Goal: Download file/media: Download file/media

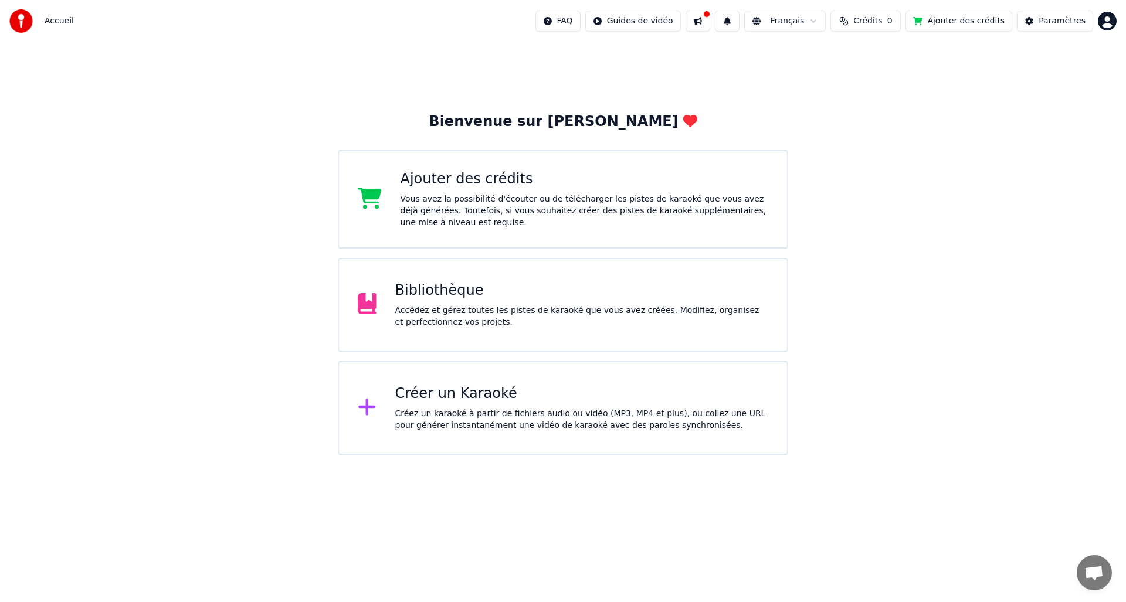
click at [509, 294] on div "Bibliothèque" at bounding box center [582, 291] width 374 height 19
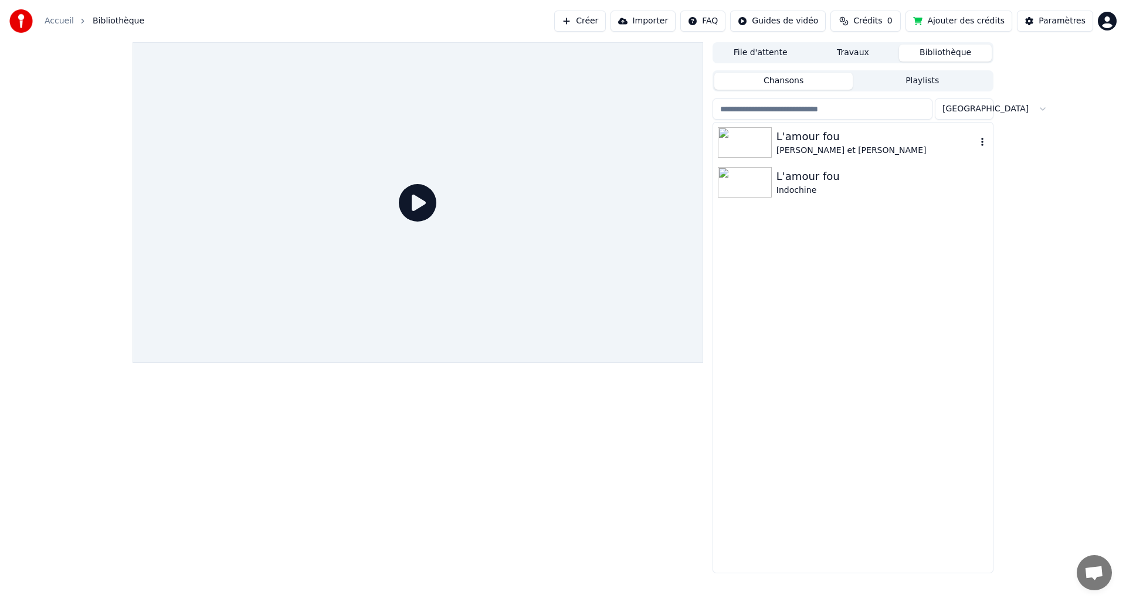
click at [750, 148] on img at bounding box center [745, 142] width 54 height 30
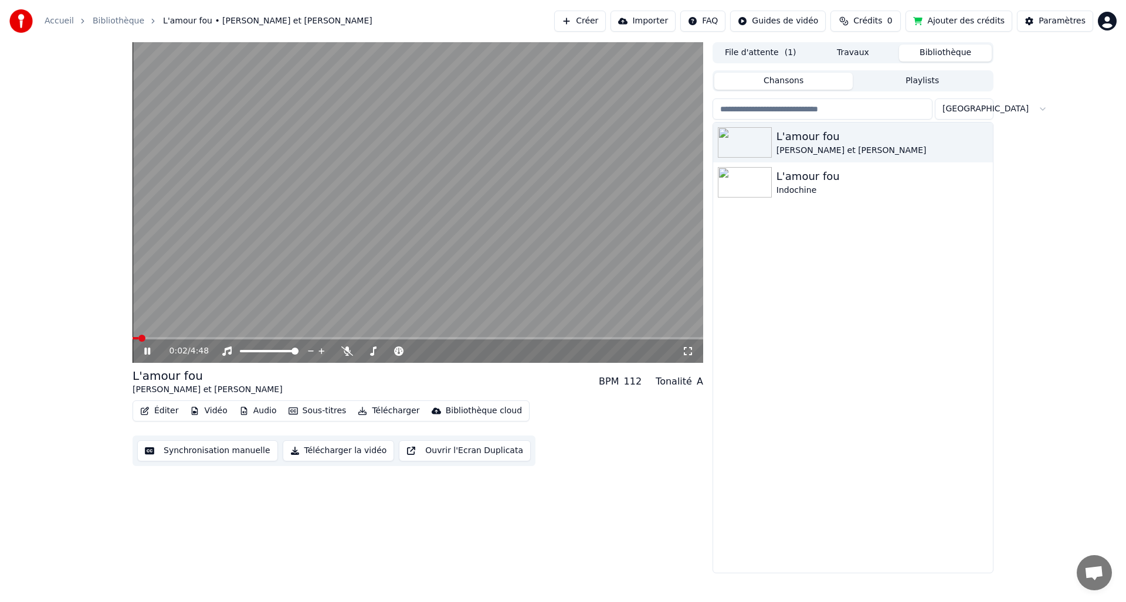
click at [147, 351] on icon at bounding box center [156, 351] width 28 height 9
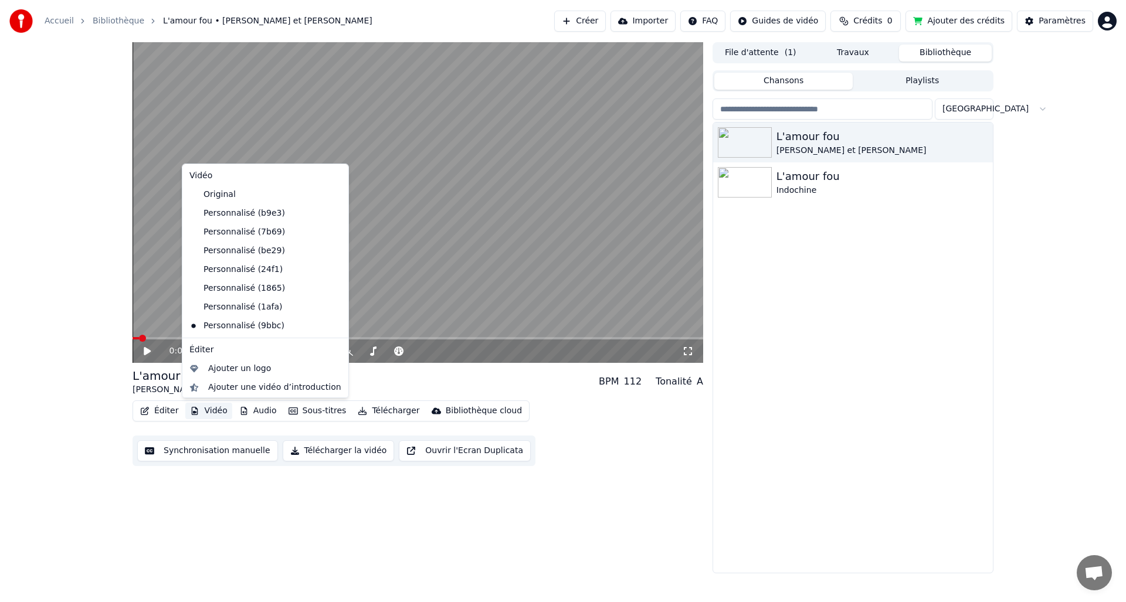
click at [216, 409] on button "Vidéo" at bounding box center [208, 411] width 46 height 16
click at [218, 389] on div "Ajouter une vidéo d’introduction" at bounding box center [274, 388] width 133 height 12
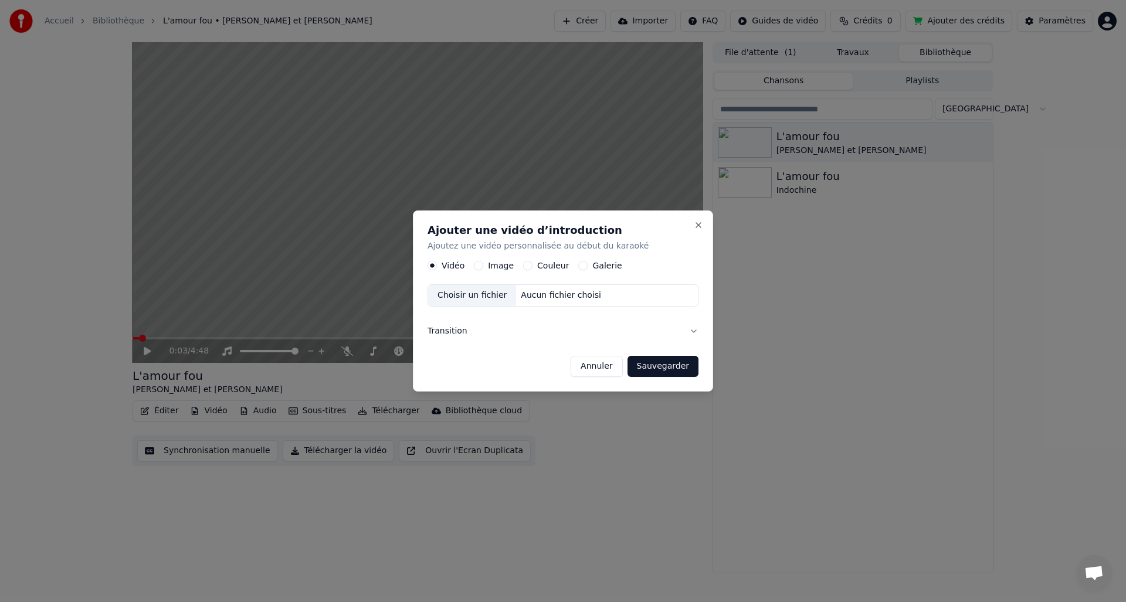
click at [476, 296] on div "Choisir un fichier" at bounding box center [472, 296] width 88 height 21
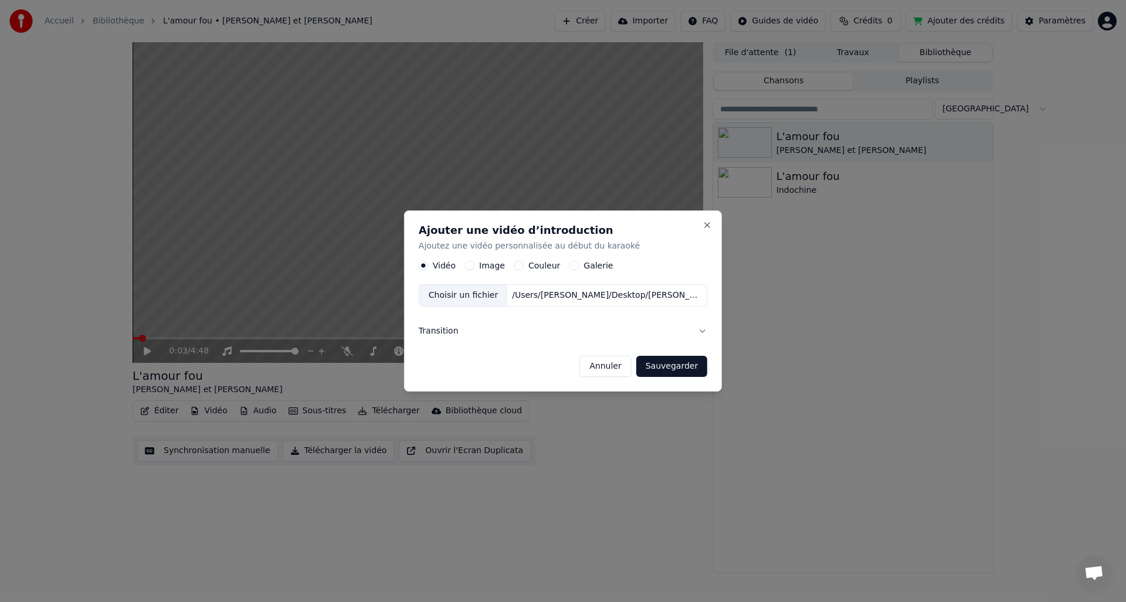
click at [658, 367] on button "Sauvegarder" at bounding box center [671, 366] width 71 height 21
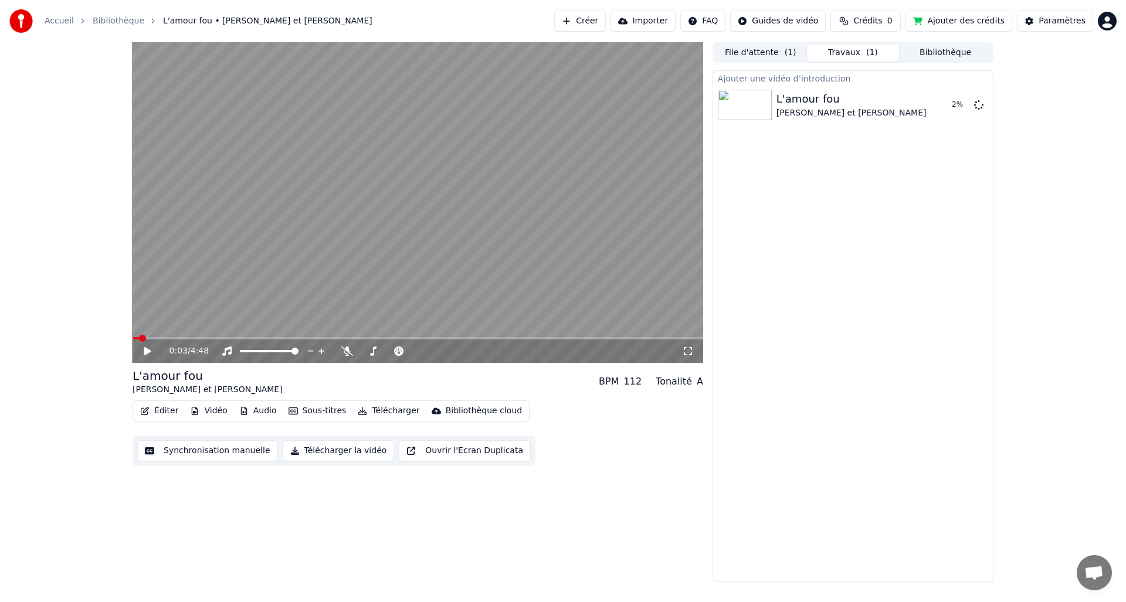
click at [216, 412] on button "Vidéo" at bounding box center [208, 411] width 46 height 16
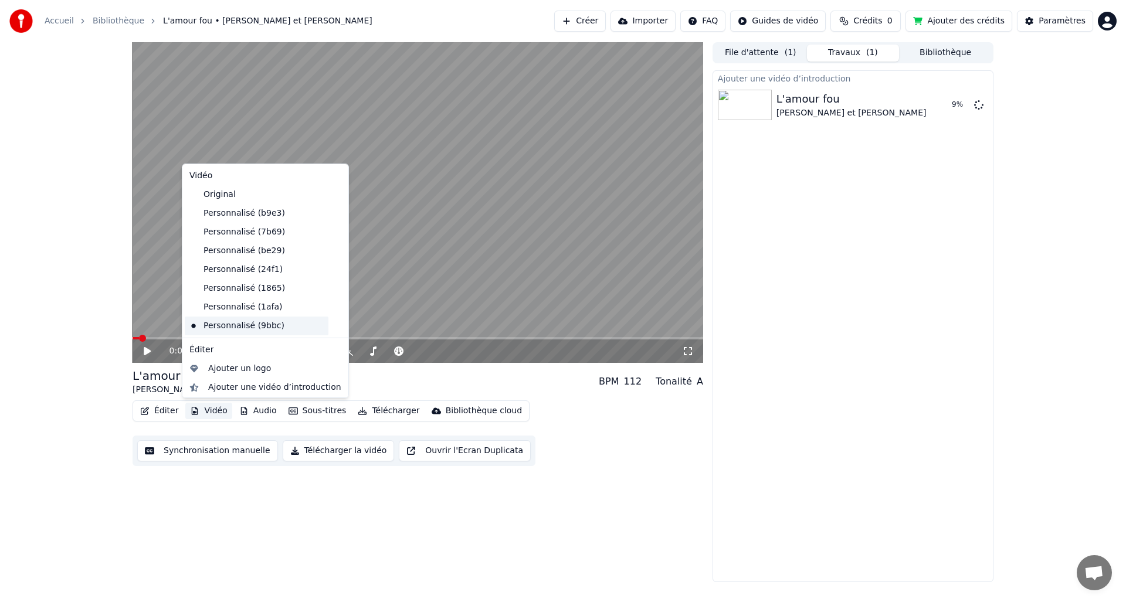
click at [233, 326] on div "Personnalisé (9bbc)" at bounding box center [257, 326] width 144 height 19
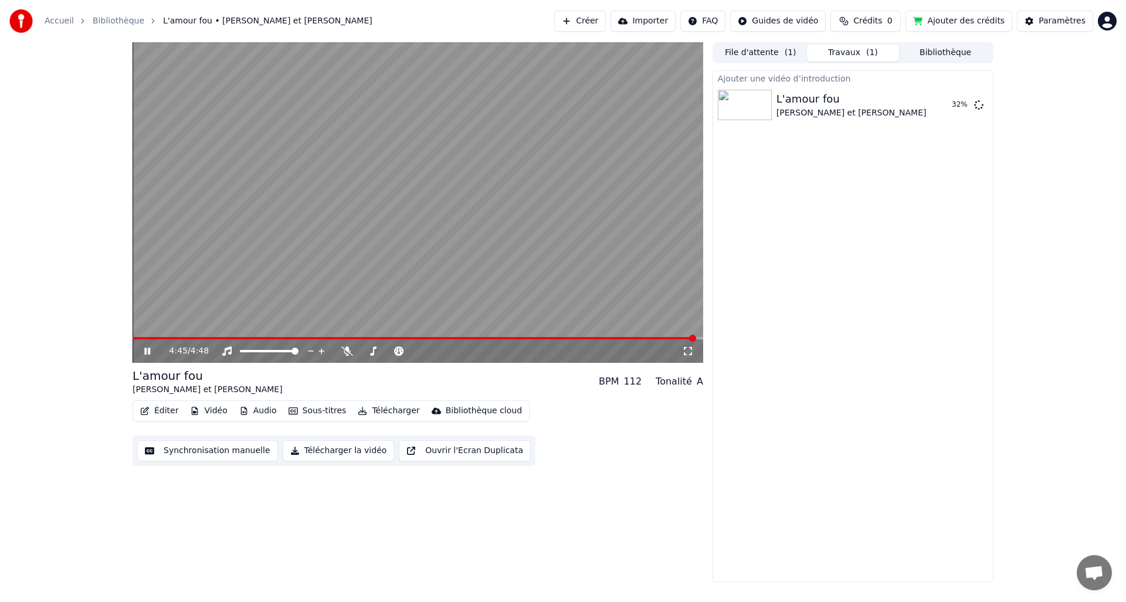
click at [694, 340] on span at bounding box center [692, 338] width 7 height 7
click at [138, 337] on span at bounding box center [415, 338] width 564 height 2
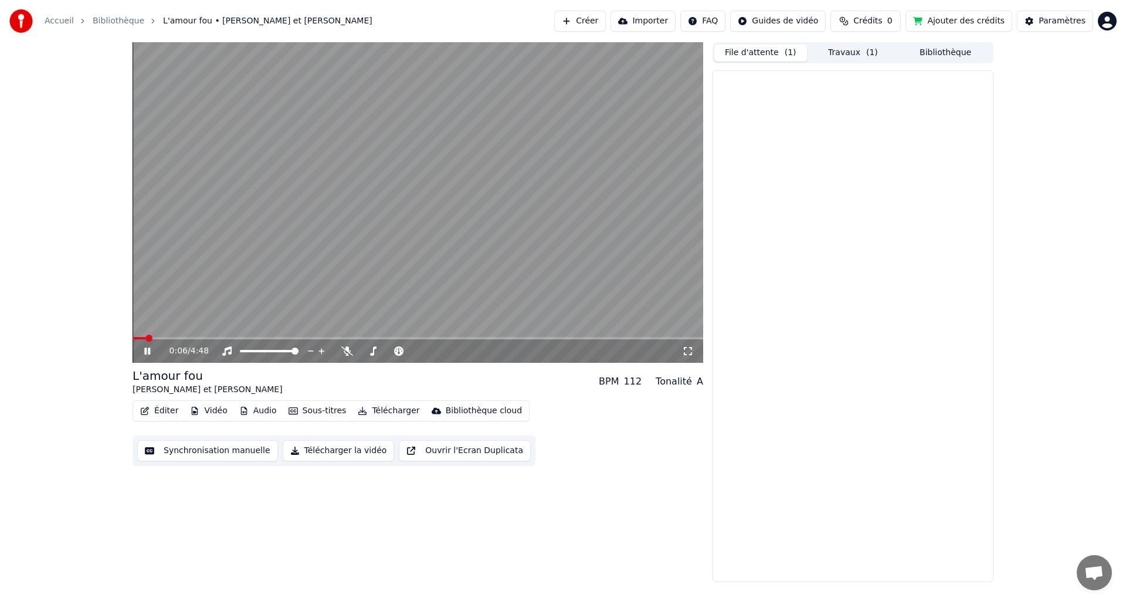
click at [761, 49] on button "File d'attente ( 1 )" at bounding box center [760, 53] width 93 height 17
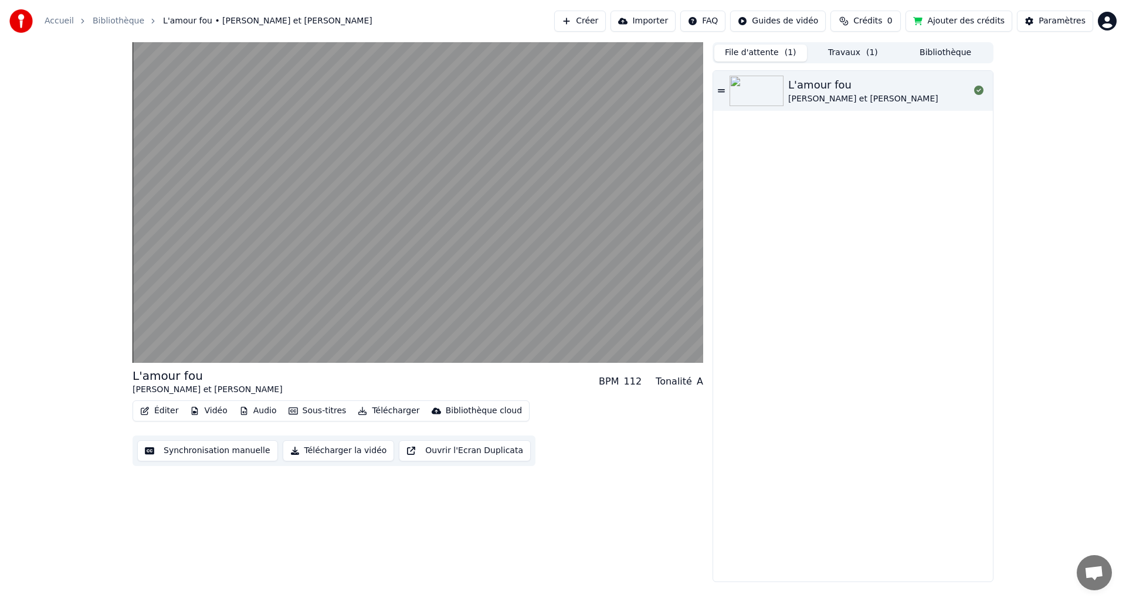
click at [839, 51] on button "Travaux ( 1 )" at bounding box center [853, 53] width 93 height 17
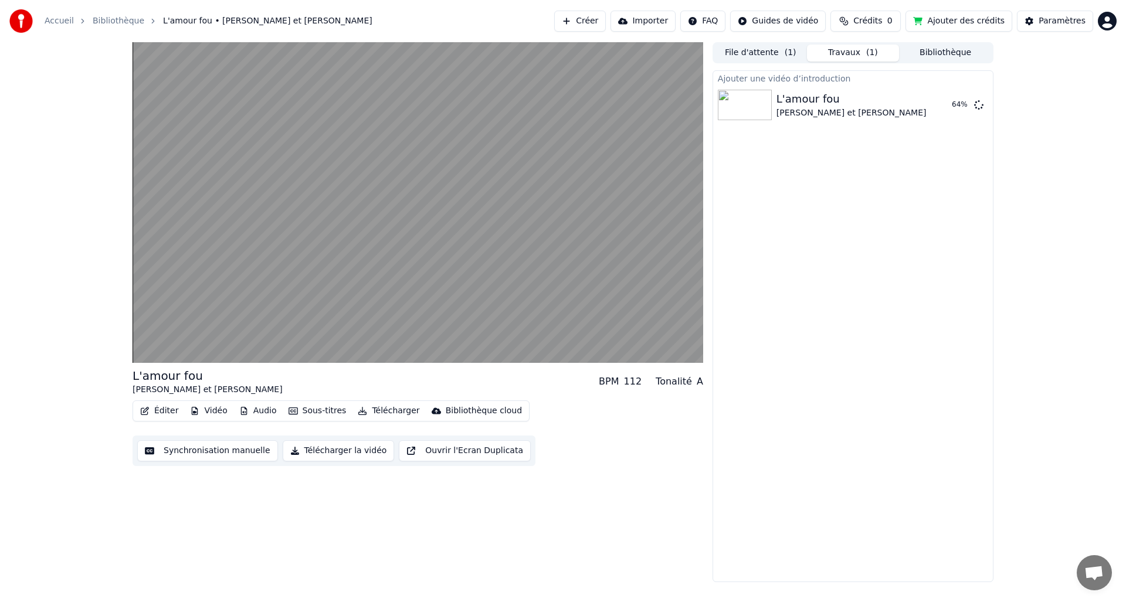
click at [765, 53] on button "File d'attente ( 1 )" at bounding box center [760, 53] width 93 height 17
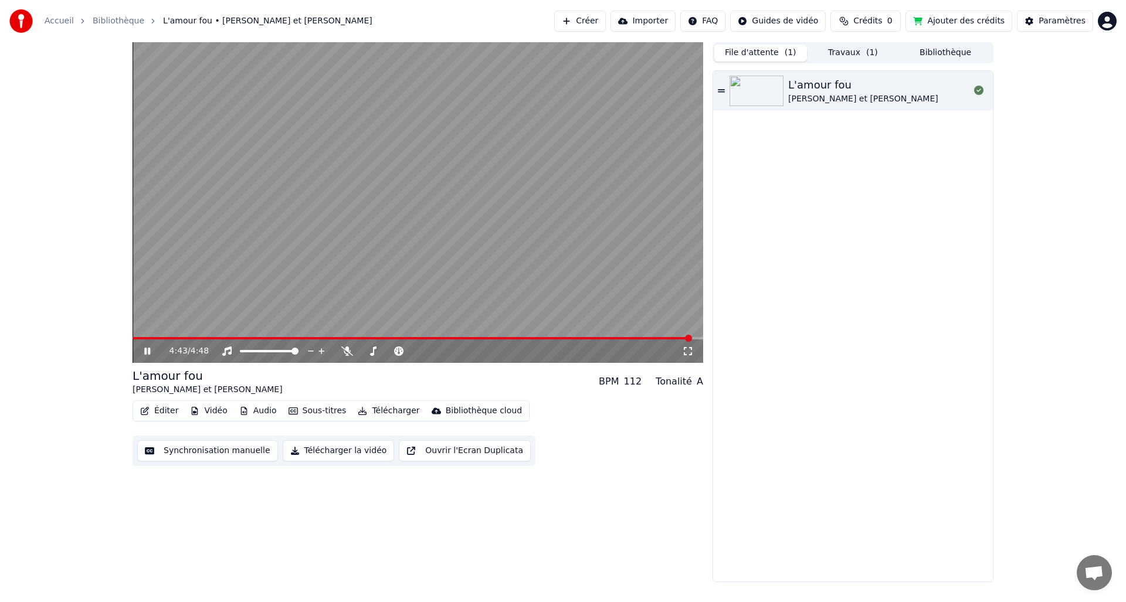
click at [692, 342] on span at bounding box center [688, 338] width 7 height 7
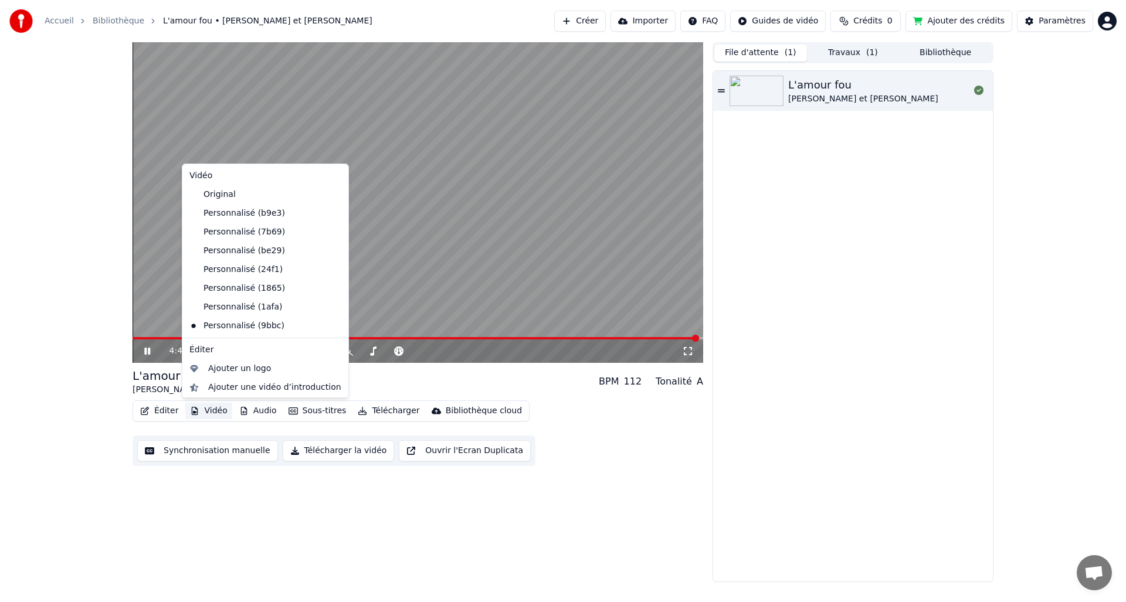
click at [218, 412] on button "Vidéo" at bounding box center [208, 411] width 46 height 16
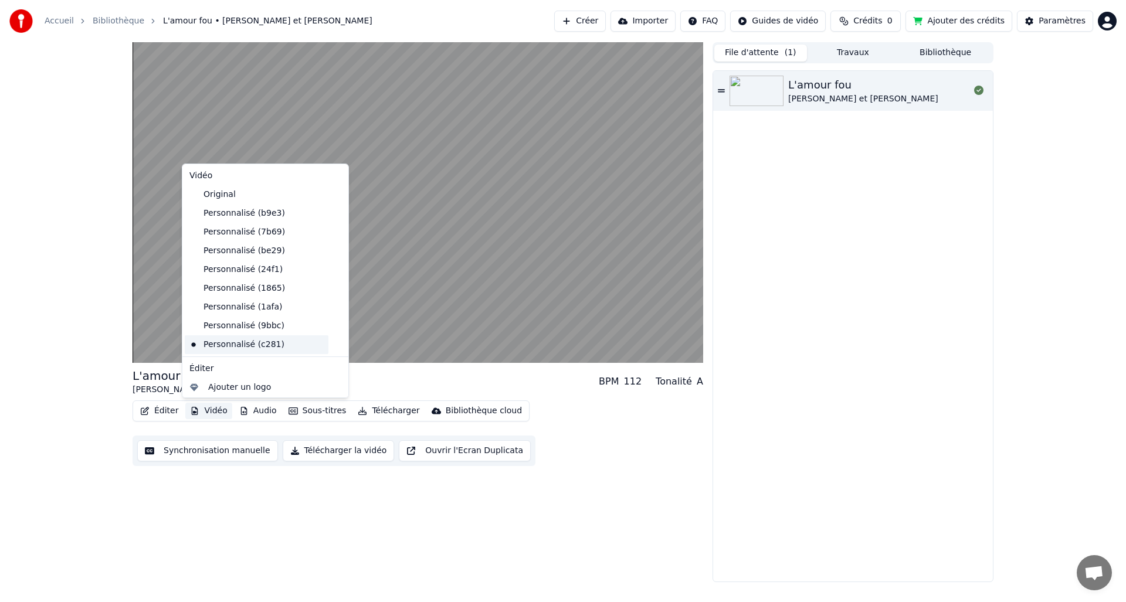
click at [235, 343] on div "Personnalisé (c281)" at bounding box center [257, 344] width 144 height 19
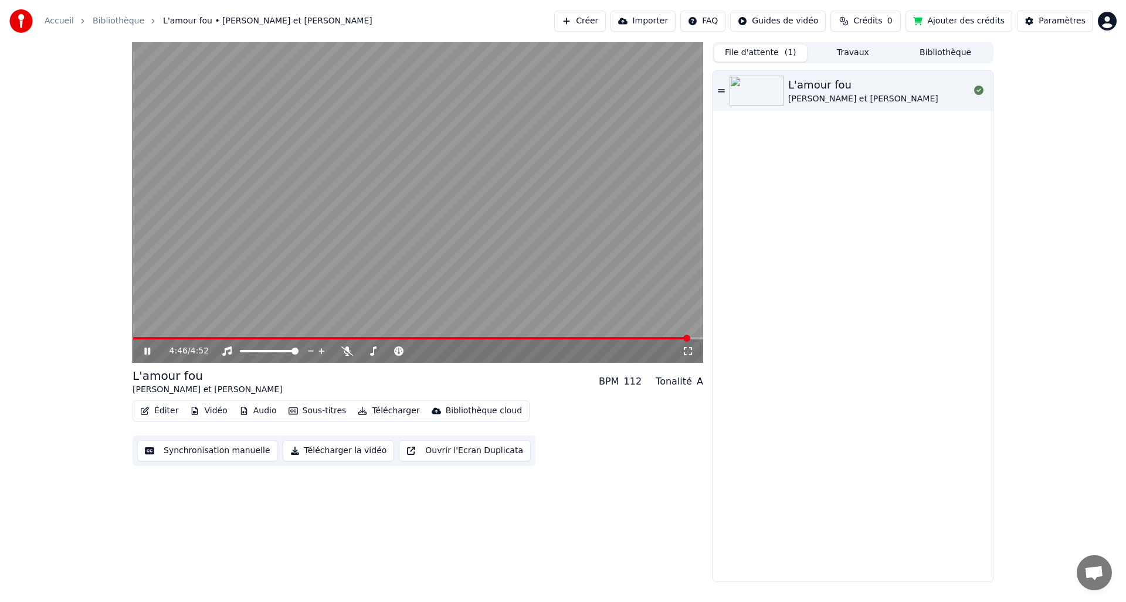
click at [690, 338] on span at bounding box center [412, 338] width 558 height 2
click at [696, 337] on span at bounding box center [418, 338] width 571 height 2
click at [850, 52] on button "Travaux" at bounding box center [853, 53] width 93 height 17
click at [765, 55] on button "File d'attente ( 1 )" at bounding box center [760, 53] width 93 height 17
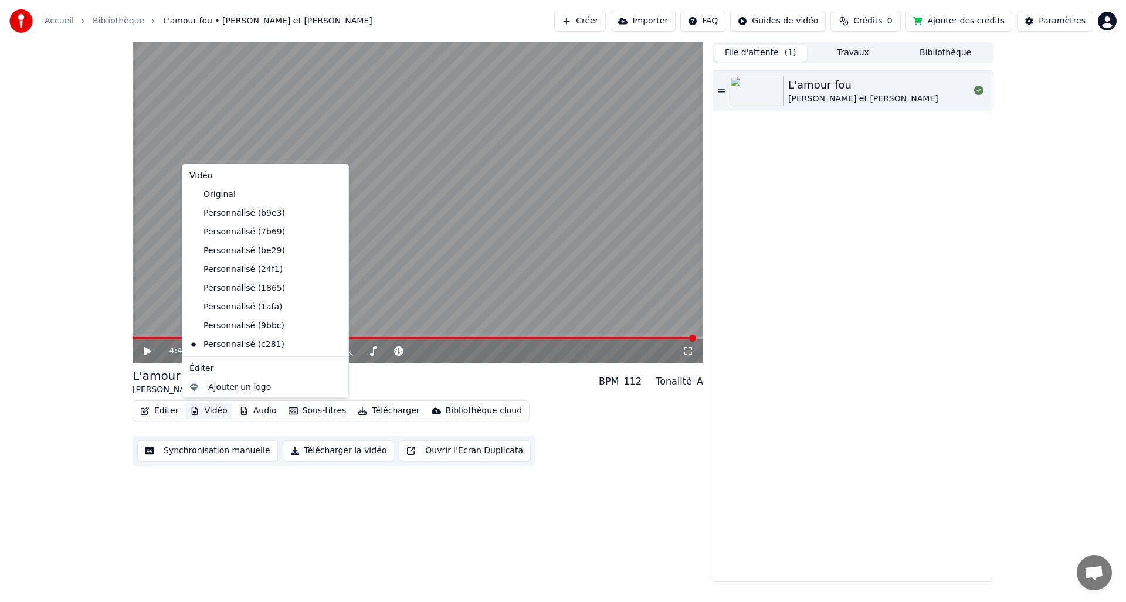
click at [219, 409] on button "Vidéo" at bounding box center [208, 411] width 46 height 16
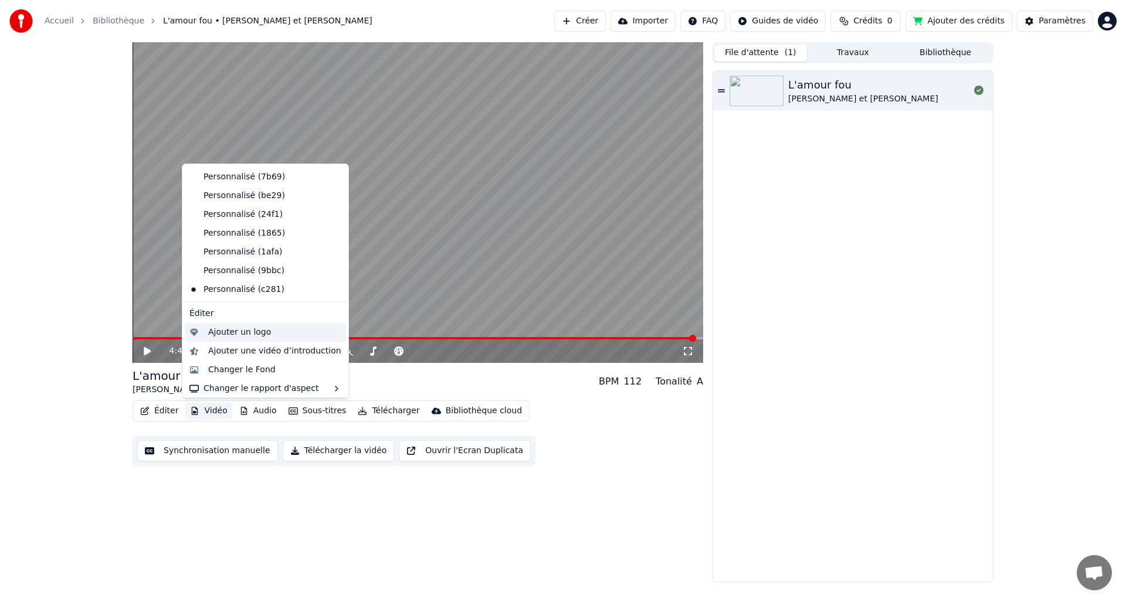
scroll to position [58, 0]
click at [236, 347] on div "Ajouter une vidéo d’introduction" at bounding box center [274, 349] width 133 height 12
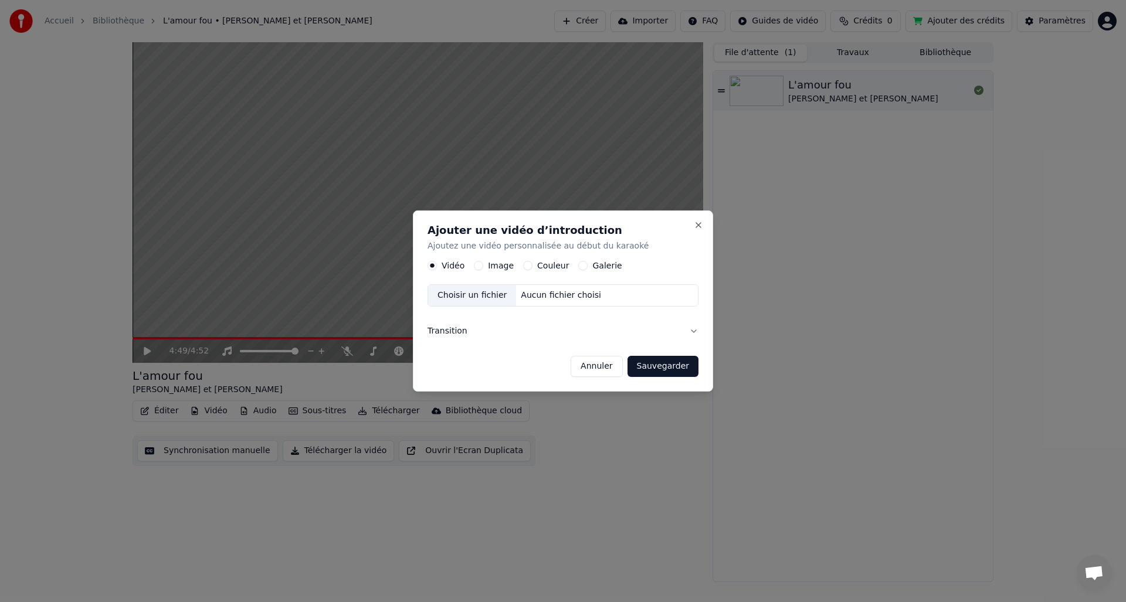
click at [480, 294] on div "Choisir un fichier" at bounding box center [472, 296] width 88 height 21
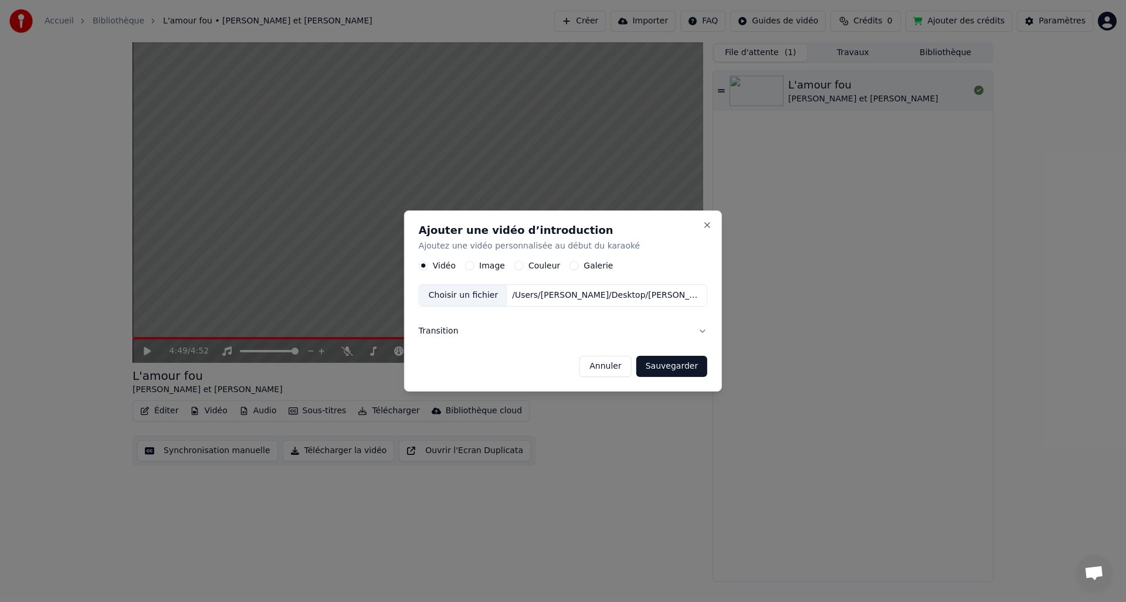
click at [675, 370] on button "Sauvegarder" at bounding box center [671, 366] width 71 height 21
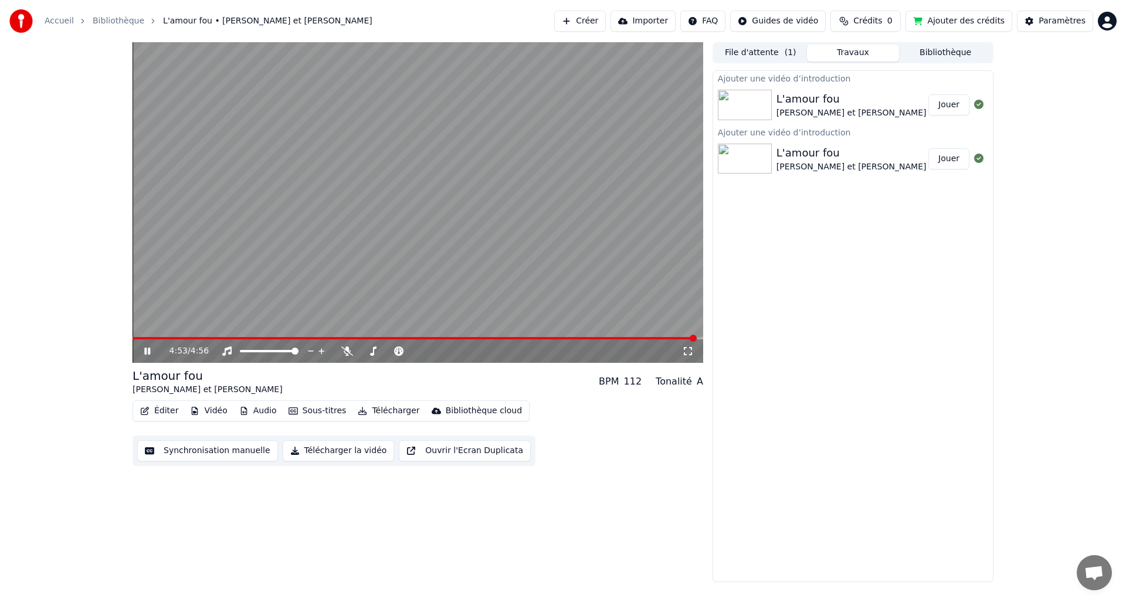
click at [215, 411] on button "Vidéo" at bounding box center [208, 411] width 46 height 16
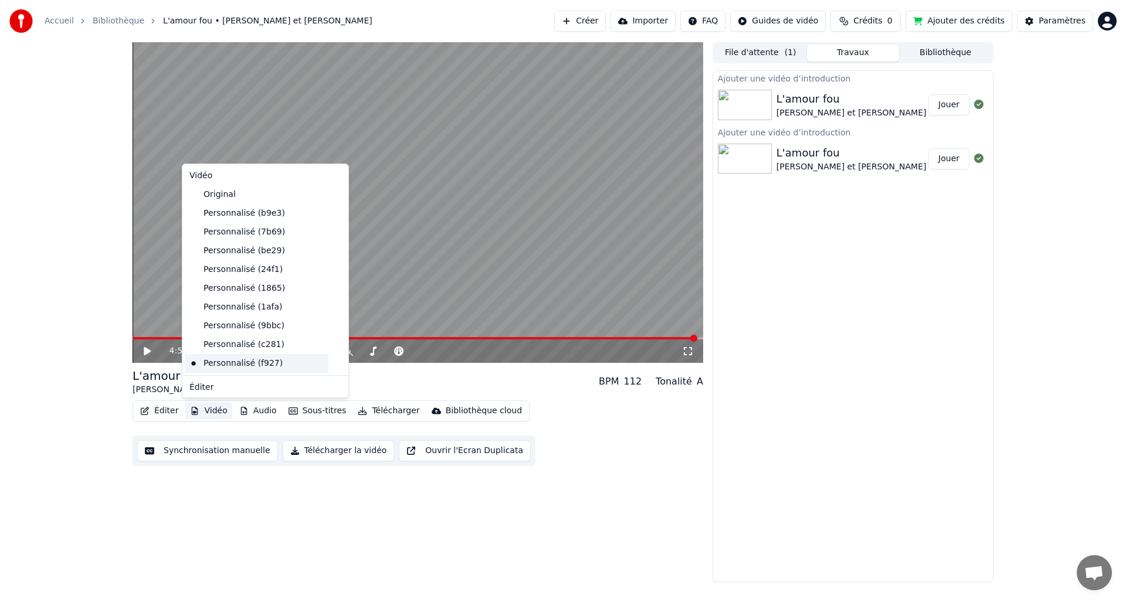
click at [228, 366] on div "Personnalisé (f927)" at bounding box center [257, 363] width 144 height 19
click at [207, 408] on button "Vidéo" at bounding box center [208, 411] width 46 height 16
click at [219, 365] on div "Personnalisé (f927)" at bounding box center [257, 363] width 144 height 19
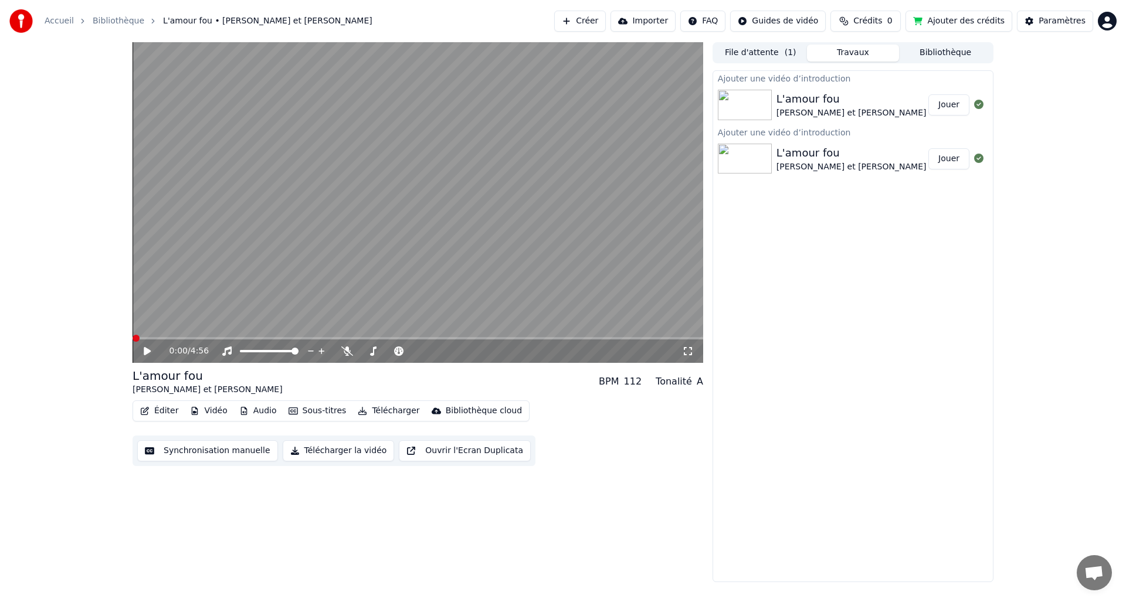
click at [219, 365] on div "0:00 / 4:56 L'amour fou [PERSON_NAME] et [PERSON_NAME] BPM 112 Tonalité A Édite…" at bounding box center [418, 312] width 571 height 540
click at [215, 413] on button "Vidéo" at bounding box center [208, 411] width 46 height 16
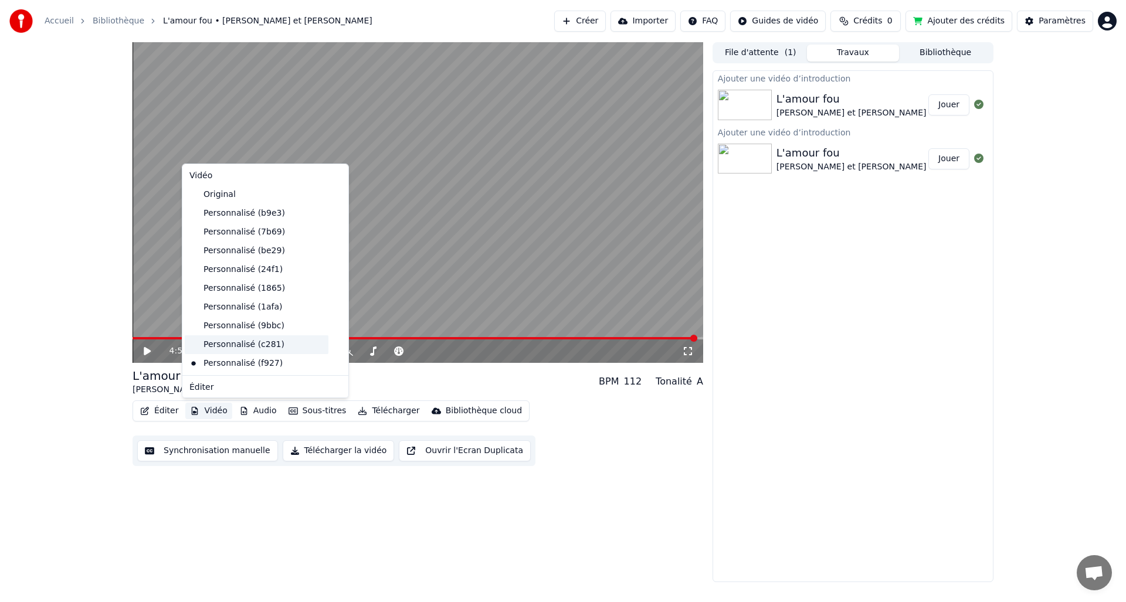
click at [232, 343] on div "Personnalisé (c281)" at bounding box center [257, 344] width 144 height 19
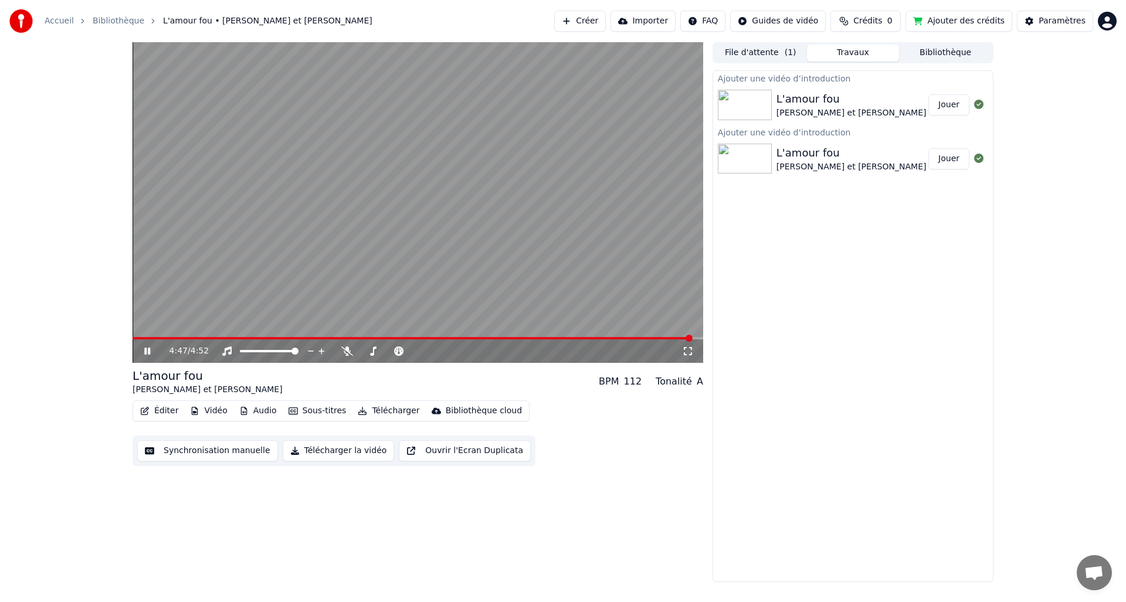
click at [692, 340] on span at bounding box center [689, 338] width 7 height 7
click at [201, 409] on button "Vidéo" at bounding box center [208, 411] width 46 height 16
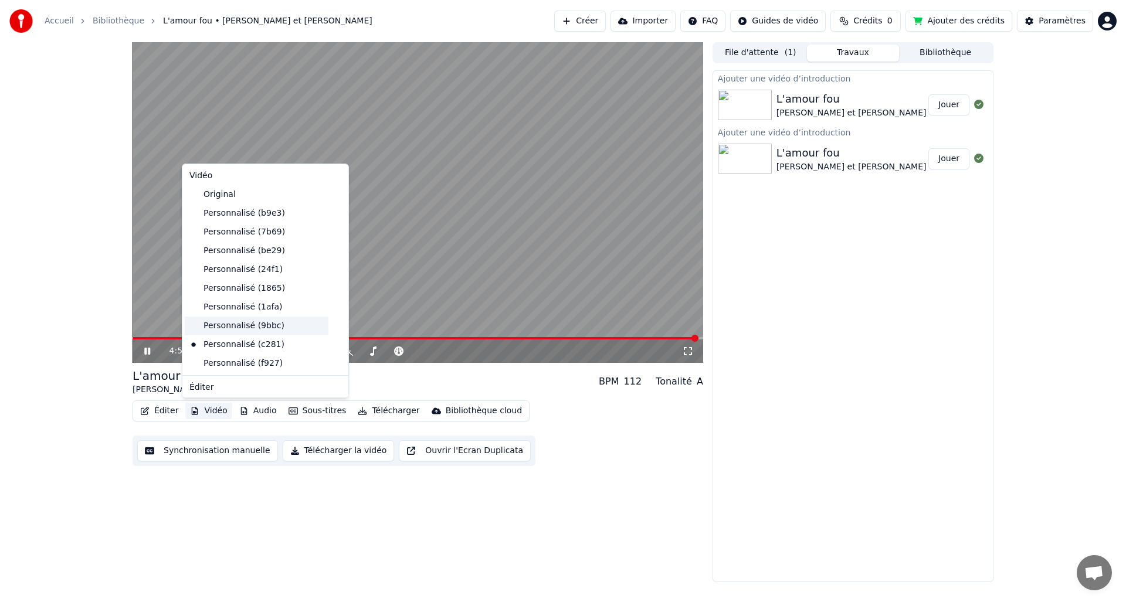
click at [229, 328] on div "Personnalisé (9bbc)" at bounding box center [257, 326] width 144 height 19
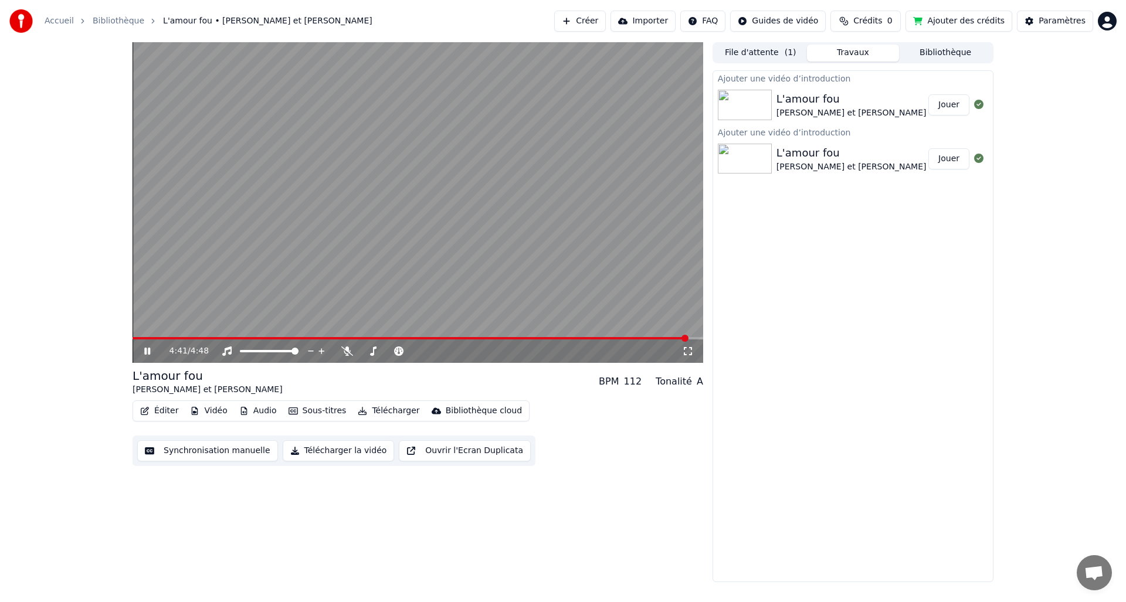
click at [687, 335] on span at bounding box center [685, 338] width 7 height 7
click at [212, 409] on button "Vidéo" at bounding box center [208, 411] width 46 height 16
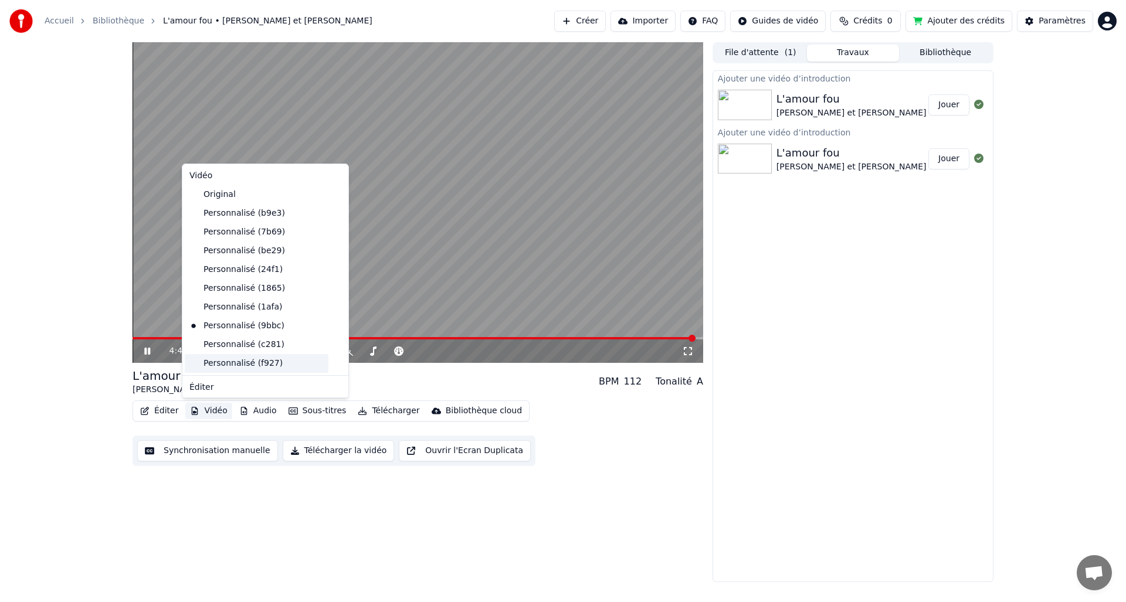
click at [236, 363] on div "Personnalisé (f927)" at bounding box center [257, 363] width 144 height 19
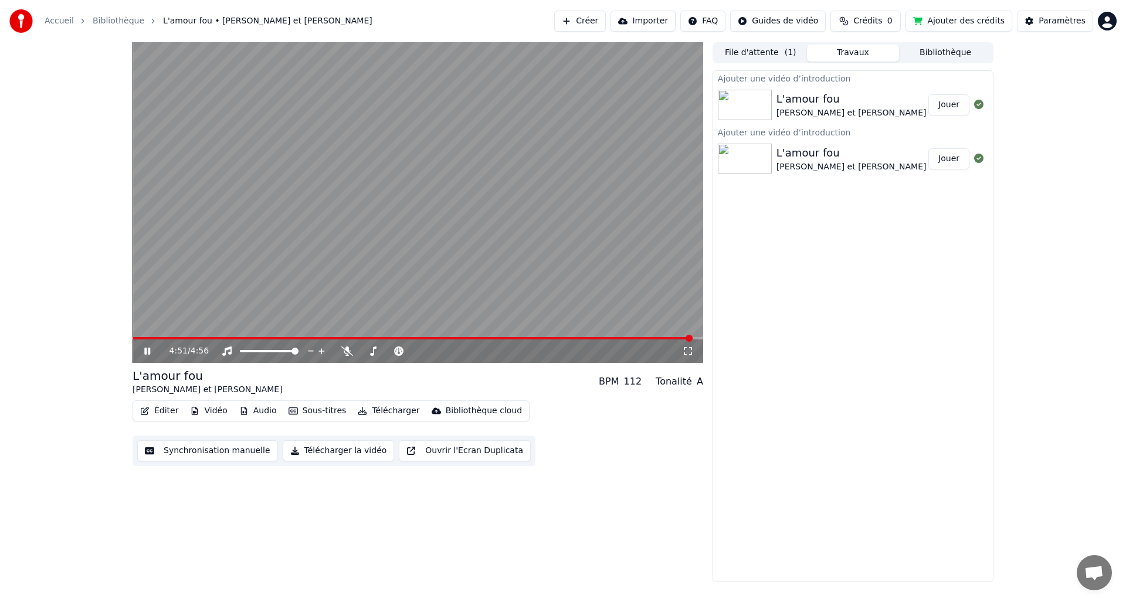
click at [693, 338] on span at bounding box center [689, 338] width 7 height 7
click at [945, 106] on button "Jouer" at bounding box center [948, 104] width 41 height 21
click at [695, 335] on span at bounding box center [692, 338] width 7 height 7
click at [217, 409] on button "Vidéo" at bounding box center [208, 411] width 46 height 16
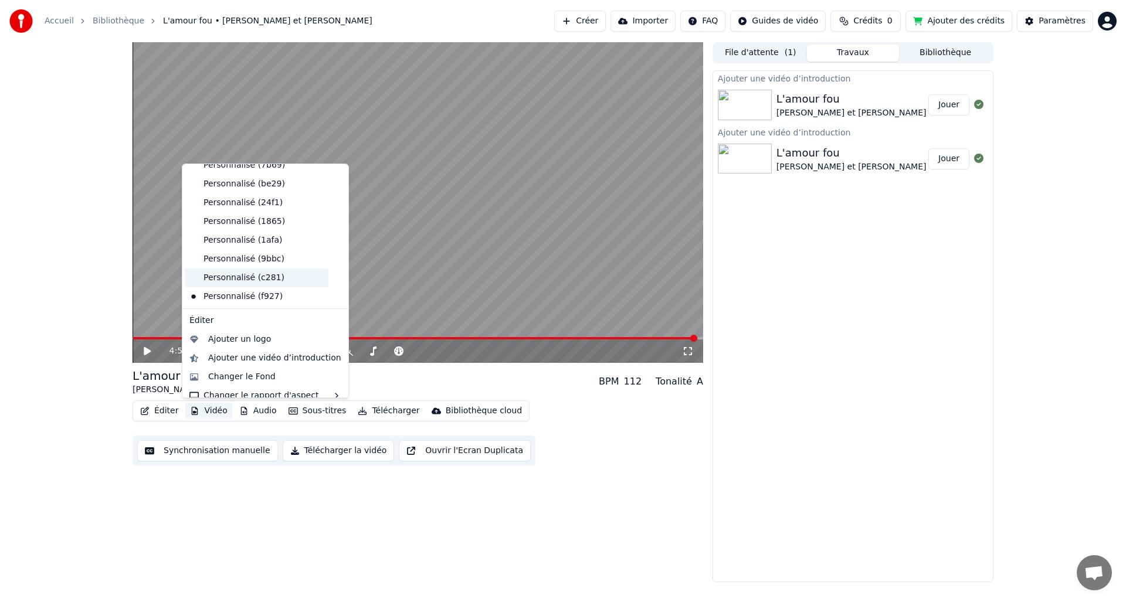
scroll to position [77, 0]
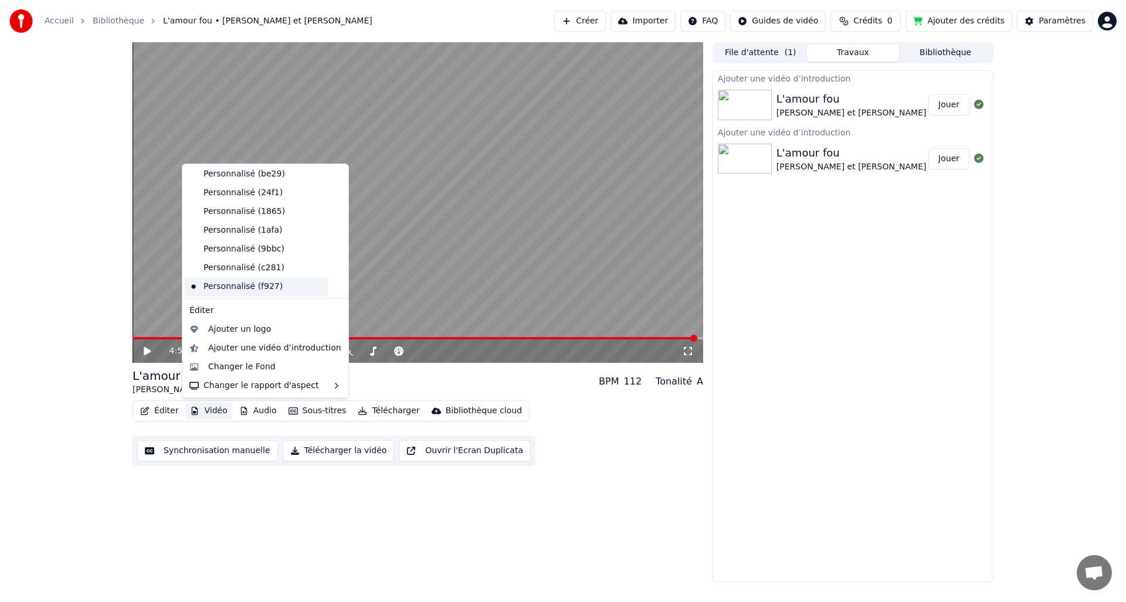
click at [236, 286] on div "Personnalisé (f927)" at bounding box center [257, 286] width 144 height 19
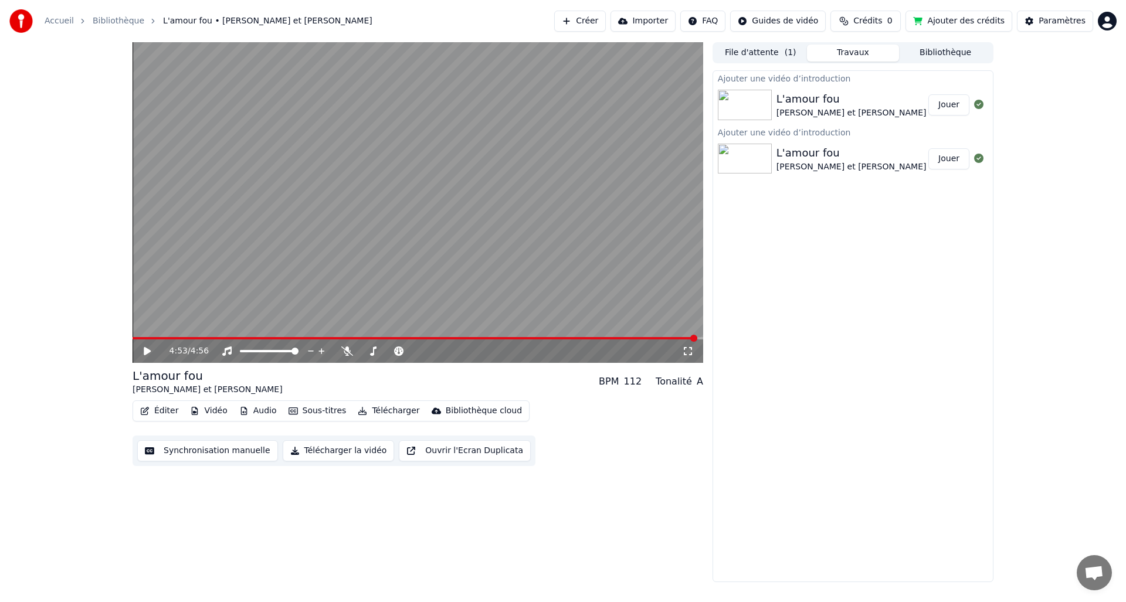
click at [696, 339] on span at bounding box center [693, 338] width 7 height 7
click at [636, 341] on div "4:53 / 4:56" at bounding box center [418, 351] width 571 height 23
click at [635, 338] on span at bounding box center [384, 338] width 502 height 2
click at [642, 338] on span at bounding box center [418, 338] width 571 height 2
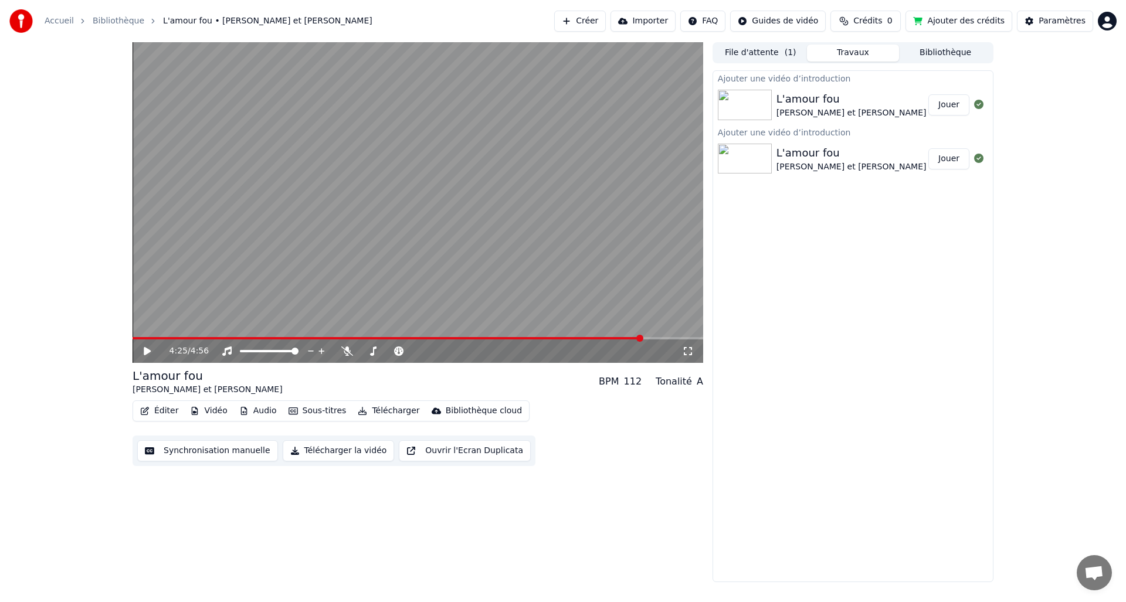
click at [652, 337] on span at bounding box center [418, 338] width 571 height 2
click at [660, 337] on span at bounding box center [418, 338] width 571 height 2
click at [664, 337] on span at bounding box center [418, 338] width 571 height 2
click at [669, 337] on span at bounding box center [418, 338] width 571 height 2
click at [671, 338] on span at bounding box center [418, 338] width 571 height 2
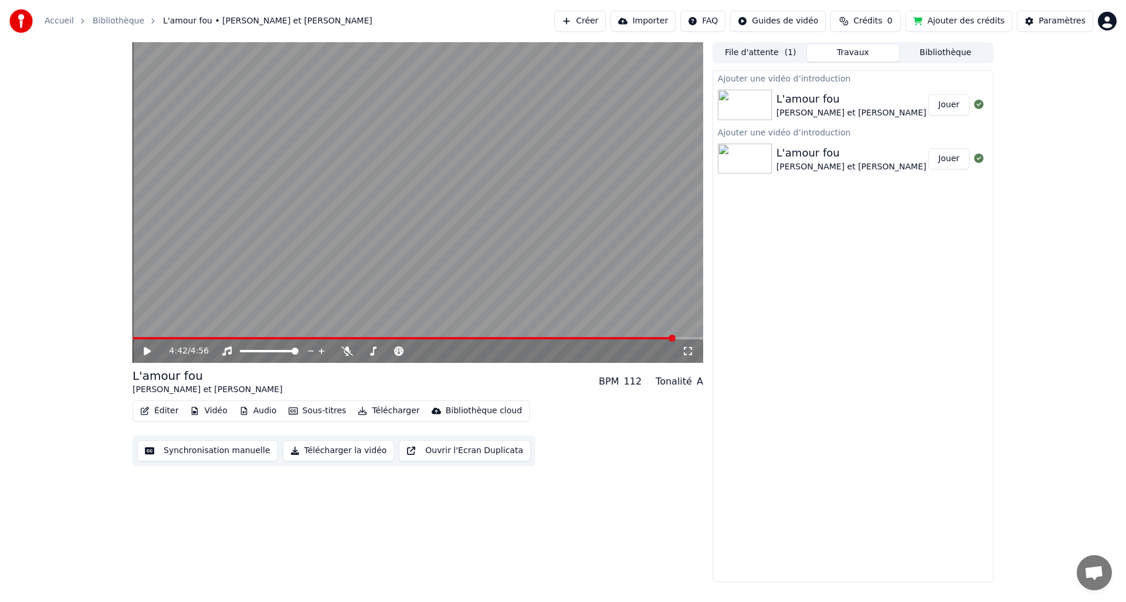
click at [675, 337] on span at bounding box center [418, 338] width 571 height 2
click at [758, 50] on button "File d'attente ( 1 )" at bounding box center [760, 53] width 93 height 17
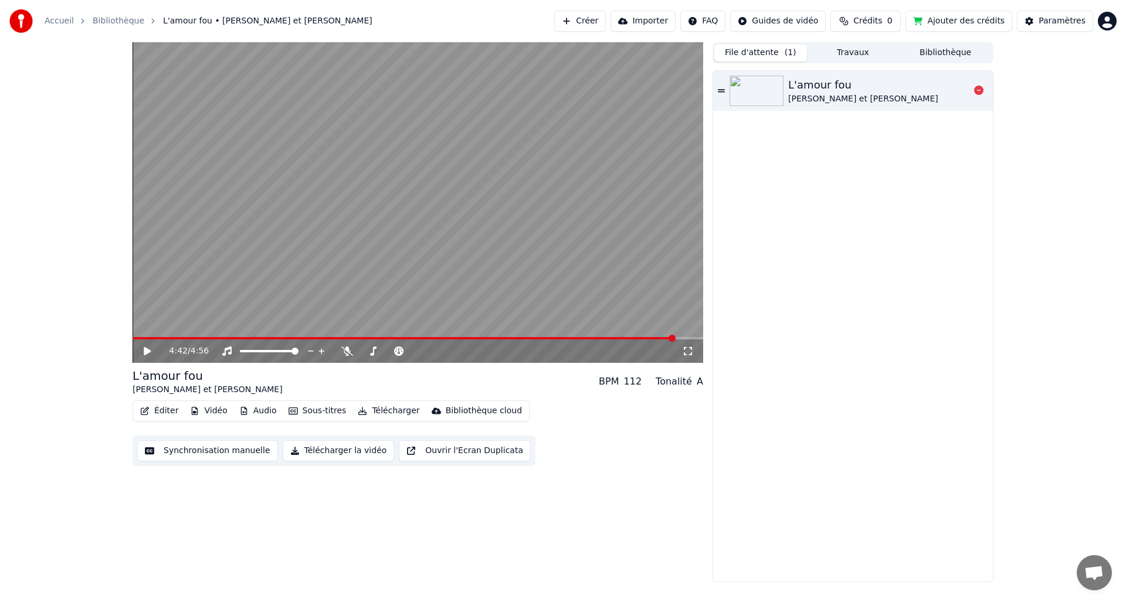
click at [720, 90] on icon at bounding box center [721, 91] width 7 height 8
click at [220, 412] on button "Vidéo" at bounding box center [208, 411] width 46 height 16
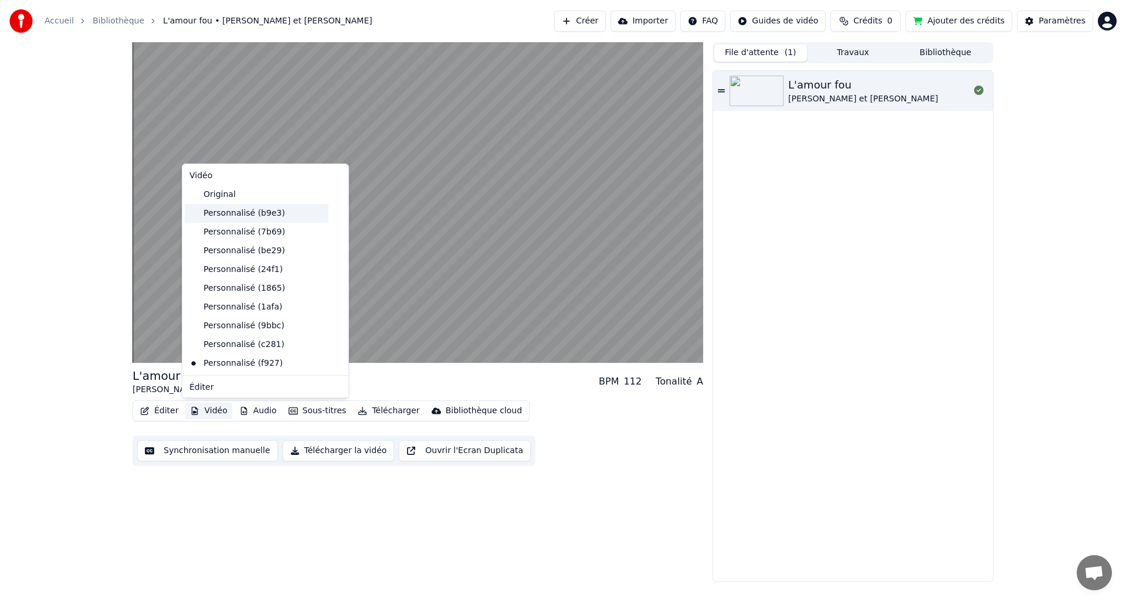
click at [244, 209] on div "Personnalisé (b9e3)" at bounding box center [257, 213] width 144 height 19
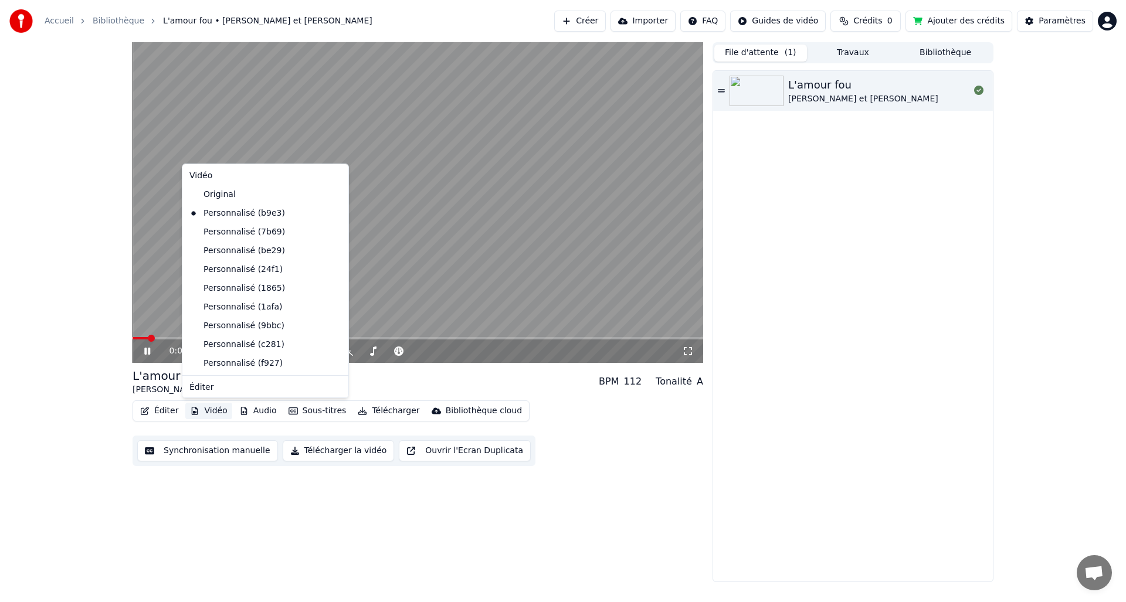
click at [213, 412] on button "Vidéo" at bounding box center [208, 411] width 46 height 16
click at [246, 229] on div "Personnalisé (7b69)" at bounding box center [257, 232] width 144 height 19
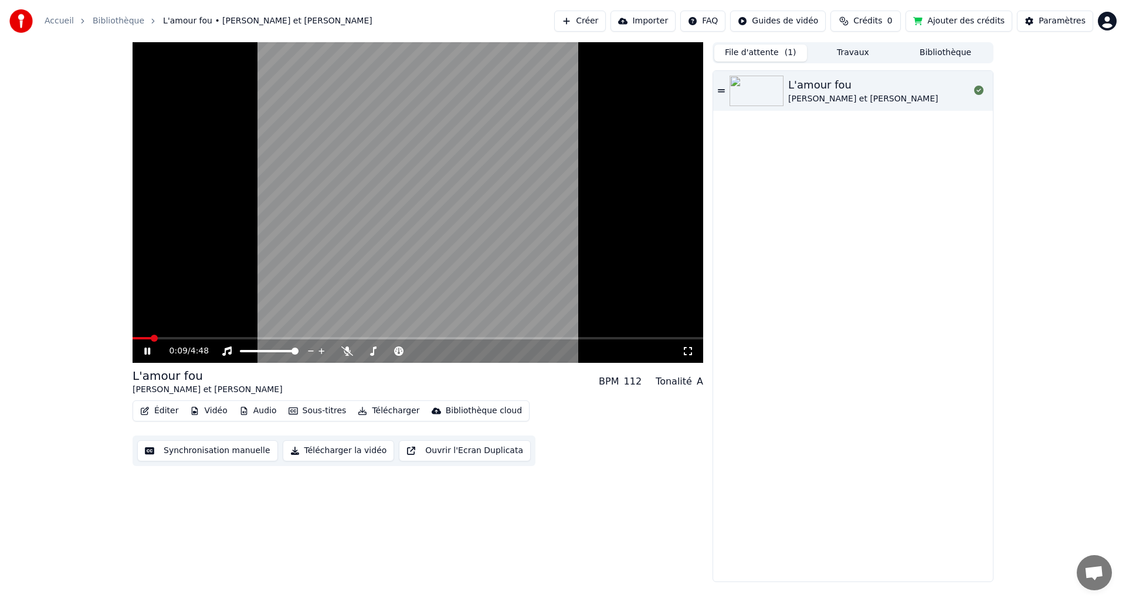
click at [215, 412] on button "Vidéo" at bounding box center [208, 411] width 46 height 16
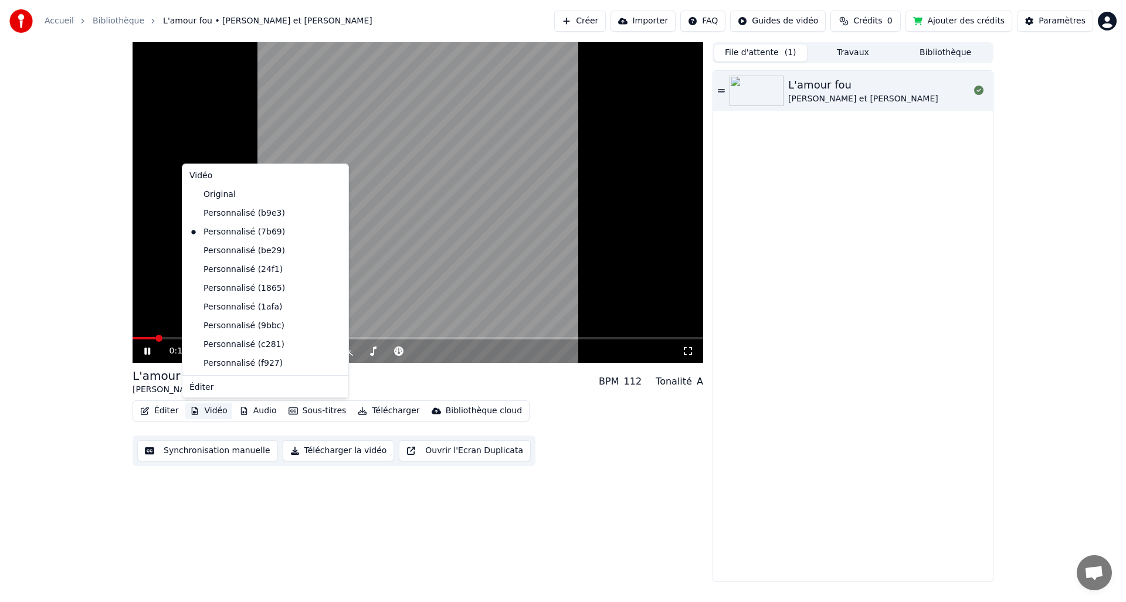
click at [333, 211] on icon at bounding box center [339, 213] width 13 height 9
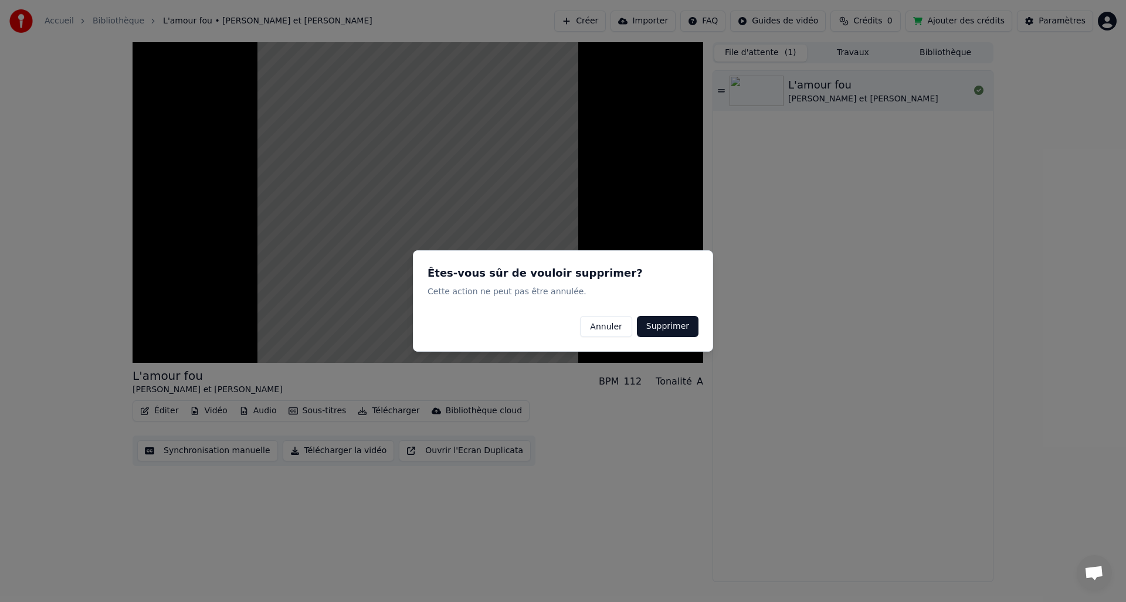
click at [605, 326] on button "Annuler" at bounding box center [606, 326] width 52 height 21
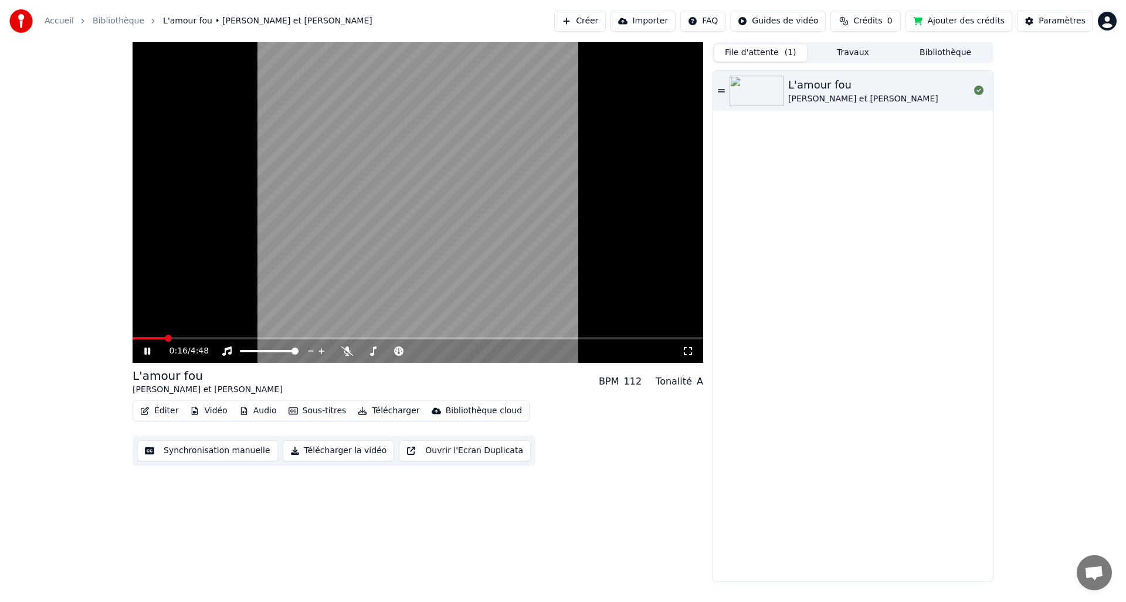
click at [147, 349] on icon at bounding box center [156, 351] width 28 height 9
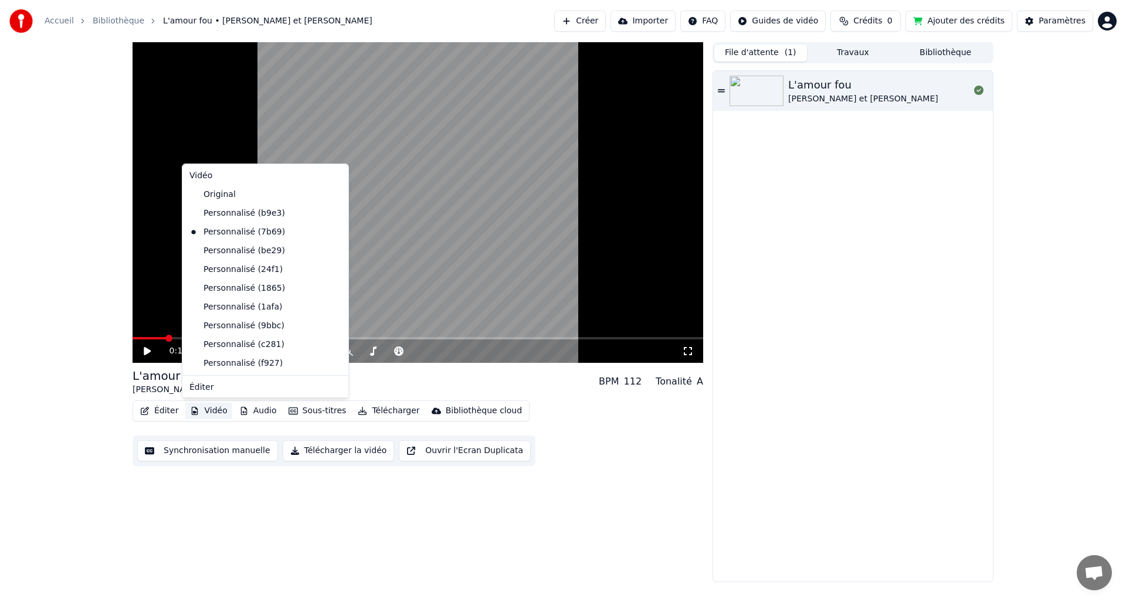
click at [214, 408] on button "Vidéo" at bounding box center [208, 411] width 46 height 16
click at [265, 252] on div "Personnalisé (be29)" at bounding box center [257, 251] width 144 height 19
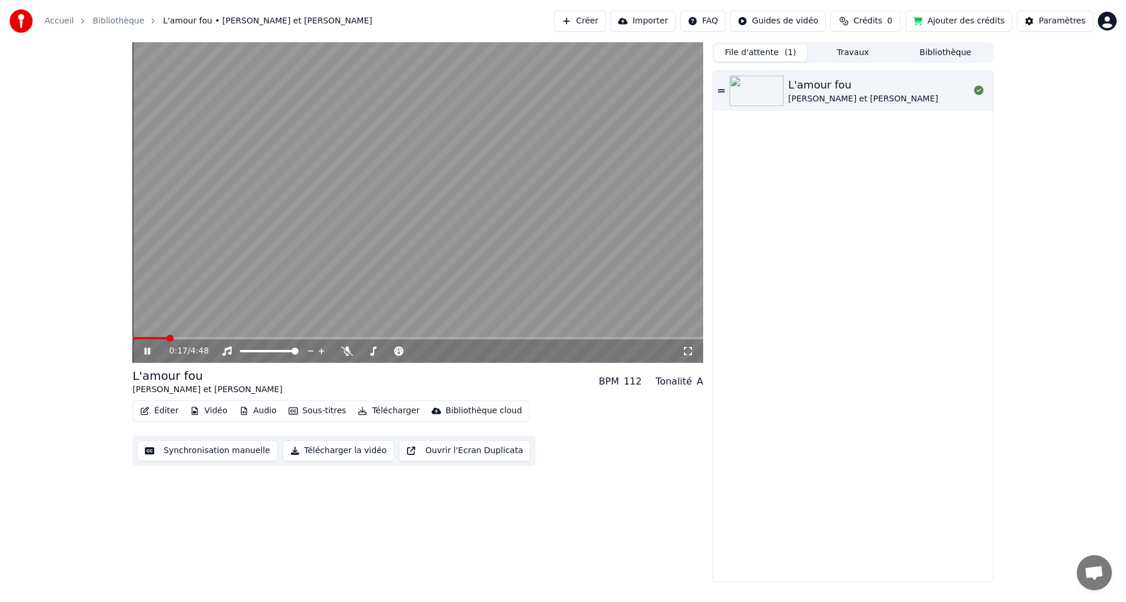
click at [216, 410] on button "Vidéo" at bounding box center [208, 411] width 46 height 16
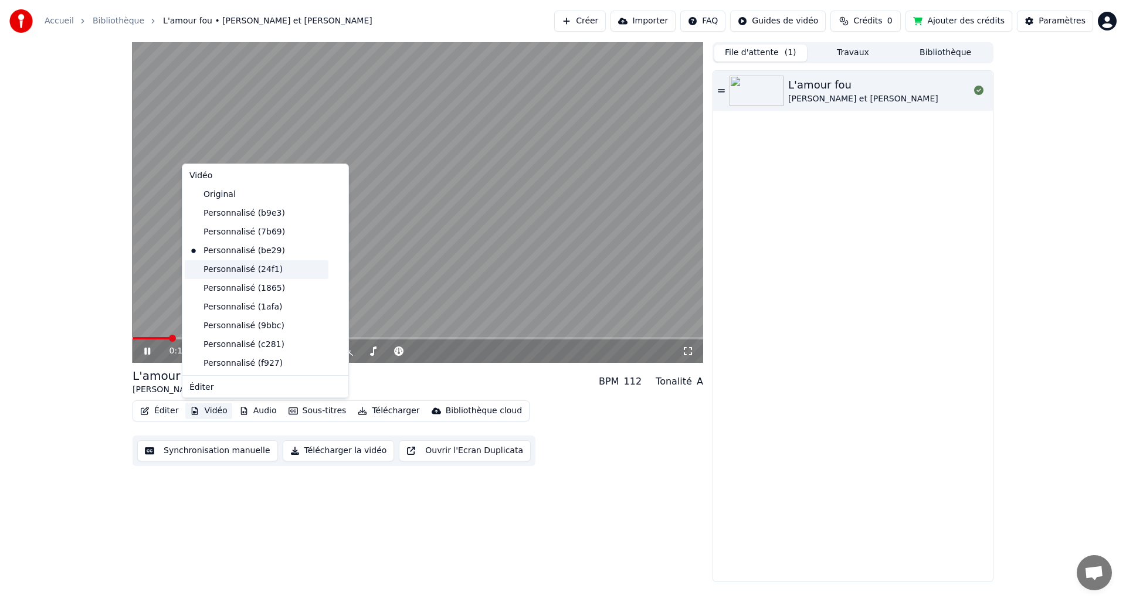
click at [242, 274] on div "Personnalisé (24f1)" at bounding box center [257, 269] width 144 height 19
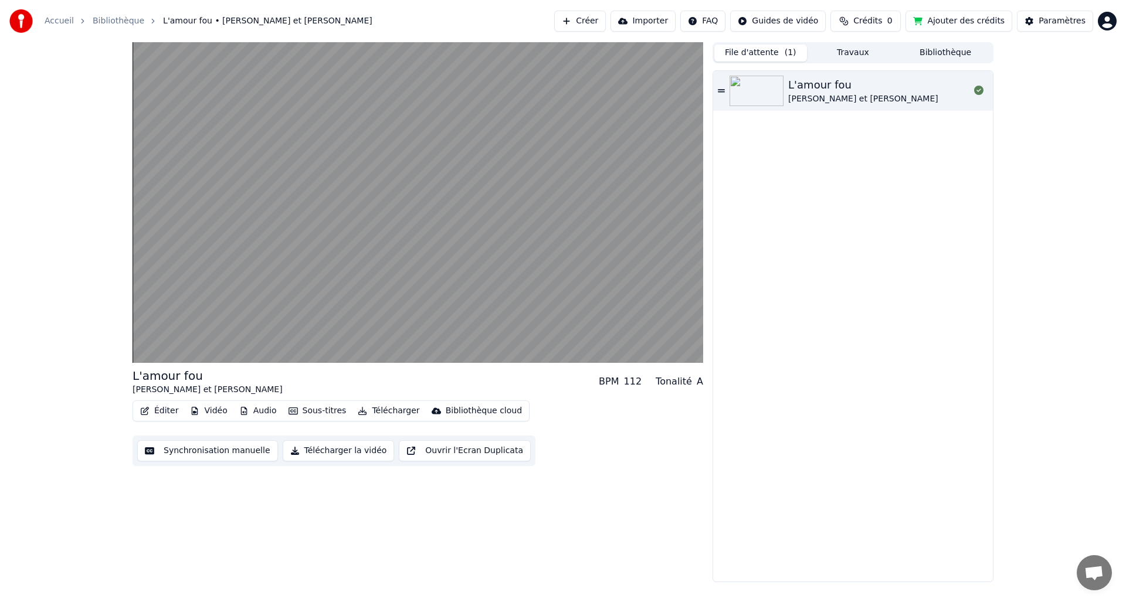
click at [210, 409] on button "Vidéo" at bounding box center [208, 411] width 46 height 16
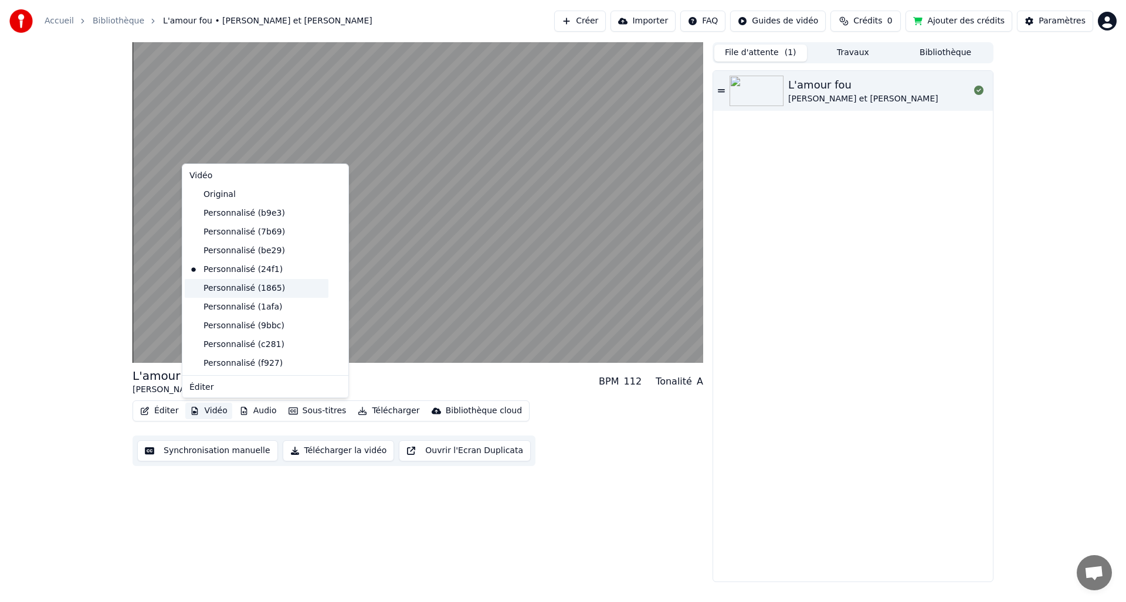
click at [222, 293] on div "Personnalisé (1865)" at bounding box center [257, 288] width 144 height 19
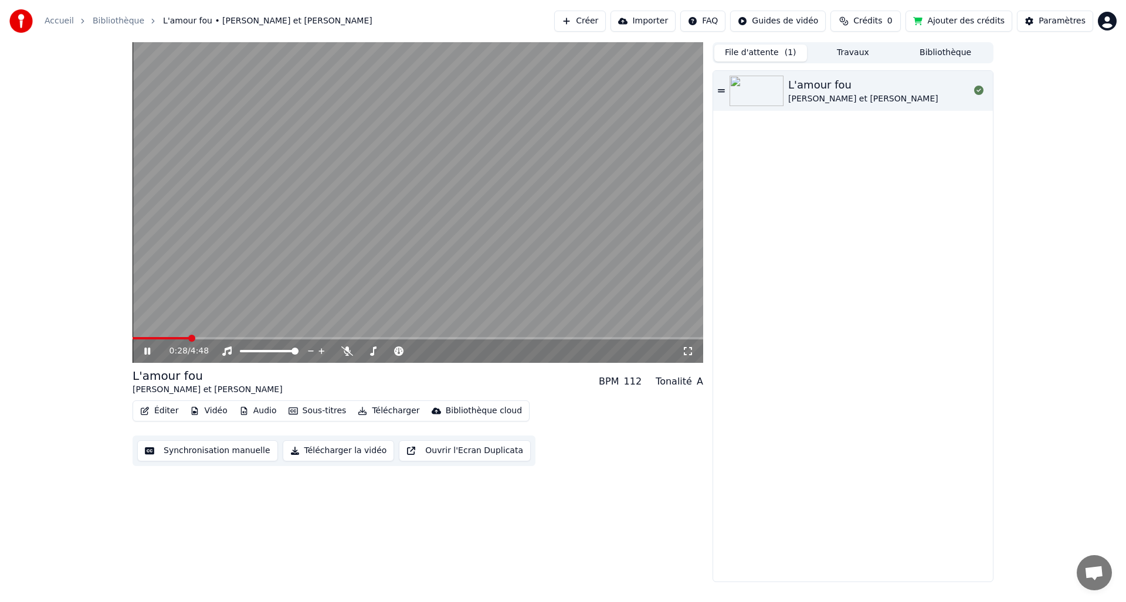
click at [690, 341] on div "0:28 / 4:48" at bounding box center [418, 351] width 571 height 23
click at [690, 339] on span at bounding box center [418, 338] width 571 height 2
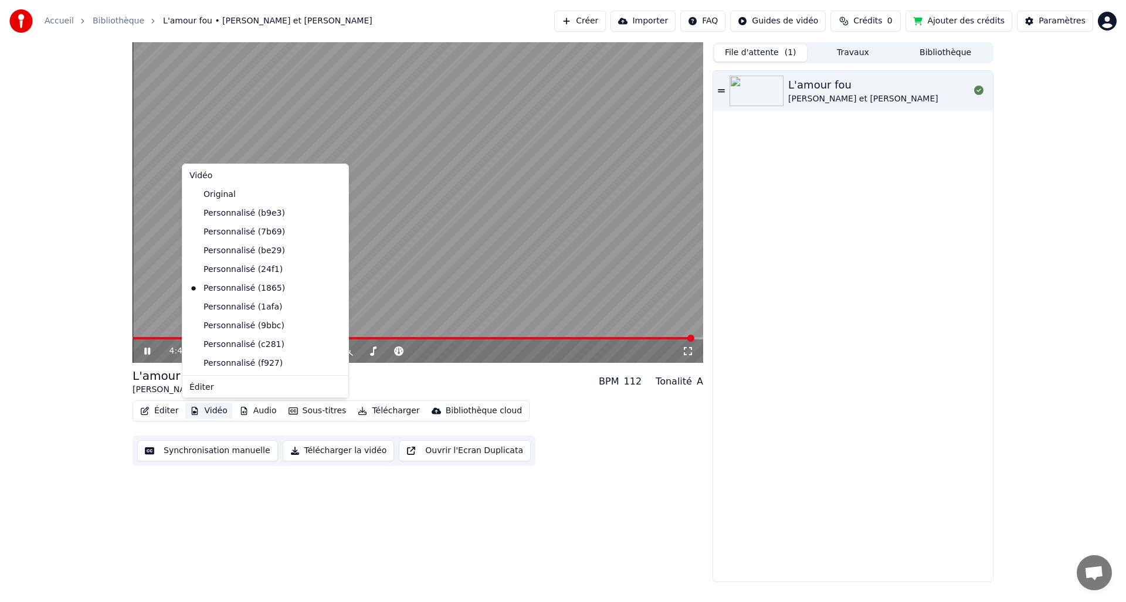
click at [219, 411] on button "Vidéo" at bounding box center [208, 411] width 46 height 16
click at [230, 304] on div "Personnalisé (1afa)" at bounding box center [257, 307] width 144 height 19
click at [216, 413] on button "Vidéo" at bounding box center [208, 411] width 46 height 16
click at [237, 362] on div "Personnalisé (f927)" at bounding box center [257, 363] width 144 height 19
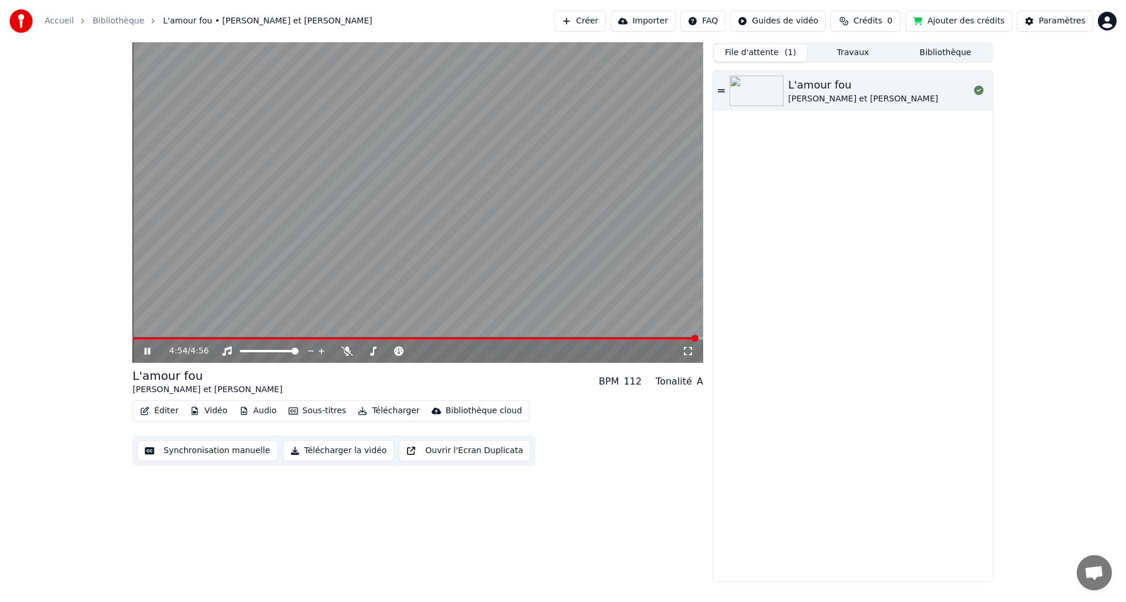
click at [699, 338] on span at bounding box center [418, 338] width 571 height 2
click at [219, 410] on button "Vidéo" at bounding box center [208, 411] width 46 height 16
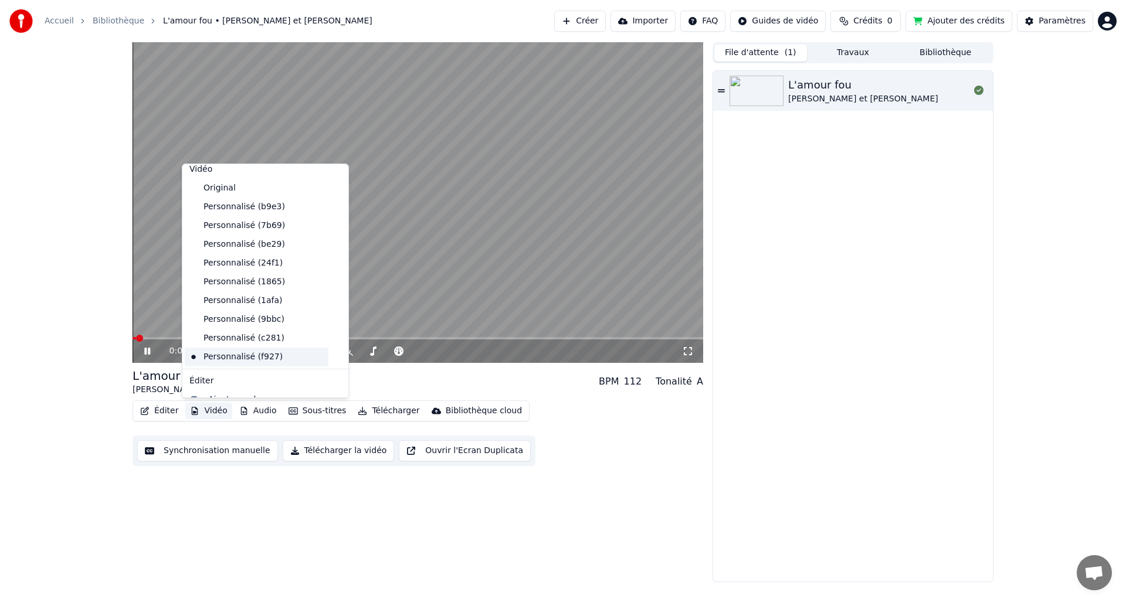
scroll to position [9, 0]
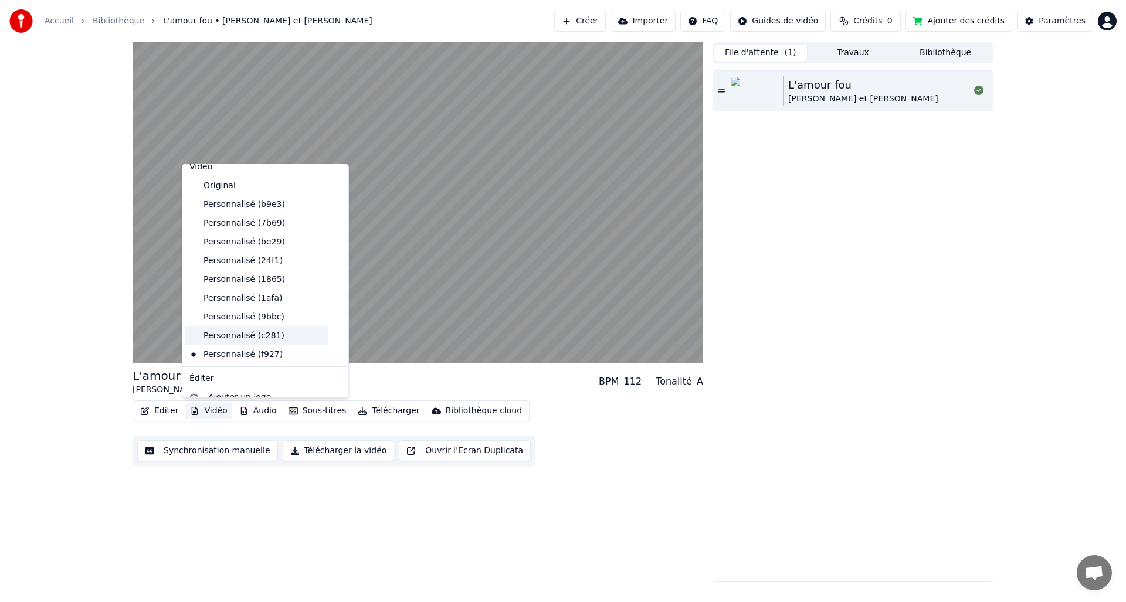
click at [240, 336] on div "Personnalisé (c281)" at bounding box center [257, 336] width 144 height 19
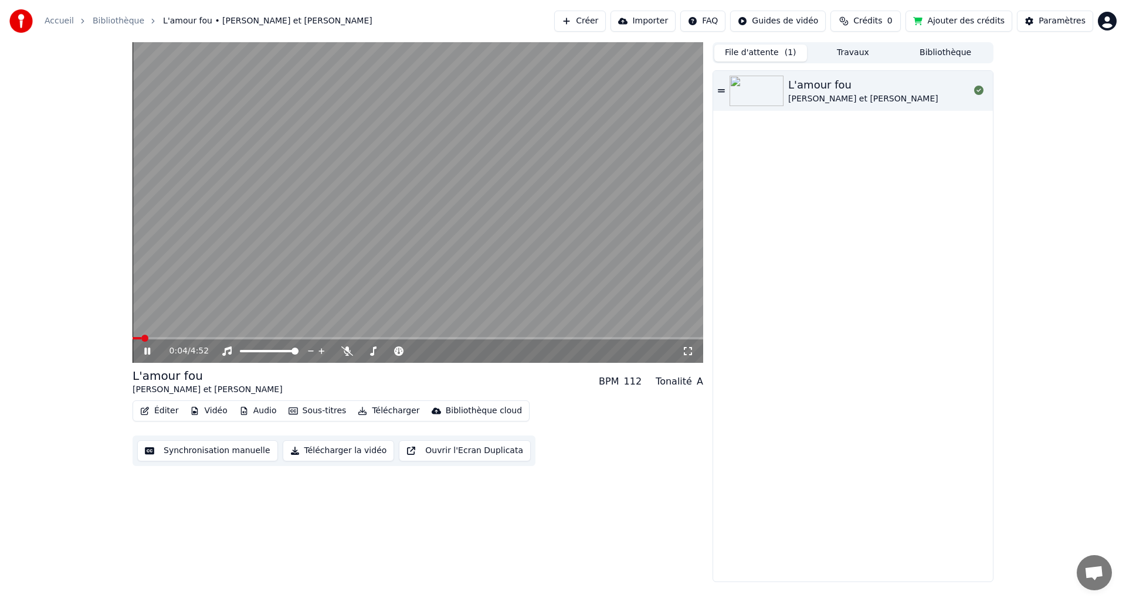
click at [692, 338] on span at bounding box center [418, 338] width 571 height 2
click at [697, 338] on span at bounding box center [418, 338] width 571 height 2
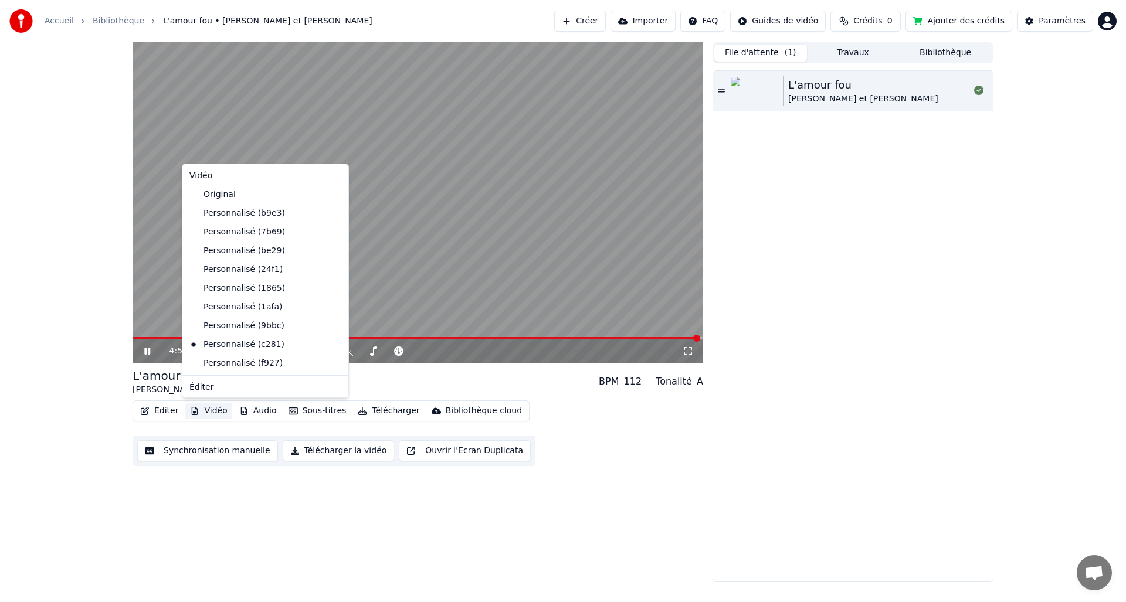
click at [209, 411] on button "Vidéo" at bounding box center [208, 411] width 46 height 16
click at [230, 363] on div "Personnalisé (f927)" at bounding box center [257, 363] width 144 height 19
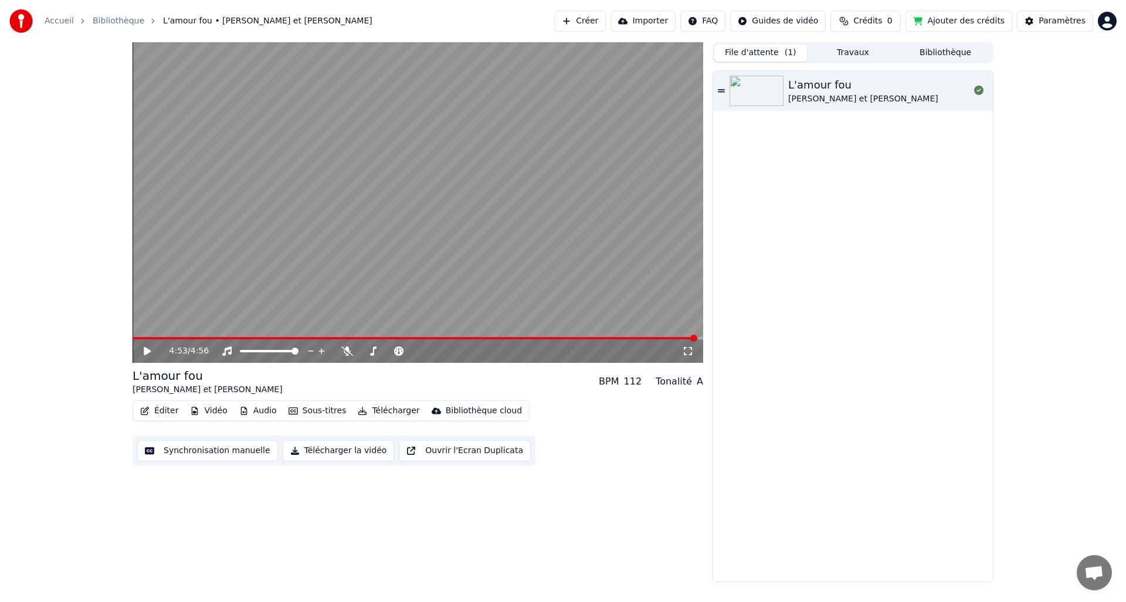
click at [513, 338] on span at bounding box center [415, 338] width 565 height 2
click at [643, 338] on span at bounding box center [418, 338] width 571 height 2
click at [692, 338] on span at bounding box center [418, 338] width 571 height 2
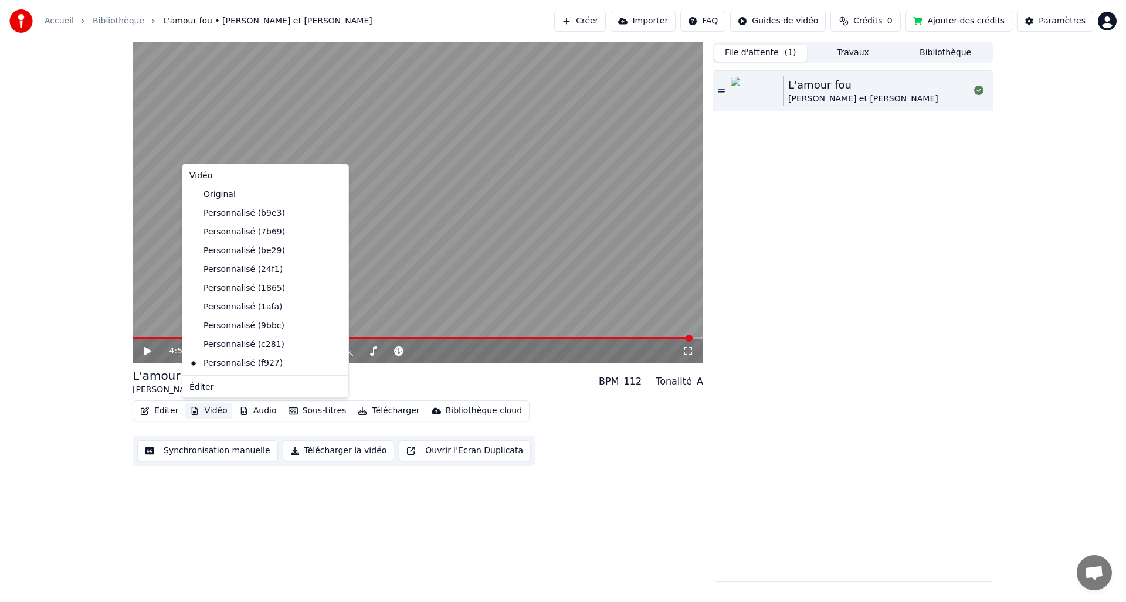
click at [217, 411] on button "Vidéo" at bounding box center [208, 411] width 46 height 16
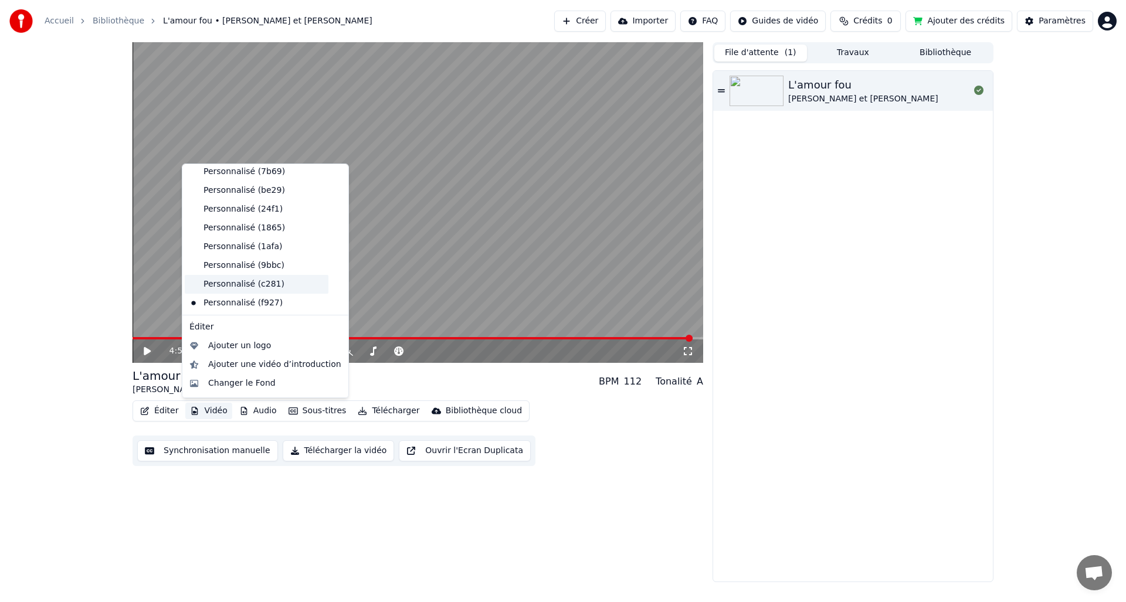
scroll to position [77, 0]
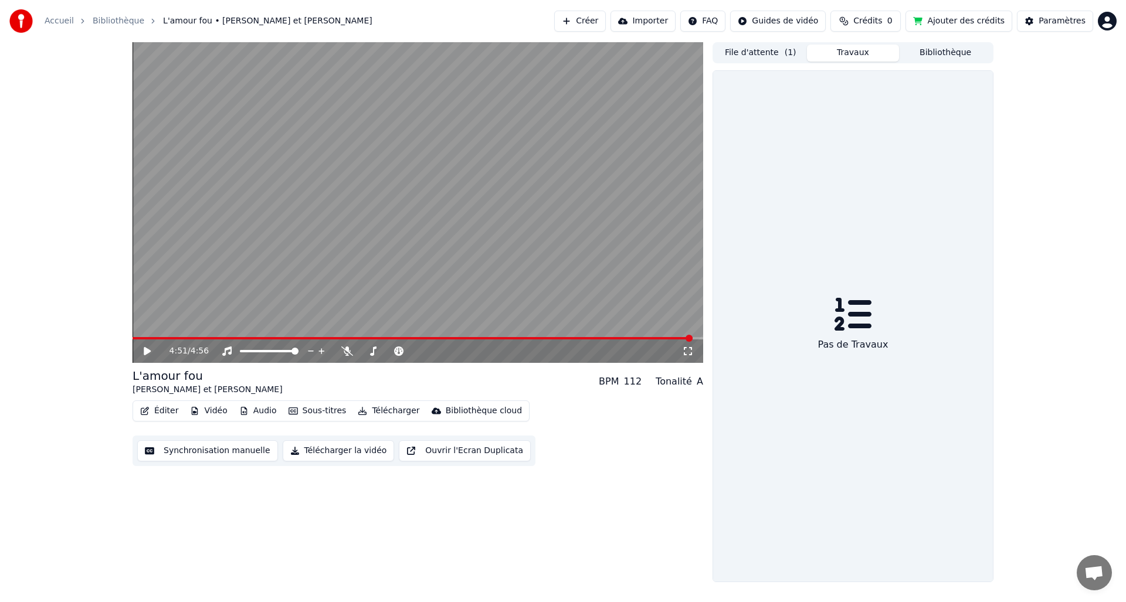
click at [849, 52] on button "Travaux" at bounding box center [853, 53] width 93 height 17
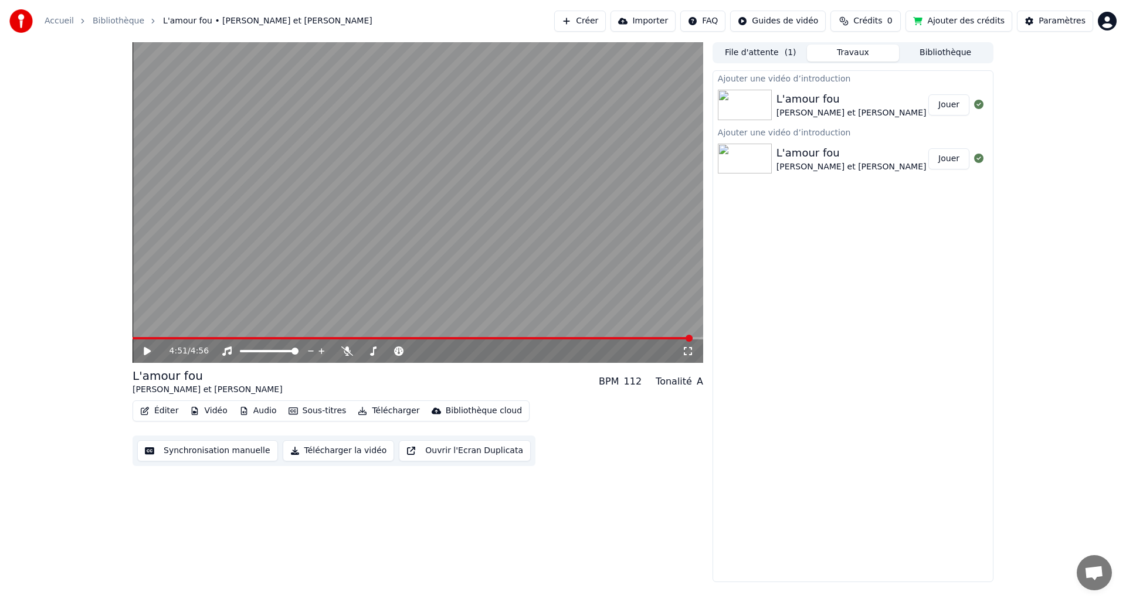
click at [954, 106] on button "Jouer" at bounding box center [948, 104] width 41 height 21
click at [691, 337] on span at bounding box center [418, 338] width 571 height 2
click at [696, 337] on span at bounding box center [418, 338] width 571 height 2
click at [213, 413] on button "Vidéo" at bounding box center [208, 411] width 46 height 16
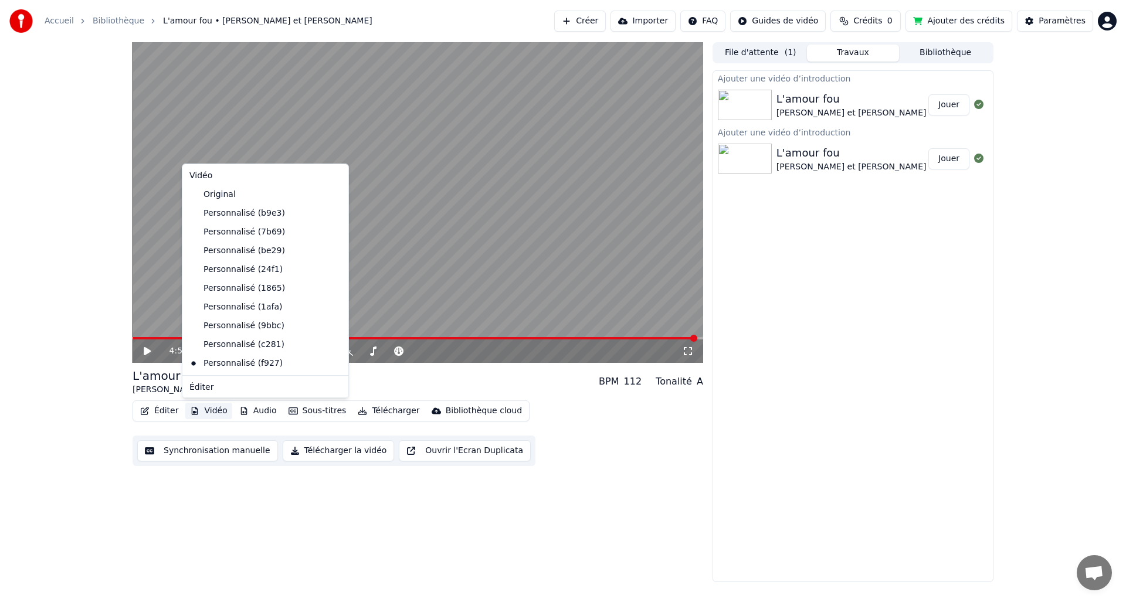
click at [333, 364] on icon at bounding box center [337, 363] width 8 height 9
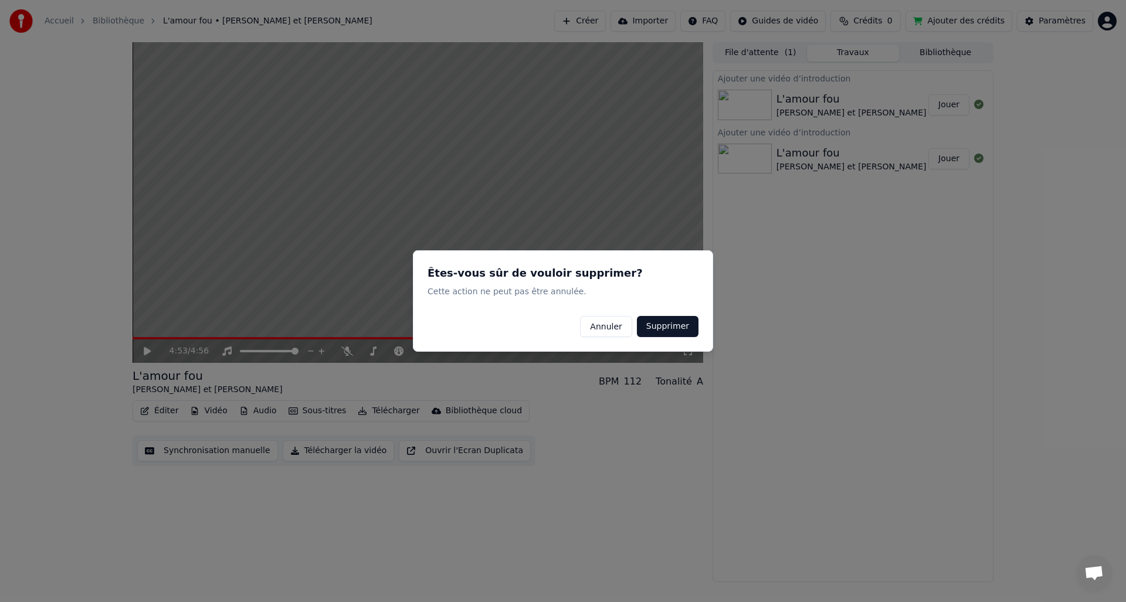
click at [621, 328] on button "Annuler" at bounding box center [606, 326] width 52 height 21
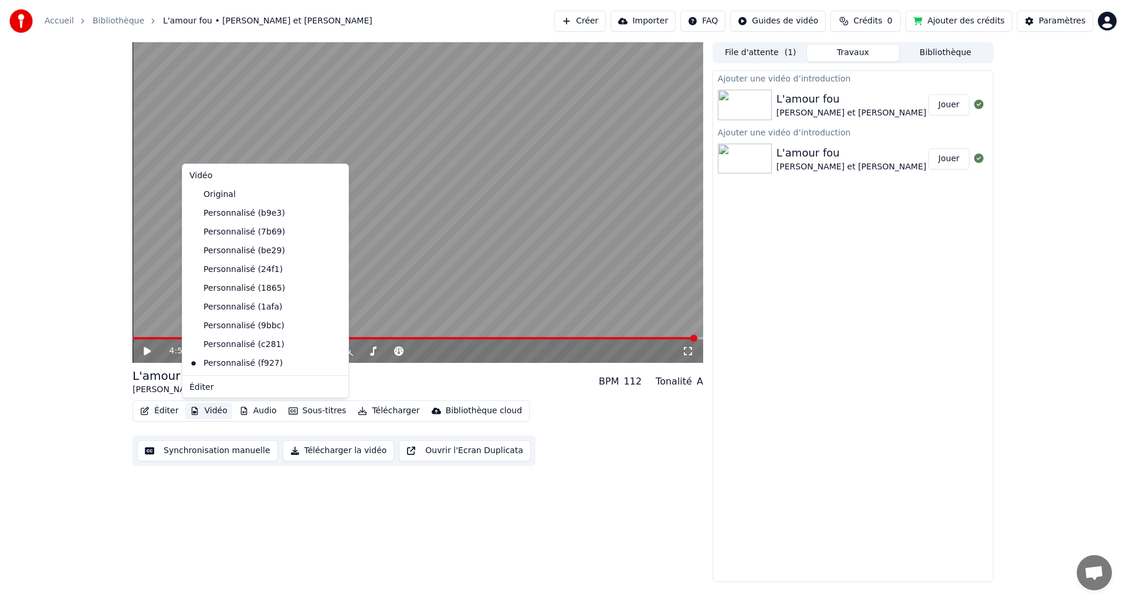
click at [209, 410] on button "Vidéo" at bounding box center [208, 411] width 46 height 16
click at [226, 340] on div "Personnalisé (c281)" at bounding box center [257, 344] width 144 height 19
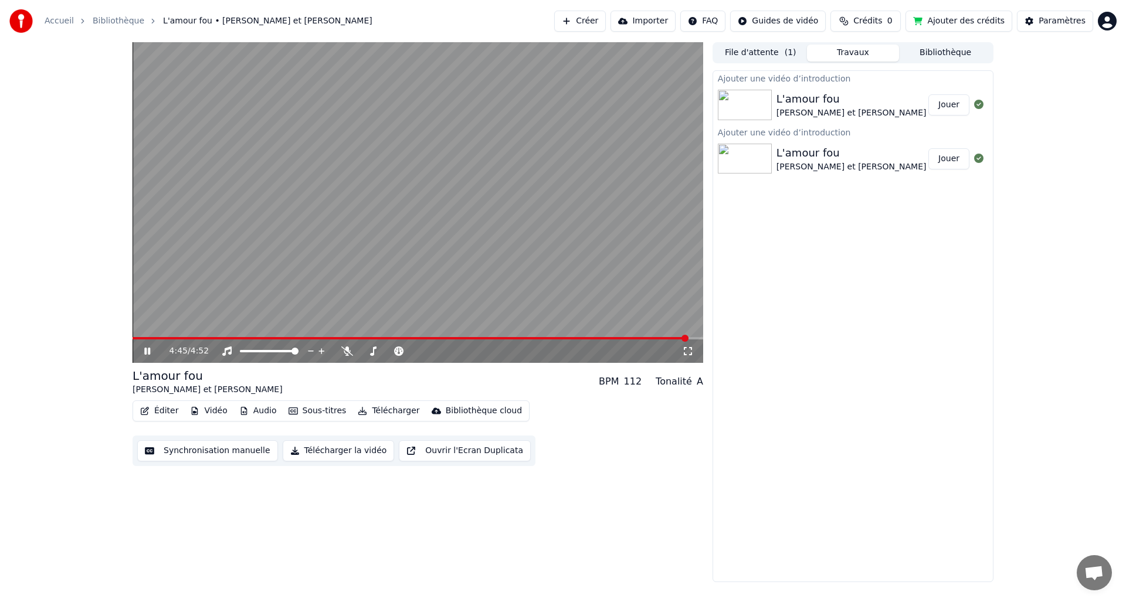
click at [687, 337] on span at bounding box center [418, 338] width 571 height 2
click at [209, 410] on button "Vidéo" at bounding box center [208, 411] width 46 height 16
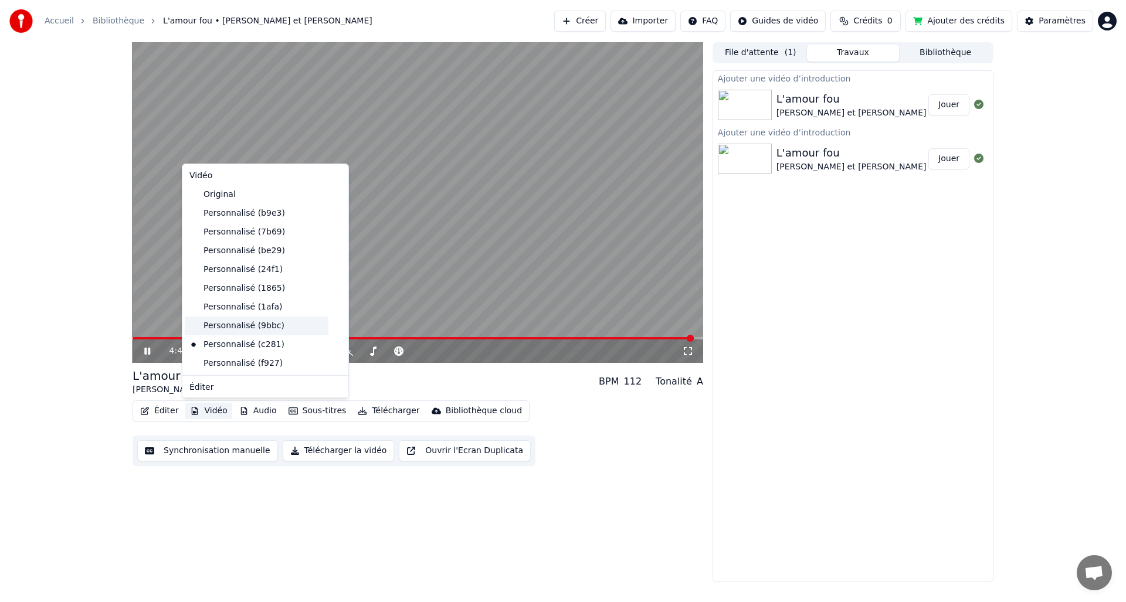
click at [223, 327] on div "Personnalisé (9bbc)" at bounding box center [257, 326] width 144 height 19
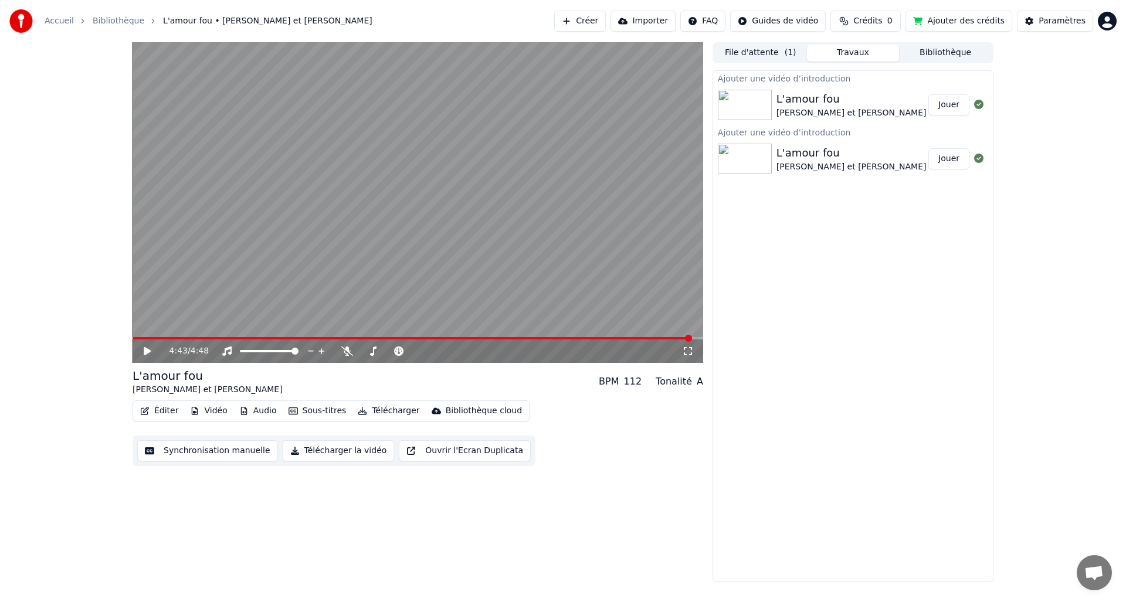
click at [692, 338] on span at bounding box center [413, 338] width 560 height 2
click at [212, 410] on button "Vidéo" at bounding box center [208, 411] width 46 height 16
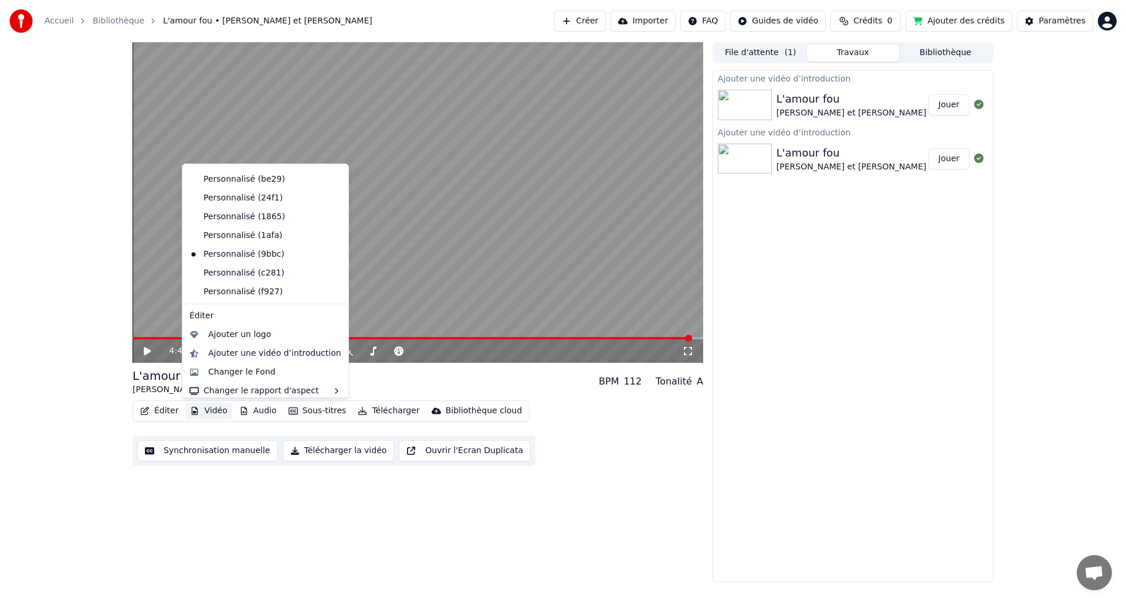
scroll to position [77, 0]
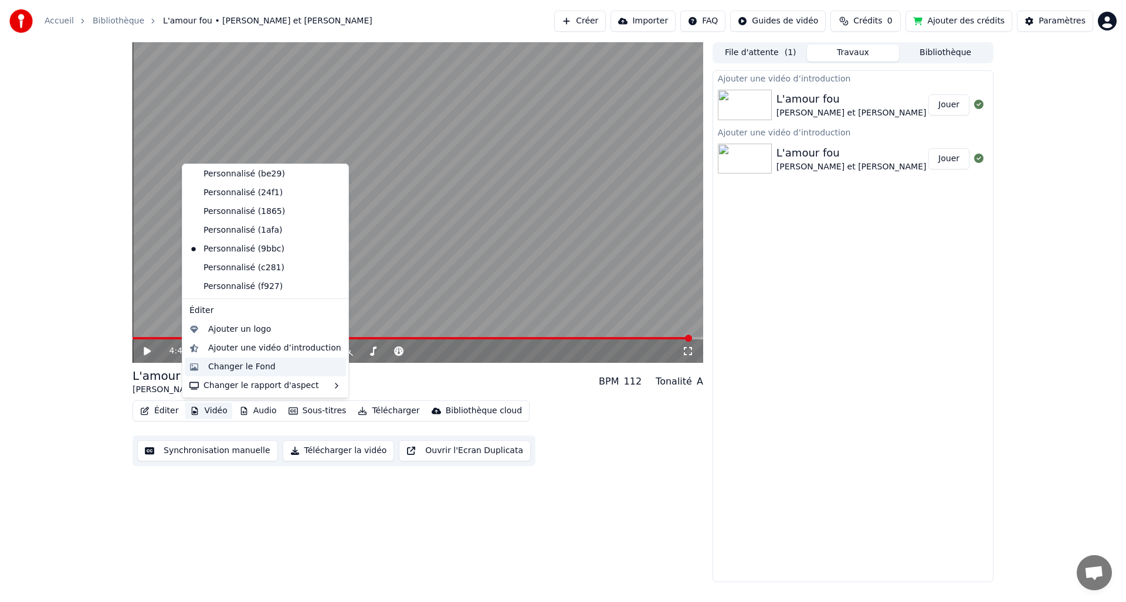
click at [235, 368] on div "Changer le Fond" at bounding box center [241, 367] width 67 height 12
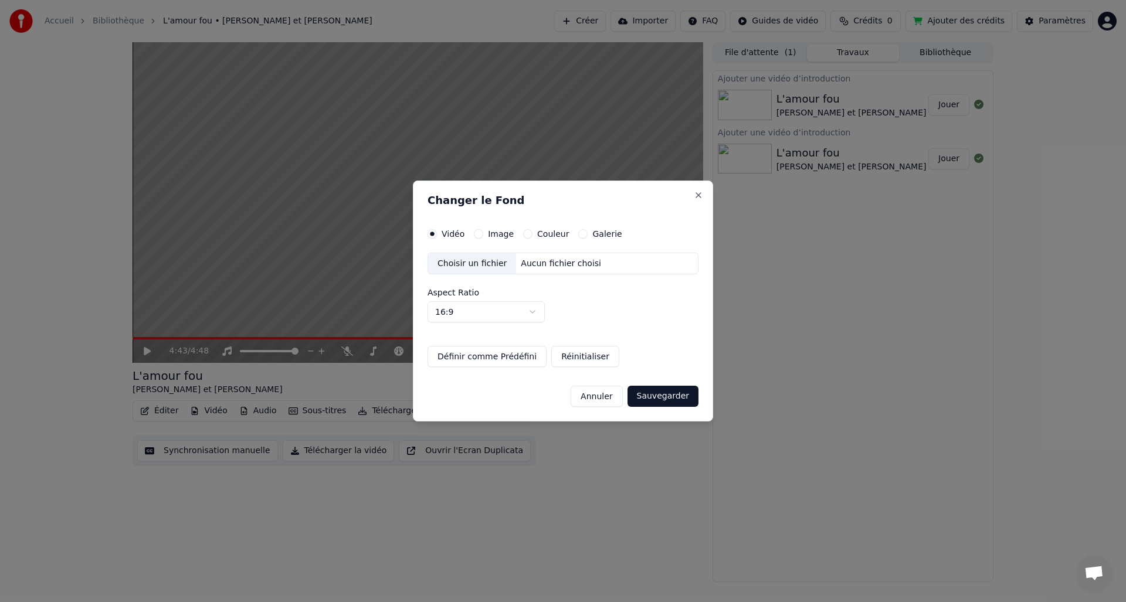
click at [469, 261] on div "Choisir un fichier" at bounding box center [472, 263] width 88 height 21
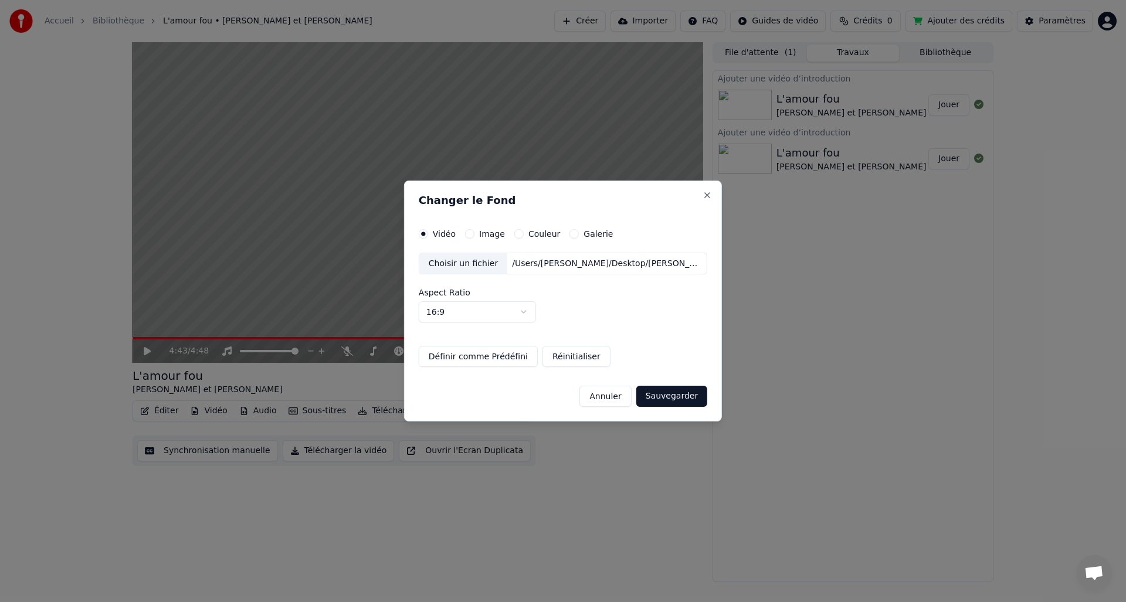
click at [670, 398] on button "Sauvegarder" at bounding box center [671, 396] width 71 height 21
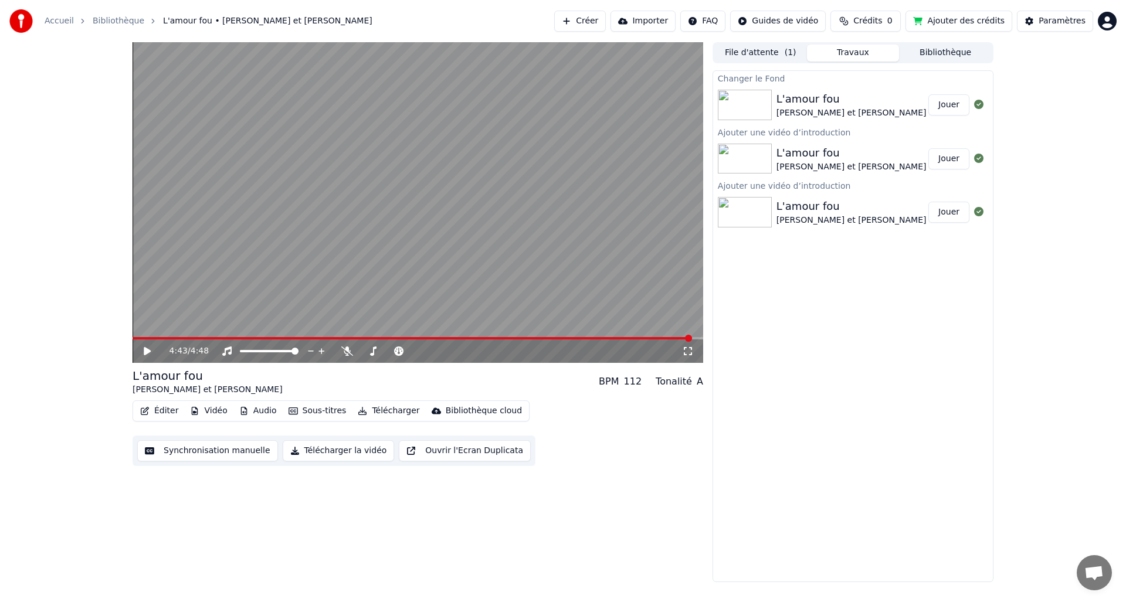
click at [216, 410] on button "Vidéo" at bounding box center [208, 411] width 46 height 16
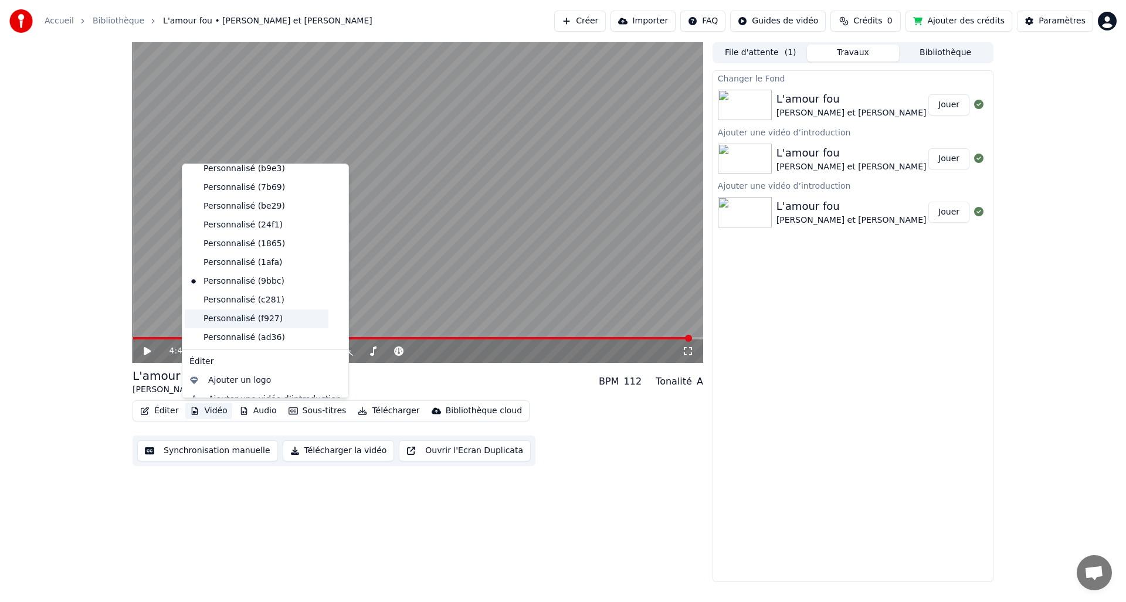
scroll to position [49, 0]
click at [229, 338] on div "Personnalisé (ad36)" at bounding box center [257, 333] width 144 height 19
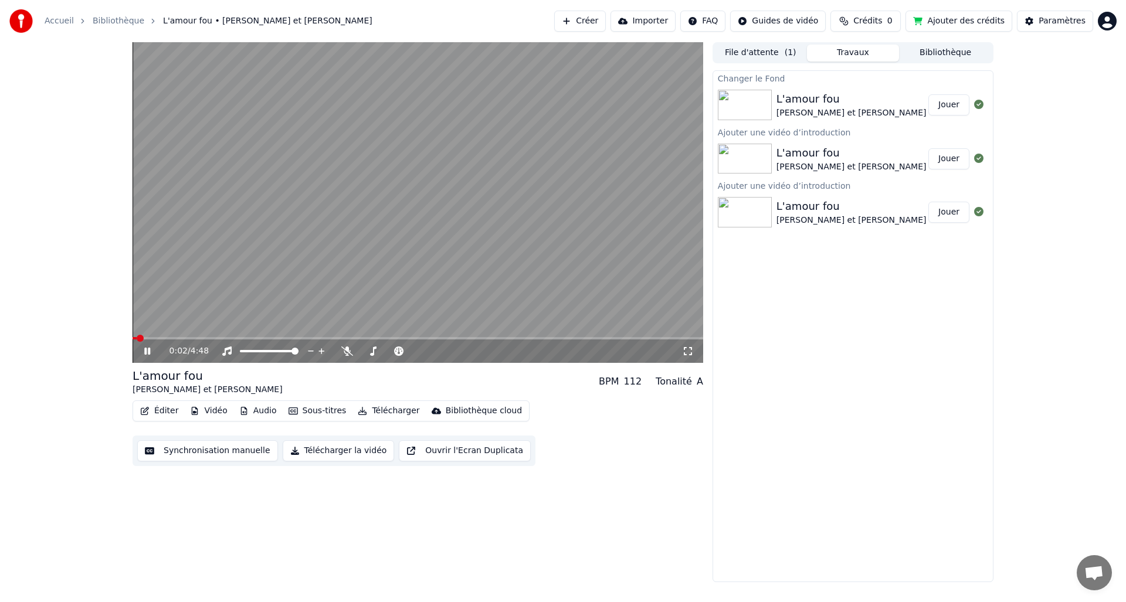
click at [137, 339] on span at bounding box center [135, 338] width 4 height 2
click at [136, 338] on span at bounding box center [135, 338] width 4 height 2
click at [134, 338] on span at bounding box center [134, 338] width 2 height 2
click at [133, 338] on span at bounding box center [133, 338] width 0 height 2
click at [148, 350] on icon at bounding box center [147, 351] width 6 height 7
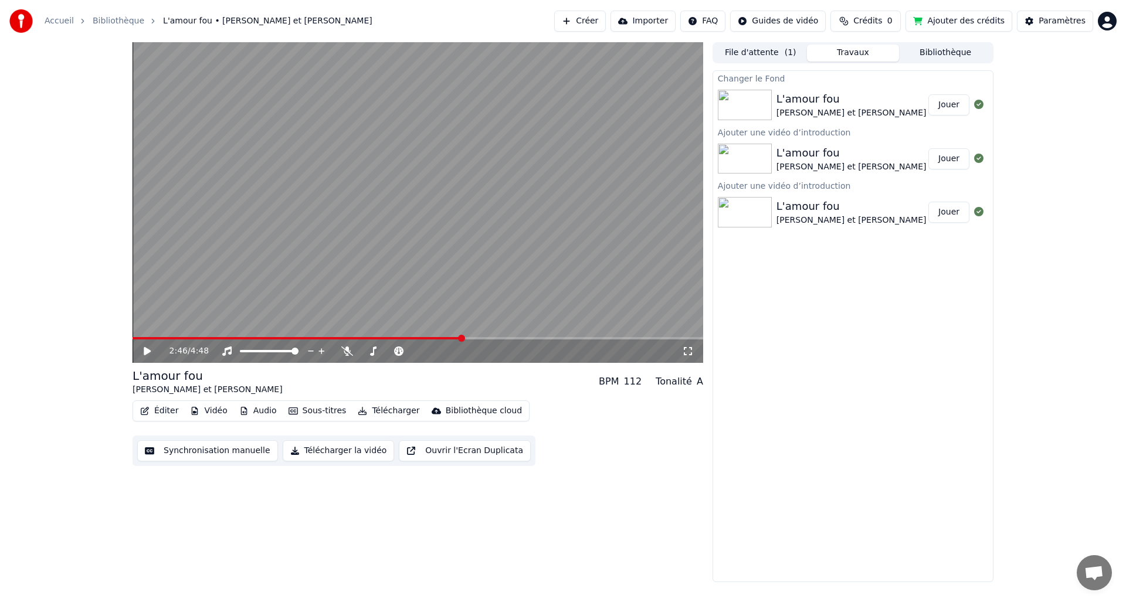
click at [311, 410] on button "Sous-titres" at bounding box center [317, 411] width 67 height 16
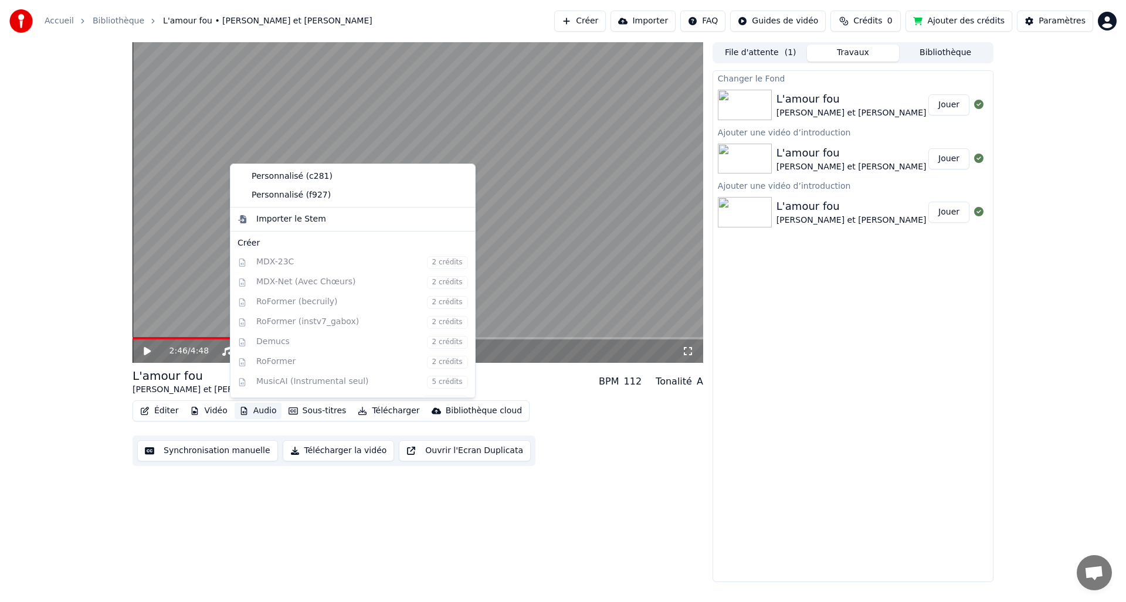
scroll to position [0, 0]
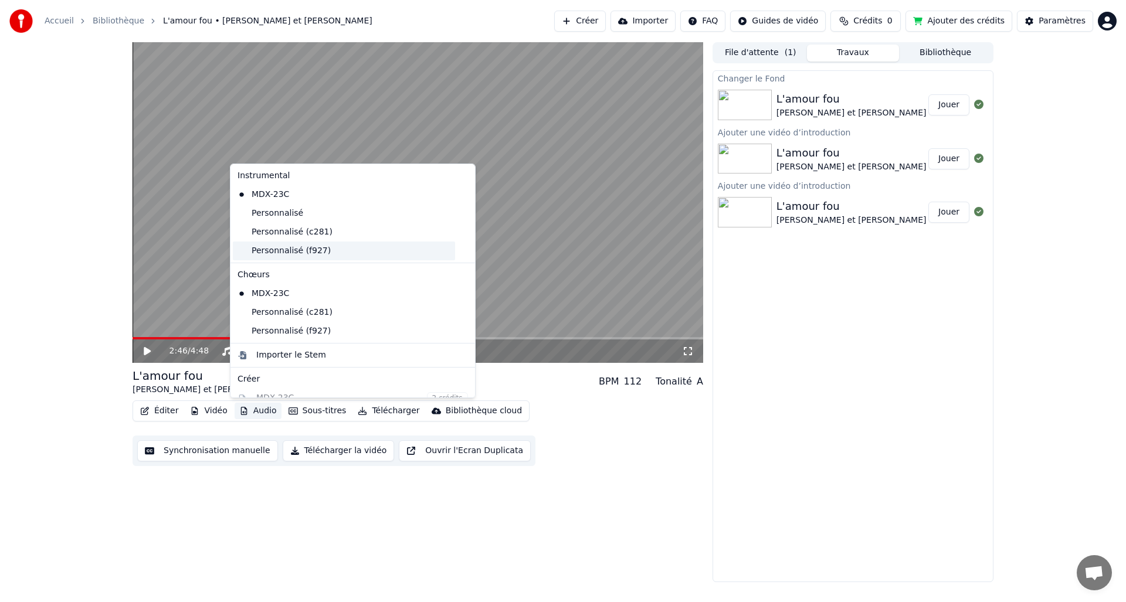
click at [301, 252] on div "Personnalisé (f927)" at bounding box center [344, 251] width 222 height 19
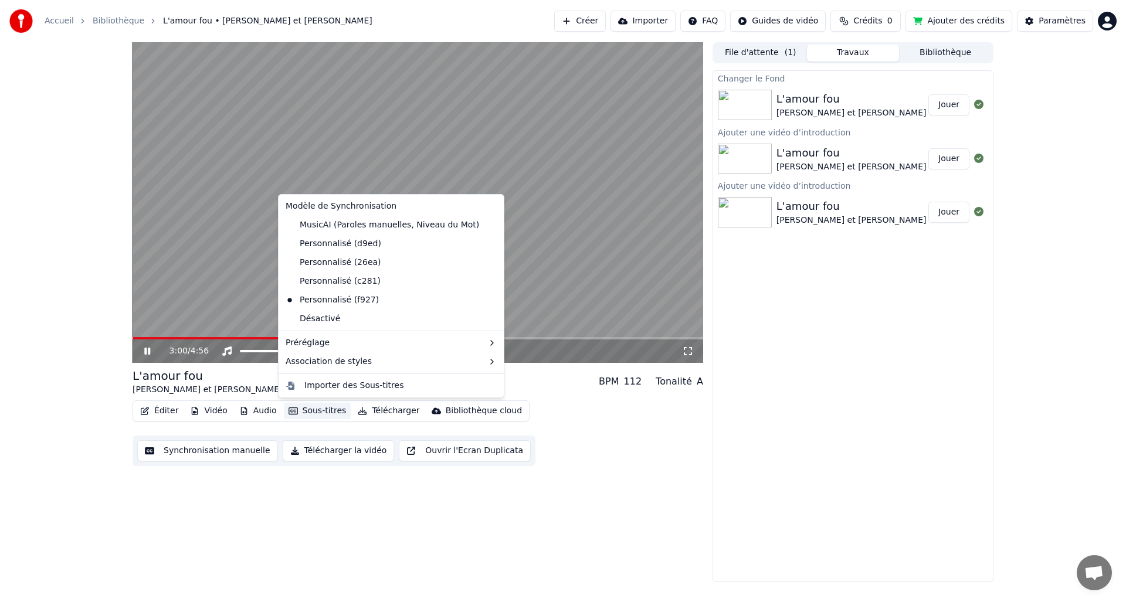
click at [309, 411] on button "Sous-titres" at bounding box center [317, 411] width 67 height 16
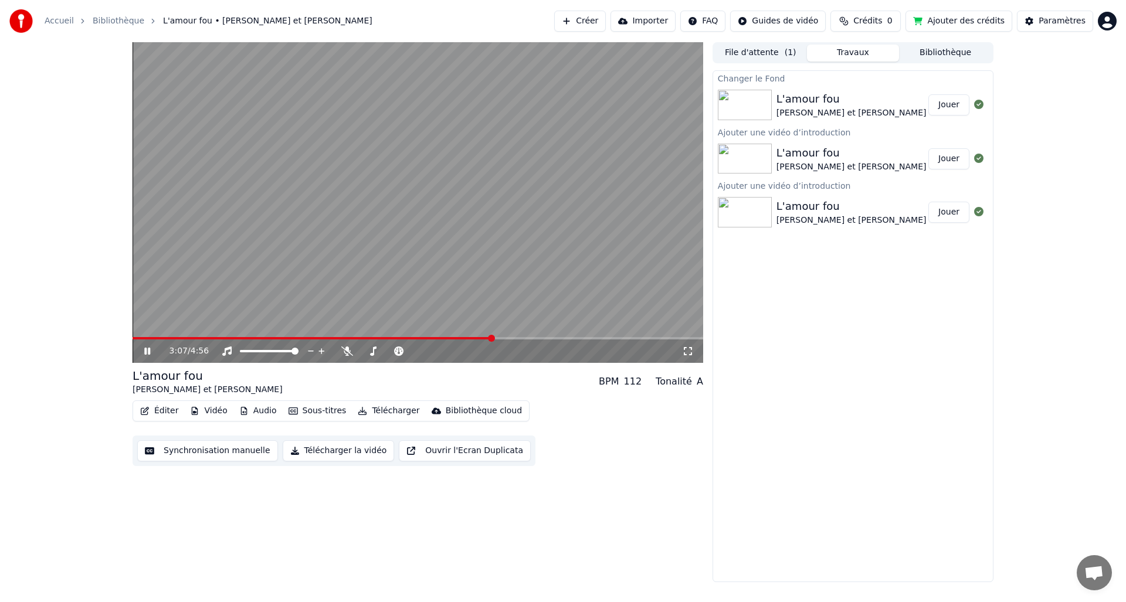
click at [158, 284] on video at bounding box center [418, 202] width 571 height 321
click at [330, 413] on button "Sous-titres" at bounding box center [317, 411] width 67 height 16
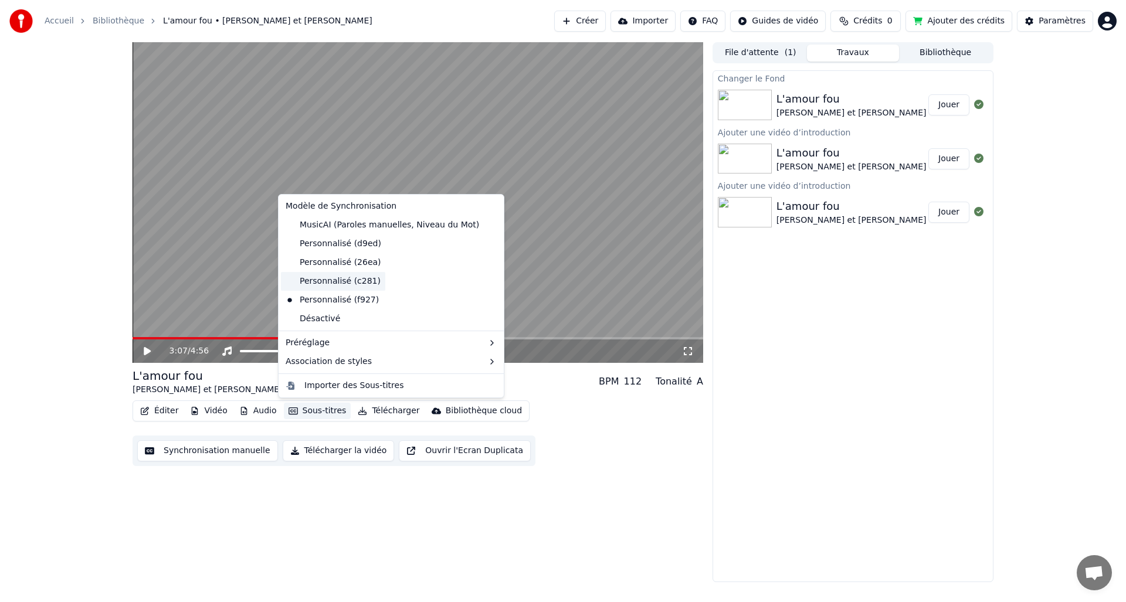
click at [326, 283] on div "Personnalisé (c281)" at bounding box center [333, 281] width 104 height 19
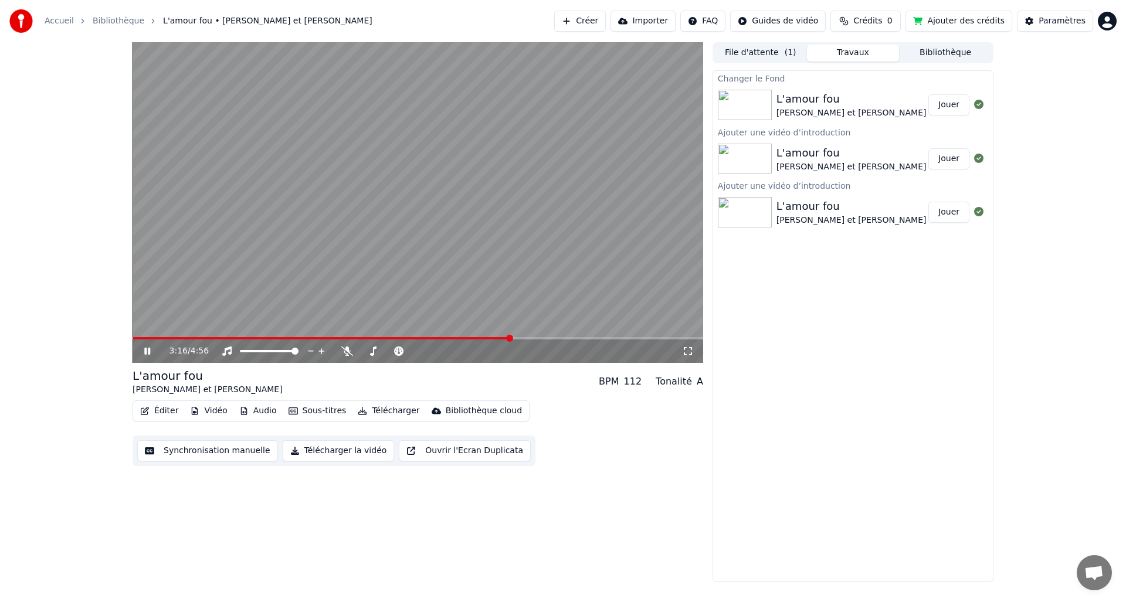
click at [136, 338] on span at bounding box center [322, 338] width 378 height 2
click at [133, 338] on span at bounding box center [133, 338] width 0 height 2
click at [147, 351] on icon at bounding box center [156, 351] width 28 height 9
click at [695, 340] on span at bounding box center [418, 338] width 571 height 2
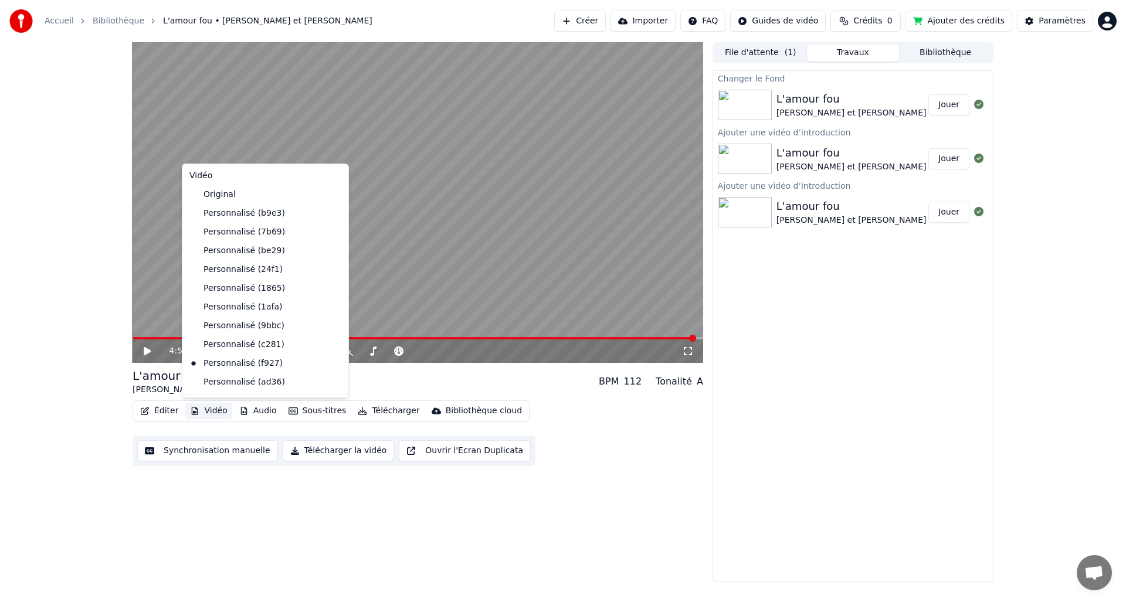
click at [215, 411] on button "Vidéo" at bounding box center [208, 411] width 46 height 16
click at [221, 382] on div "Personnalisé (ad36)" at bounding box center [257, 382] width 144 height 19
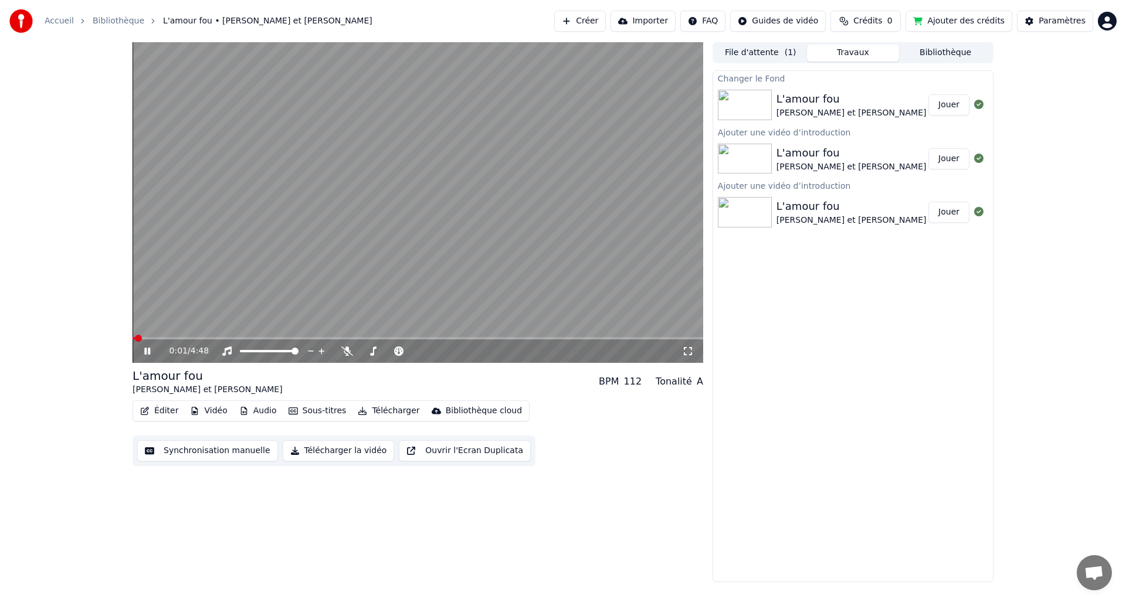
click at [686, 338] on span at bounding box center [418, 338] width 571 height 2
click at [134, 339] on span at bounding box center [134, 338] width 2 height 2
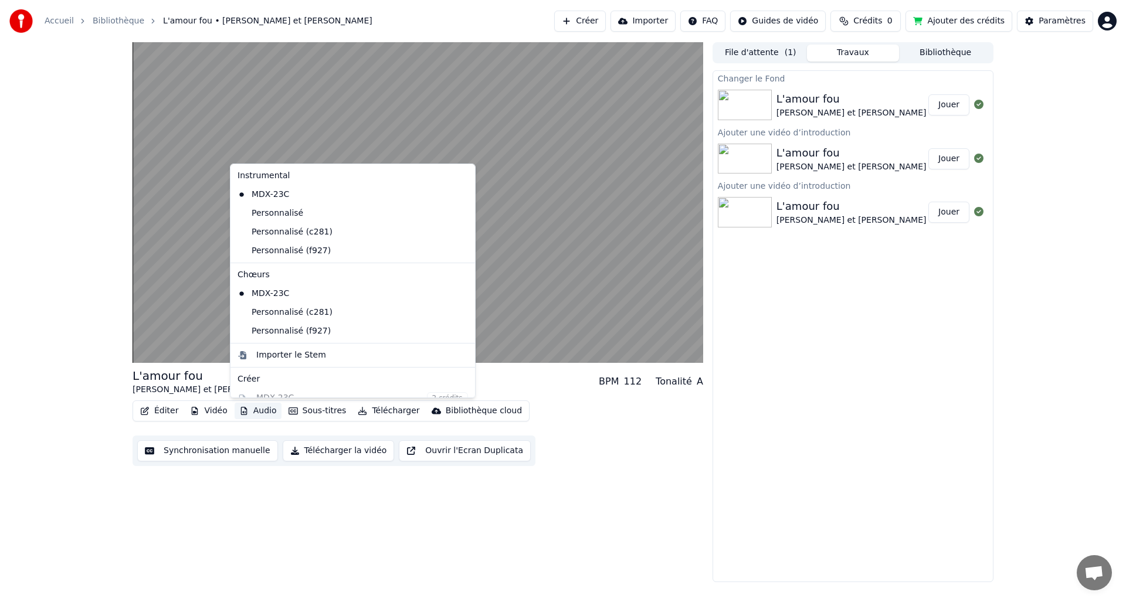
click at [253, 412] on button "Audio" at bounding box center [258, 411] width 47 height 16
click at [282, 255] on div "Personnalisé (f927)" at bounding box center [344, 251] width 222 height 19
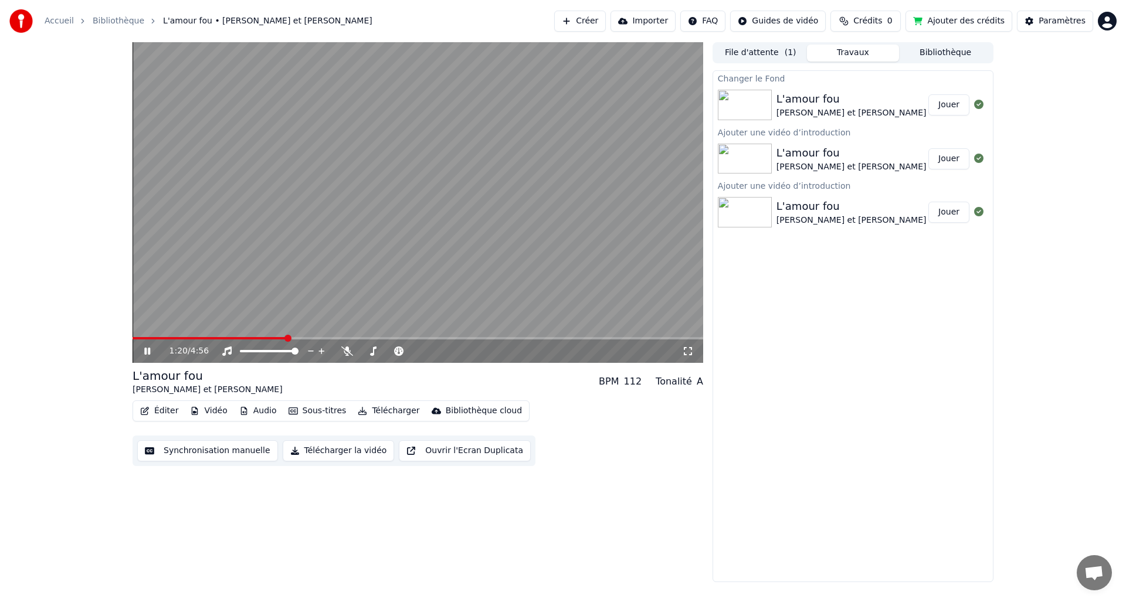
click at [134, 341] on div "1:20 / 4:56" at bounding box center [418, 351] width 571 height 23
click at [138, 340] on div "1:20 / 4:56" at bounding box center [418, 351] width 571 height 23
click at [138, 340] on div "1:21 / 4:56" at bounding box center [418, 351] width 571 height 23
click at [138, 339] on span at bounding box center [136, 338] width 6 height 2
click at [685, 339] on span at bounding box center [418, 338] width 571 height 2
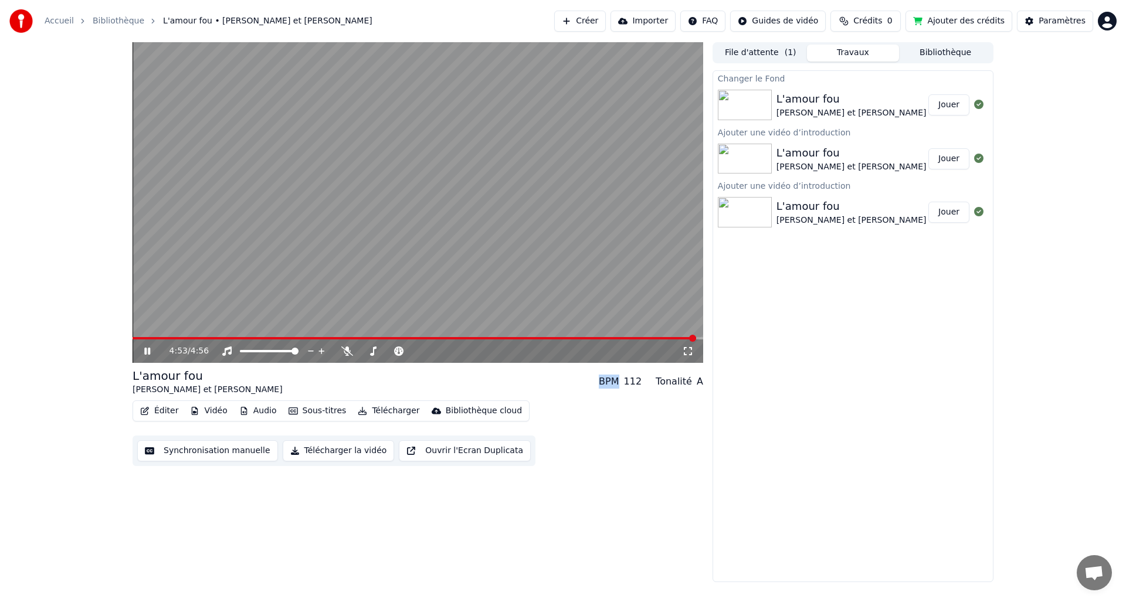
click at [696, 338] on span at bounding box center [418, 338] width 571 height 2
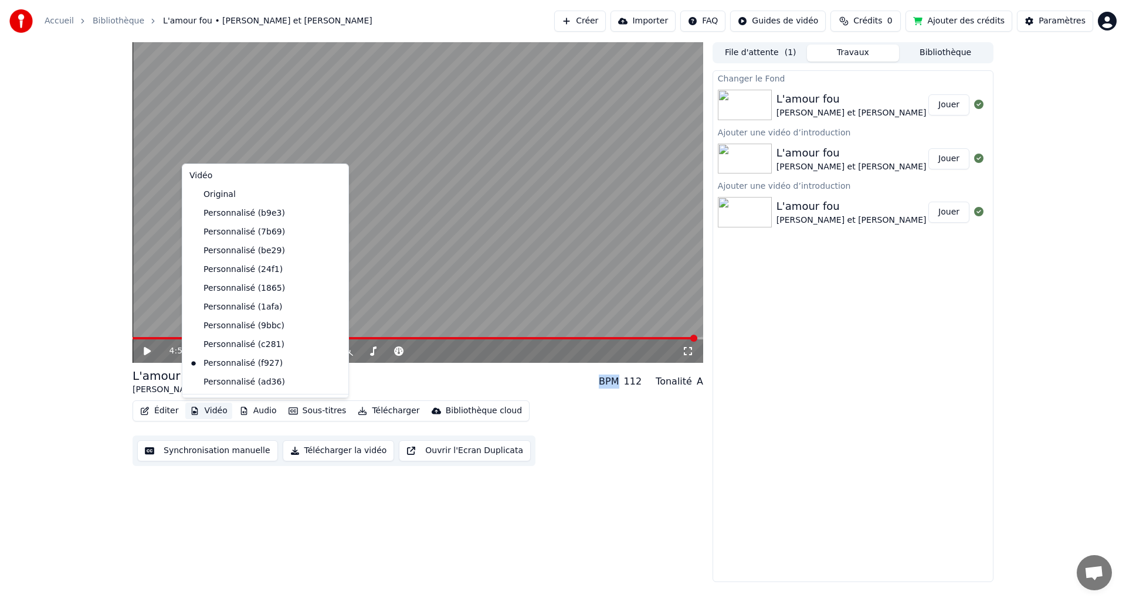
click at [214, 417] on button "Vidéo" at bounding box center [208, 411] width 46 height 16
click at [221, 385] on div "Personnalisé (ad36)" at bounding box center [257, 382] width 144 height 19
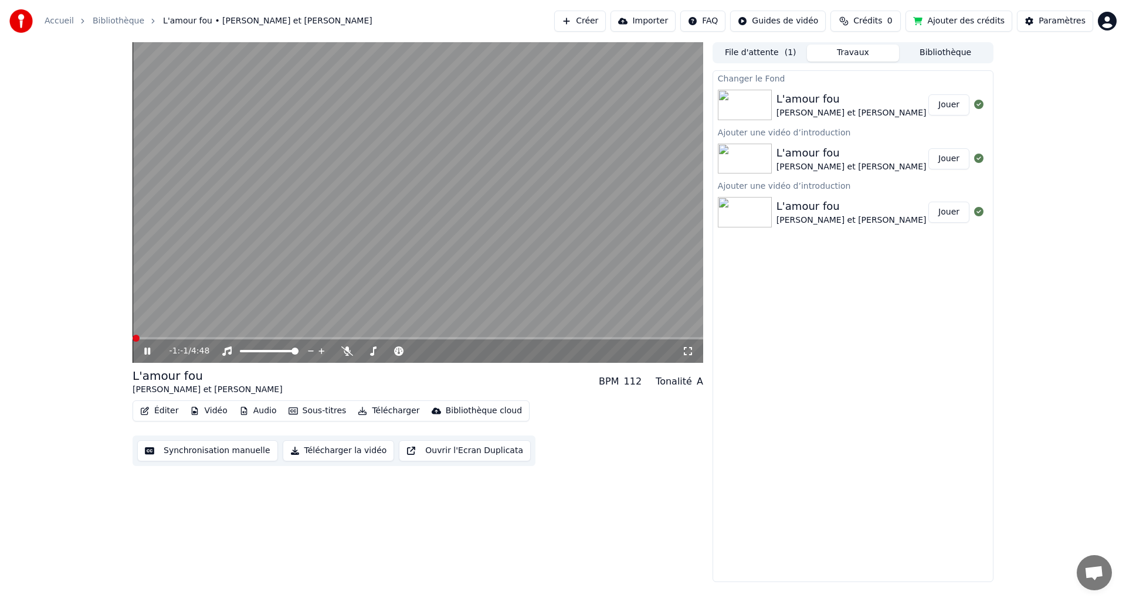
click at [696, 341] on div "-1:-1 / 4:48" at bounding box center [418, 351] width 571 height 23
click at [696, 339] on span at bounding box center [418, 338] width 571 height 2
click at [208, 414] on button "Vidéo" at bounding box center [208, 411] width 46 height 16
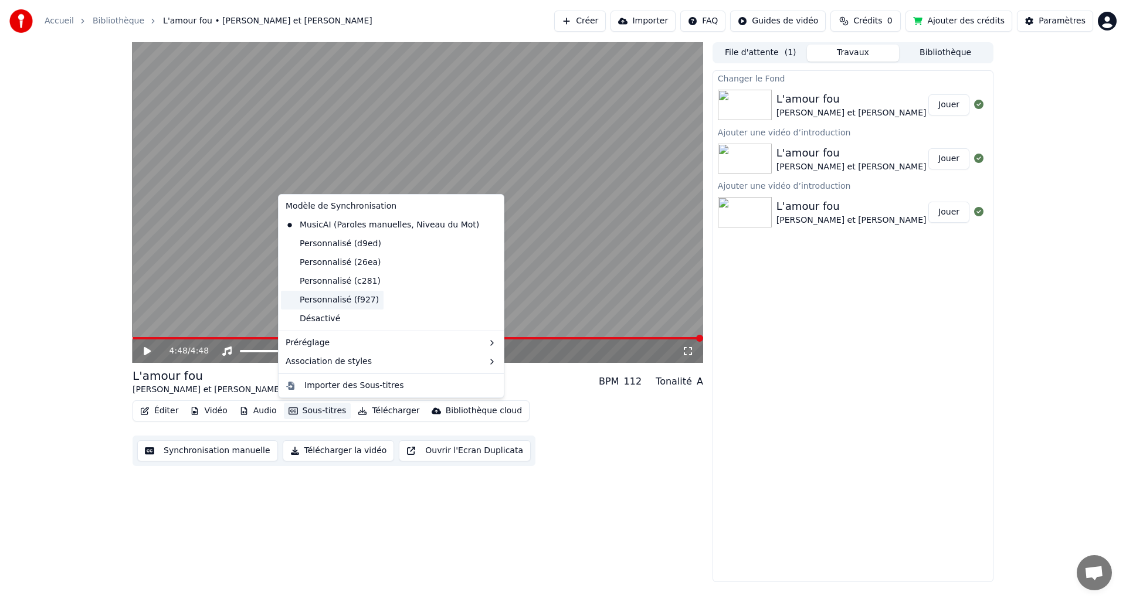
click at [323, 298] on div "Personnalisé (f927)" at bounding box center [332, 300] width 103 height 19
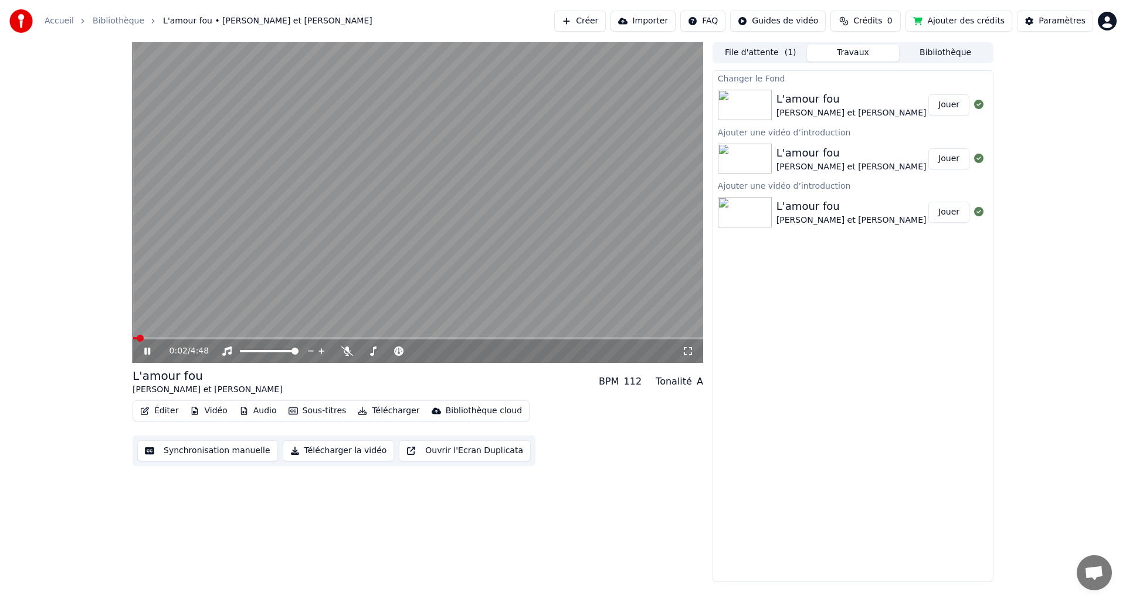
click at [693, 340] on div "0:02 / 4:48" at bounding box center [418, 351] width 571 height 23
click at [693, 337] on span at bounding box center [418, 338] width 571 height 2
click at [266, 411] on button "Audio" at bounding box center [258, 411] width 47 height 16
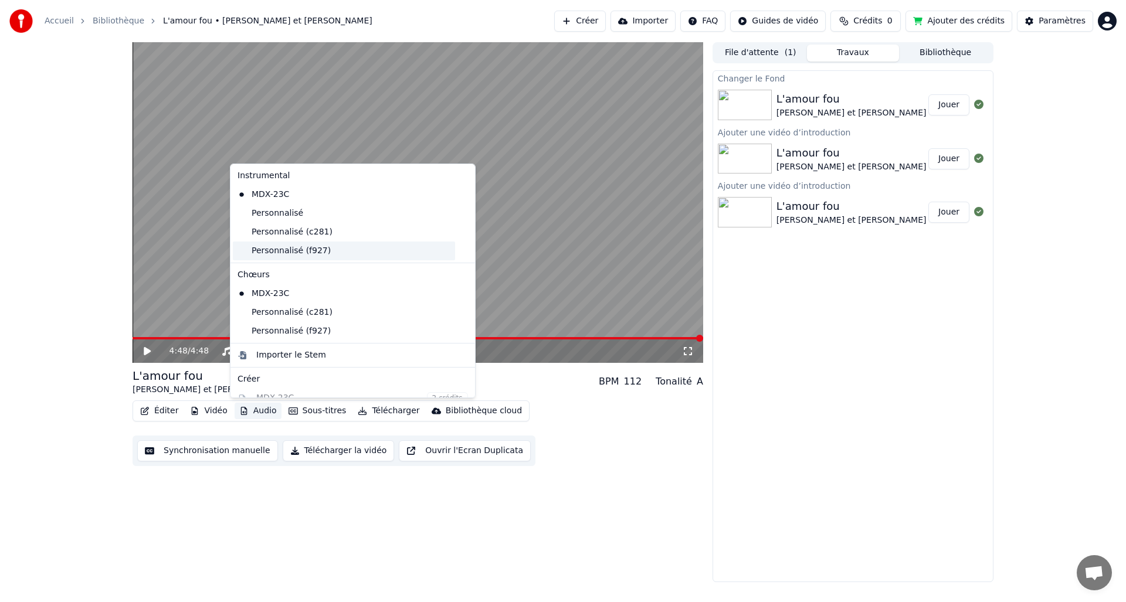
click at [269, 246] on div "Personnalisé (f927)" at bounding box center [344, 251] width 222 height 19
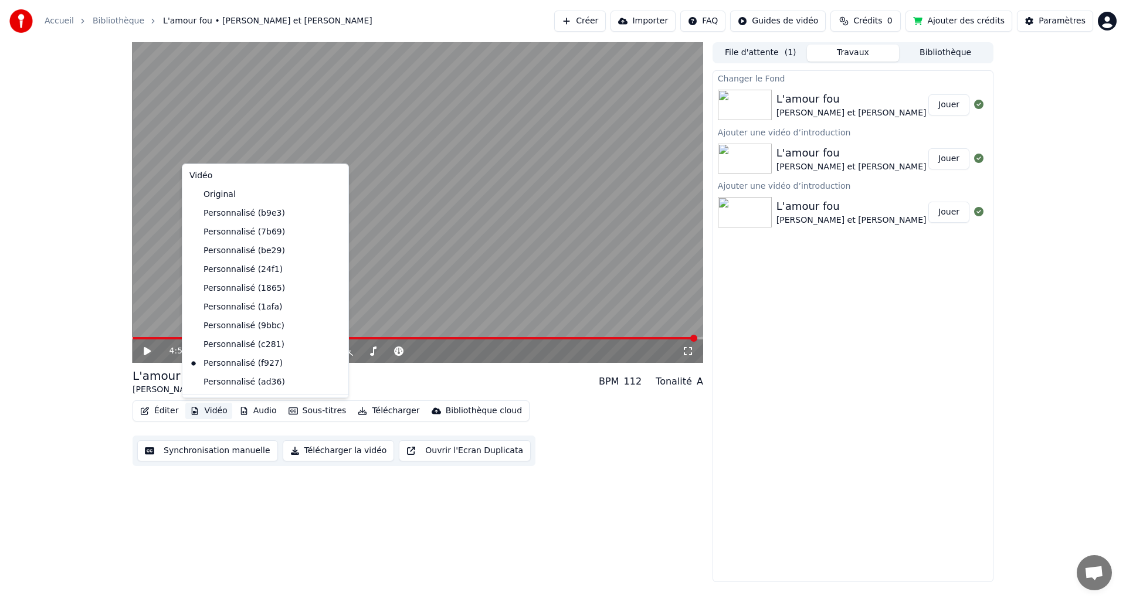
click at [212, 410] on button "Vidéo" at bounding box center [208, 411] width 46 height 16
click at [215, 384] on div "Personnalisé (ad36)" at bounding box center [257, 382] width 144 height 19
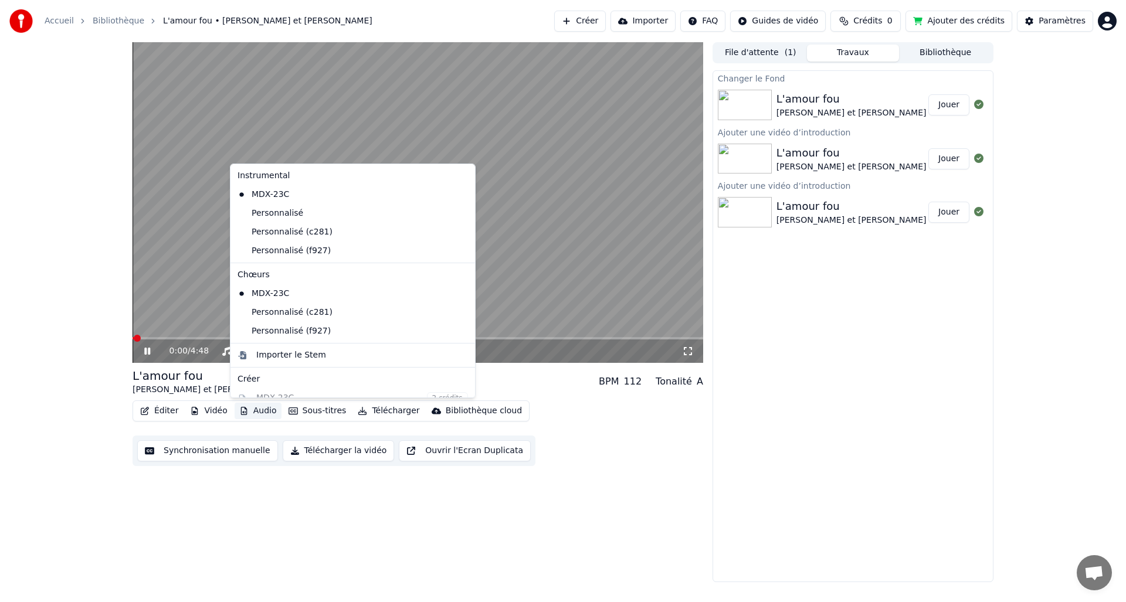
click at [263, 412] on button "Audio" at bounding box center [258, 411] width 47 height 16
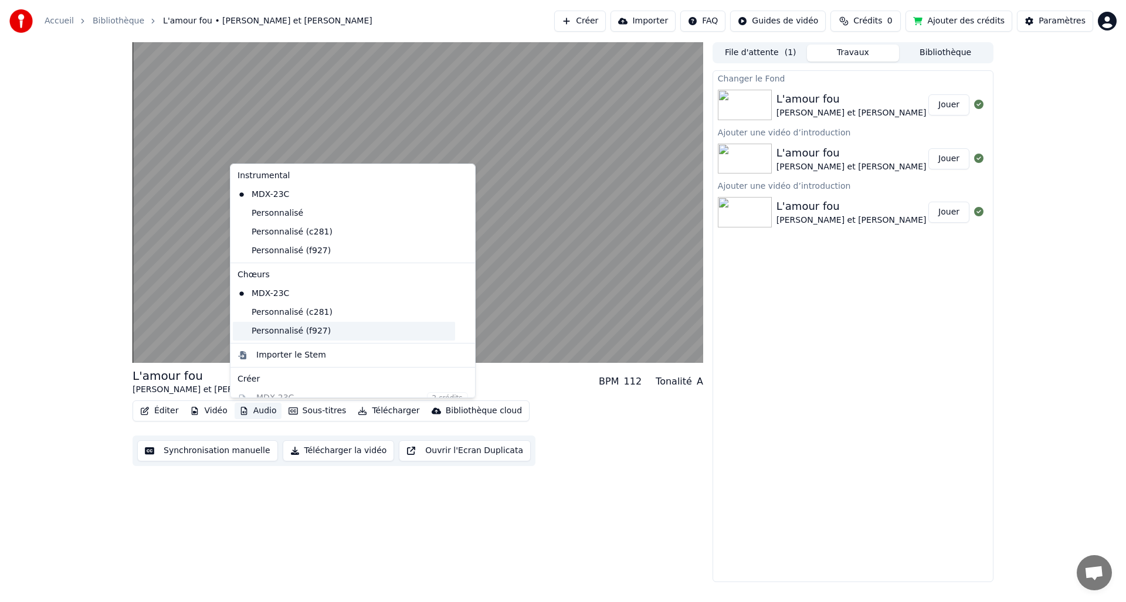
click at [289, 330] on div "Personnalisé (f927)" at bounding box center [344, 331] width 222 height 19
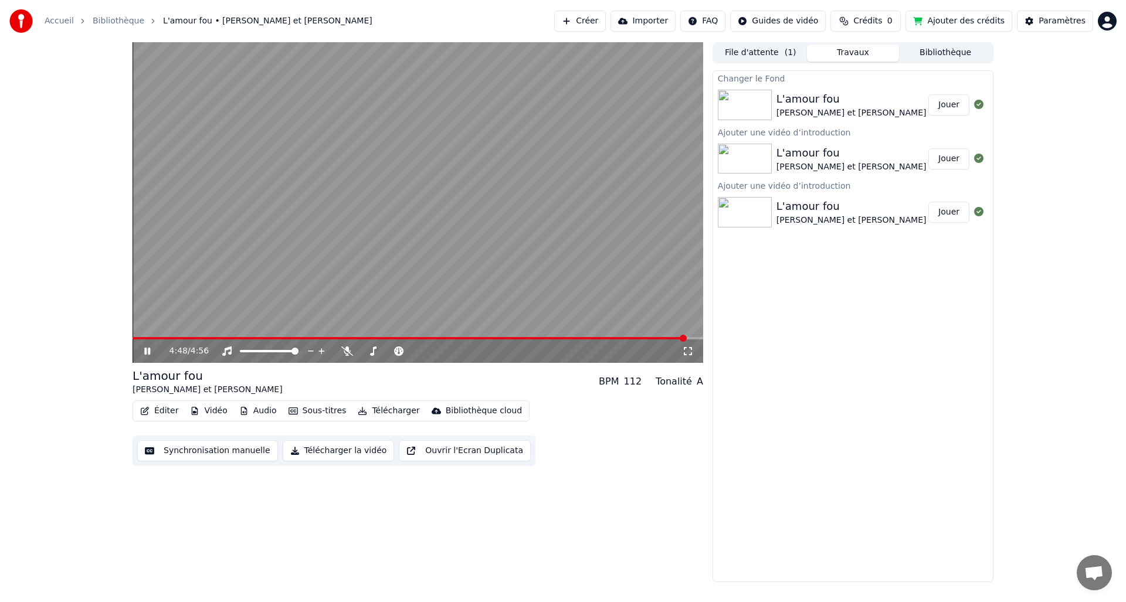
click at [686, 338] on span at bounding box center [418, 338] width 571 height 2
click at [698, 338] on span at bounding box center [418, 338] width 571 height 2
click at [210, 412] on button "Vidéo" at bounding box center [208, 411] width 46 height 16
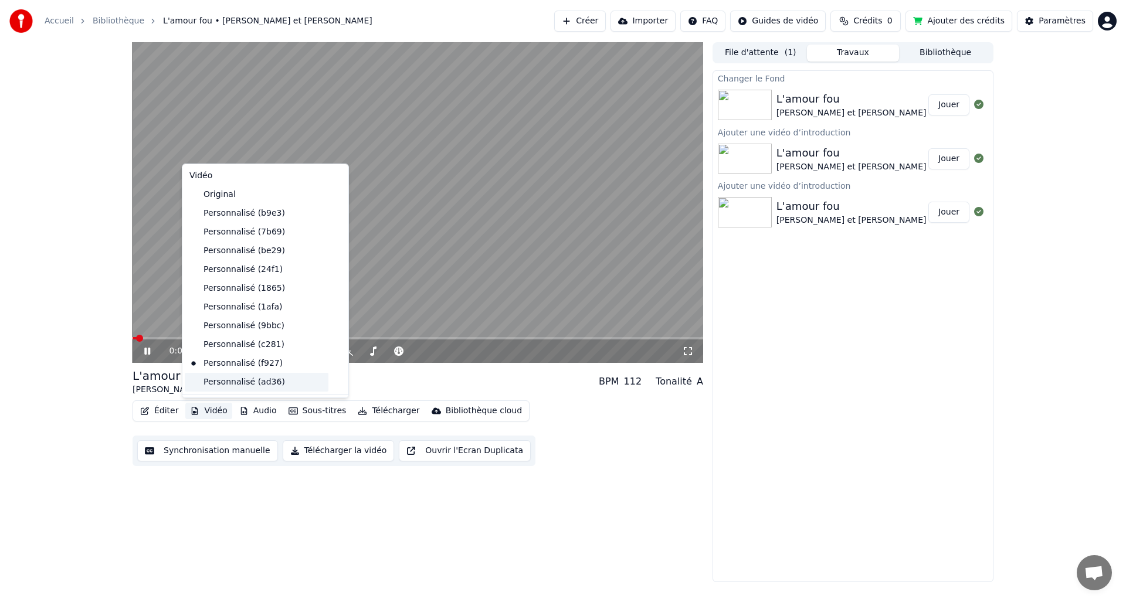
click at [218, 380] on div "Personnalisé (ad36)" at bounding box center [257, 382] width 144 height 19
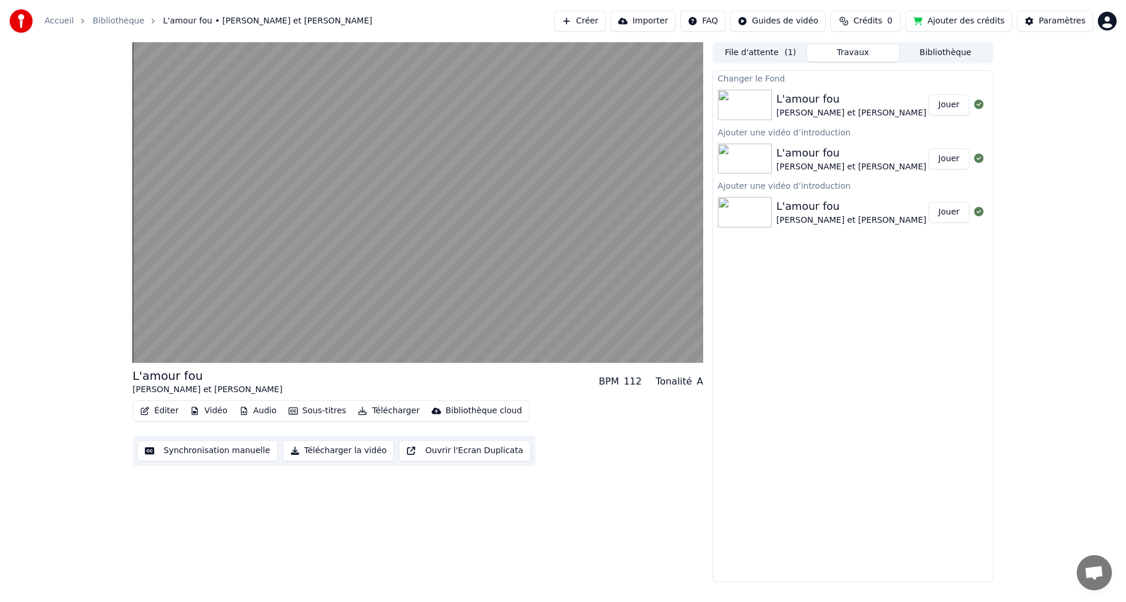
click at [265, 411] on button "Audio" at bounding box center [258, 411] width 47 height 16
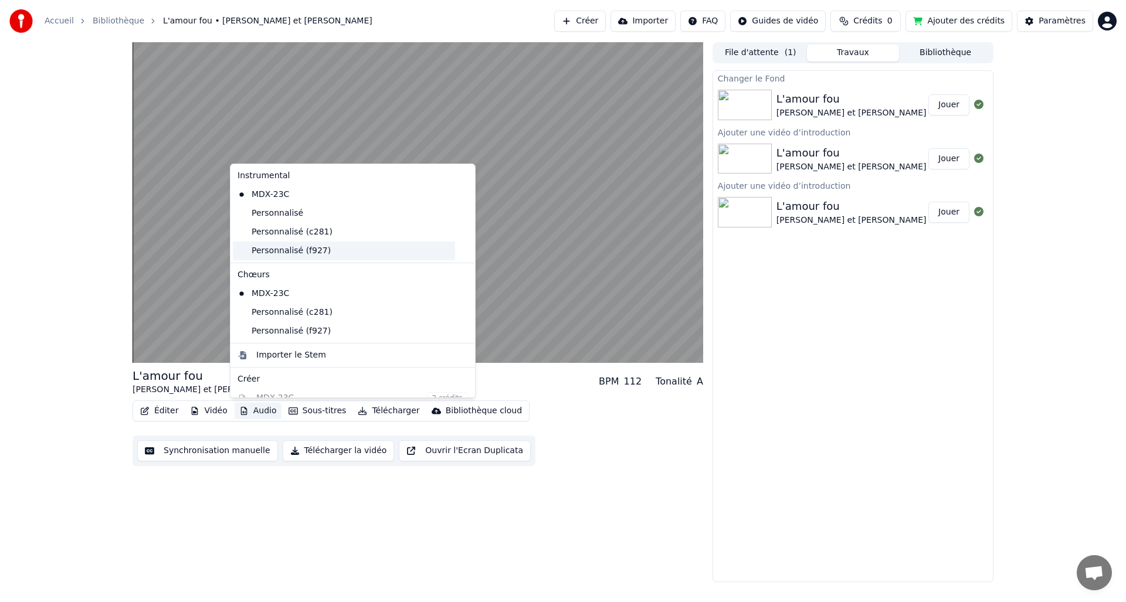
click at [263, 251] on div "Personnalisé (f927)" at bounding box center [344, 251] width 222 height 19
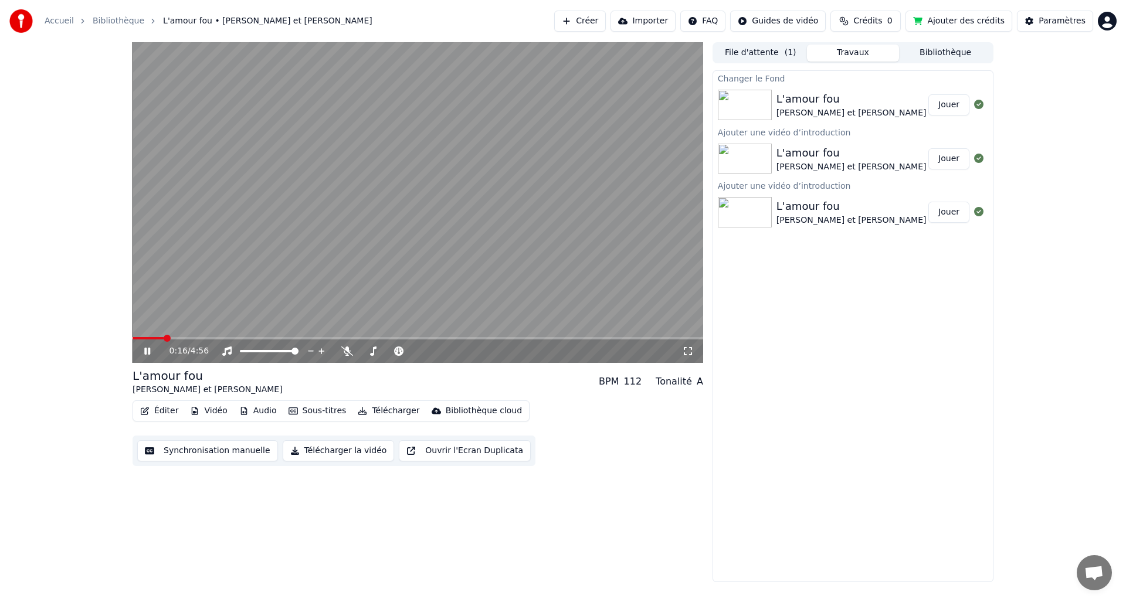
click at [677, 337] on span at bounding box center [418, 338] width 571 height 2
click at [694, 338] on span at bounding box center [418, 338] width 571 height 2
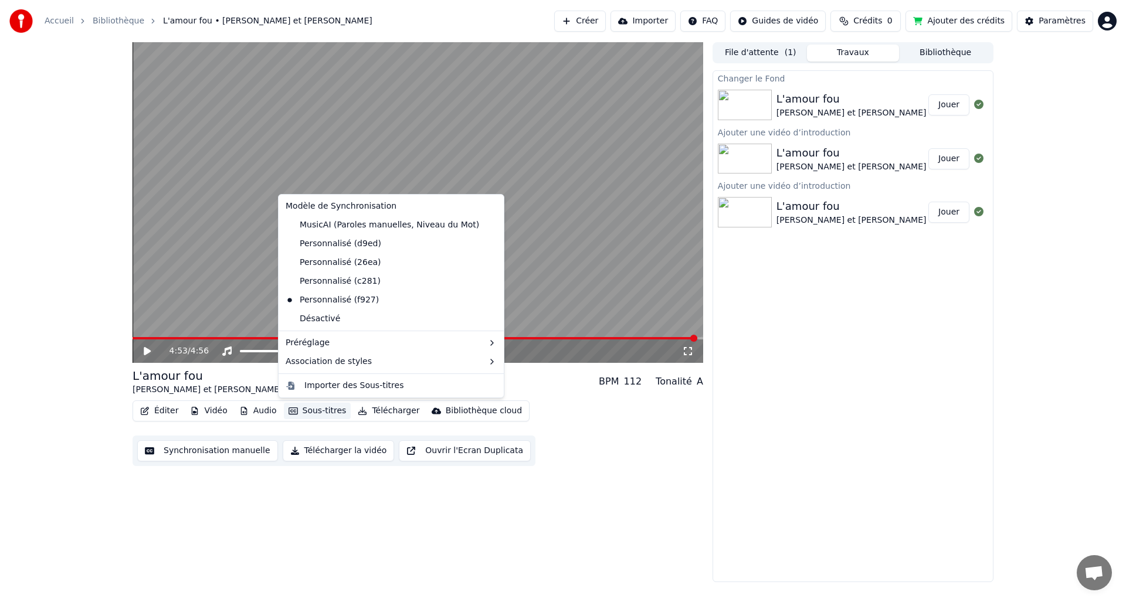
click at [311, 411] on button "Sous-titres" at bounding box center [317, 411] width 67 height 16
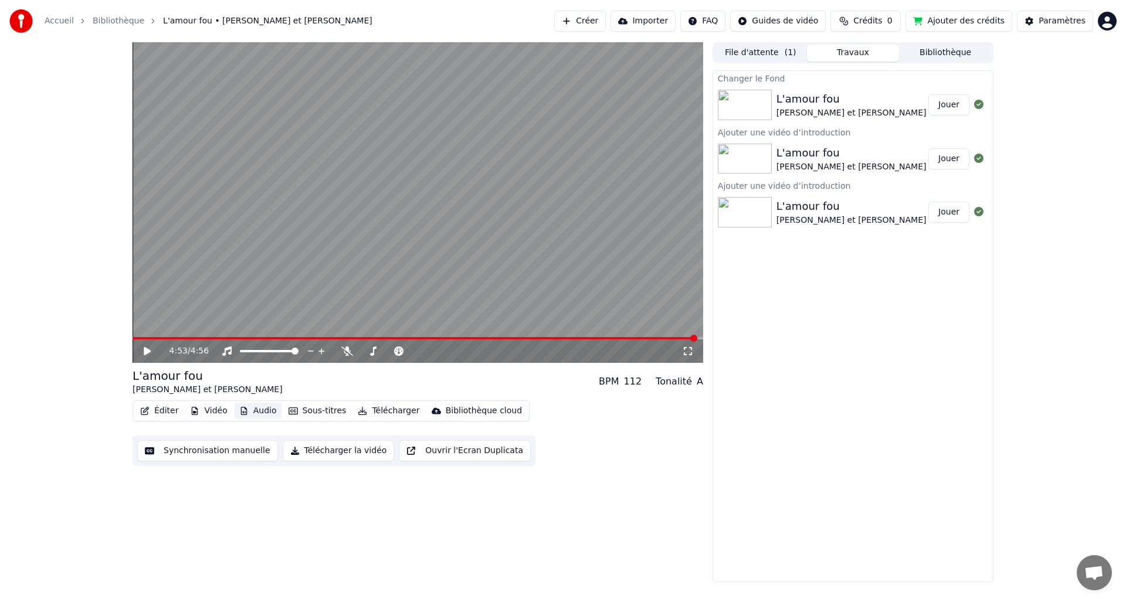
click at [265, 413] on button "Audio" at bounding box center [258, 411] width 47 height 16
click at [205, 411] on button "Vidéo" at bounding box center [208, 411] width 46 height 16
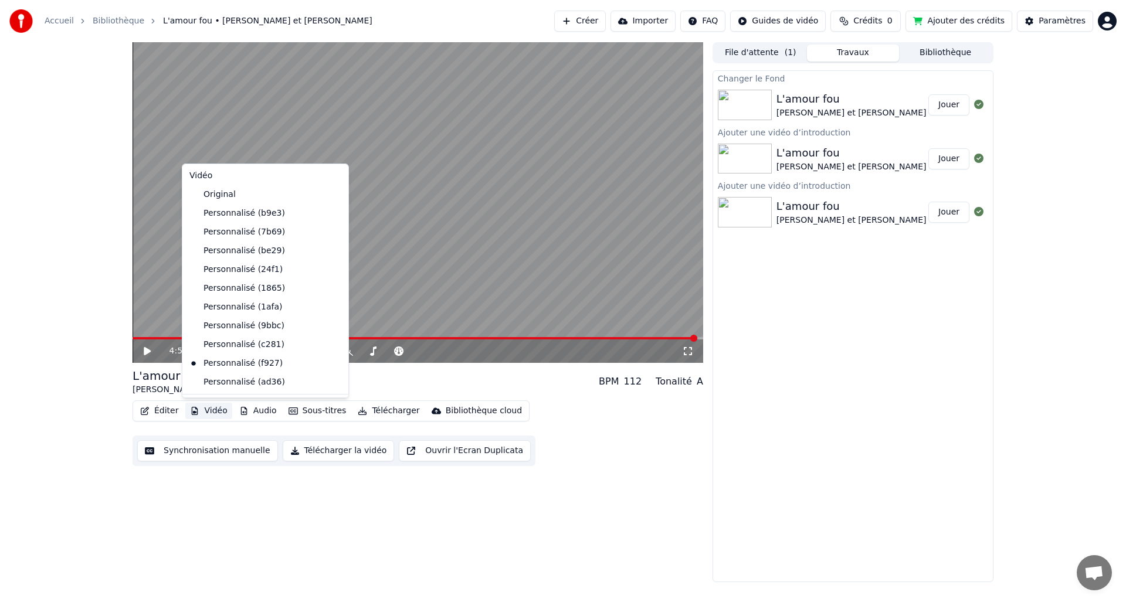
click at [205, 411] on button "Vidéo" at bounding box center [208, 411] width 46 height 16
click at [213, 379] on div "Personnalisé (ad36)" at bounding box center [257, 382] width 144 height 19
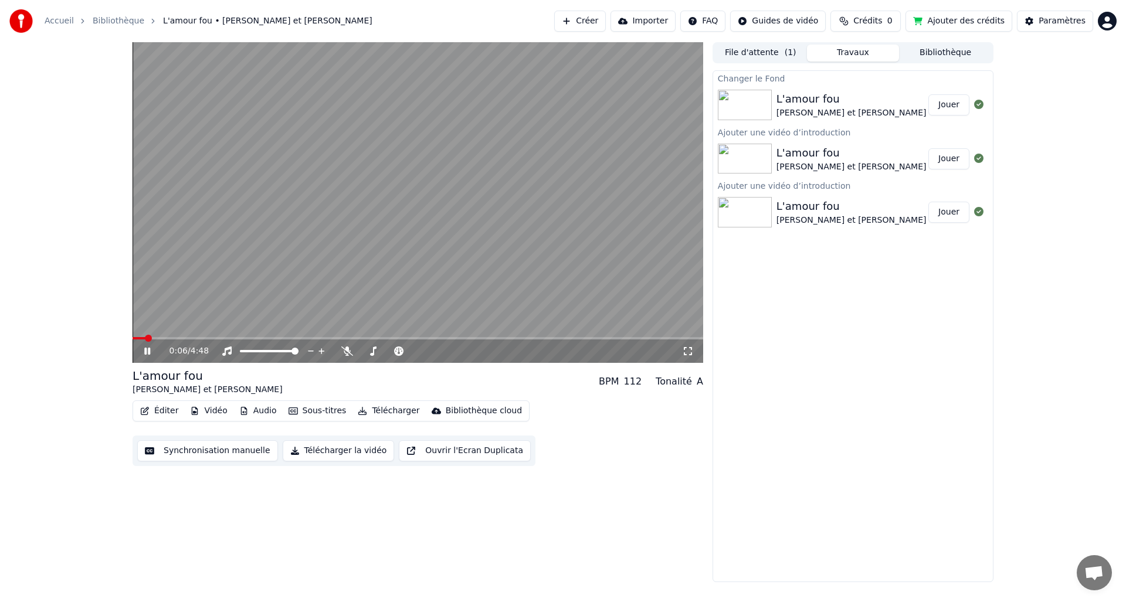
click at [696, 338] on span at bounding box center [418, 338] width 571 height 2
click at [266, 411] on button "Audio" at bounding box center [258, 411] width 47 height 16
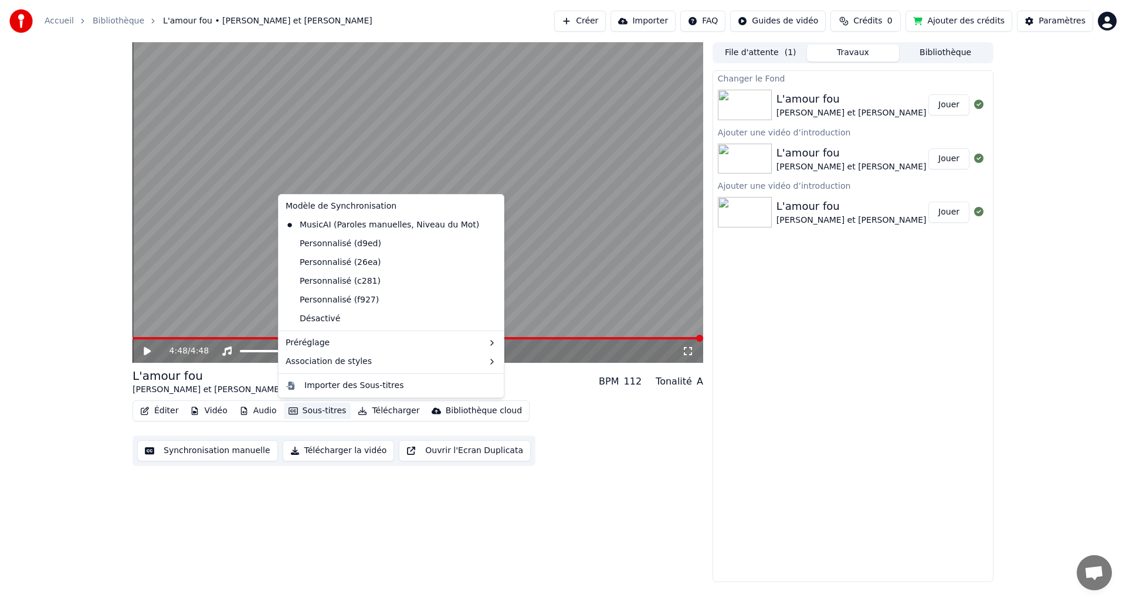
click at [958, 20] on button "Ajouter des crédits" at bounding box center [959, 21] width 107 height 21
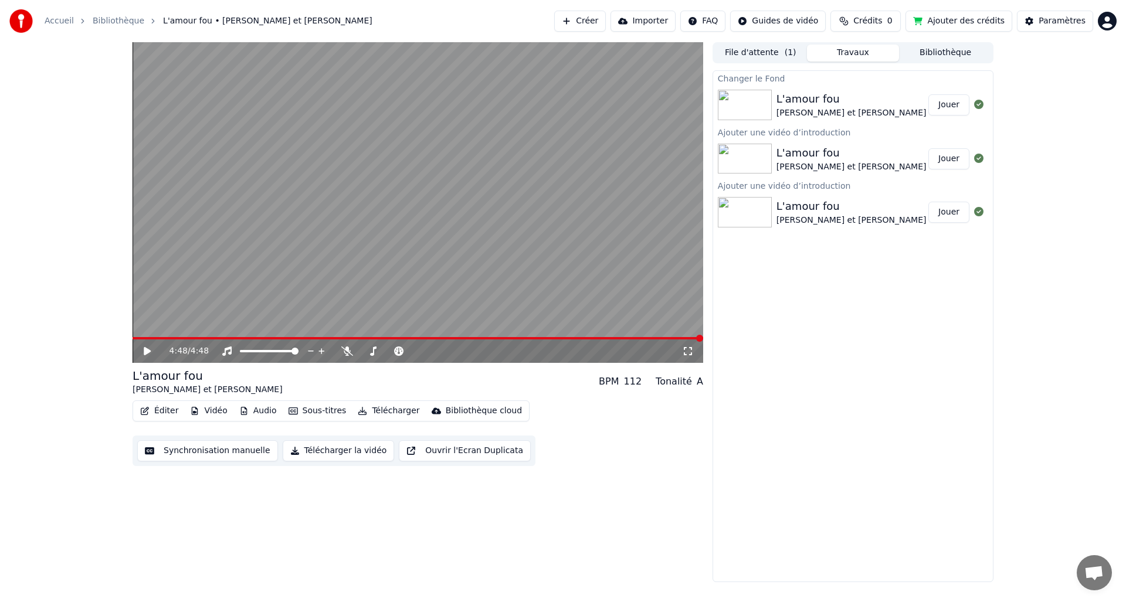
click at [262, 412] on button "Audio" at bounding box center [258, 411] width 47 height 16
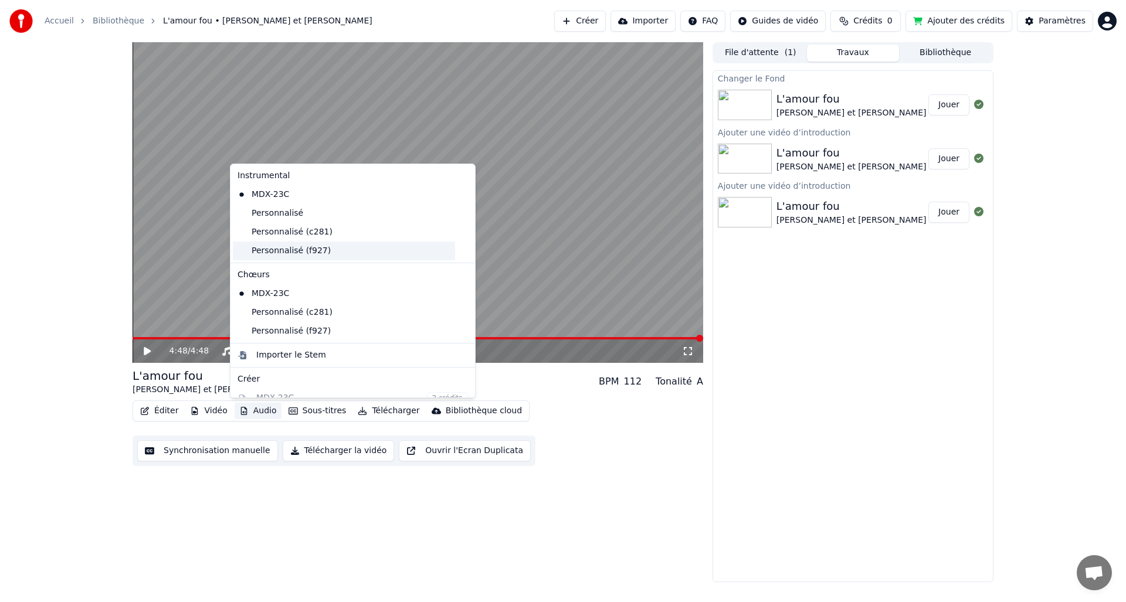
click at [284, 252] on div "Personnalisé (f927)" at bounding box center [344, 251] width 222 height 19
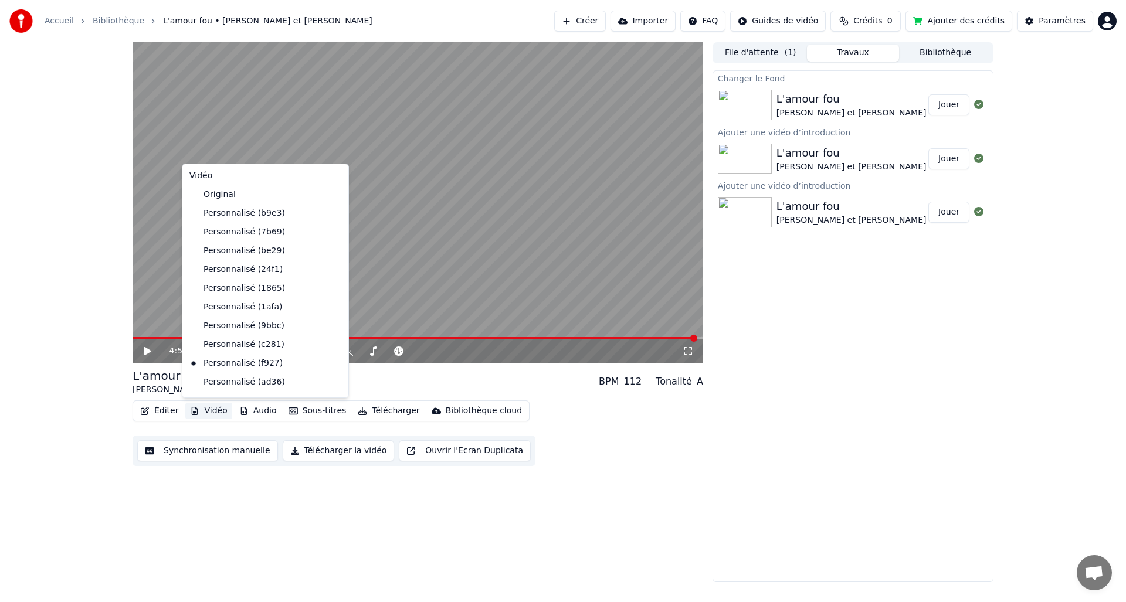
click at [209, 410] on button "Vidéo" at bounding box center [208, 411] width 46 height 16
click at [212, 381] on div "Personnalisé (ad36)" at bounding box center [257, 382] width 144 height 19
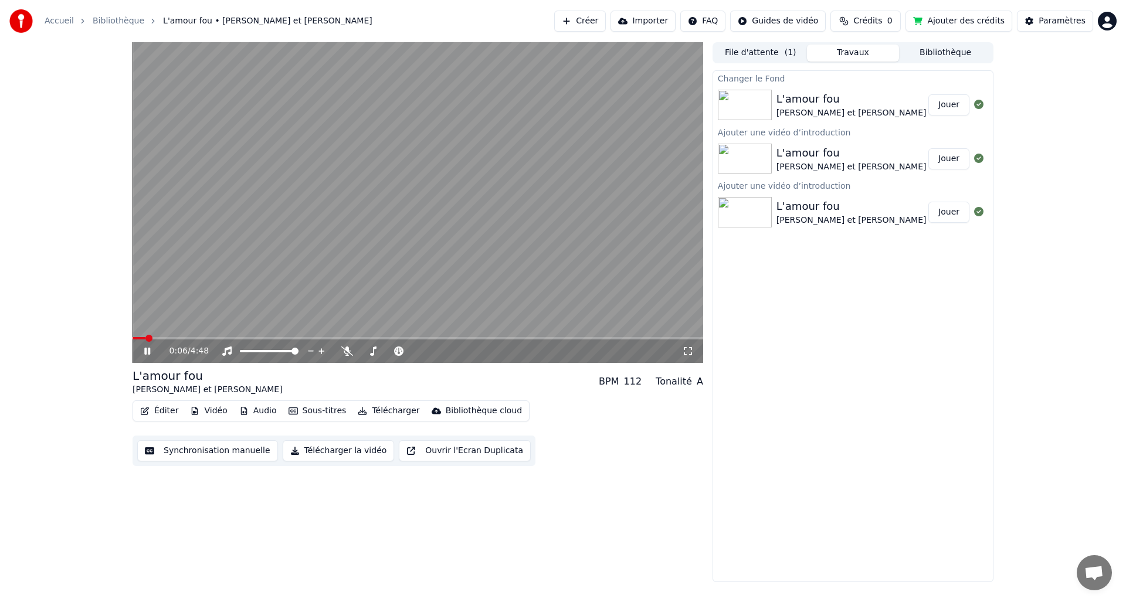
click at [147, 351] on icon at bounding box center [156, 351] width 28 height 9
click at [690, 340] on div "0:06 / 4:48" at bounding box center [418, 351] width 571 height 23
click at [691, 338] on span at bounding box center [418, 338] width 571 height 2
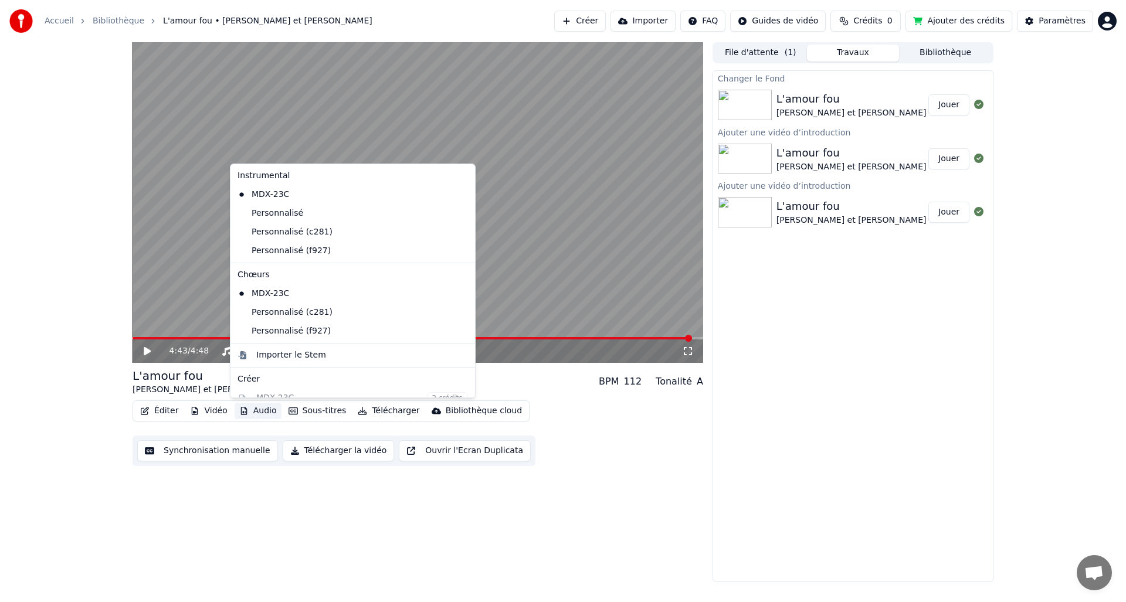
click at [267, 411] on button "Audio" at bounding box center [258, 411] width 47 height 16
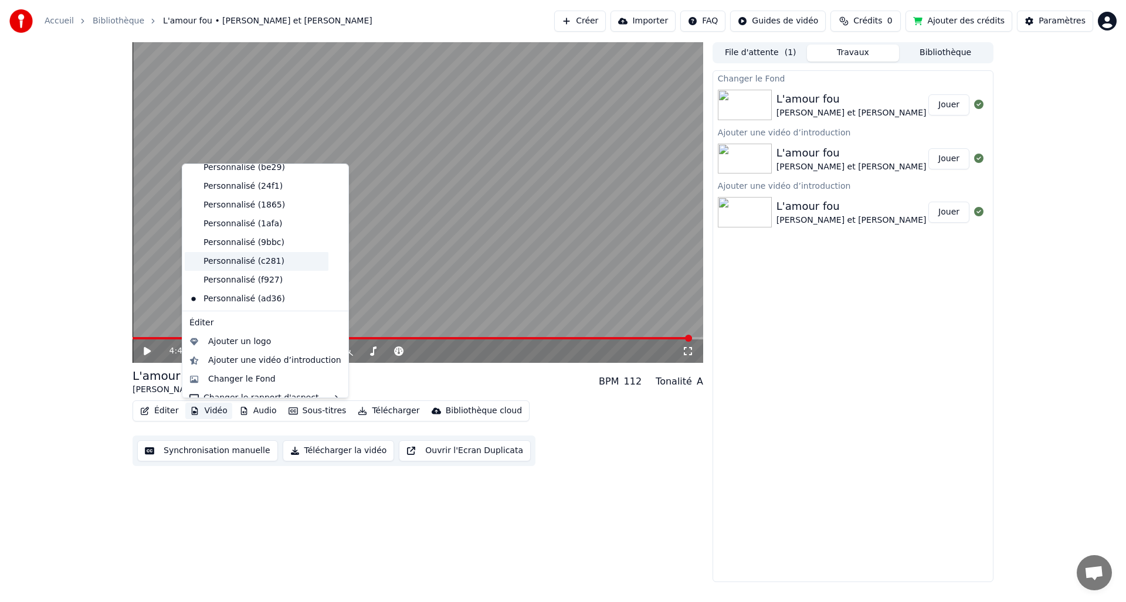
scroll to position [96, 0]
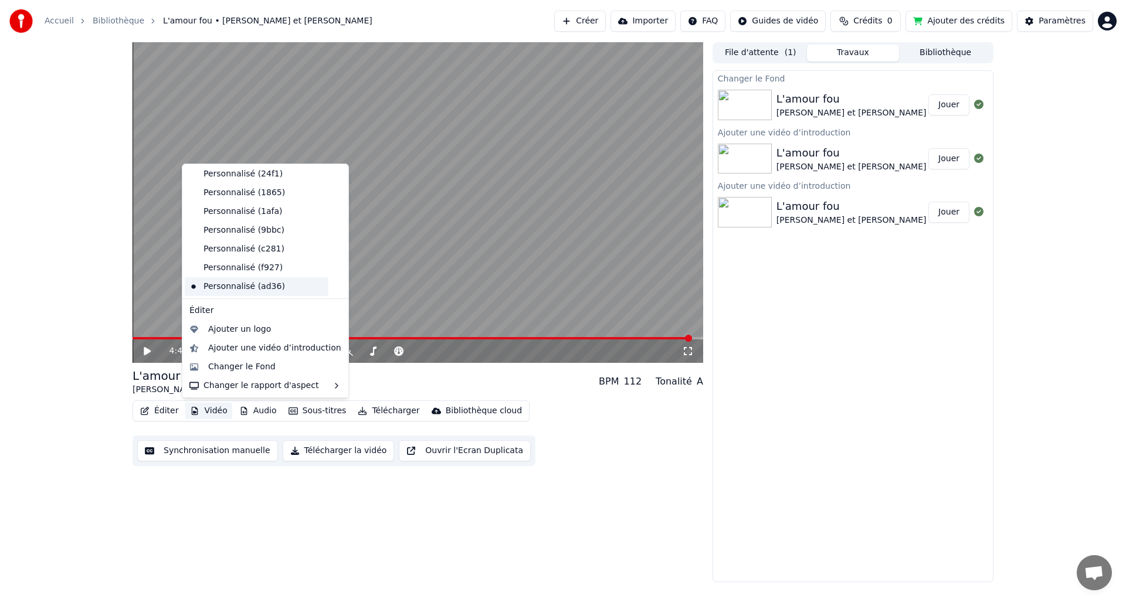
click at [265, 286] on div "Personnalisé (ad36)" at bounding box center [257, 286] width 144 height 19
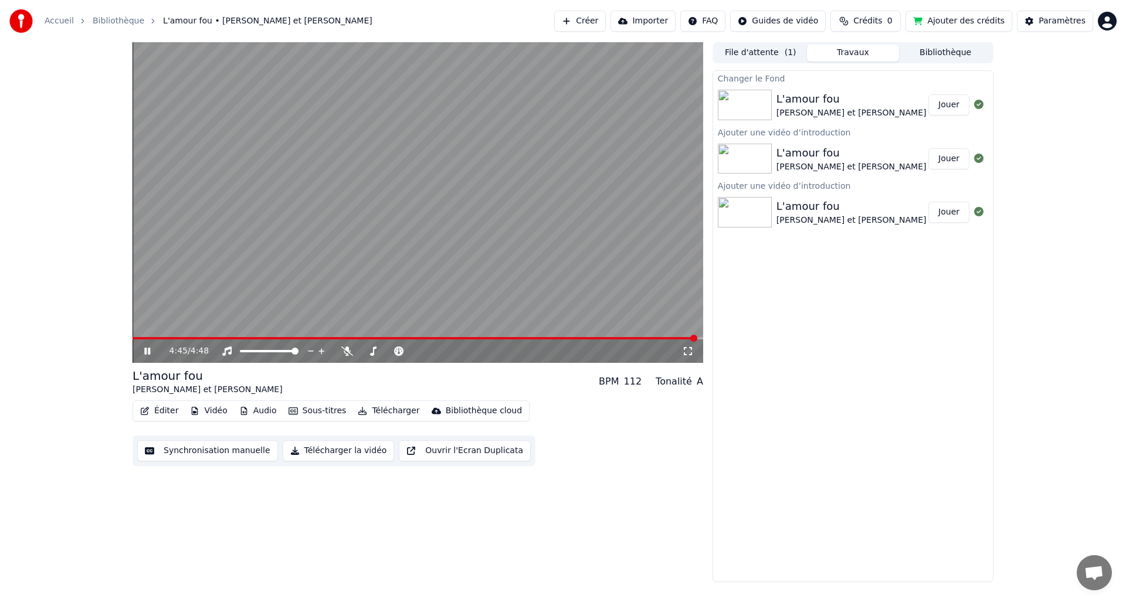
click at [146, 351] on icon at bounding box center [147, 351] width 6 height 7
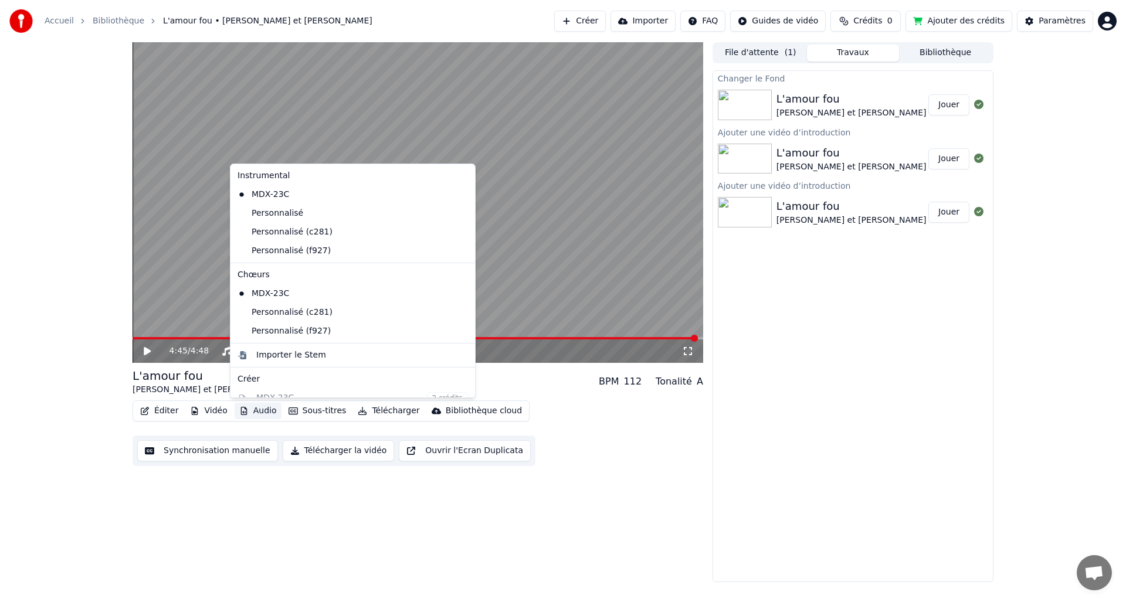
click at [258, 409] on button "Audio" at bounding box center [258, 411] width 47 height 16
drag, startPoint x: 282, startPoint y: 251, endPoint x: 197, endPoint y: 256, distance: 85.2
click at [197, 256] on body "Accueil Bibliothèque L'amour fou • [PERSON_NAME] et [PERSON_NAME] Importer FAQ …" at bounding box center [563, 301] width 1126 height 602
click at [283, 249] on div "Personnalisé (f927)" at bounding box center [344, 251] width 222 height 19
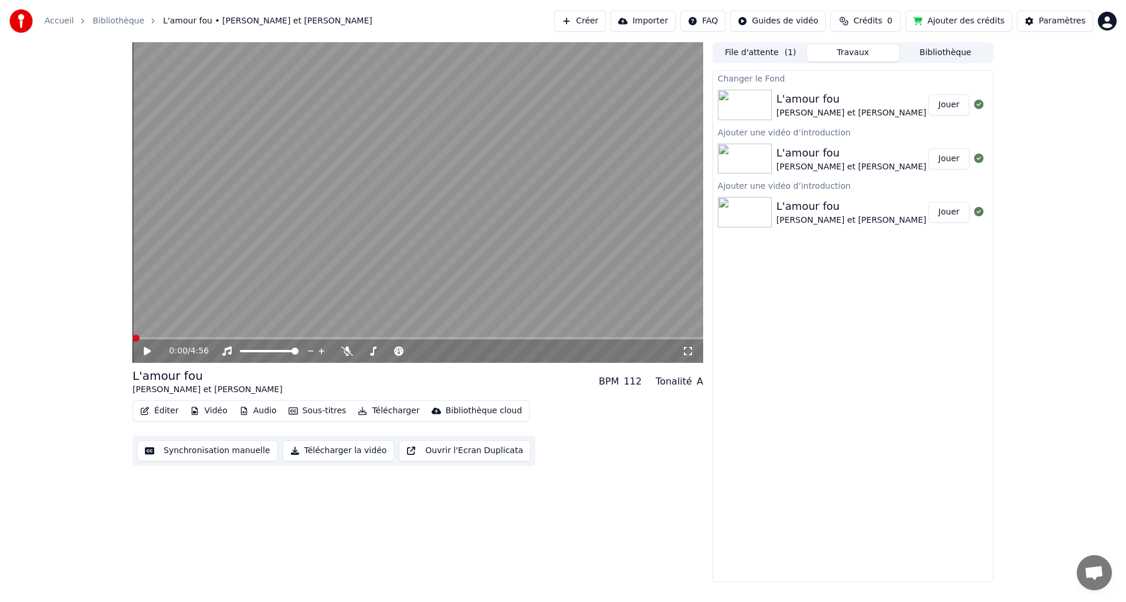
click at [283, 249] on video at bounding box center [418, 202] width 571 height 321
click at [208, 412] on button "Vidéo" at bounding box center [208, 411] width 46 height 16
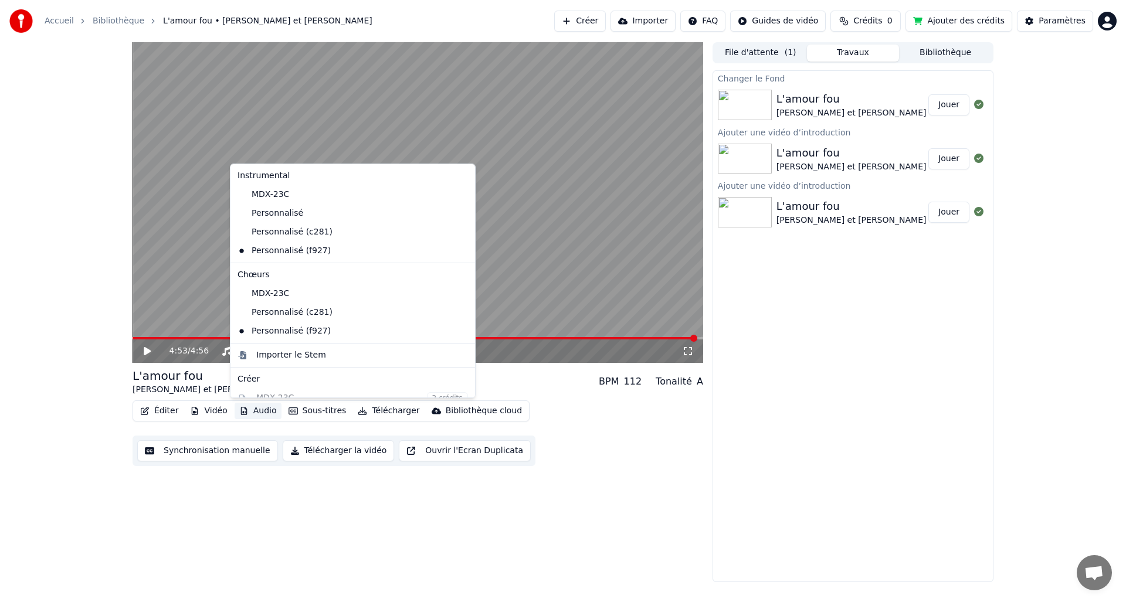
drag, startPoint x: 260, startPoint y: 253, endPoint x: 213, endPoint y: 245, distance: 47.6
click at [213, 245] on body "Accueil Bibliothèque L'amour fou • [PERSON_NAME] et [PERSON_NAME] Importer FAQ …" at bounding box center [563, 301] width 1126 height 602
click at [266, 248] on div "Personnalisé (f927)" at bounding box center [344, 251] width 222 height 19
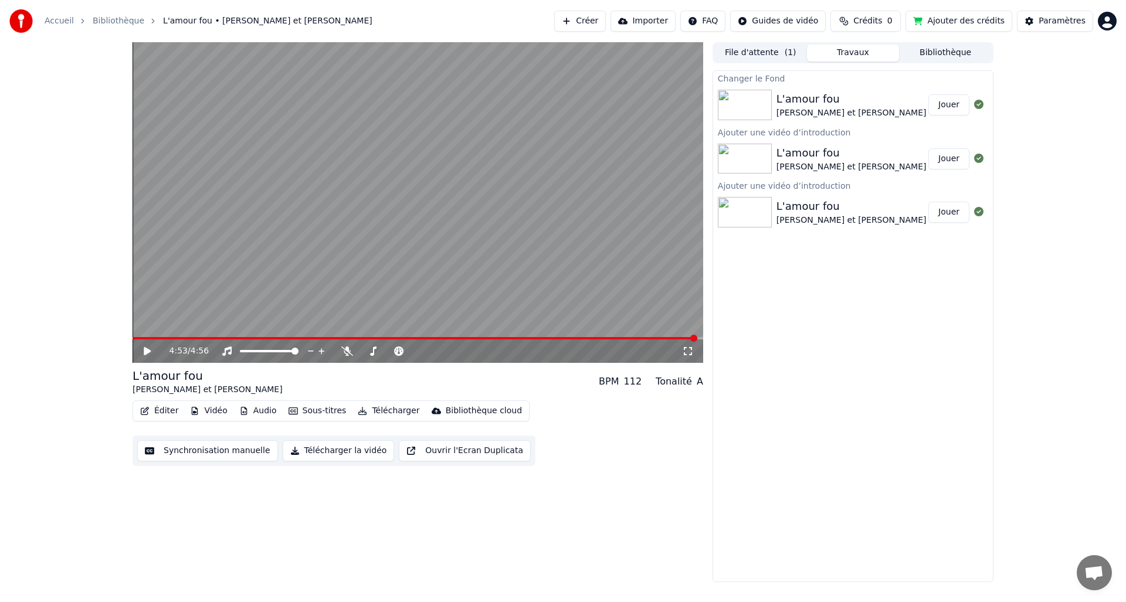
click at [266, 248] on video at bounding box center [418, 202] width 571 height 321
click at [216, 411] on button "Vidéo" at bounding box center [208, 411] width 46 height 16
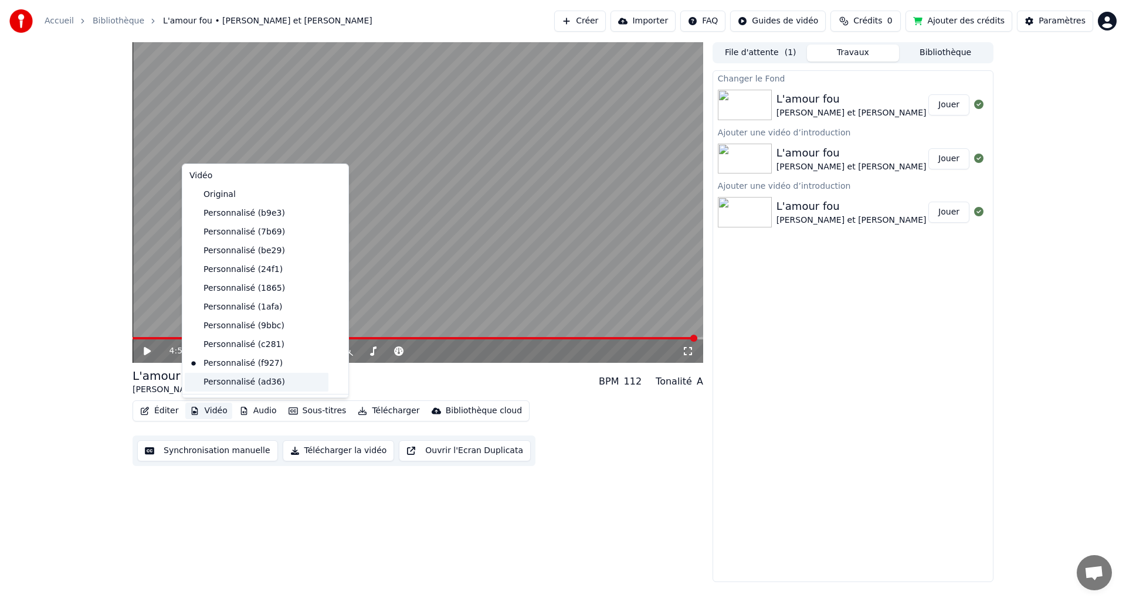
click at [221, 381] on div "Personnalisé (ad36)" at bounding box center [257, 382] width 144 height 19
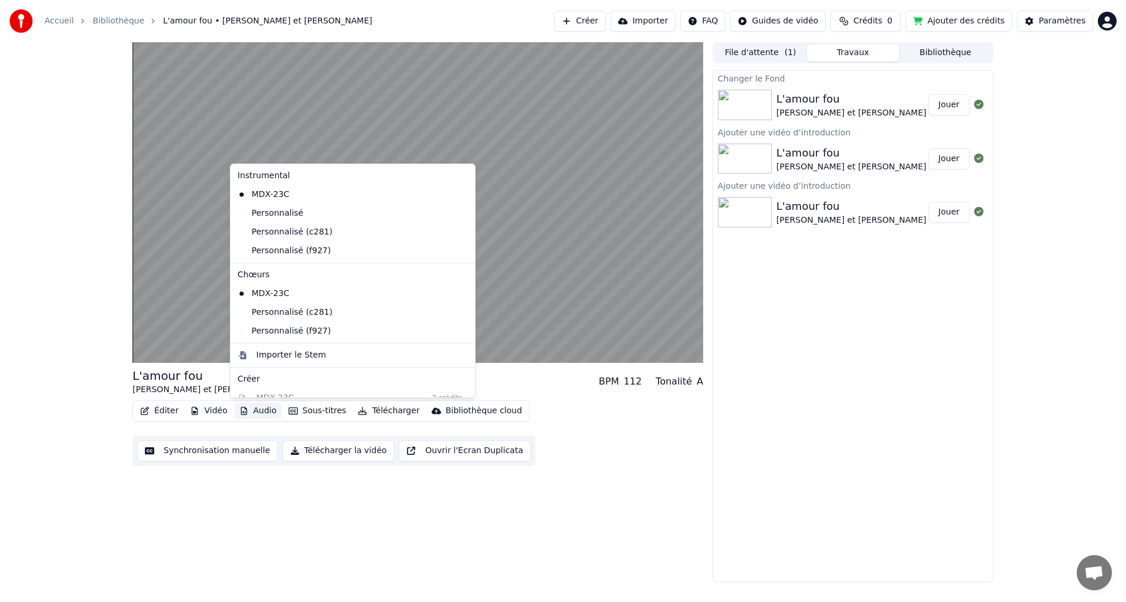
click at [262, 411] on button "Audio" at bounding box center [258, 411] width 47 height 16
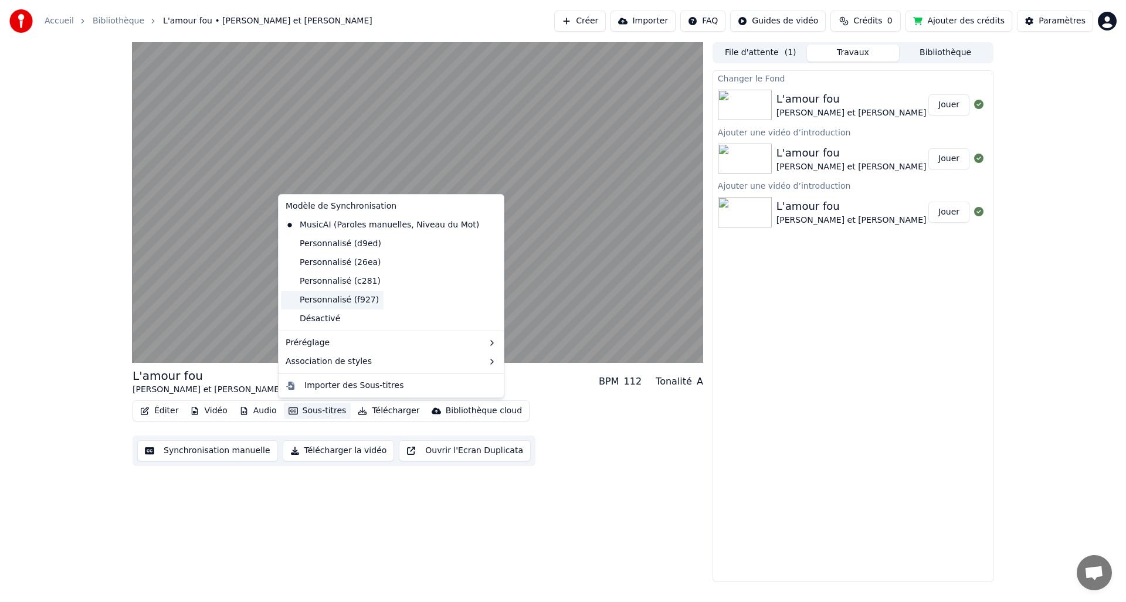
click at [333, 300] on div "Personnalisé (f927)" at bounding box center [332, 300] width 103 height 19
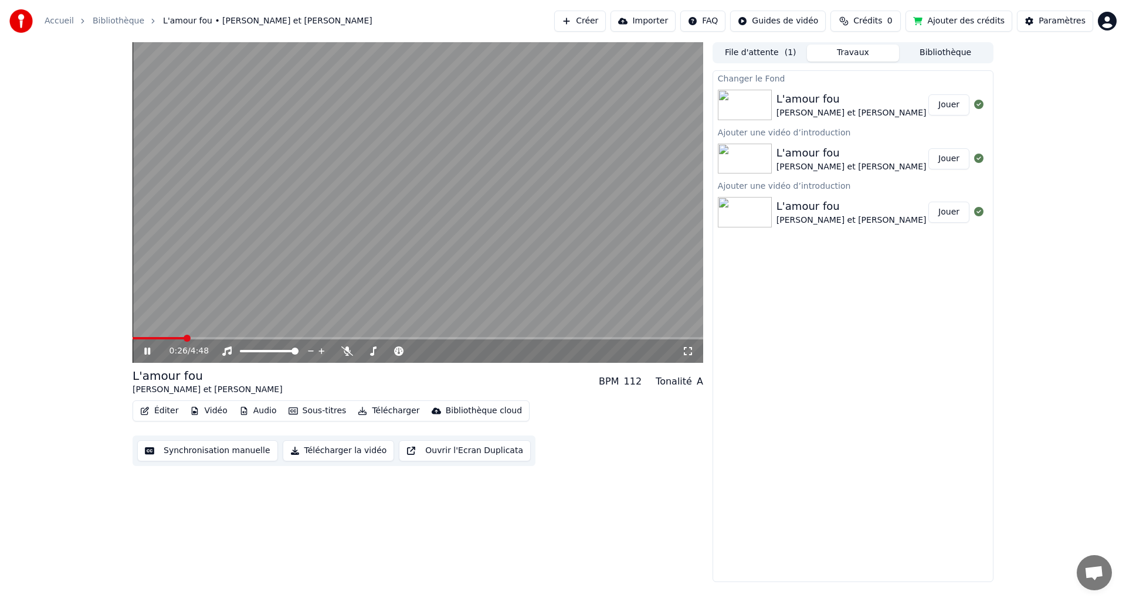
click at [693, 338] on span at bounding box center [418, 338] width 571 height 2
click at [140, 339] on span at bounding box center [418, 338] width 571 height 2
click at [135, 338] on span at bounding box center [137, 338] width 8 height 2
click at [146, 351] on icon at bounding box center [147, 351] width 7 height 8
click at [209, 410] on button "Vidéo" at bounding box center [208, 411] width 46 height 16
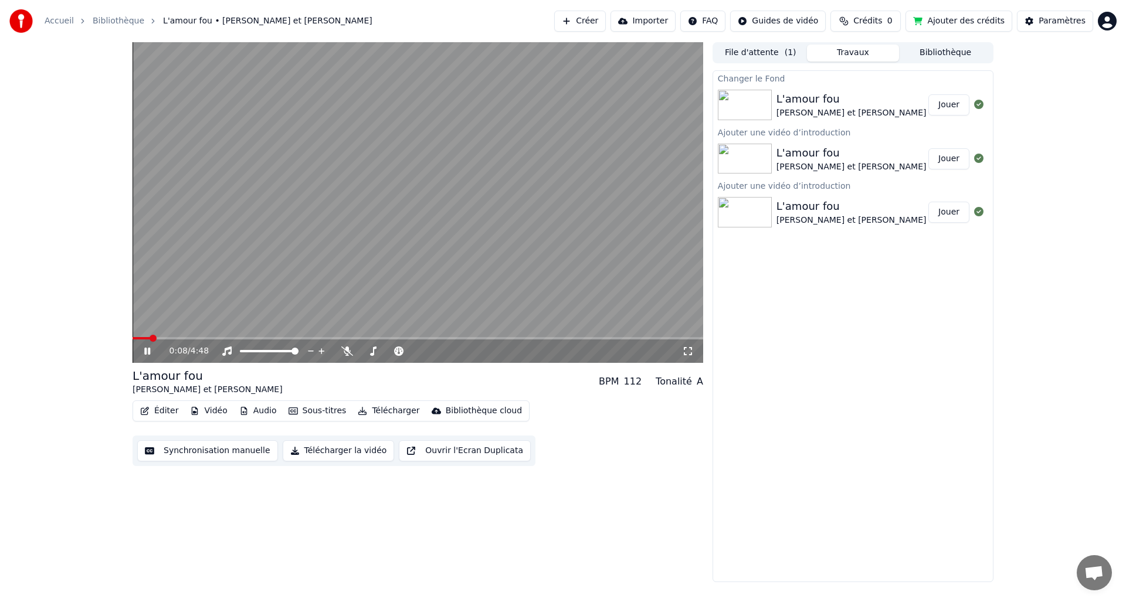
click at [110, 309] on div "0:08 / 4:48 L'amour fou [PERSON_NAME] et [PERSON_NAME] BPM 112 Tonalité A Édite…" at bounding box center [563, 312] width 1126 height 540
click at [148, 351] on icon at bounding box center [147, 351] width 6 height 7
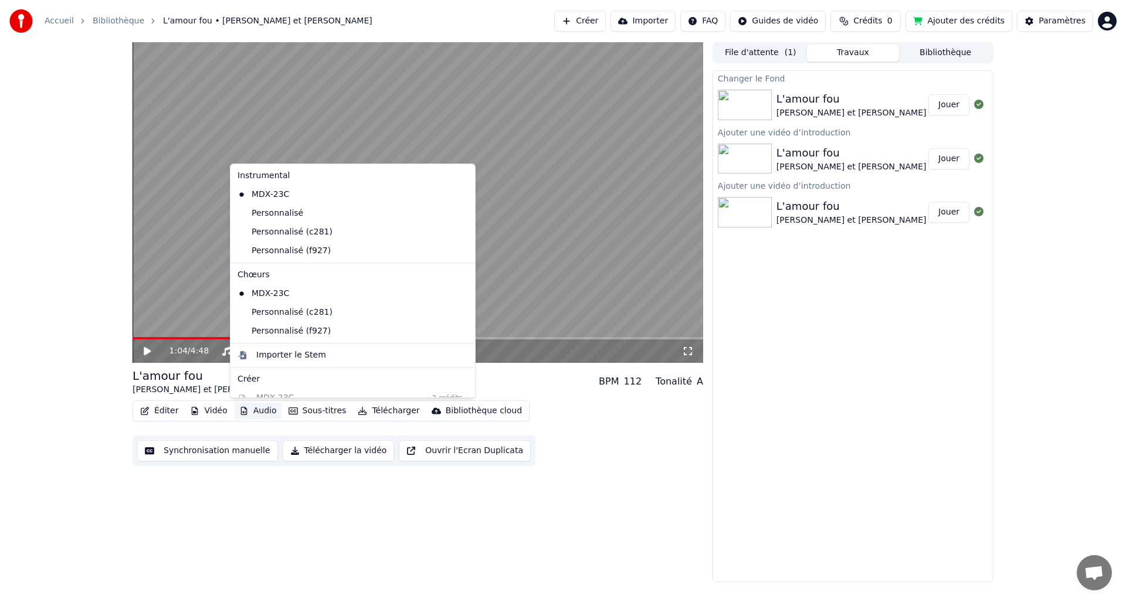
click at [257, 412] on button "Audio" at bounding box center [258, 411] width 47 height 16
click at [270, 257] on div "Personnalisé (f927)" at bounding box center [344, 251] width 222 height 19
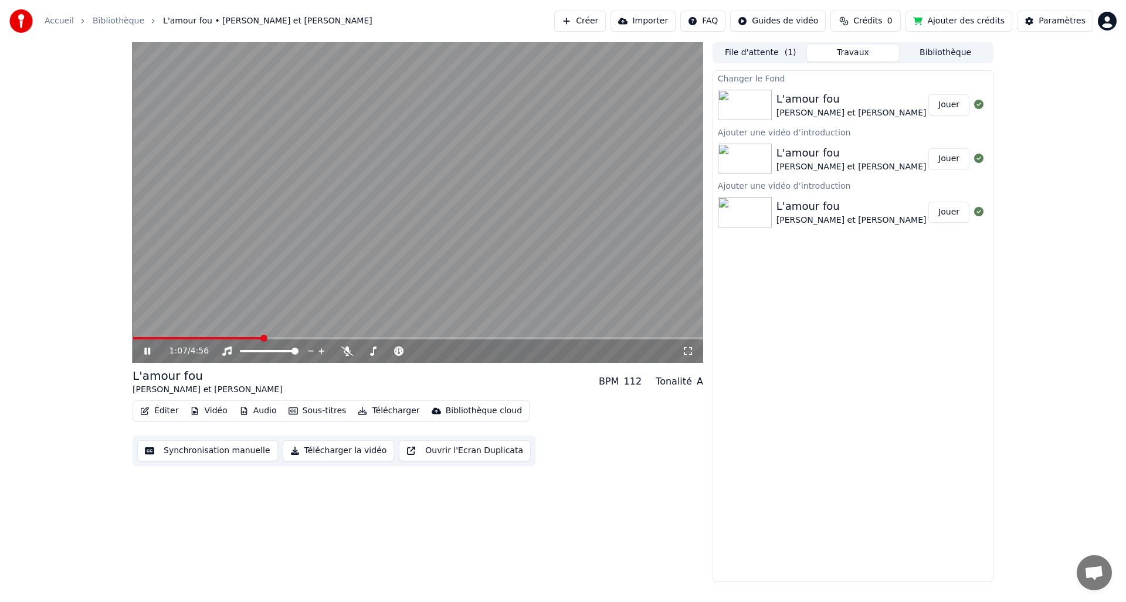
click at [135, 337] on span at bounding box center [198, 338] width 130 height 2
click at [697, 338] on span at bounding box center [418, 338] width 571 height 2
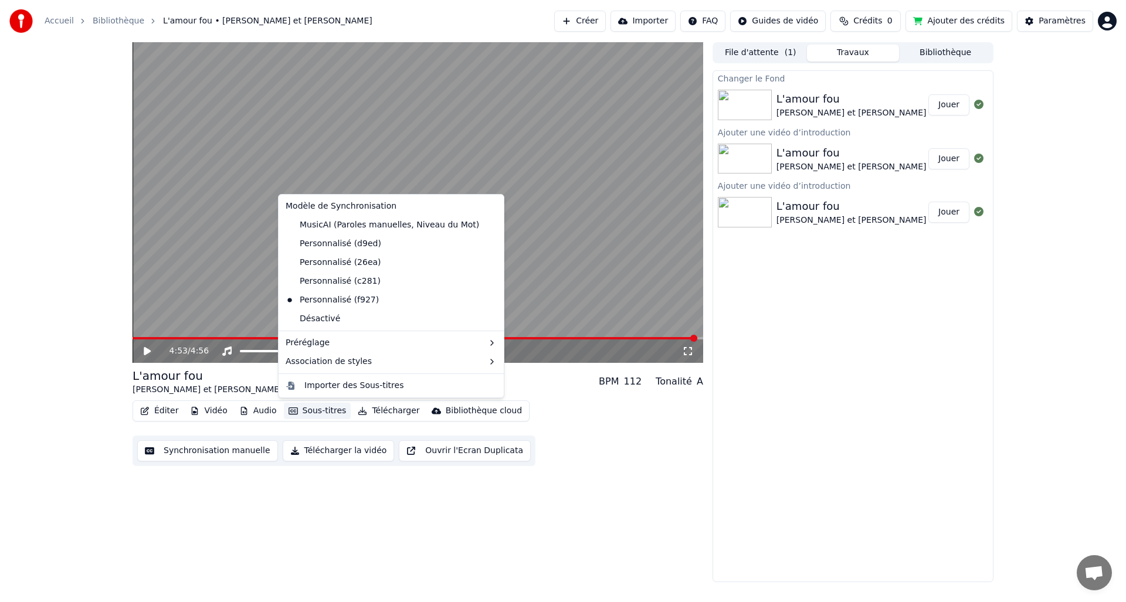
click at [322, 412] on button "Sous-titres" at bounding box center [317, 411] width 67 height 16
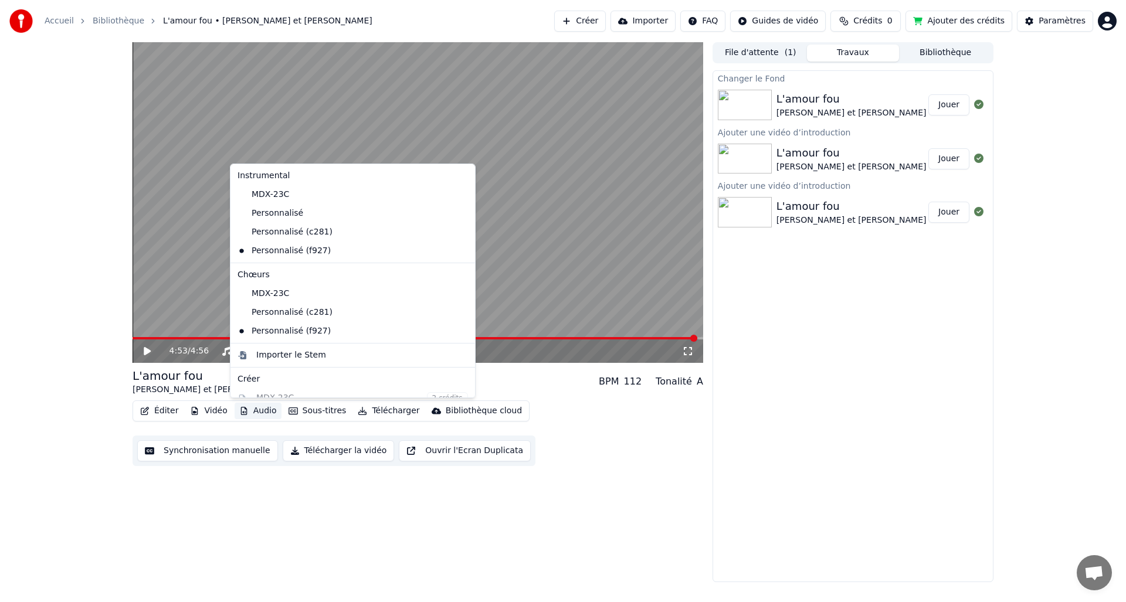
click at [261, 412] on button "Audio" at bounding box center [258, 411] width 47 height 16
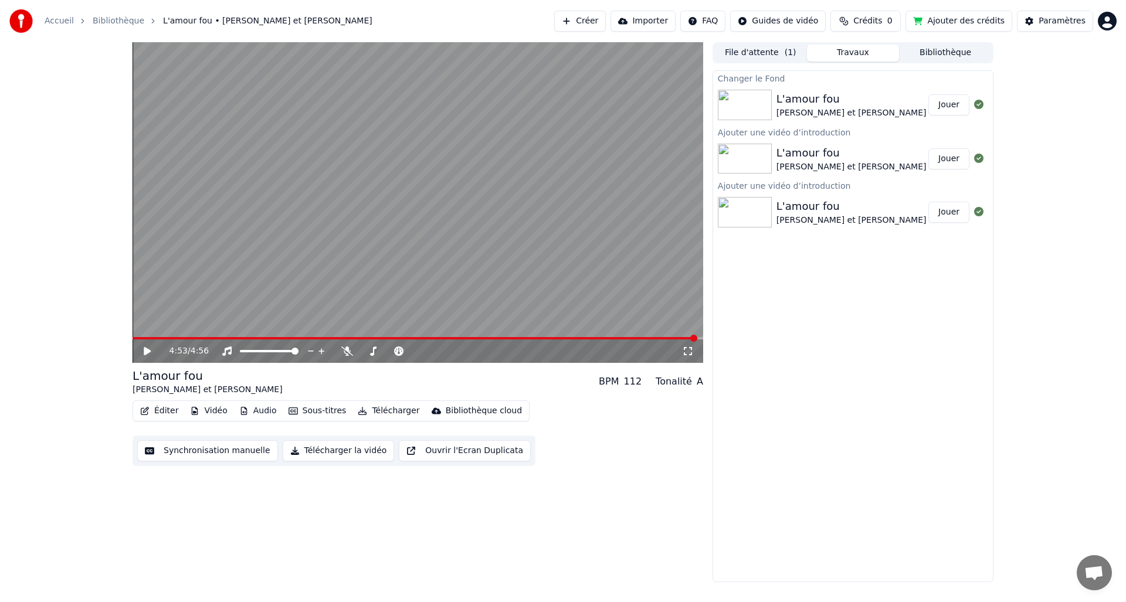
click at [261, 412] on button "Audio" at bounding box center [258, 411] width 47 height 16
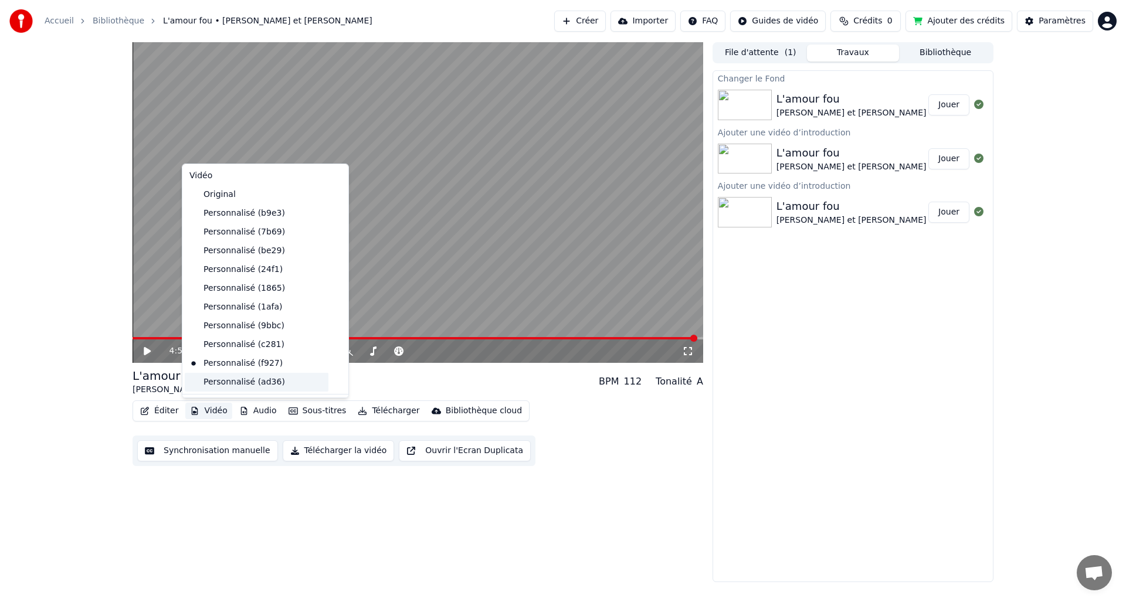
click at [219, 378] on div "Personnalisé (ad36)" at bounding box center [257, 382] width 144 height 19
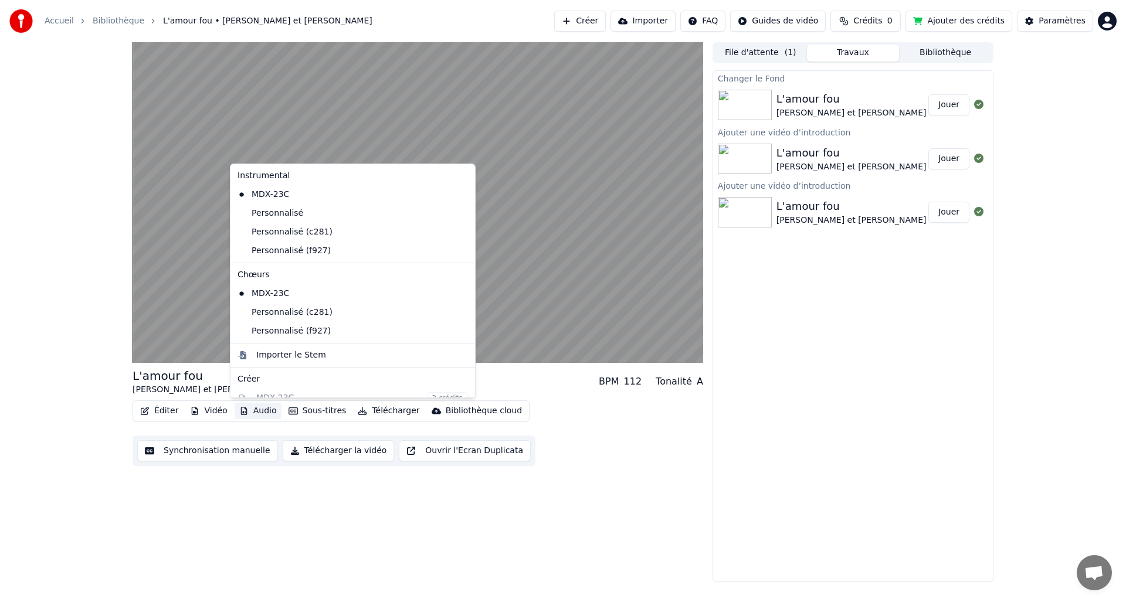
click at [257, 412] on button "Audio" at bounding box center [258, 411] width 47 height 16
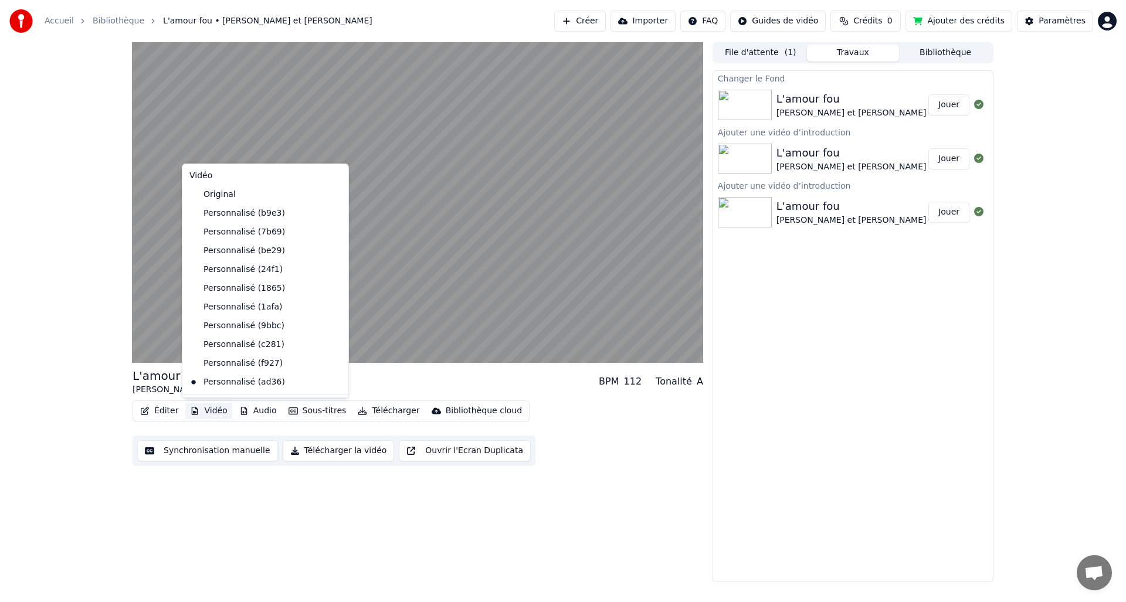
click at [212, 412] on button "Vidéo" at bounding box center [208, 411] width 46 height 16
click at [213, 361] on div "Personnalisé (f927)" at bounding box center [257, 363] width 144 height 19
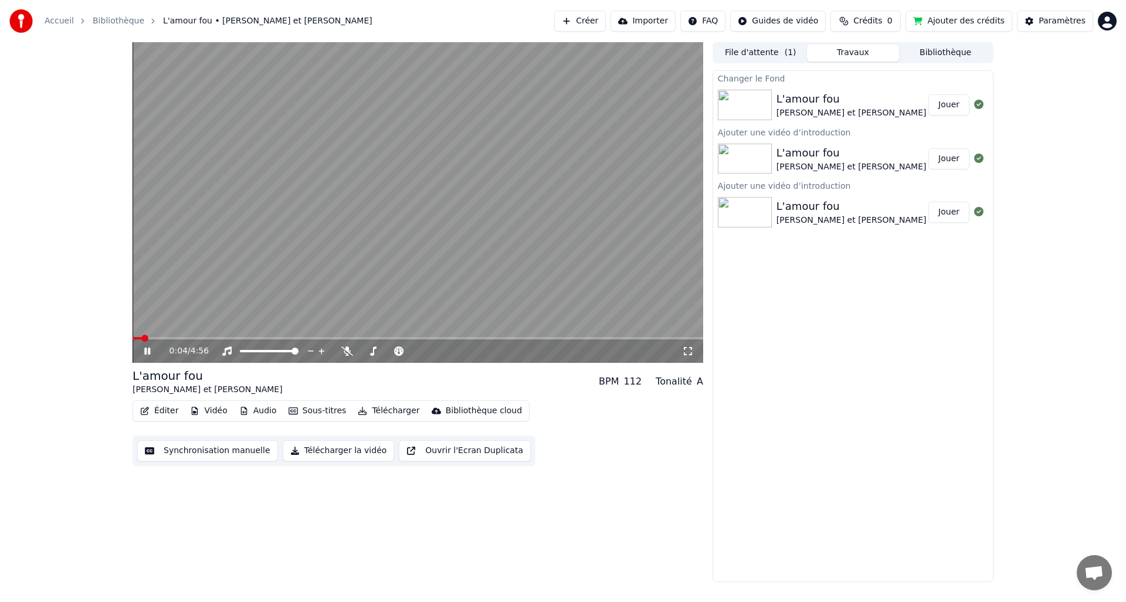
click at [256, 409] on button "Audio" at bounding box center [258, 411] width 47 height 16
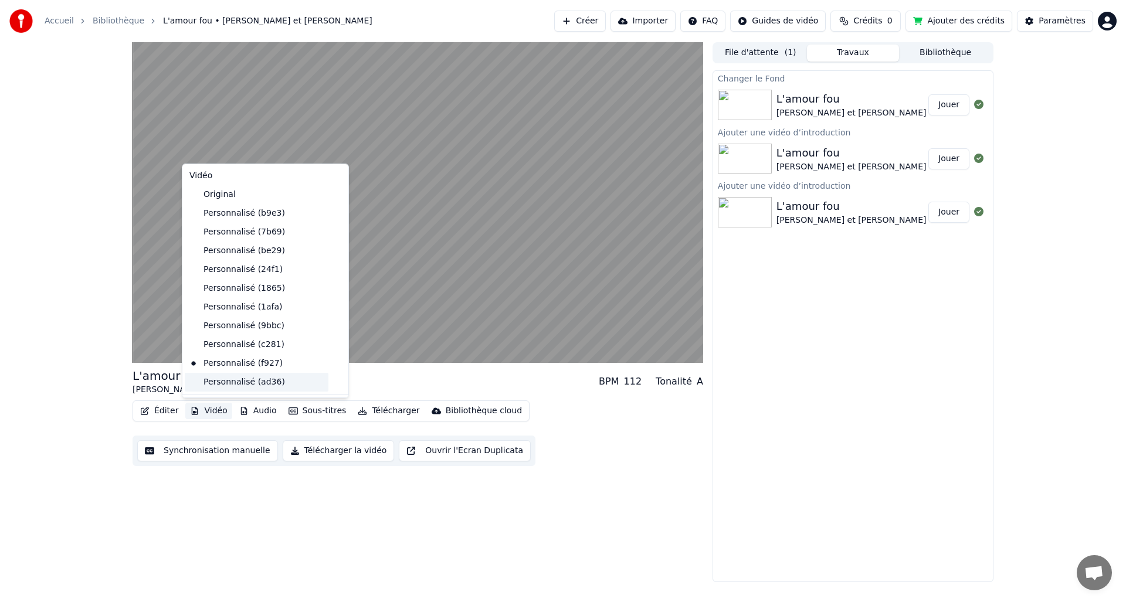
click at [219, 381] on div "Personnalisé (ad36)" at bounding box center [257, 382] width 144 height 19
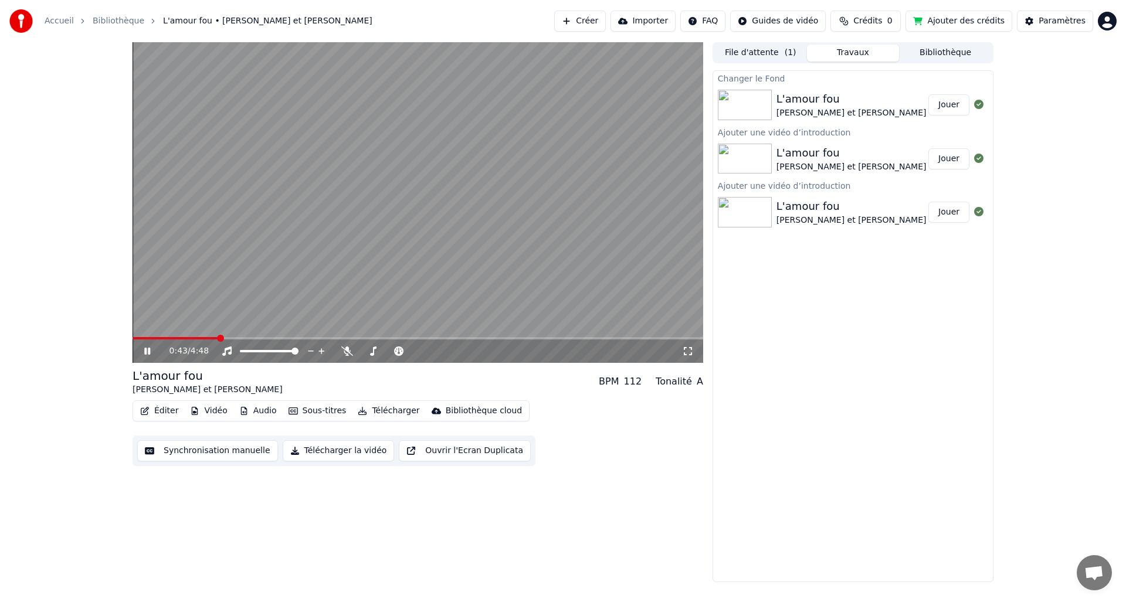
click at [696, 340] on div "0:43 / 4:48" at bounding box center [418, 351] width 571 height 23
click at [696, 338] on span at bounding box center [418, 338] width 571 height 2
click at [500, 336] on video at bounding box center [418, 202] width 571 height 321
click at [500, 337] on span at bounding box center [317, 338] width 368 height 2
click at [145, 349] on icon at bounding box center [147, 351] width 7 height 8
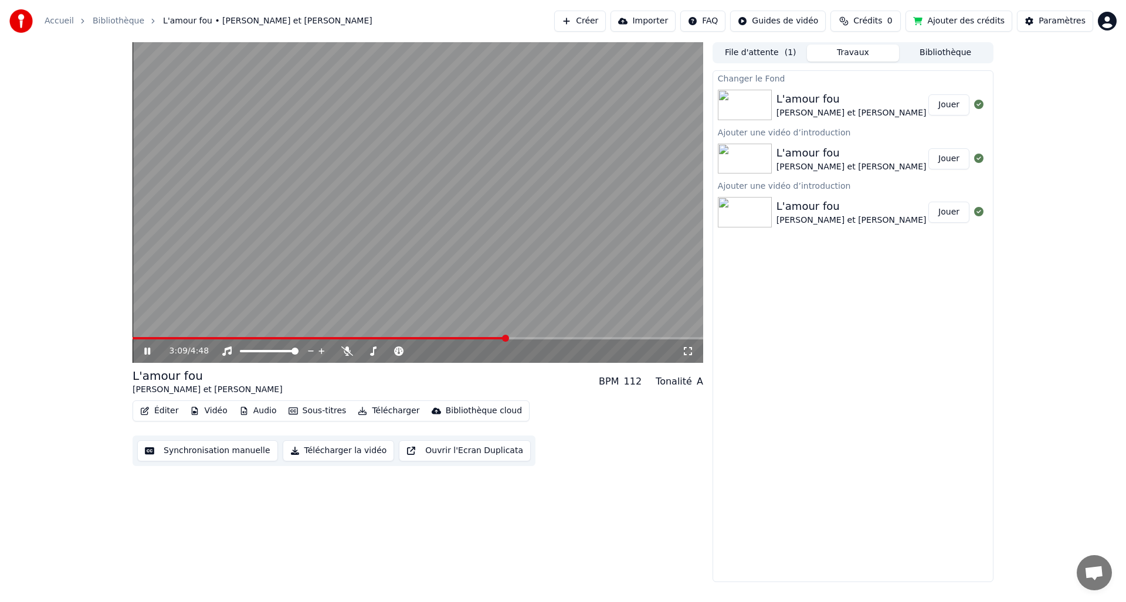
click at [145, 349] on icon at bounding box center [147, 351] width 6 height 7
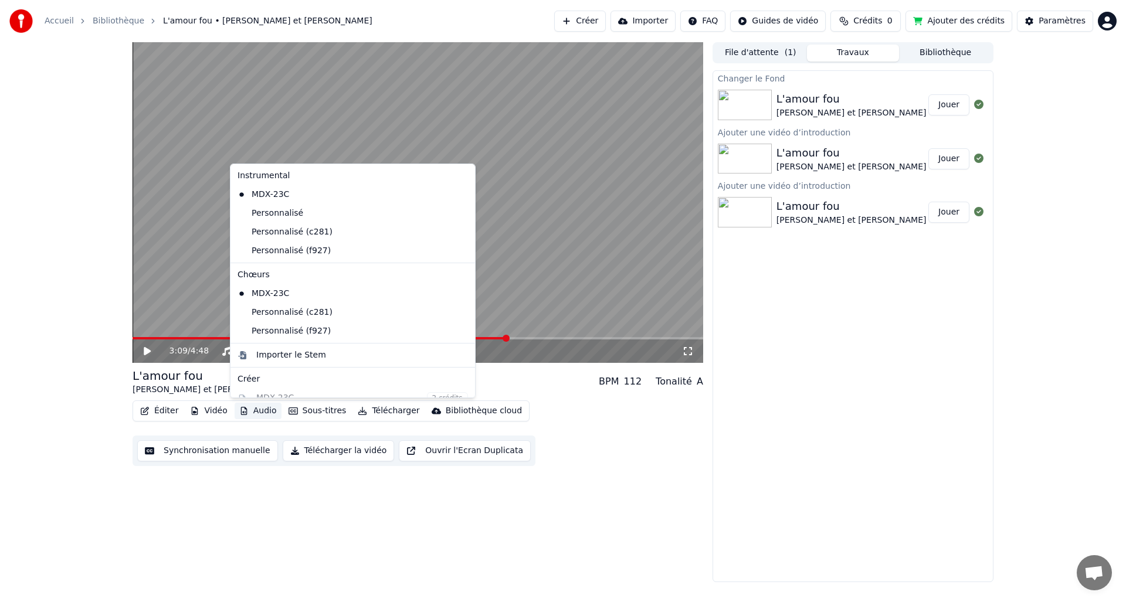
click at [263, 411] on button "Audio" at bounding box center [258, 411] width 47 height 16
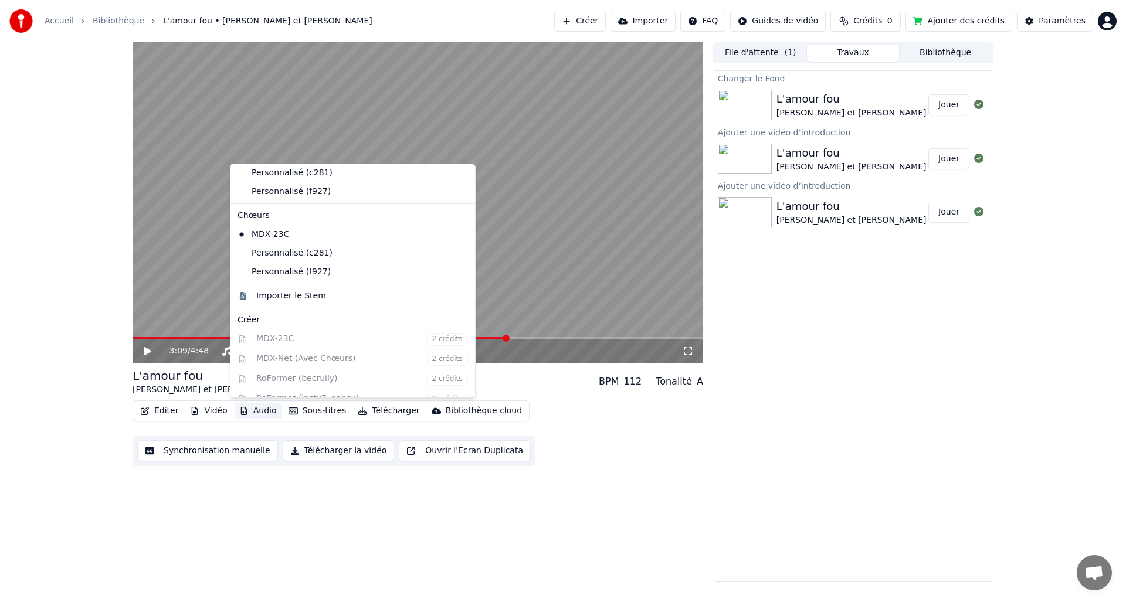
scroll to position [41, 0]
click at [295, 293] on div "Personnalisé (f927)" at bounding box center [344, 290] width 222 height 19
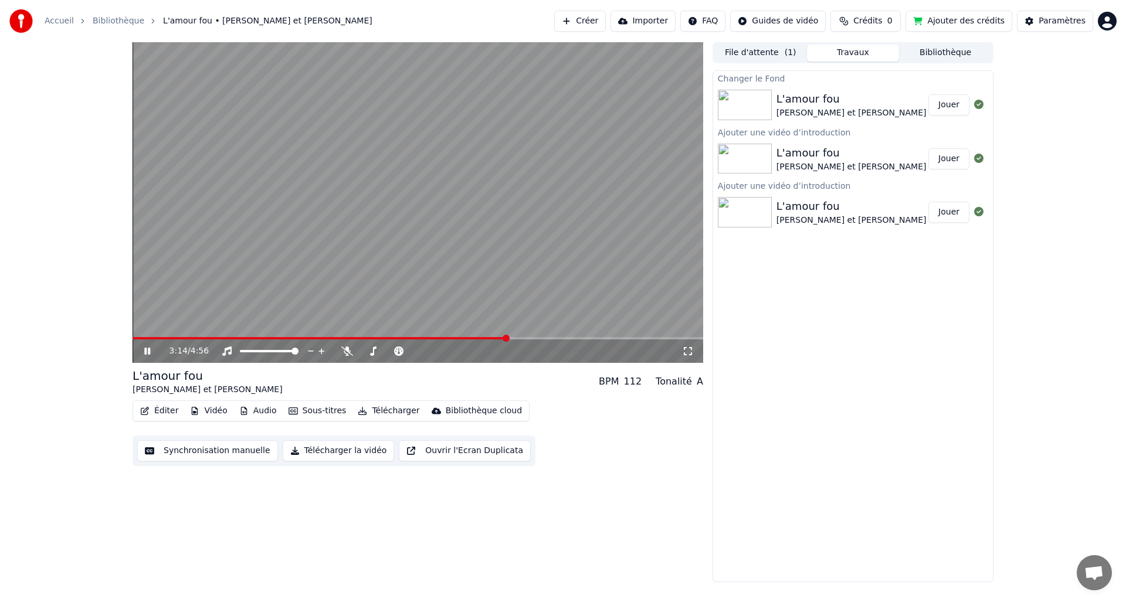
click at [137, 338] on span at bounding box center [320, 338] width 374 height 2
click at [696, 338] on span at bounding box center [418, 338] width 571 height 2
click at [213, 409] on button "Vidéo" at bounding box center [208, 411] width 46 height 16
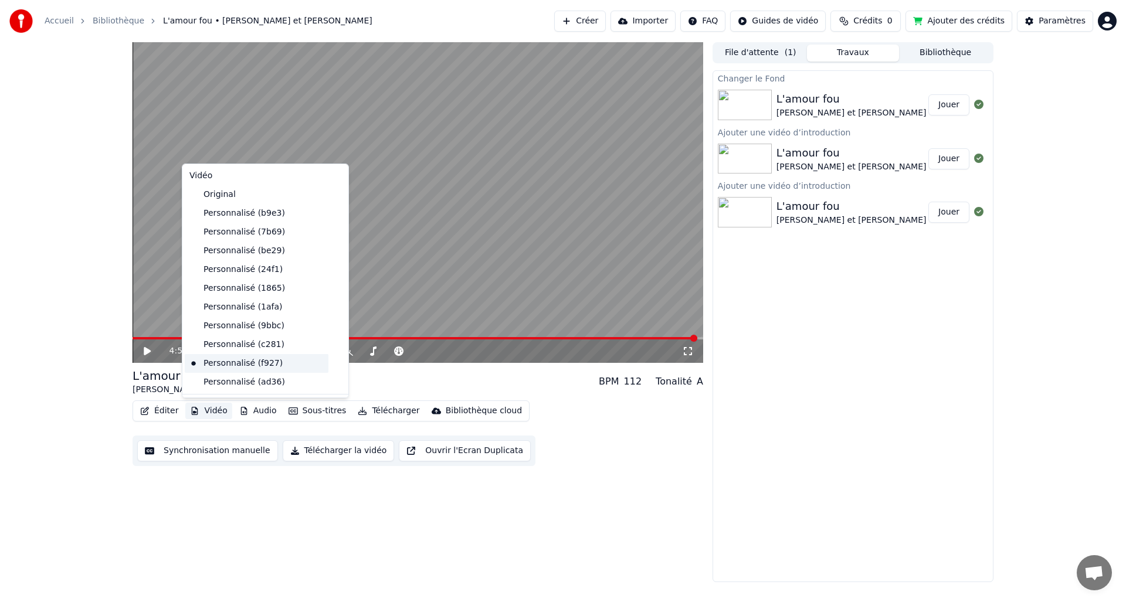
click at [228, 364] on div "Personnalisé (f927)" at bounding box center [257, 363] width 144 height 19
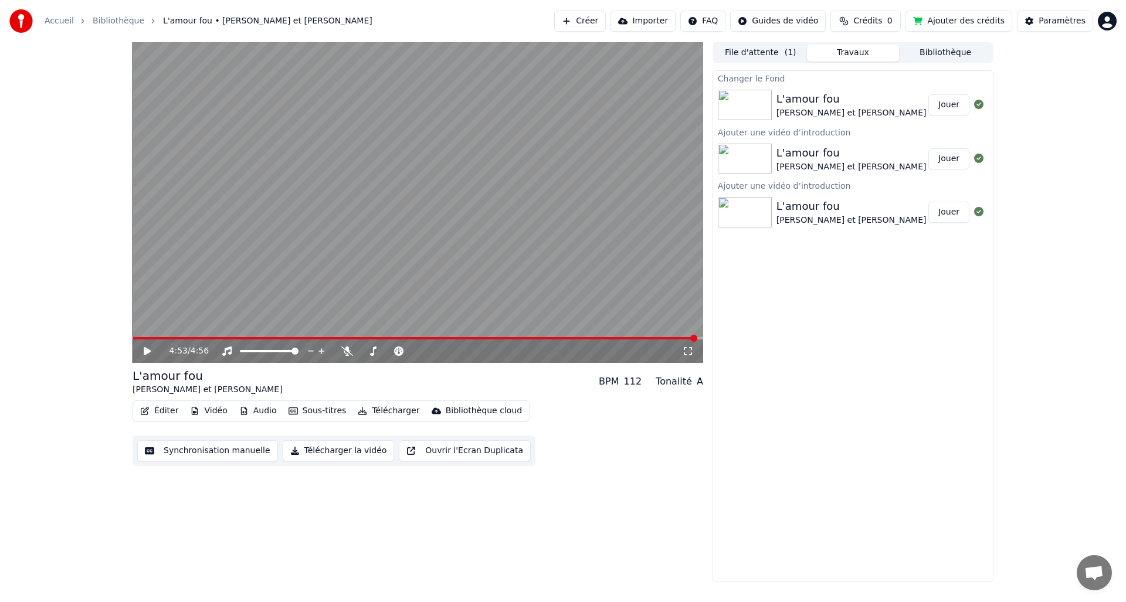
click at [259, 411] on button "Audio" at bounding box center [258, 411] width 47 height 16
click at [167, 319] on video at bounding box center [418, 202] width 571 height 321
click at [205, 338] on span at bounding box center [418, 338] width 571 height 2
click at [229, 337] on span at bounding box center [418, 338] width 571 height 2
click at [250, 337] on span at bounding box center [418, 338] width 571 height 2
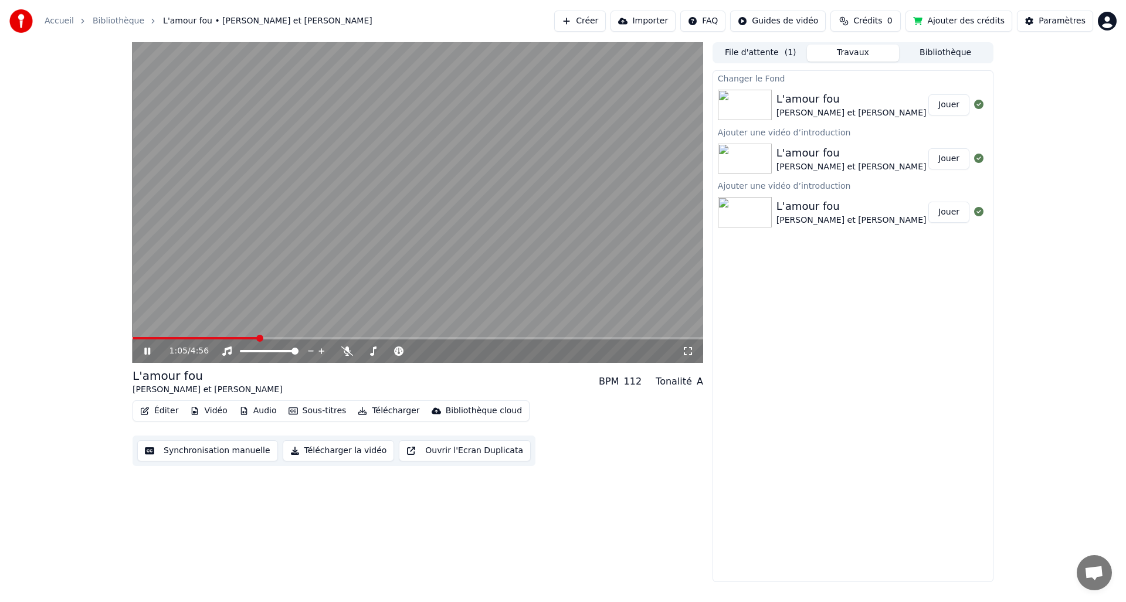
click at [216, 411] on button "Vidéo" at bounding box center [208, 411] width 46 height 16
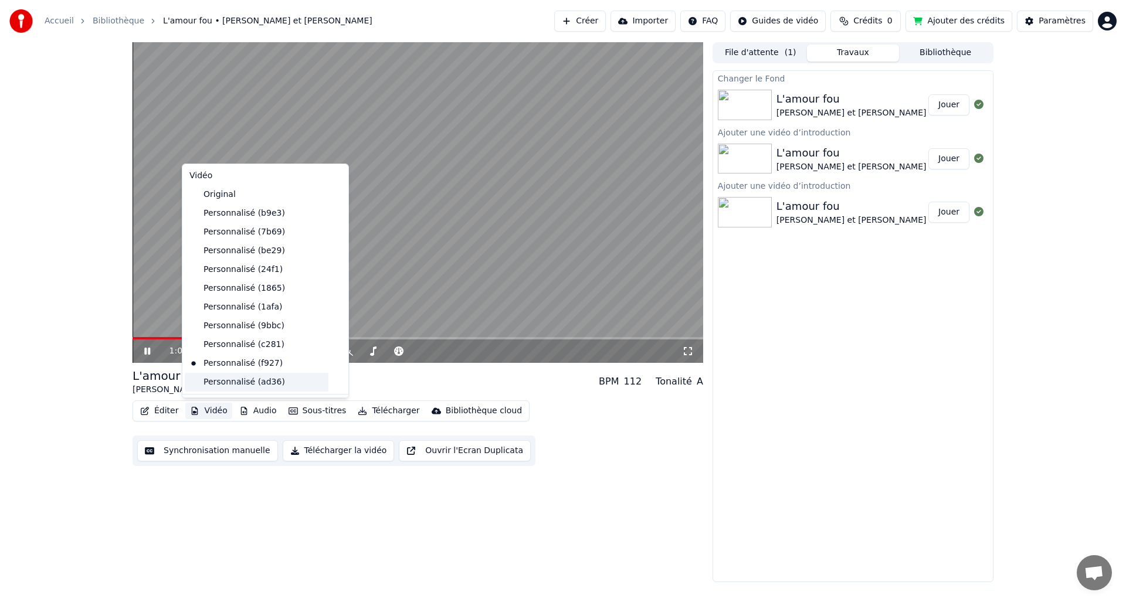
click at [224, 384] on div "Personnalisé (ad36)" at bounding box center [257, 382] width 144 height 19
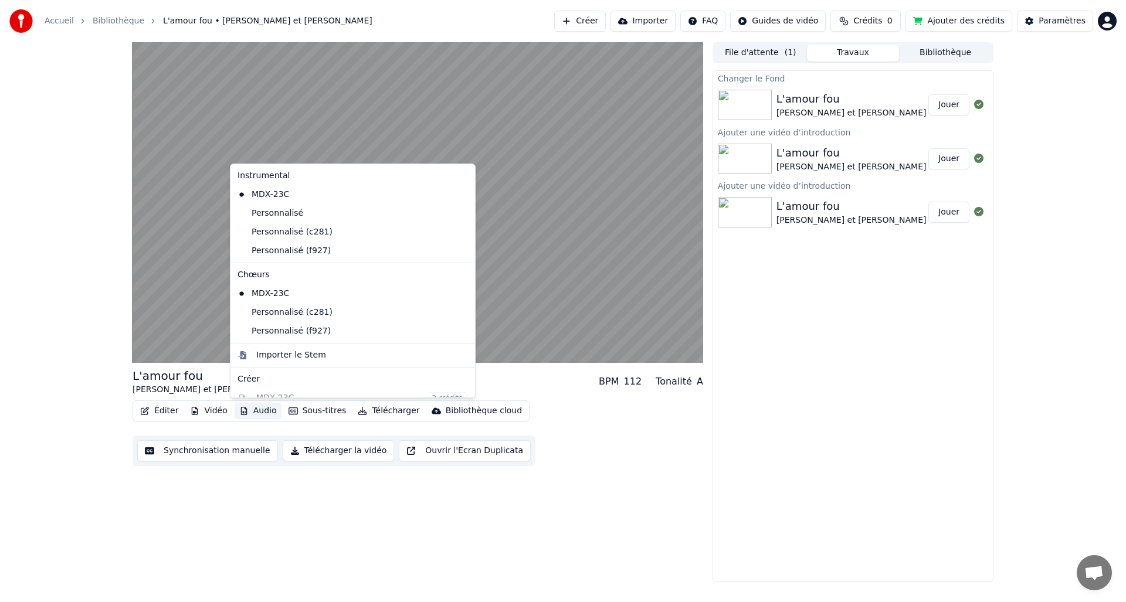
click at [257, 410] on button "Audio" at bounding box center [258, 411] width 47 height 16
click at [280, 248] on div "Personnalisé (f927)" at bounding box center [344, 251] width 222 height 19
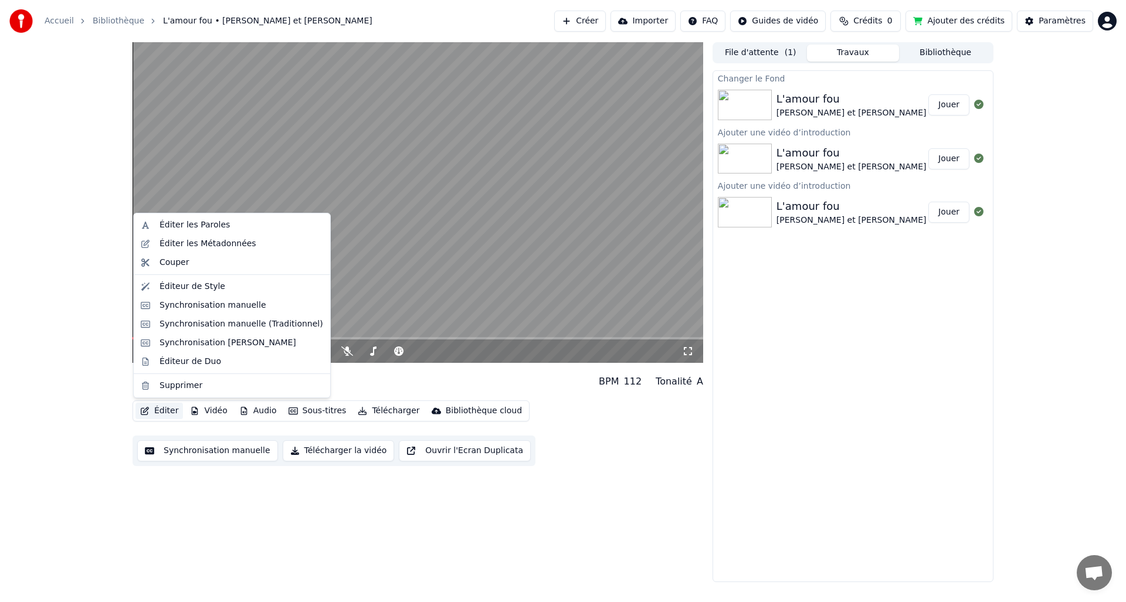
click at [165, 411] on button "Éditer" at bounding box center [159, 411] width 48 height 16
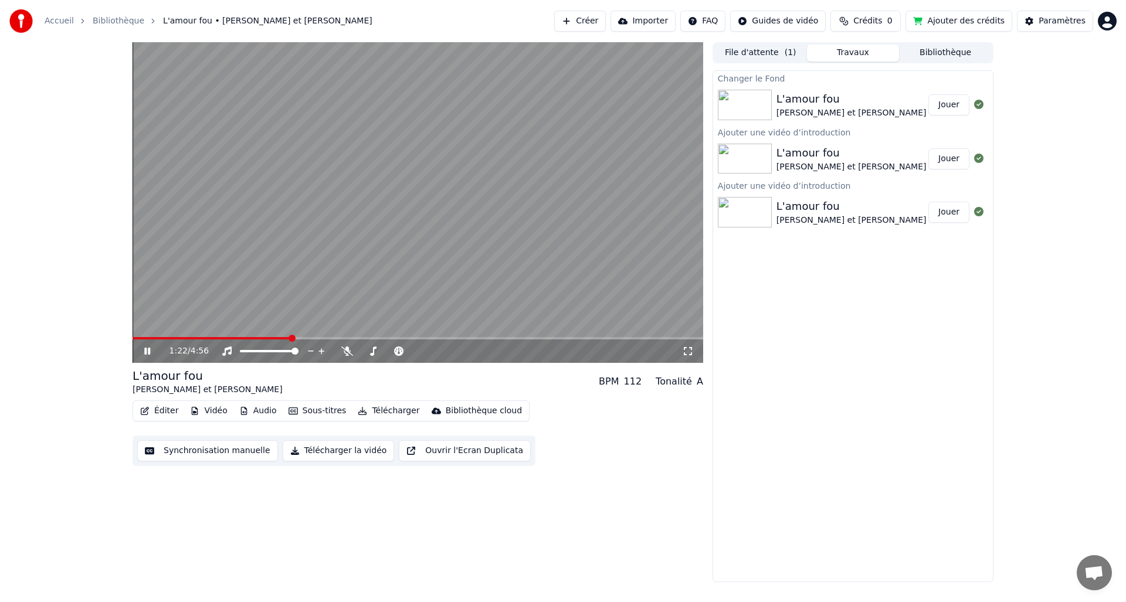
click at [120, 334] on div "1:22 / 4:56 L'amour fou [PERSON_NAME] et [PERSON_NAME] BPM 112 Tonalité A Édite…" at bounding box center [563, 312] width 1126 height 540
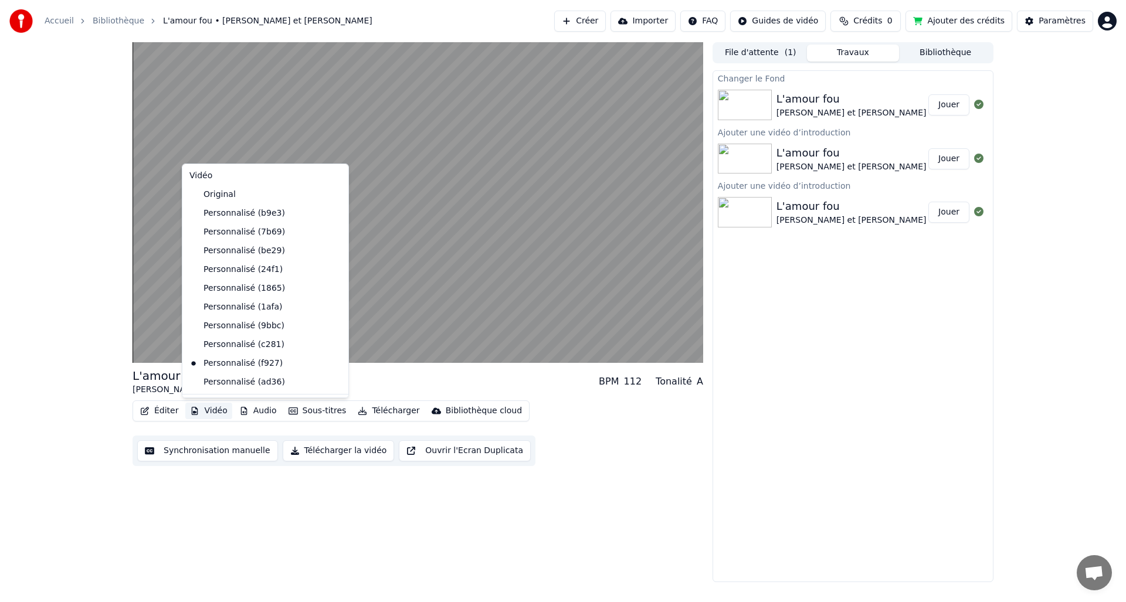
click at [211, 409] on button "Vidéo" at bounding box center [208, 411] width 46 height 16
click at [233, 345] on div "Personnalisé (c281)" at bounding box center [257, 344] width 144 height 19
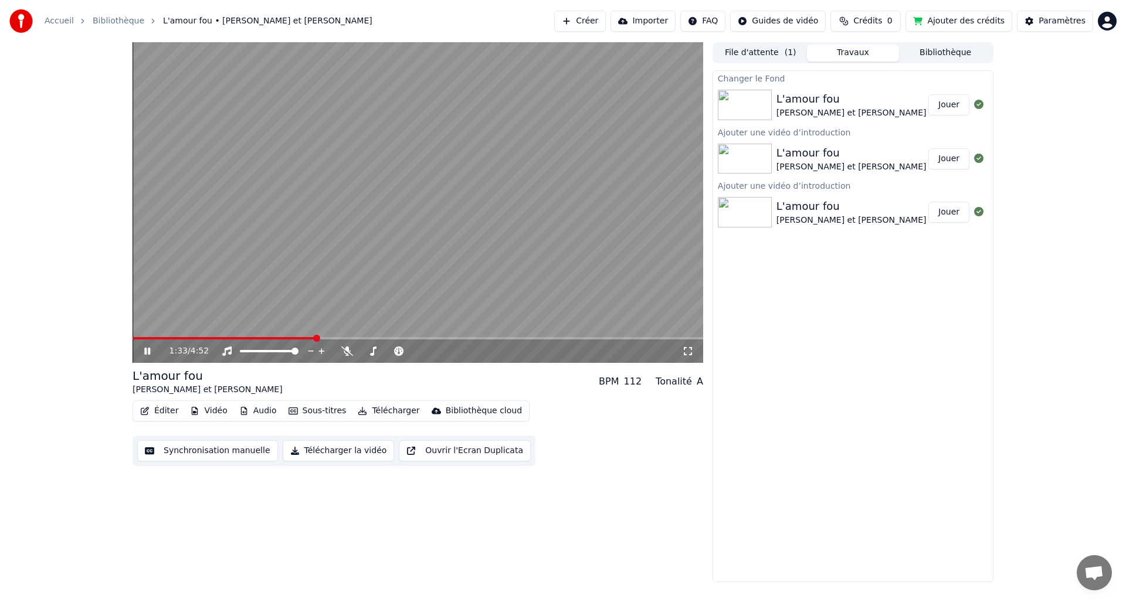
click at [256, 412] on button "Audio" at bounding box center [258, 411] width 47 height 16
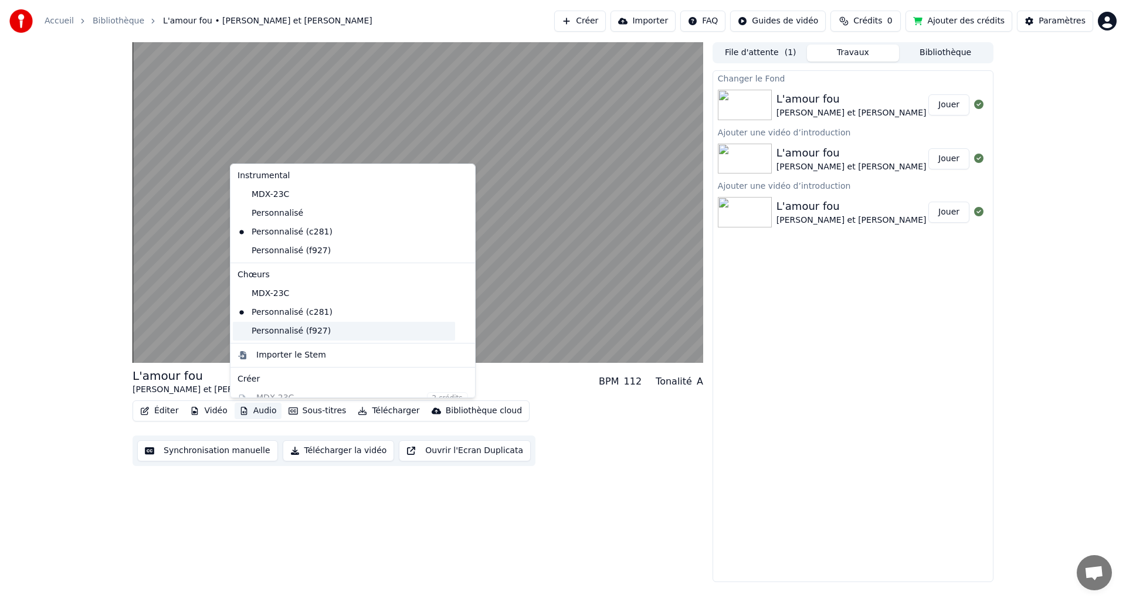
click at [271, 330] on div "Personnalisé (f927)" at bounding box center [344, 331] width 222 height 19
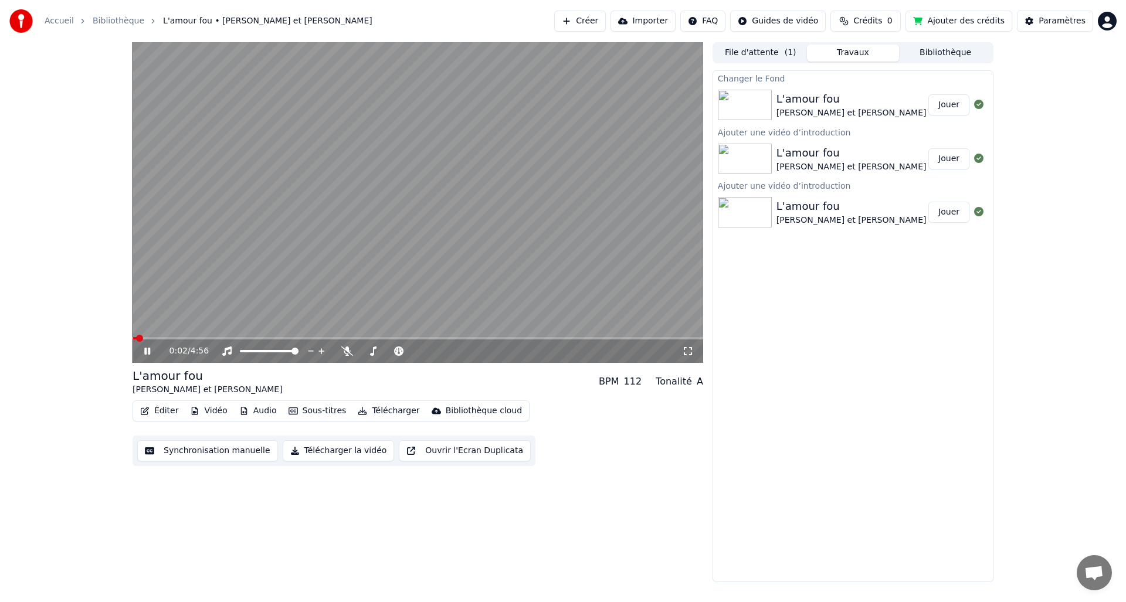
click at [135, 338] on span at bounding box center [135, 338] width 4 height 2
click at [310, 412] on button "Sous-titres" at bounding box center [317, 411] width 67 height 16
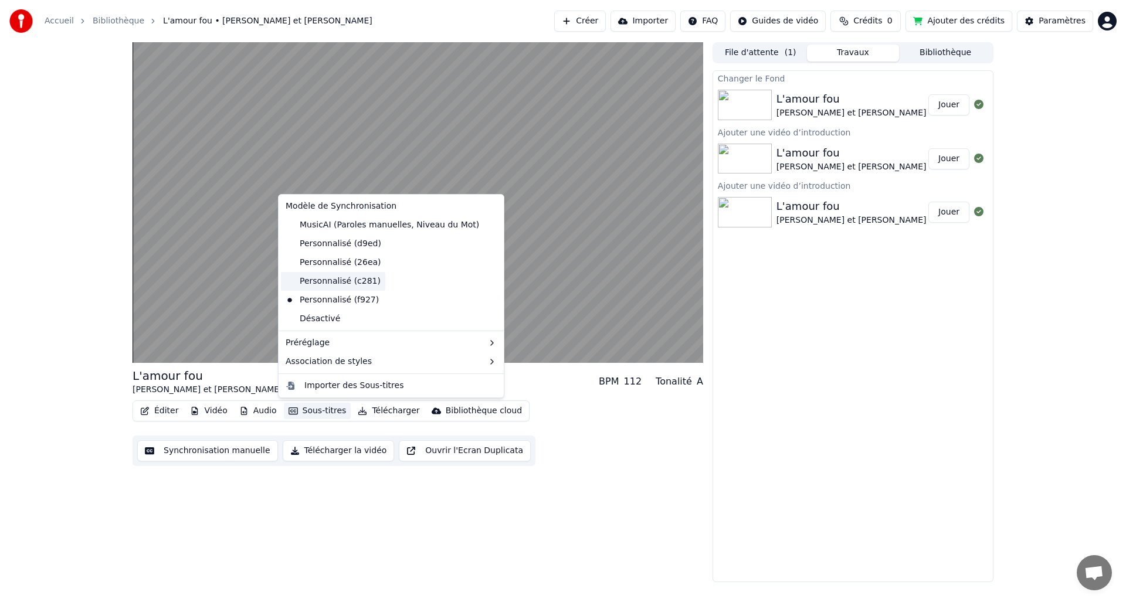
click at [333, 280] on div "Personnalisé (c281)" at bounding box center [333, 281] width 104 height 19
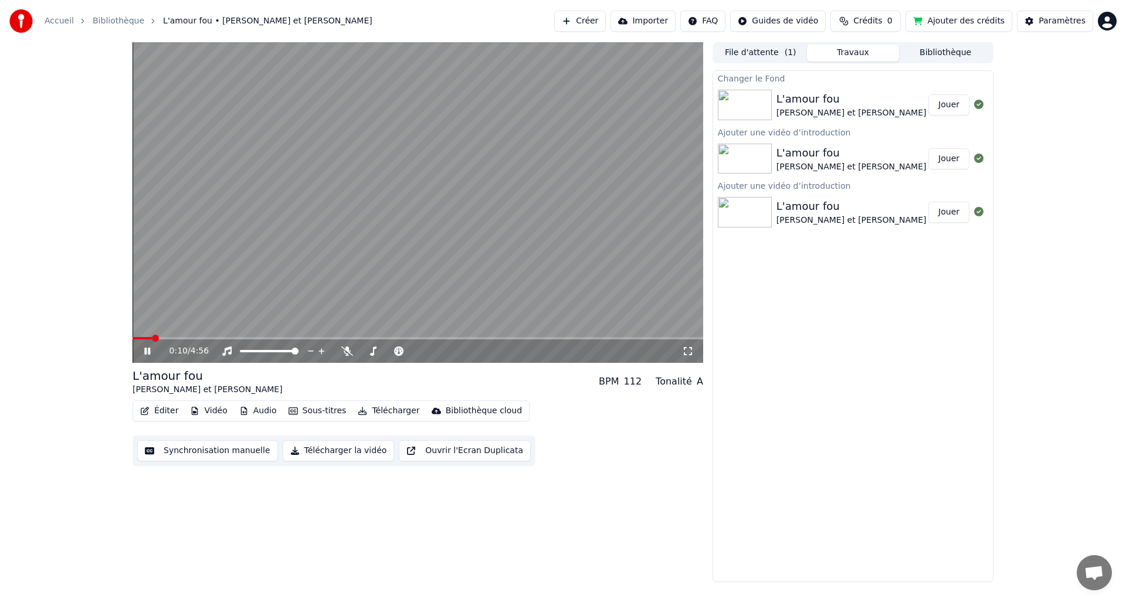
click at [188, 337] on span at bounding box center [418, 338] width 571 height 2
click at [213, 337] on span at bounding box center [418, 338] width 571 height 2
click at [228, 337] on span at bounding box center [418, 338] width 571 height 2
click at [239, 337] on span at bounding box center [418, 338] width 571 height 2
click at [693, 338] on span at bounding box center [418, 338] width 571 height 2
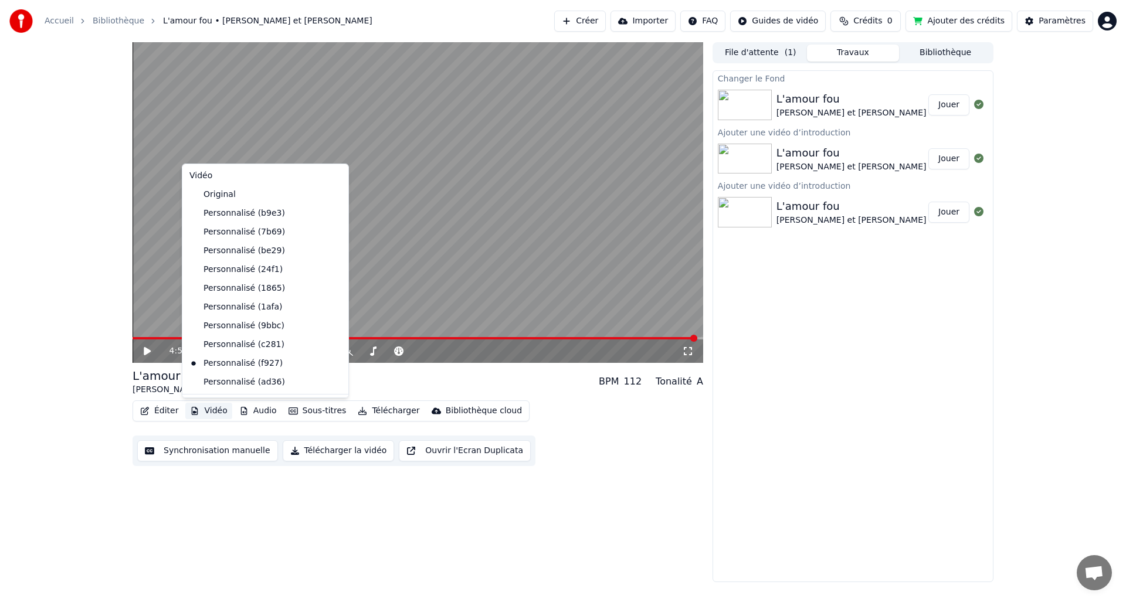
click at [209, 409] on button "Vidéo" at bounding box center [208, 411] width 46 height 16
click at [215, 383] on div "Personnalisé (ad36)" at bounding box center [257, 382] width 144 height 19
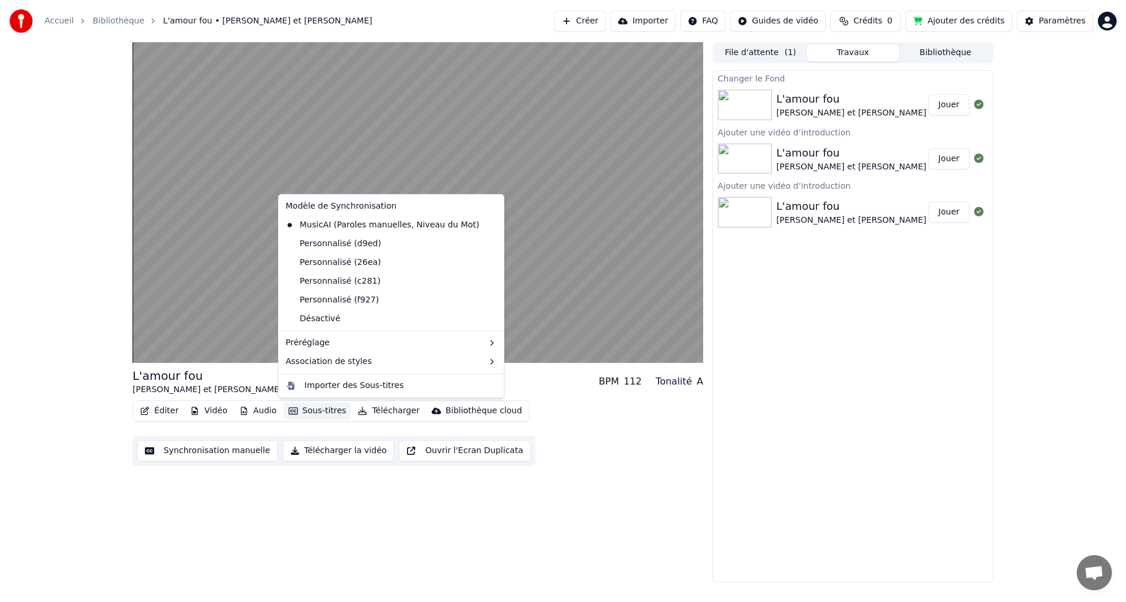
click at [310, 409] on button "Sous-titres" at bounding box center [317, 411] width 67 height 16
click at [335, 279] on div "Personnalisé (c281)" at bounding box center [333, 281] width 104 height 19
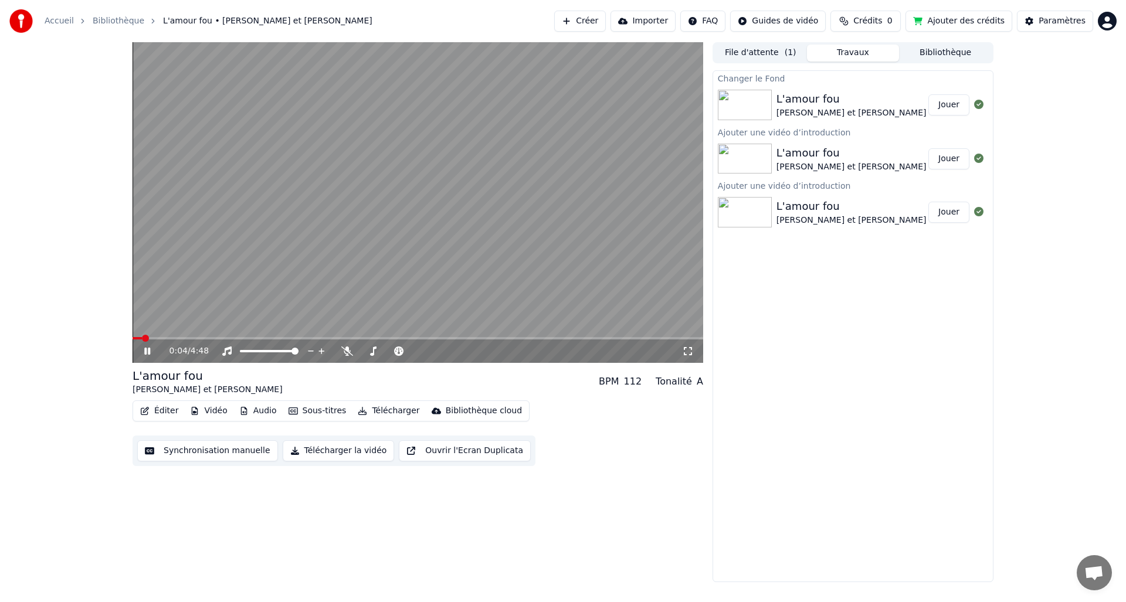
click at [212, 412] on button "Vidéo" at bounding box center [208, 411] width 46 height 16
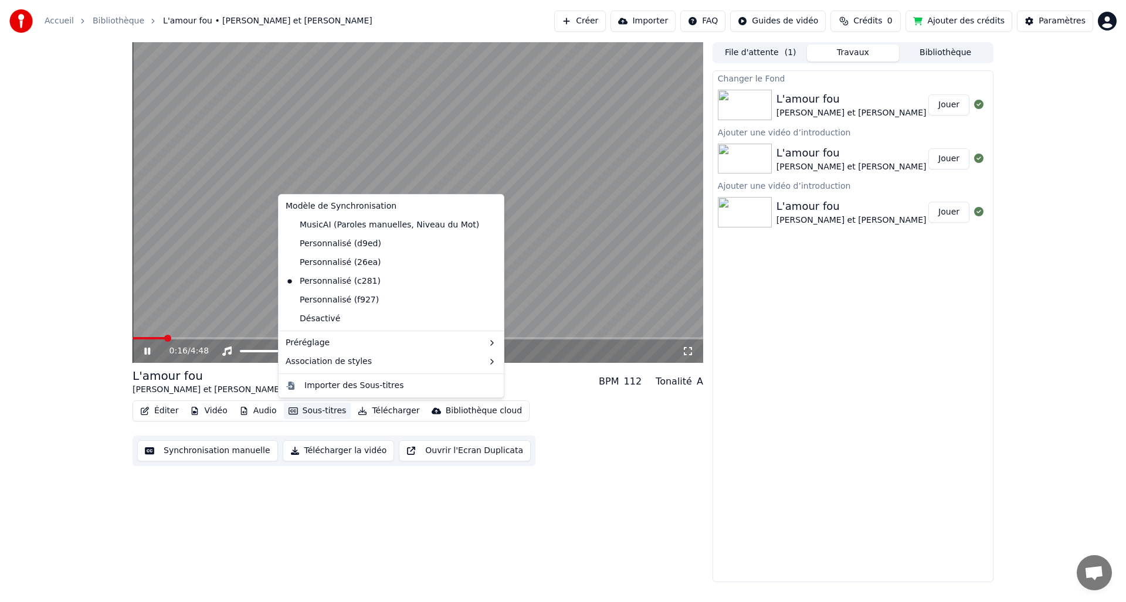
click at [208, 339] on span at bounding box center [418, 338] width 571 height 2
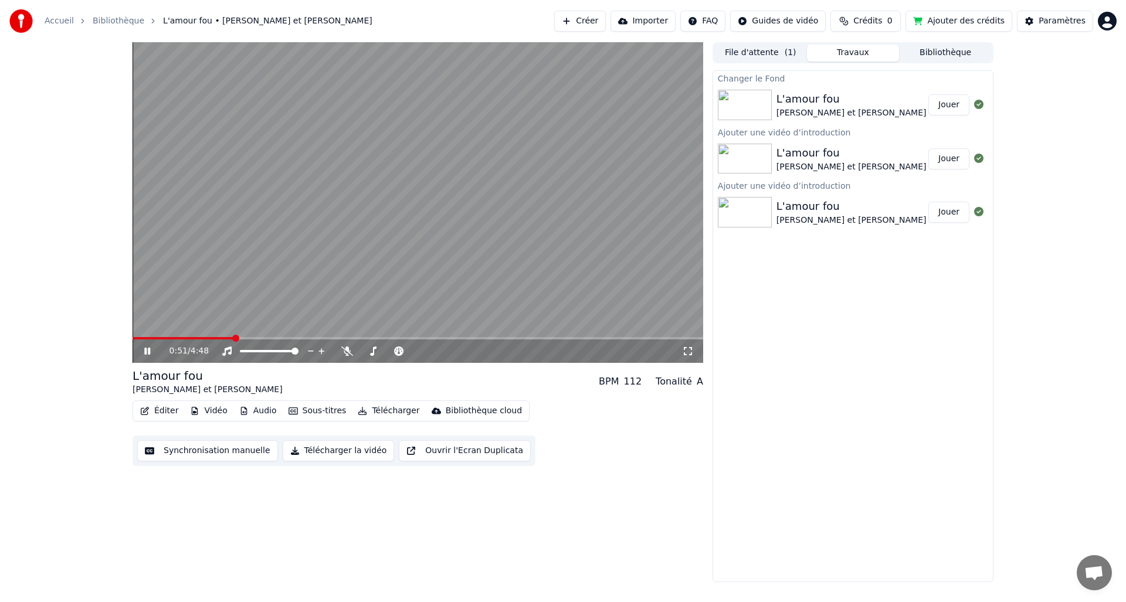
click at [233, 339] on span at bounding box center [418, 338] width 571 height 2
click at [255, 337] on span at bounding box center [418, 338] width 571 height 2
click at [275, 337] on span at bounding box center [418, 338] width 571 height 2
click at [294, 337] on span at bounding box center [418, 338] width 571 height 2
click at [216, 411] on button "Vidéo" at bounding box center [208, 411] width 46 height 16
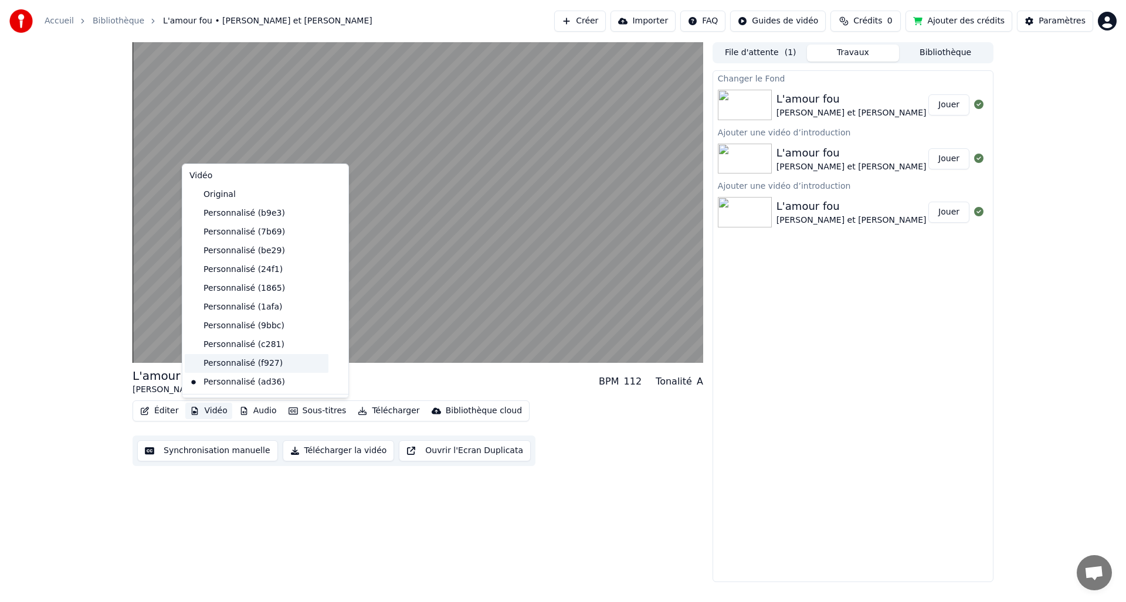
click at [231, 364] on div "Personnalisé (f927)" at bounding box center [257, 363] width 144 height 19
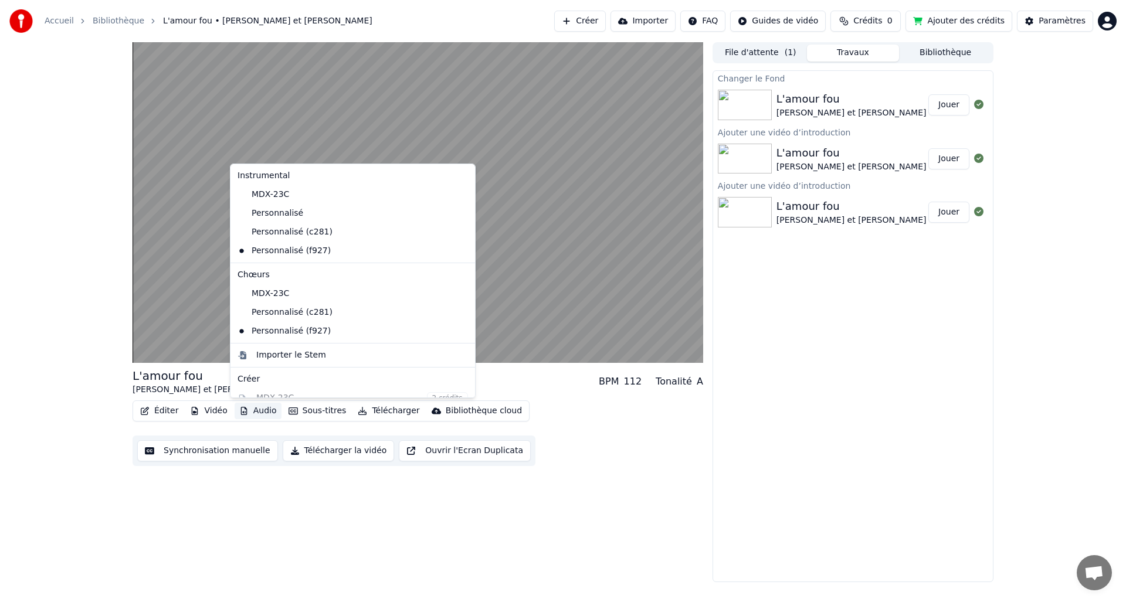
click at [263, 414] on button "Audio" at bounding box center [258, 411] width 47 height 16
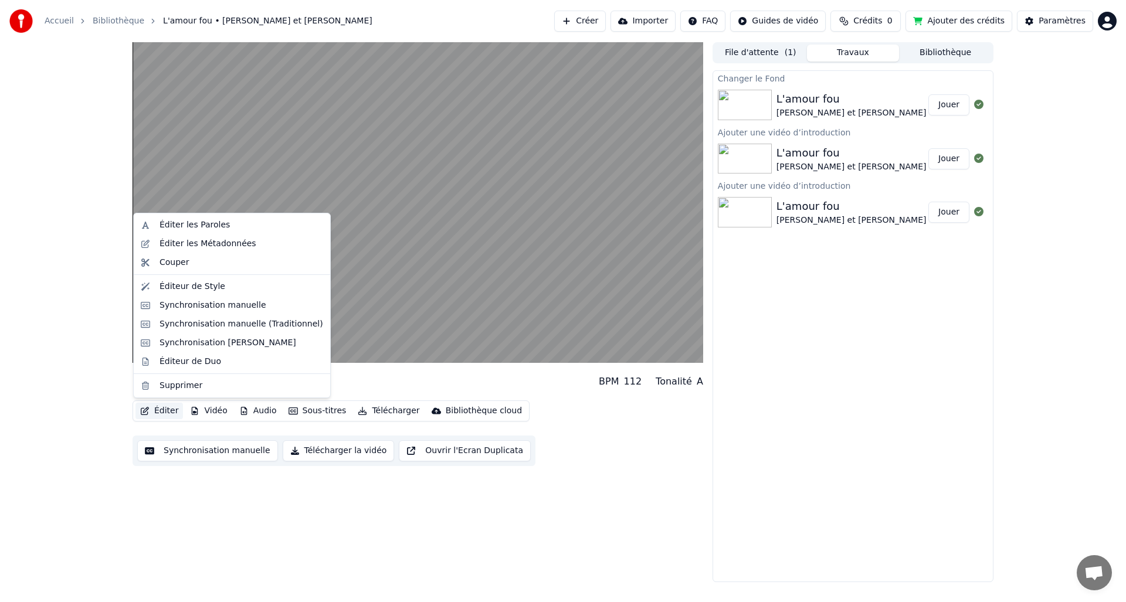
click at [100, 360] on div "L'amour fou [PERSON_NAME] et [PERSON_NAME] BPM 112 Tonalité A Éditer Vidéo Audi…" at bounding box center [563, 312] width 1126 height 540
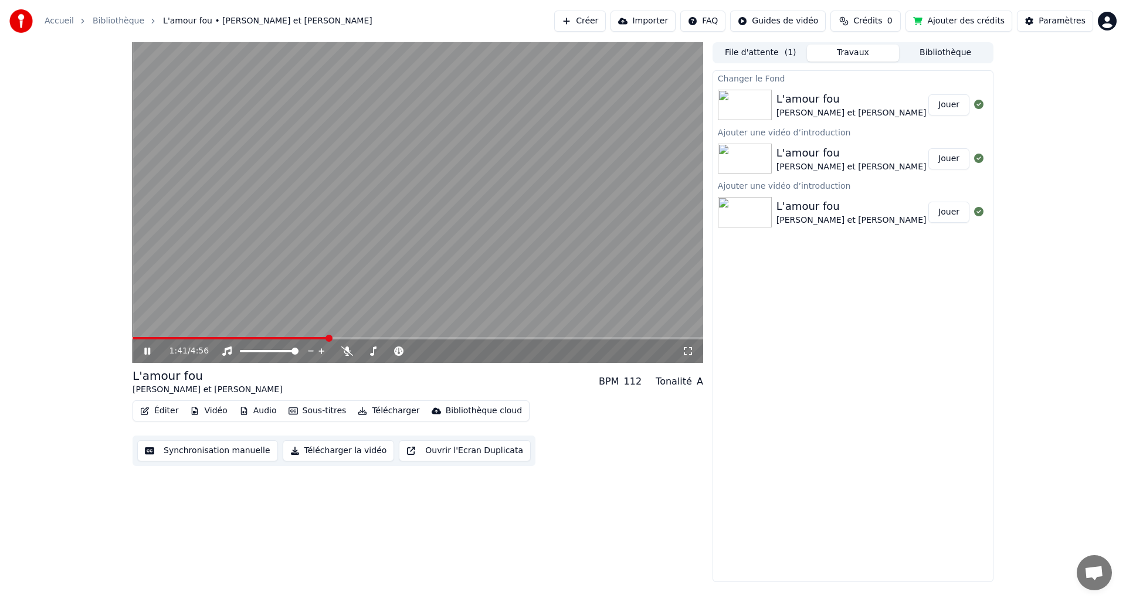
click at [136, 338] on span at bounding box center [230, 338] width 195 height 2
click at [178, 338] on span at bounding box center [418, 338] width 571 height 2
click at [202, 337] on span at bounding box center [418, 338] width 571 height 2
click at [226, 337] on span at bounding box center [418, 338] width 571 height 2
click at [242, 338] on span at bounding box center [418, 338] width 571 height 2
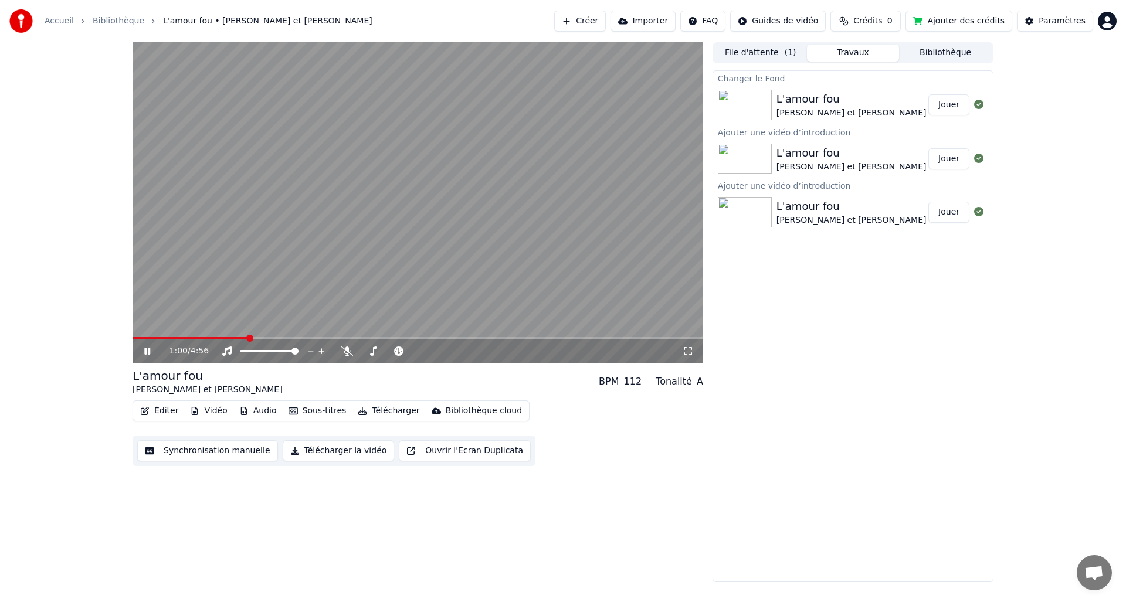
click at [315, 410] on button "Sous-titres" at bounding box center [317, 411] width 67 height 16
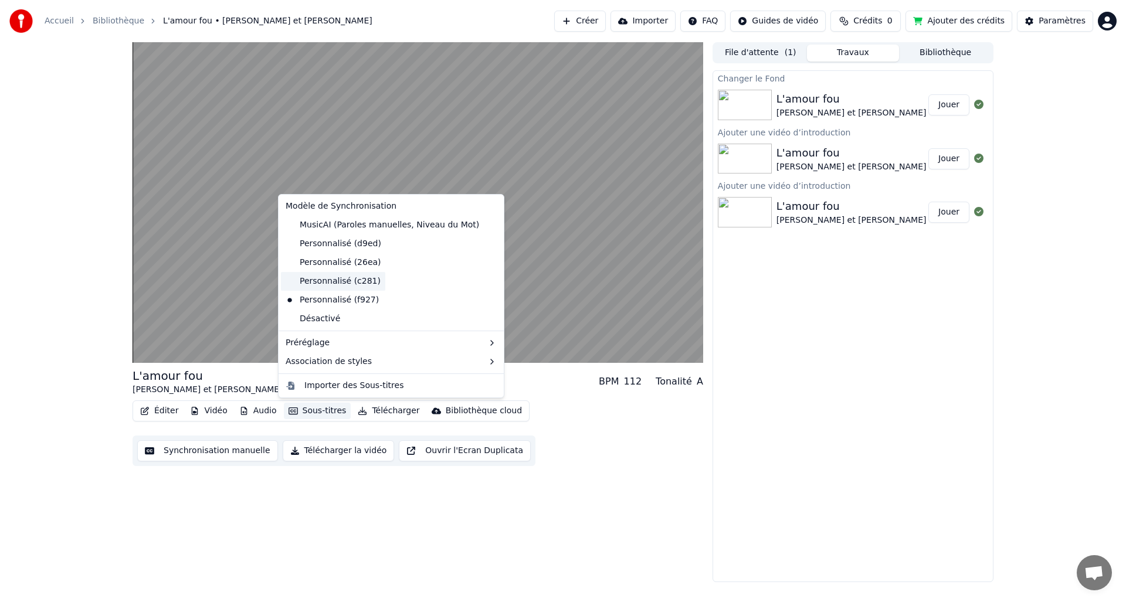
click at [330, 284] on div "Personnalisé (c281)" at bounding box center [333, 281] width 104 height 19
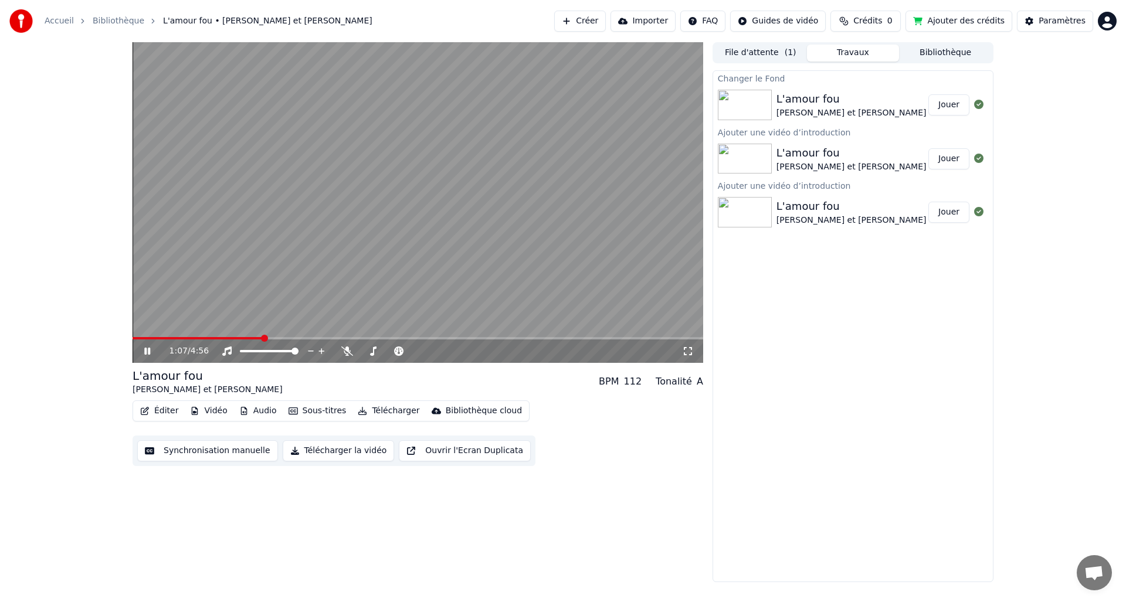
click at [135, 338] on span at bounding box center [198, 338] width 130 height 2
click at [207, 410] on button "Vidéo" at bounding box center [208, 411] width 46 height 16
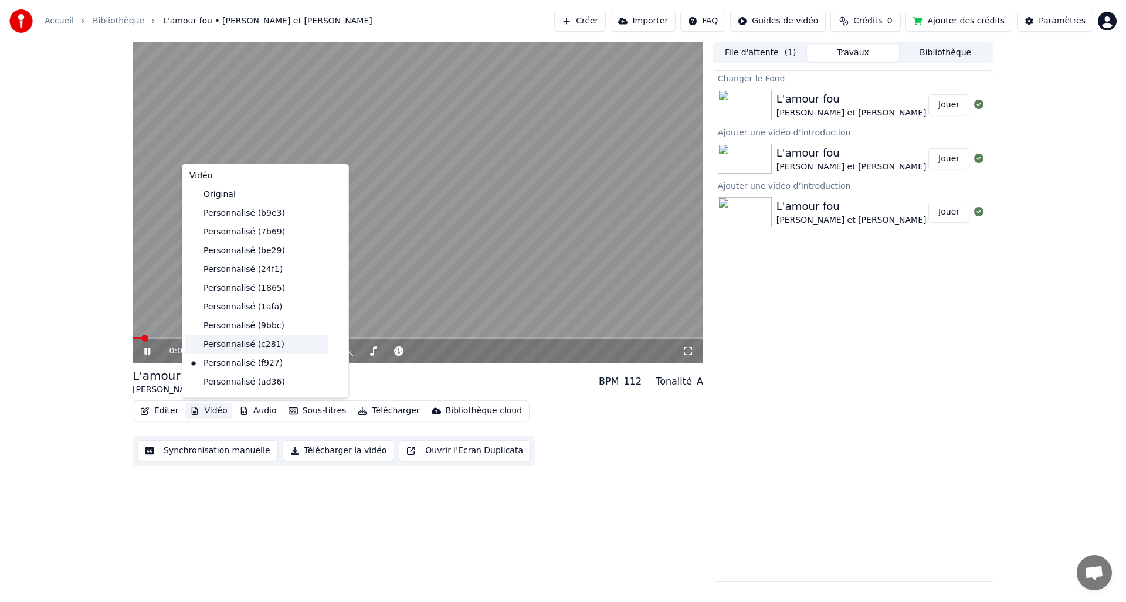
click at [225, 348] on div "Personnalisé (c281)" at bounding box center [257, 344] width 144 height 19
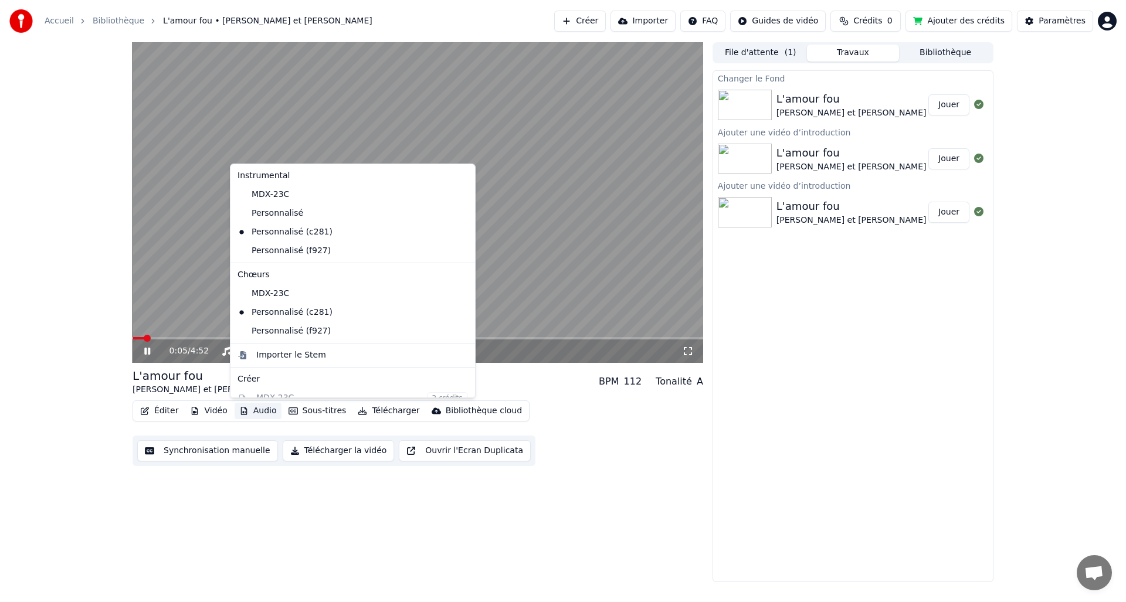
click at [261, 410] on button "Audio" at bounding box center [258, 411] width 47 height 16
click at [135, 338] on span at bounding box center [143, 338] width 20 height 2
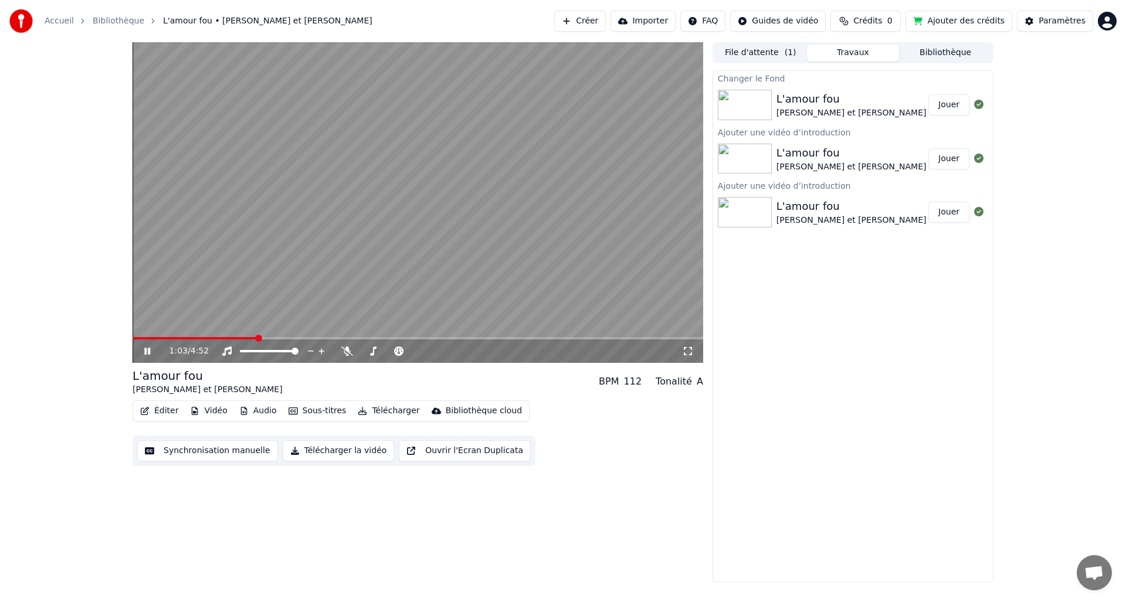
click at [145, 353] on icon at bounding box center [147, 351] width 6 height 7
click at [269, 412] on button "Audio" at bounding box center [258, 411] width 47 height 16
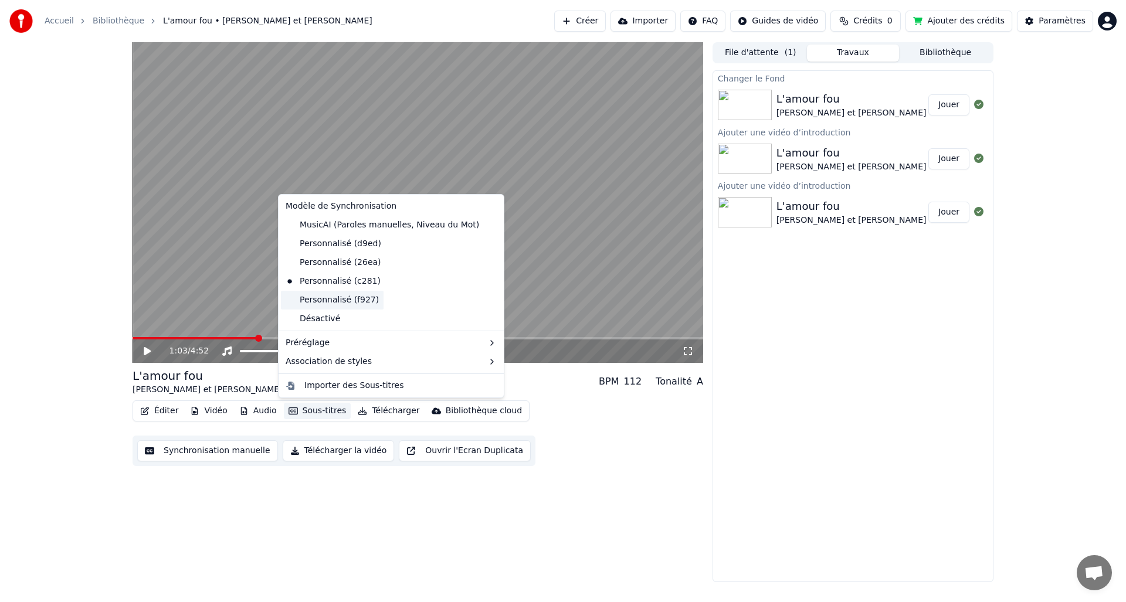
click at [326, 300] on div "Personnalisé (f927)" at bounding box center [332, 300] width 103 height 19
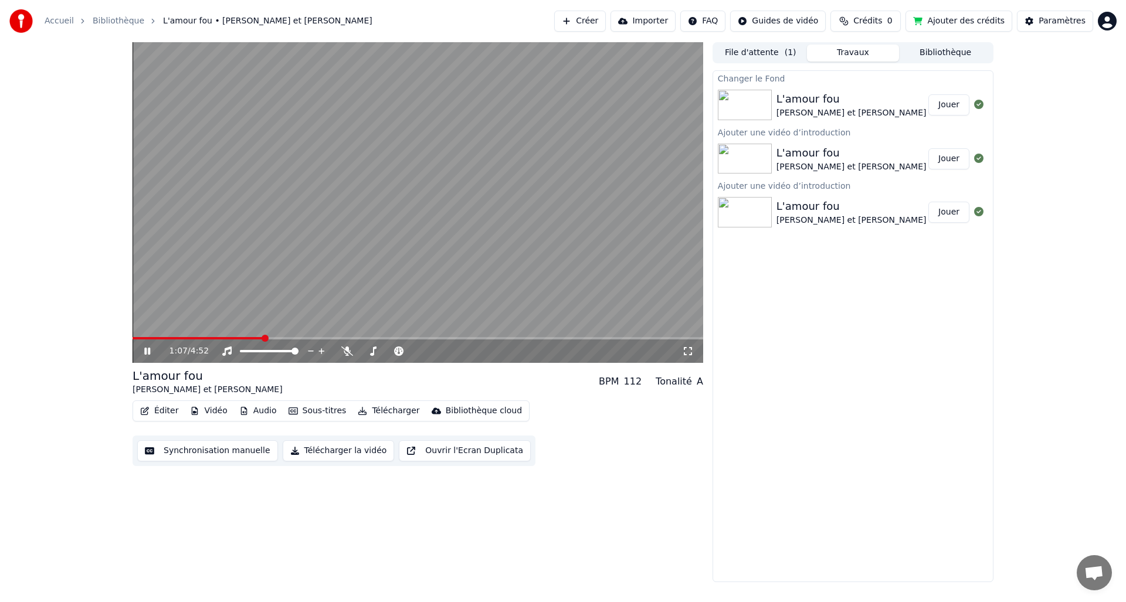
click at [140, 338] on span at bounding box center [198, 338] width 131 height 2
click at [169, 337] on span at bounding box center [418, 338] width 571 height 2
click at [201, 337] on span at bounding box center [418, 338] width 571 height 2
click at [216, 337] on span at bounding box center [418, 338] width 571 height 2
click at [231, 337] on span at bounding box center [418, 338] width 571 height 2
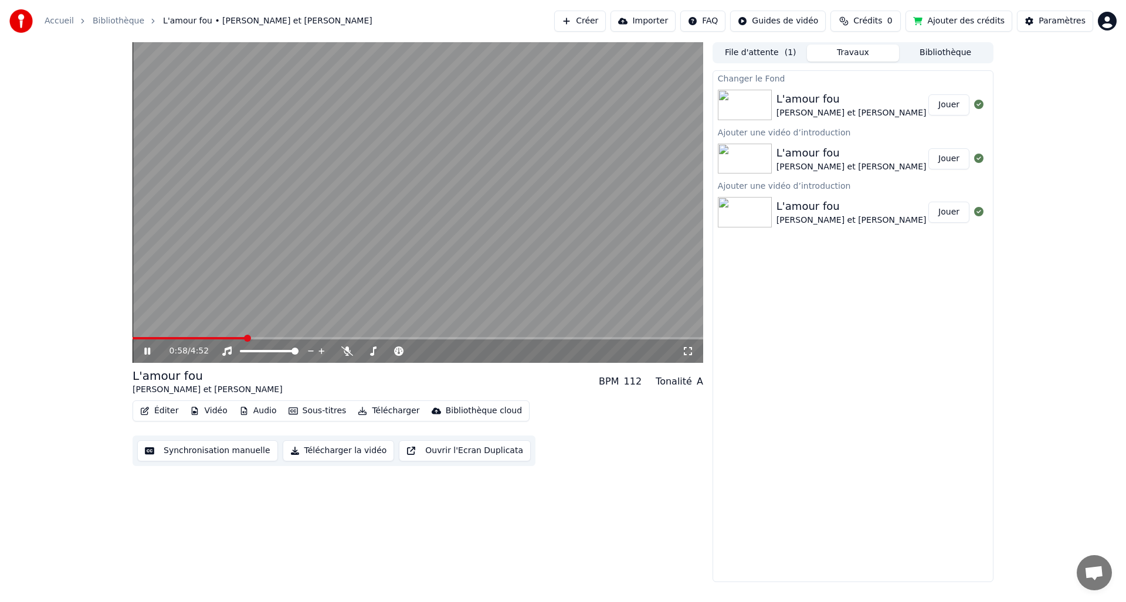
click at [246, 337] on span at bounding box center [418, 338] width 571 height 2
click at [218, 412] on button "Vidéo" at bounding box center [208, 411] width 46 height 16
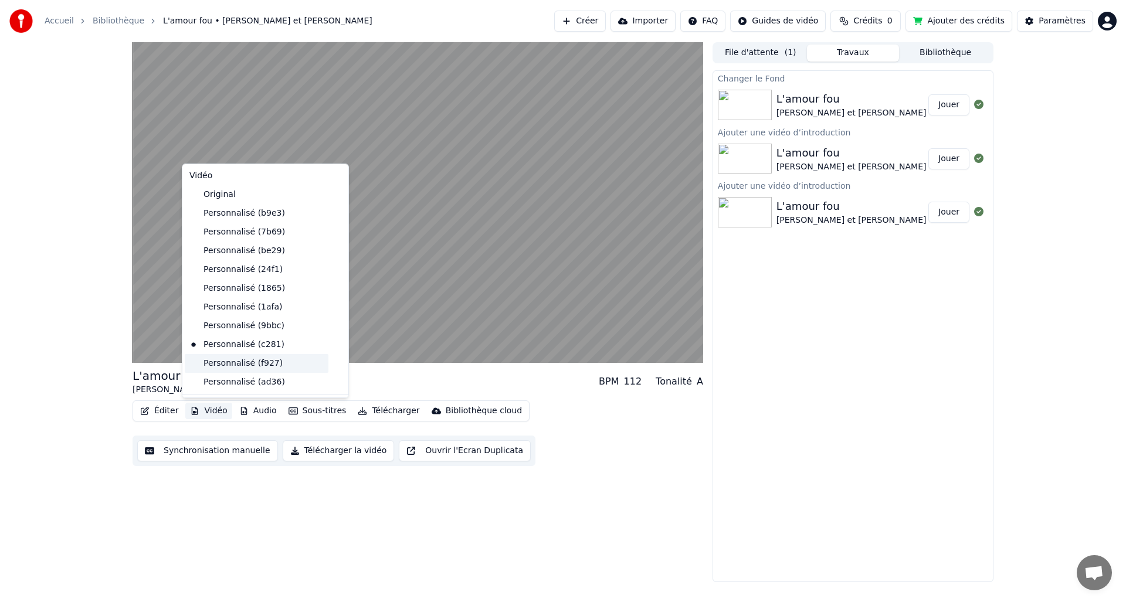
click at [228, 362] on div "Personnalisé (f927)" at bounding box center [257, 363] width 144 height 19
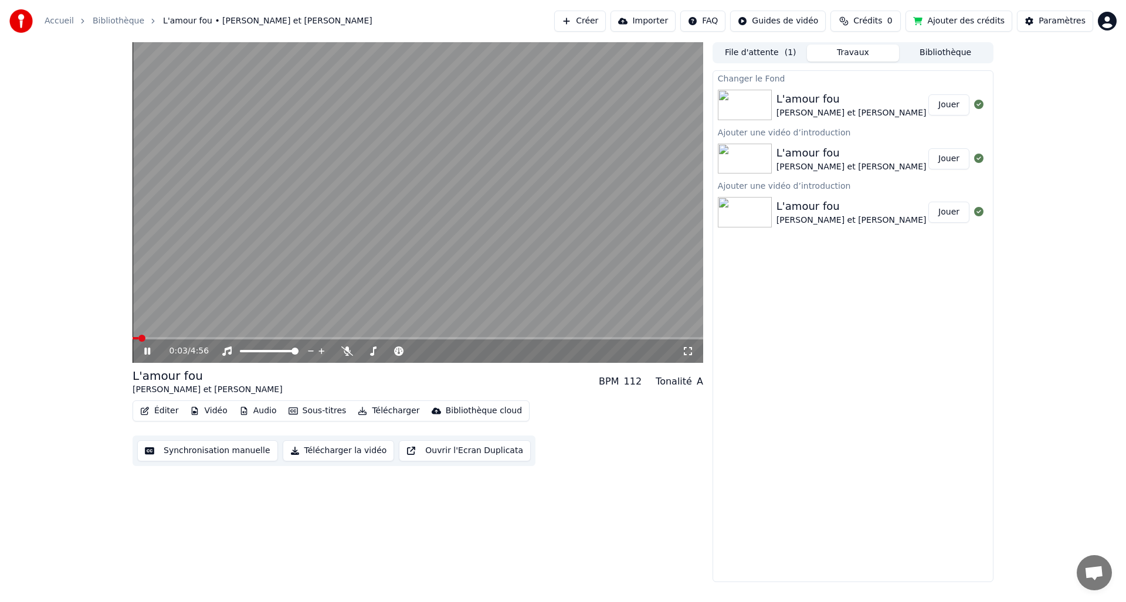
click at [138, 338] on span at bounding box center [136, 338] width 6 height 2
click at [237, 340] on div "0:05 / 4:56" at bounding box center [418, 351] width 571 height 23
click at [238, 338] on span at bounding box center [418, 338] width 571 height 2
click at [257, 337] on span at bounding box center [418, 338] width 571 height 2
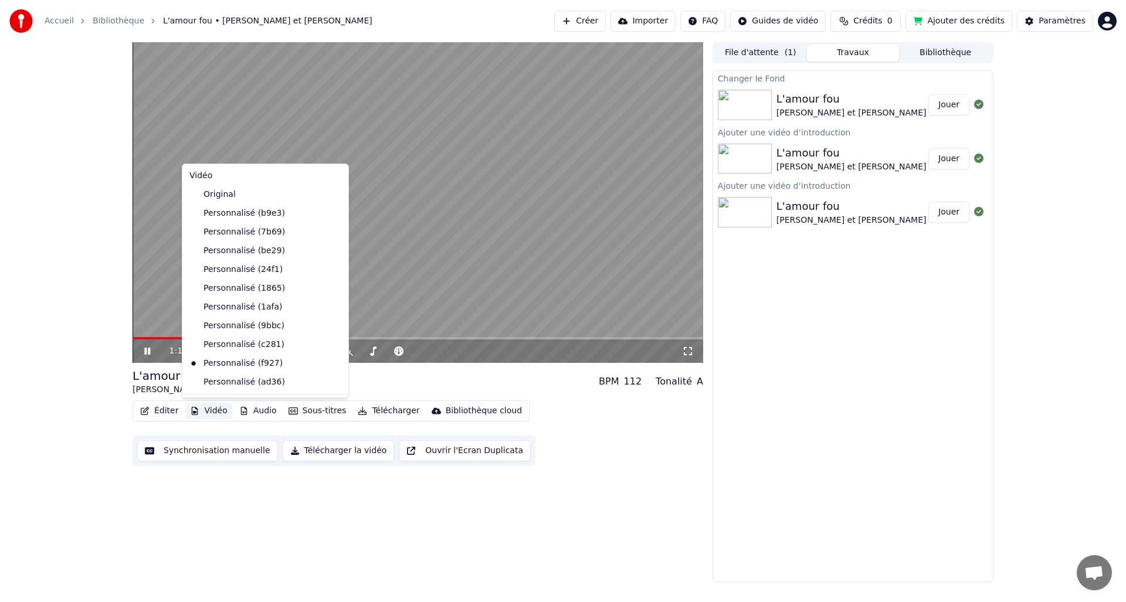
click at [218, 410] on button "Vidéo" at bounding box center [208, 411] width 46 height 16
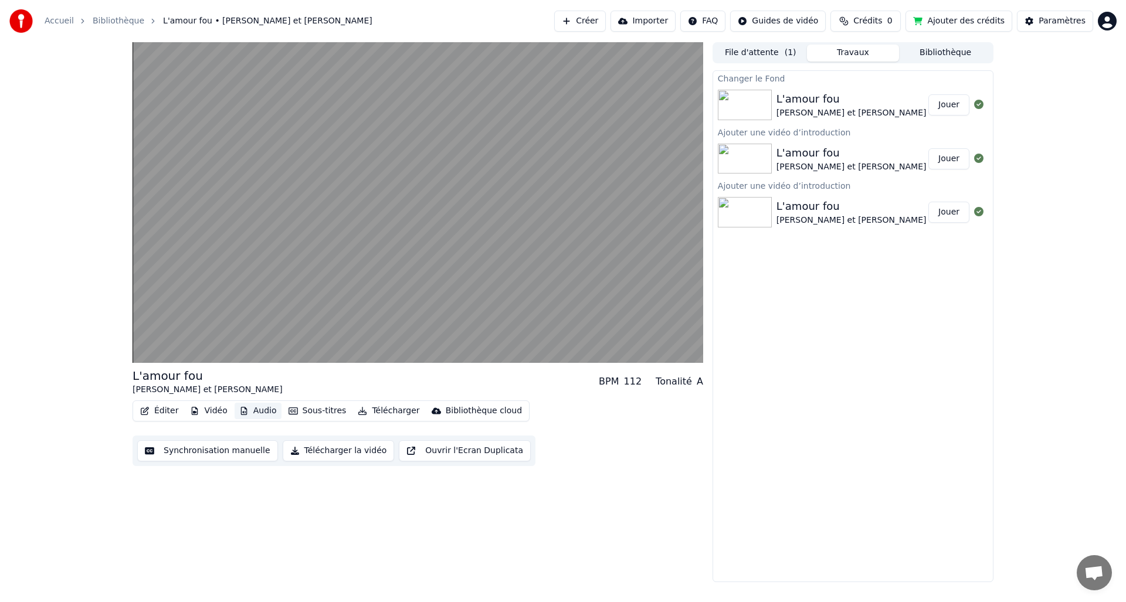
click at [266, 409] on button "Audio" at bounding box center [258, 411] width 47 height 16
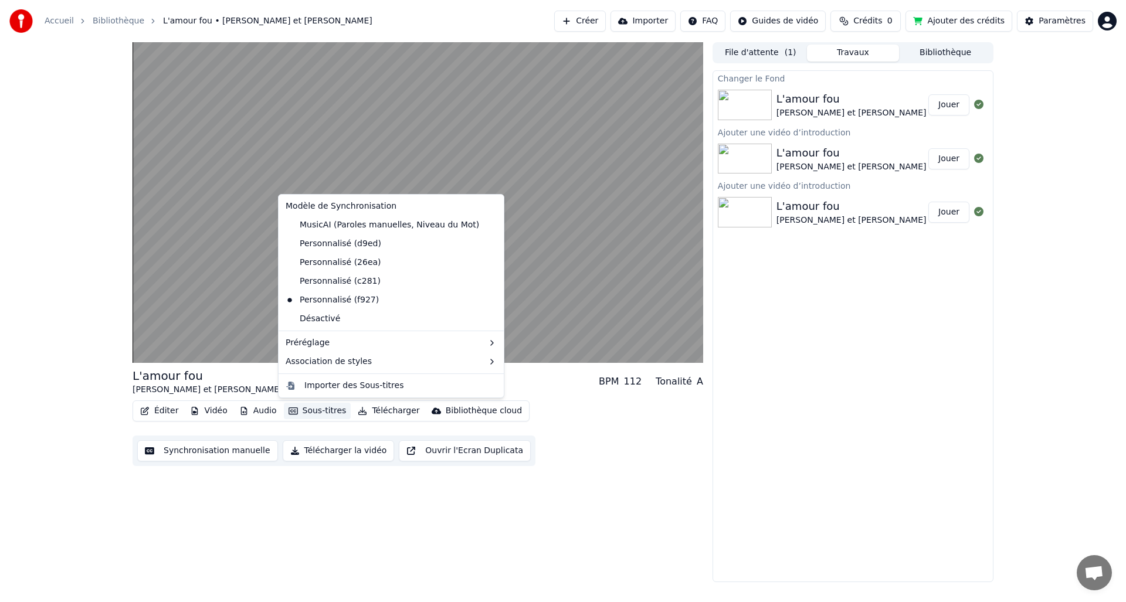
click at [318, 411] on button "Sous-titres" at bounding box center [317, 411] width 67 height 16
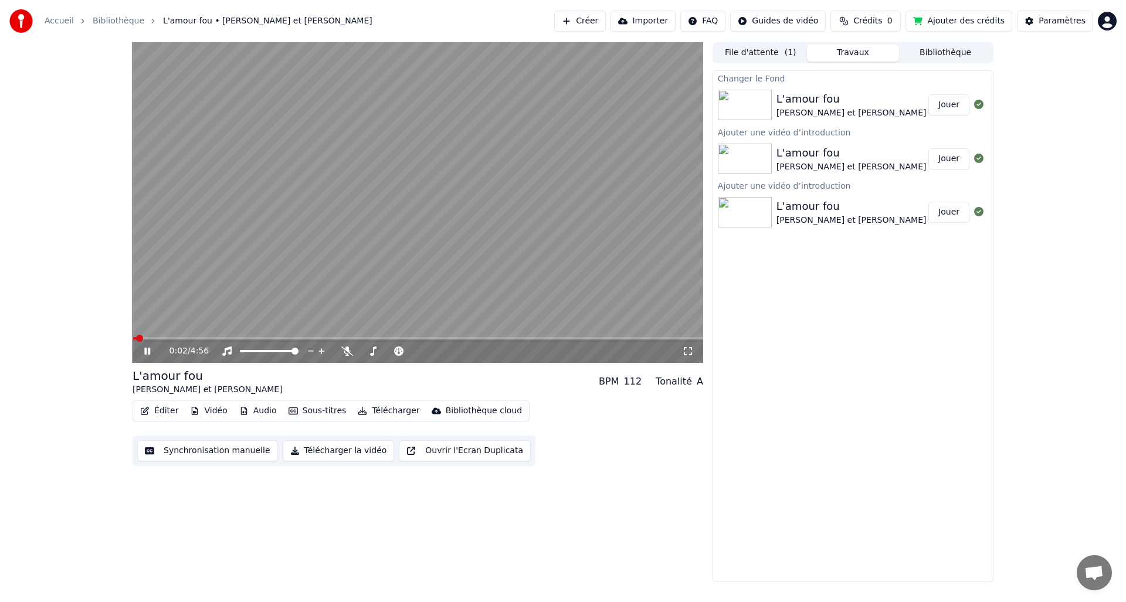
click at [135, 339] on span at bounding box center [135, 338] width 4 height 2
click at [269, 338] on span at bounding box center [418, 338] width 571 height 2
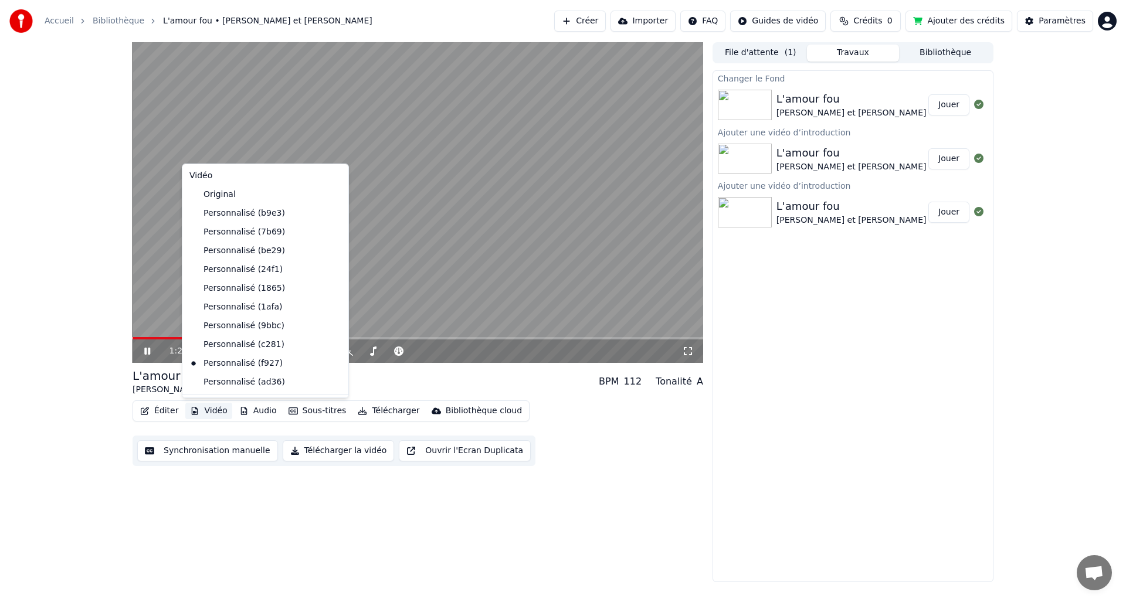
click at [211, 408] on button "Vidéo" at bounding box center [208, 411] width 46 height 16
click at [222, 380] on div "Personnalisé (ad36)" at bounding box center [257, 382] width 144 height 19
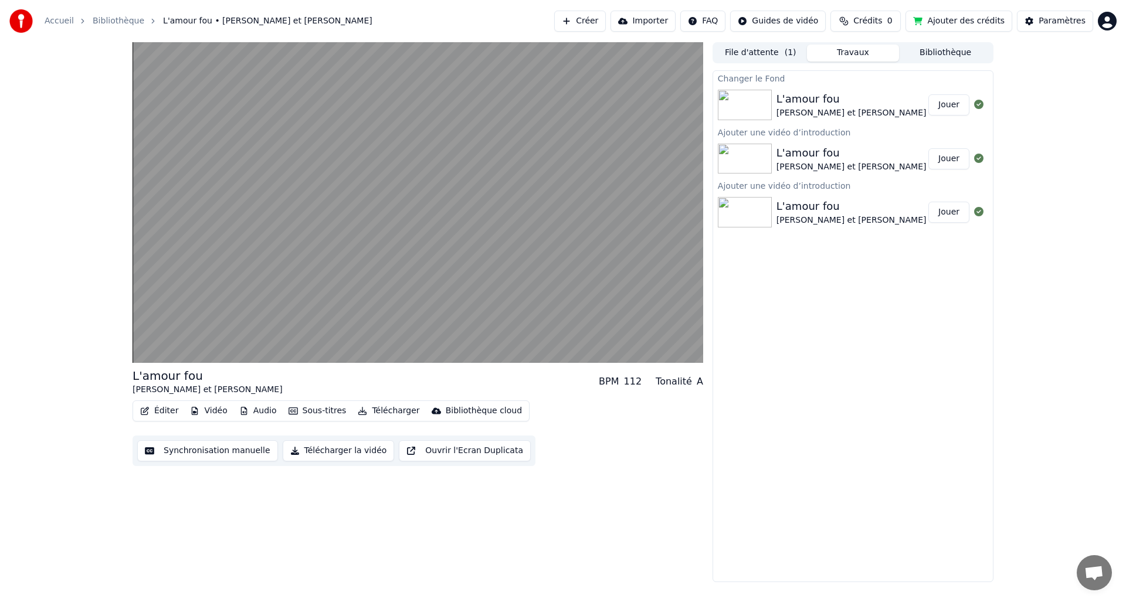
click at [387, 409] on button "Télécharger" at bounding box center [388, 411] width 71 height 16
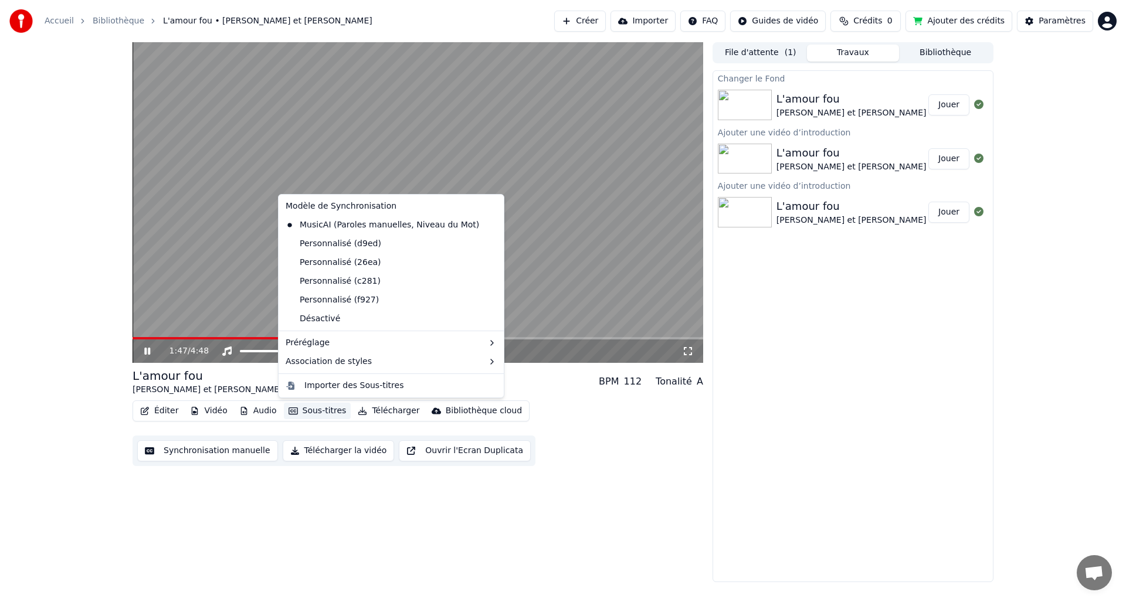
click at [693, 337] on span at bounding box center [418, 338] width 571 height 2
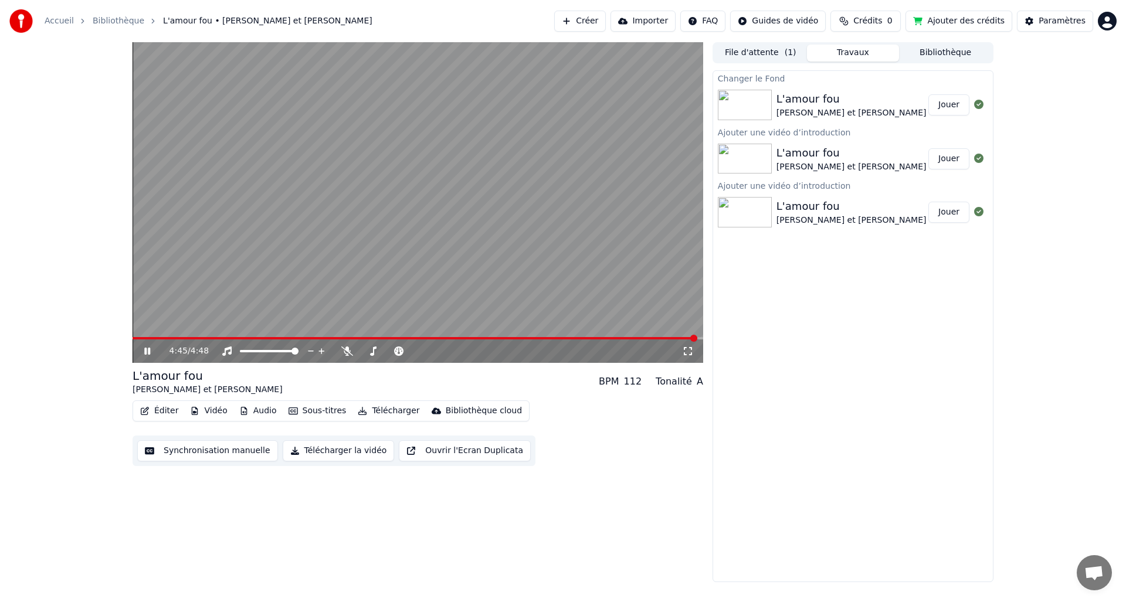
click at [138, 337] on span at bounding box center [415, 338] width 565 height 2
click at [198, 335] on video at bounding box center [418, 202] width 571 height 321
click at [198, 338] on span at bounding box center [418, 338] width 571 height 2
click at [219, 338] on span at bounding box center [418, 338] width 571 height 2
click at [233, 337] on span at bounding box center [418, 338] width 571 height 2
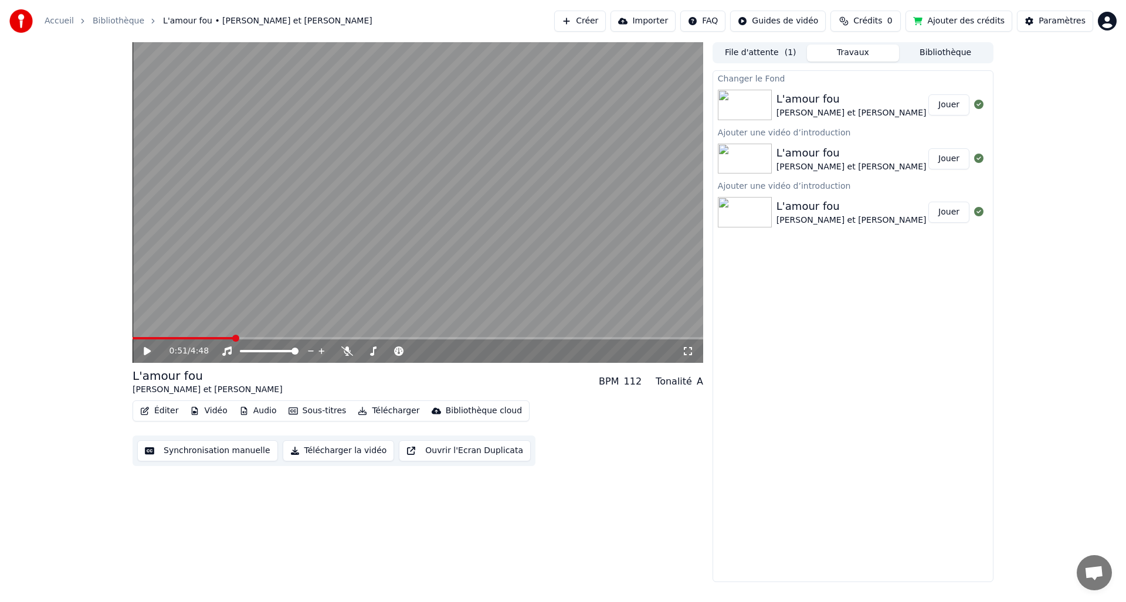
click at [148, 353] on icon at bounding box center [156, 351] width 28 height 9
click at [145, 350] on icon at bounding box center [147, 351] width 6 height 7
click at [302, 409] on button "Sous-titres" at bounding box center [317, 411] width 67 height 16
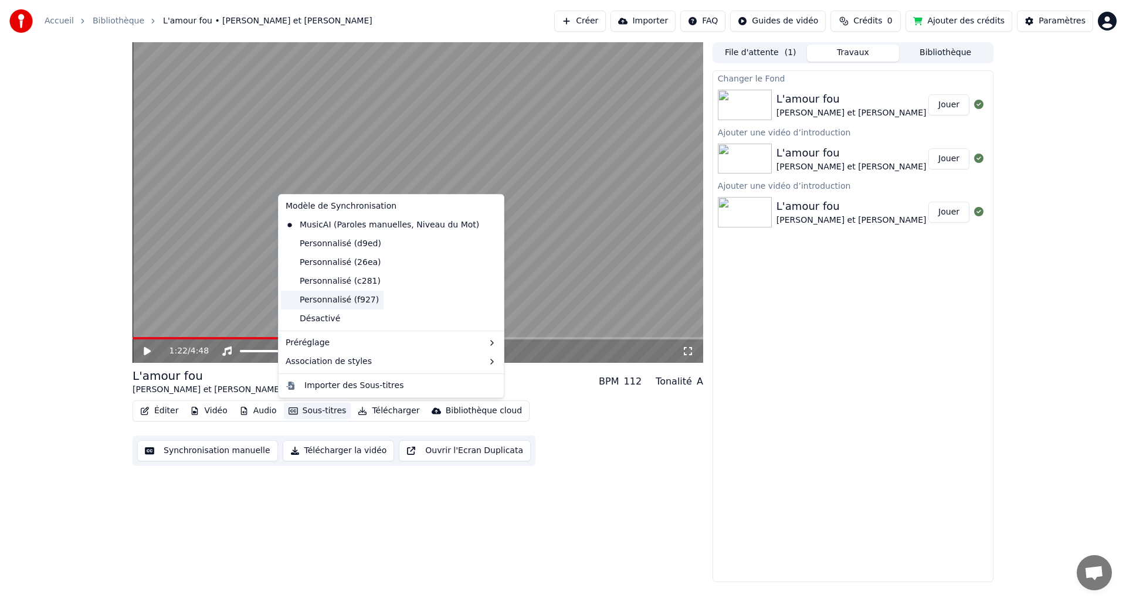
click at [330, 302] on div "Personnalisé (f927)" at bounding box center [332, 300] width 103 height 19
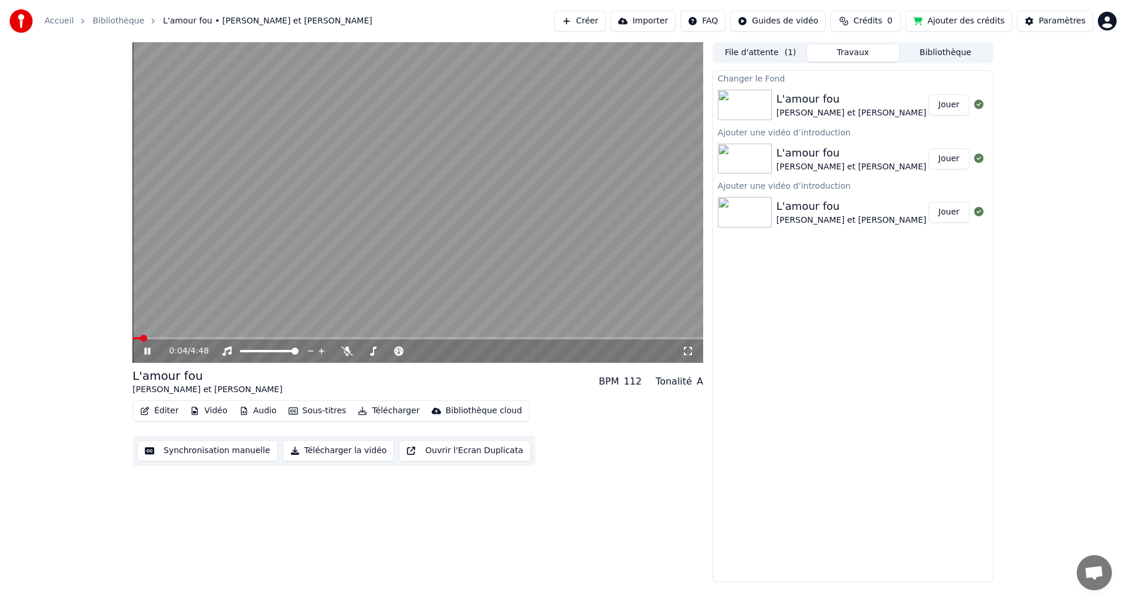
click at [141, 337] on span at bounding box center [137, 338] width 8 height 2
click at [686, 339] on span at bounding box center [418, 338] width 571 height 2
click at [138, 339] on span at bounding box center [136, 338] width 6 height 2
click at [198, 336] on video at bounding box center [418, 202] width 571 height 321
click at [201, 338] on span at bounding box center [418, 338] width 571 height 2
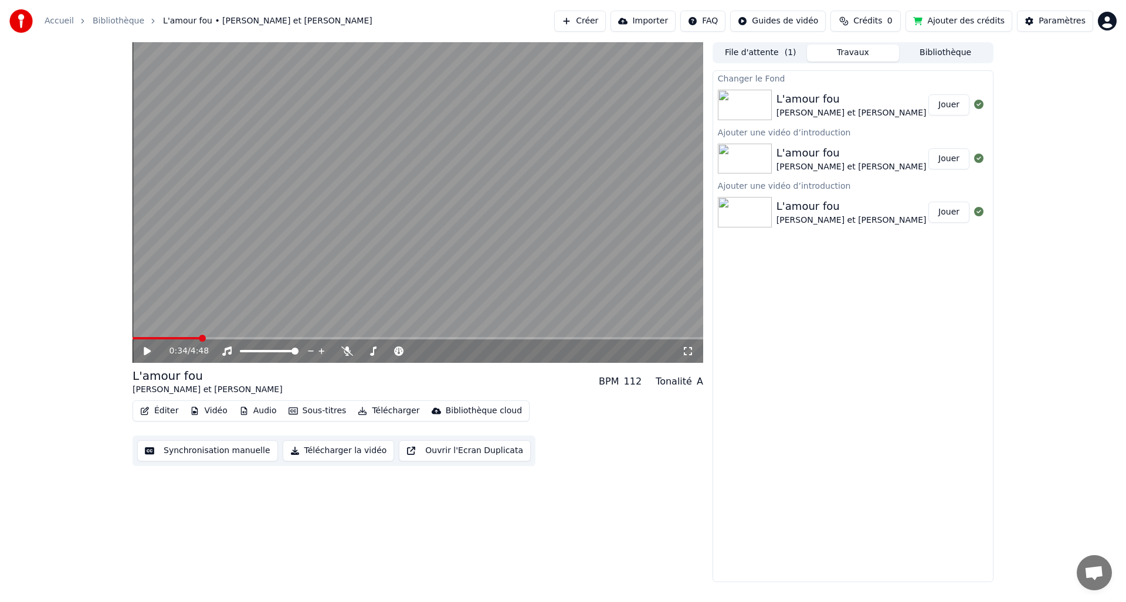
click at [231, 338] on span at bounding box center [418, 338] width 571 height 2
click at [225, 338] on span at bounding box center [182, 338] width 99 height 2
click at [150, 350] on icon at bounding box center [147, 351] width 7 height 8
click at [150, 353] on icon at bounding box center [147, 351] width 6 height 7
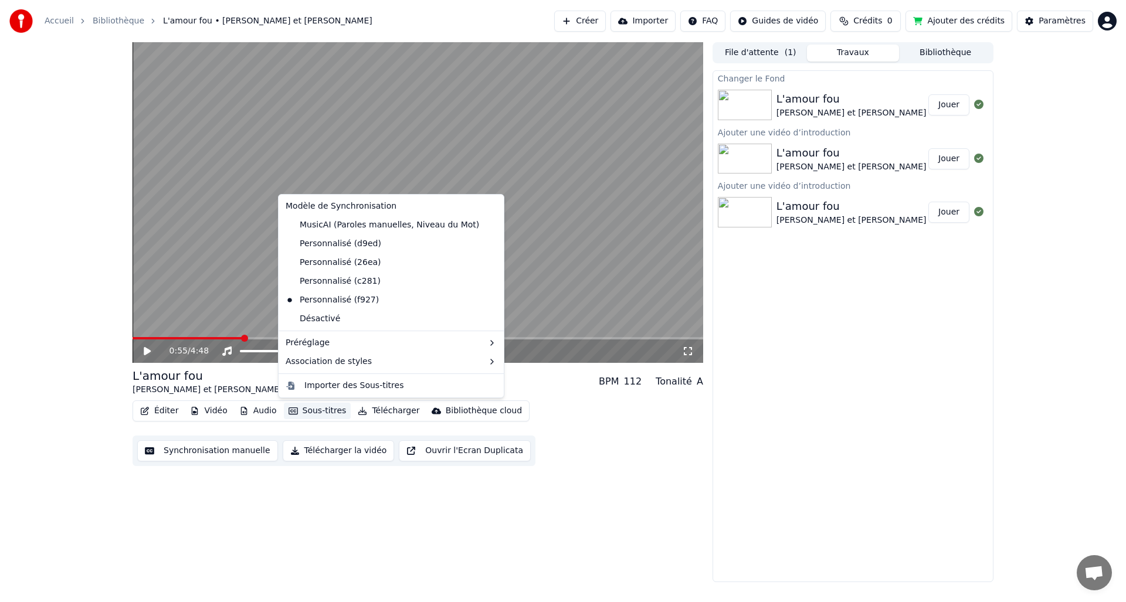
click at [316, 410] on button "Sous-titres" at bounding box center [317, 411] width 67 height 16
click at [336, 279] on div "Personnalisé (c281)" at bounding box center [333, 281] width 104 height 19
click at [317, 408] on button "Sous-titres" at bounding box center [317, 411] width 67 height 16
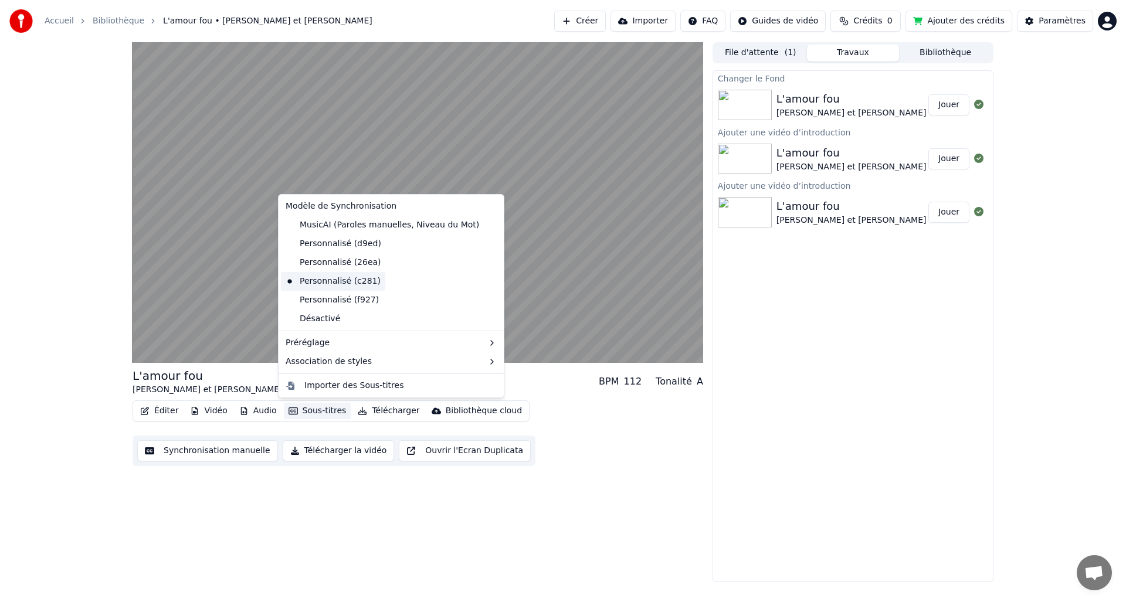
click at [325, 281] on div "Personnalisé (c281)" at bounding box center [333, 281] width 104 height 19
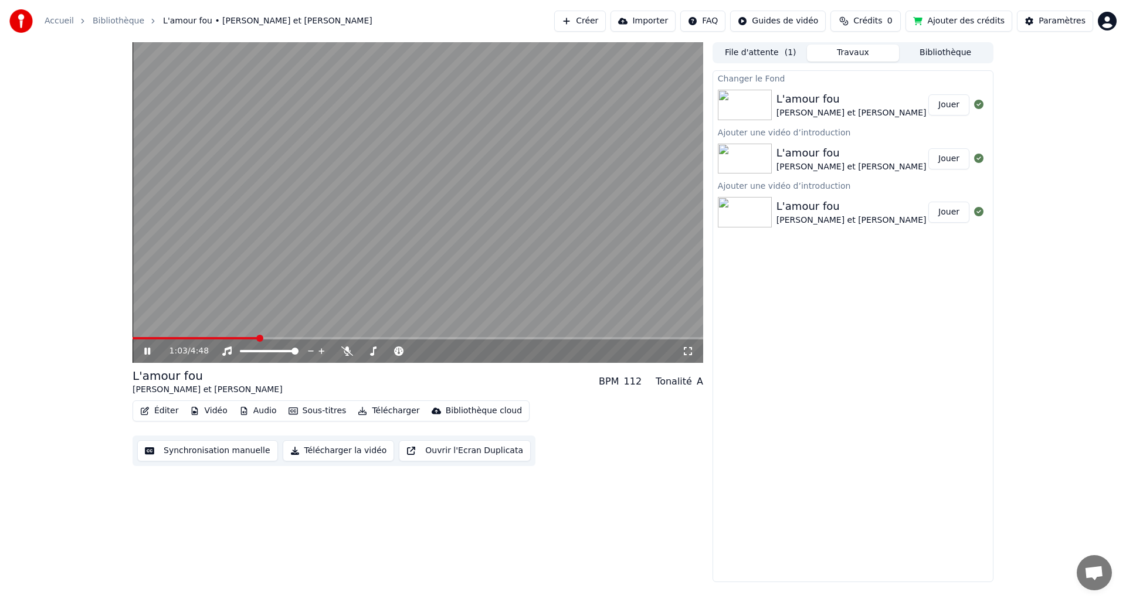
click at [157, 338] on span at bounding box center [196, 338] width 126 height 2
click at [224, 338] on span at bounding box center [418, 338] width 571 height 2
click at [242, 337] on span at bounding box center [418, 338] width 571 height 2
click at [325, 411] on button "Sous-titres" at bounding box center [317, 411] width 67 height 16
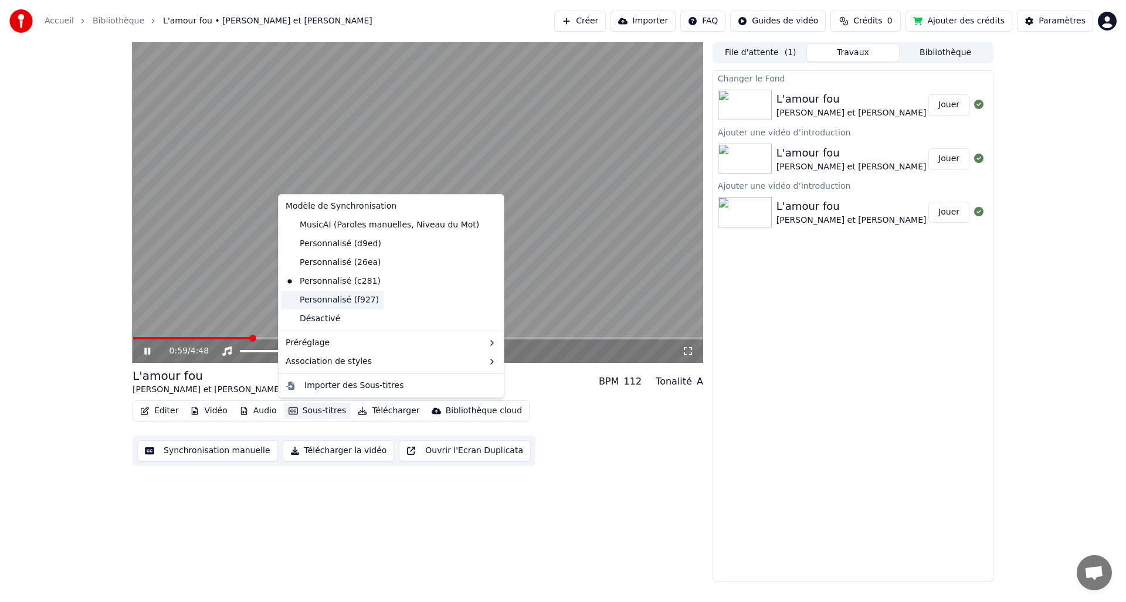
click at [324, 297] on div "Personnalisé (f927)" at bounding box center [332, 300] width 103 height 19
click at [315, 410] on button "Sous-titres" at bounding box center [317, 411] width 67 height 16
click at [326, 243] on div "Personnalisé (d9ed)" at bounding box center [333, 244] width 105 height 19
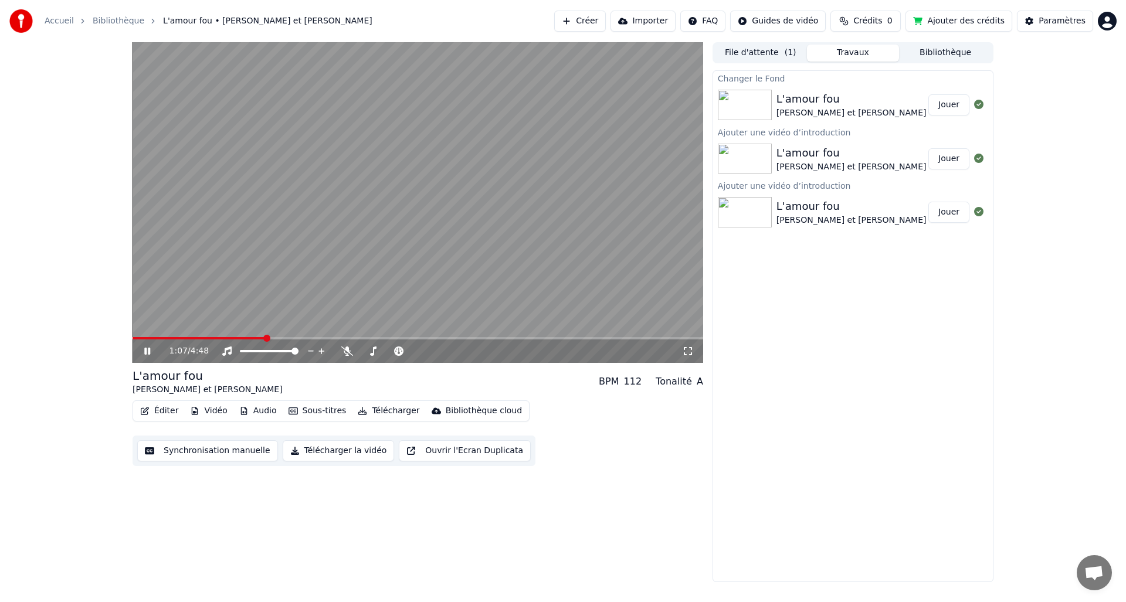
click at [228, 338] on span at bounding box center [199, 338] width 133 height 2
click at [304, 413] on button "Sous-titres" at bounding box center [317, 411] width 67 height 16
click at [268, 409] on button "Audio" at bounding box center [258, 411] width 47 height 16
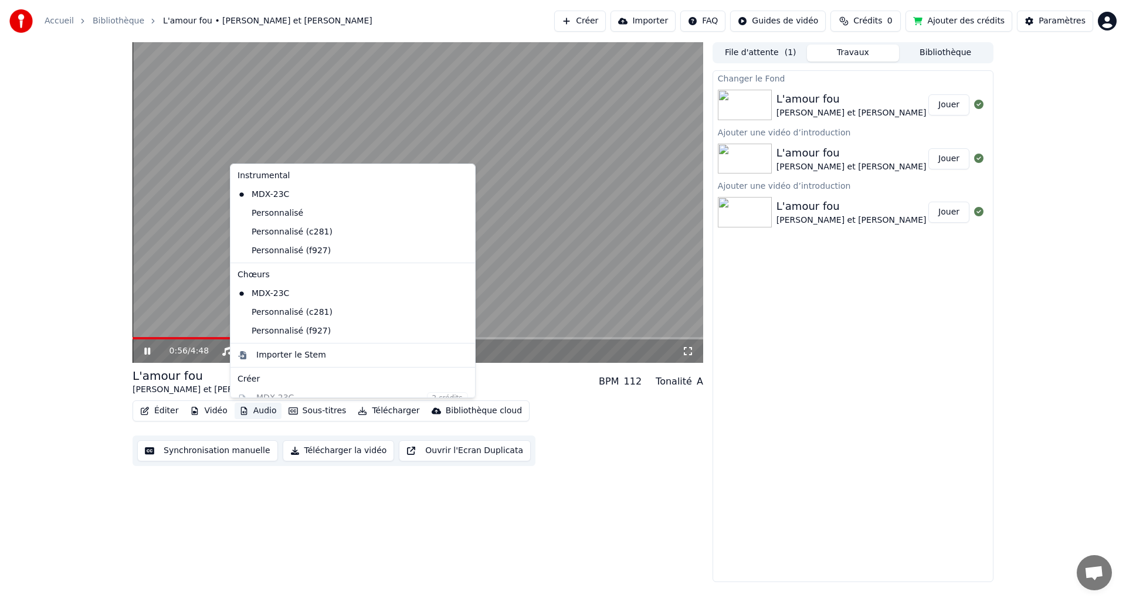
click at [262, 412] on button "Audio" at bounding box center [258, 411] width 47 height 16
click at [289, 240] on div "Personnalisé (c281)" at bounding box center [344, 232] width 222 height 19
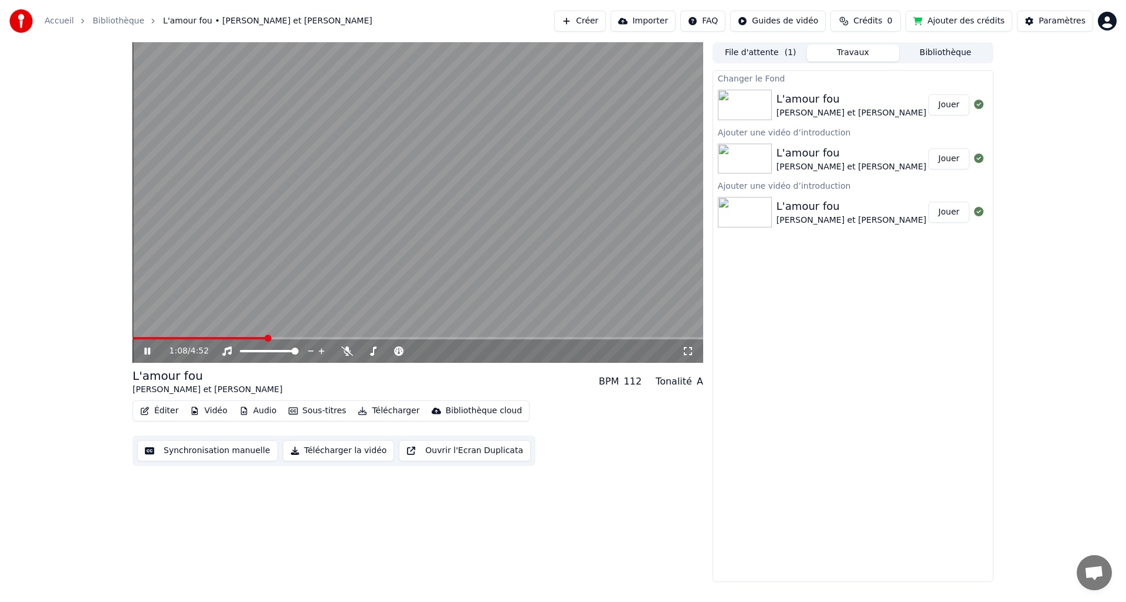
click at [266, 412] on button "Audio" at bounding box center [258, 411] width 47 height 16
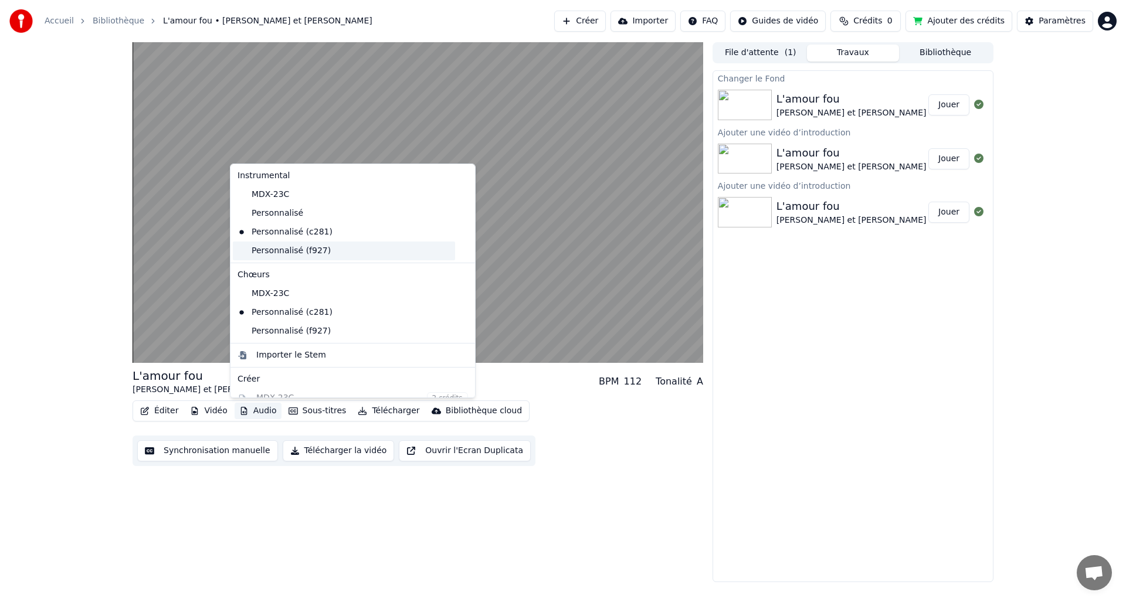
click at [277, 250] on div "Personnalisé (f927)" at bounding box center [344, 251] width 222 height 19
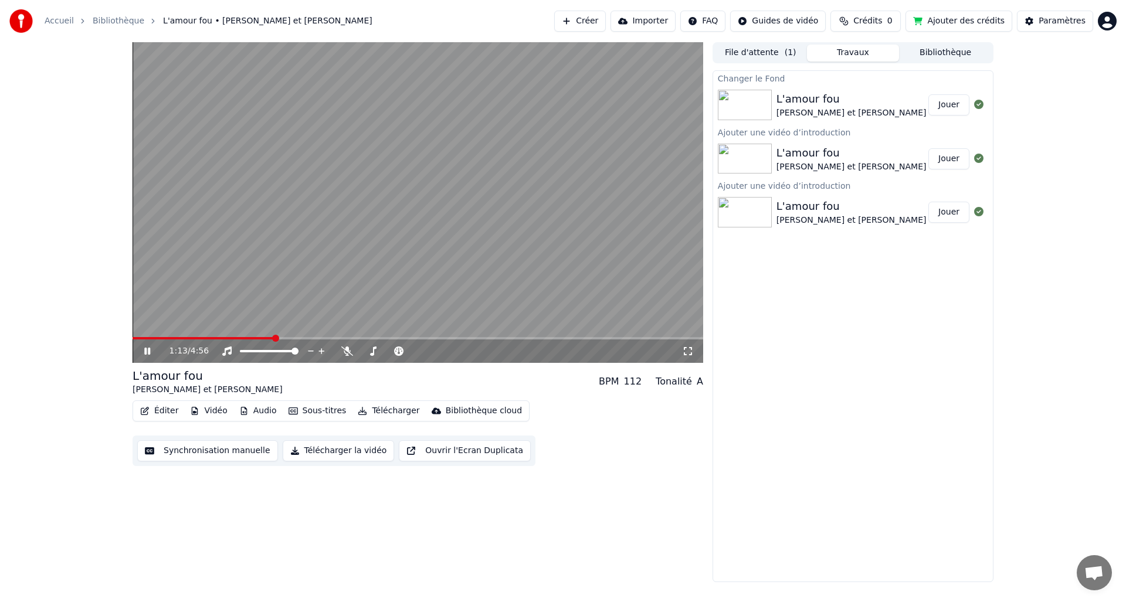
click at [140, 338] on span at bounding box center [203, 338] width 141 height 2
click at [164, 337] on span at bounding box center [418, 338] width 571 height 2
click at [201, 338] on span at bounding box center [418, 338] width 571 height 2
click at [220, 337] on span at bounding box center [418, 338] width 571 height 2
click at [238, 337] on span at bounding box center [418, 338] width 571 height 2
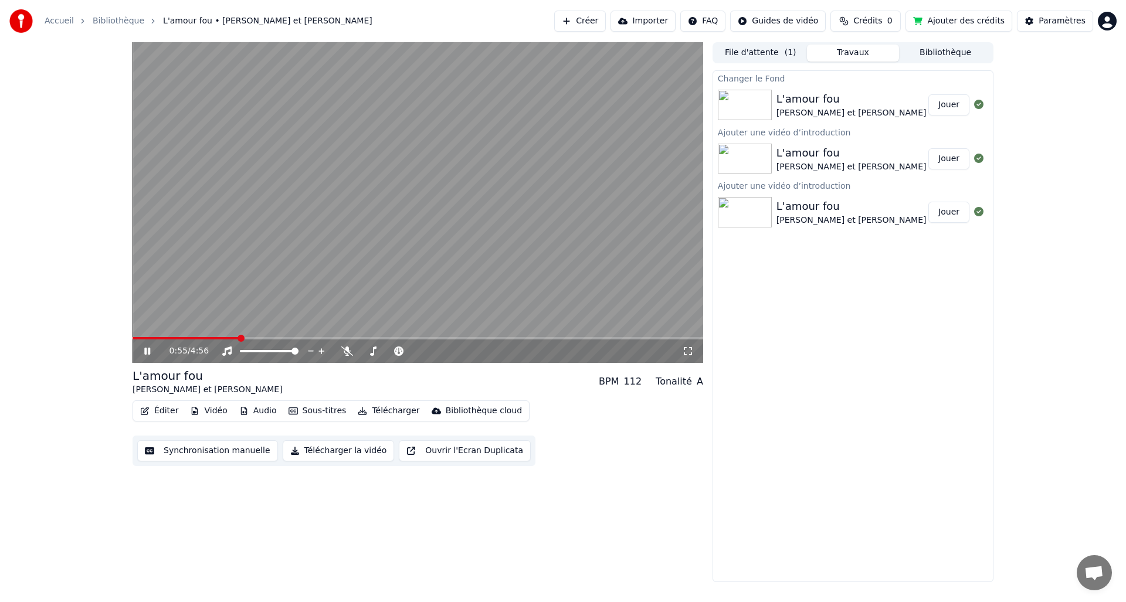
click at [256, 337] on span at bounding box center [418, 338] width 571 height 2
click at [213, 413] on button "Vidéo" at bounding box center [208, 411] width 46 height 16
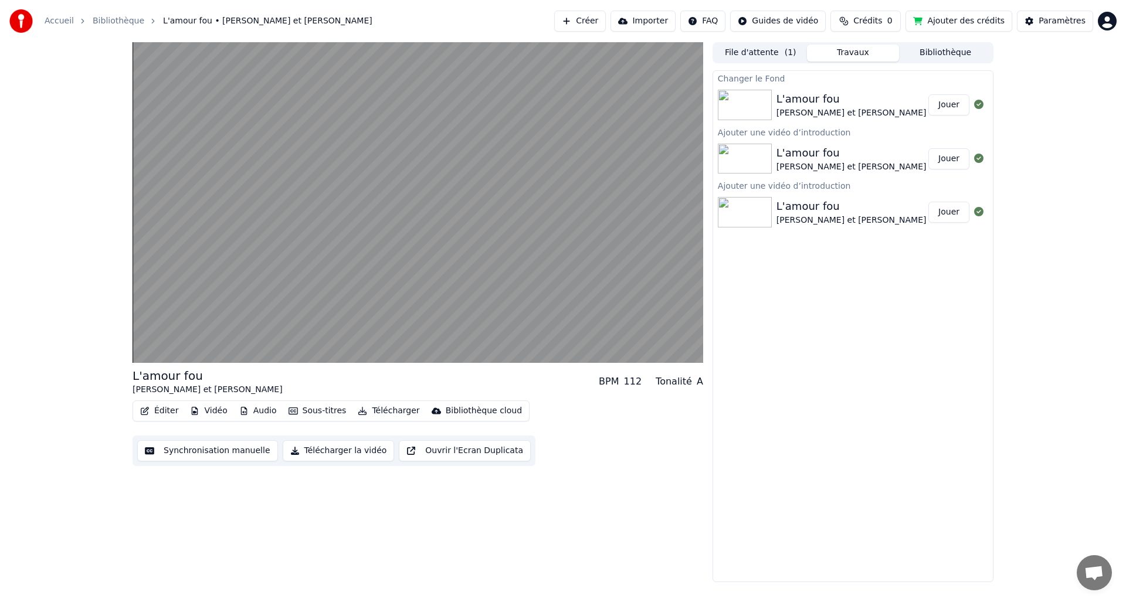
click at [89, 373] on div "L'amour fou [PERSON_NAME] et [PERSON_NAME] BPM 112 Tonalité A Éditer Vidéo Audi…" at bounding box center [563, 312] width 1126 height 540
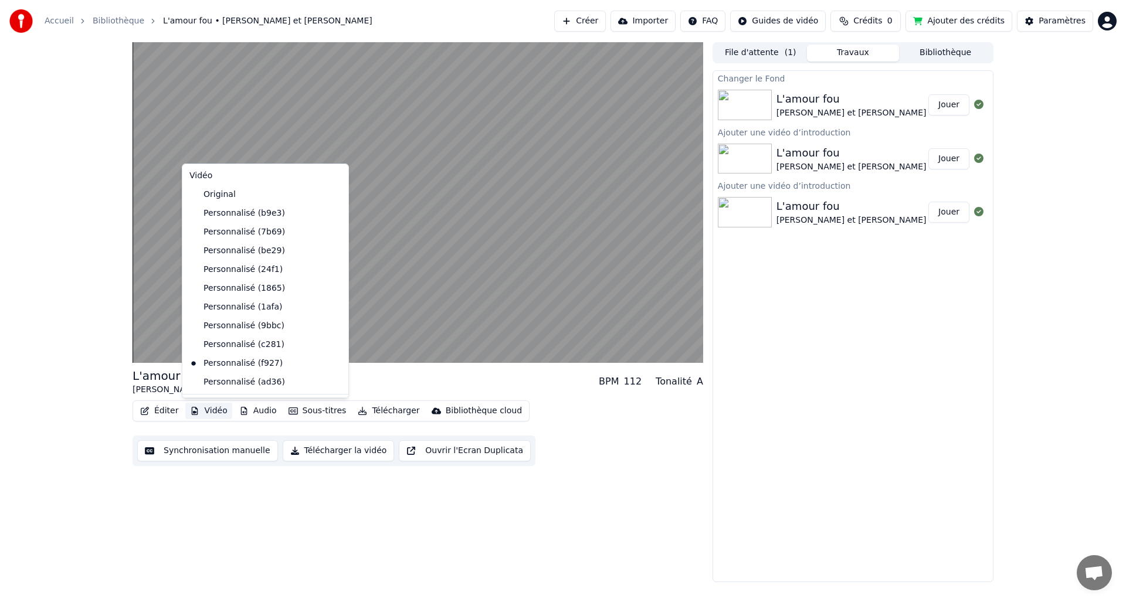
click at [208, 410] on button "Vidéo" at bounding box center [208, 411] width 46 height 16
click at [209, 381] on div "Personnalisé (ad36)" at bounding box center [257, 382] width 144 height 19
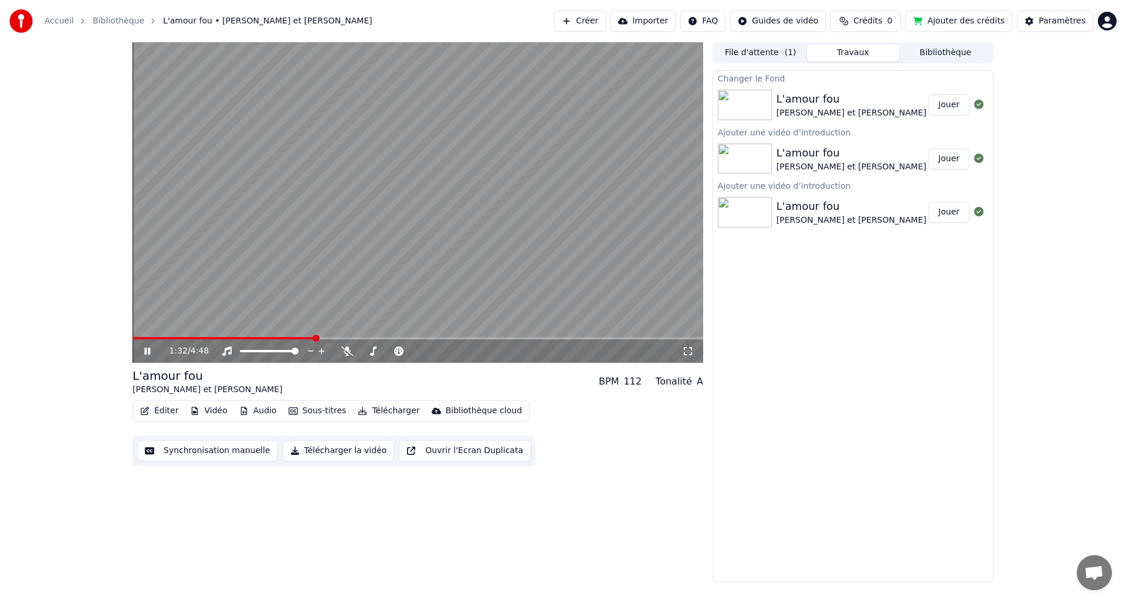
click at [766, 51] on button "File d'attente ( 1 )" at bounding box center [760, 53] width 93 height 17
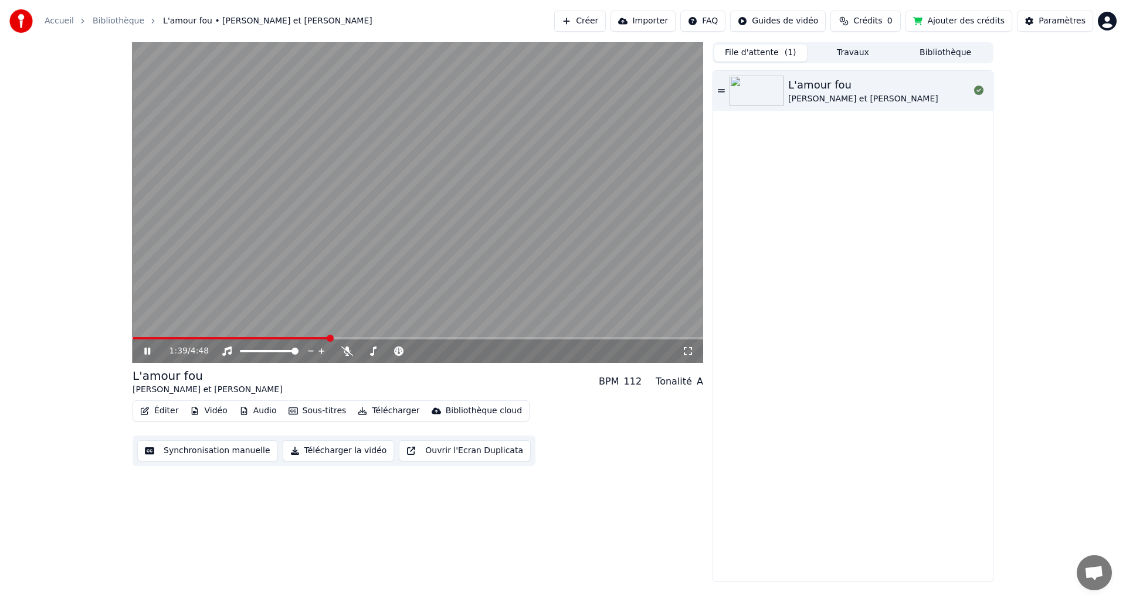
click at [303, 409] on button "Sous-titres" at bounding box center [317, 411] width 67 height 16
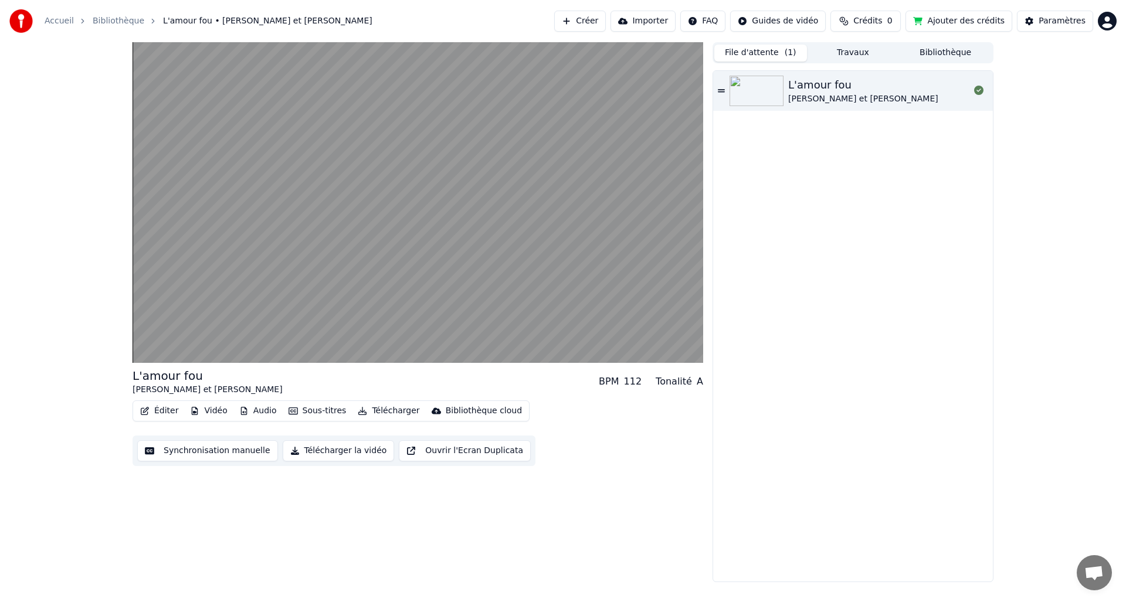
click at [243, 454] on button "Synchronisation manuelle" at bounding box center [207, 450] width 141 height 21
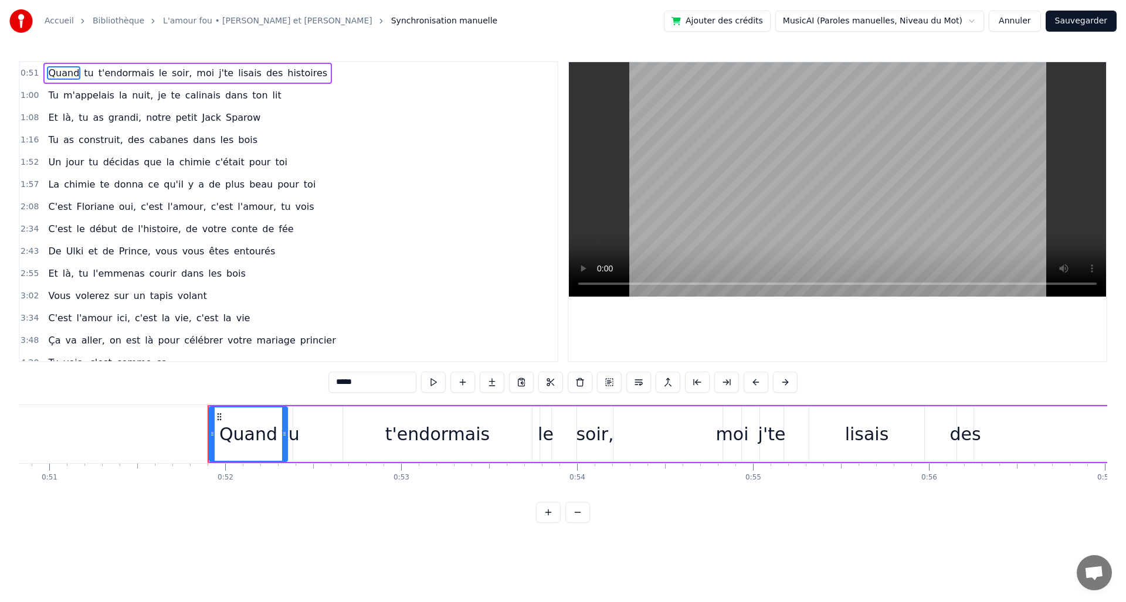
scroll to position [0, 9074]
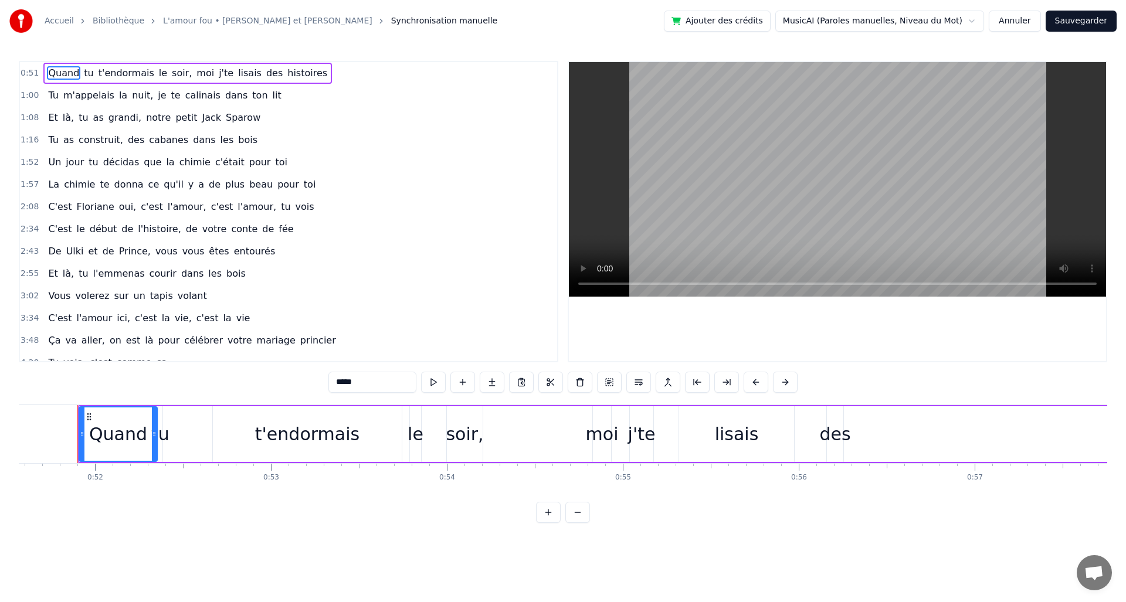
click at [977, 22] on html "Accueil Bibliothèque L'amour fou • [PERSON_NAME] et [PERSON_NAME] manuelle Ajou…" at bounding box center [563, 271] width 1126 height 542
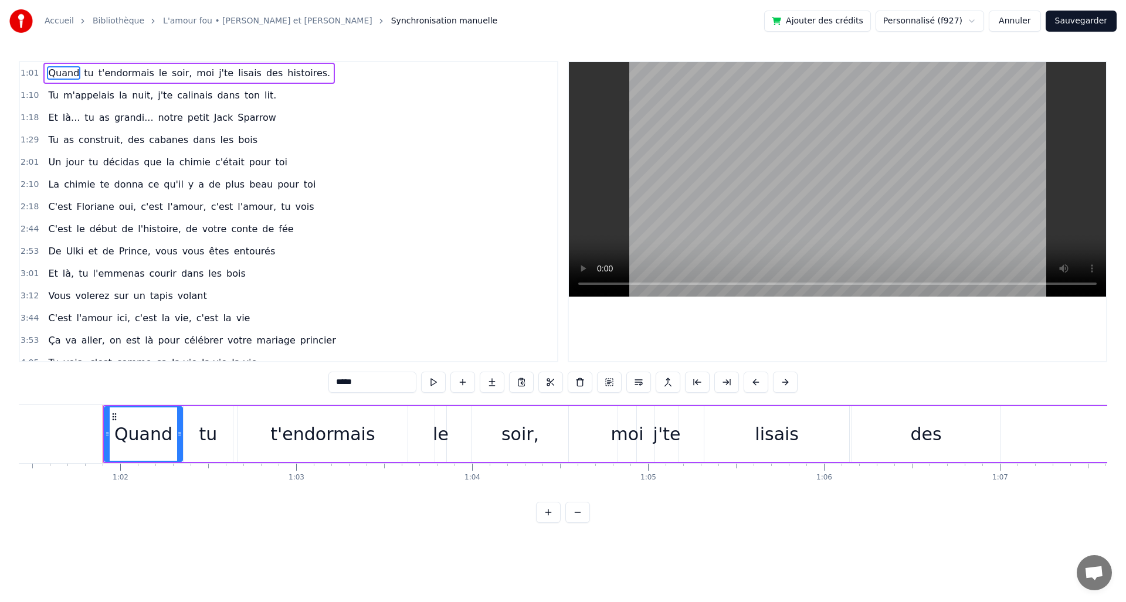
scroll to position [0, 10833]
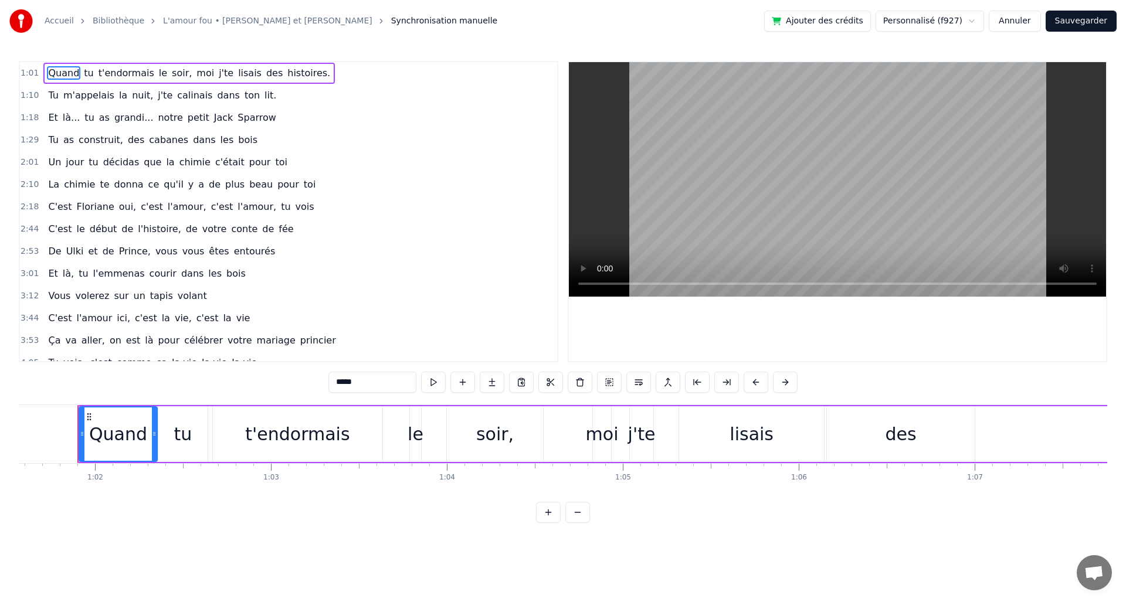
click at [1076, 21] on button "Sauvegarder" at bounding box center [1081, 21] width 71 height 21
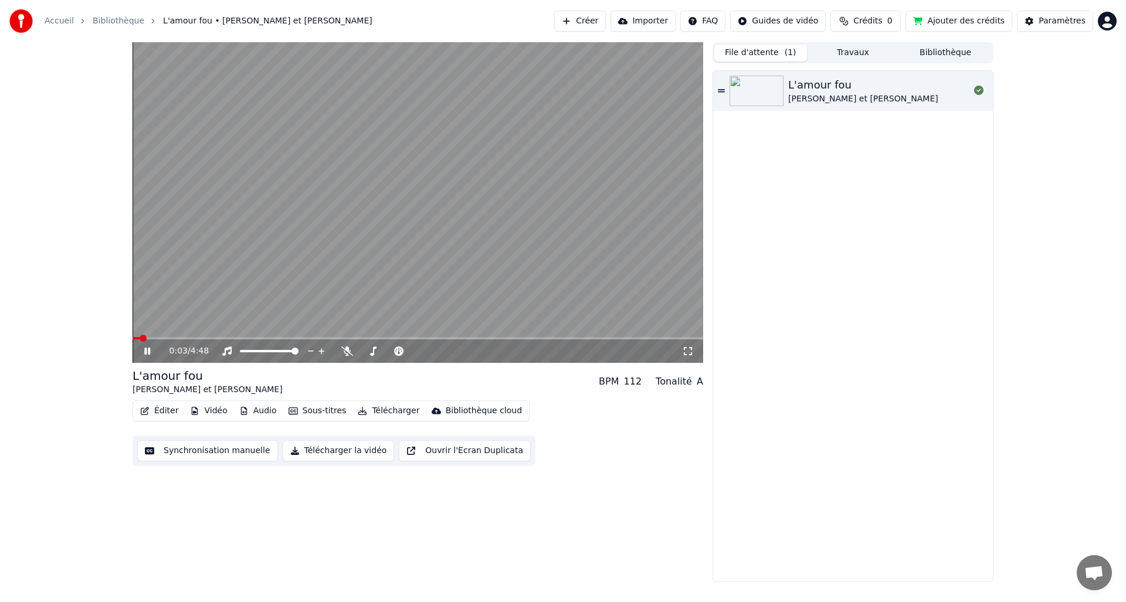
click at [686, 340] on div "0:03 / 4:48" at bounding box center [418, 351] width 571 height 23
click at [691, 339] on span at bounding box center [418, 338] width 571 height 2
click at [147, 338] on span at bounding box center [141, 338] width 16 height 2
click at [176, 338] on span at bounding box center [418, 338] width 571 height 2
click at [193, 338] on span at bounding box center [418, 338] width 571 height 2
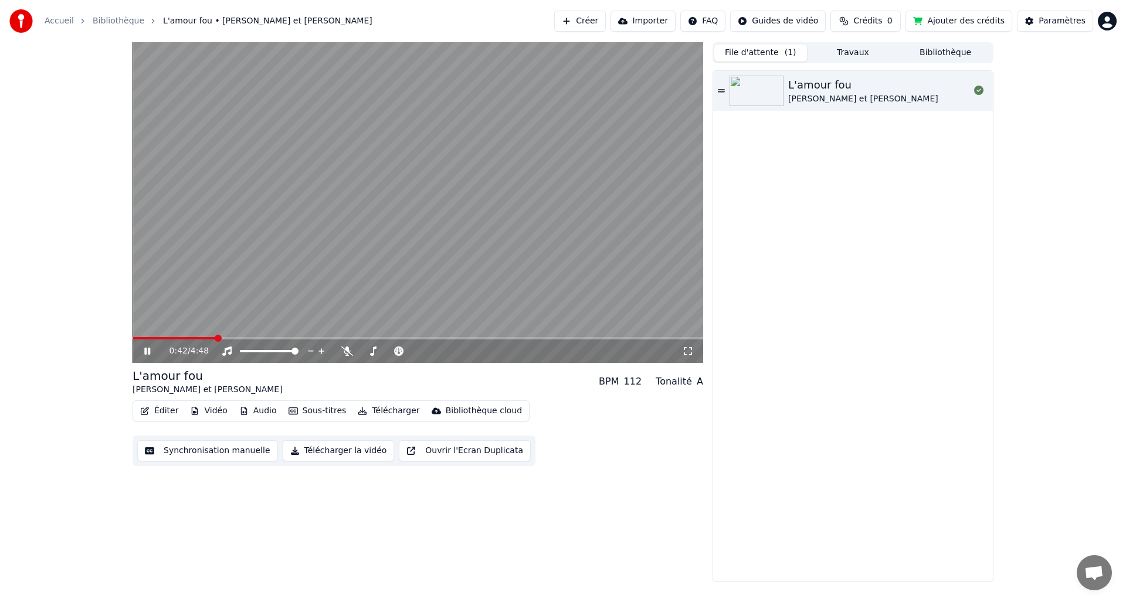
click at [215, 337] on span at bounding box center [418, 338] width 571 height 2
click at [232, 336] on video at bounding box center [418, 202] width 571 height 321
click at [232, 338] on span at bounding box center [418, 338] width 571 height 2
click at [150, 353] on icon at bounding box center [156, 351] width 28 height 9
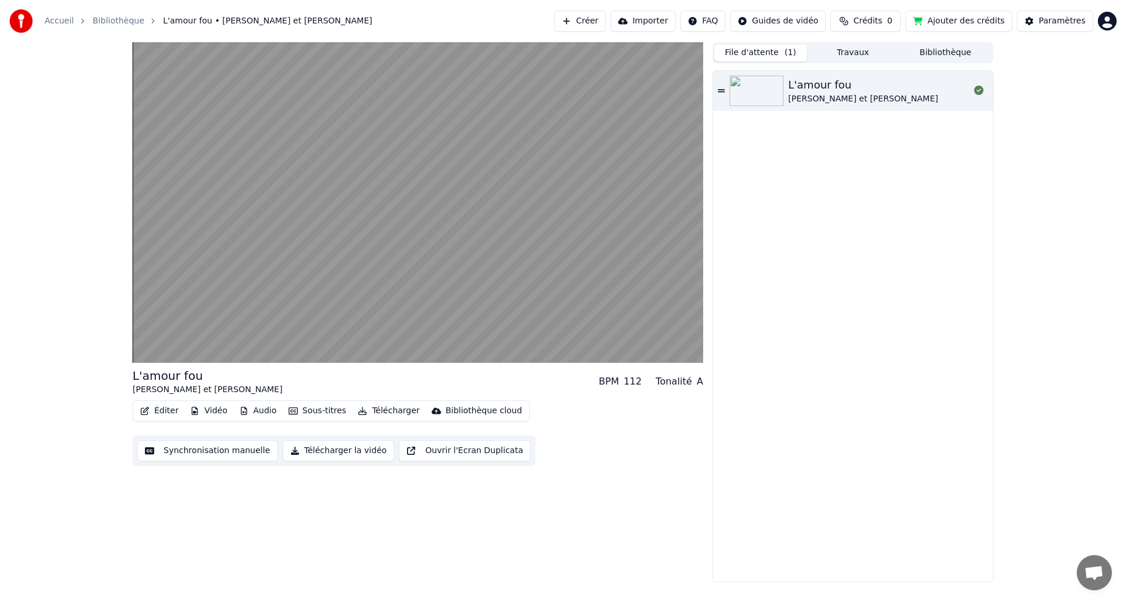
click at [262, 410] on button "Audio" at bounding box center [258, 411] width 47 height 16
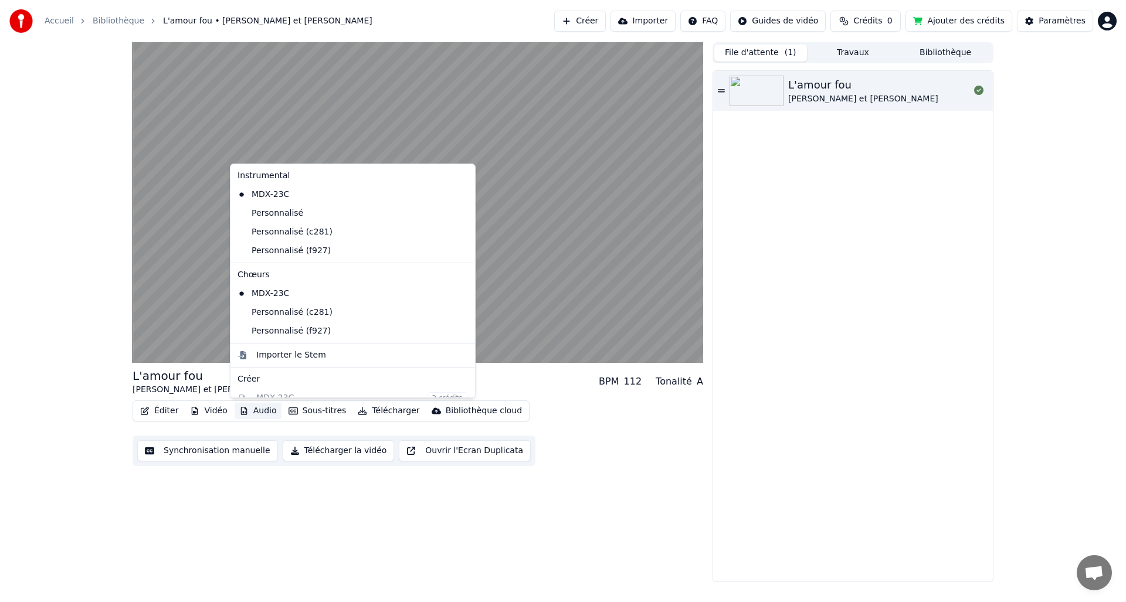
click at [240, 451] on button "Synchronisation manuelle" at bounding box center [207, 450] width 141 height 21
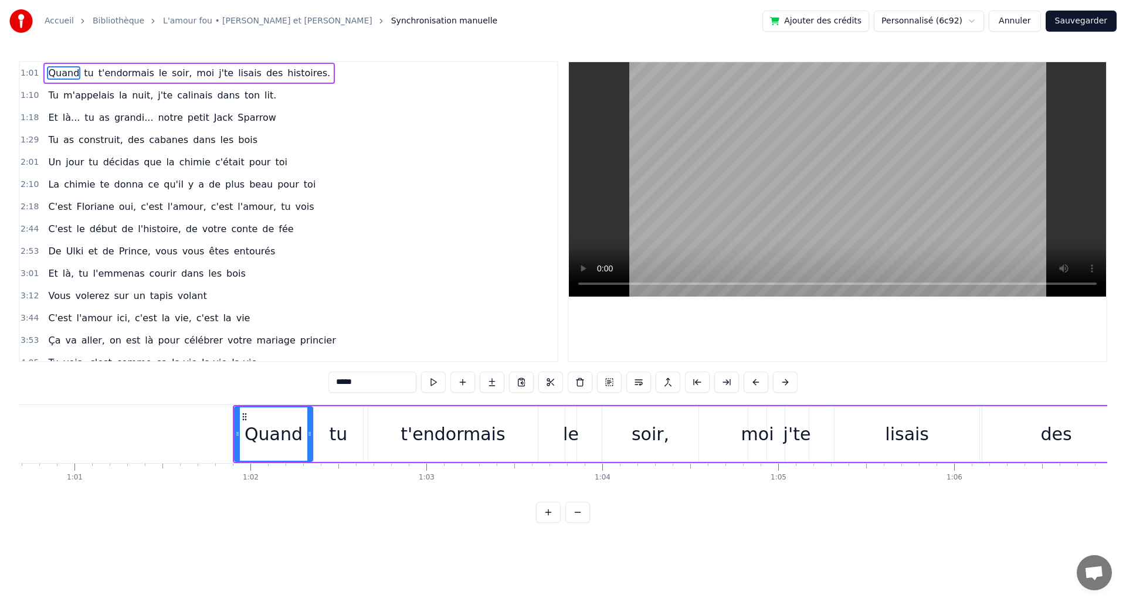
scroll to position [0, 10833]
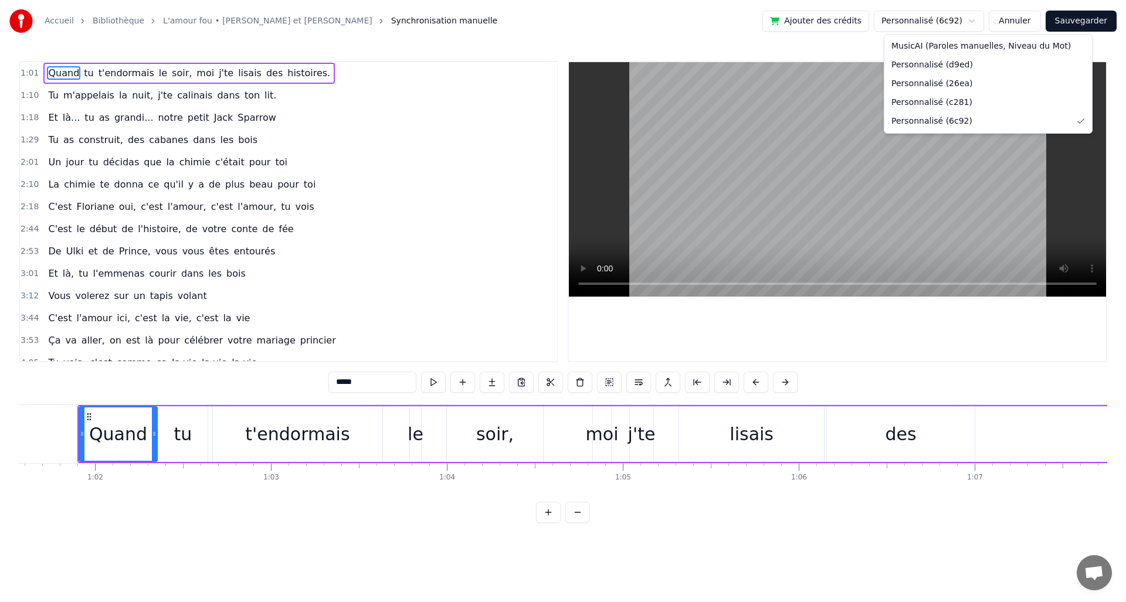
click at [975, 21] on html "Accueil Bibliothèque L'amour fou • [PERSON_NAME] et [PERSON_NAME] manuelle Ajou…" at bounding box center [563, 271] width 1126 height 542
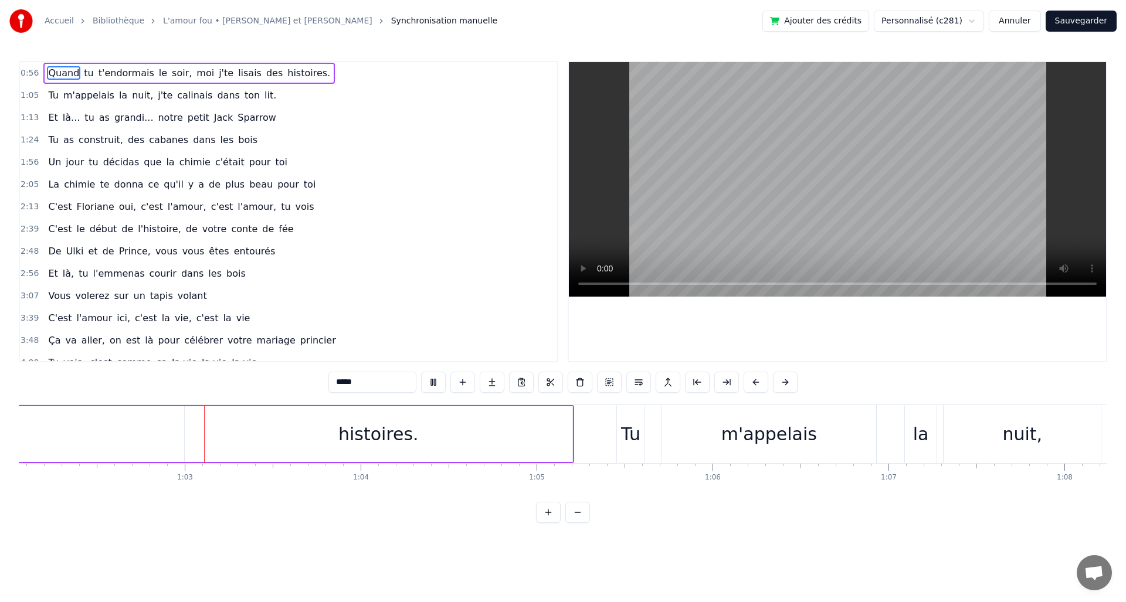
scroll to position [0, 10926]
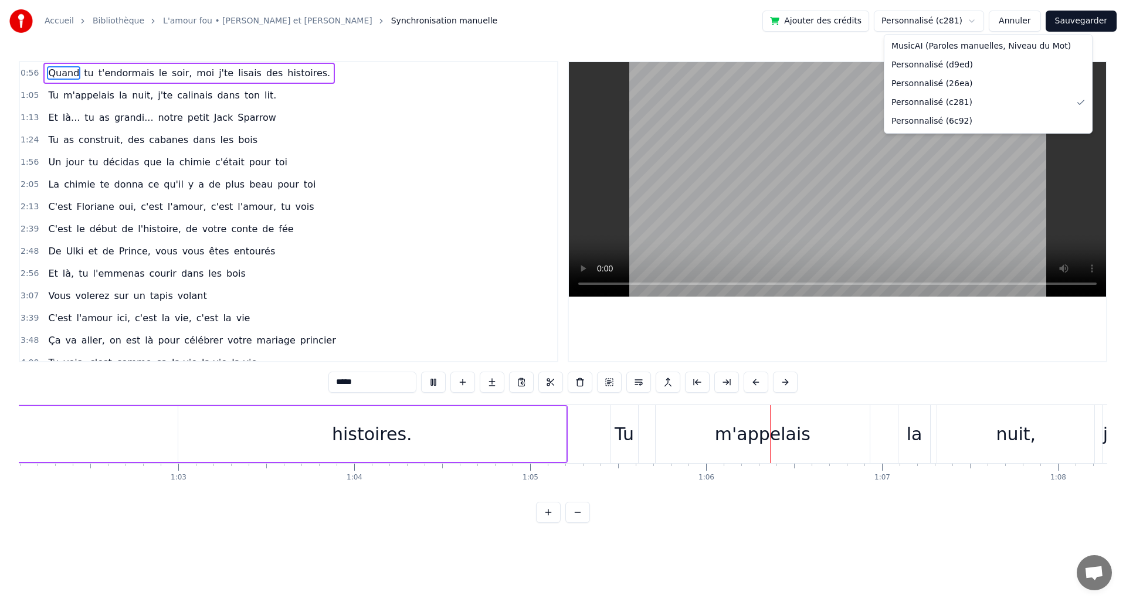
click at [979, 20] on html "Accueil Bibliothèque L'amour fou • [PERSON_NAME] et [PERSON_NAME] manuelle Ajou…" at bounding box center [563, 271] width 1126 height 542
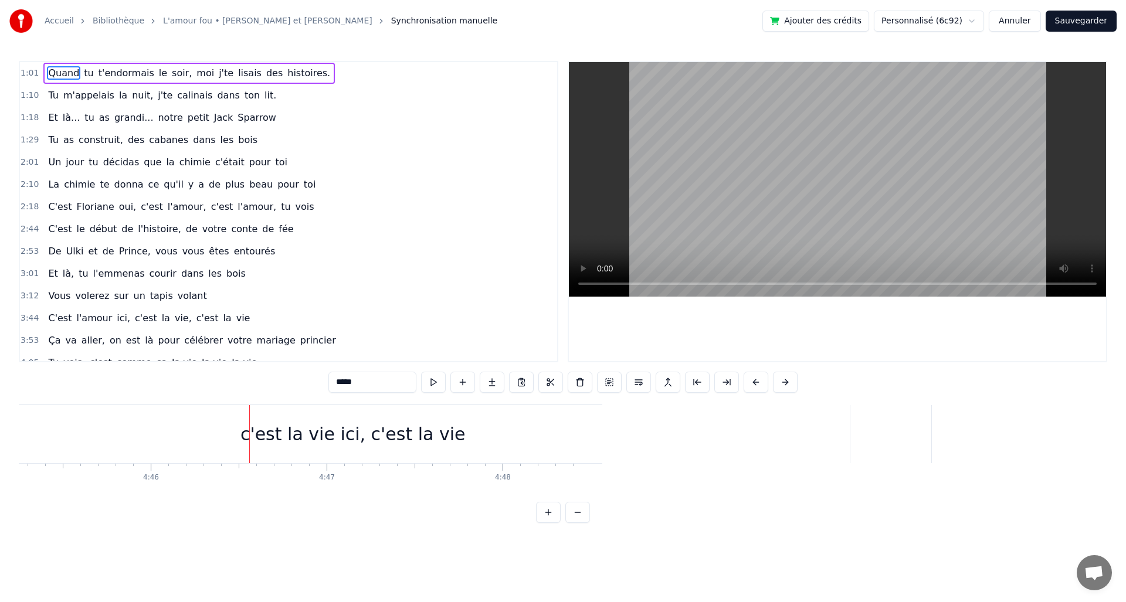
scroll to position [0, 50365]
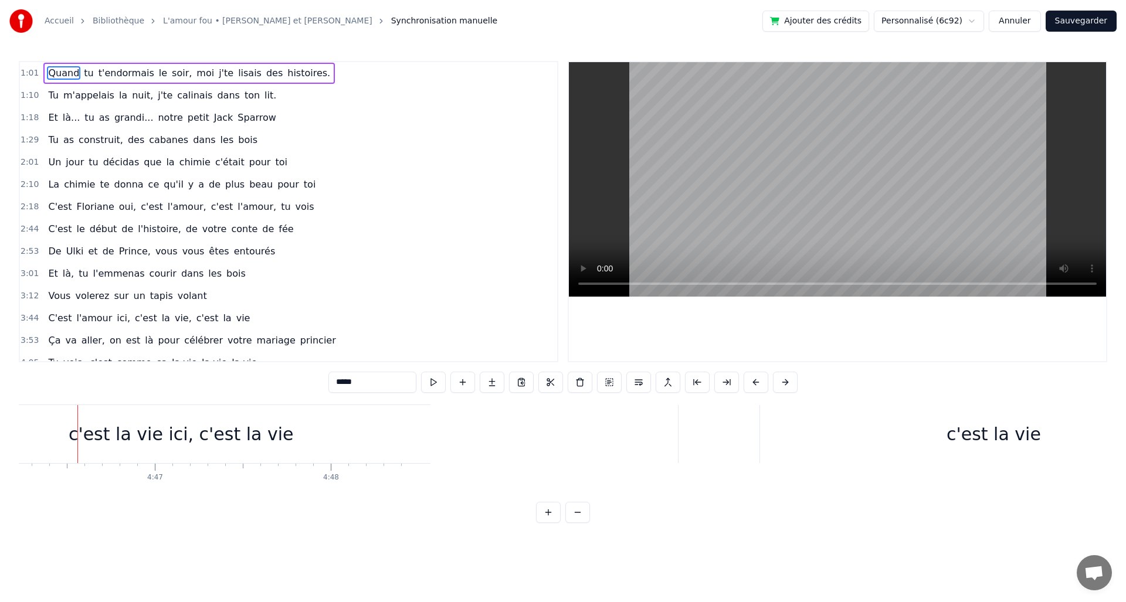
click at [977, 20] on html "Accueil Bibliothèque L'amour fou • [PERSON_NAME] et [PERSON_NAME] manuelle Ajou…" at bounding box center [563, 271] width 1126 height 542
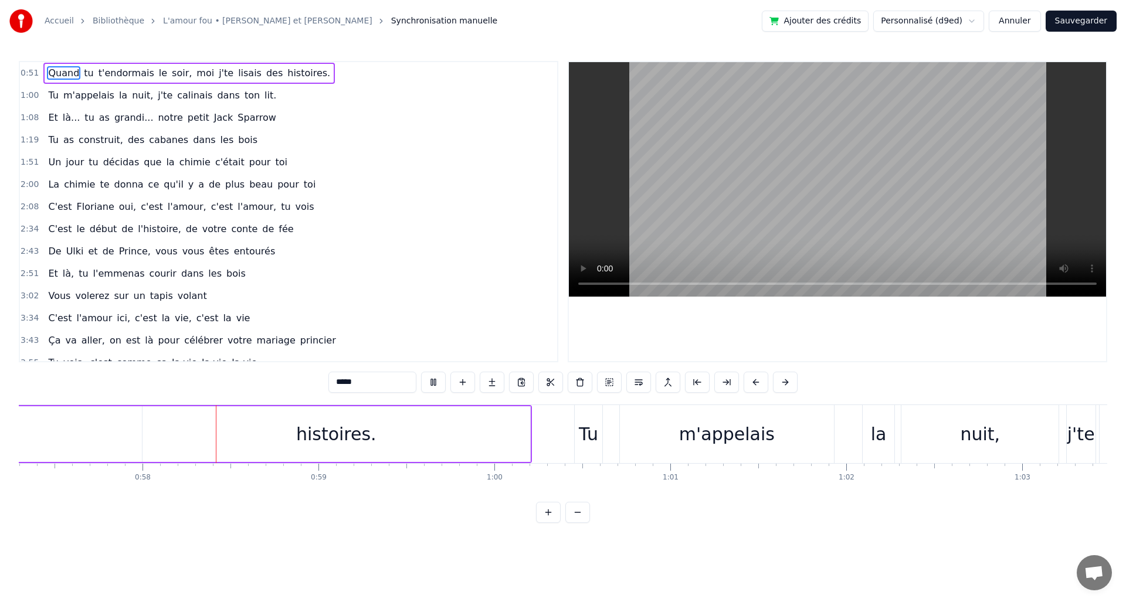
scroll to position [0, 10088]
click at [1087, 23] on button "Sauvegarder" at bounding box center [1081, 21] width 71 height 21
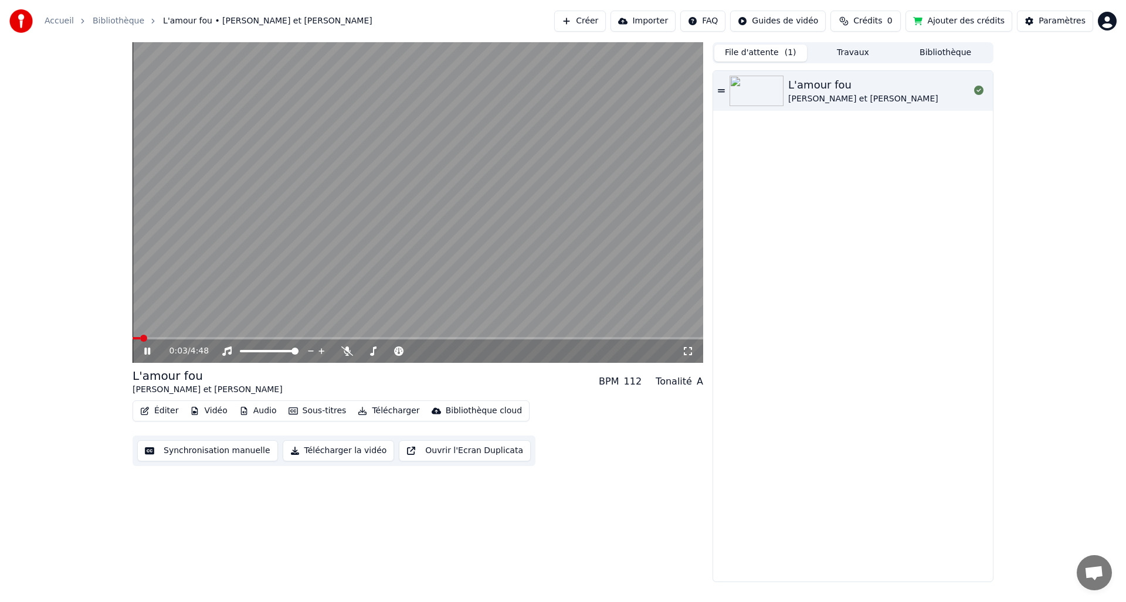
click at [239, 338] on span at bounding box center [418, 338] width 571 height 2
click at [221, 450] on button "Synchronisation manuelle" at bounding box center [207, 450] width 141 height 21
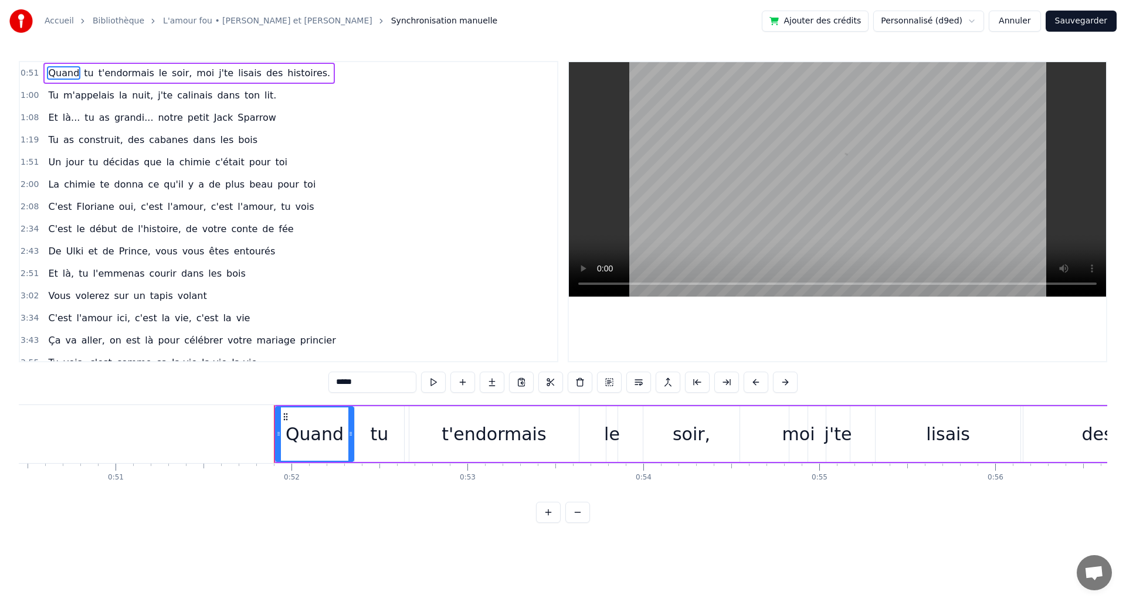
scroll to position [0, 9074]
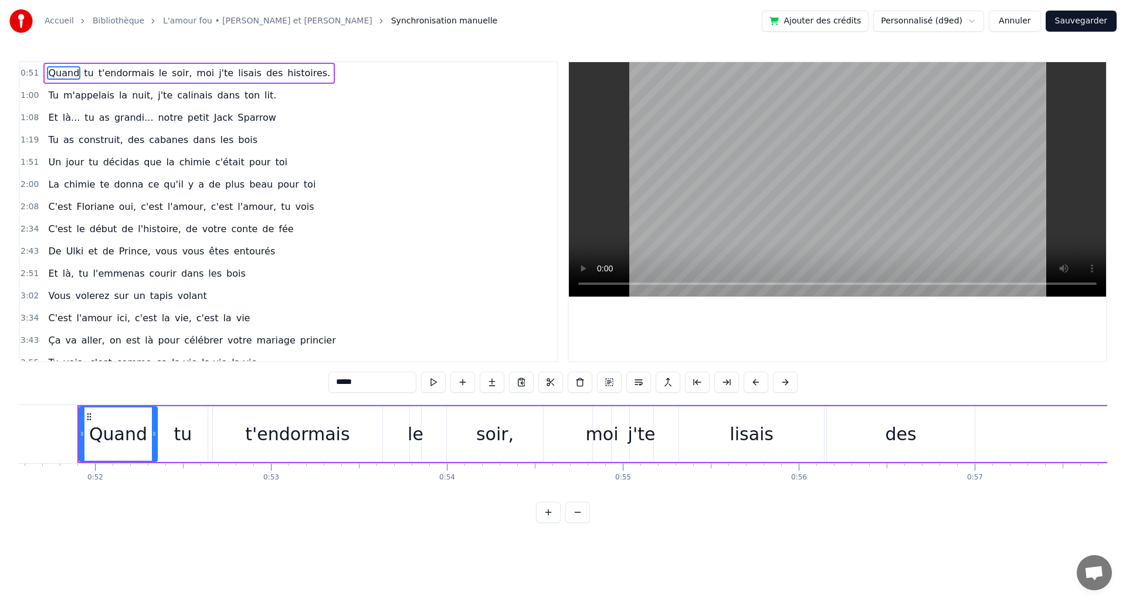
click at [980, 21] on html "Accueil Bibliothèque L'amour fou • [PERSON_NAME] et [PERSON_NAME] manuelle Ajou…" at bounding box center [563, 271] width 1126 height 542
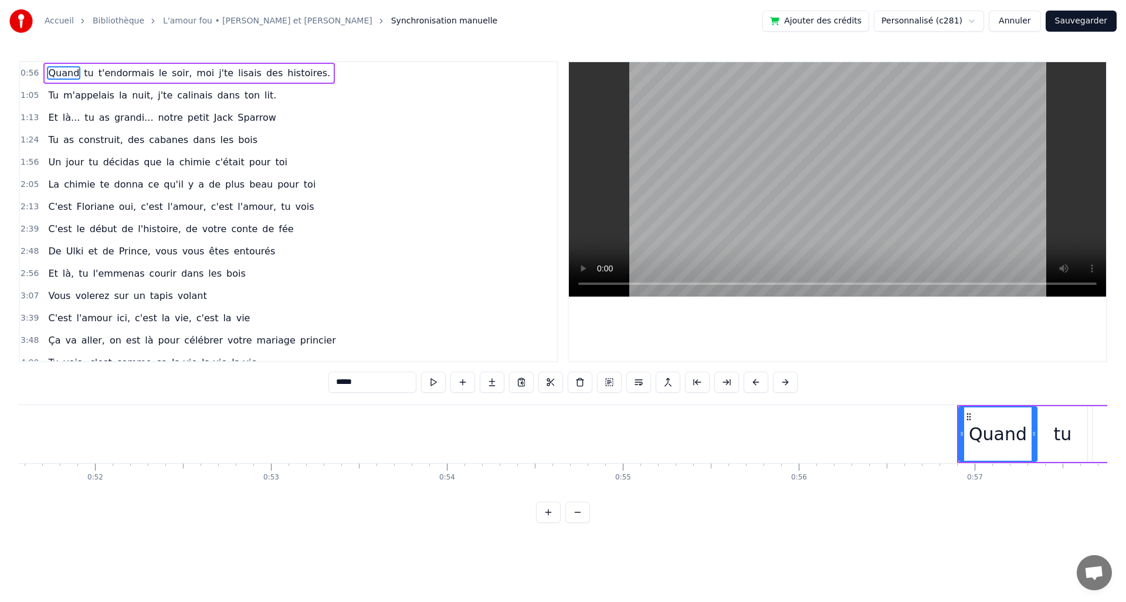
click at [1075, 23] on button "Sauvegarder" at bounding box center [1081, 21] width 71 height 21
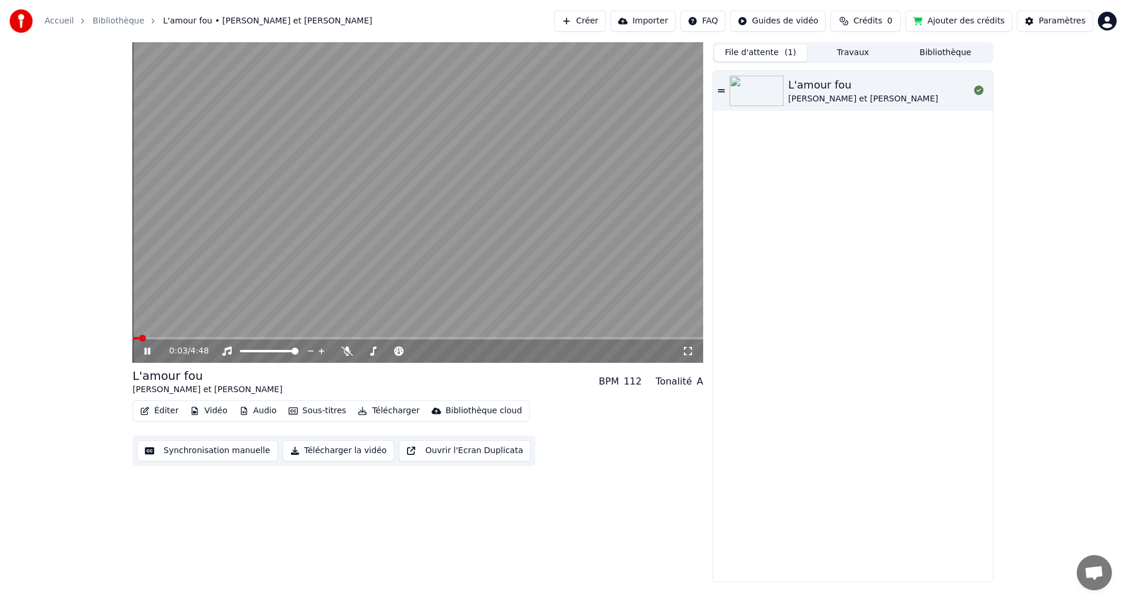
click at [263, 337] on span at bounding box center [418, 338] width 571 height 2
click at [691, 339] on span at bounding box center [418, 338] width 571 height 2
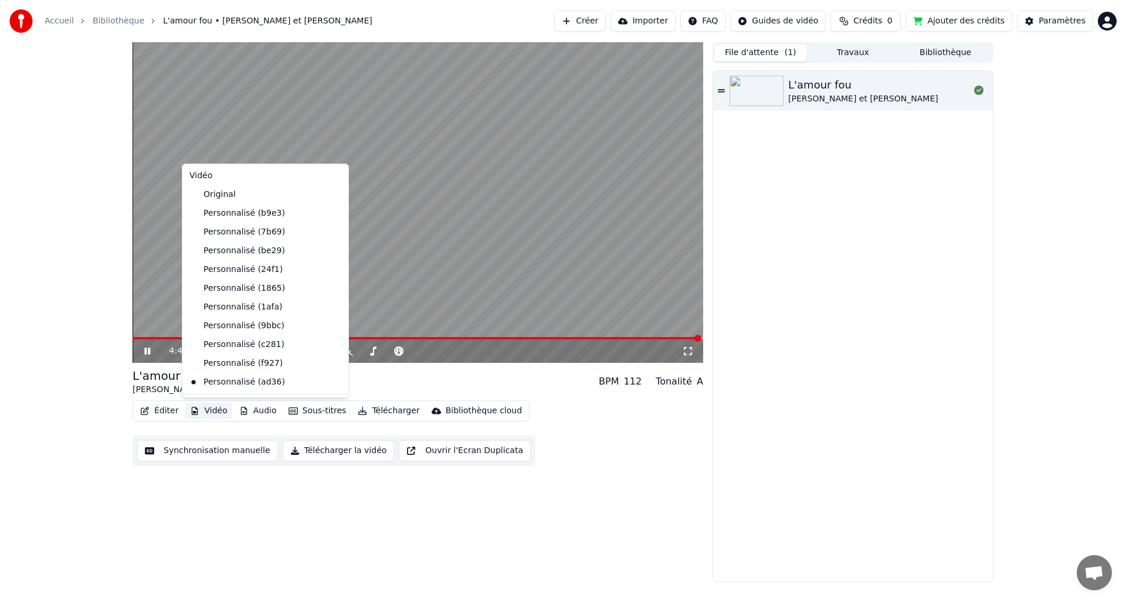
click at [215, 411] on button "Vidéo" at bounding box center [208, 411] width 46 height 16
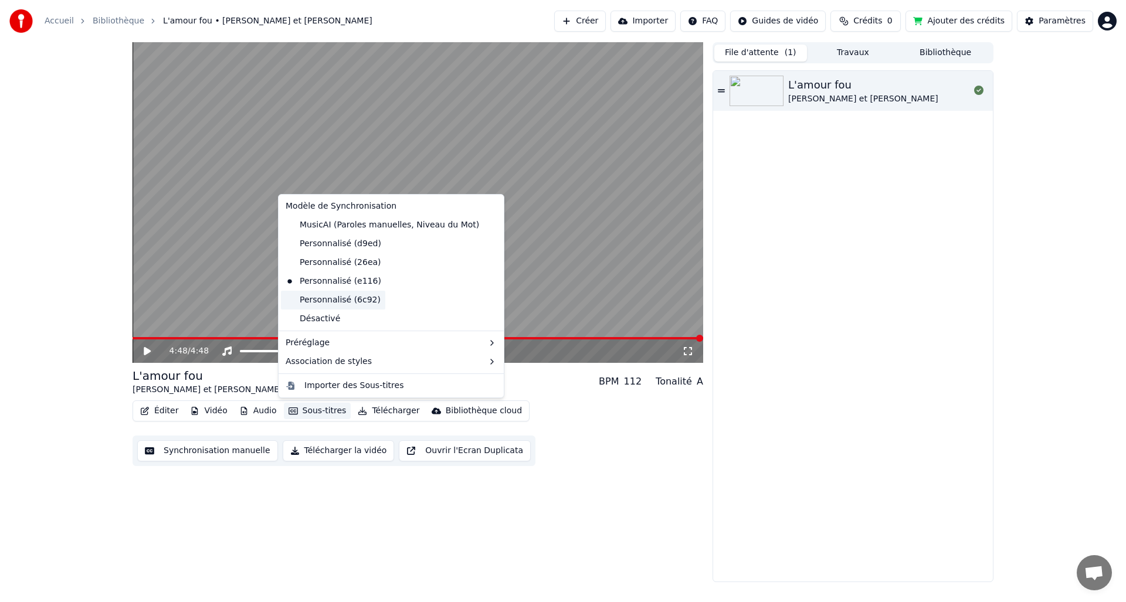
click at [335, 300] on div "Personnalisé (6c92)" at bounding box center [333, 300] width 104 height 19
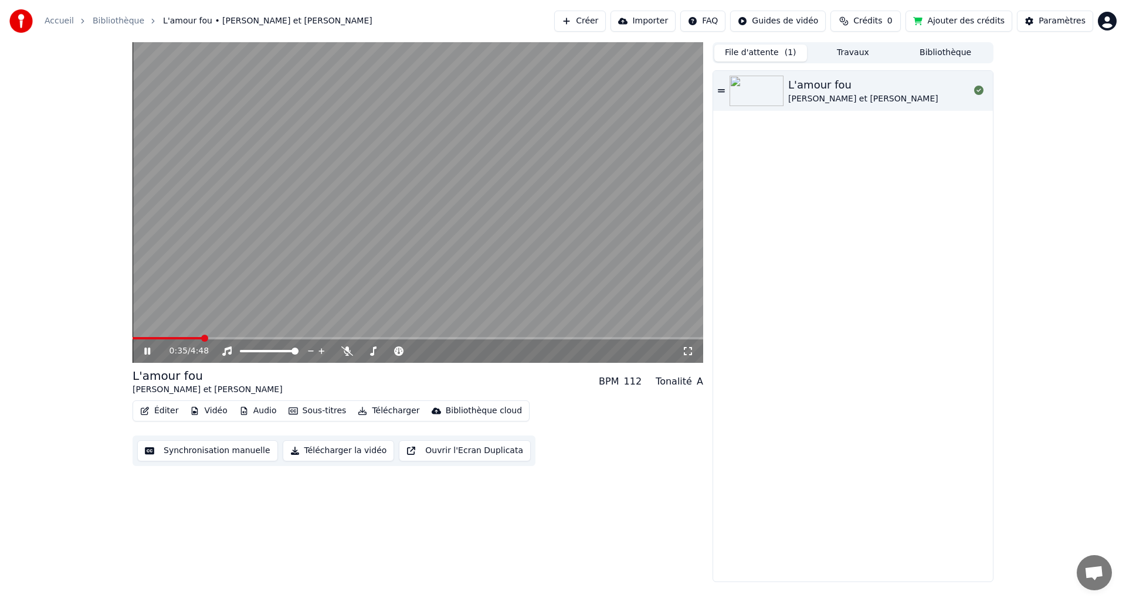
click at [201, 337] on span at bounding box center [418, 338] width 571 height 2
click at [215, 337] on span at bounding box center [418, 338] width 571 height 2
click at [228, 337] on span at bounding box center [418, 338] width 571 height 2
click at [246, 337] on span at bounding box center [418, 338] width 571 height 2
click at [331, 412] on button "Sous-titres" at bounding box center [317, 411] width 67 height 16
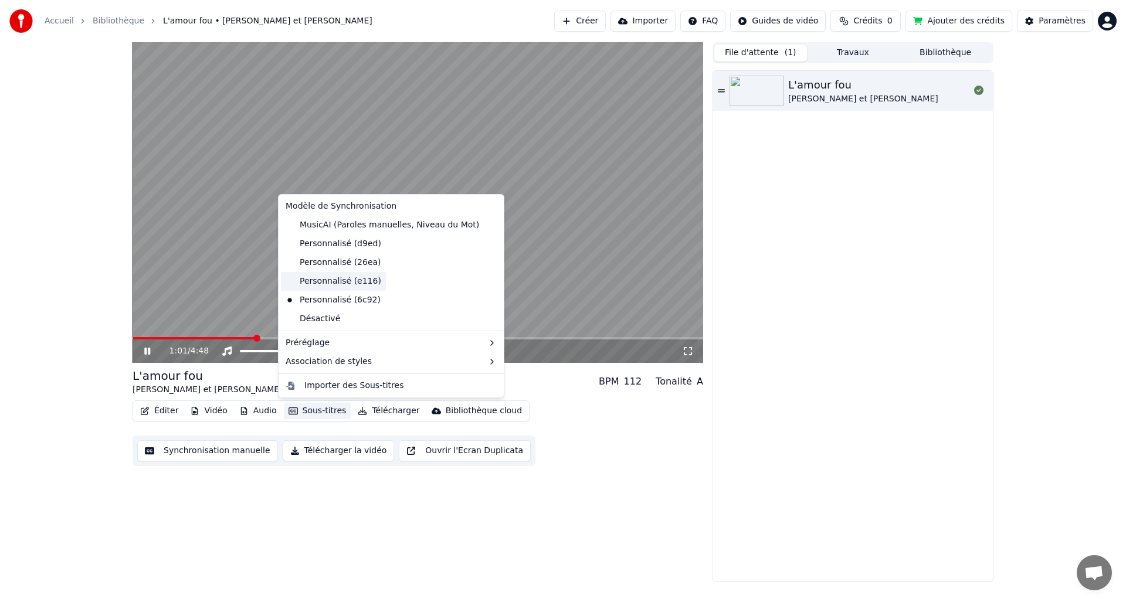
click at [335, 280] on div "Personnalisé (e116)" at bounding box center [333, 281] width 105 height 19
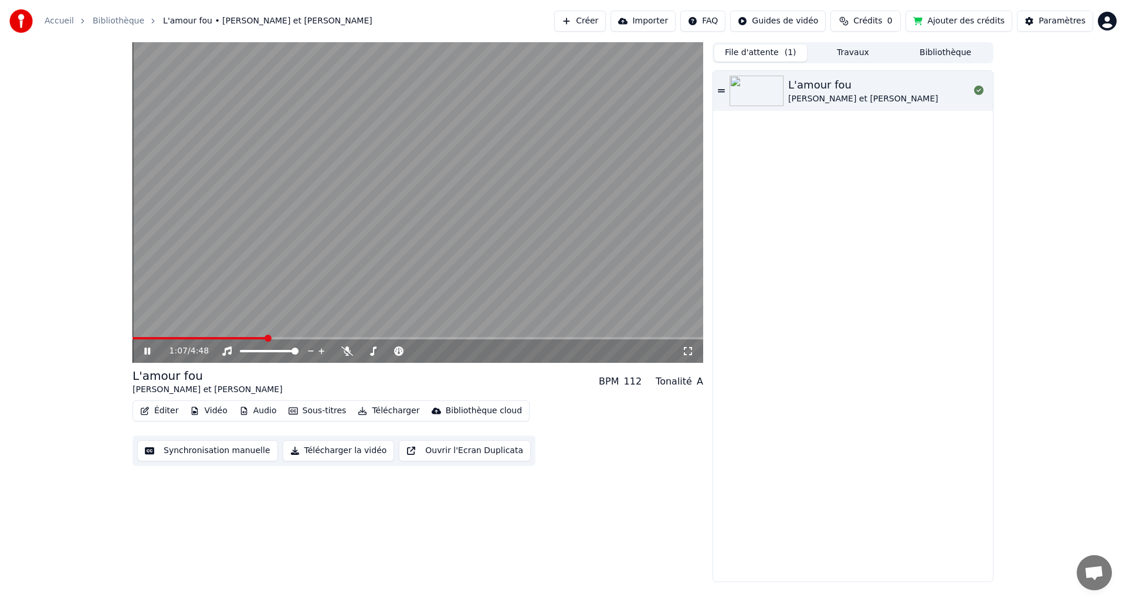
click at [321, 409] on button "Sous-titres" at bounding box center [317, 411] width 67 height 16
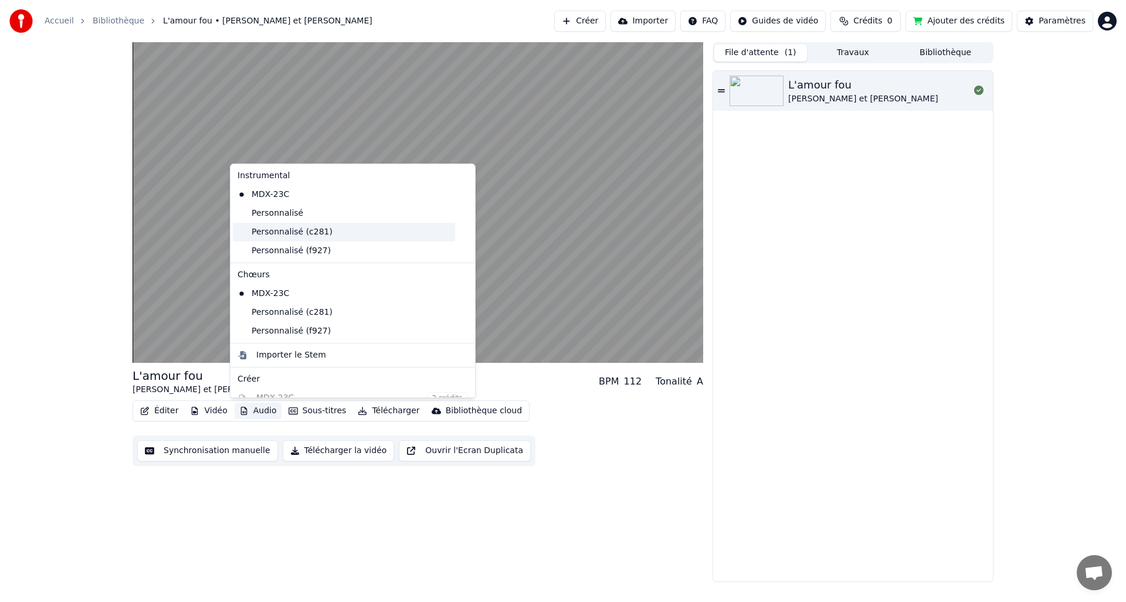
click at [276, 235] on div "Personnalisé (c281)" at bounding box center [344, 232] width 222 height 19
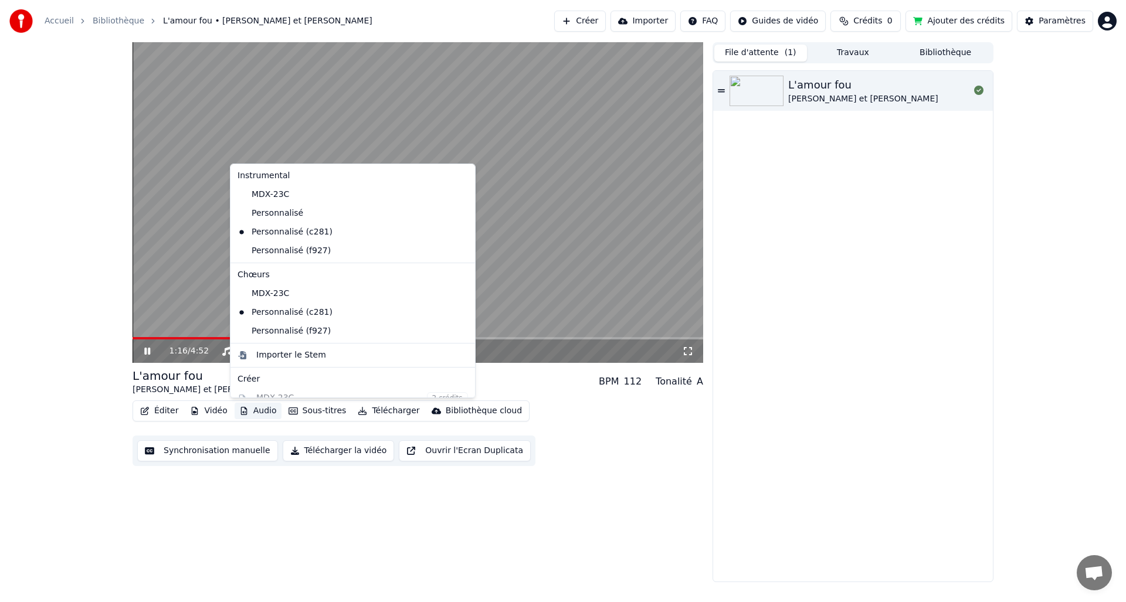
click at [271, 415] on button "Audio" at bounding box center [258, 411] width 47 height 16
click at [282, 251] on div "Personnalisé (f927)" at bounding box center [344, 251] width 222 height 19
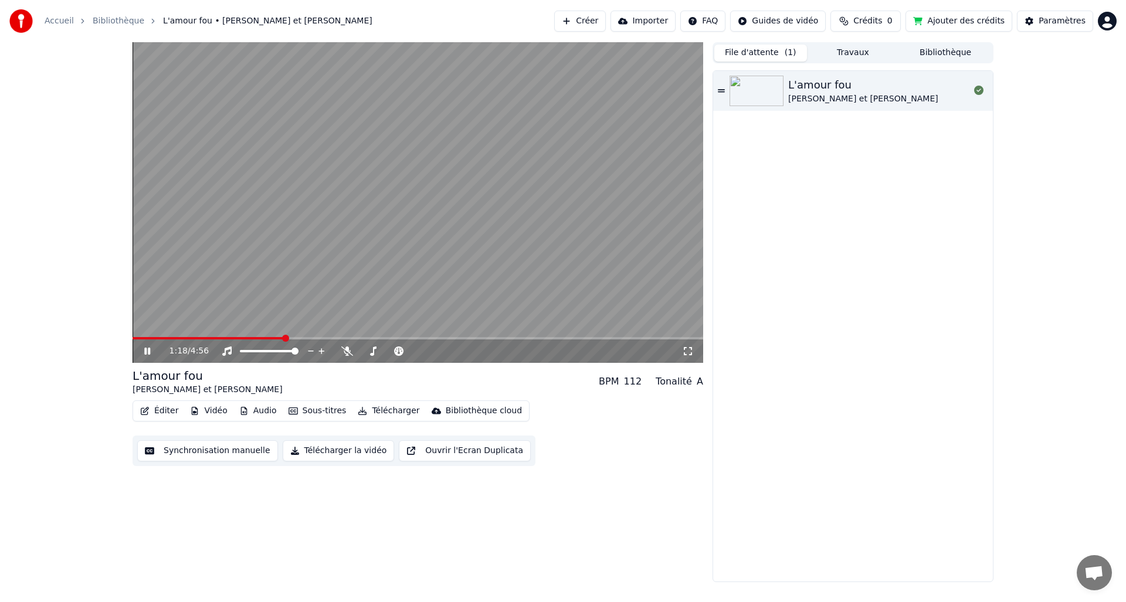
click at [236, 338] on span at bounding box center [209, 338] width 152 height 2
click at [255, 410] on button "Audio" at bounding box center [258, 411] width 47 height 16
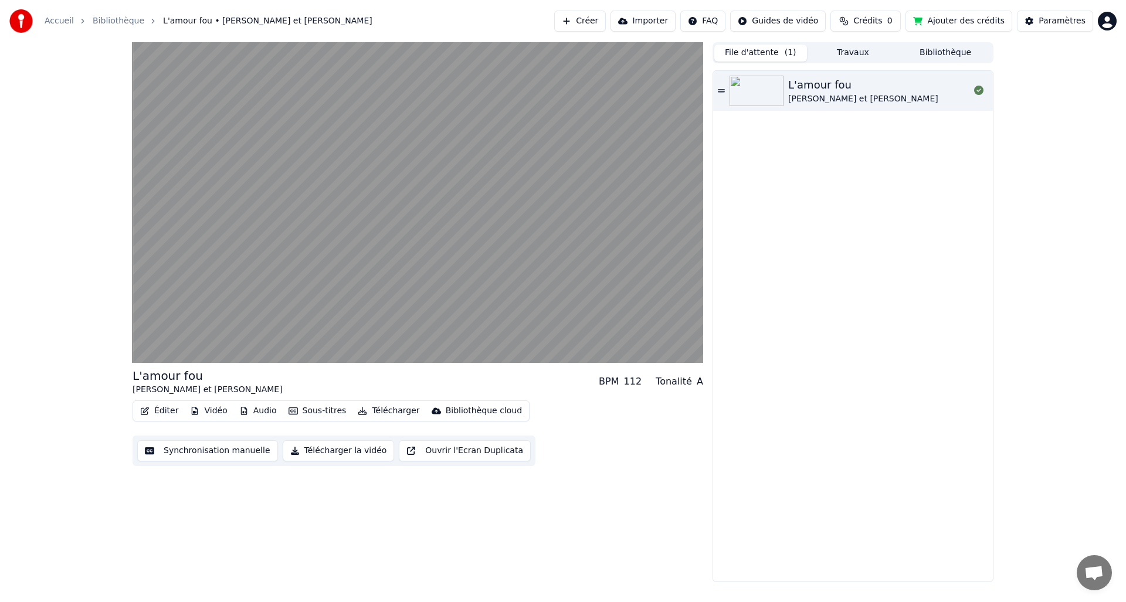
click at [249, 451] on button "Synchronisation manuelle" at bounding box center [207, 450] width 141 height 21
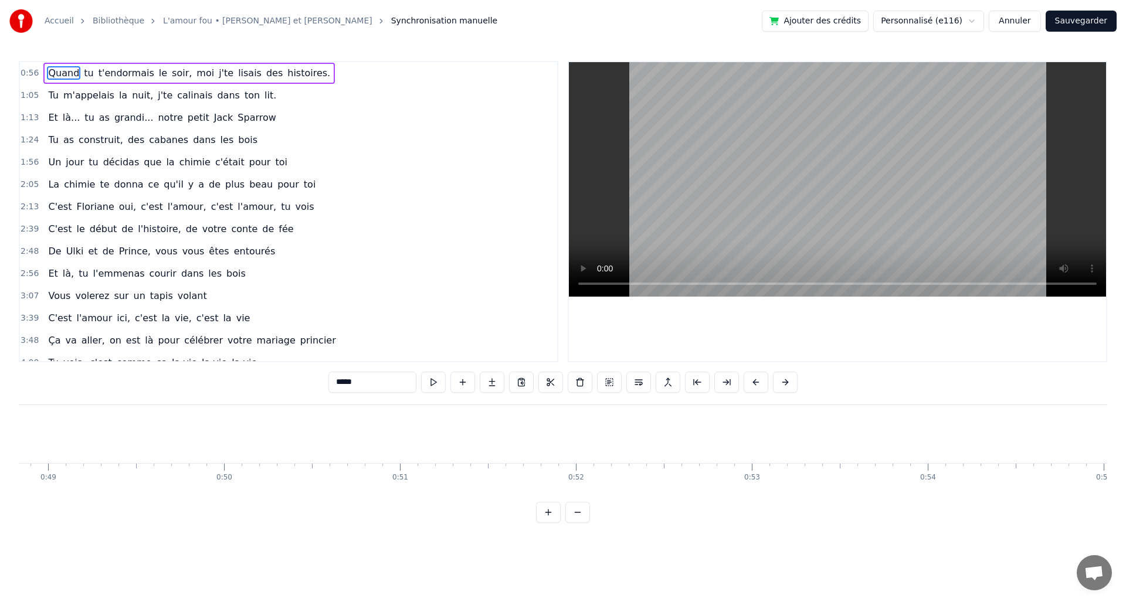
scroll to position [0, 9954]
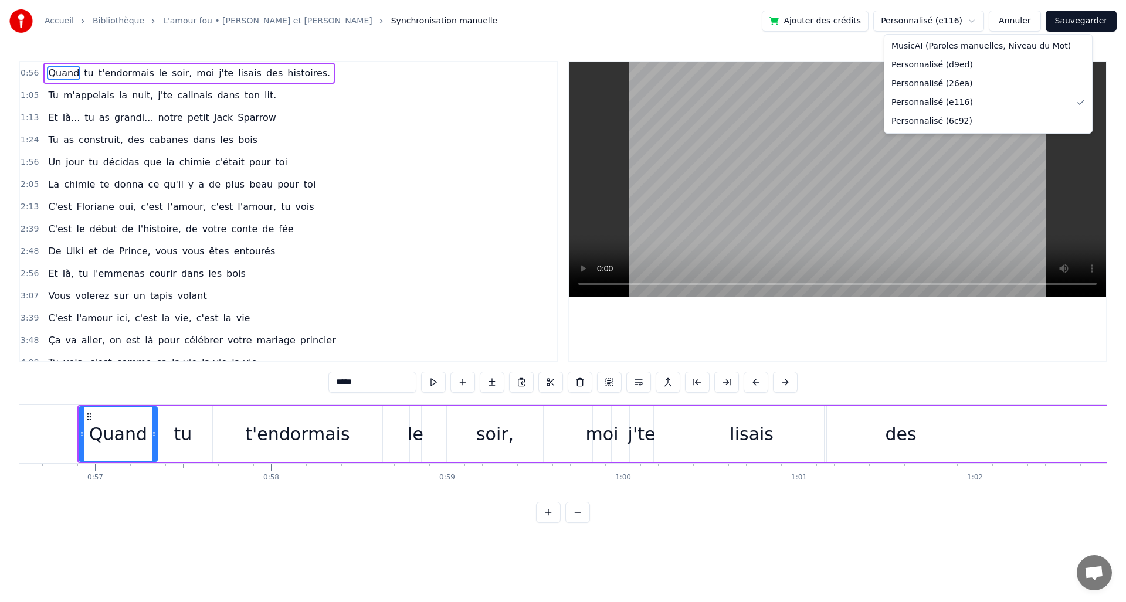
click at [980, 20] on html "Accueil Bibliothèque L'amour fou • [PERSON_NAME] et [PERSON_NAME] manuelle Ajou…" at bounding box center [563, 271] width 1126 height 542
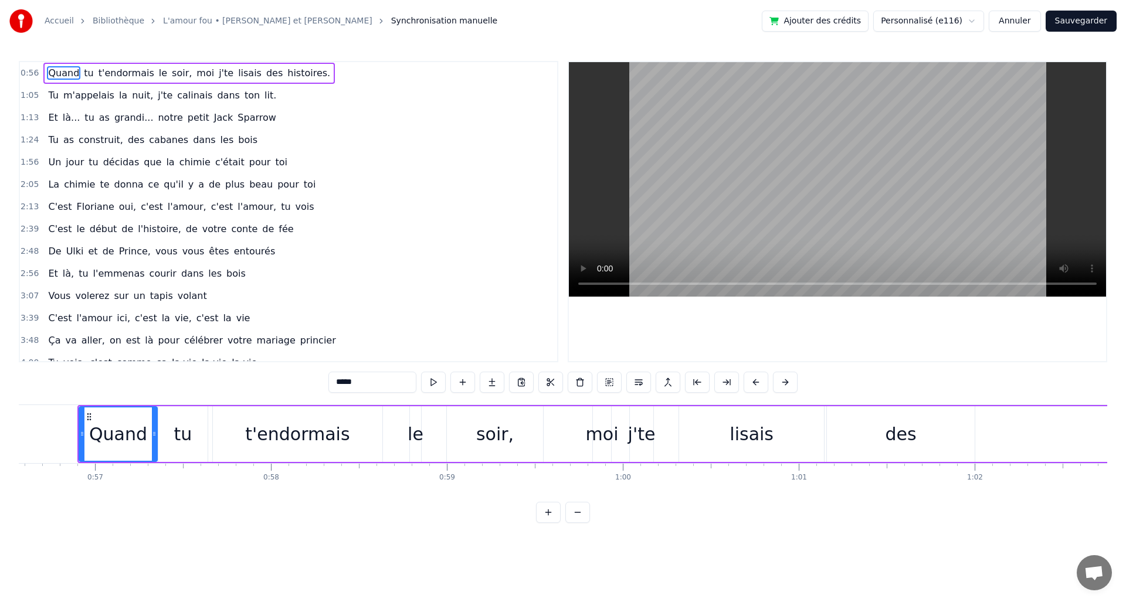
click at [581, 269] on html "Accueil Bibliothèque L'amour fou • [PERSON_NAME] et [PERSON_NAME] manuelle Ajou…" at bounding box center [563, 271] width 1126 height 542
click at [1017, 22] on button "Annuler" at bounding box center [1015, 21] width 52 height 21
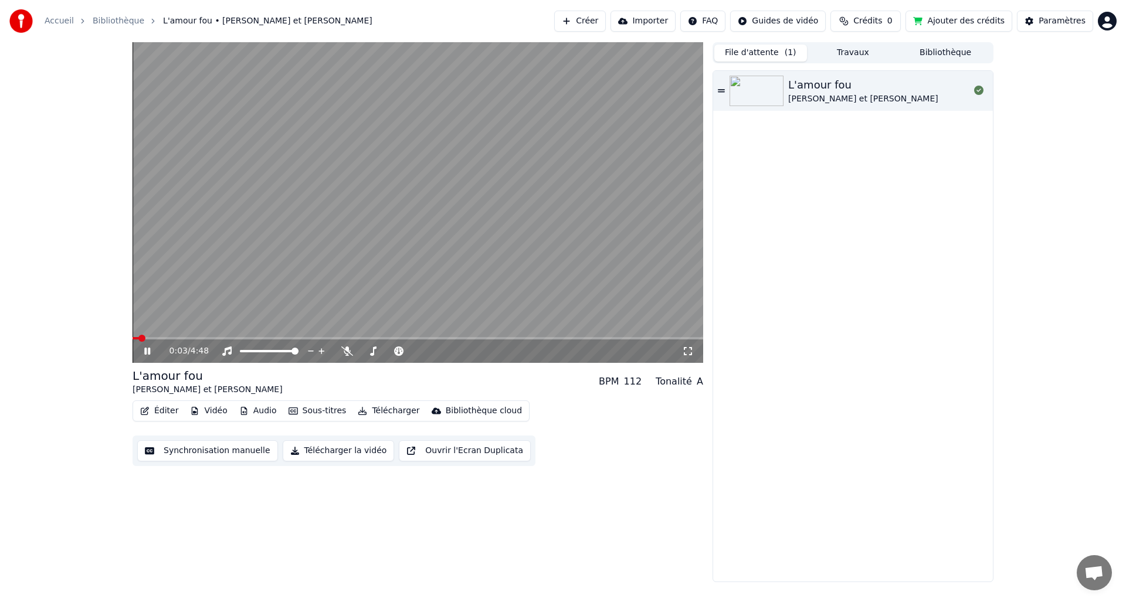
click at [693, 338] on span at bounding box center [418, 338] width 571 height 2
click at [138, 338] on span at bounding box center [418, 338] width 571 height 2
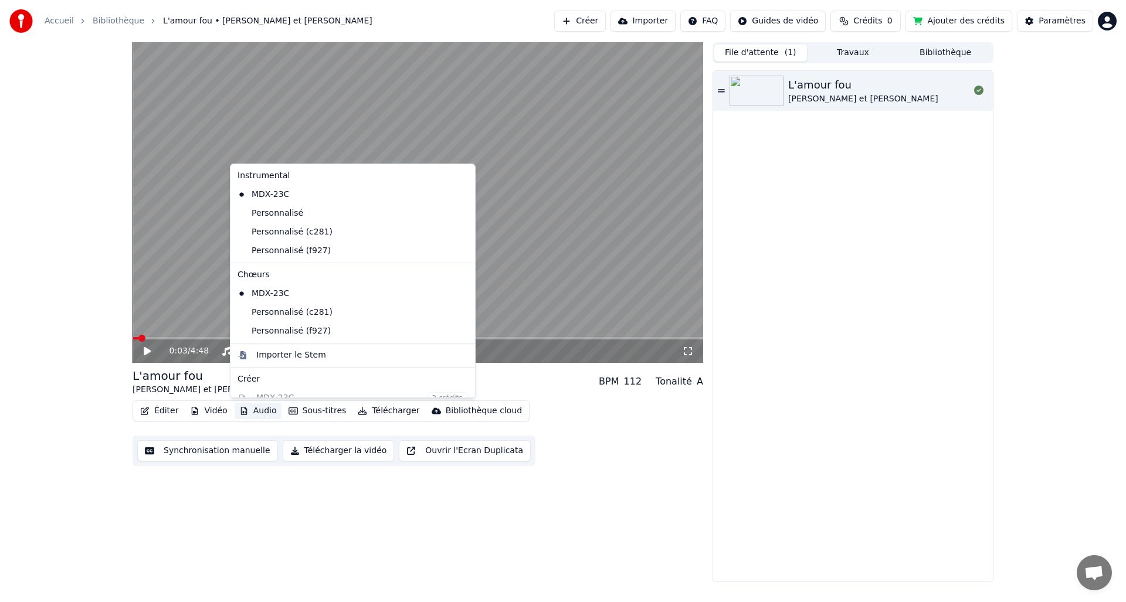
click at [260, 411] on button "Audio" at bounding box center [258, 411] width 47 height 16
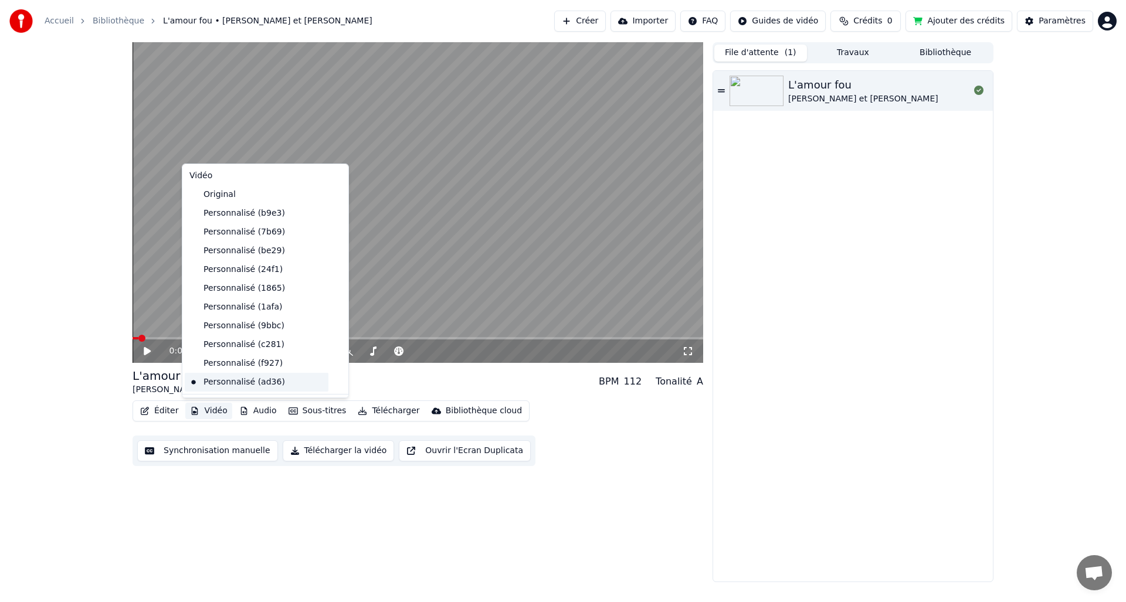
click at [237, 384] on div "Personnalisé (ad36)" at bounding box center [257, 382] width 144 height 19
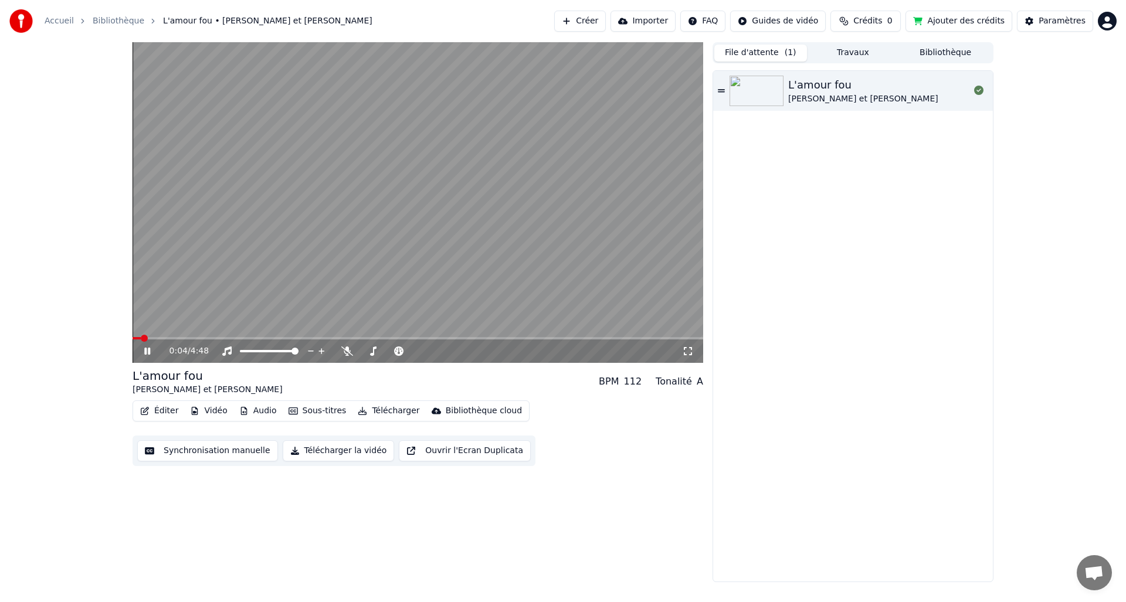
click at [690, 340] on div "0:04 / 4:48" at bounding box center [418, 351] width 571 height 23
click at [691, 338] on span at bounding box center [418, 338] width 571 height 2
click at [266, 411] on button "Audio" at bounding box center [258, 411] width 47 height 16
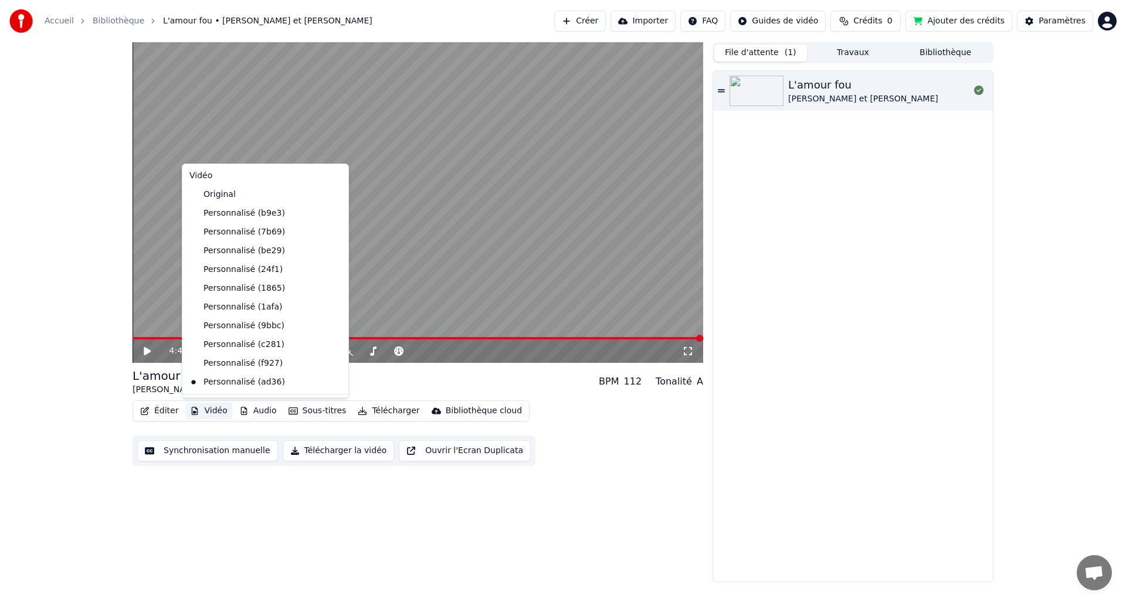
click at [205, 412] on button "Vidéo" at bounding box center [208, 411] width 46 height 16
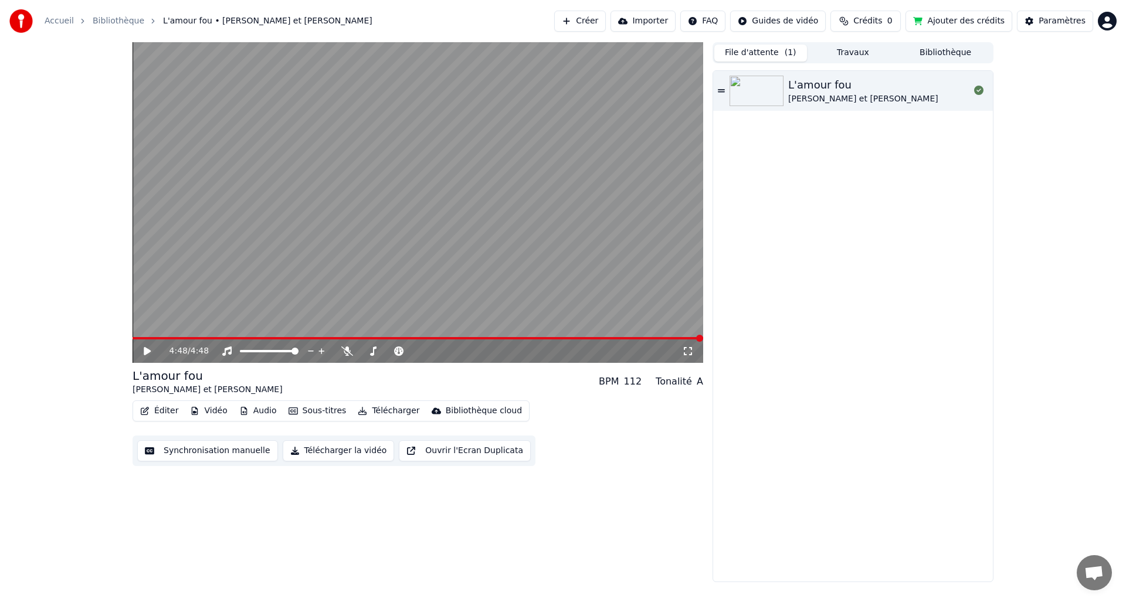
click at [205, 412] on button "Vidéo" at bounding box center [208, 411] width 46 height 16
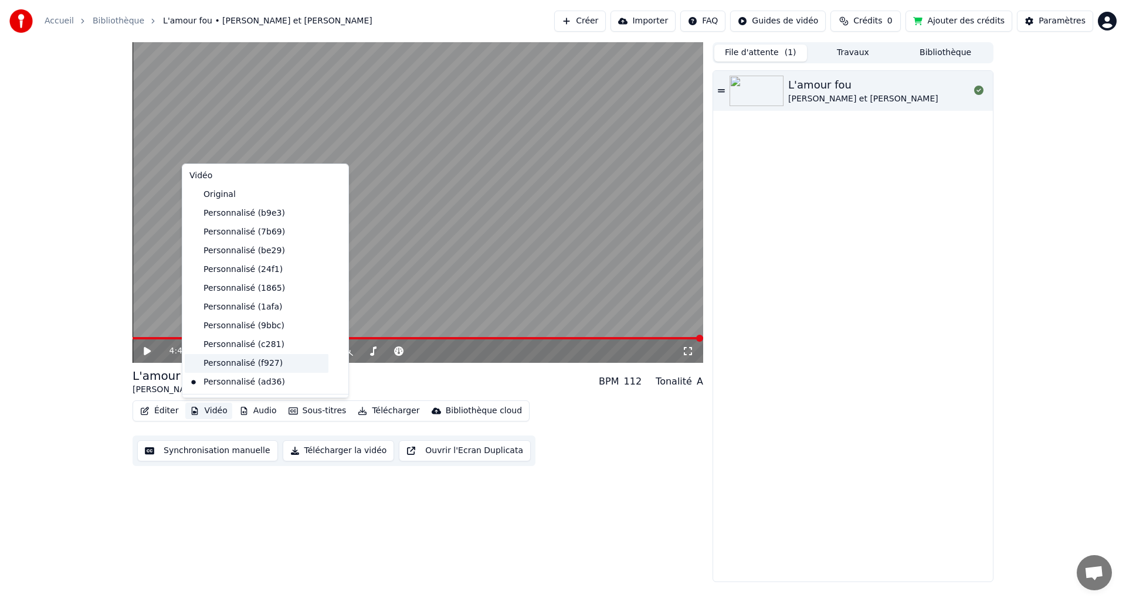
click at [216, 371] on div "Personnalisé (f927)" at bounding box center [257, 363] width 144 height 19
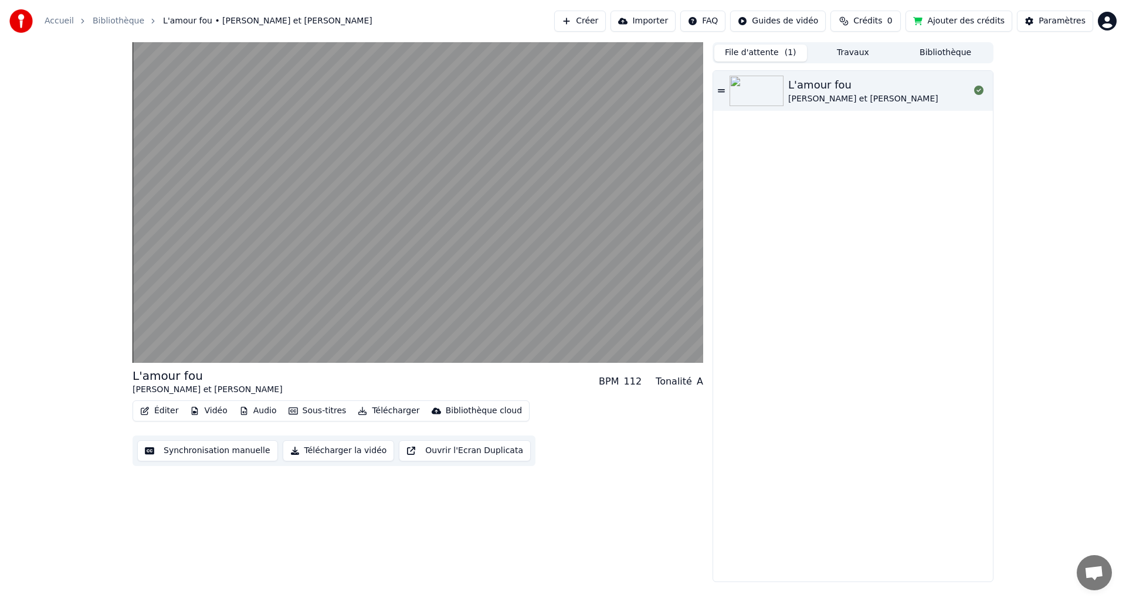
click at [257, 410] on button "Audio" at bounding box center [258, 411] width 47 height 16
click at [322, 411] on button "Sous-titres" at bounding box center [317, 411] width 67 height 16
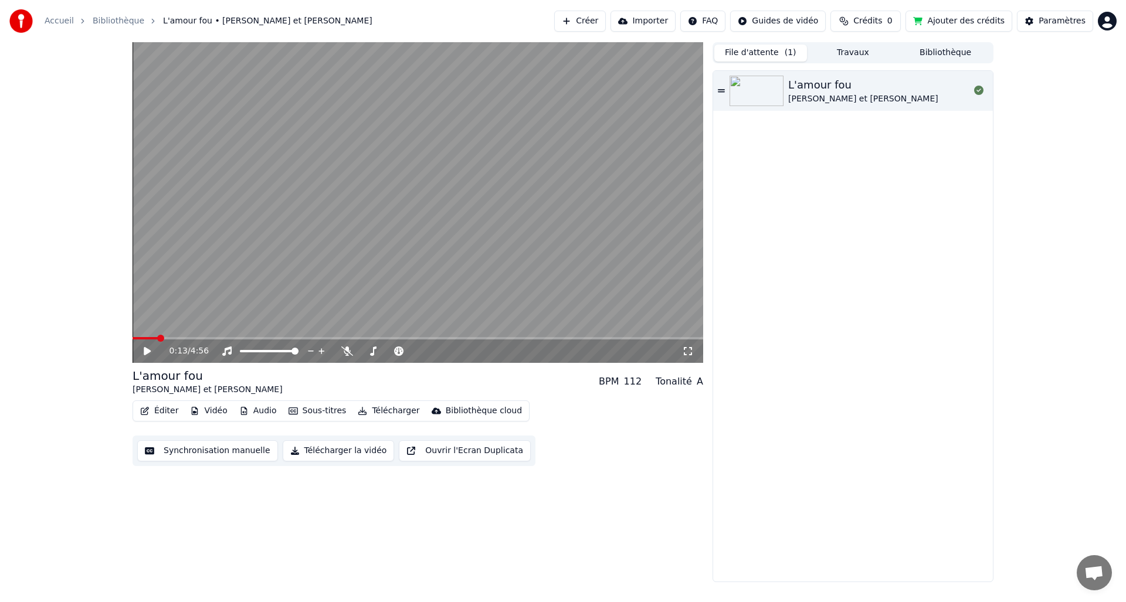
click at [157, 338] on span at bounding box center [145, 338] width 25 height 2
click at [175, 337] on span at bounding box center [418, 338] width 571 height 2
click at [148, 351] on icon at bounding box center [147, 351] width 7 height 8
click at [201, 339] on span at bounding box center [418, 338] width 571 height 2
click at [216, 338] on span at bounding box center [418, 338] width 571 height 2
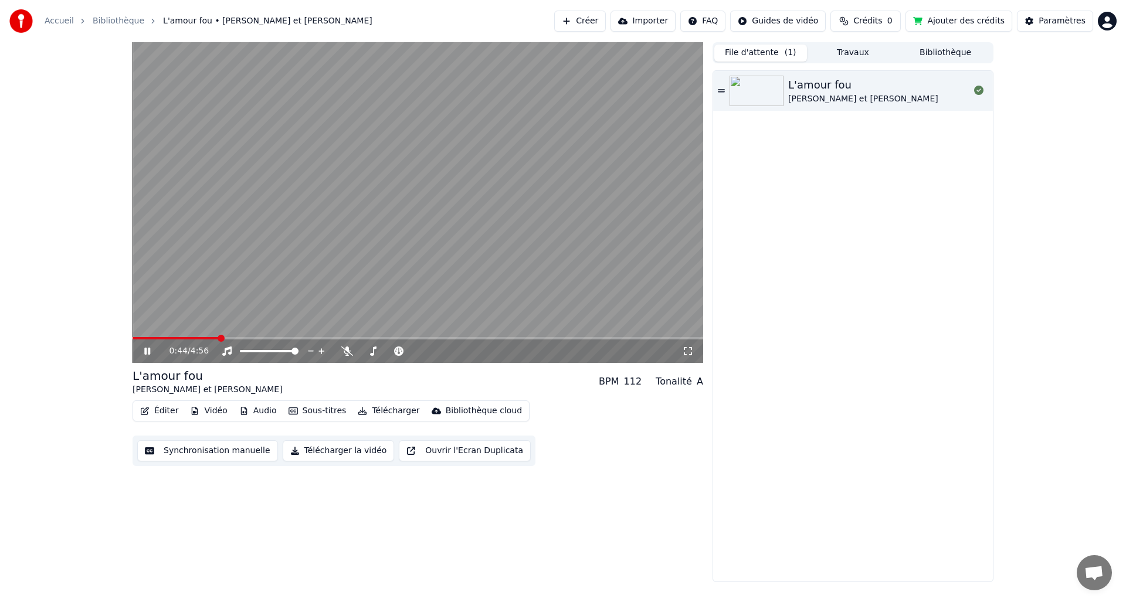
click at [230, 338] on span at bounding box center [418, 338] width 571 height 2
click at [241, 338] on span at bounding box center [418, 338] width 571 height 2
click at [208, 412] on button "Vidéo" at bounding box center [208, 411] width 46 height 16
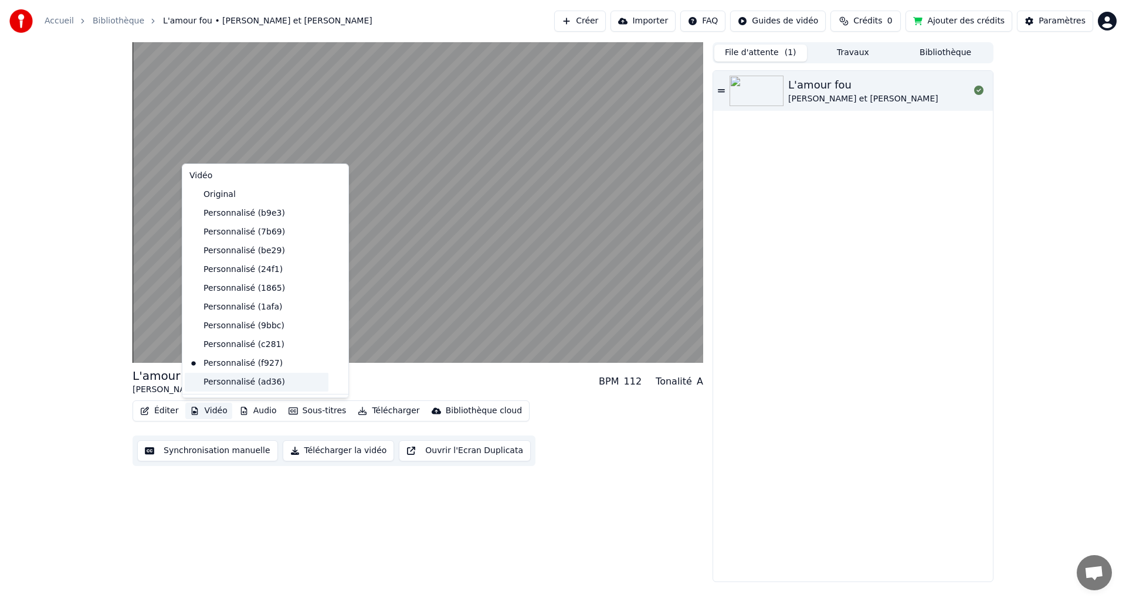
click at [223, 388] on div "Personnalisé (ad36)" at bounding box center [257, 382] width 144 height 19
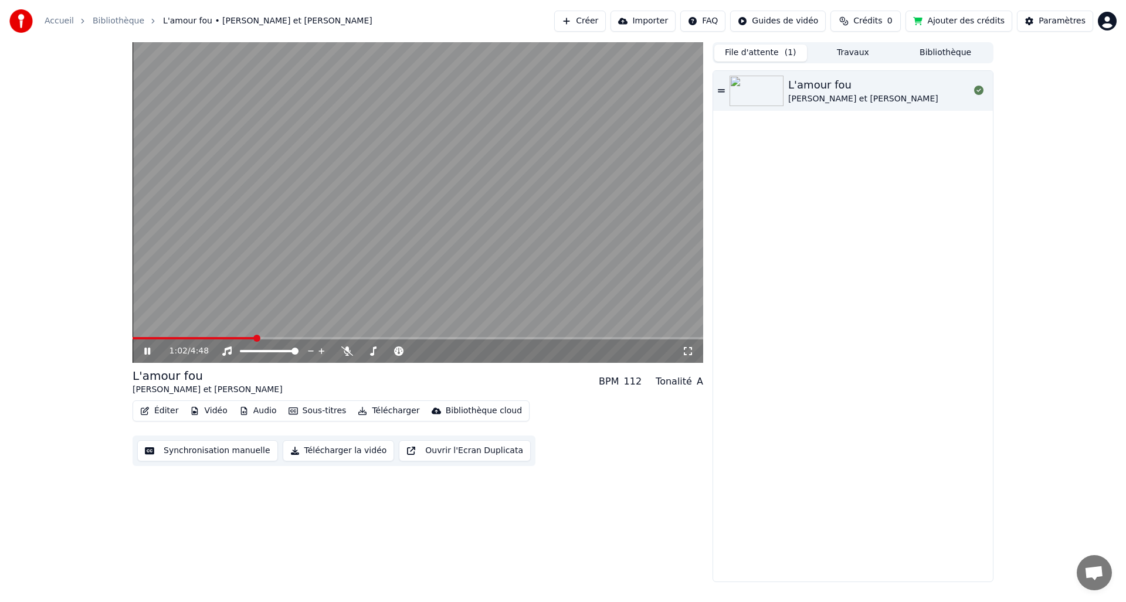
click at [255, 337] on span at bounding box center [194, 338] width 123 height 2
click at [231, 337] on span at bounding box center [195, 338] width 124 height 2
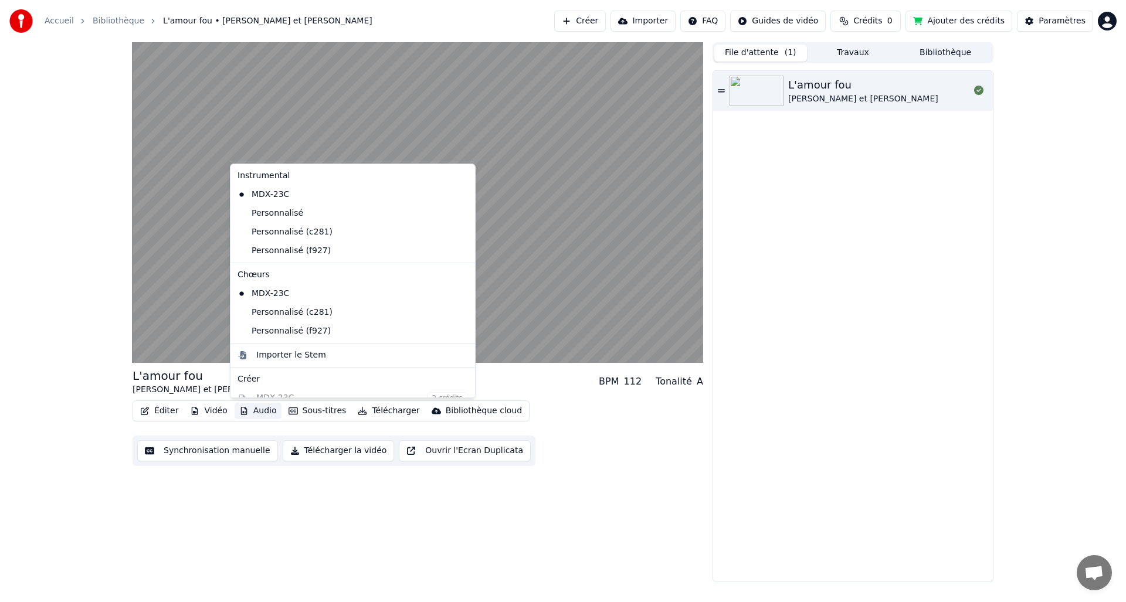
click at [272, 408] on button "Audio" at bounding box center [258, 411] width 47 height 16
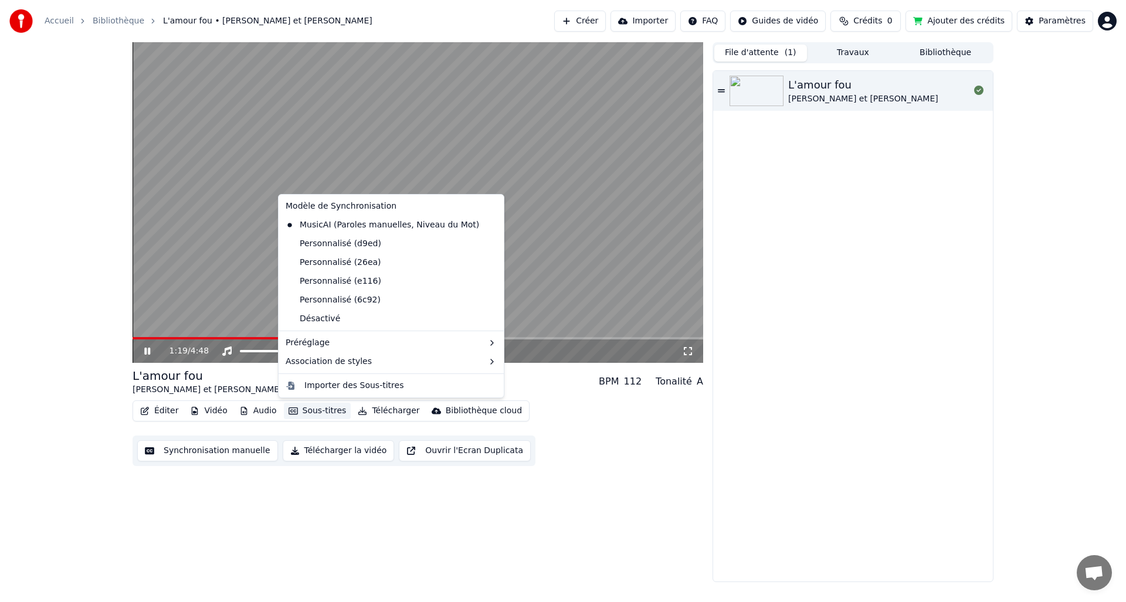
click at [99, 299] on div "1:19 / 4:48 L'amour fou [PERSON_NAME] et [PERSON_NAME] BPM 112 Tonalité A Édite…" at bounding box center [563, 312] width 1126 height 540
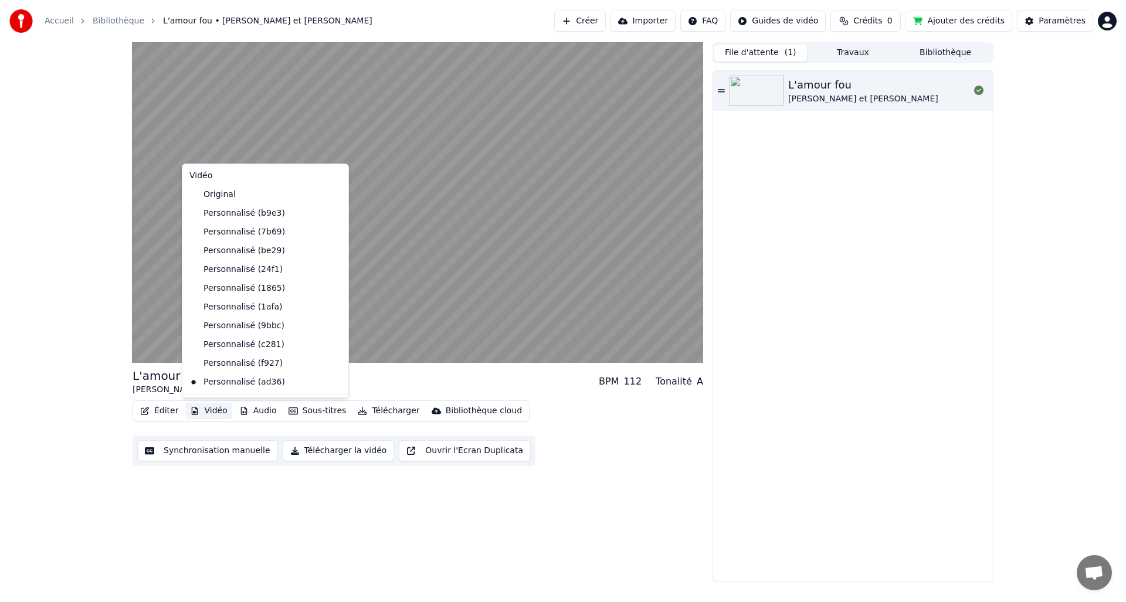
click at [212, 413] on button "Vidéo" at bounding box center [208, 411] width 46 height 16
click at [222, 368] on div "Personnalisé (f927)" at bounding box center [257, 363] width 144 height 19
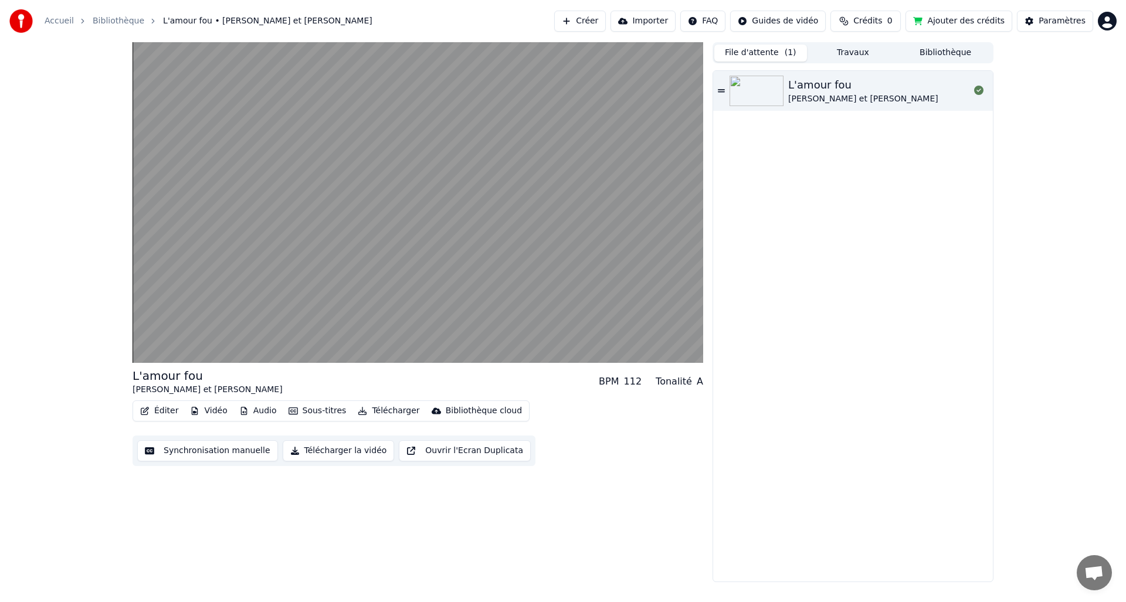
click at [260, 411] on button "Audio" at bounding box center [258, 411] width 47 height 16
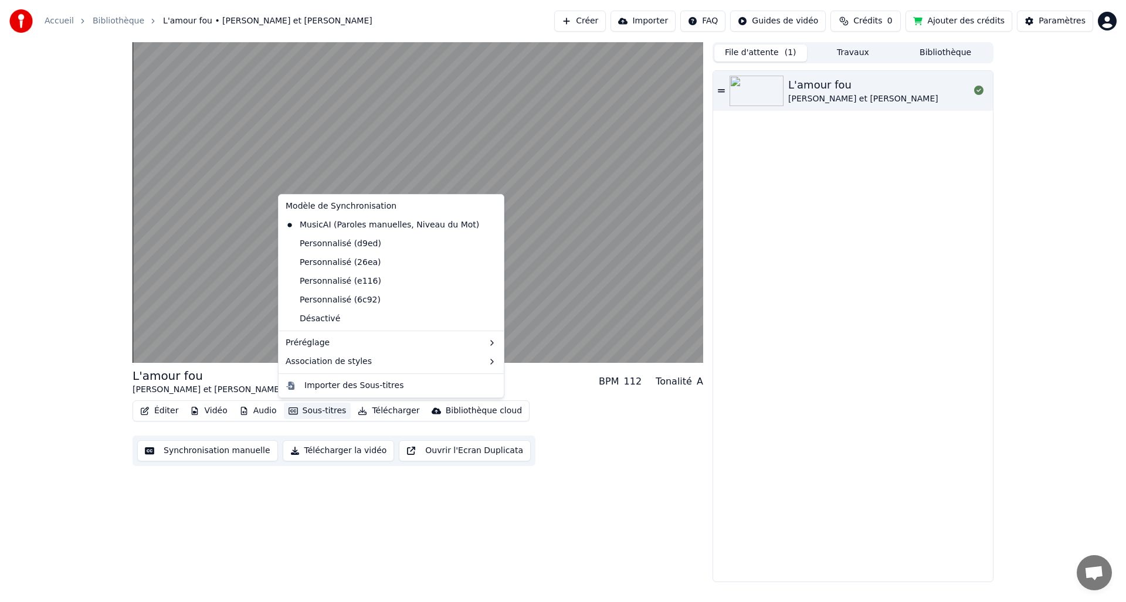
click at [318, 412] on button "Sous-titres" at bounding box center [317, 411] width 67 height 16
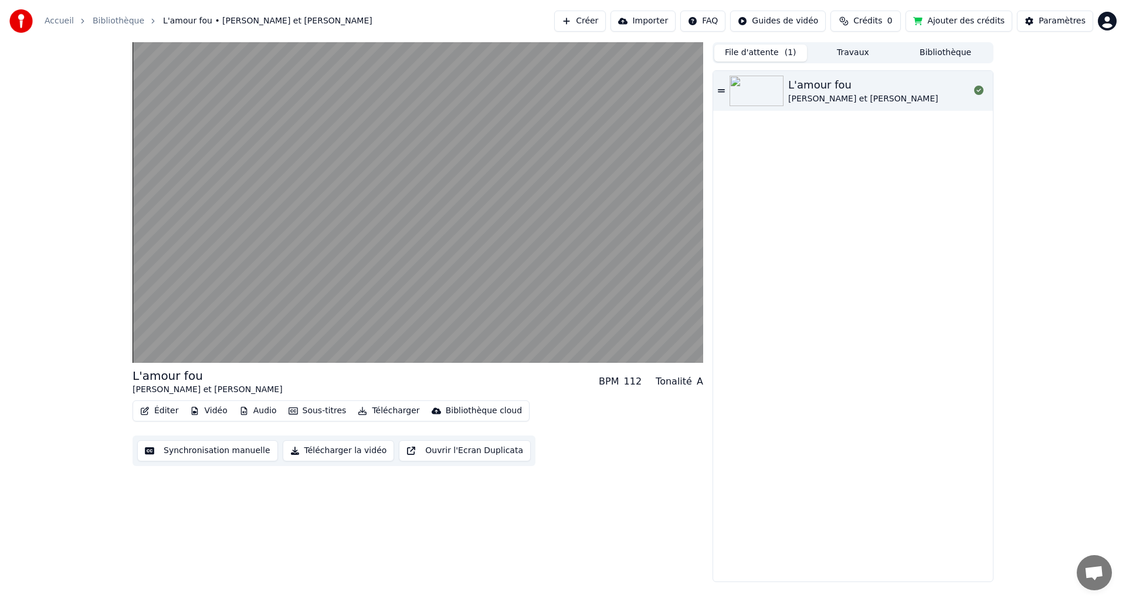
click at [318, 412] on button "Sous-titres" at bounding box center [317, 411] width 67 height 16
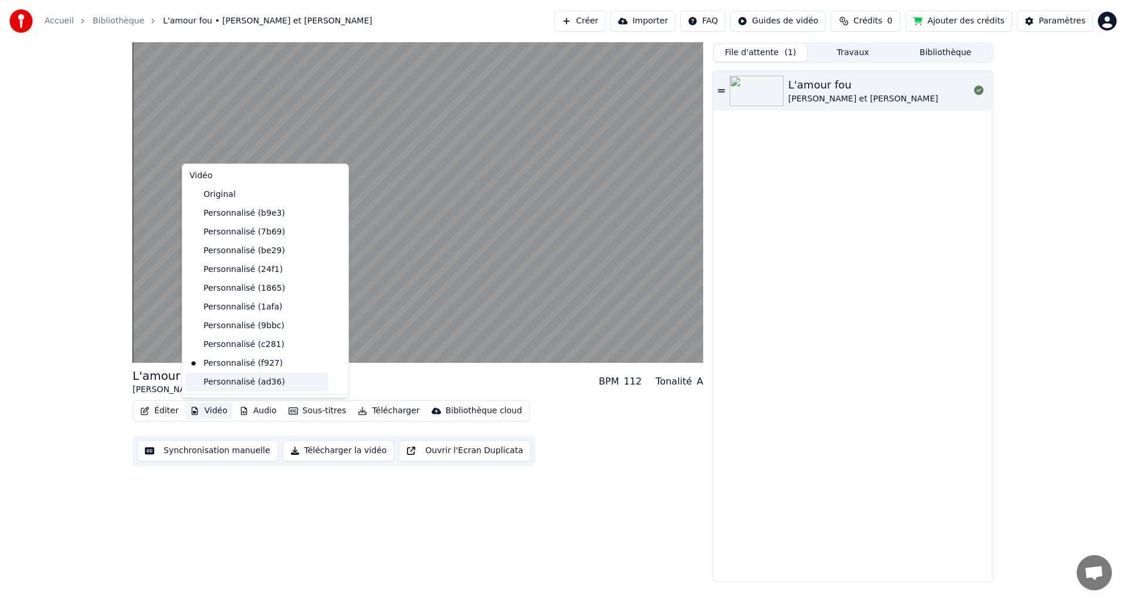
click at [223, 381] on div "Personnalisé (ad36)" at bounding box center [257, 382] width 144 height 19
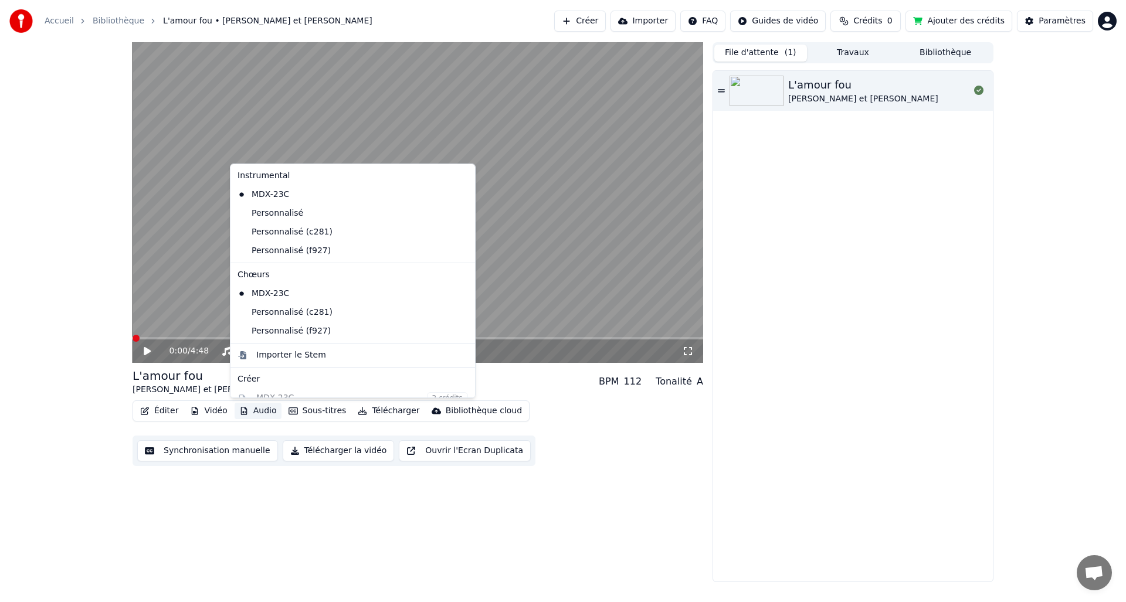
click at [261, 411] on button "Audio" at bounding box center [258, 411] width 47 height 16
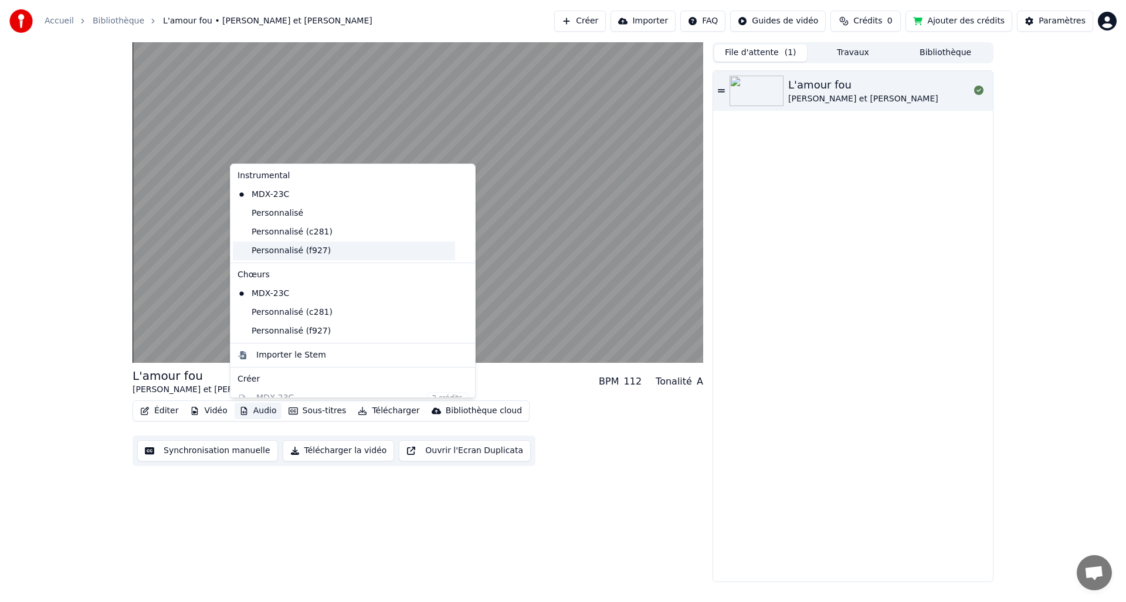
click at [296, 250] on div "Personnalisé (f927)" at bounding box center [344, 251] width 222 height 19
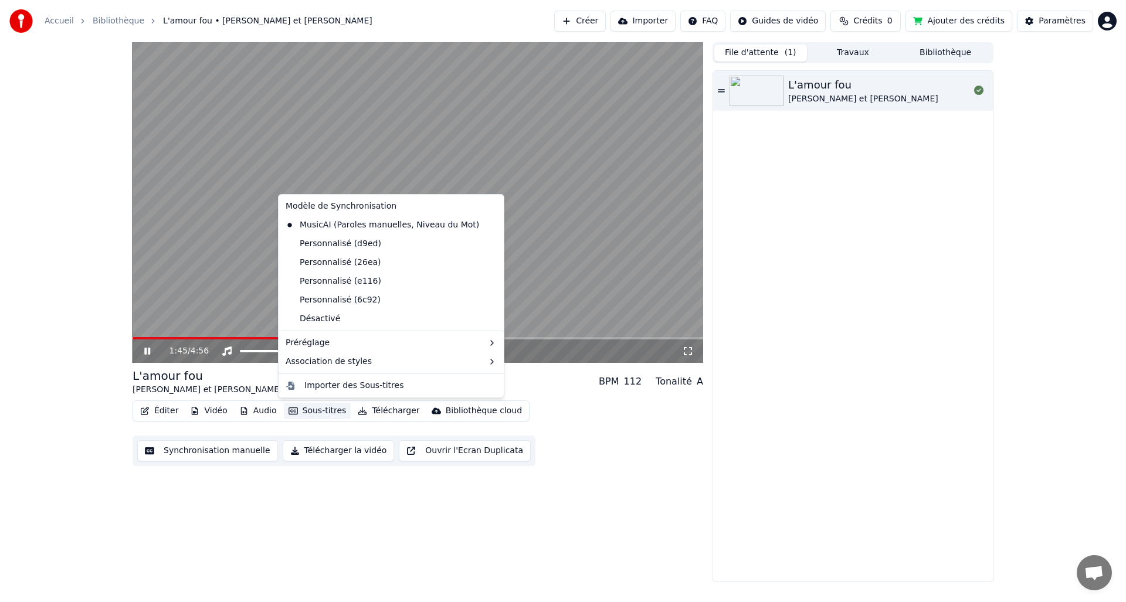
click at [318, 412] on button "Sous-titres" at bounding box center [317, 411] width 67 height 16
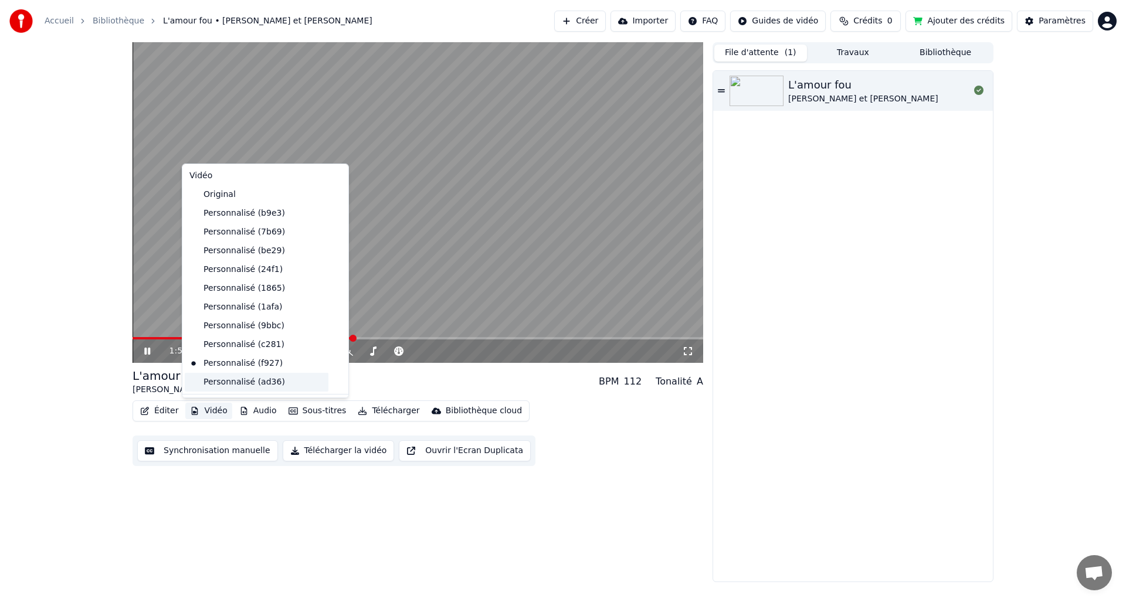
click at [226, 383] on div "Personnalisé (ad36)" at bounding box center [257, 382] width 144 height 19
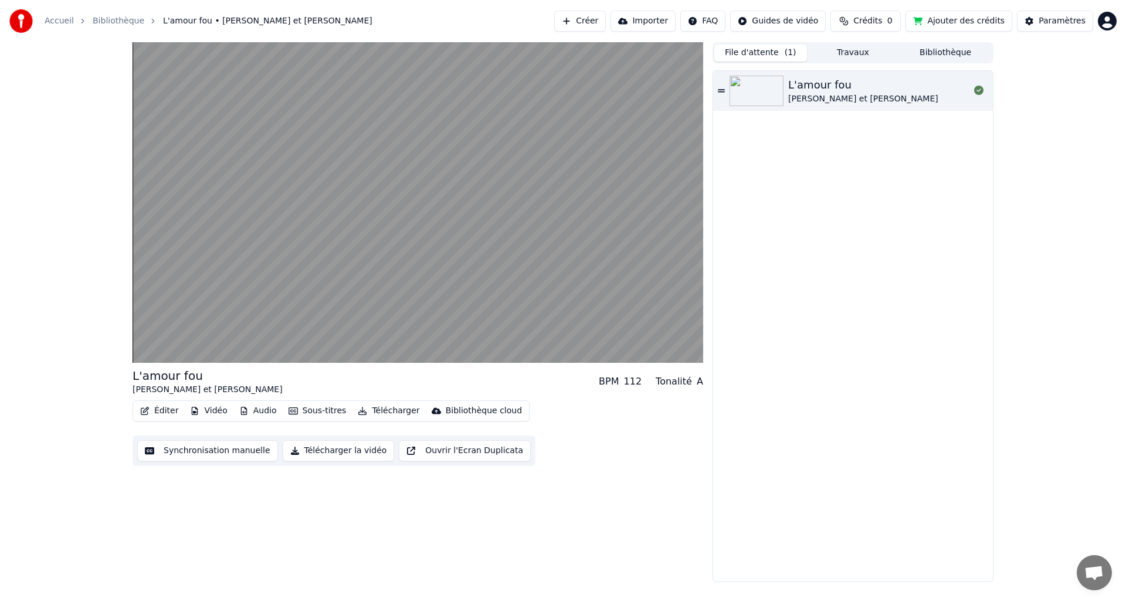
click at [208, 410] on button "Vidéo" at bounding box center [208, 411] width 46 height 16
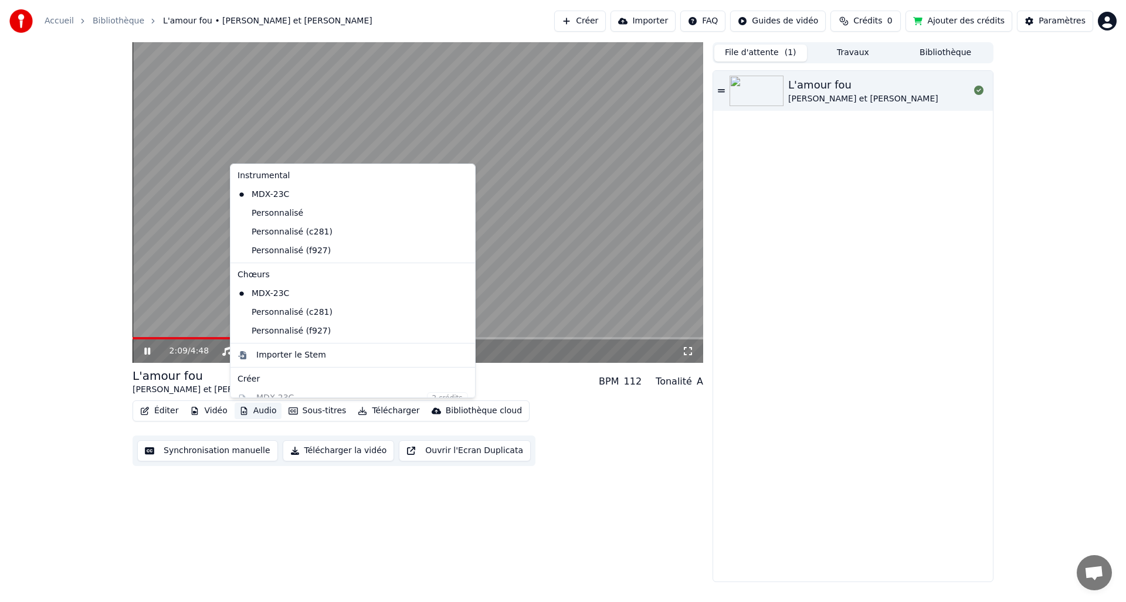
click at [57, 327] on div "2:09 / 4:48 L'amour fou [PERSON_NAME] et [PERSON_NAME] BPM 112 Tonalité A Édite…" at bounding box center [563, 312] width 1126 height 540
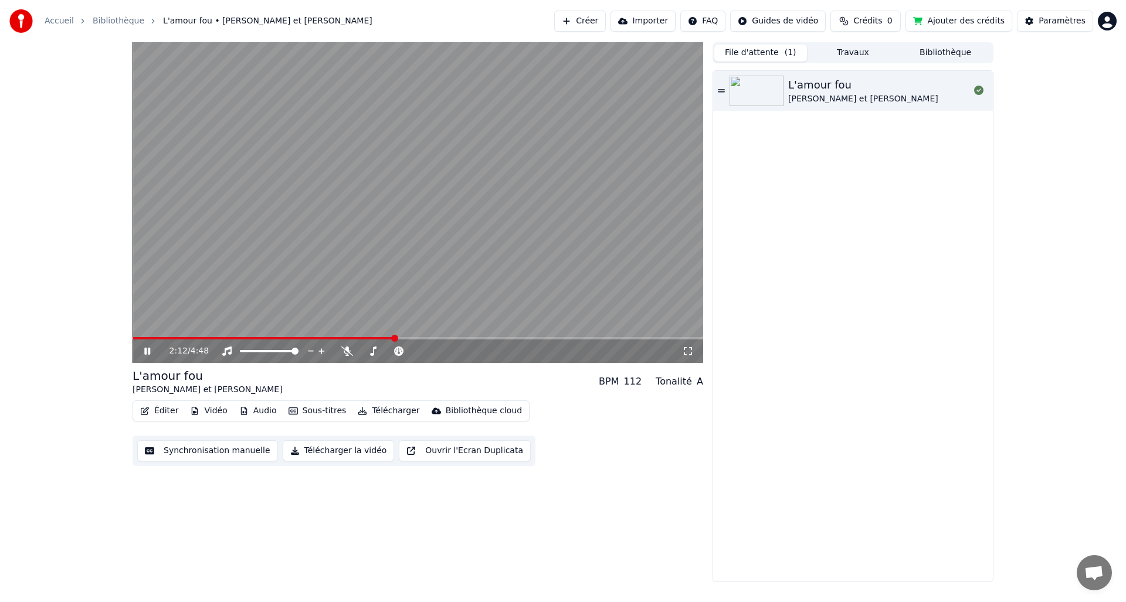
click at [205, 338] on span at bounding box center [264, 338] width 262 height 2
click at [185, 338] on span at bounding box center [170, 338] width 74 height 2
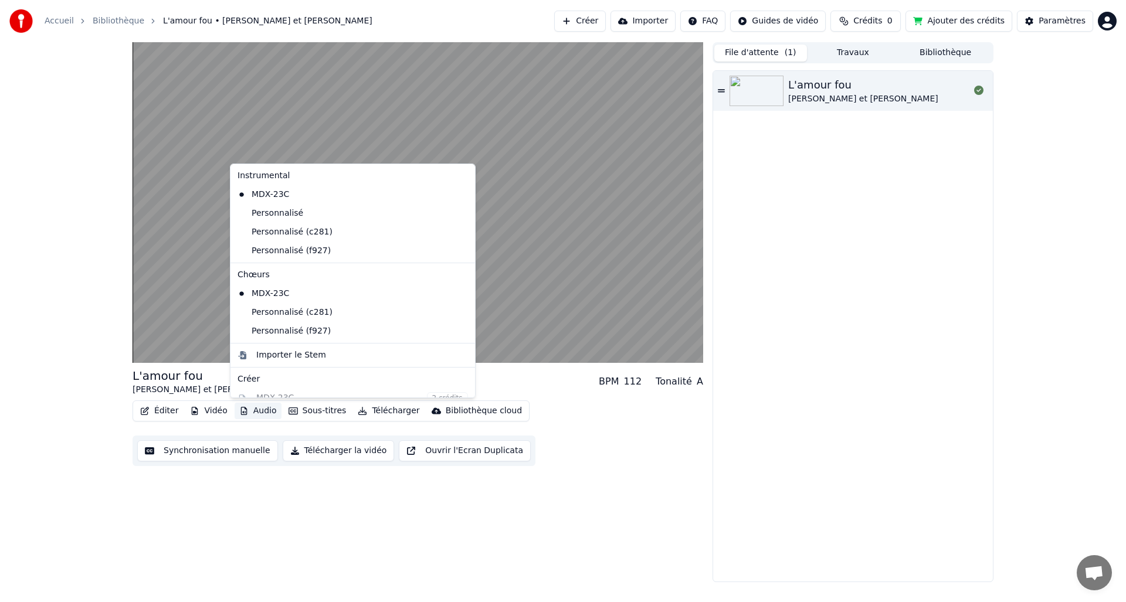
click at [248, 410] on button "Audio" at bounding box center [258, 411] width 47 height 16
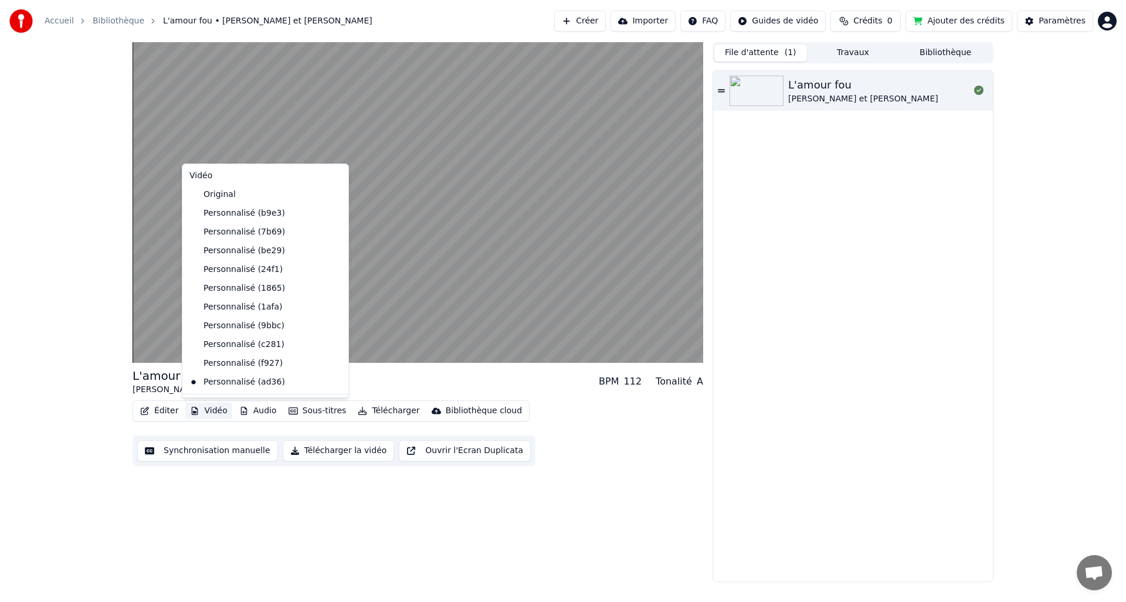
click at [215, 412] on button "Vidéo" at bounding box center [208, 411] width 46 height 16
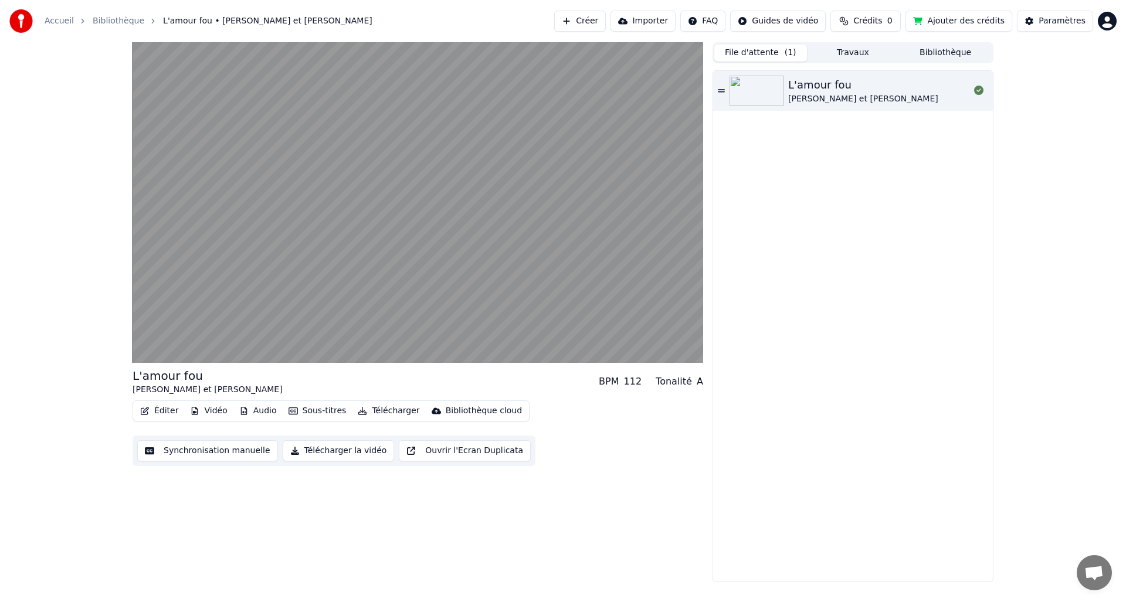
click at [215, 412] on button "Vidéo" at bounding box center [208, 411] width 46 height 16
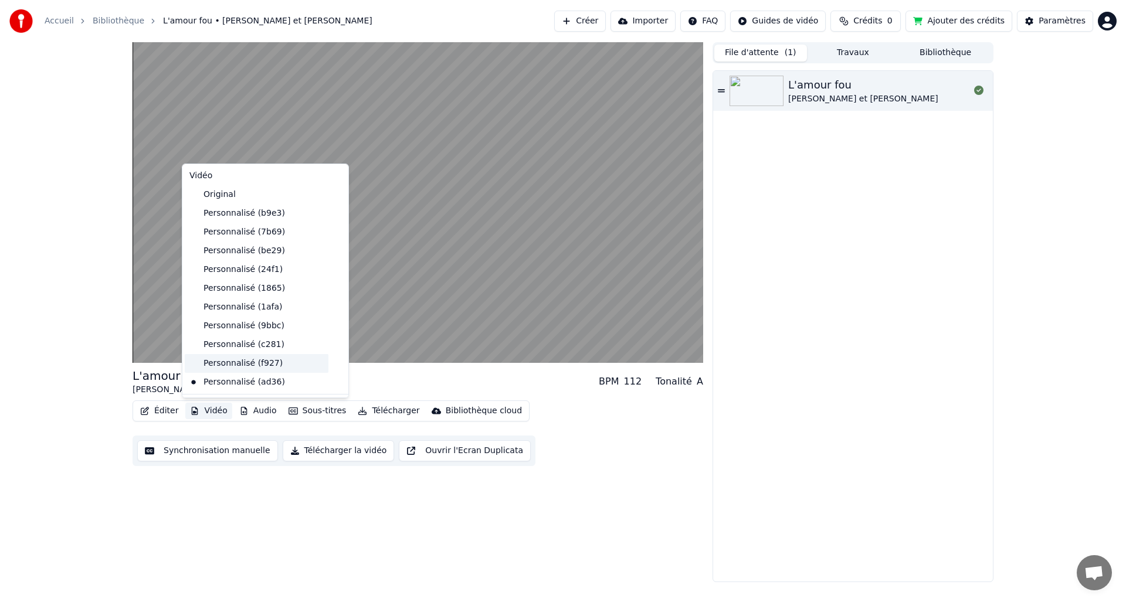
click at [236, 366] on div "Personnalisé (f927)" at bounding box center [257, 363] width 144 height 19
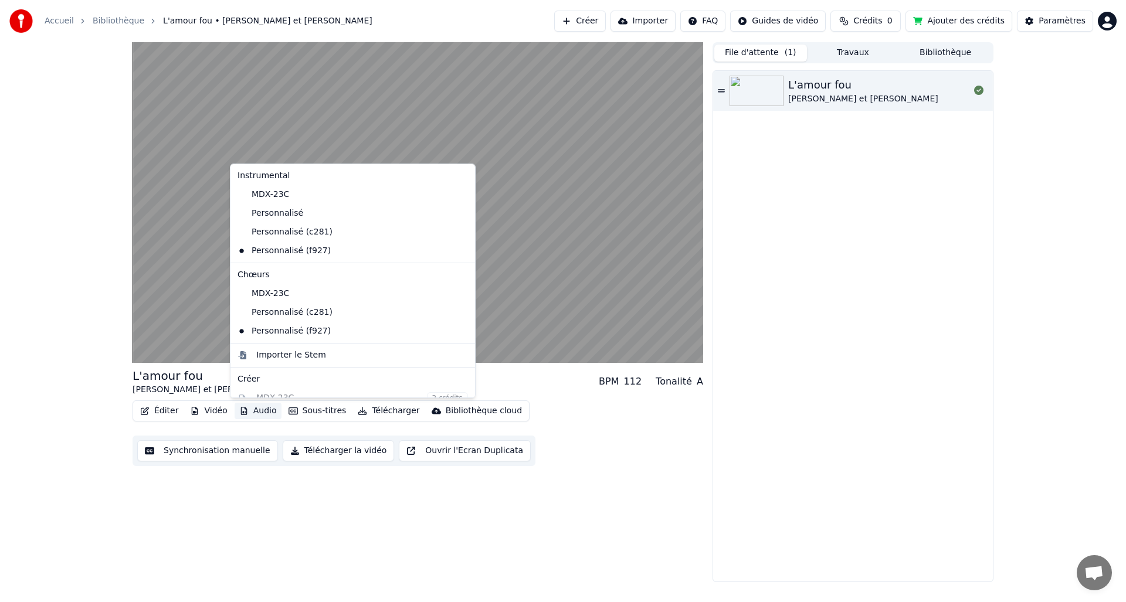
click at [255, 408] on button "Audio" at bounding box center [258, 411] width 47 height 16
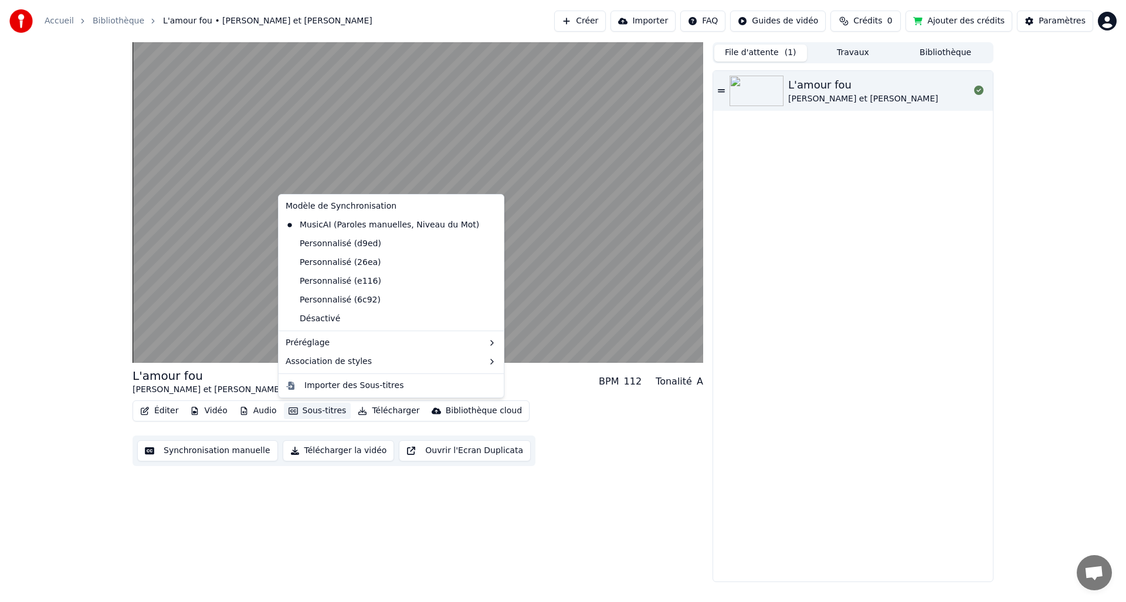
click at [328, 405] on button "Sous-titres" at bounding box center [317, 411] width 67 height 16
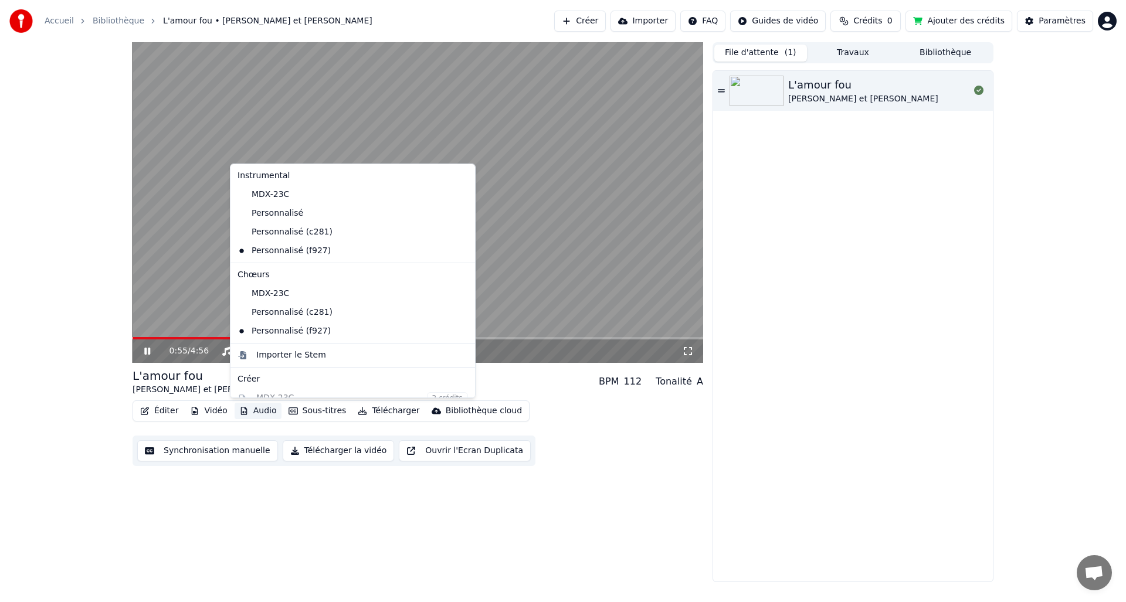
click at [573, 422] on div "Éditer Vidéo Audio Sous-titres Télécharger Bibliothèque cloud Synchronisation m…" at bounding box center [418, 434] width 571 height 66
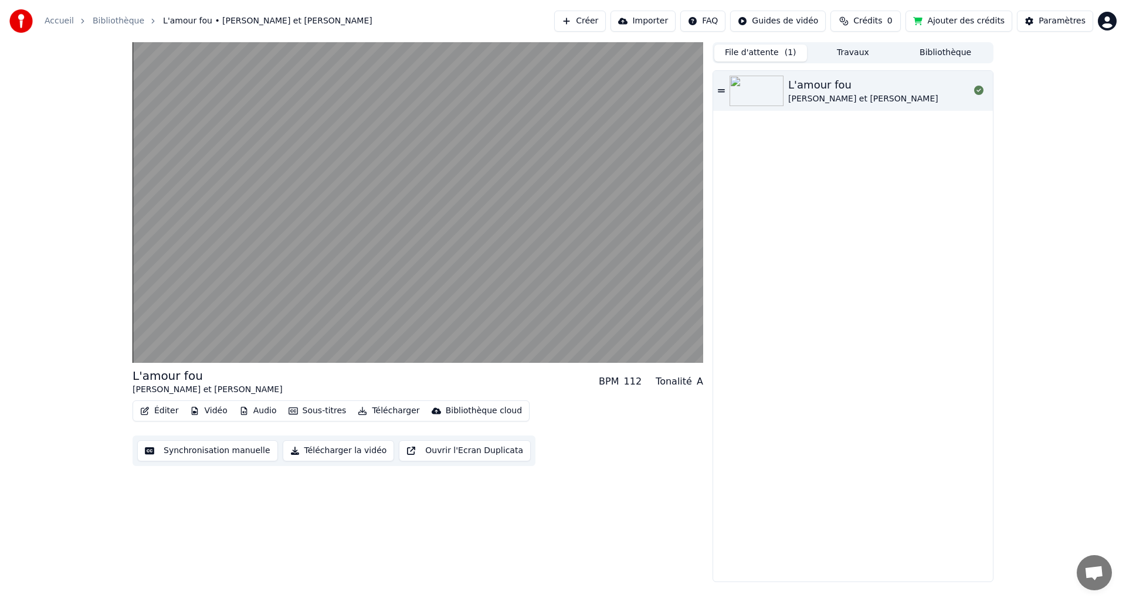
click at [219, 411] on button "Vidéo" at bounding box center [208, 411] width 46 height 16
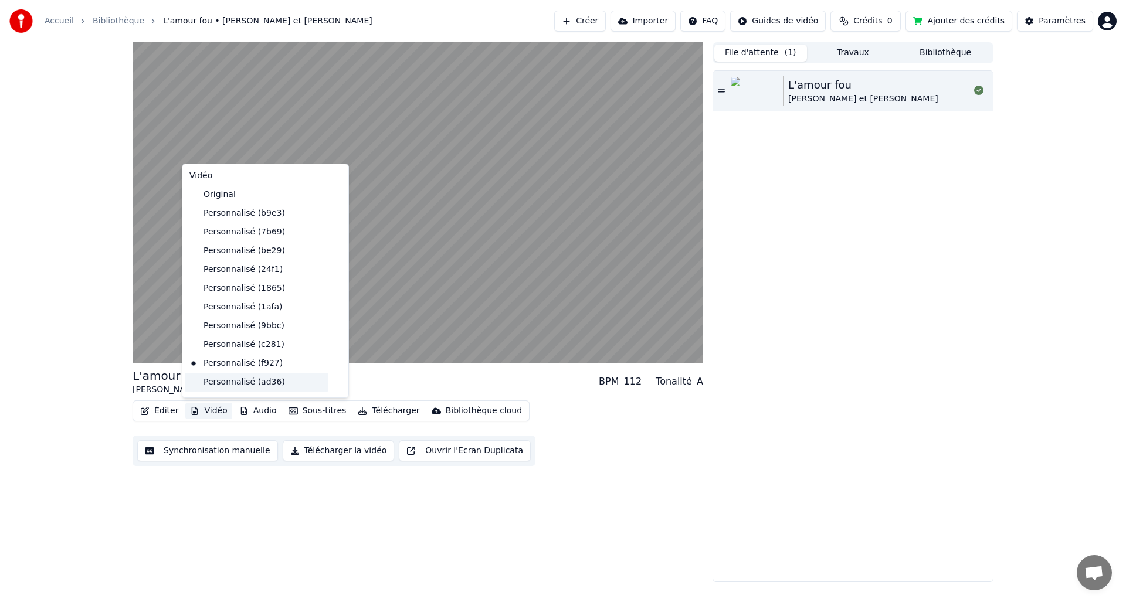
click at [232, 387] on div "Personnalisé (ad36)" at bounding box center [257, 382] width 144 height 19
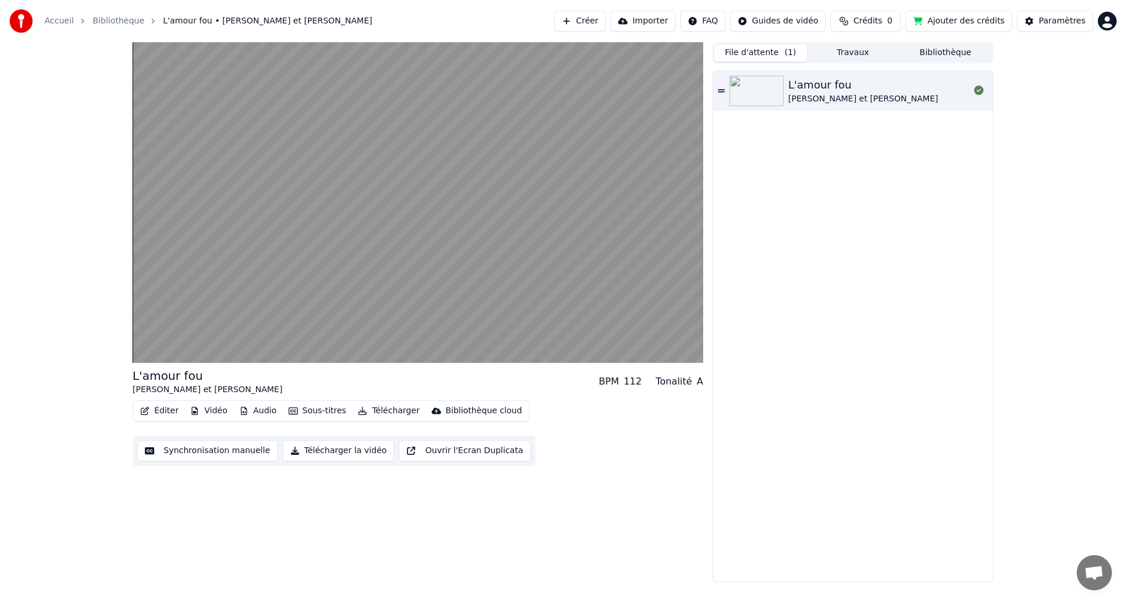
click at [242, 465] on div "Synchronisation manuelle Télécharger la vidéo Ouvrir l'Ecran Duplicata" at bounding box center [334, 451] width 403 height 30
click at [244, 461] on button "Synchronisation manuelle" at bounding box center [207, 450] width 141 height 21
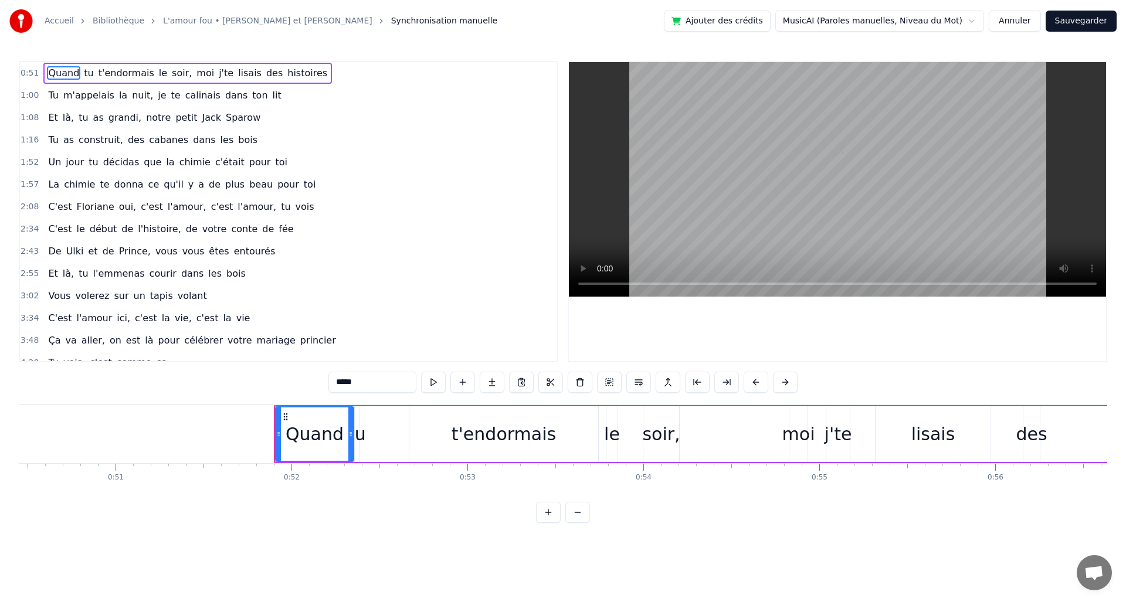
scroll to position [0, 9074]
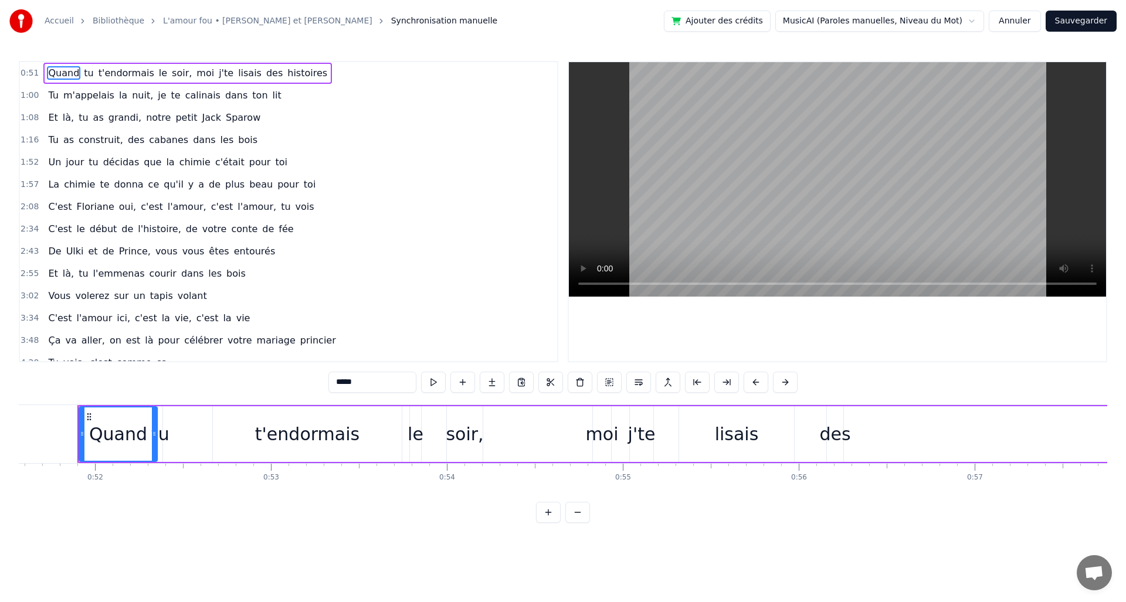
click at [1016, 17] on button "Annuler" at bounding box center [1015, 21] width 52 height 21
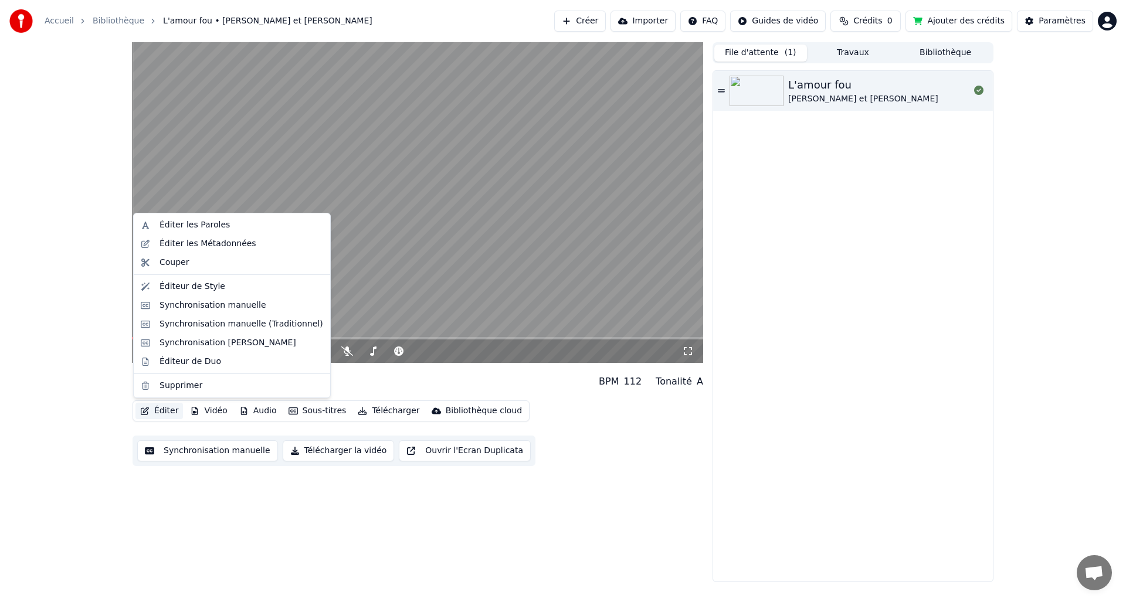
click at [170, 415] on button "Éditer" at bounding box center [159, 411] width 48 height 16
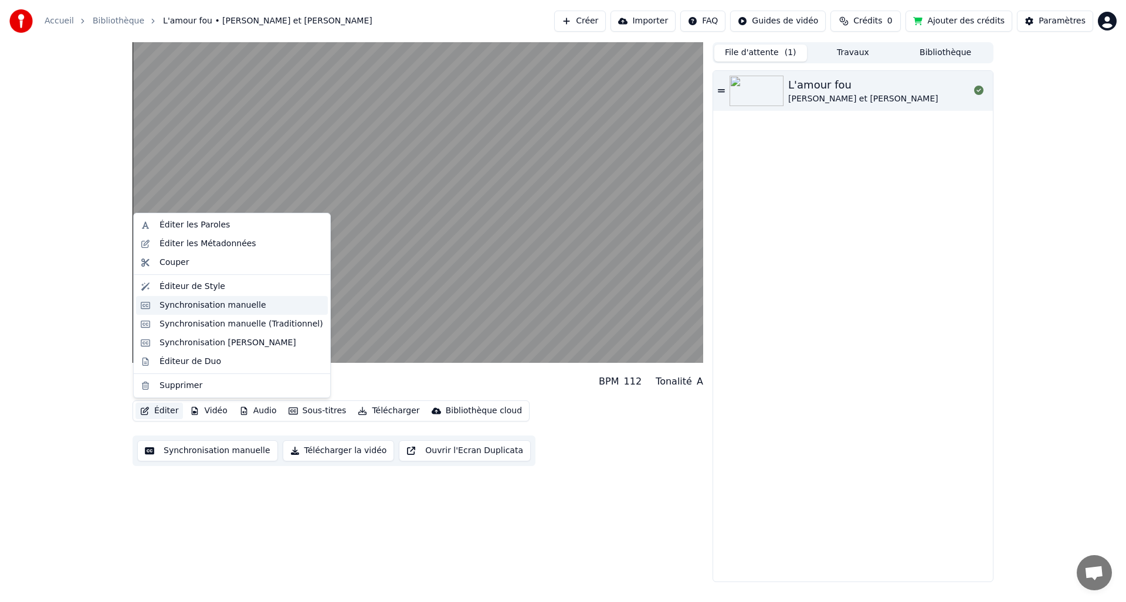
click at [189, 305] on div "Synchronisation manuelle" at bounding box center [213, 306] width 107 height 12
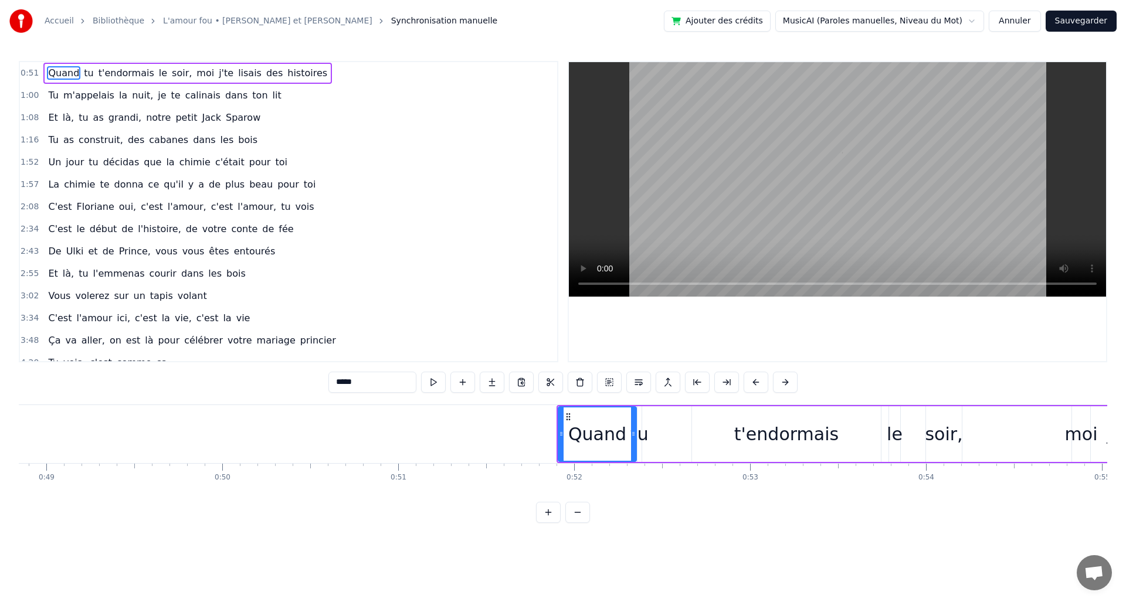
scroll to position [0, 9074]
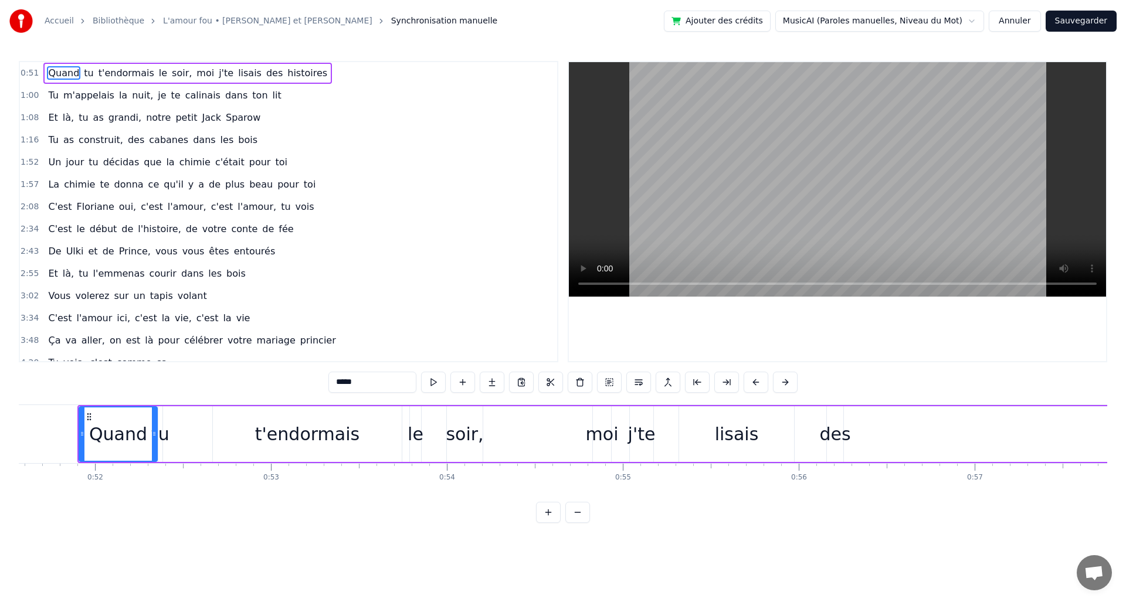
click at [1024, 21] on button "Annuler" at bounding box center [1015, 21] width 52 height 21
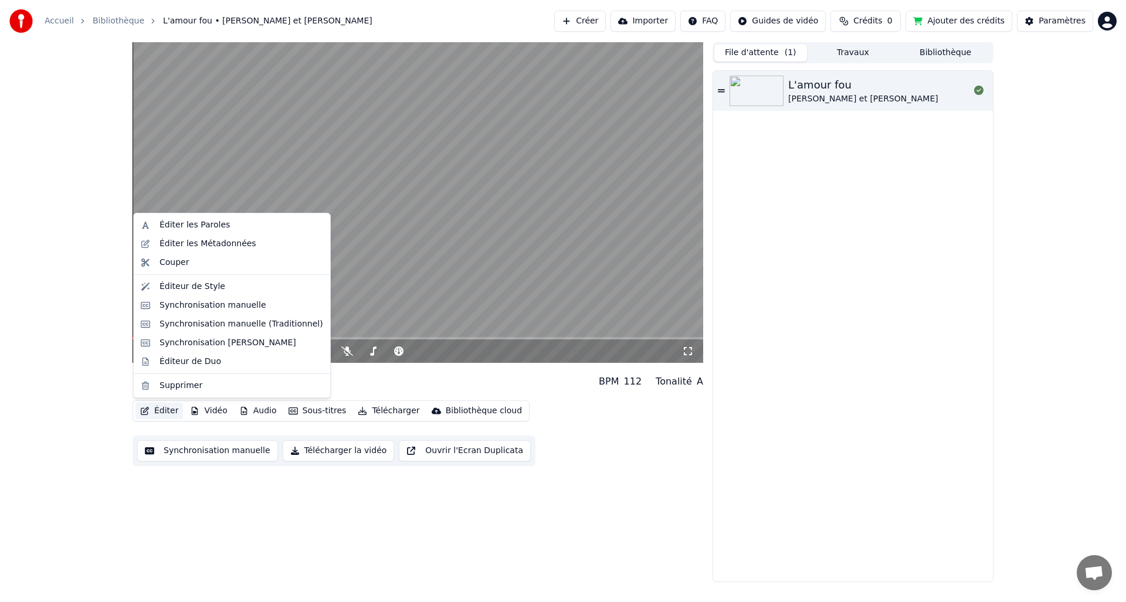
click at [166, 418] on button "Éditer" at bounding box center [159, 411] width 48 height 16
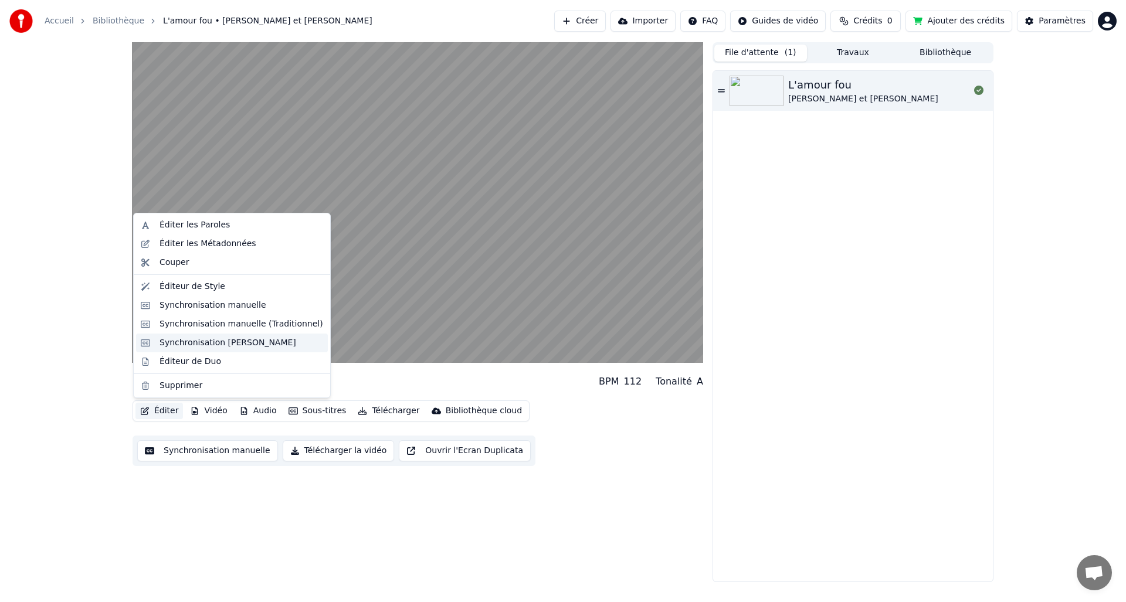
click at [160, 348] on div "Synchronisation [PERSON_NAME]" at bounding box center [232, 343] width 192 height 19
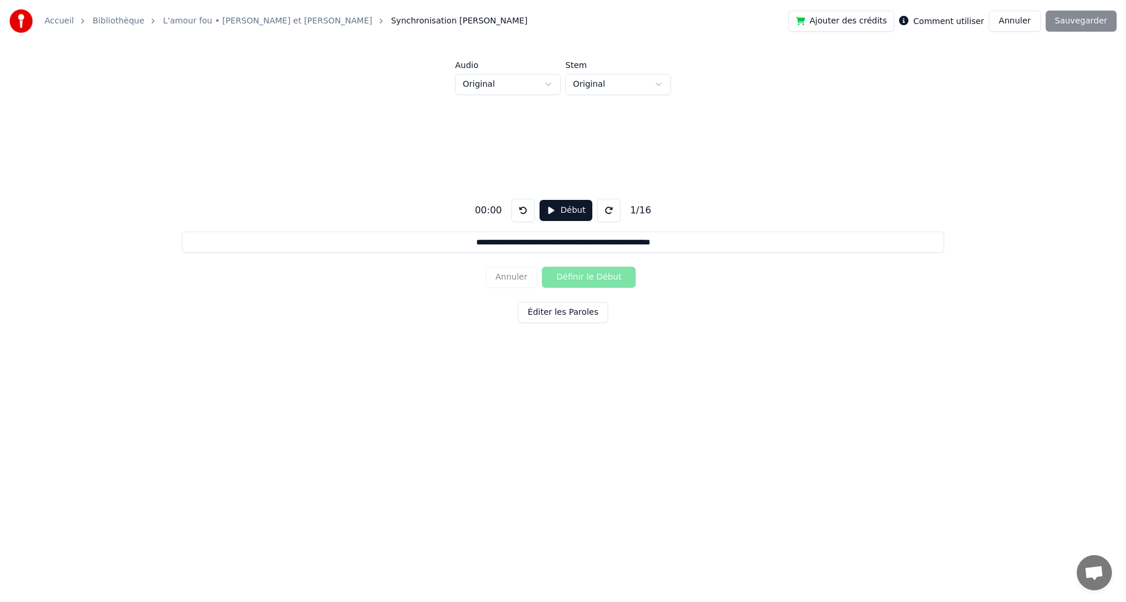
click at [1002, 32] on div "Accueil Bibliothèque L'amour fou • [PERSON_NAME] et [PERSON_NAME] [PERSON_NAME]…" at bounding box center [563, 21] width 1126 height 42
click at [1005, 25] on button "Annuler" at bounding box center [1015, 21] width 52 height 21
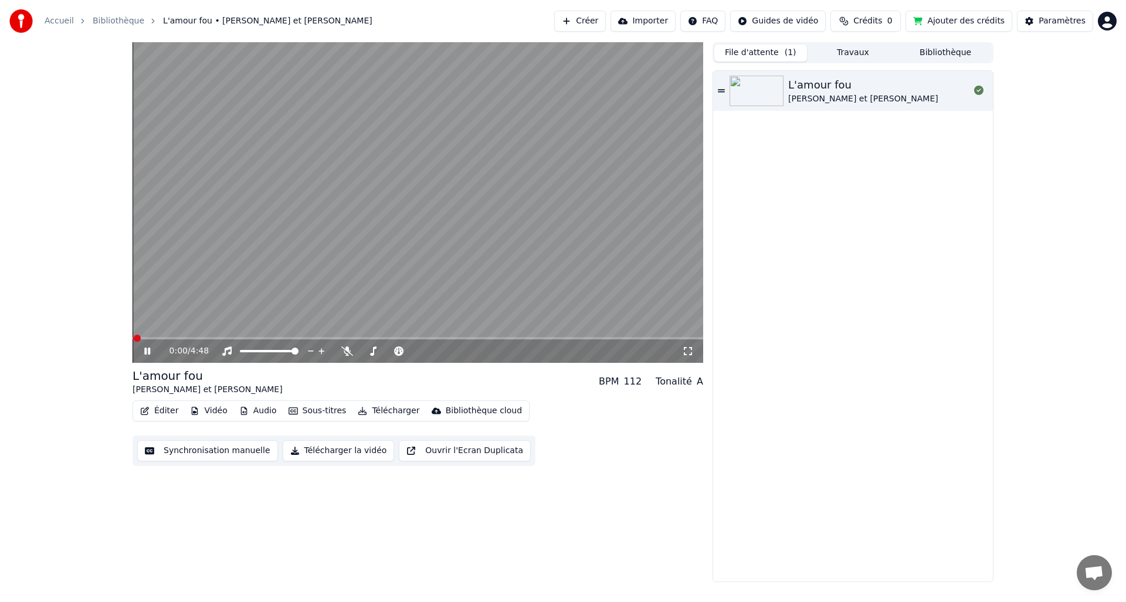
click at [155, 416] on button "Éditer" at bounding box center [159, 411] width 48 height 16
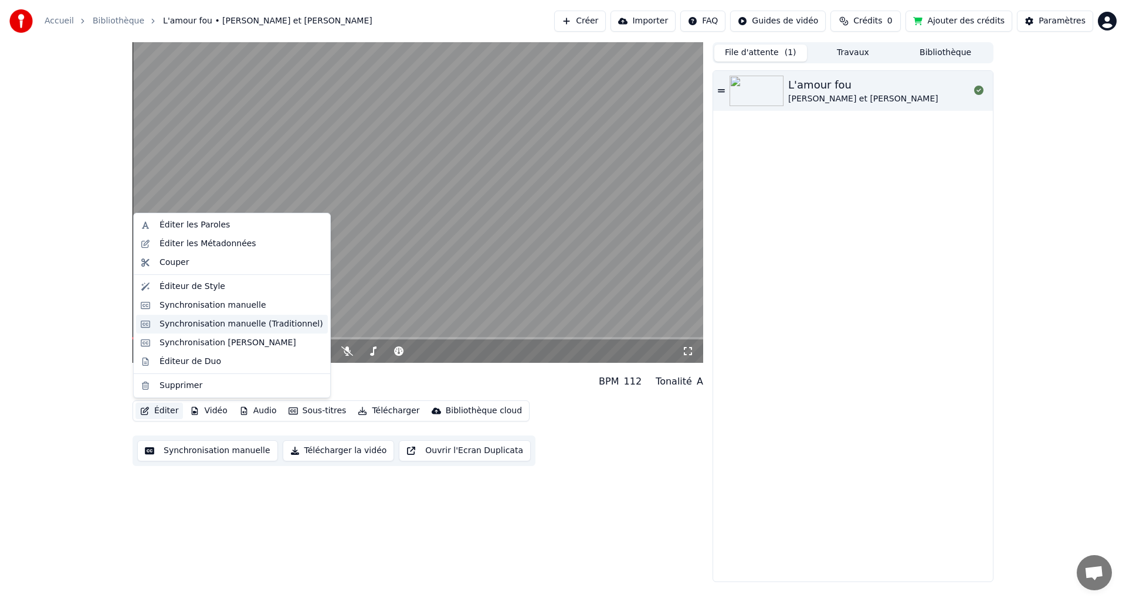
click at [194, 318] on div "Synchronisation manuelle (Traditionnel)" at bounding box center [242, 324] width 164 height 12
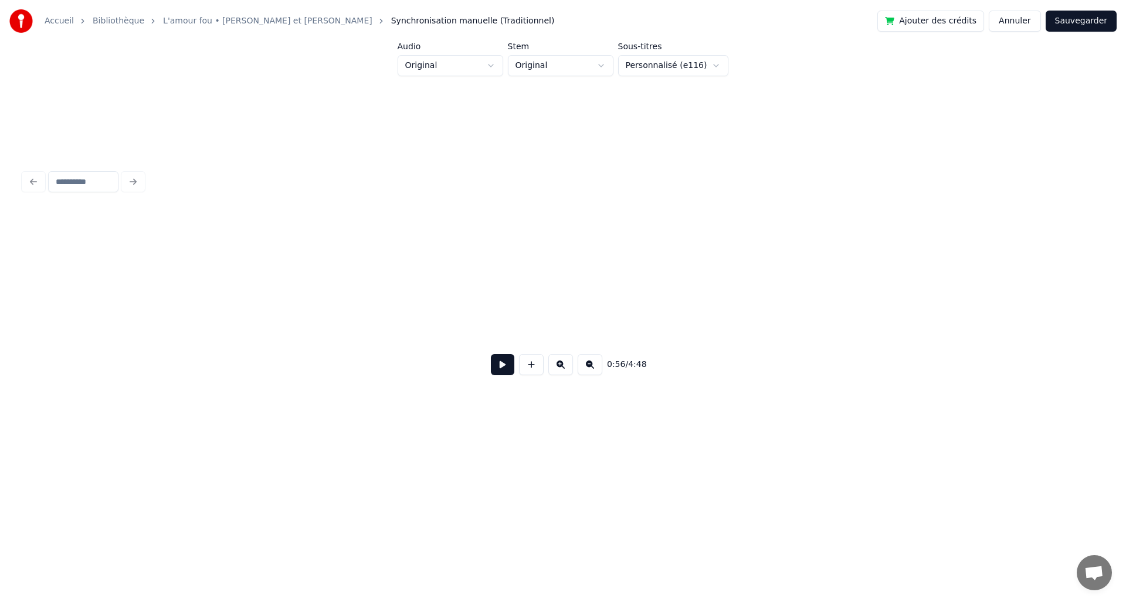
scroll to position [0, 3337]
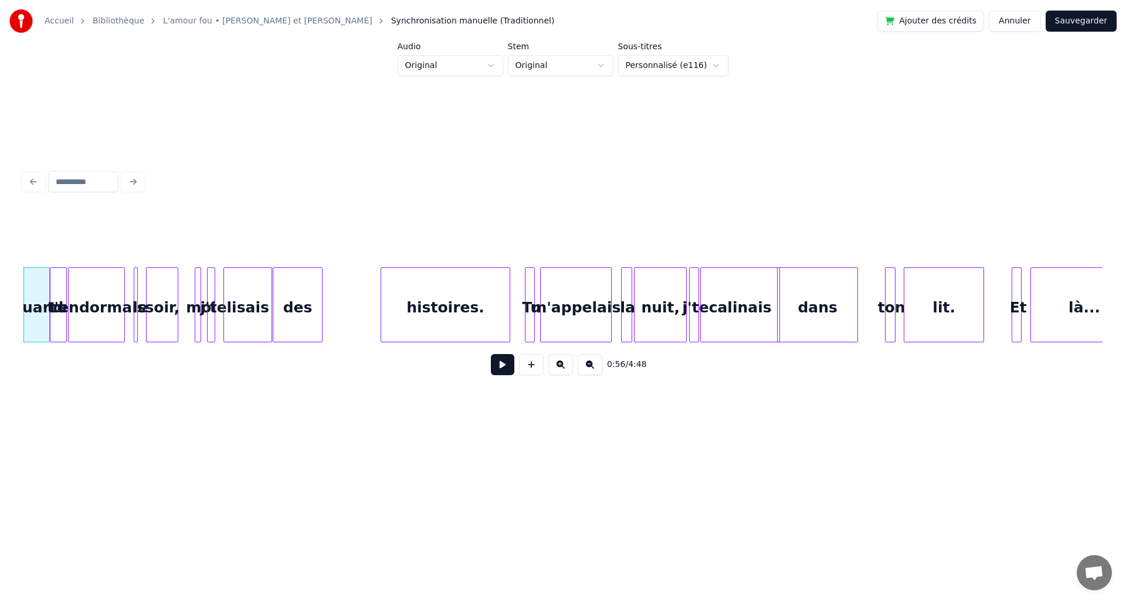
click at [717, 73] on html "Accueil Bibliothèque L'amour fou • [PERSON_NAME] et [PERSON_NAME] manuelle (Tra…" at bounding box center [563, 237] width 1126 height 475
click at [774, 58] on html "Accueil Bibliothèque L'amour fou • [PERSON_NAME] et [PERSON_NAME] manuelle (Tra…" at bounding box center [563, 237] width 1126 height 475
click at [1001, 18] on button "Annuler" at bounding box center [1015, 21] width 52 height 21
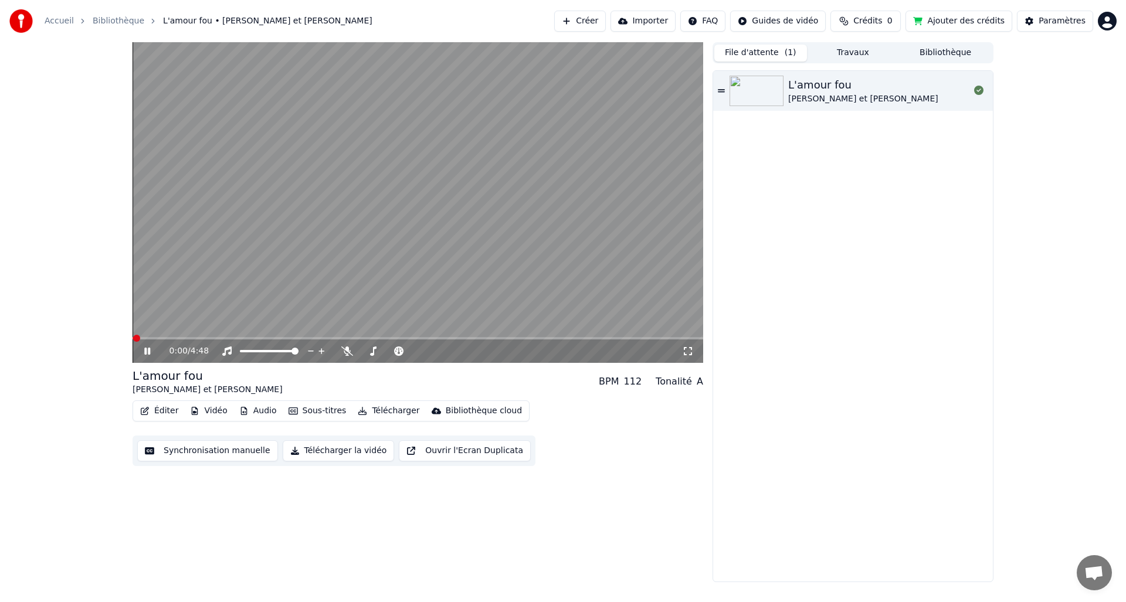
click at [216, 415] on button "Vidéo" at bounding box center [208, 411] width 46 height 16
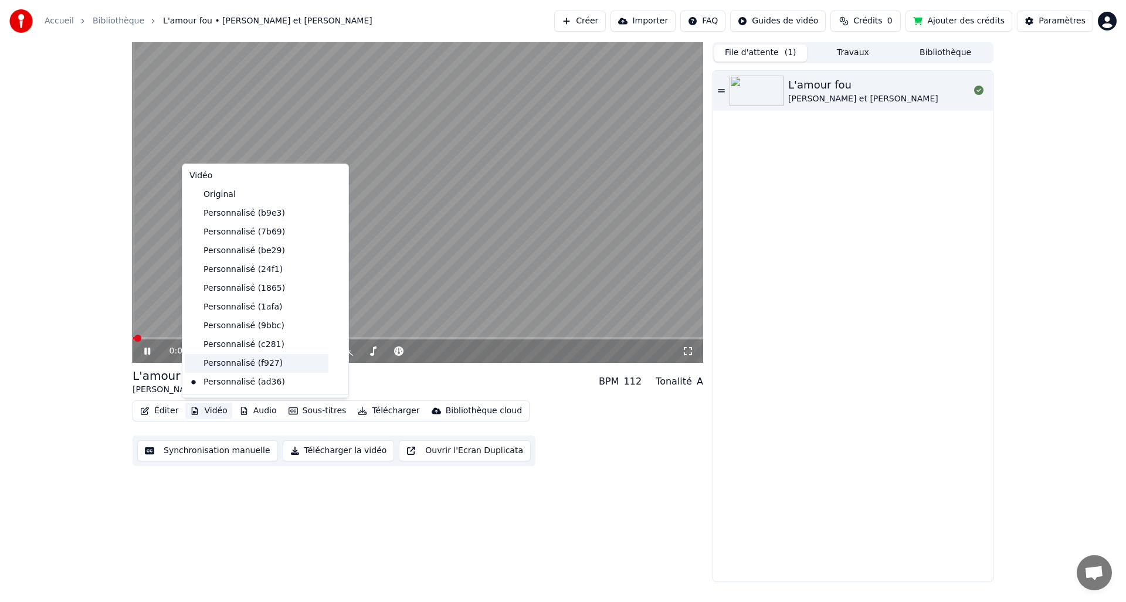
click at [226, 363] on div "Personnalisé (f927)" at bounding box center [257, 363] width 144 height 19
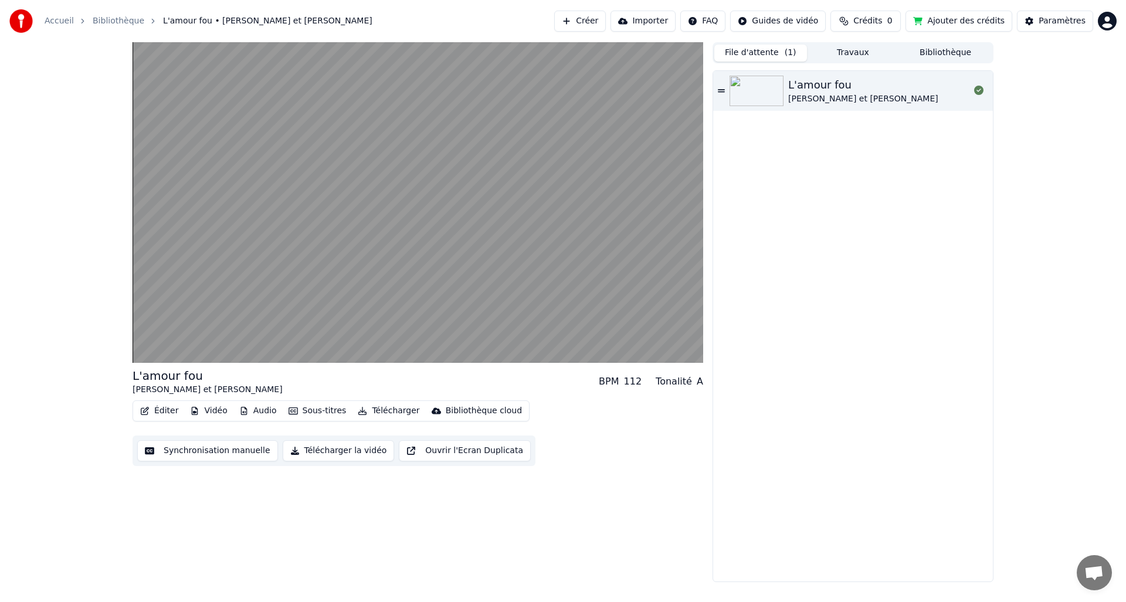
click at [257, 414] on button "Audio" at bounding box center [258, 411] width 47 height 16
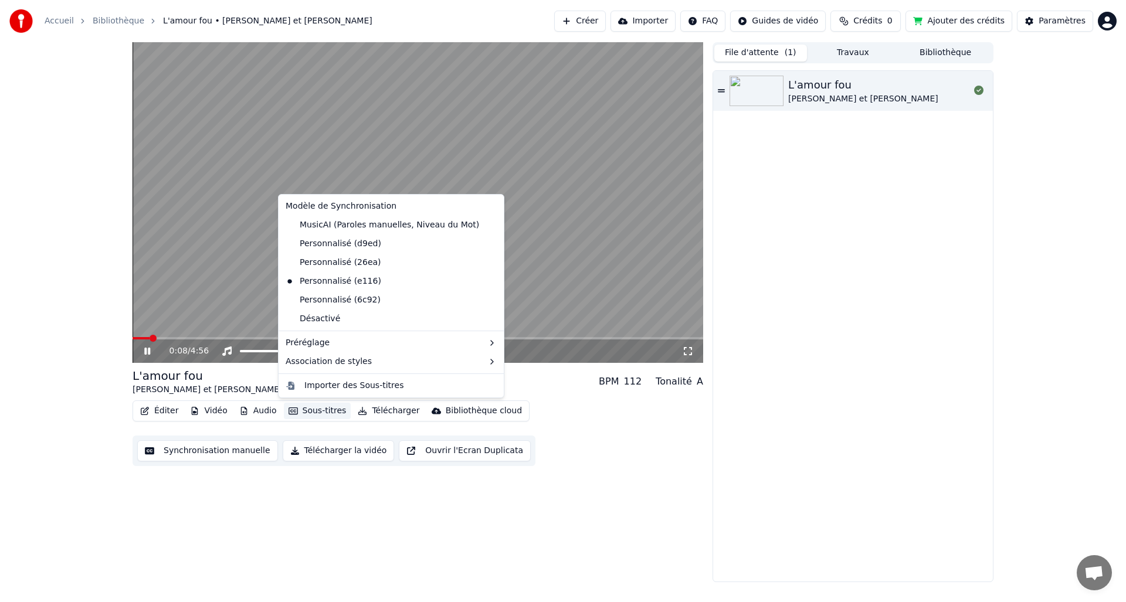
click at [310, 409] on button "Sous-titres" at bounding box center [317, 411] width 67 height 16
click at [242, 337] on span at bounding box center [418, 338] width 571 height 2
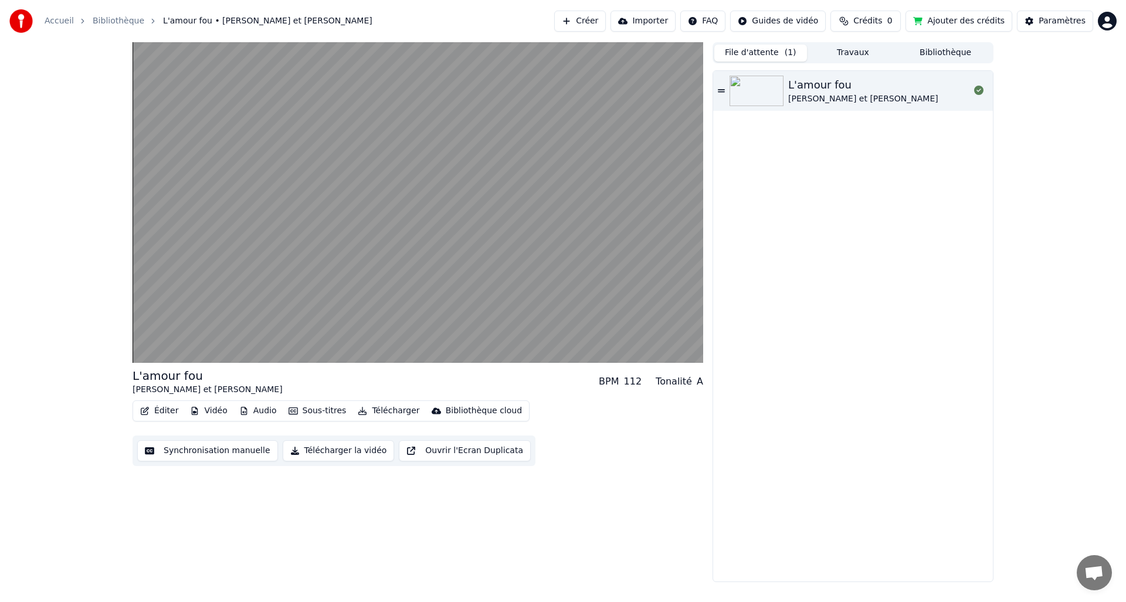
click at [209, 413] on button "Vidéo" at bounding box center [208, 411] width 46 height 16
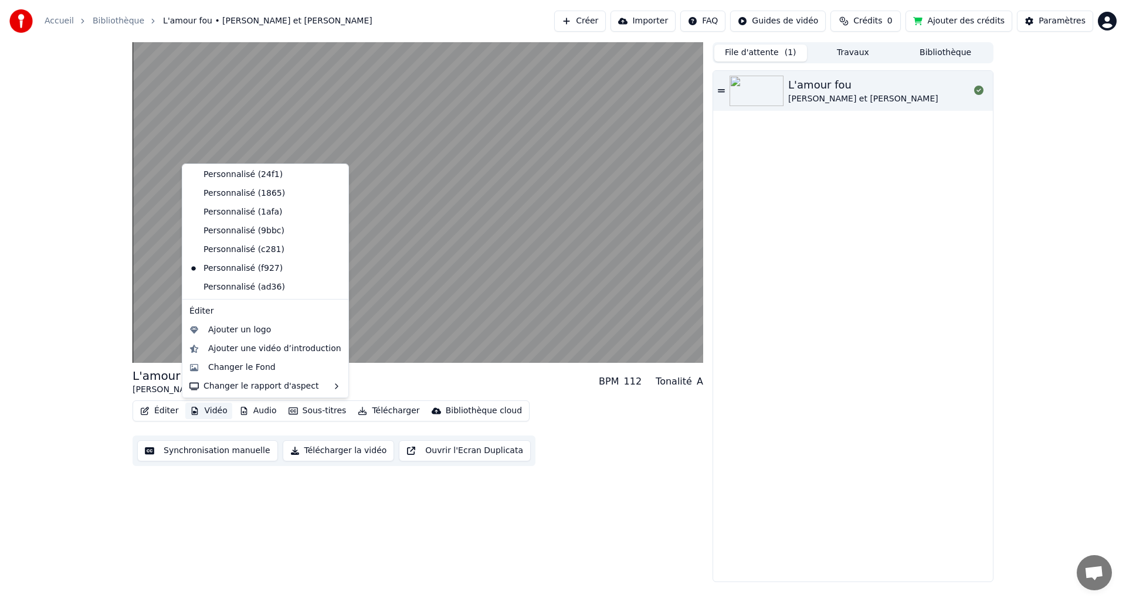
scroll to position [96, 0]
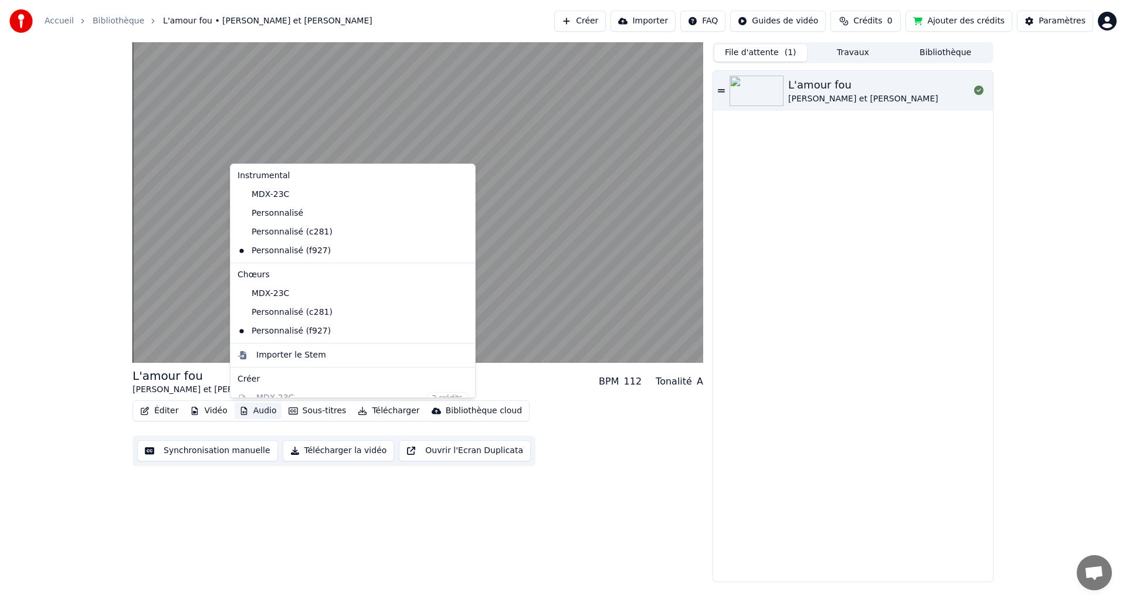
click at [287, 479] on div "L'amour fou [PERSON_NAME] et [PERSON_NAME] BPM 112 Tonalité A Éditer Vidéo Audi…" at bounding box center [418, 312] width 571 height 540
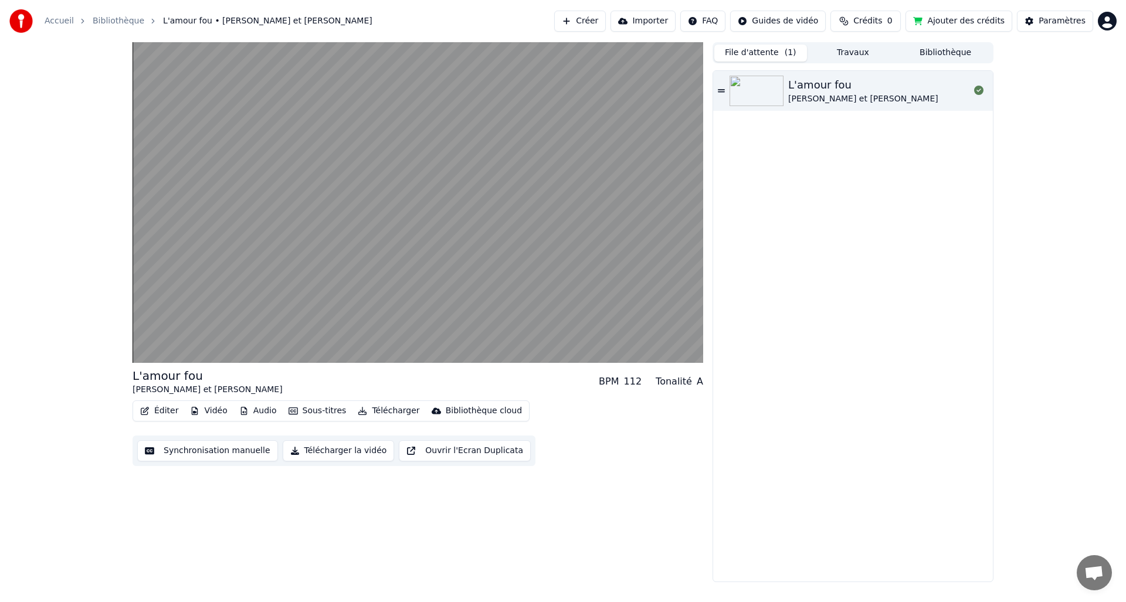
click at [263, 412] on button "Audio" at bounding box center [258, 411] width 47 height 16
click at [317, 487] on div "L'amour fou [PERSON_NAME] et [PERSON_NAME] BPM 112 Tonalité A Éditer Vidéo Audi…" at bounding box center [418, 312] width 571 height 540
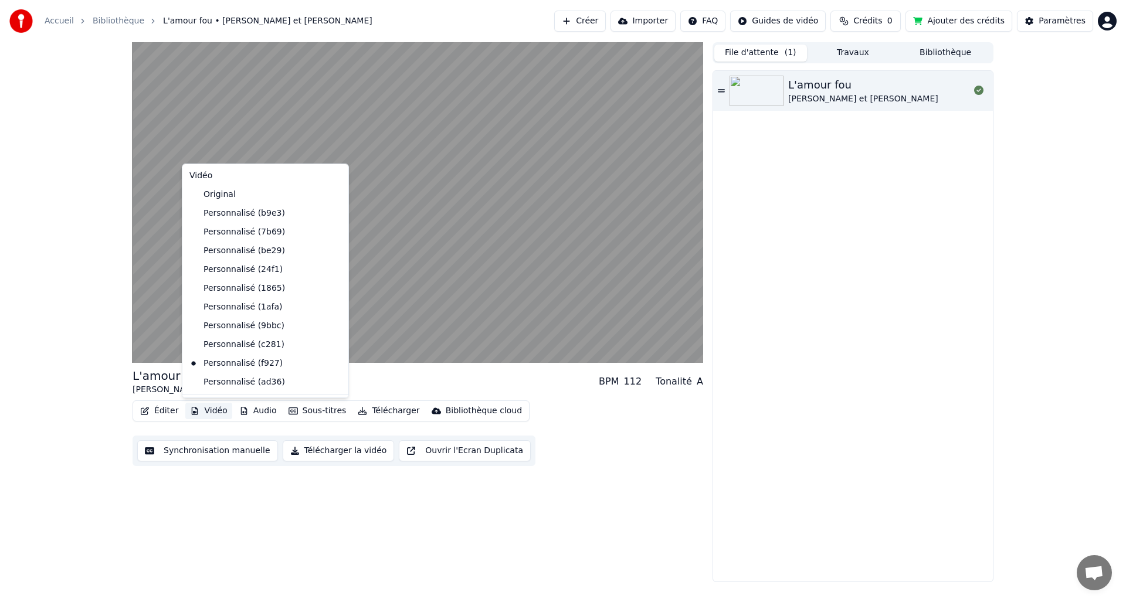
click at [215, 406] on button "Vidéo" at bounding box center [208, 411] width 46 height 16
click at [262, 370] on div "Changer le Fond" at bounding box center [241, 367] width 67 height 12
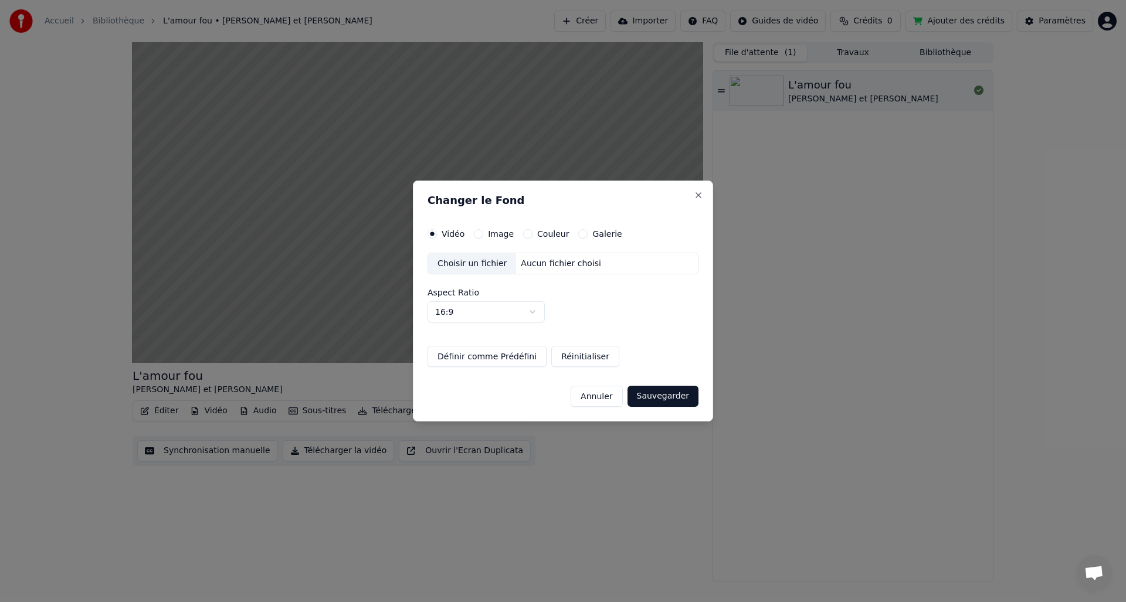
click at [496, 260] on div "Choisir un fichier" at bounding box center [472, 263] width 88 height 21
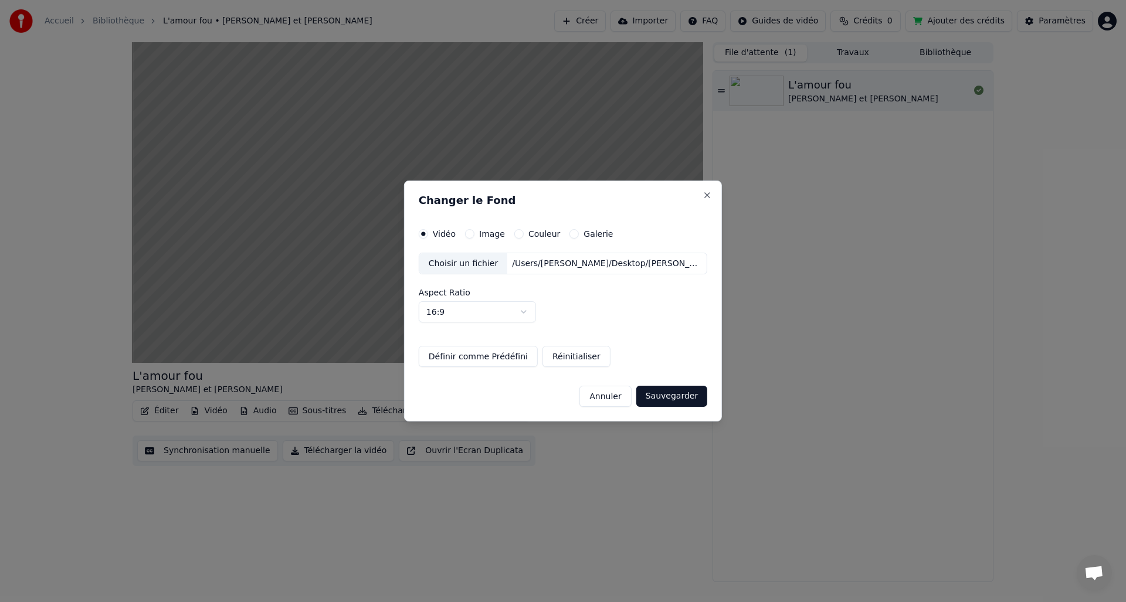
click at [654, 397] on button "Sauvegarder" at bounding box center [671, 396] width 71 height 21
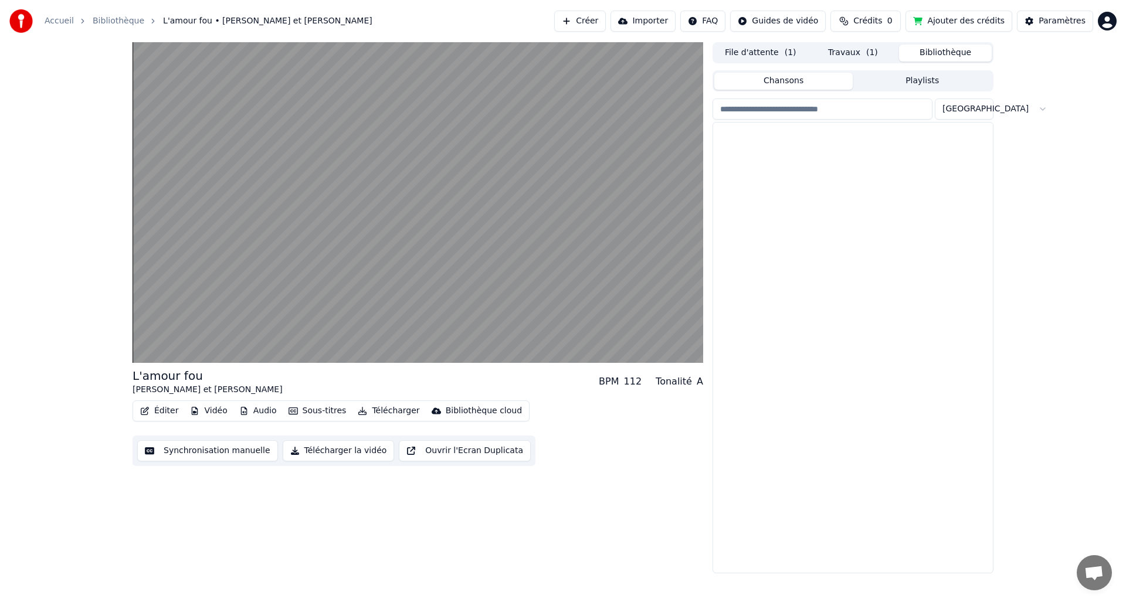
click at [960, 51] on button "Bibliothèque" at bounding box center [945, 53] width 93 height 17
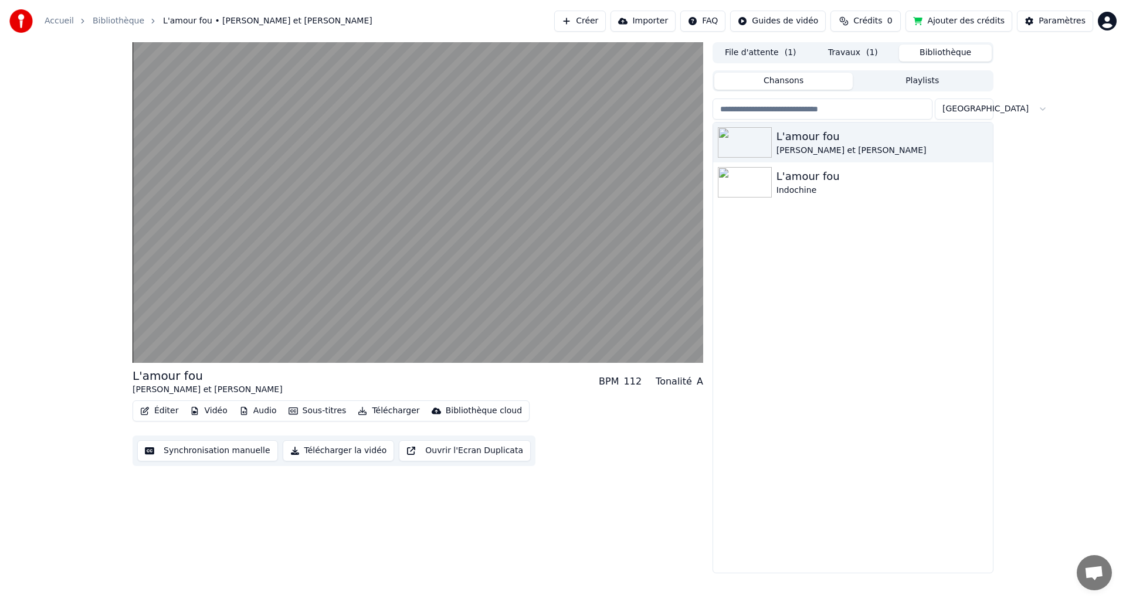
click at [866, 53] on span "( 1 )" at bounding box center [872, 53] width 12 height 12
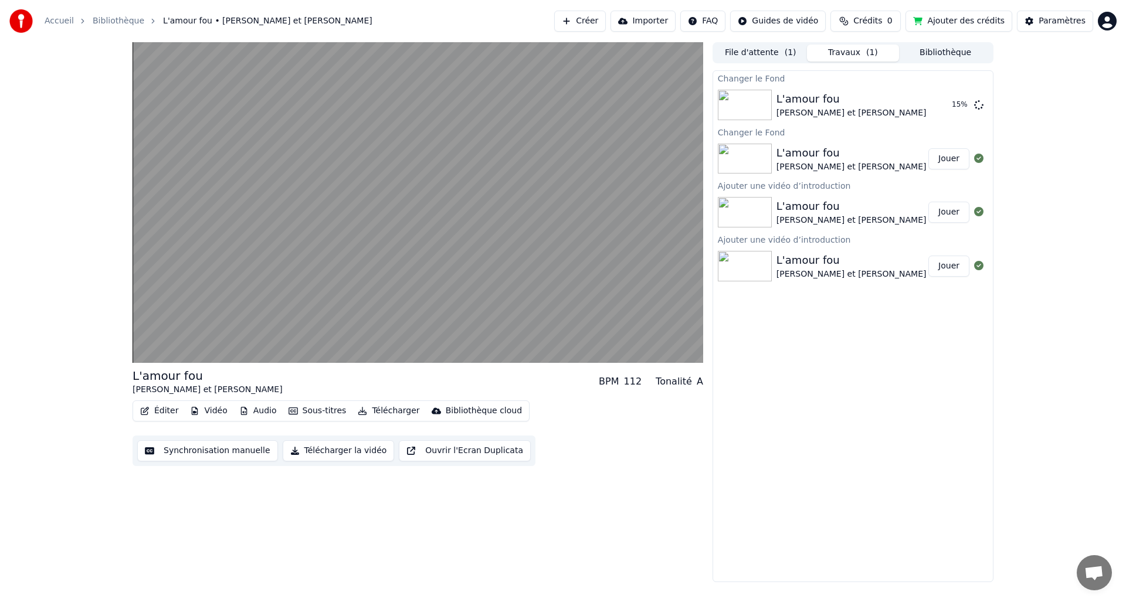
click at [781, 159] on div "L'amour fou" at bounding box center [852, 153] width 150 height 16
click at [789, 213] on div "L'amour fou" at bounding box center [852, 206] width 150 height 16
click at [803, 216] on div "[PERSON_NAME] et [PERSON_NAME]" at bounding box center [852, 221] width 150 height 12
click at [936, 103] on button "Jouer" at bounding box center [948, 104] width 41 height 21
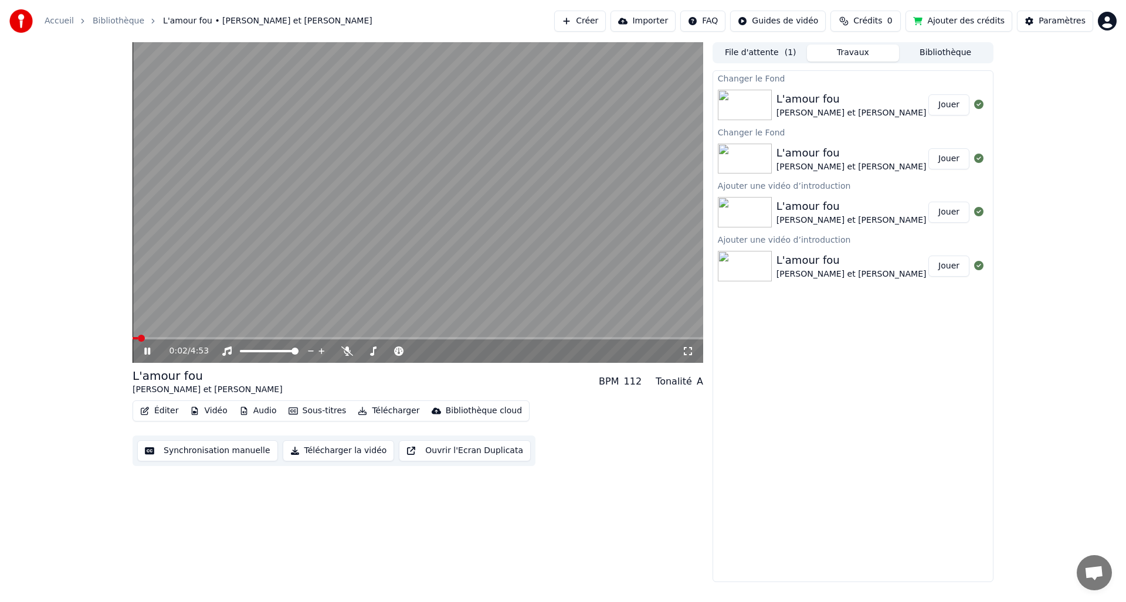
click at [253, 416] on button "Audio" at bounding box center [258, 411] width 47 height 16
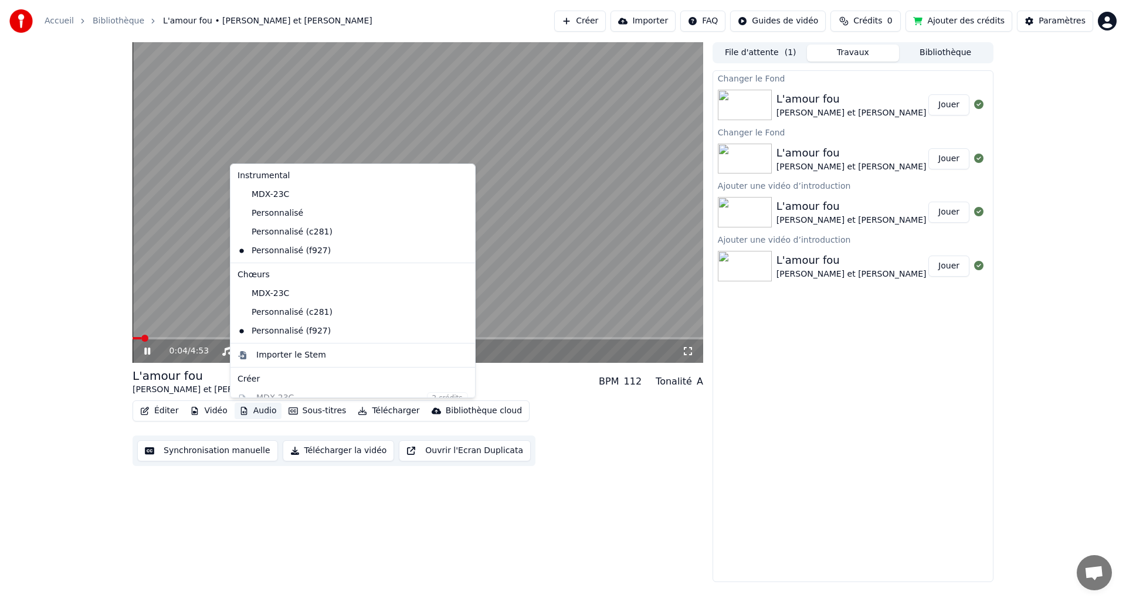
click at [386, 511] on div "0:04 / 4:53 L'amour fou [PERSON_NAME] et [PERSON_NAME] BPM 112 Tonalité A Édite…" at bounding box center [418, 312] width 571 height 540
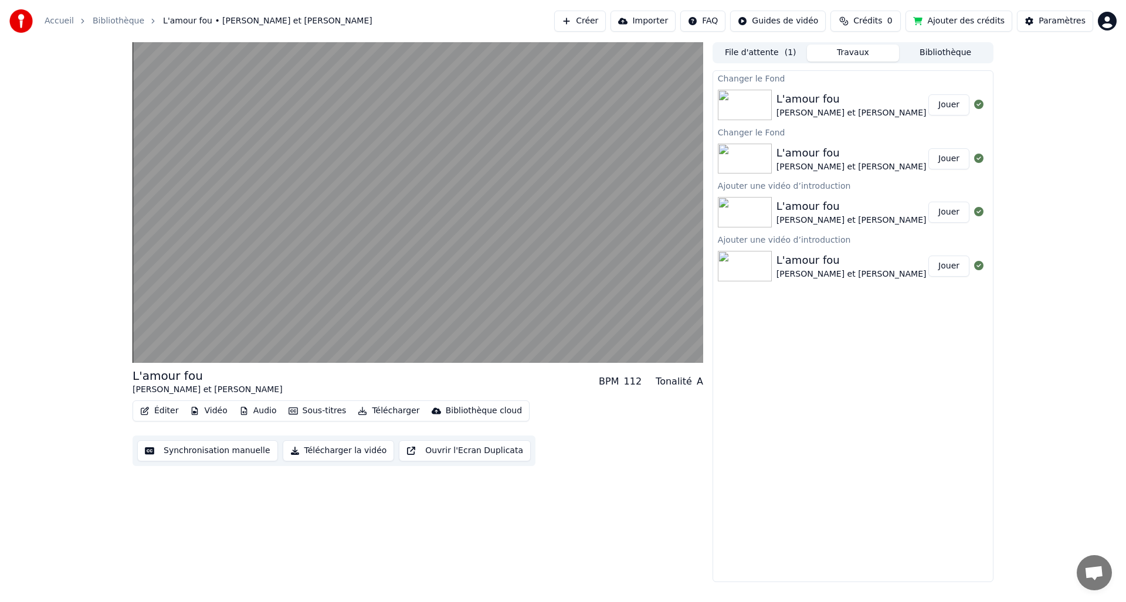
click at [317, 414] on button "Sous-titres" at bounding box center [317, 411] width 67 height 16
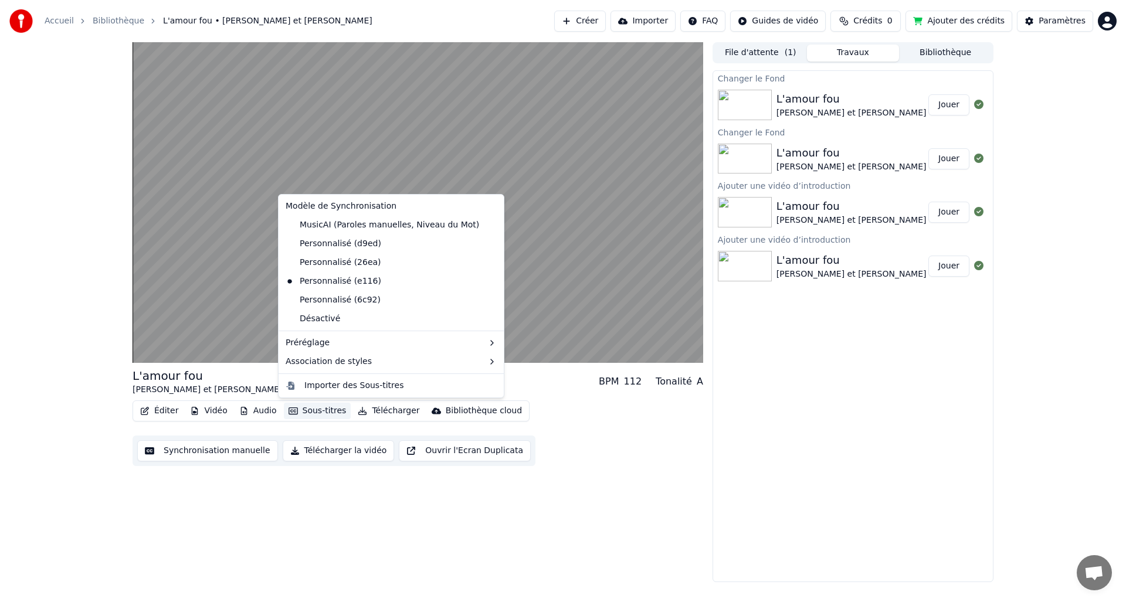
click at [401, 530] on div "L'amour fou [PERSON_NAME] et [PERSON_NAME] BPM 112 Tonalité A Éditer Vidéo Audi…" at bounding box center [418, 312] width 571 height 540
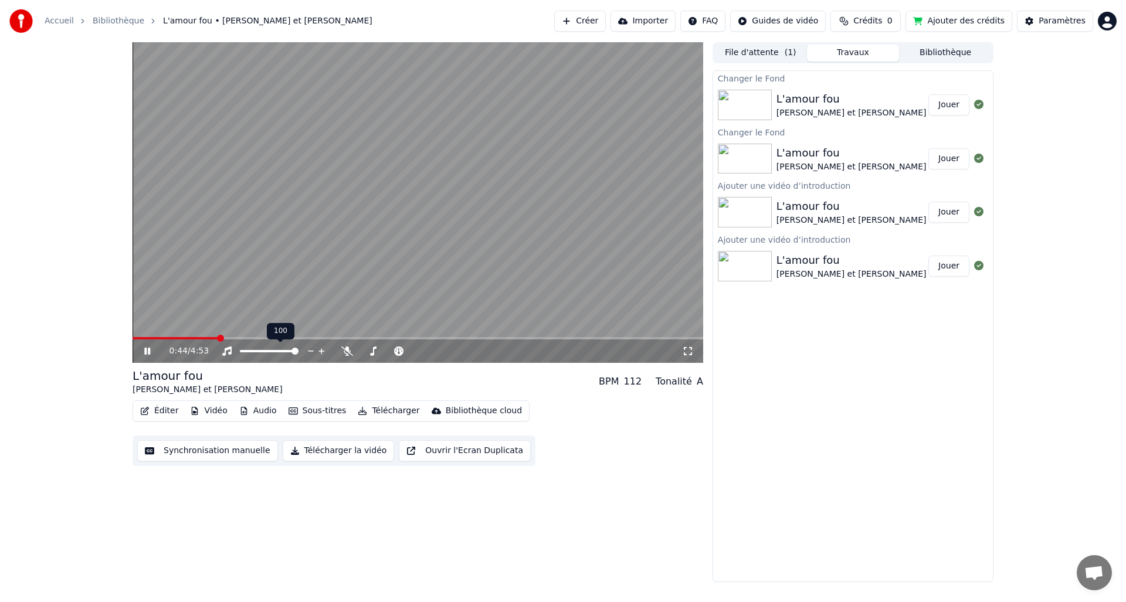
click at [217, 340] on span at bounding box center [418, 338] width 571 height 2
click at [235, 337] on span at bounding box center [418, 338] width 571 height 2
click at [667, 337] on span at bounding box center [418, 338] width 571 height 2
click at [686, 337] on video at bounding box center [418, 202] width 571 height 321
click at [680, 338] on span at bounding box center [418, 338] width 571 height 2
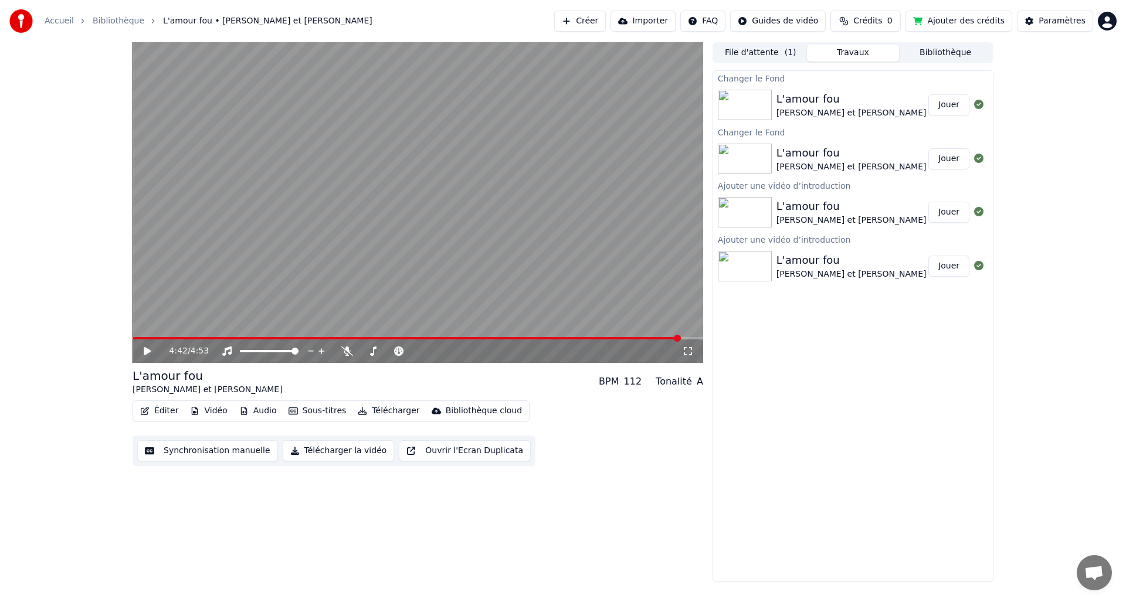
click at [146, 353] on icon at bounding box center [147, 351] width 7 height 8
click at [233, 338] on span at bounding box center [183, 338] width 101 height 2
click at [248, 337] on span at bounding box center [418, 338] width 571 height 2
click at [148, 351] on icon at bounding box center [156, 351] width 28 height 9
click at [219, 410] on button "Vidéo" at bounding box center [208, 411] width 46 height 16
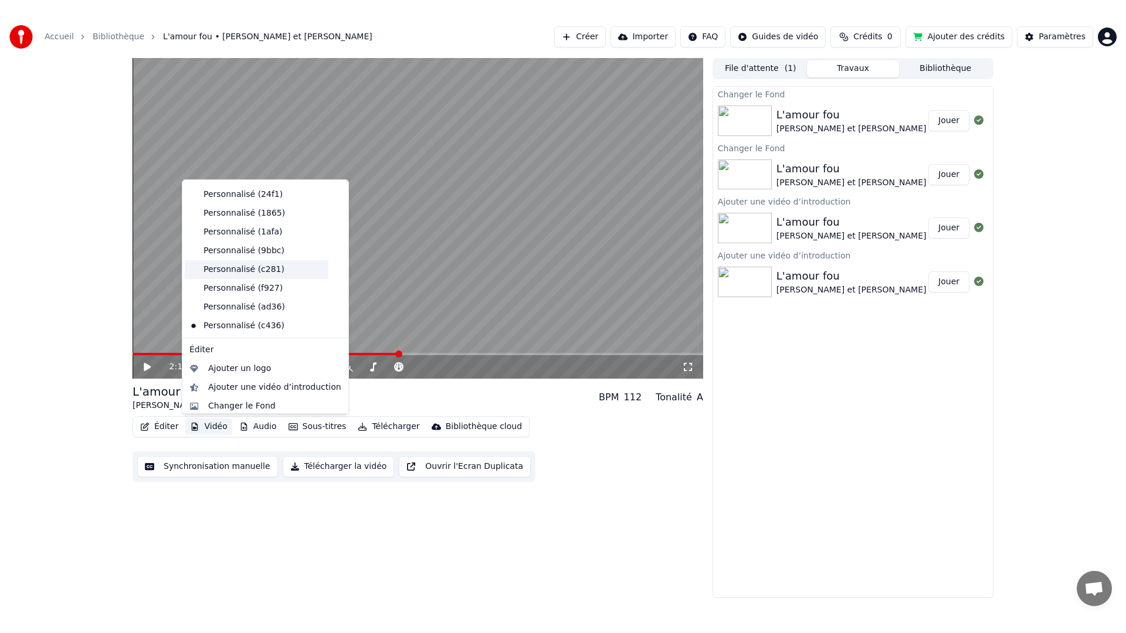
scroll to position [114, 0]
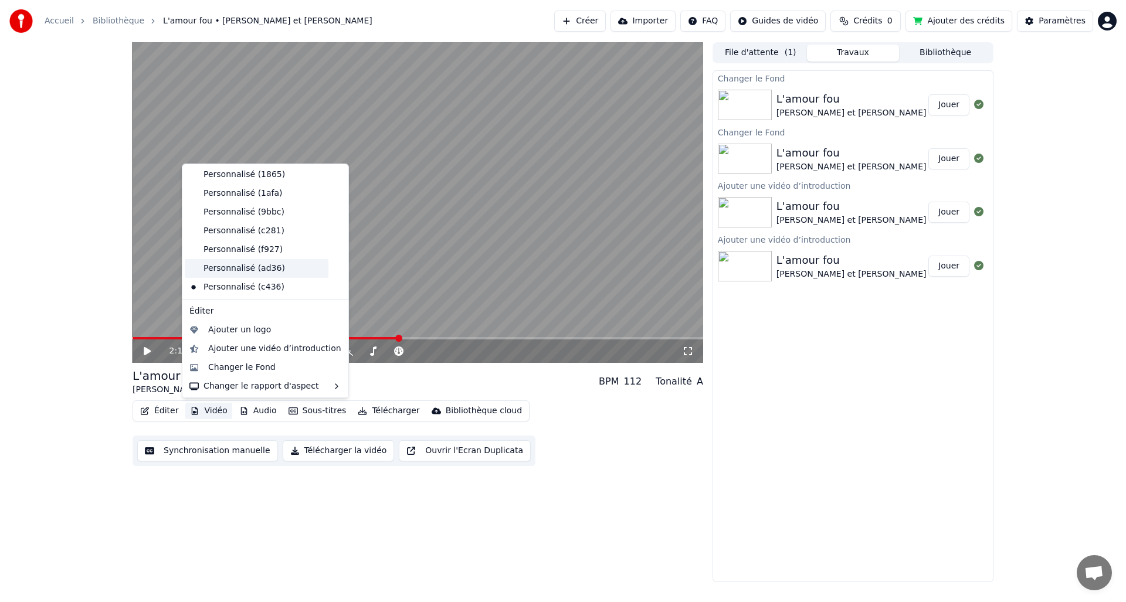
click at [242, 266] on div "Personnalisé (ad36)" at bounding box center [257, 268] width 144 height 19
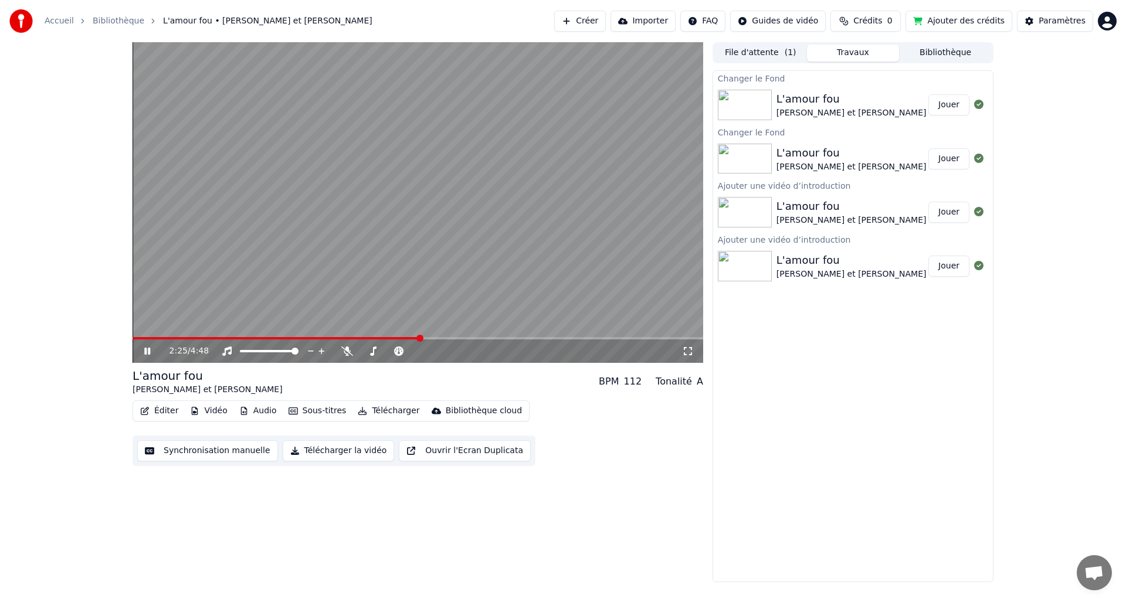
click at [696, 340] on div "2:25 / 4:48" at bounding box center [418, 351] width 571 height 23
click at [694, 340] on div "2:26 / 4:48" at bounding box center [418, 351] width 571 height 23
click at [693, 338] on span at bounding box center [418, 338] width 571 height 2
click at [143, 339] on span at bounding box center [138, 338] width 10 height 2
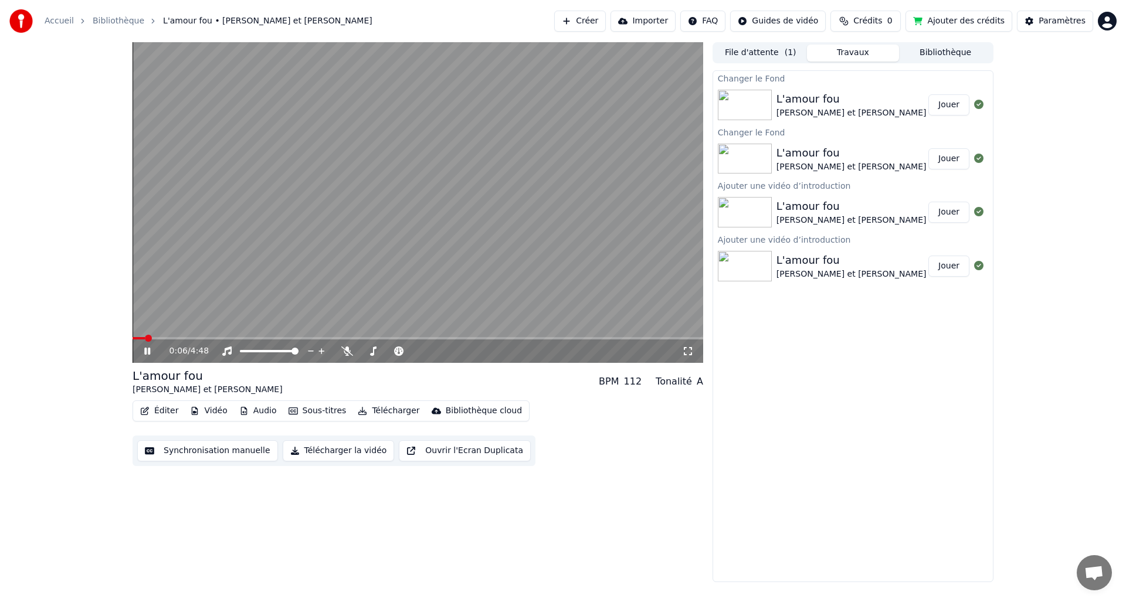
click at [224, 340] on span at bounding box center [418, 338] width 571 height 2
click at [256, 338] on span at bounding box center [418, 338] width 571 height 2
click at [237, 338] on span at bounding box center [198, 338] width 131 height 2
click at [147, 353] on icon at bounding box center [156, 351] width 28 height 9
click at [147, 353] on icon at bounding box center [147, 351] width 7 height 8
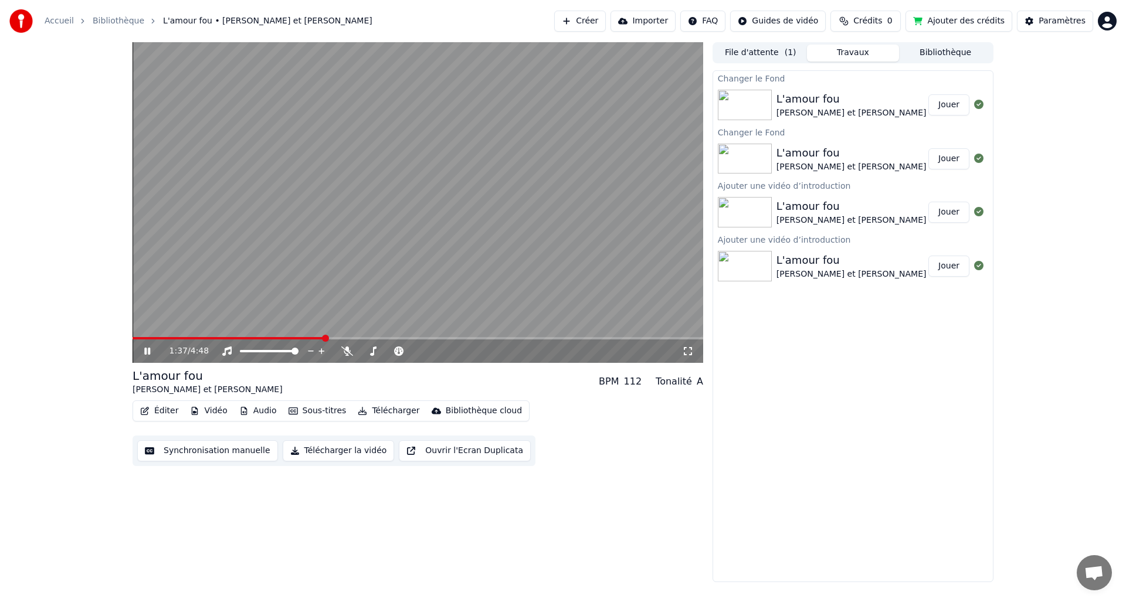
click at [147, 353] on icon at bounding box center [156, 351] width 28 height 9
click at [148, 348] on icon at bounding box center [156, 351] width 28 height 9
click at [303, 338] on span at bounding box center [231, 338] width 196 height 2
click at [266, 338] on span at bounding box center [219, 338] width 172 height 2
click at [145, 350] on icon at bounding box center [147, 351] width 6 height 7
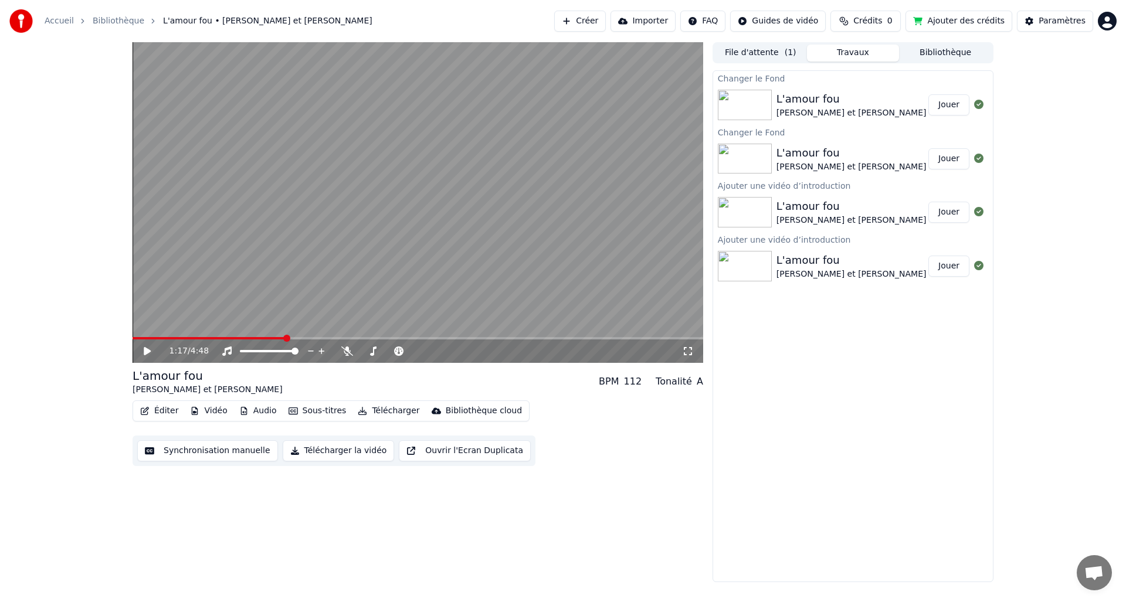
click at [235, 337] on span at bounding box center [209, 338] width 152 height 2
click at [243, 338] on span at bounding box center [418, 338] width 571 height 2
click at [307, 338] on span at bounding box center [418, 338] width 571 height 2
click at [320, 337] on span at bounding box center [418, 338] width 571 height 2
click at [329, 338] on span at bounding box center [418, 338] width 571 height 2
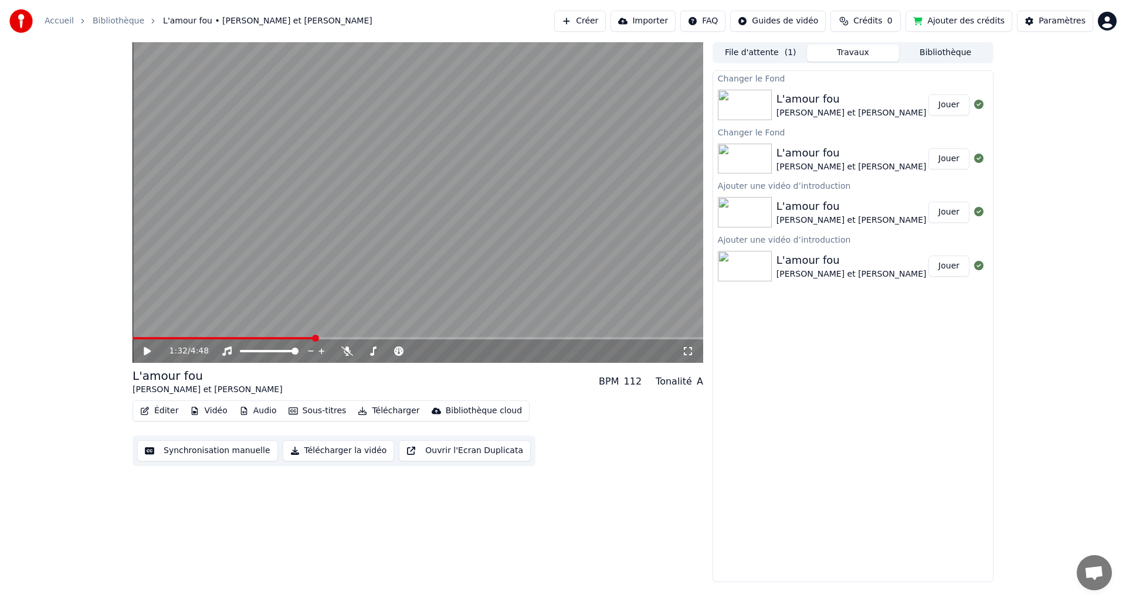
click at [314, 338] on span at bounding box center [224, 338] width 182 height 2
click at [304, 338] on span at bounding box center [219, 338] width 172 height 2
click at [293, 338] on span at bounding box center [214, 338] width 162 height 2
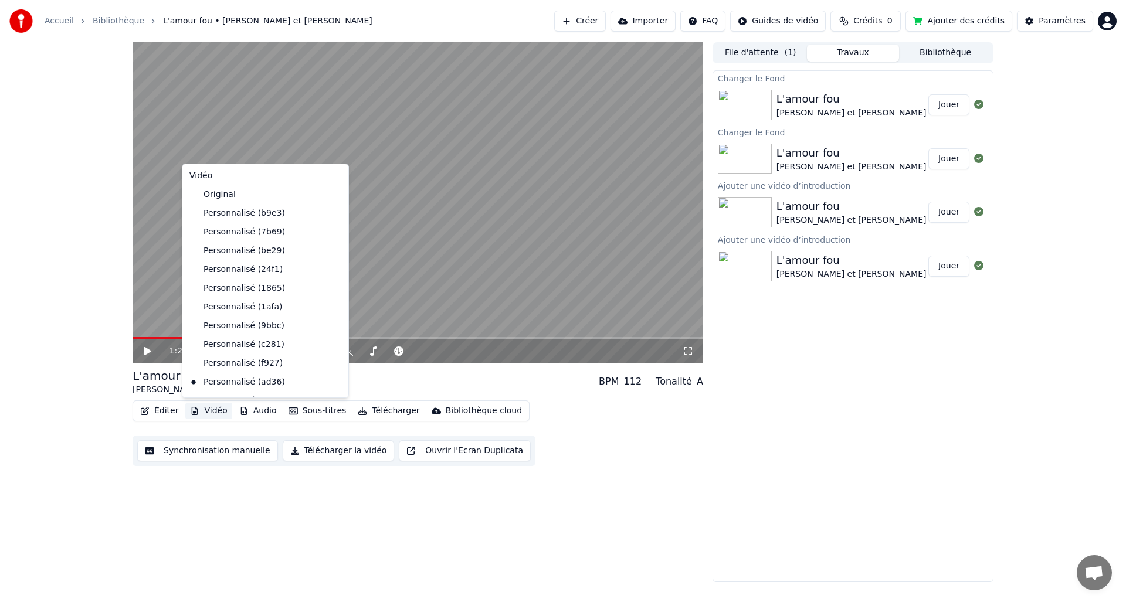
click at [209, 411] on button "Vidéo" at bounding box center [208, 411] width 46 height 16
click at [229, 209] on div "Personnalisé (b9e3)" at bounding box center [257, 213] width 144 height 19
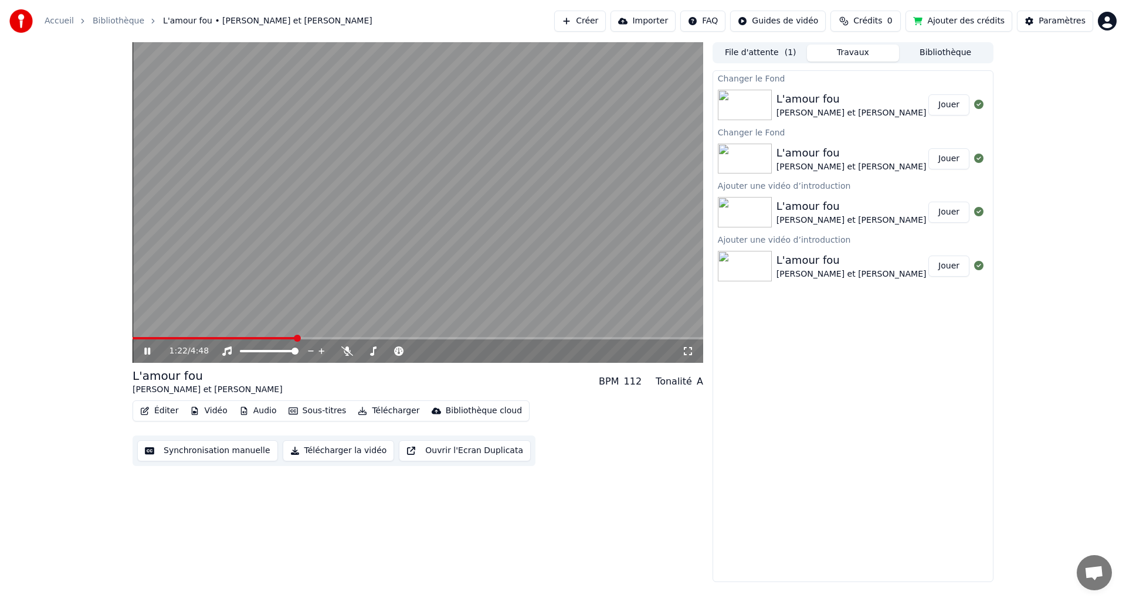
click at [219, 411] on button "Vidéo" at bounding box center [208, 411] width 46 height 16
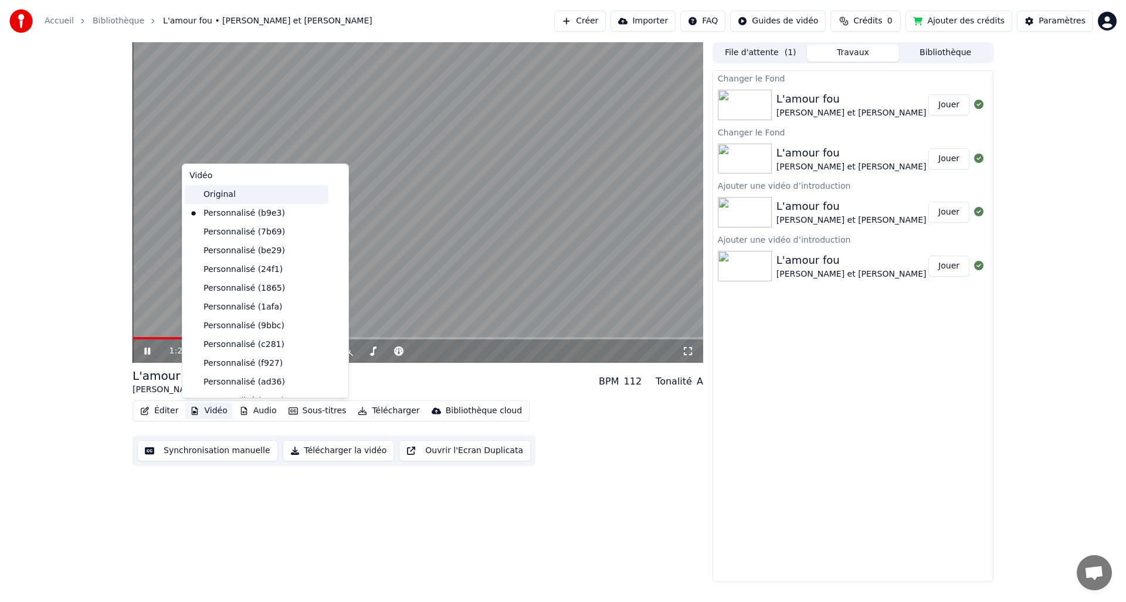
click at [223, 190] on div "Original" at bounding box center [257, 194] width 144 height 19
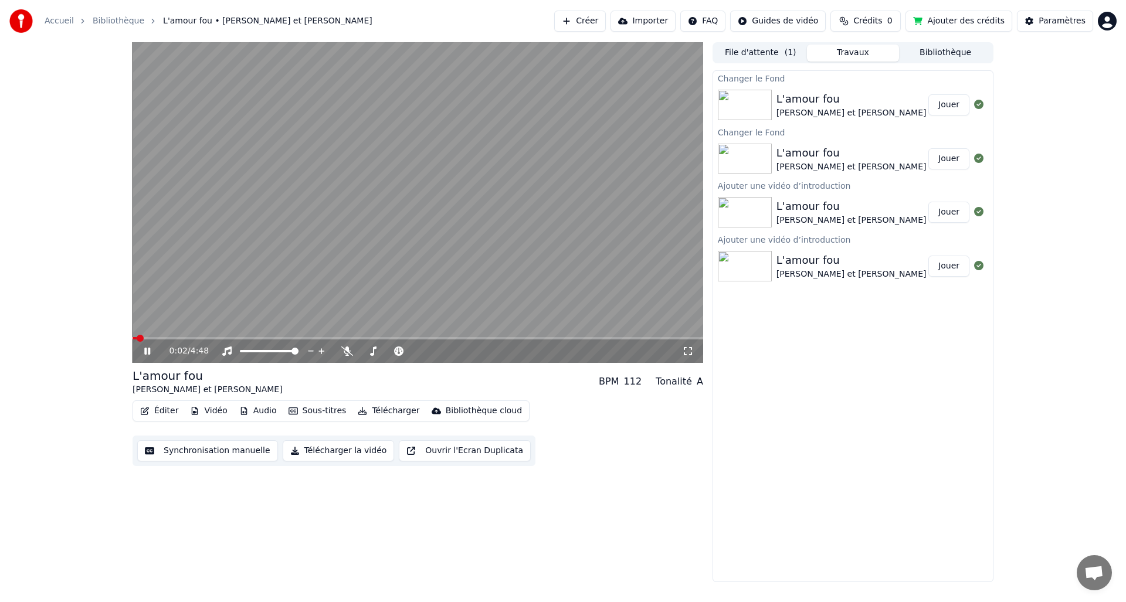
click at [137, 339] on span at bounding box center [135, 338] width 4 height 2
click at [171, 338] on span at bounding box center [418, 338] width 571 height 2
click at [190, 338] on span at bounding box center [418, 338] width 571 height 2
click at [219, 337] on span at bounding box center [418, 338] width 571 height 2
click at [232, 337] on span at bounding box center [418, 338] width 571 height 2
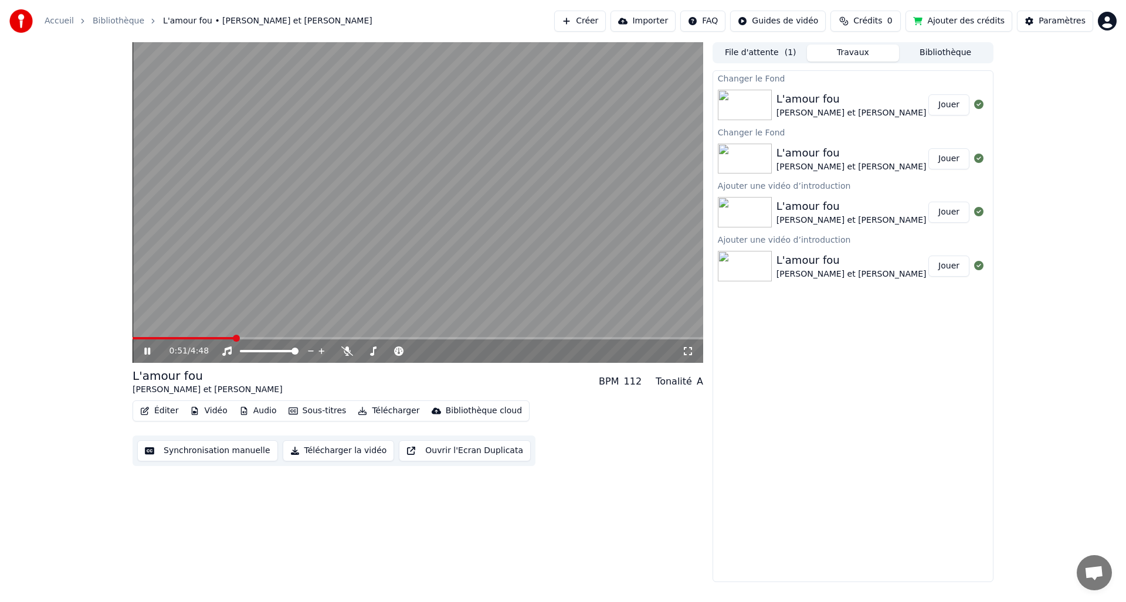
click at [243, 337] on span at bounding box center [418, 338] width 571 height 2
click at [149, 351] on icon at bounding box center [147, 351] width 6 height 7
click at [149, 351] on icon at bounding box center [147, 351] width 7 height 8
click at [149, 351] on icon at bounding box center [147, 351] width 6 height 7
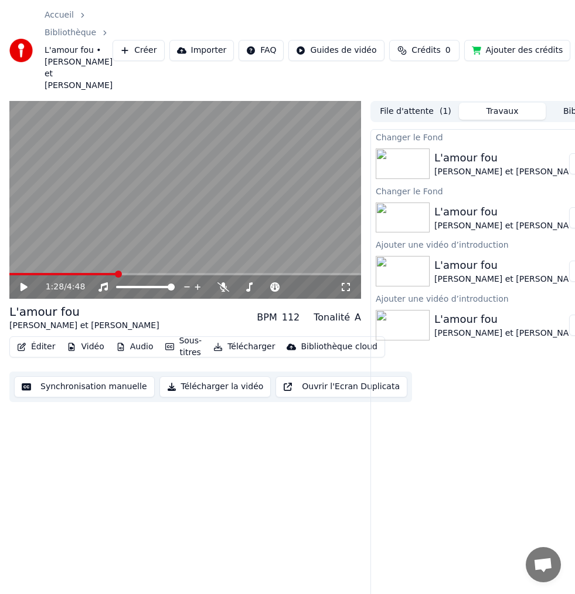
click at [23, 283] on icon at bounding box center [24, 287] width 7 height 8
click at [23, 283] on icon at bounding box center [24, 286] width 6 height 7
click at [113, 273] on span at bounding box center [61, 274] width 104 height 2
click at [104, 275] on div "1:25 / 4:48" at bounding box center [185, 286] width 352 height 23
click at [91, 273] on span at bounding box center [61, 274] width 104 height 2
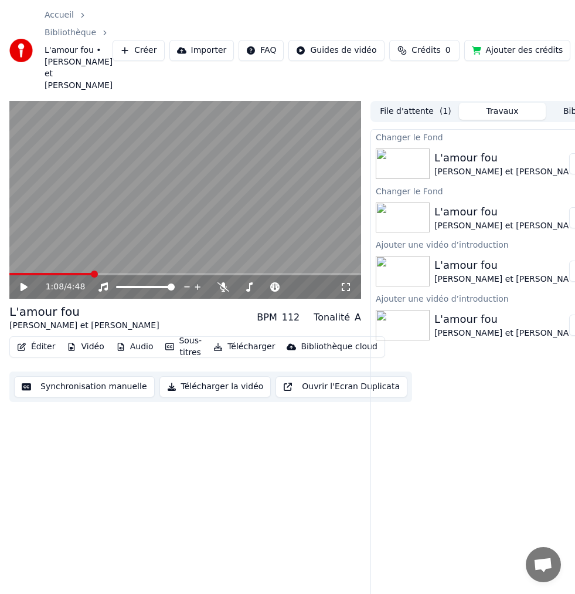
click at [26, 282] on icon at bounding box center [32, 286] width 27 height 9
click at [26, 283] on icon at bounding box center [24, 286] width 6 height 7
click at [23, 283] on icon at bounding box center [24, 287] width 7 height 8
click at [23, 282] on icon at bounding box center [32, 286] width 27 height 9
click at [23, 283] on icon at bounding box center [24, 287] width 7 height 8
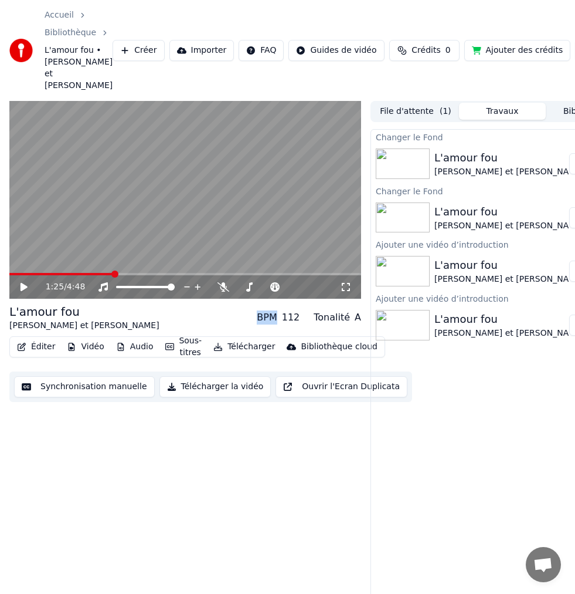
click at [23, 283] on icon at bounding box center [24, 287] width 7 height 8
click at [23, 283] on icon at bounding box center [24, 286] width 6 height 7
click at [23, 283] on icon at bounding box center [24, 287] width 7 height 8
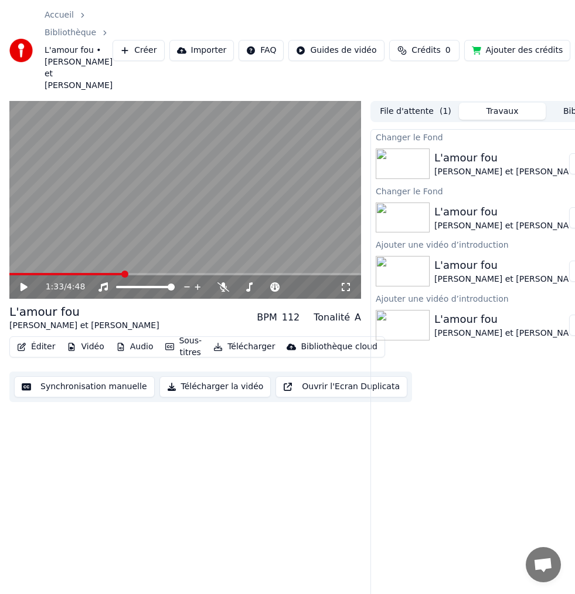
click at [23, 283] on icon at bounding box center [24, 287] width 7 height 8
click at [23, 283] on icon at bounding box center [24, 286] width 6 height 7
click at [144, 273] on span at bounding box center [80, 274] width 143 height 2
click at [144, 270] on span at bounding box center [145, 273] width 7 height 7
click at [25, 283] on icon at bounding box center [24, 287] width 7 height 8
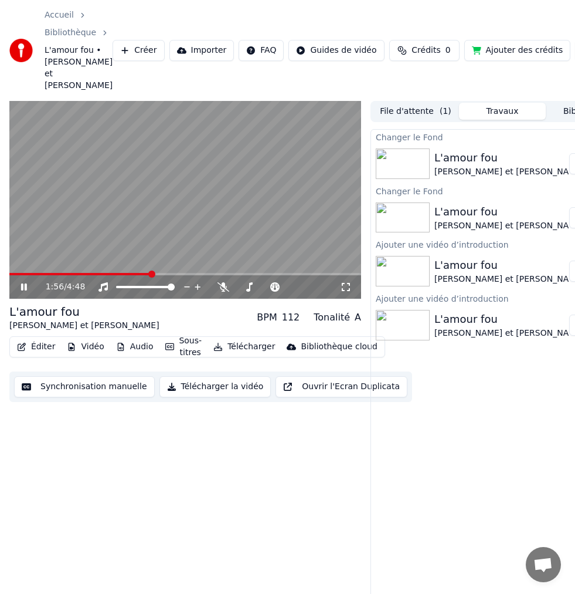
click at [23, 283] on icon at bounding box center [24, 286] width 6 height 7
click at [23, 283] on icon at bounding box center [24, 287] width 7 height 8
click at [23, 283] on icon at bounding box center [24, 286] width 6 height 7
click at [23, 283] on icon at bounding box center [24, 287] width 7 height 8
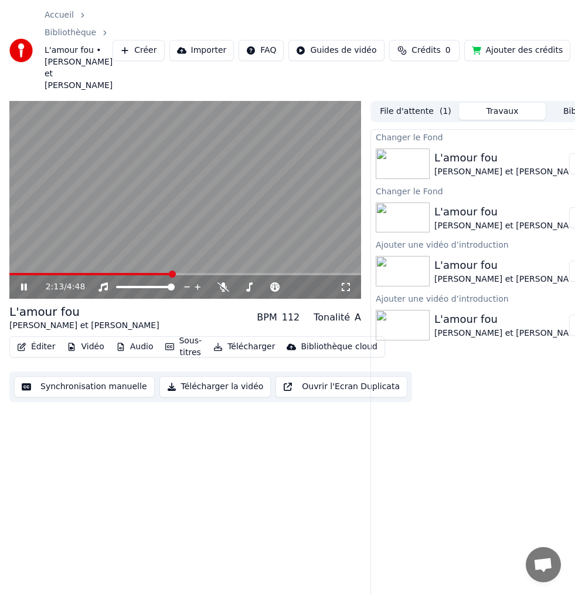
click at [23, 283] on icon at bounding box center [24, 286] width 6 height 7
click at [26, 283] on icon at bounding box center [24, 287] width 7 height 8
click at [26, 283] on icon at bounding box center [24, 286] width 6 height 7
click at [23, 283] on icon at bounding box center [24, 287] width 7 height 8
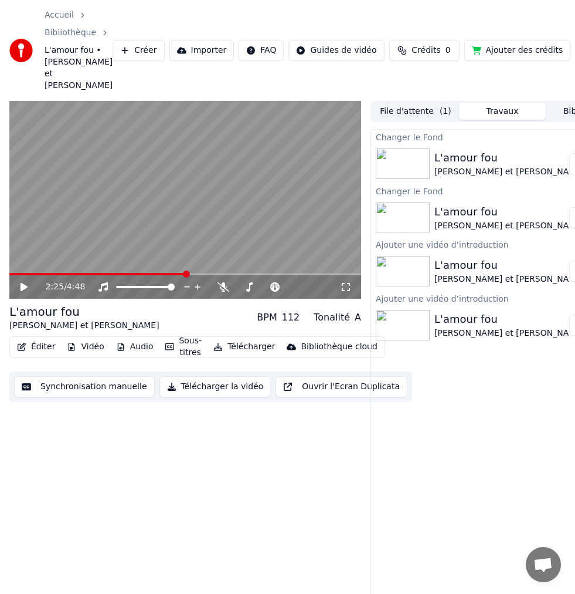
click at [23, 283] on icon at bounding box center [24, 287] width 7 height 8
click at [25, 283] on icon at bounding box center [24, 286] width 6 height 7
click at [201, 270] on span at bounding box center [204, 273] width 7 height 7
click at [199, 273] on span at bounding box center [106, 274] width 195 height 2
click at [22, 283] on icon at bounding box center [24, 287] width 7 height 8
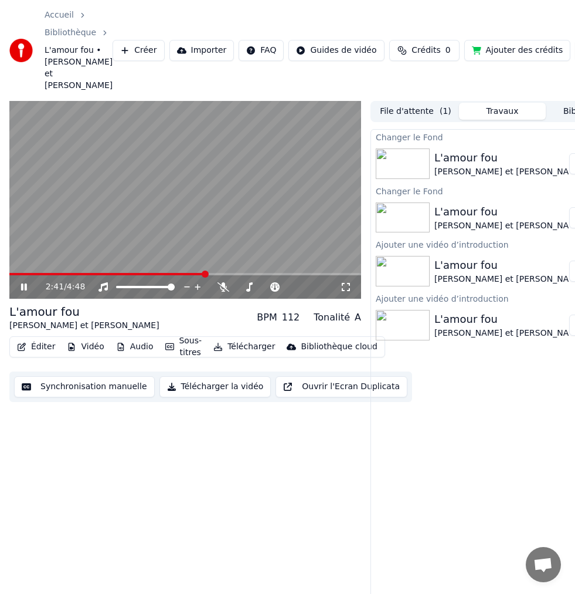
click at [22, 283] on icon at bounding box center [24, 286] width 6 height 7
click at [199, 273] on span at bounding box center [104, 274] width 190 height 2
click at [25, 283] on icon at bounding box center [24, 287] width 7 height 8
click at [25, 283] on icon at bounding box center [24, 286] width 6 height 7
click at [25, 283] on icon at bounding box center [24, 287] width 7 height 8
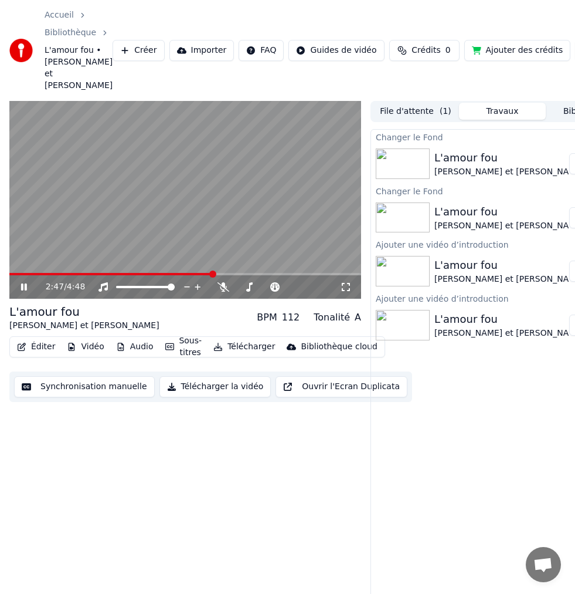
click at [25, 283] on icon at bounding box center [24, 286] width 6 height 7
click at [191, 273] on span at bounding box center [100, 274] width 182 height 2
click at [23, 283] on icon at bounding box center [24, 287] width 7 height 8
click at [23, 283] on icon at bounding box center [24, 286] width 6 height 7
click at [25, 283] on icon at bounding box center [24, 287] width 7 height 8
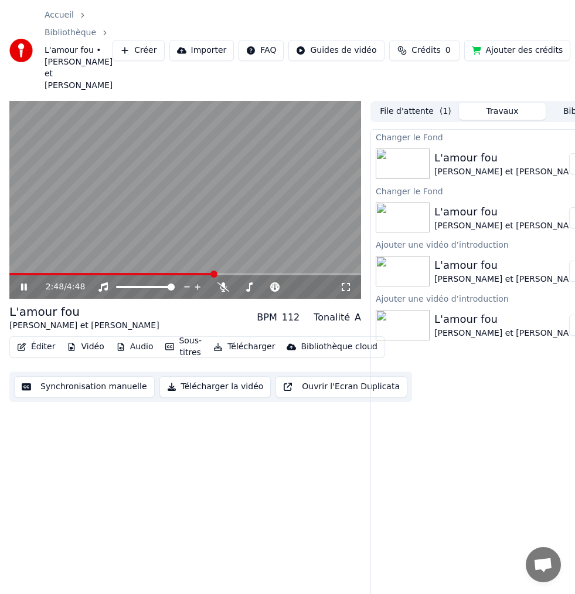
click at [25, 283] on icon at bounding box center [24, 286] width 6 height 7
click at [25, 283] on icon at bounding box center [24, 287] width 7 height 8
click at [212, 273] on span at bounding box center [115, 274] width 212 height 2
click at [22, 283] on icon at bounding box center [24, 286] width 6 height 7
click at [23, 283] on icon at bounding box center [24, 287] width 7 height 8
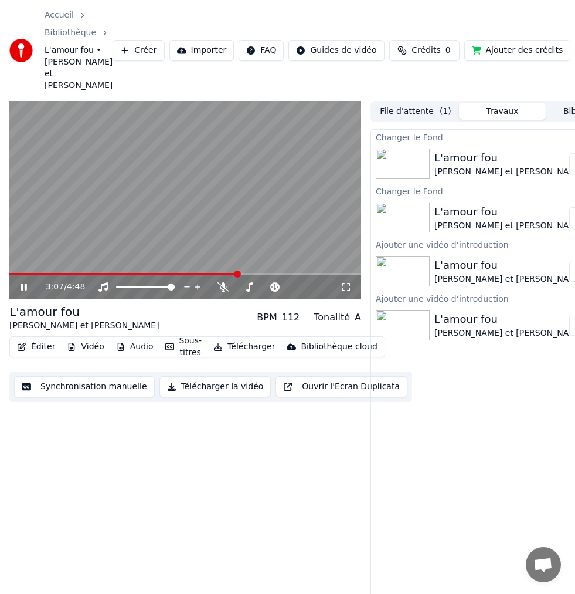
click at [23, 282] on icon at bounding box center [32, 286] width 27 height 9
click at [24, 283] on icon at bounding box center [24, 287] width 7 height 8
click at [24, 282] on icon at bounding box center [32, 286] width 27 height 9
click at [24, 283] on icon at bounding box center [24, 287] width 7 height 8
click at [24, 282] on icon at bounding box center [32, 286] width 27 height 9
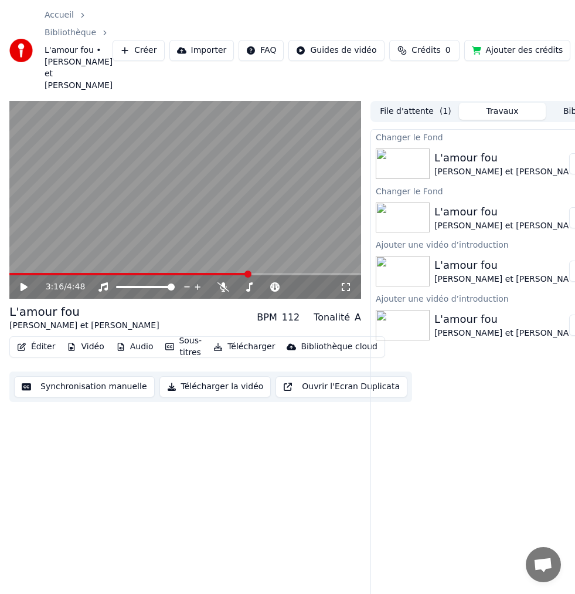
click at [23, 283] on icon at bounding box center [24, 287] width 7 height 8
click at [23, 282] on icon at bounding box center [32, 286] width 27 height 9
click at [23, 283] on icon at bounding box center [24, 287] width 7 height 8
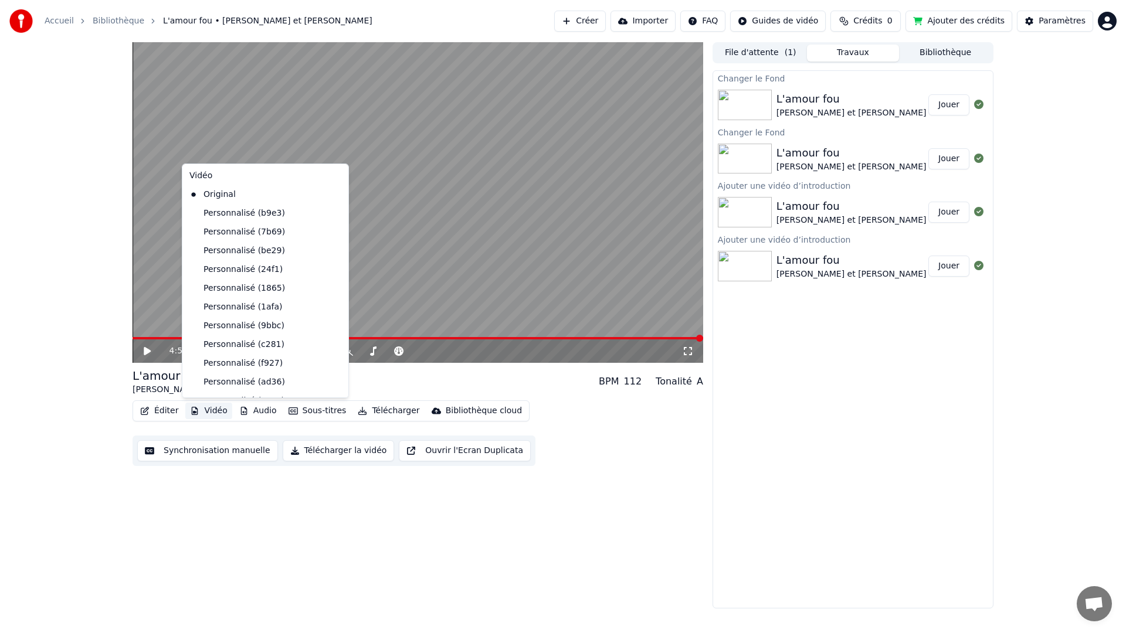
click at [221, 408] on button "Vidéo" at bounding box center [208, 411] width 46 height 16
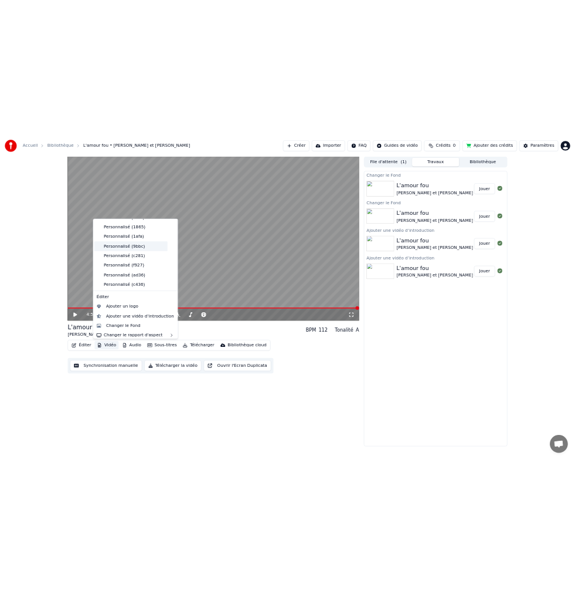
scroll to position [114, 0]
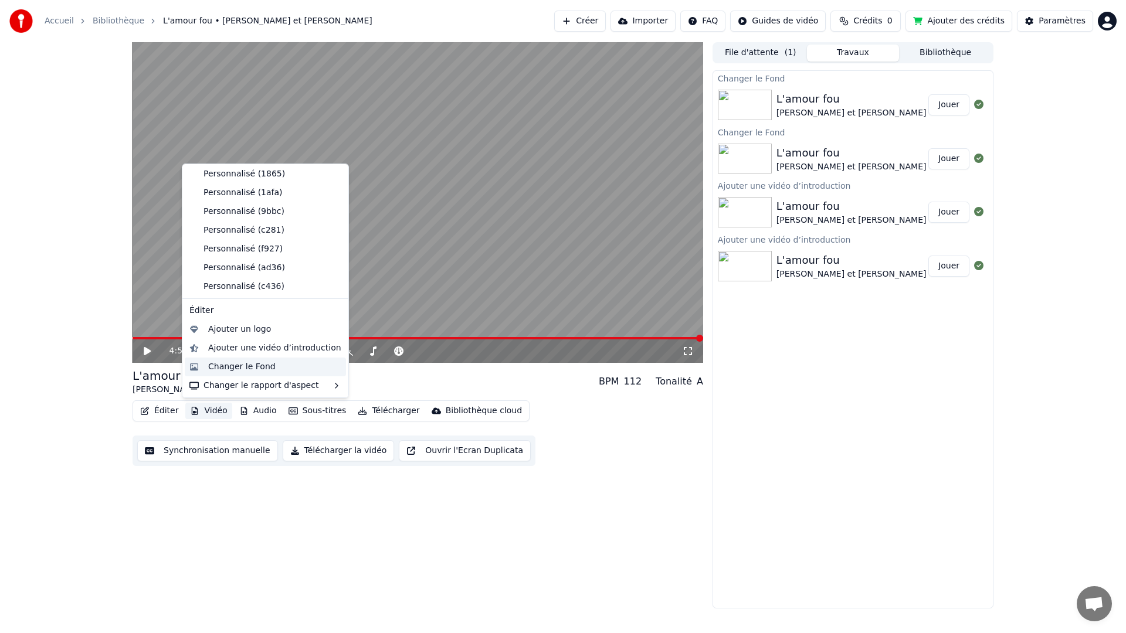
click at [260, 365] on div "Changer le Fond" at bounding box center [241, 367] width 67 height 12
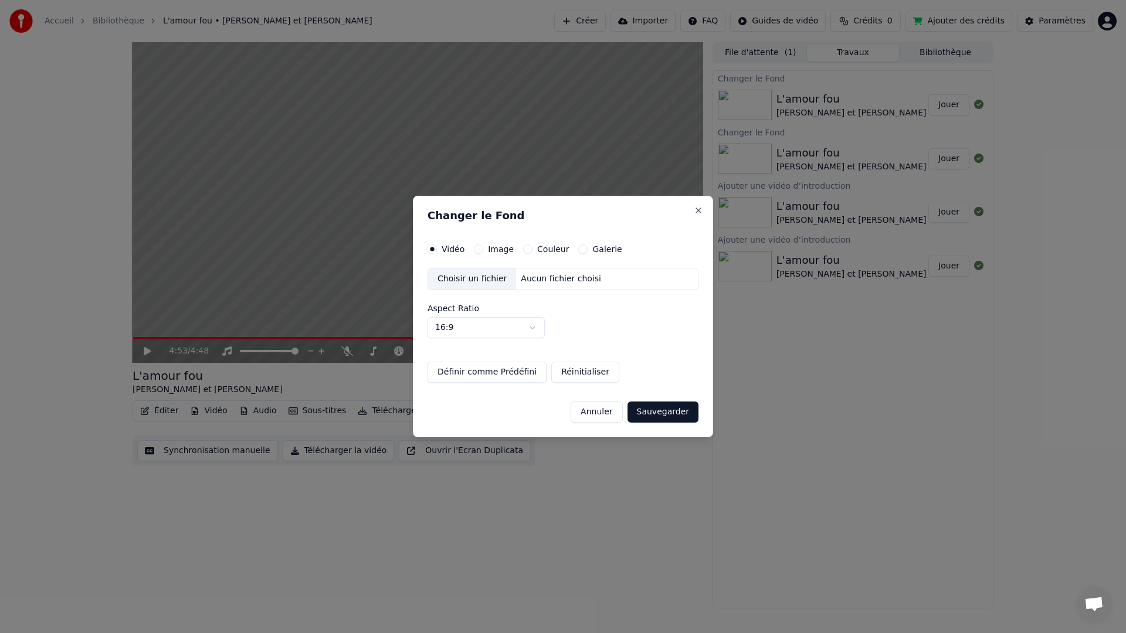
click at [487, 280] on div "Choisir un fichier" at bounding box center [472, 279] width 88 height 21
click at [504, 280] on div "Choisir un fichier" at bounding box center [472, 279] width 88 height 21
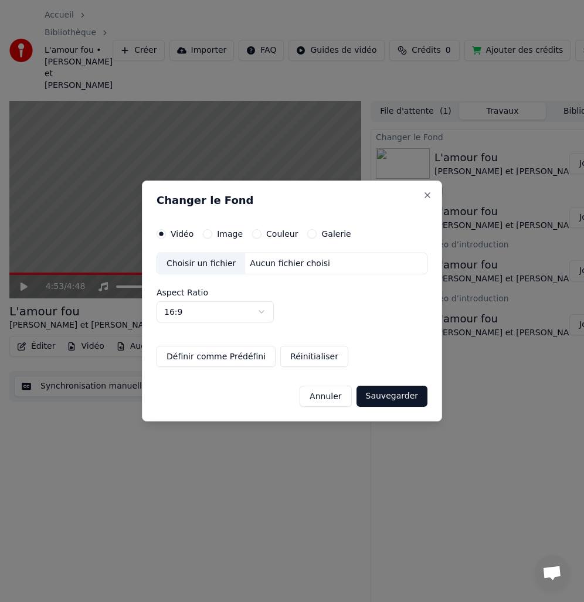
click at [212, 265] on div "Choisir un fichier" at bounding box center [201, 263] width 88 height 21
click at [414, 399] on button "Sauvegarder" at bounding box center [392, 396] width 71 height 21
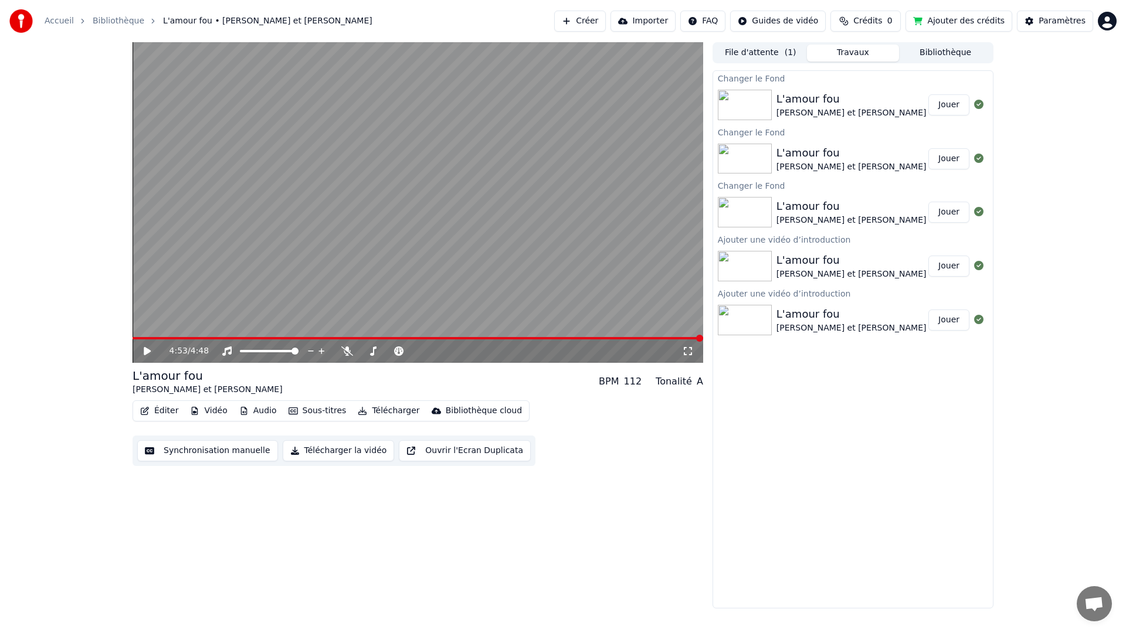
click at [950, 105] on button "Jouer" at bounding box center [948, 104] width 41 height 21
click at [692, 340] on span at bounding box center [418, 338] width 571 height 2
click at [209, 337] on span at bounding box center [418, 338] width 571 height 2
click at [231, 337] on span at bounding box center [418, 338] width 571 height 2
click at [151, 351] on icon at bounding box center [156, 351] width 28 height 9
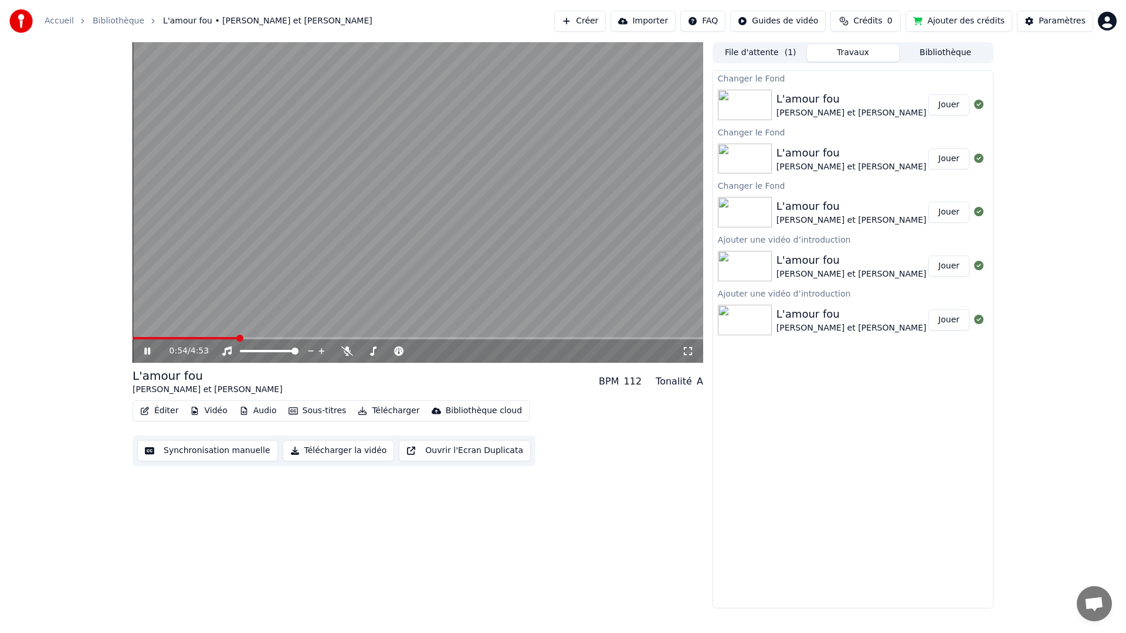
click at [151, 351] on icon at bounding box center [156, 351] width 28 height 9
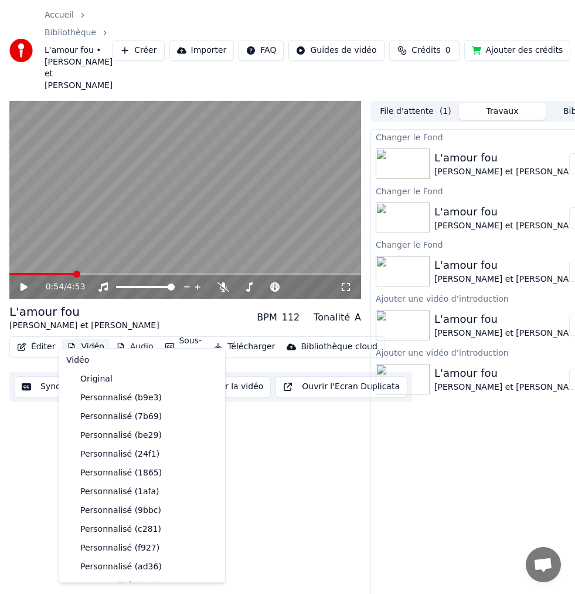
click at [96, 338] on button "Vidéo" at bounding box center [85, 346] width 46 height 16
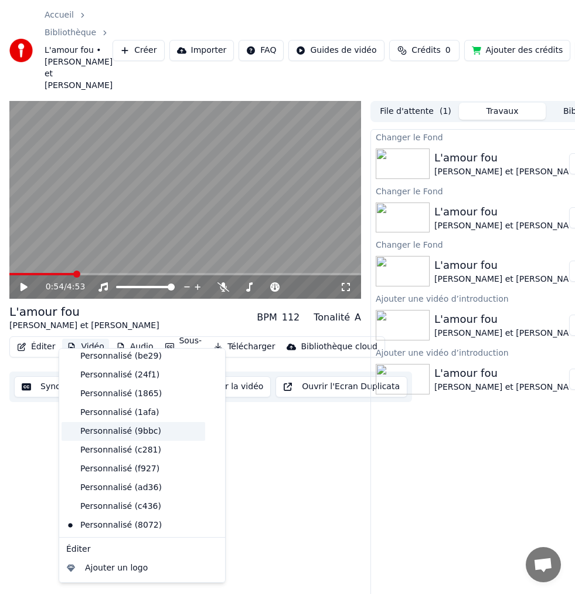
scroll to position [100, 0]
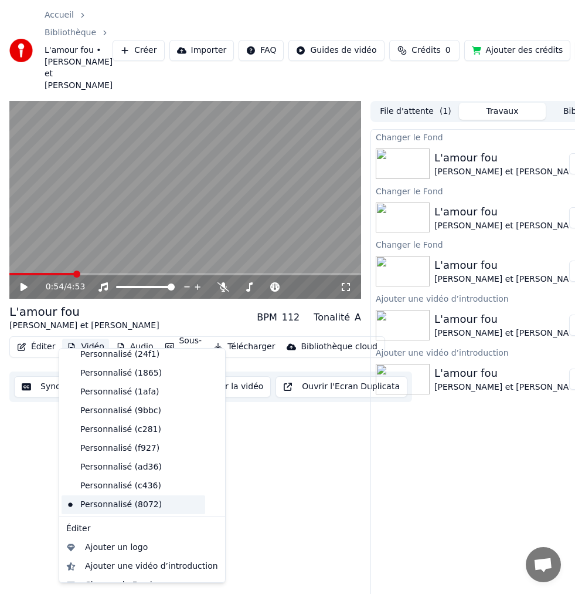
click at [132, 506] on div "Personnalisé (8072)" at bounding box center [134, 504] width 144 height 19
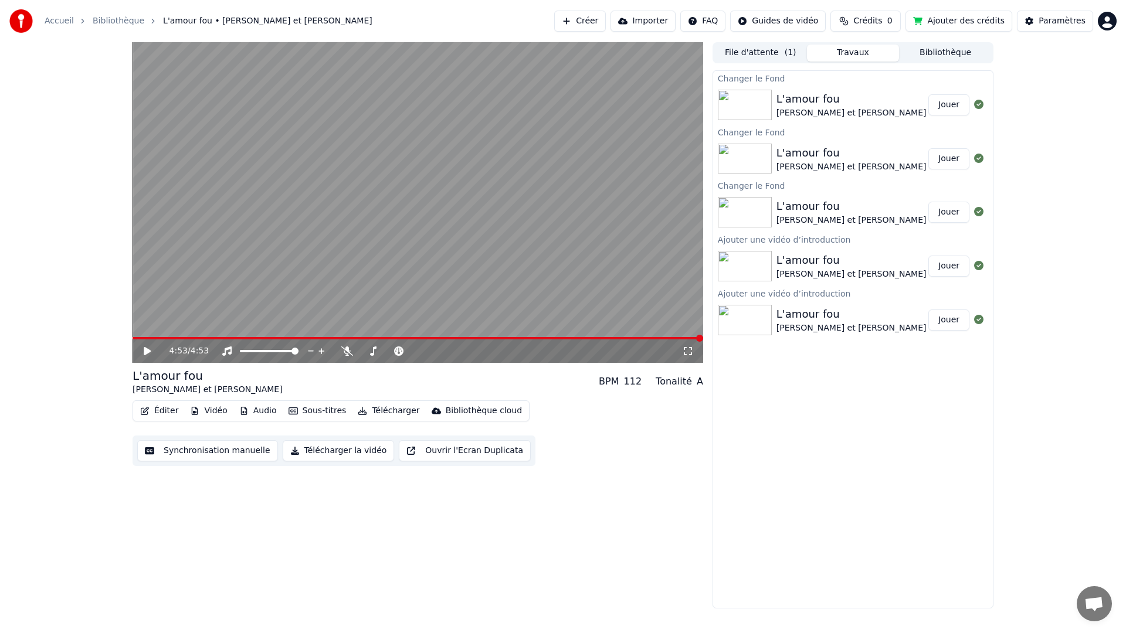
click at [137, 338] on span at bounding box center [418, 338] width 571 height 2
click at [134, 338] on span at bounding box center [134, 338] width 2 height 2
click at [133, 338] on span at bounding box center [134, 338] width 2 height 2
click at [144, 349] on icon at bounding box center [147, 351] width 7 height 8
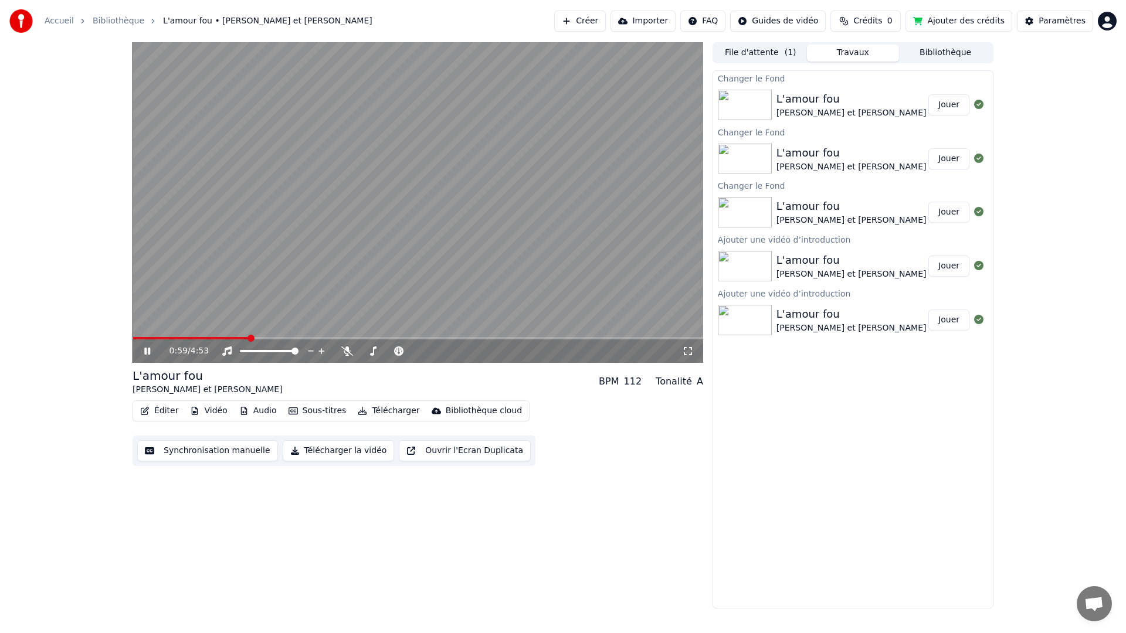
click at [144, 348] on icon at bounding box center [147, 351] width 6 height 7
click at [240, 339] on span at bounding box center [191, 338] width 117 height 2
click at [223, 338] on span at bounding box center [187, 338] width 109 height 2
click at [147, 350] on icon at bounding box center [147, 351] width 7 height 8
click at [147, 350] on icon at bounding box center [156, 351] width 28 height 9
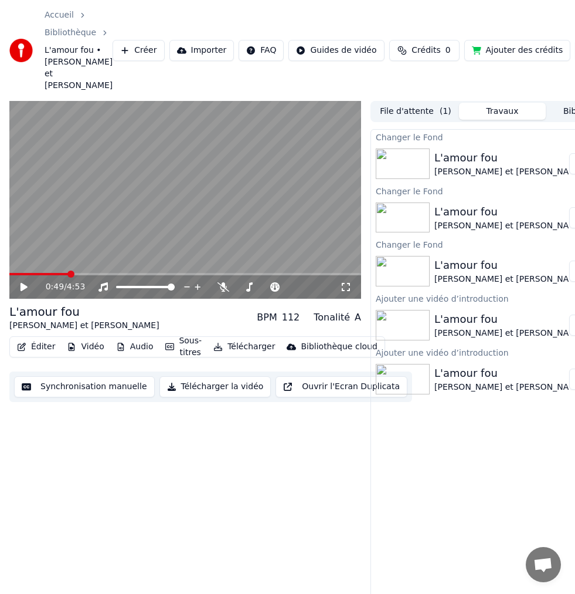
click at [89, 338] on button "Vidéo" at bounding box center [85, 346] width 46 height 16
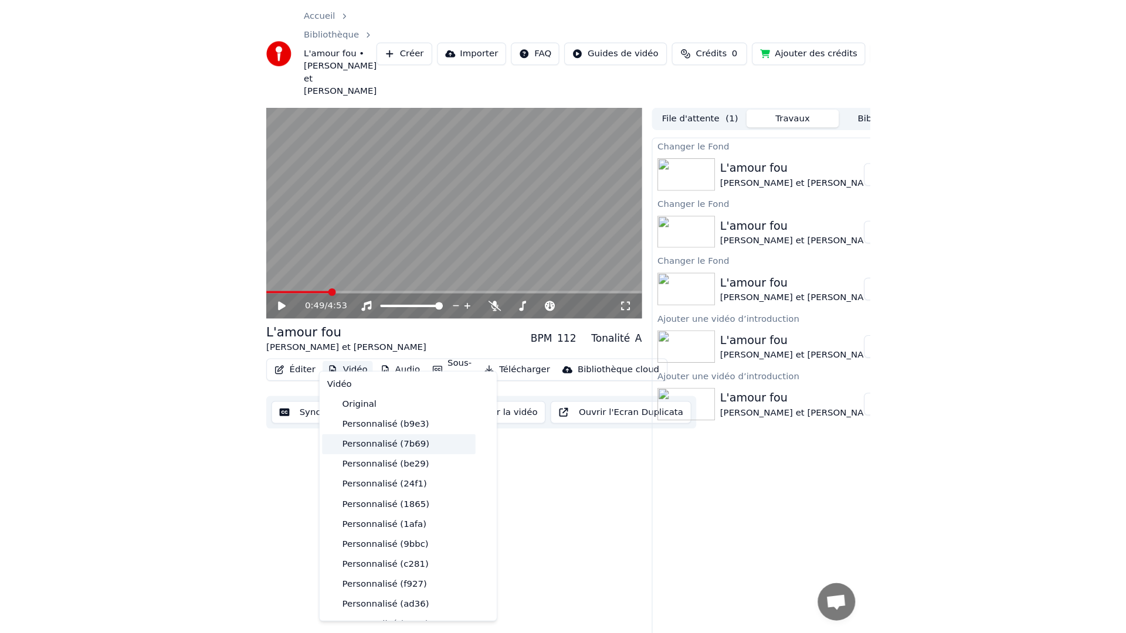
scroll to position [133, 0]
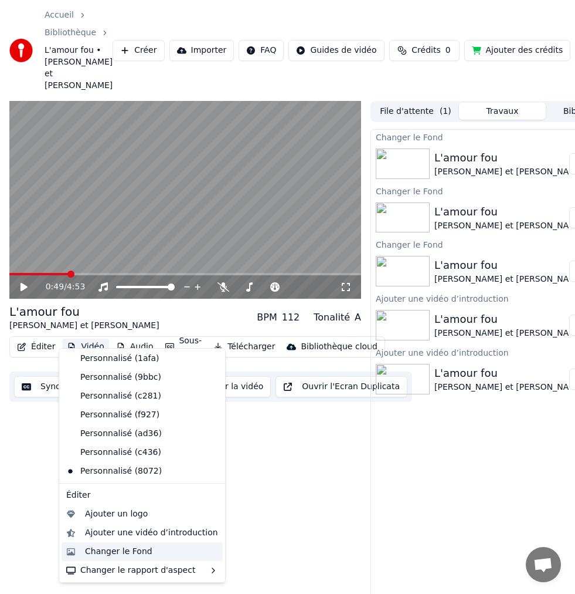
click at [150, 552] on div "Changer le Fond" at bounding box center [151, 551] width 133 height 12
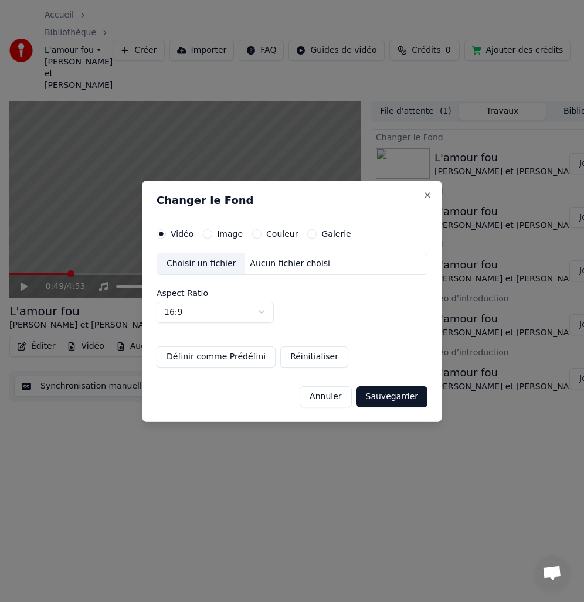
click at [223, 263] on div "Choisir un fichier" at bounding box center [201, 263] width 88 height 21
click at [220, 359] on button "Définir comme Prédéfini" at bounding box center [216, 356] width 119 height 21
click at [397, 401] on button "Sauvegarder" at bounding box center [392, 396] width 71 height 21
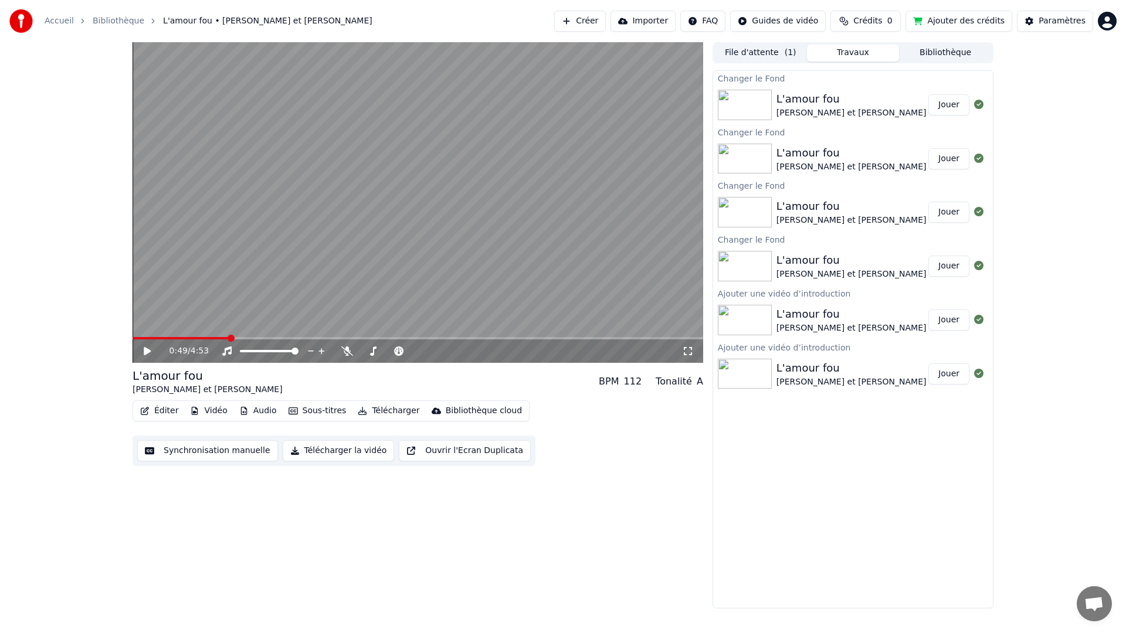
click at [211, 412] on button "Vidéo" at bounding box center [208, 411] width 46 height 16
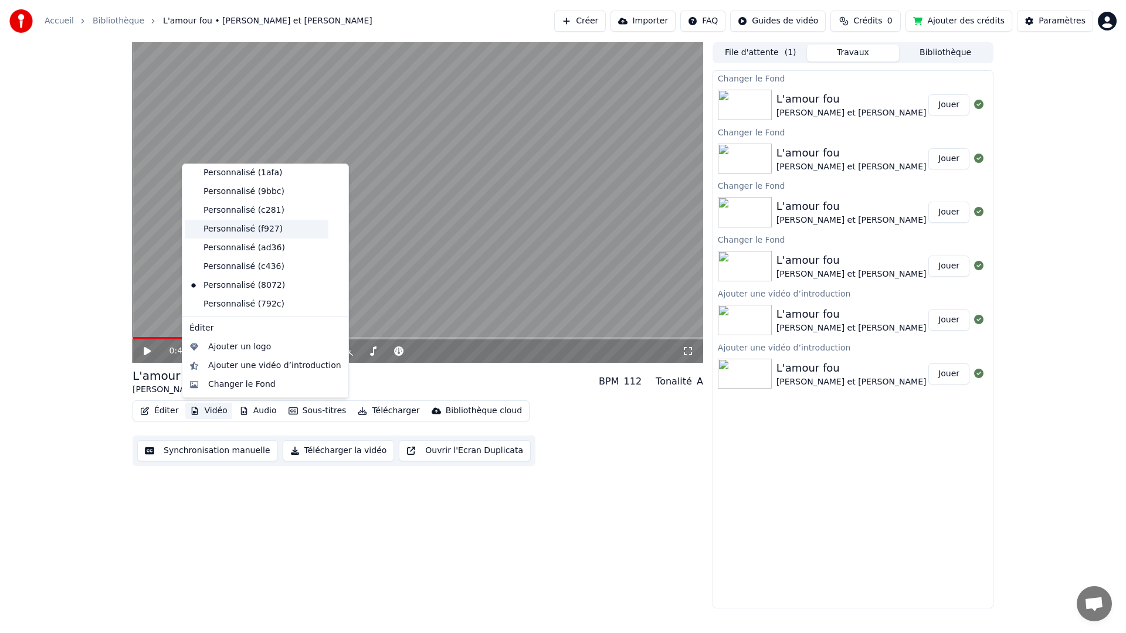
scroll to position [152, 0]
click at [232, 289] on div "Personnalisé (792c)" at bounding box center [257, 286] width 144 height 19
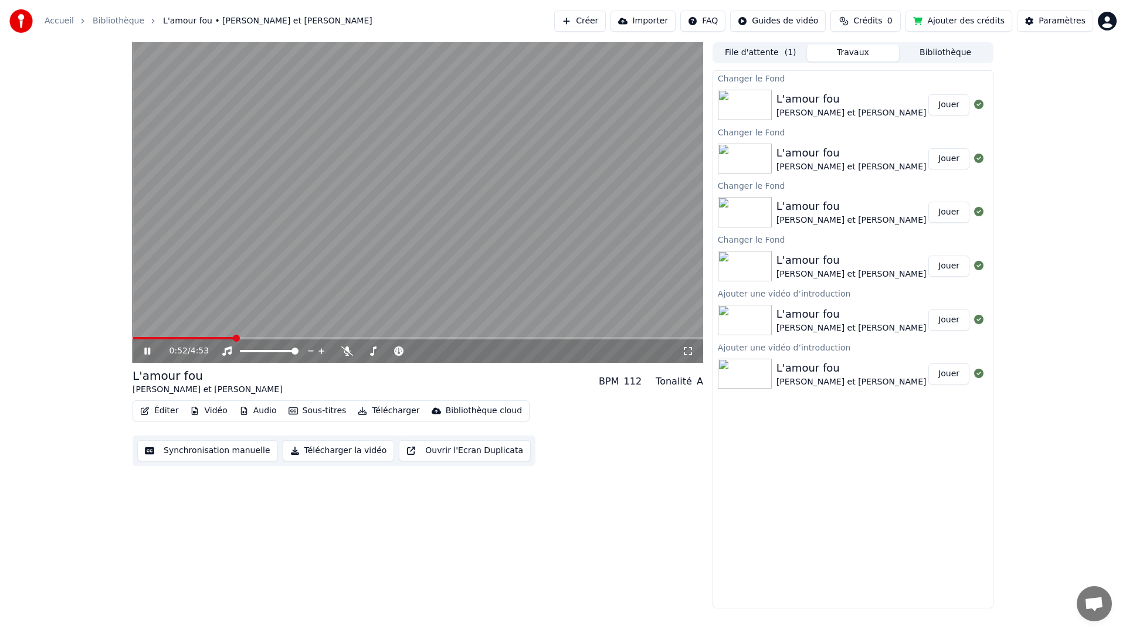
click at [137, 341] on div "0:52 / 4:53" at bounding box center [418, 351] width 571 height 23
click at [135, 338] on span at bounding box center [184, 338] width 103 height 2
click at [149, 352] on icon at bounding box center [147, 351] width 6 height 7
click at [209, 412] on button "Vidéo" at bounding box center [208, 411] width 46 height 16
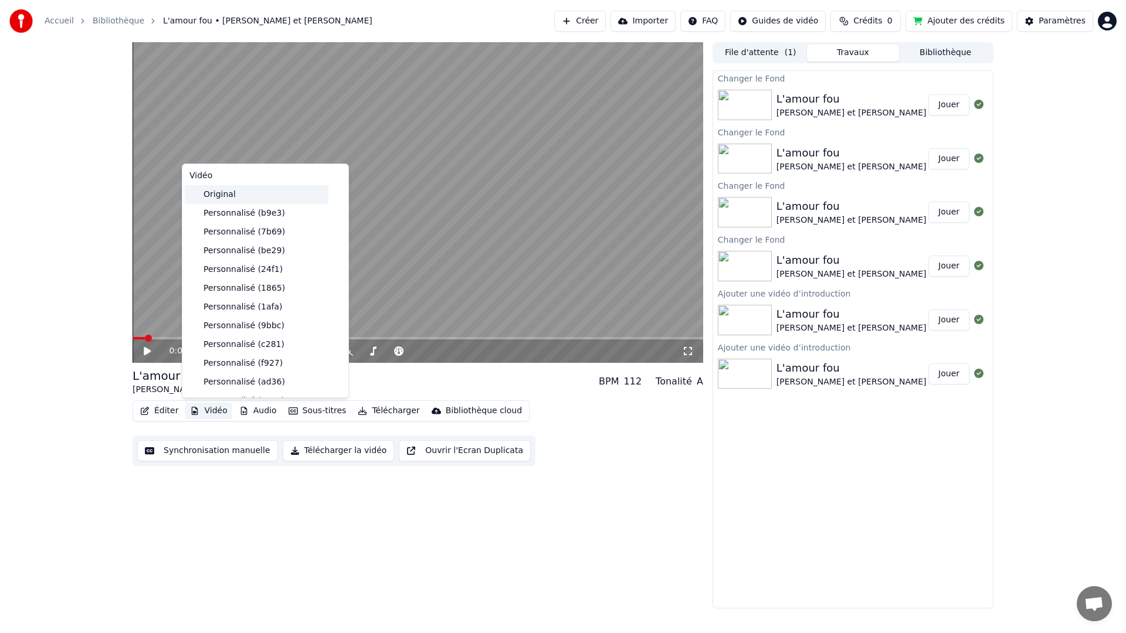
click at [222, 199] on div "Original" at bounding box center [257, 194] width 144 height 19
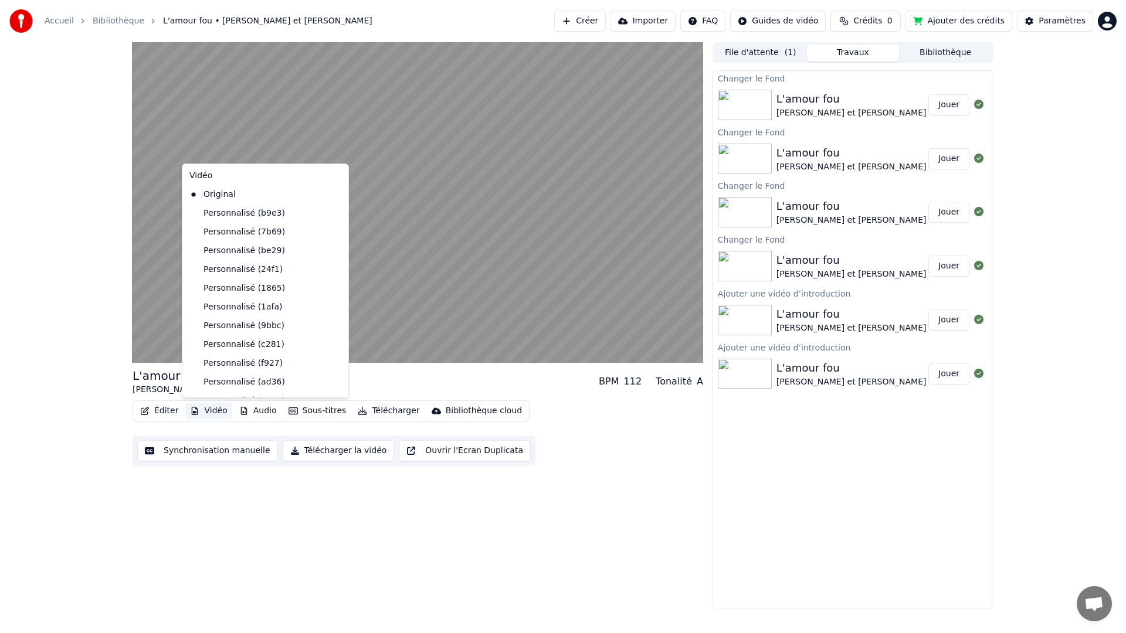
click at [208, 408] on button "Vidéo" at bounding box center [208, 411] width 46 height 16
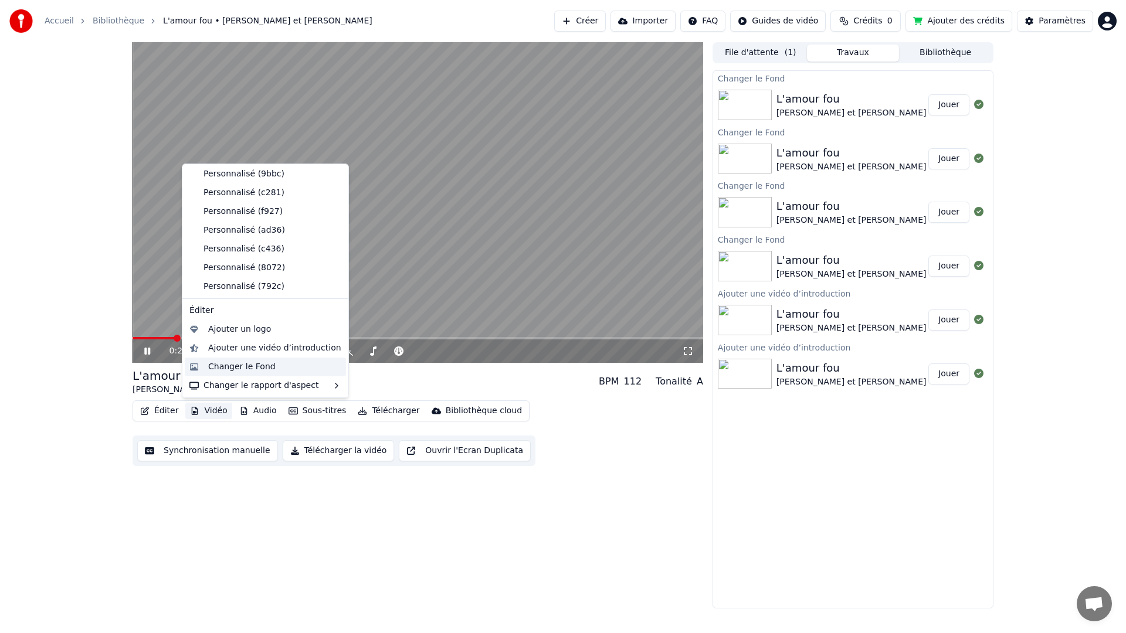
click at [247, 371] on div "Changer le Fond" at bounding box center [241, 367] width 67 height 12
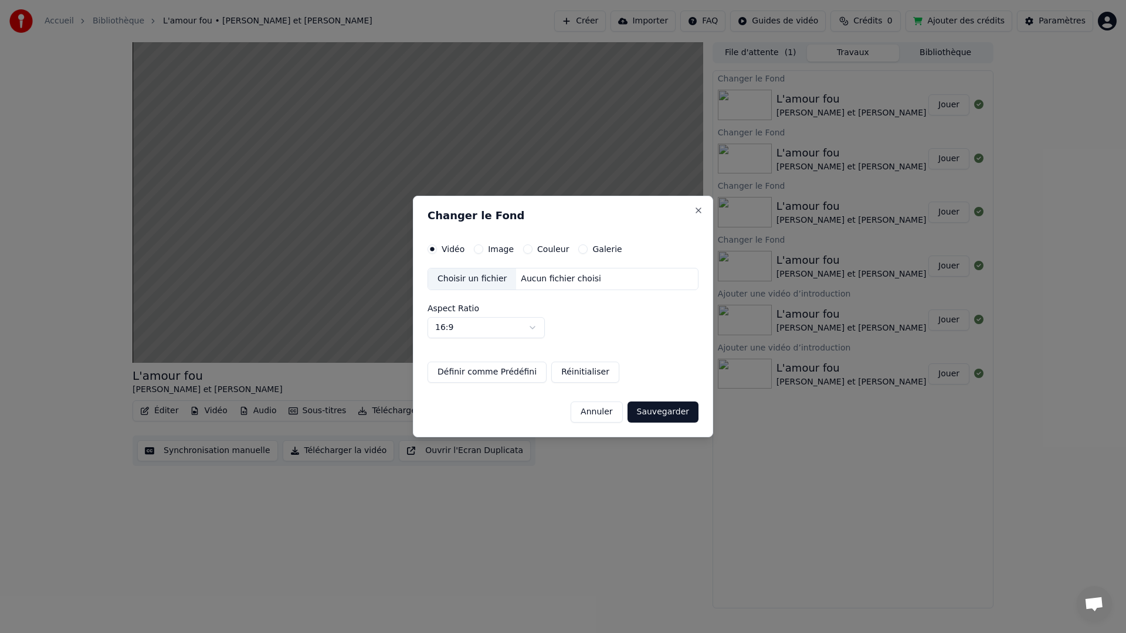
click at [466, 279] on div "Choisir un fichier" at bounding box center [472, 279] width 88 height 21
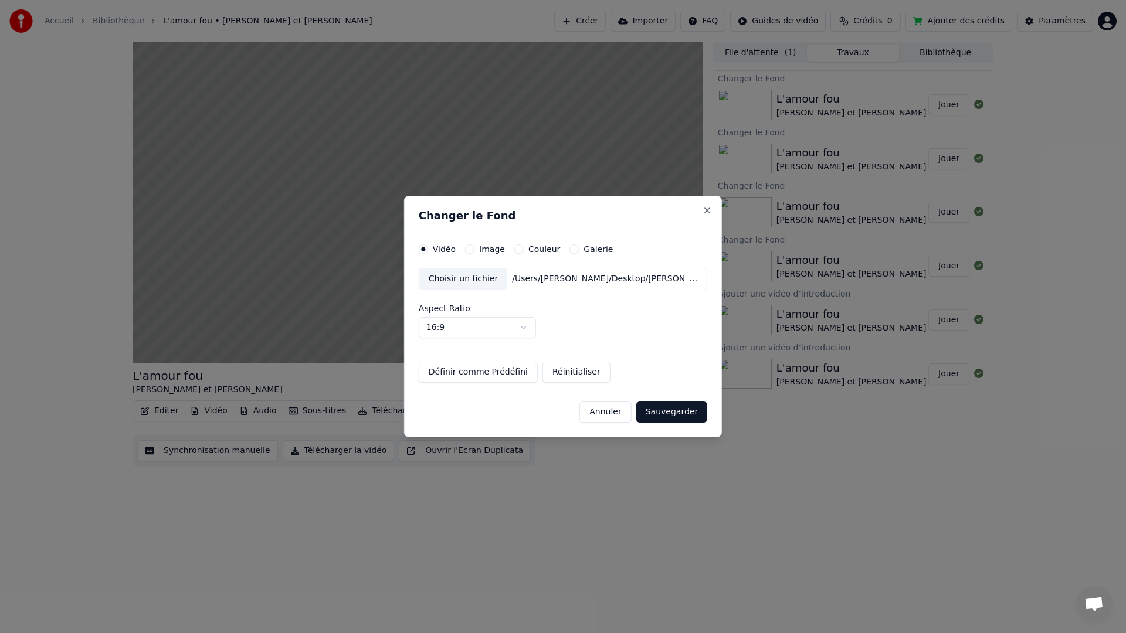
click at [509, 371] on button "Définir comme Prédéfini" at bounding box center [478, 372] width 119 height 21
click at [663, 413] on button "Sauvegarder" at bounding box center [671, 412] width 71 height 21
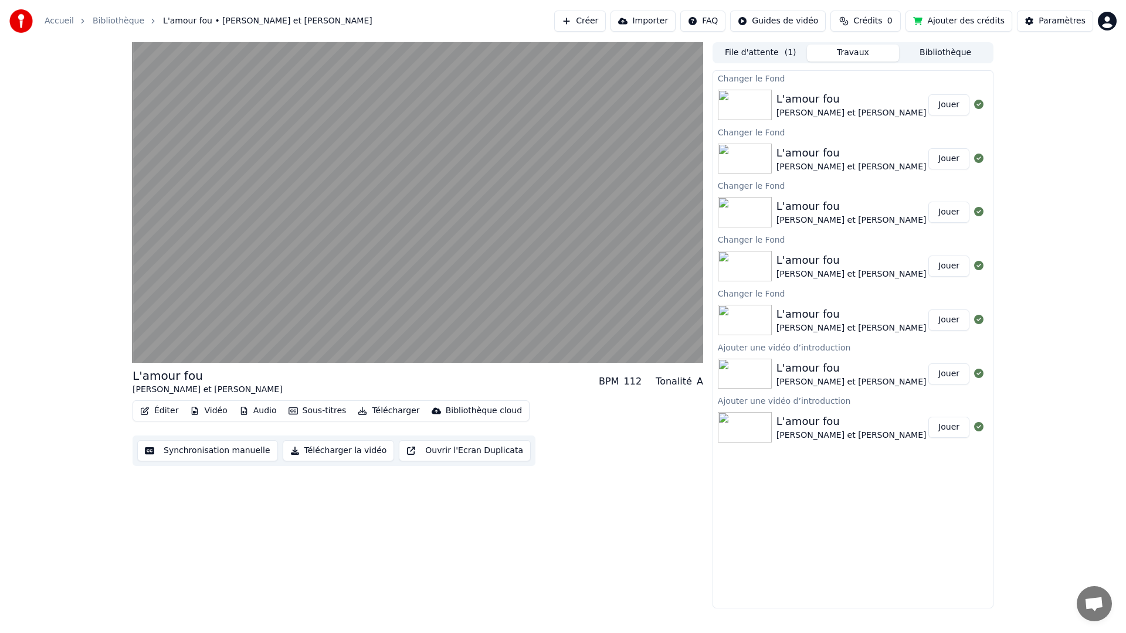
click at [219, 412] on button "Vidéo" at bounding box center [208, 411] width 46 height 16
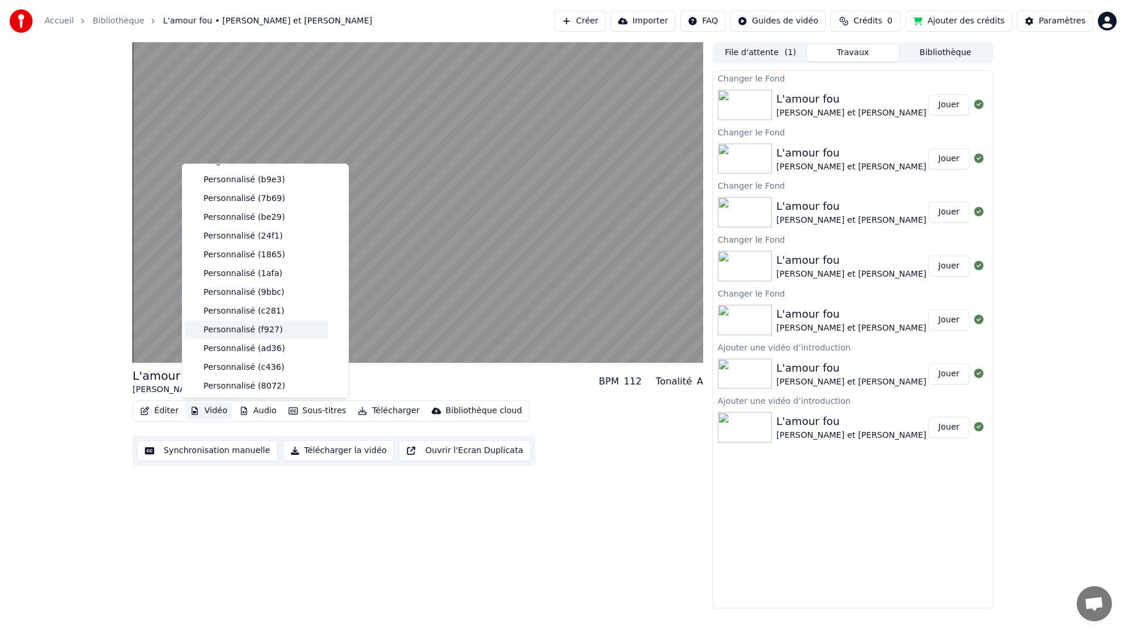
scroll to position [151, 0]
click at [248, 306] on div "Personnalisé (88a4)" at bounding box center [257, 306] width 144 height 19
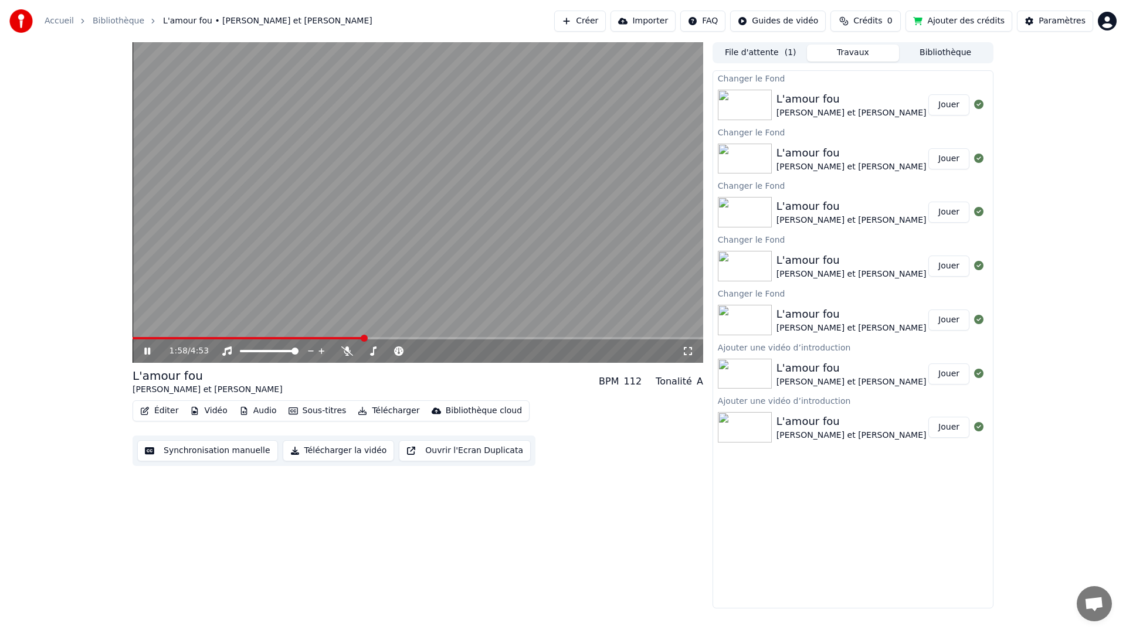
click at [136, 340] on div "1:58 / 4:53" at bounding box center [418, 351] width 571 height 23
click at [138, 337] on span at bounding box center [249, 338] width 233 height 2
click at [148, 354] on icon at bounding box center [147, 351] width 6 height 7
click at [241, 341] on div "0:06 / 4:53" at bounding box center [418, 351] width 571 height 23
click at [253, 340] on span at bounding box center [418, 338] width 571 height 2
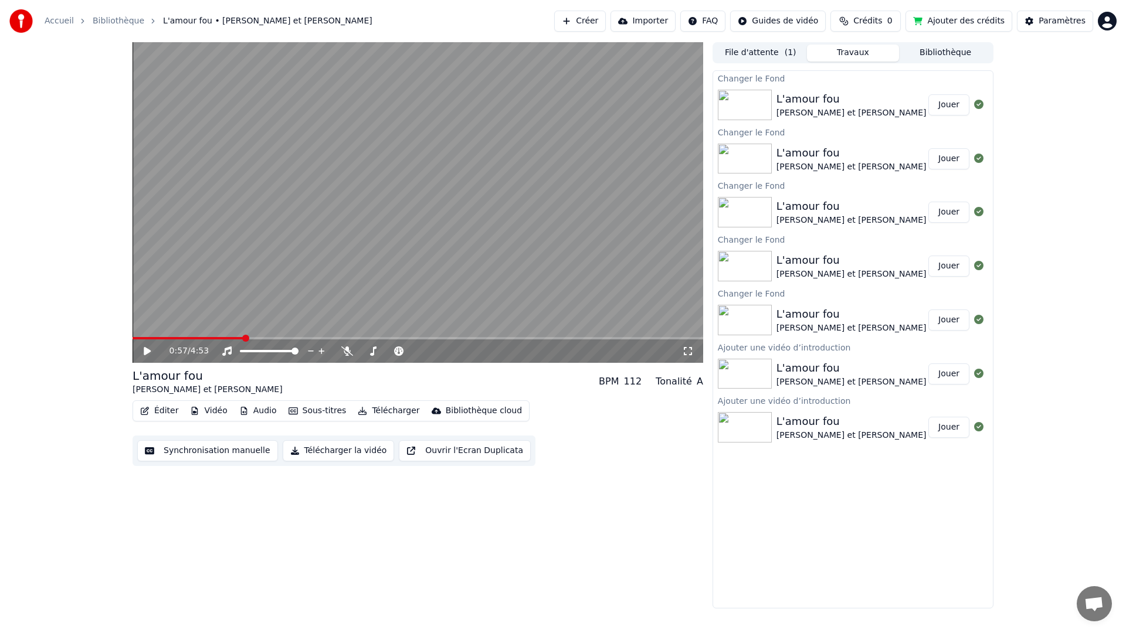
click at [243, 338] on span at bounding box center [188, 338] width 111 height 2
click at [237, 337] on span at bounding box center [188, 338] width 111 height 2
click at [232, 337] on span at bounding box center [182, 338] width 99 height 2
click at [226, 337] on span at bounding box center [182, 338] width 99 height 2
click at [233, 337] on span at bounding box center [418, 338] width 571 height 2
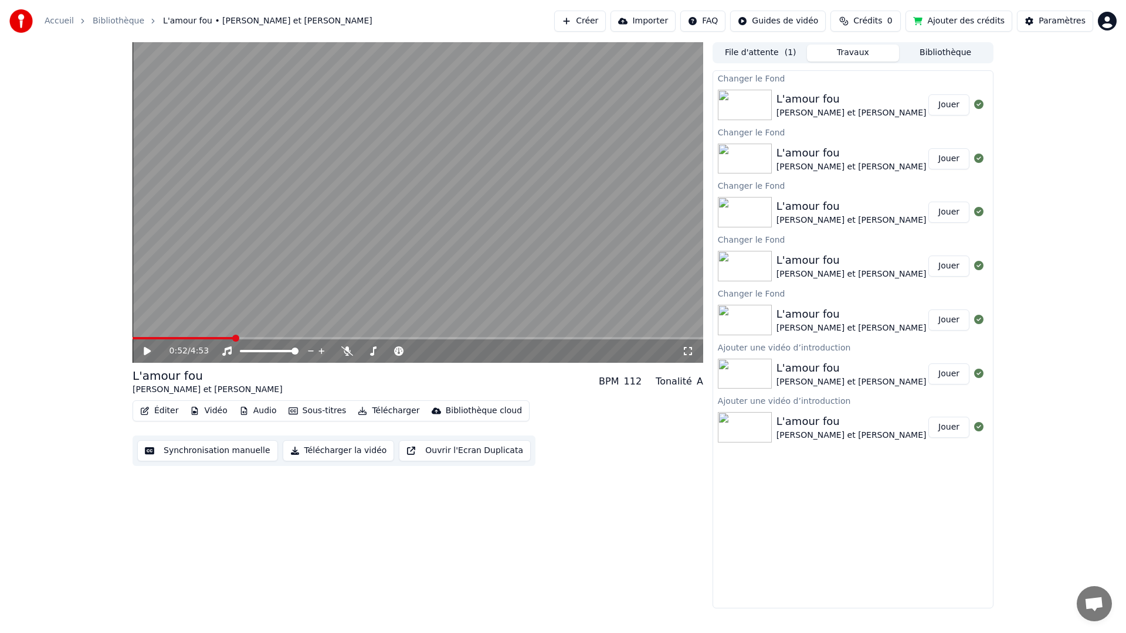
click at [692, 339] on span at bounding box center [418, 338] width 571 height 2
click at [146, 354] on icon at bounding box center [156, 351] width 28 height 9
click at [205, 410] on button "Vidéo" at bounding box center [208, 411] width 46 height 16
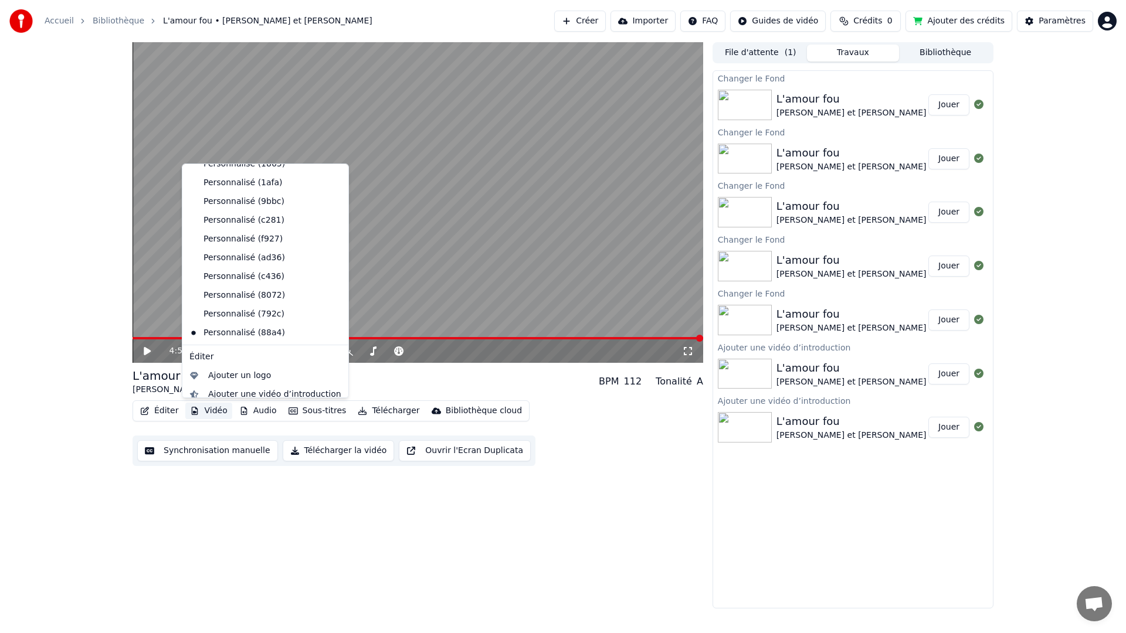
scroll to position [148, 0]
click at [219, 309] on div "Personnalisé (88a4)" at bounding box center [257, 309] width 144 height 19
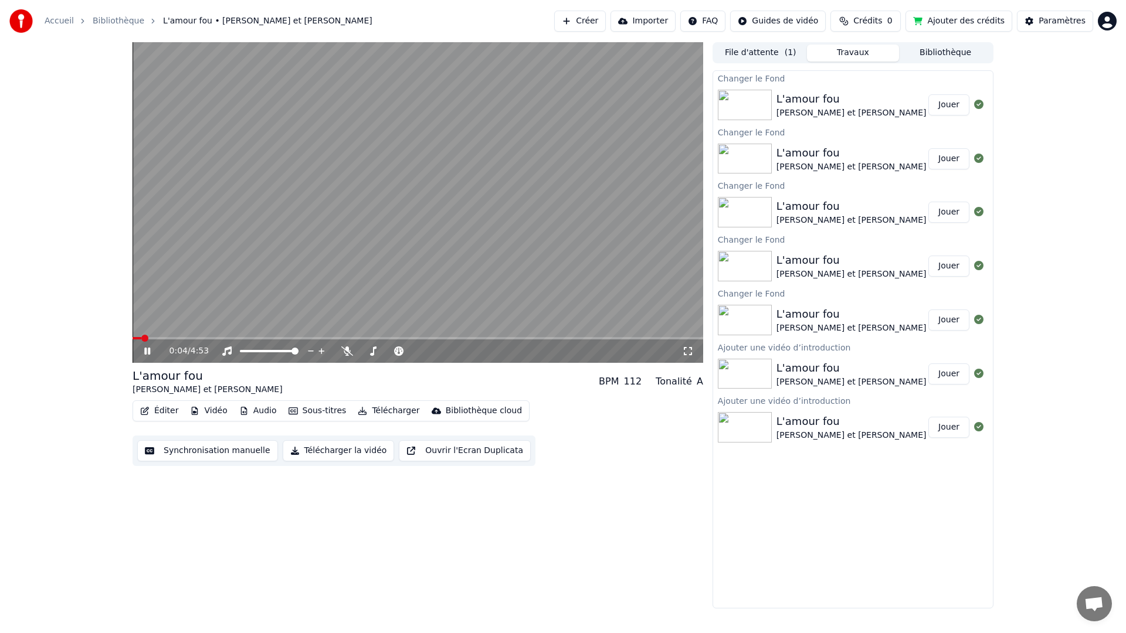
click at [147, 350] on icon at bounding box center [156, 351] width 28 height 9
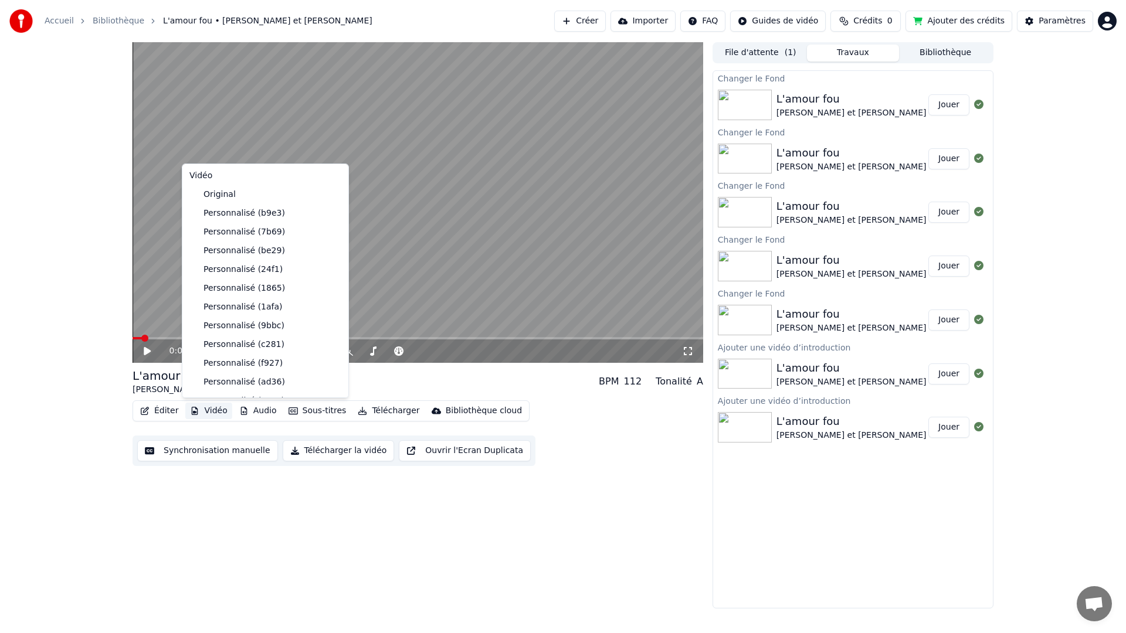
click at [204, 411] on button "Vidéo" at bounding box center [208, 411] width 46 height 16
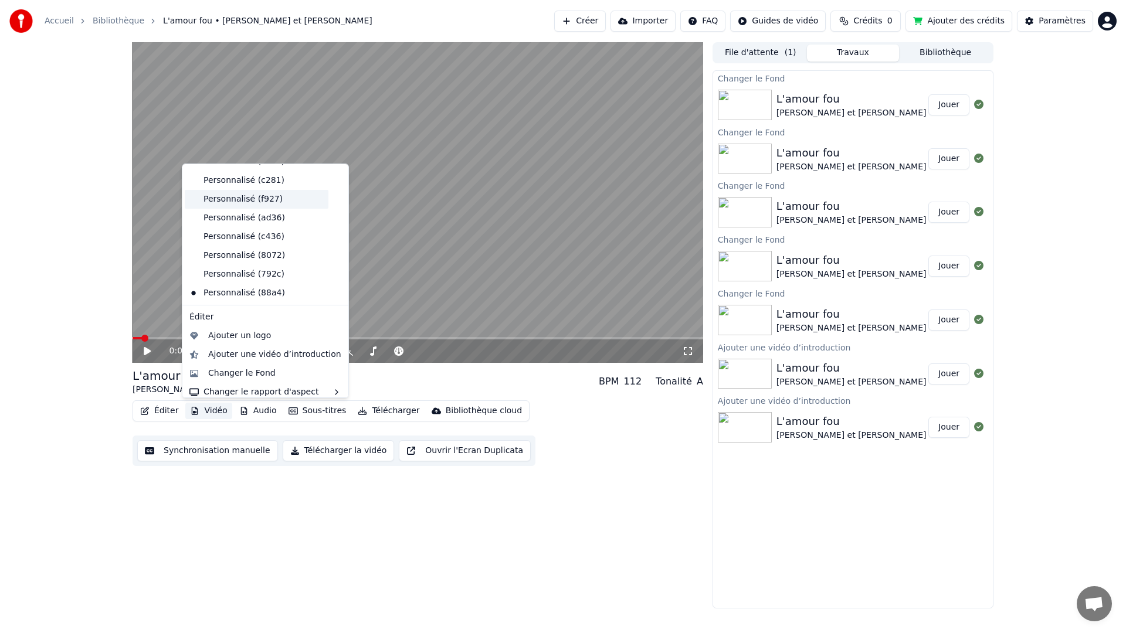
scroll to position [171, 0]
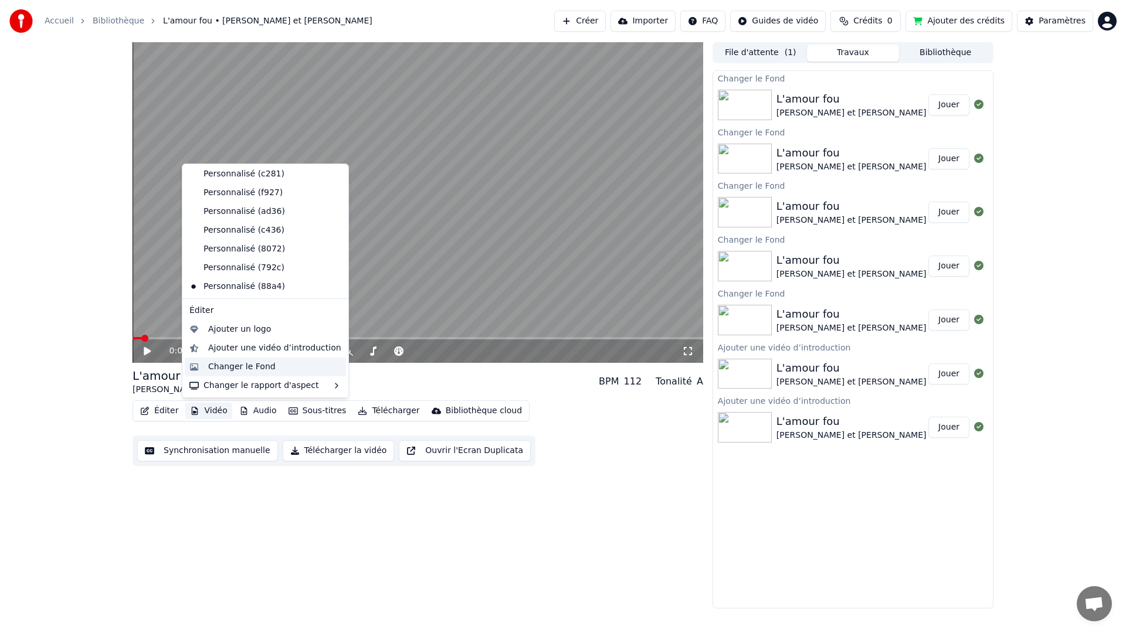
click at [242, 367] on div "Changer le Fond" at bounding box center [241, 367] width 67 height 12
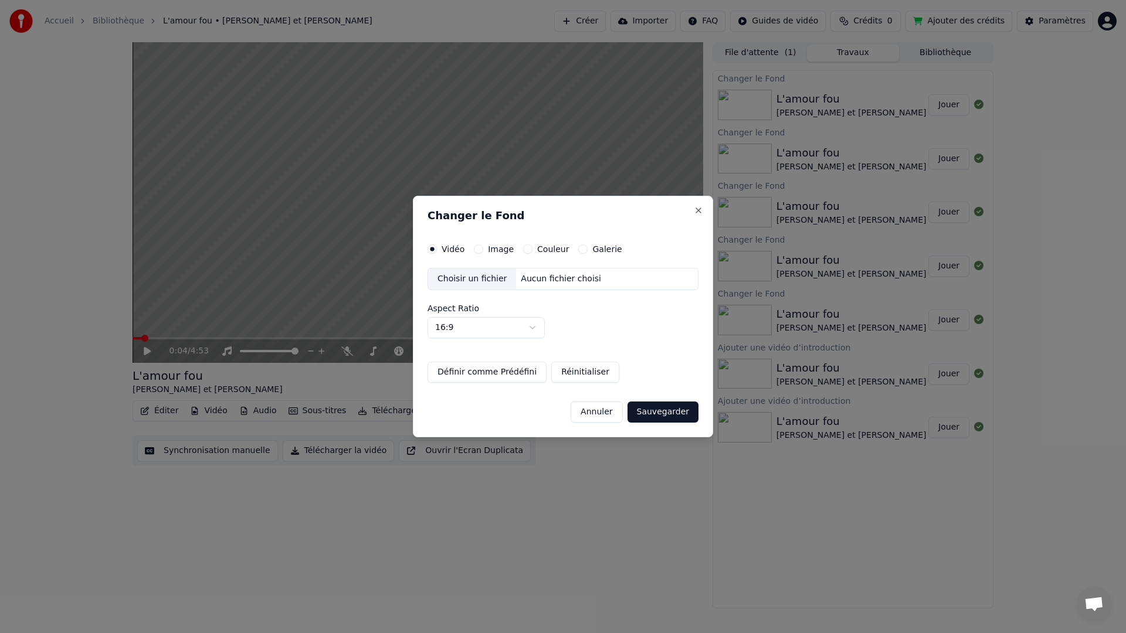
click at [479, 283] on div "Choisir un fichier" at bounding box center [472, 279] width 88 height 21
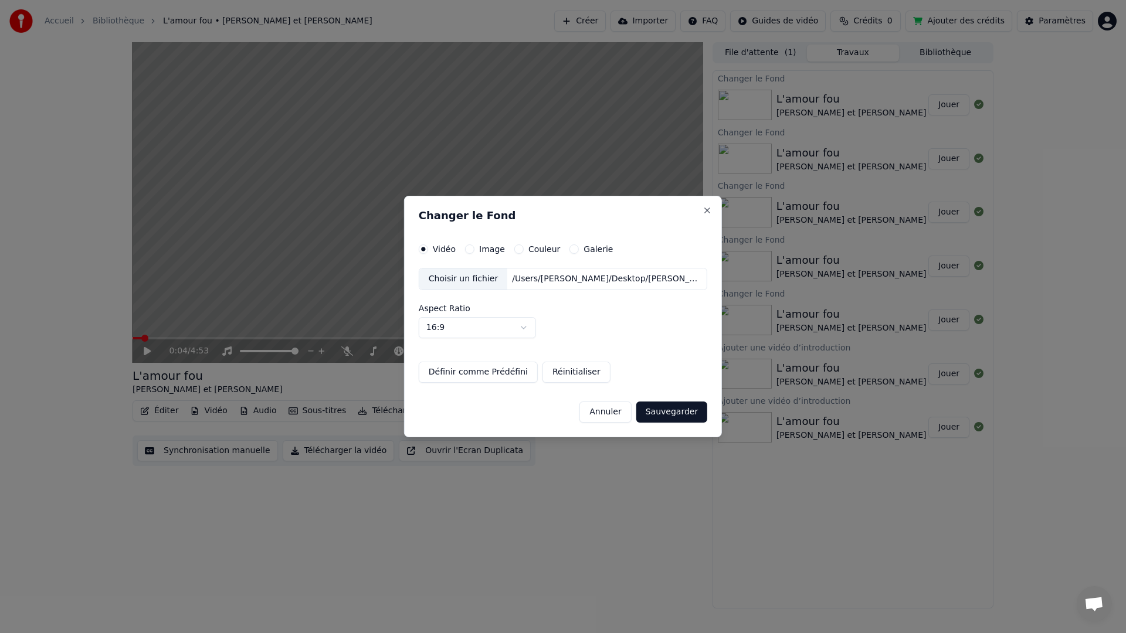
click at [659, 410] on button "Sauvegarder" at bounding box center [671, 412] width 71 height 21
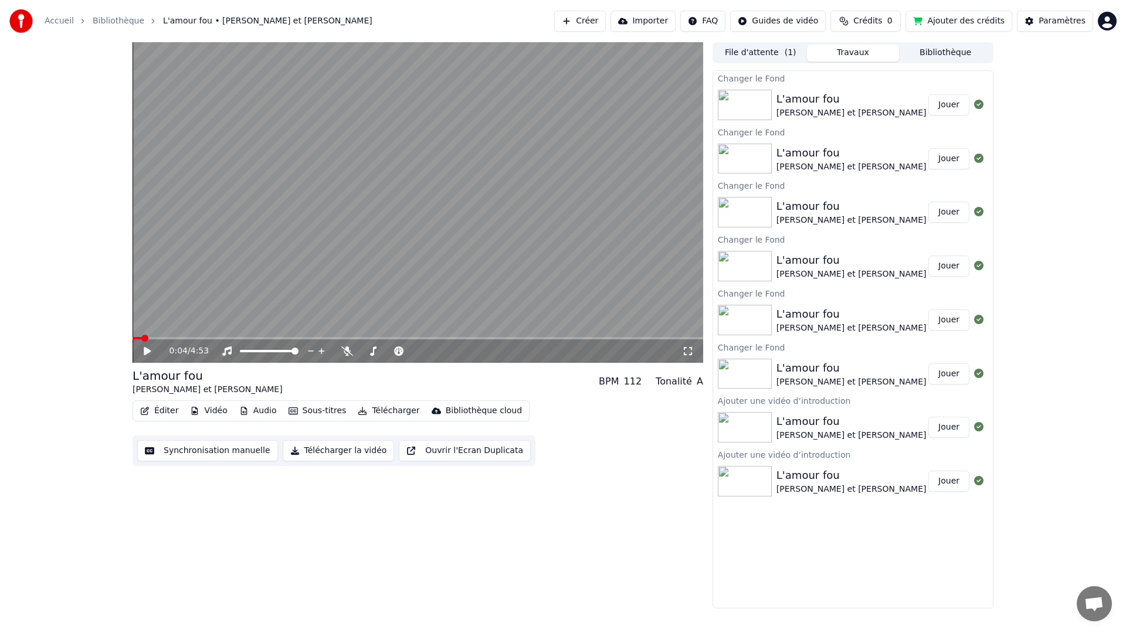
click at [216, 412] on button "Vidéo" at bounding box center [208, 411] width 46 height 16
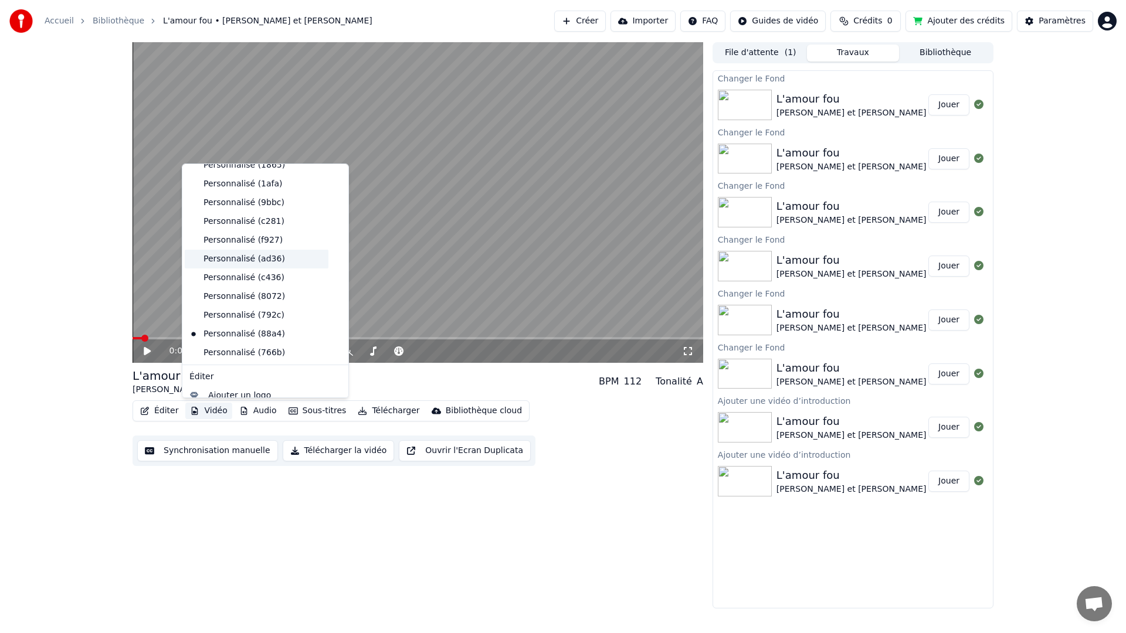
scroll to position [126, 0]
click at [229, 347] on div "Personnalisé (766b)" at bounding box center [257, 350] width 144 height 19
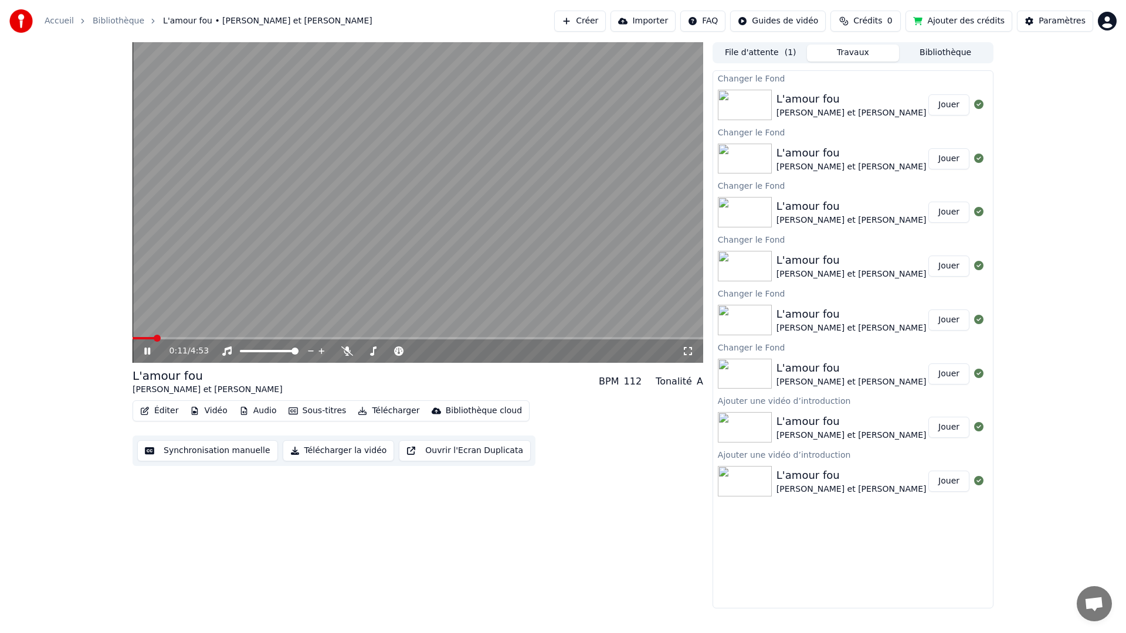
click at [149, 352] on icon at bounding box center [147, 351] width 6 height 7
click at [134, 338] on span at bounding box center [144, 338] width 22 height 2
click at [148, 350] on icon at bounding box center [147, 351] width 7 height 8
click at [214, 340] on div "0:07 / 4:53" at bounding box center [418, 351] width 571 height 23
click at [221, 340] on div "0:08 / 4:53" at bounding box center [418, 351] width 571 height 23
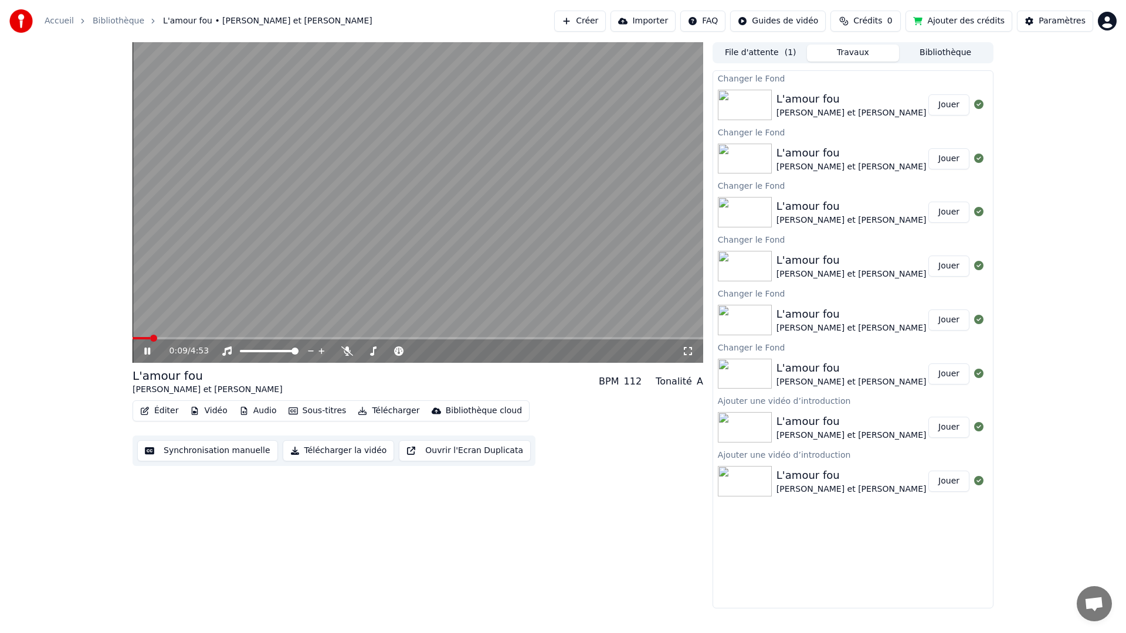
click at [216, 337] on span at bounding box center [418, 338] width 571 height 2
click at [233, 337] on span at bounding box center [418, 338] width 571 height 2
click at [151, 350] on icon at bounding box center [156, 351] width 28 height 9
click at [209, 411] on button "Vidéo" at bounding box center [208, 411] width 46 height 16
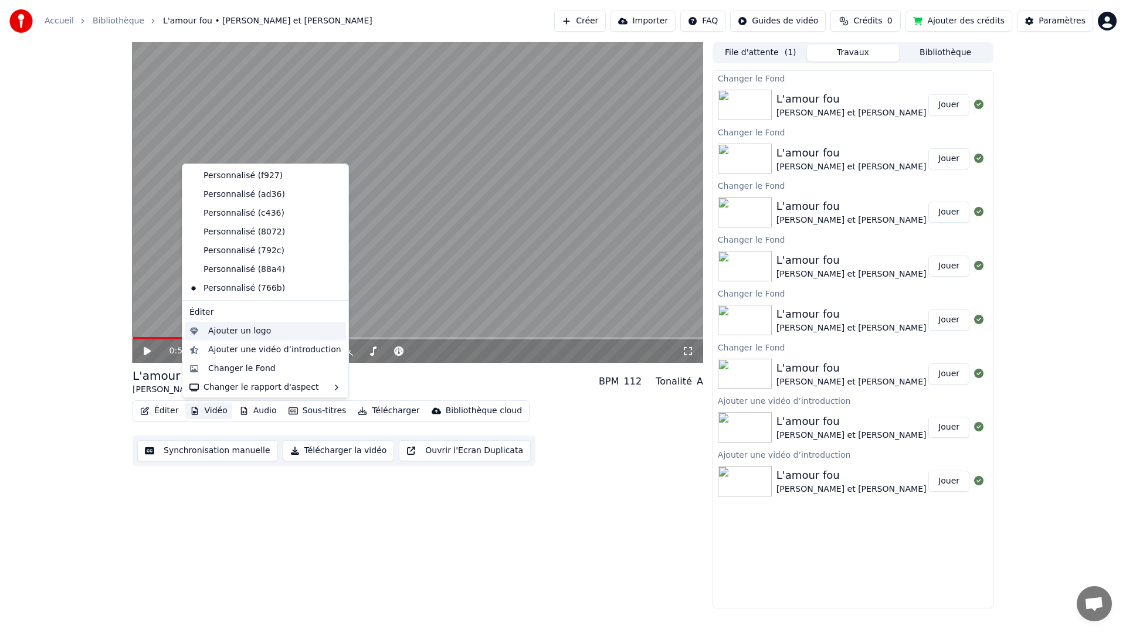
scroll to position [187, 0]
click at [243, 257] on div "Personnalisé (792c)" at bounding box center [257, 251] width 144 height 19
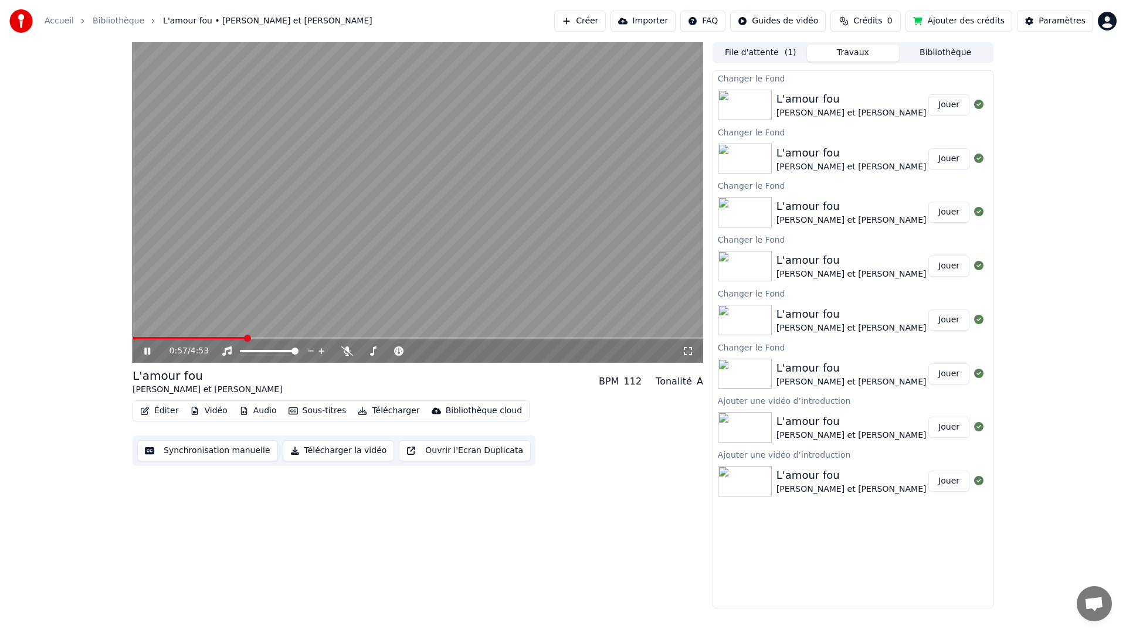
click at [216, 414] on button "Vidéo" at bounding box center [208, 411] width 46 height 16
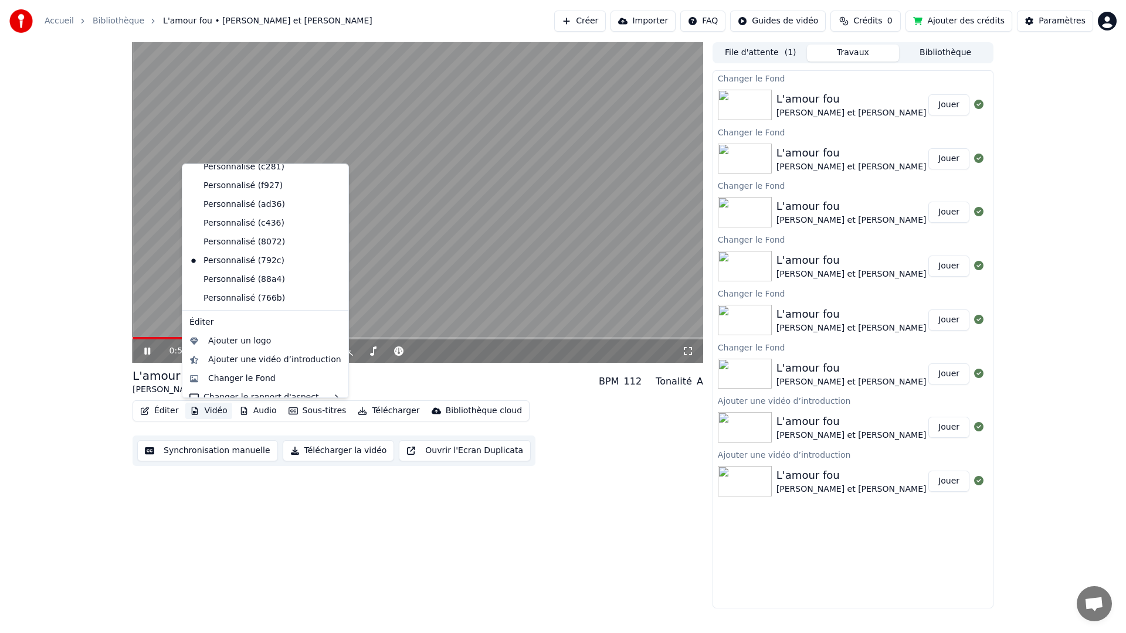
scroll to position [167, 0]
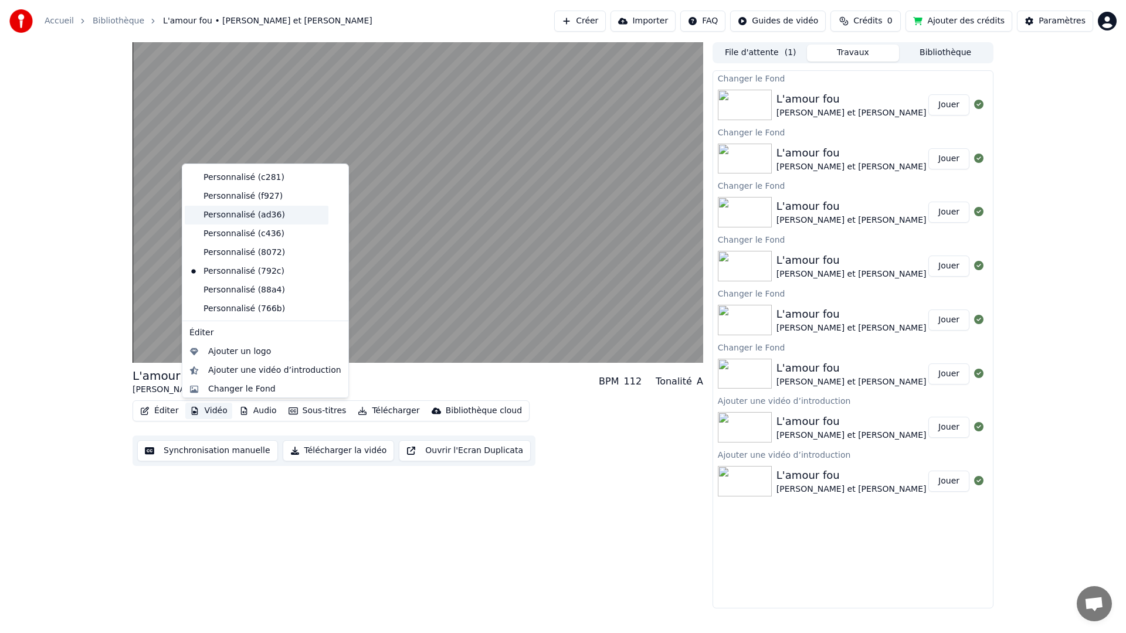
click at [236, 221] on div "Personnalisé (ad36)" at bounding box center [257, 215] width 144 height 19
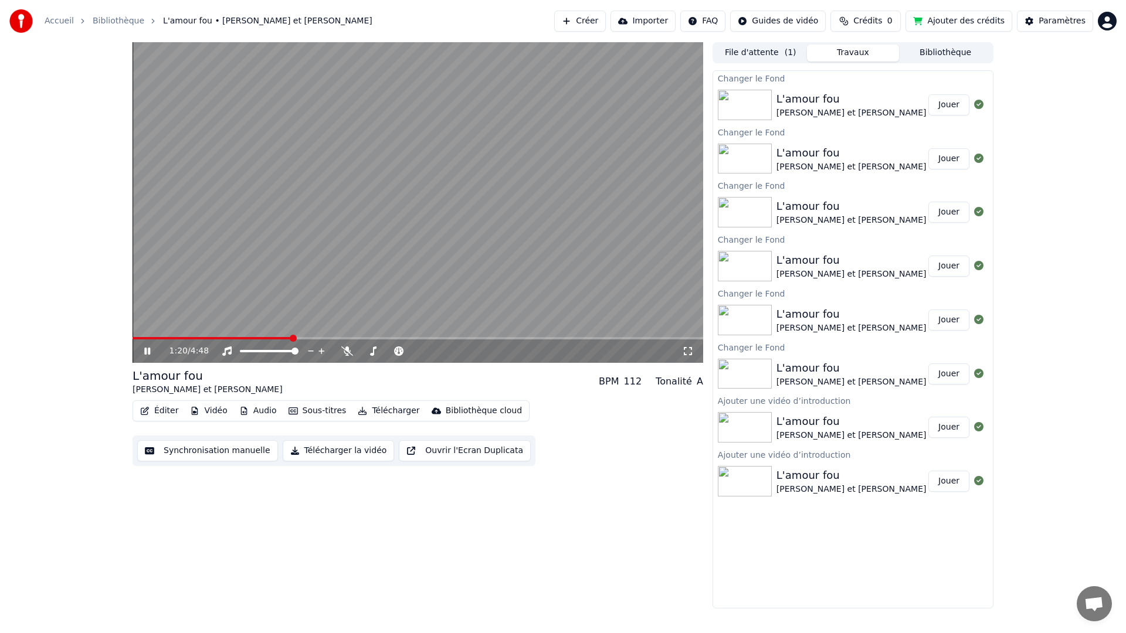
click at [215, 411] on button "Vidéo" at bounding box center [208, 411] width 46 height 16
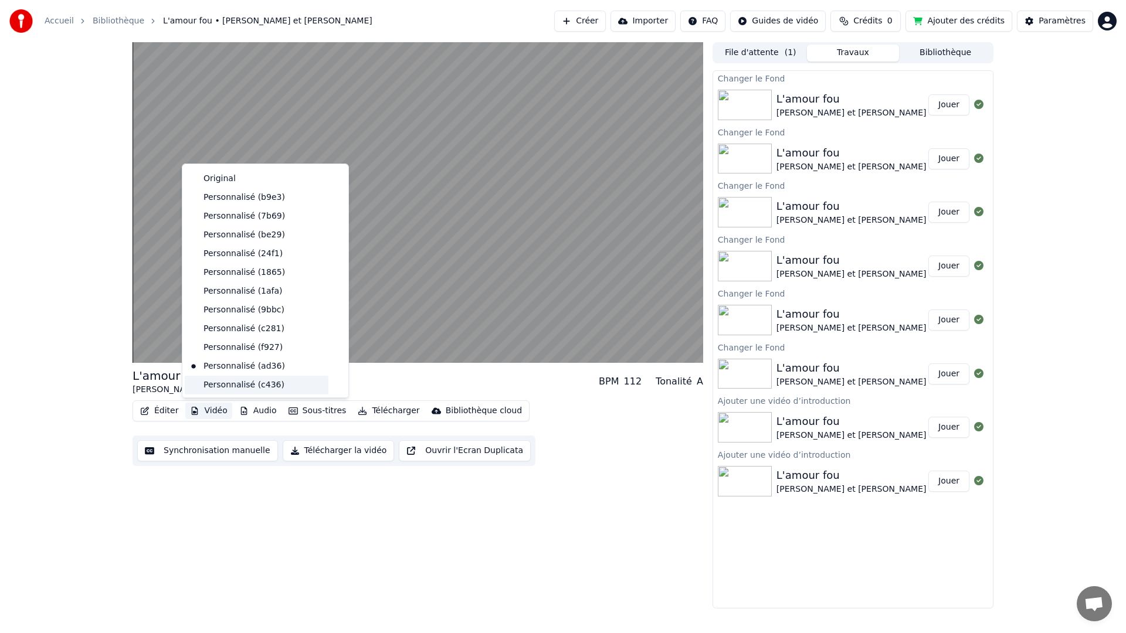
scroll to position [17, 0]
click at [245, 382] on div "Personnalisé (c436)" at bounding box center [257, 384] width 144 height 19
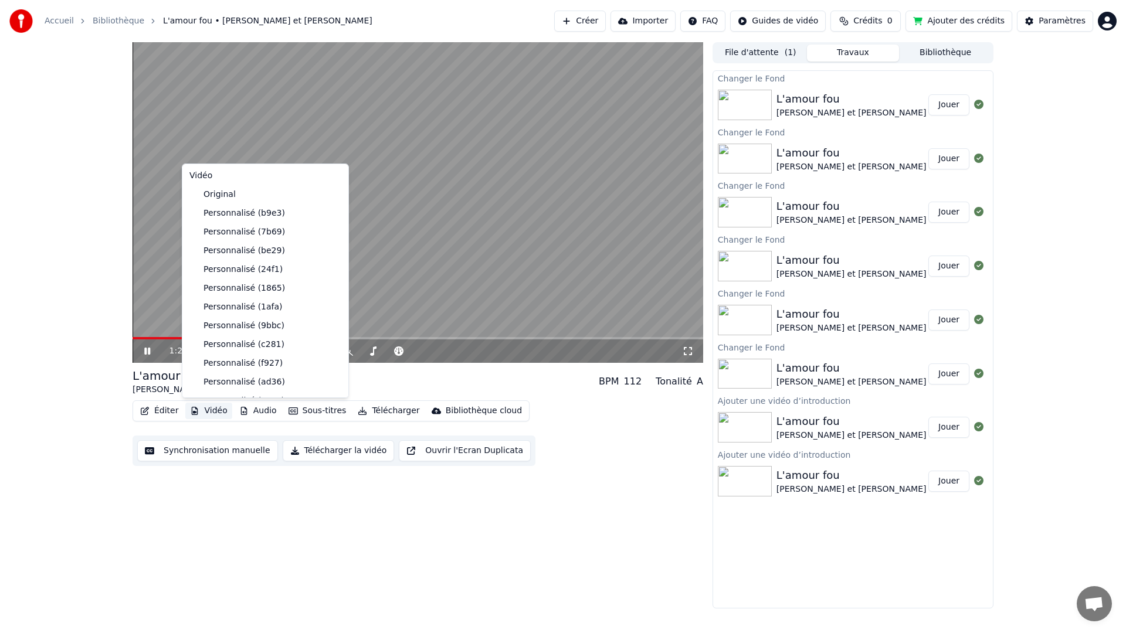
click at [211, 408] on button "Vidéo" at bounding box center [208, 411] width 46 height 16
click at [236, 365] on div "Personnalisé (8072)" at bounding box center [257, 366] width 144 height 19
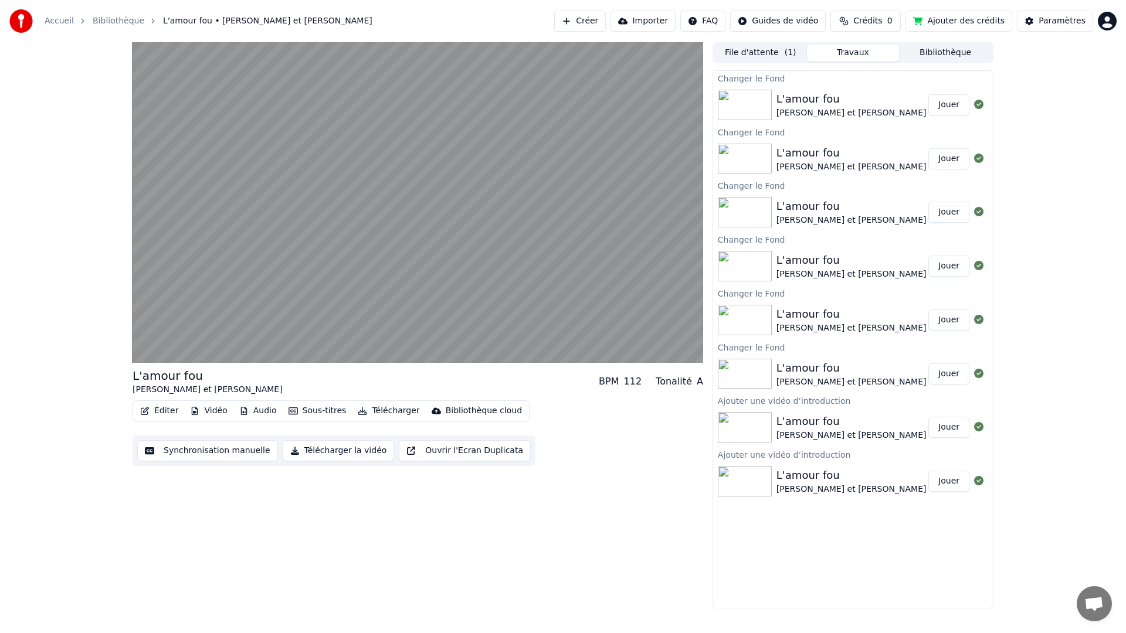
click at [215, 409] on button "Vidéo" at bounding box center [208, 411] width 46 height 16
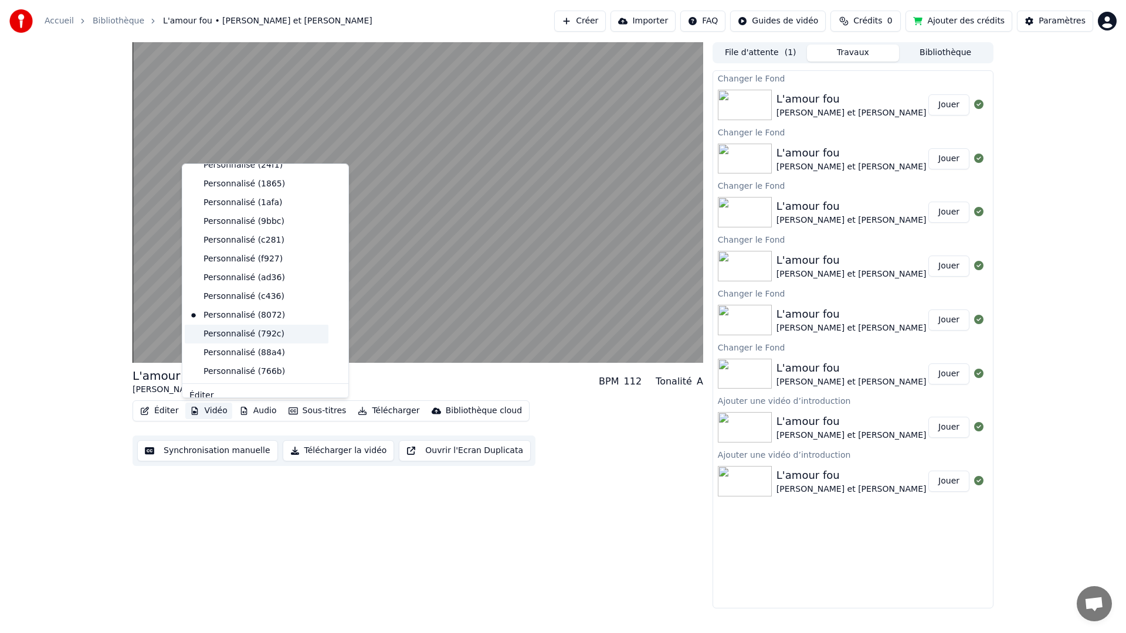
scroll to position [106, 0]
click at [248, 334] on div "Personnalisé (792c)" at bounding box center [257, 332] width 144 height 19
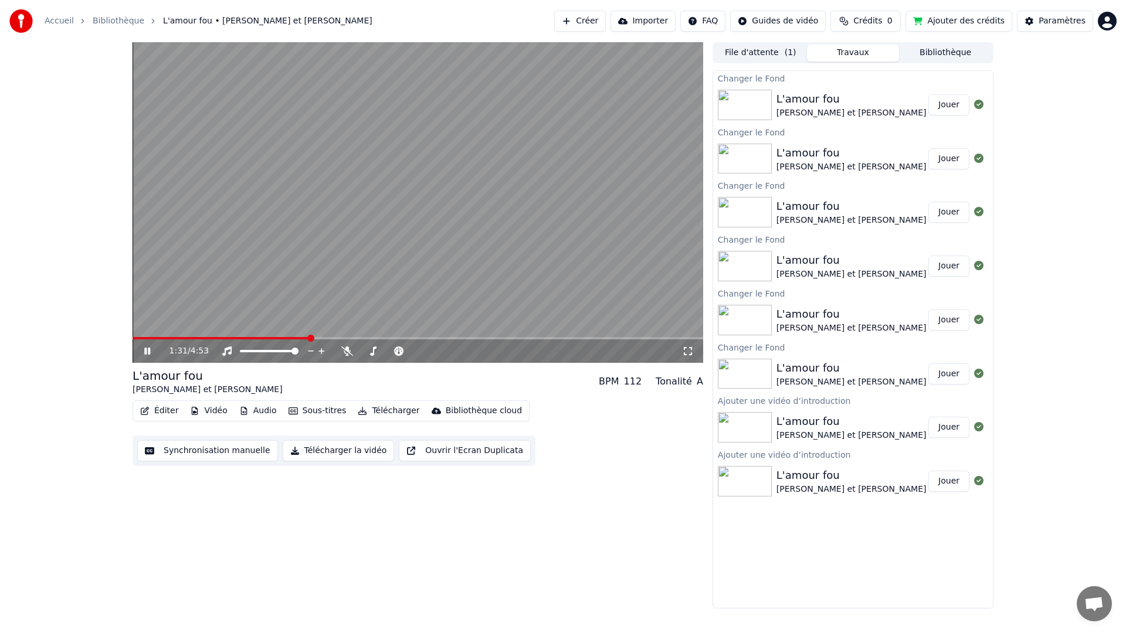
click at [205, 411] on button "Vidéo" at bounding box center [208, 411] width 46 height 16
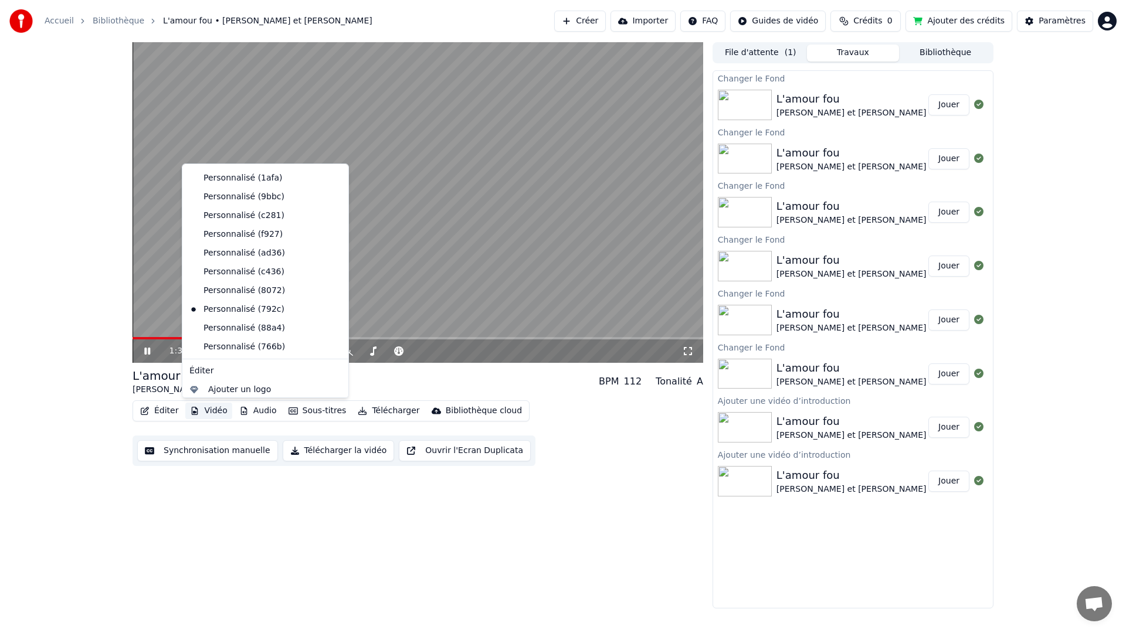
scroll to position [189, 0]
click at [247, 269] on div "Personnalisé (88a4)" at bounding box center [257, 268] width 144 height 19
click at [208, 412] on button "Vidéo" at bounding box center [208, 411] width 46 height 16
click at [223, 358] on div "Personnalisé (766b)" at bounding box center [257, 359] width 144 height 19
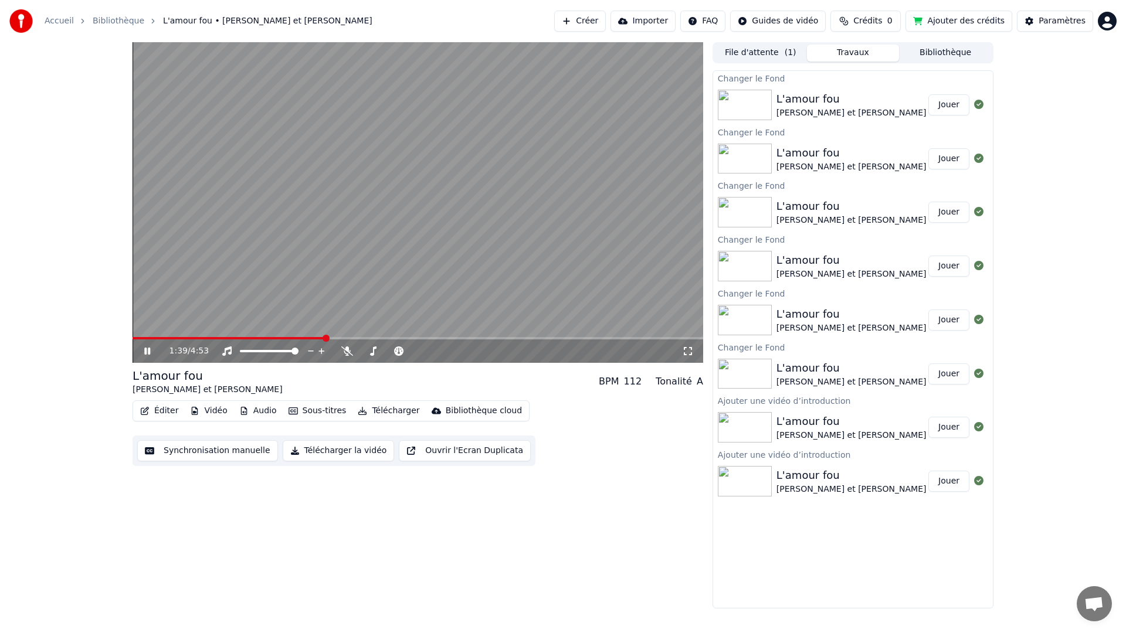
click at [217, 409] on button "Vidéo" at bounding box center [208, 411] width 46 height 16
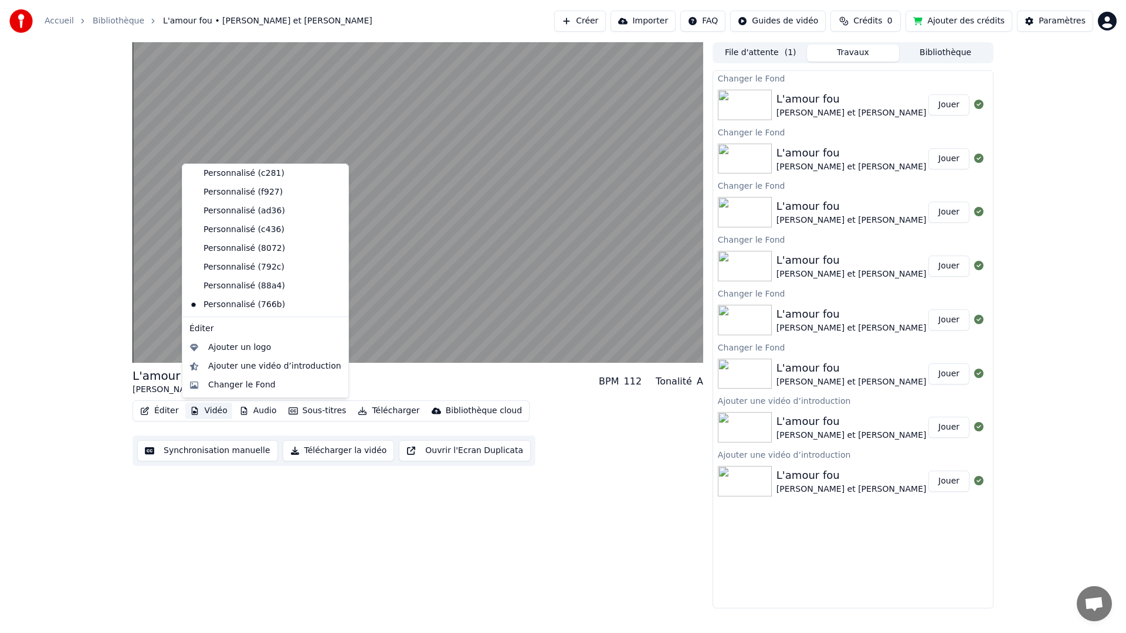
scroll to position [189, 0]
click at [218, 364] on div "Changer le Fond" at bounding box center [241, 367] width 67 height 12
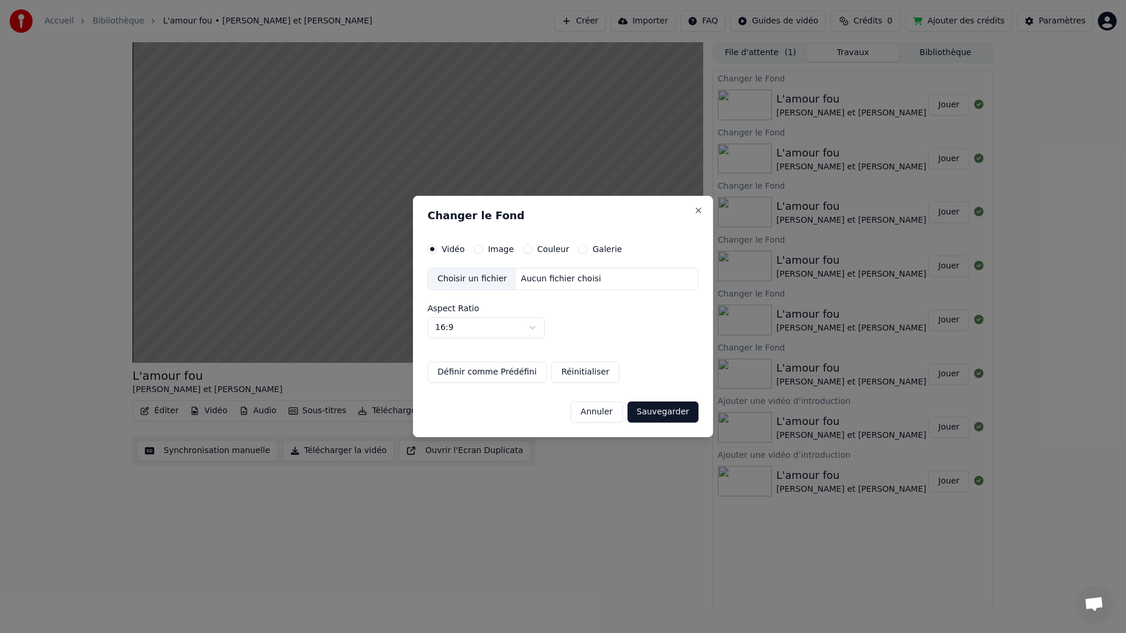
click at [521, 374] on button "Définir comme Prédéfini" at bounding box center [487, 372] width 119 height 21
click at [495, 282] on div "Choisir un fichier" at bounding box center [472, 279] width 88 height 21
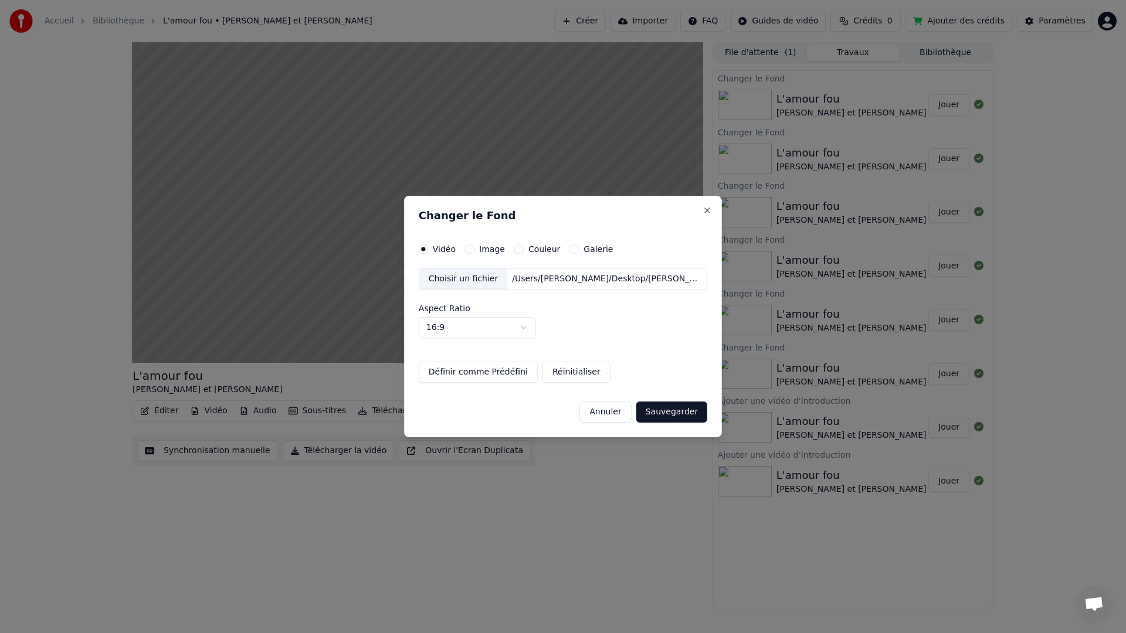
click at [504, 375] on button "Définir comme Prédéfini" at bounding box center [478, 372] width 119 height 21
click at [536, 331] on body "Accueil Bibliothèque L'amour fou • [PERSON_NAME] et [PERSON_NAME] Importer FAQ …" at bounding box center [563, 316] width 1126 height 633
click at [475, 249] on button "Image" at bounding box center [469, 249] width 9 height 9
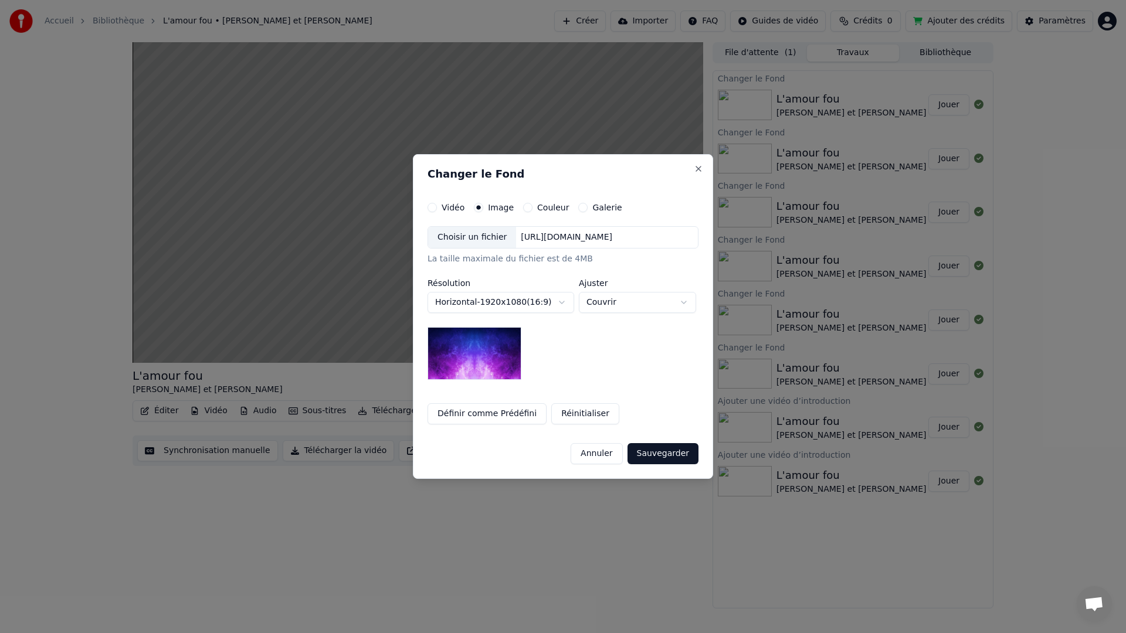
click at [428, 208] on button "Vidéo" at bounding box center [432, 207] width 9 height 9
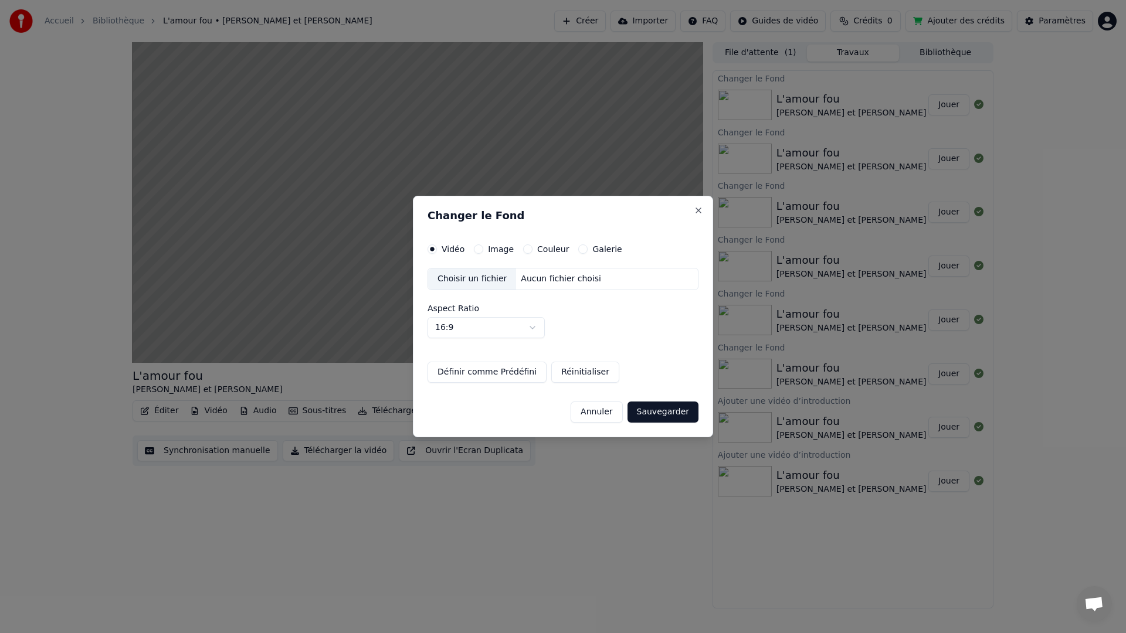
click at [483, 277] on div "Choisir un fichier" at bounding box center [472, 279] width 88 height 21
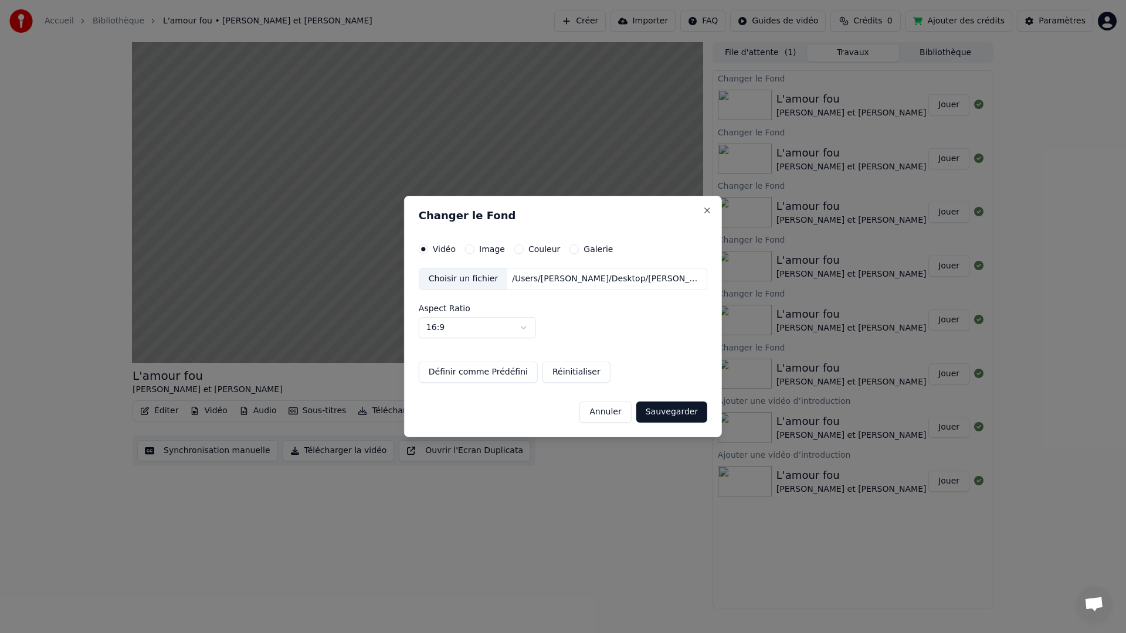
click at [506, 371] on button "Définir comme Prédéfini" at bounding box center [478, 372] width 119 height 21
click at [658, 412] on button "Sauvegarder" at bounding box center [671, 412] width 71 height 21
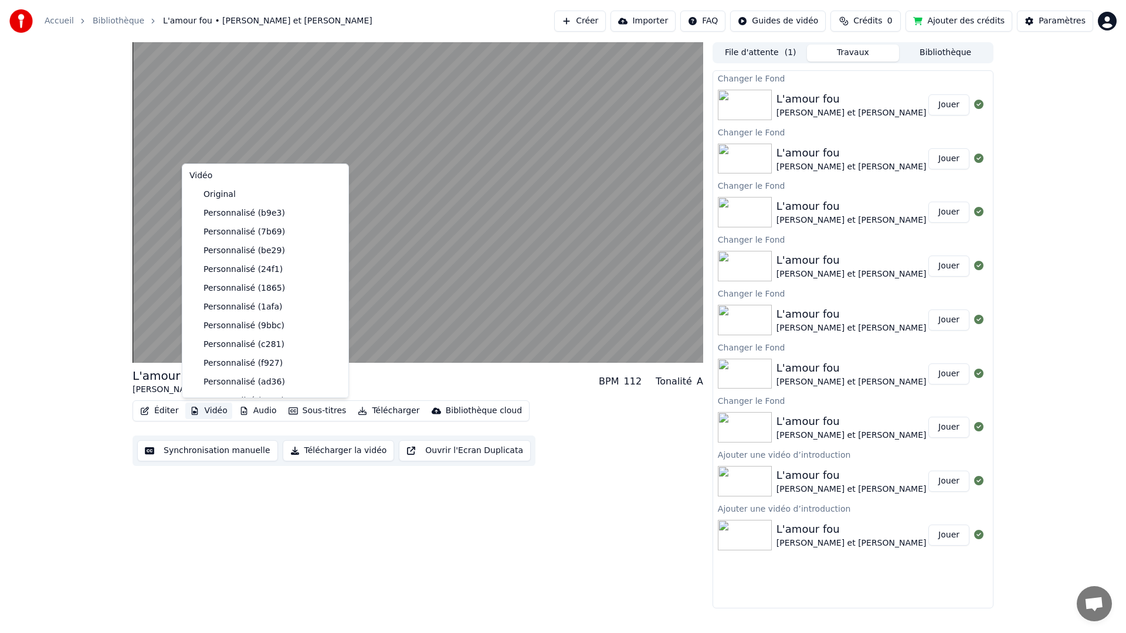
click at [219, 410] on button "Vidéo" at bounding box center [208, 411] width 46 height 16
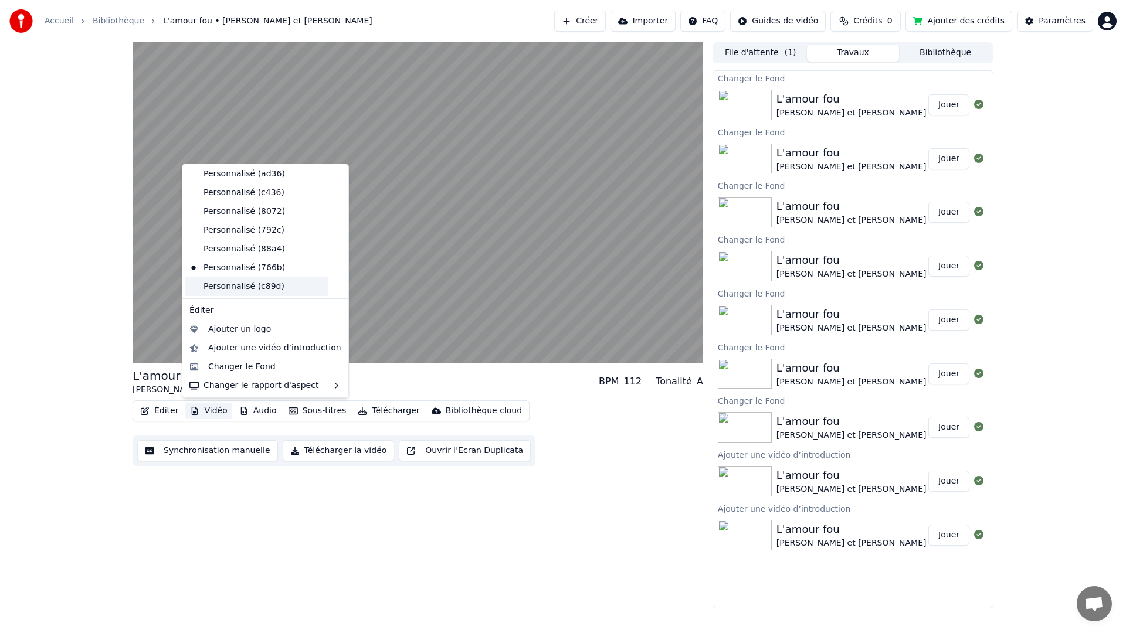
click at [245, 283] on div "Personnalisé (c89d)" at bounding box center [257, 286] width 144 height 19
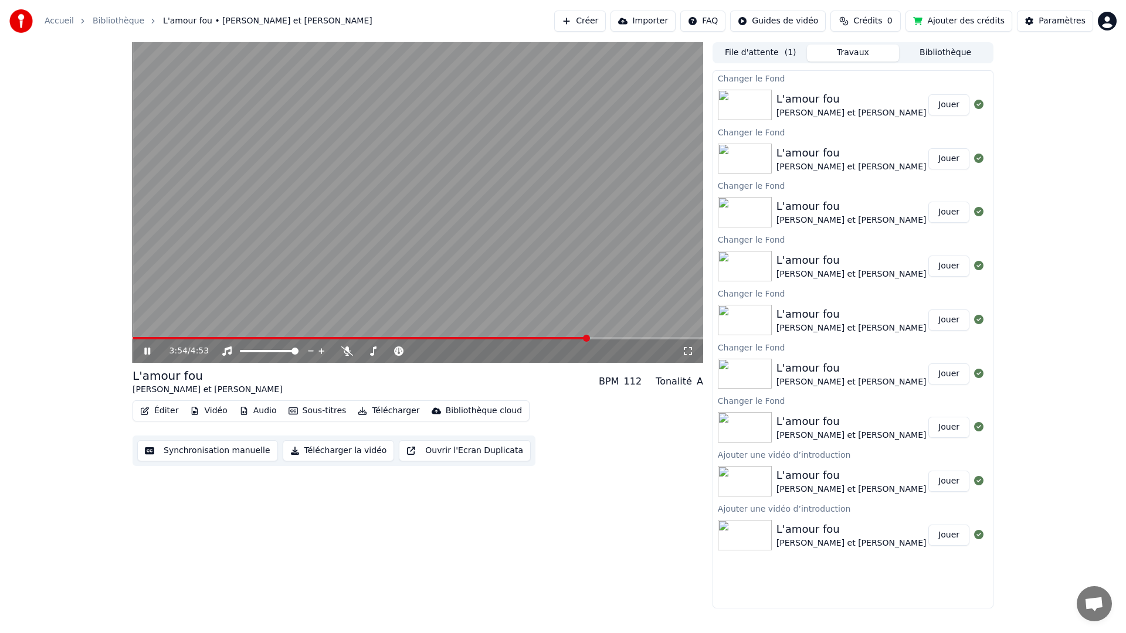
click at [147, 352] on icon at bounding box center [156, 351] width 28 height 9
click at [953, 108] on button "Jouer" at bounding box center [948, 104] width 41 height 21
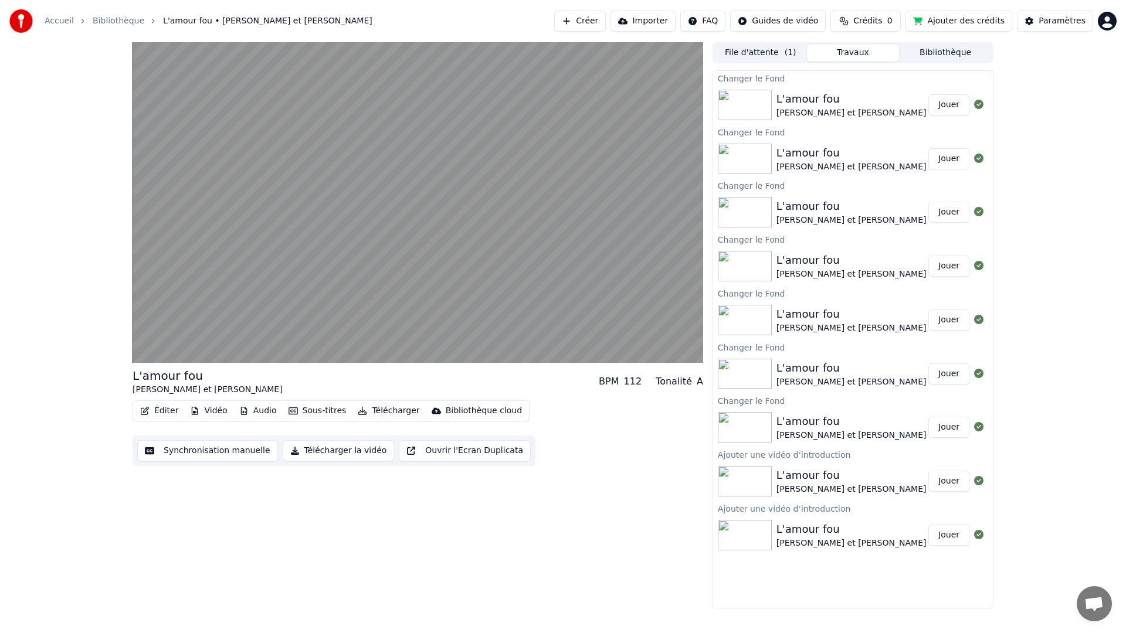
click at [219, 411] on button "Vidéo" at bounding box center [208, 411] width 46 height 16
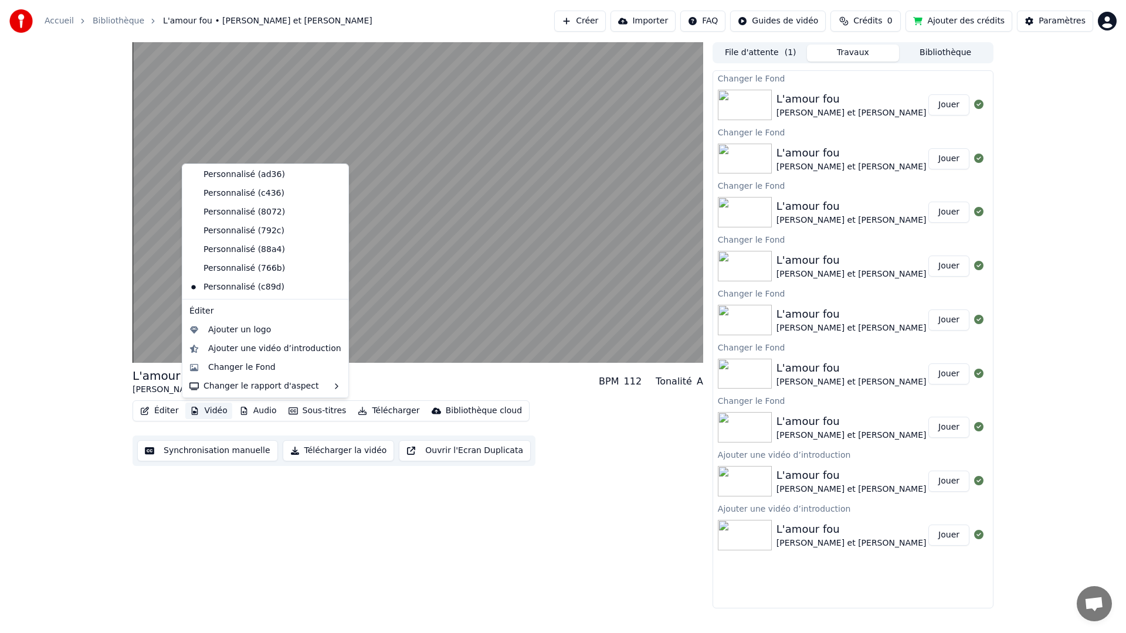
scroll to position [208, 0]
click at [263, 288] on div "Personnalisé (c89d)" at bounding box center [257, 286] width 144 height 19
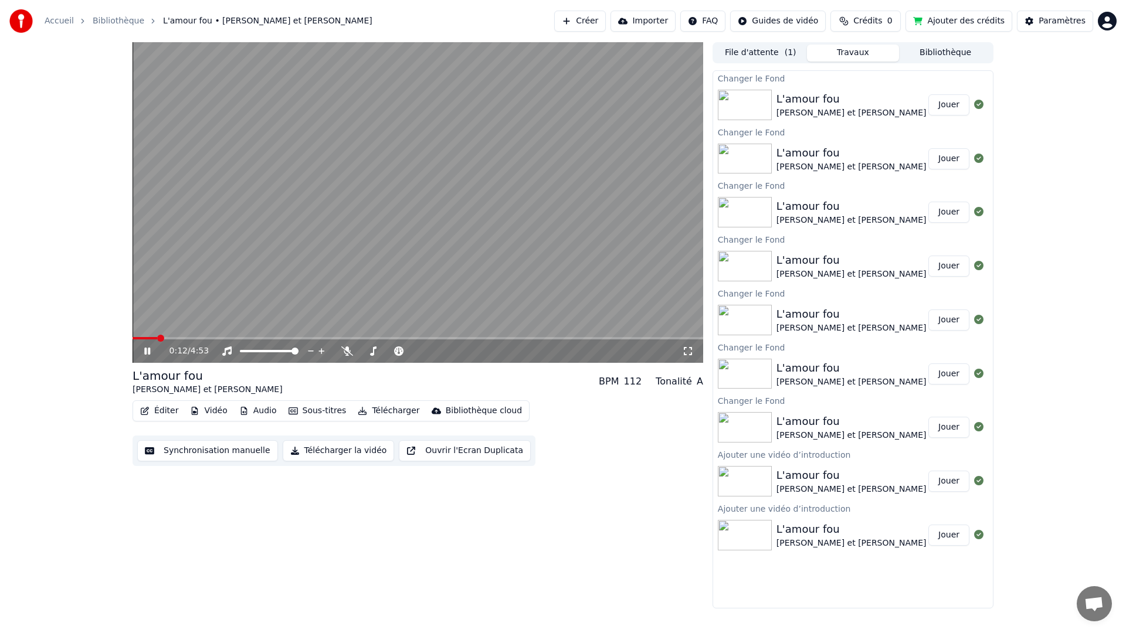
click at [169, 412] on button "Éditer" at bounding box center [159, 411] width 48 height 16
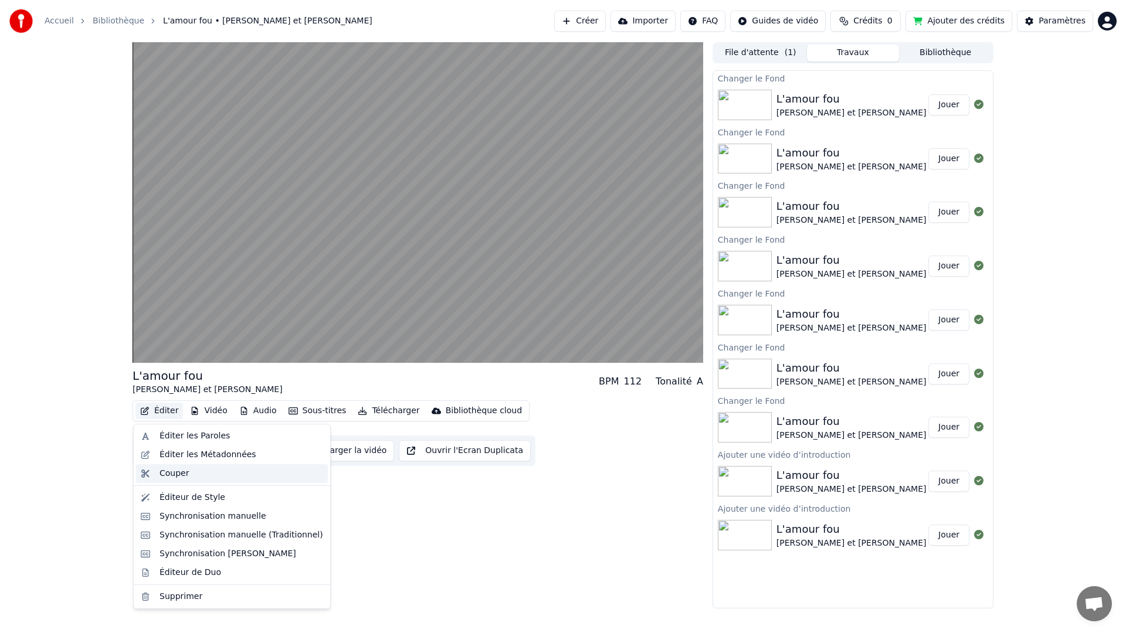
click at [167, 473] on div "Couper" at bounding box center [174, 474] width 29 height 12
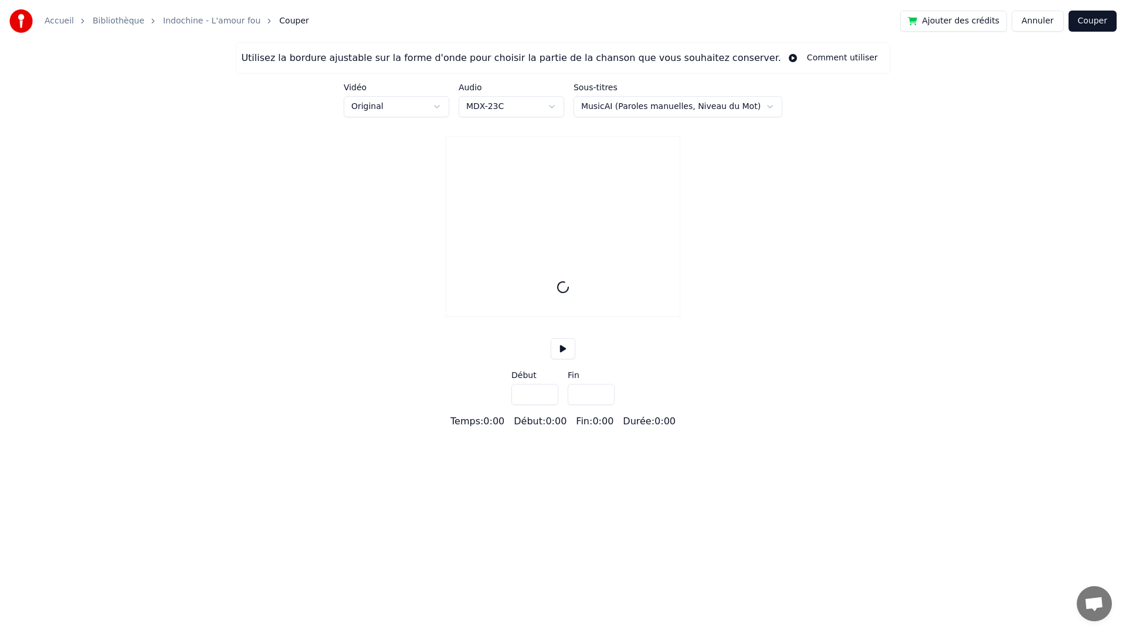
type input "*****"
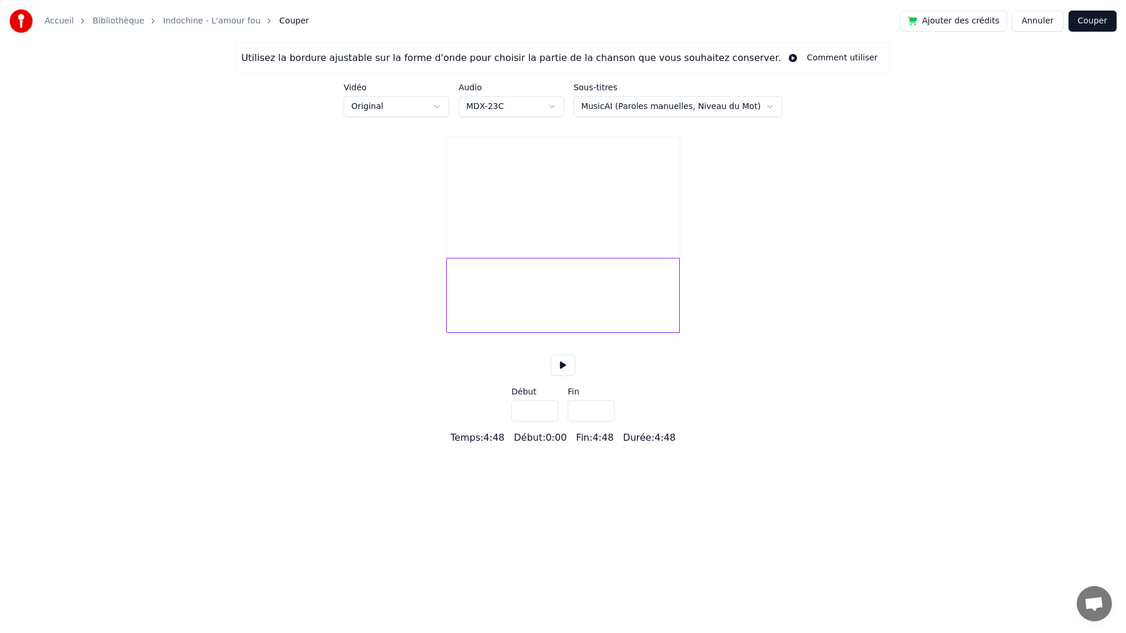
click at [564, 376] on button at bounding box center [563, 365] width 25 height 21
click at [565, 376] on button at bounding box center [563, 365] width 25 height 21
click at [545, 422] on input "***" at bounding box center [534, 411] width 47 height 21
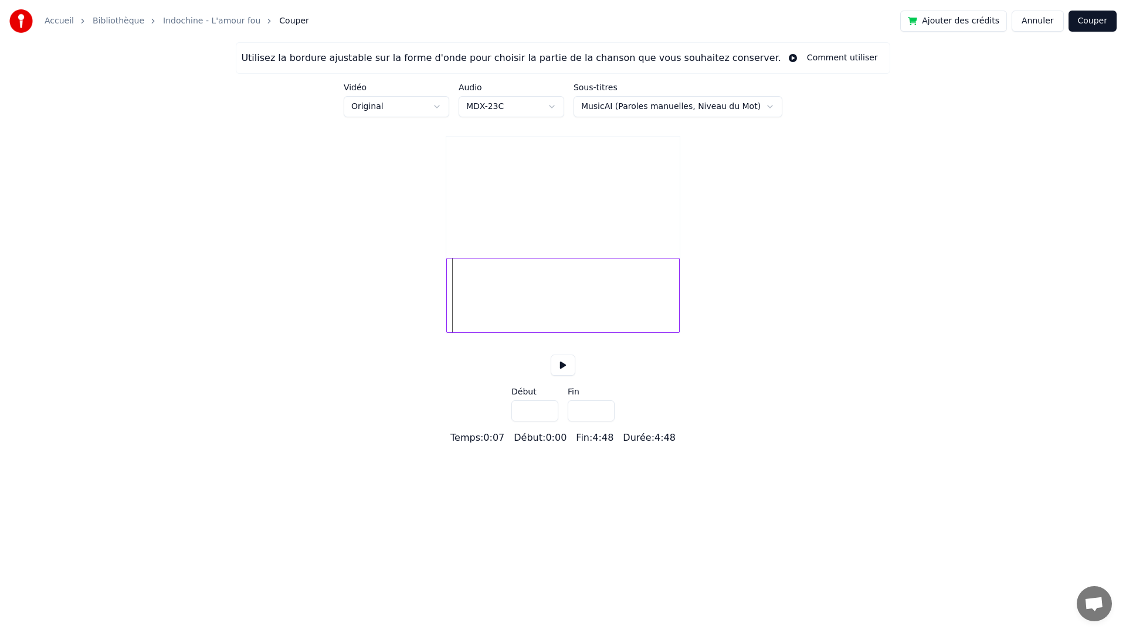
click at [546, 422] on input "***" at bounding box center [534, 411] width 47 height 21
click at [545, 422] on input "***" at bounding box center [534, 411] width 47 height 21
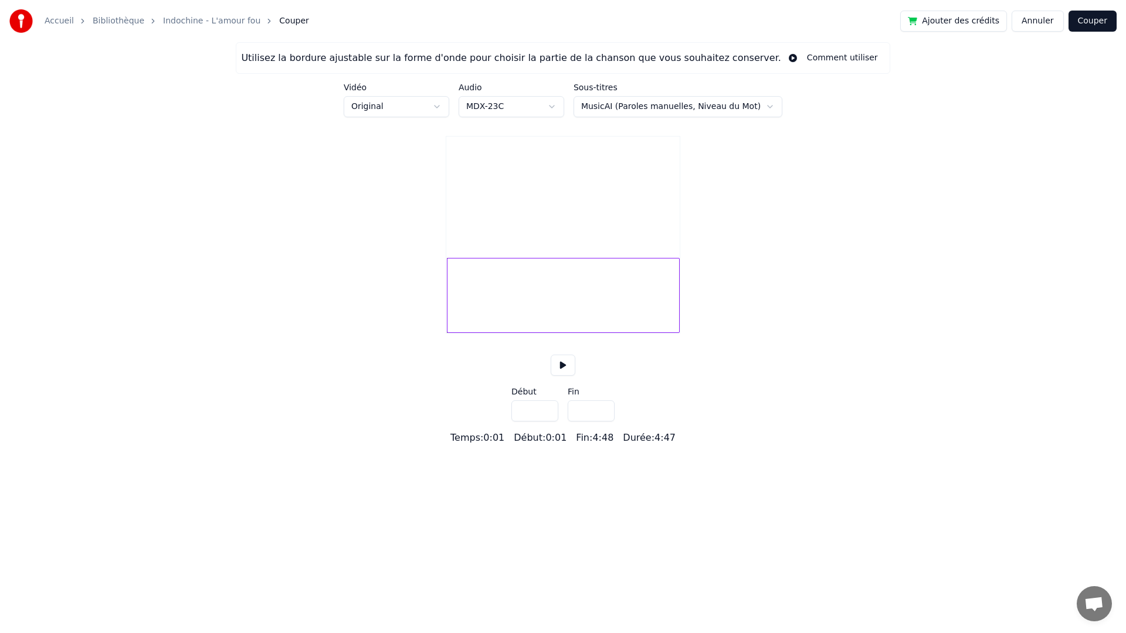
click at [545, 422] on input "***" at bounding box center [534, 411] width 47 height 21
click at [547, 422] on input "***" at bounding box center [534, 411] width 47 height 21
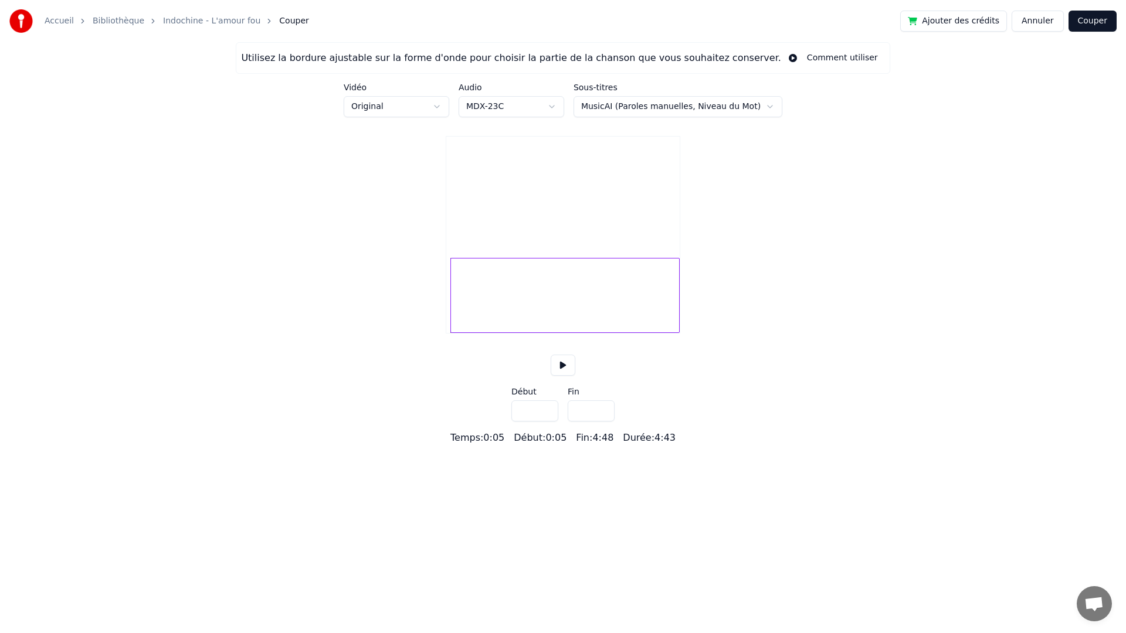
click at [547, 422] on input "***" at bounding box center [534, 411] width 47 height 21
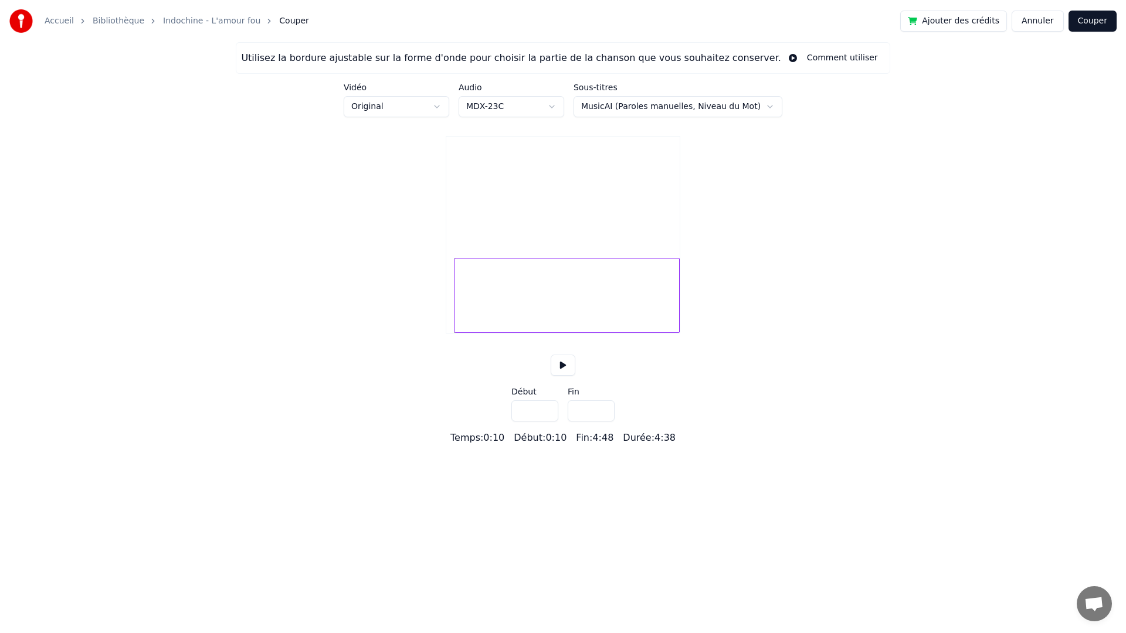
click at [547, 422] on input "****" at bounding box center [534, 411] width 47 height 21
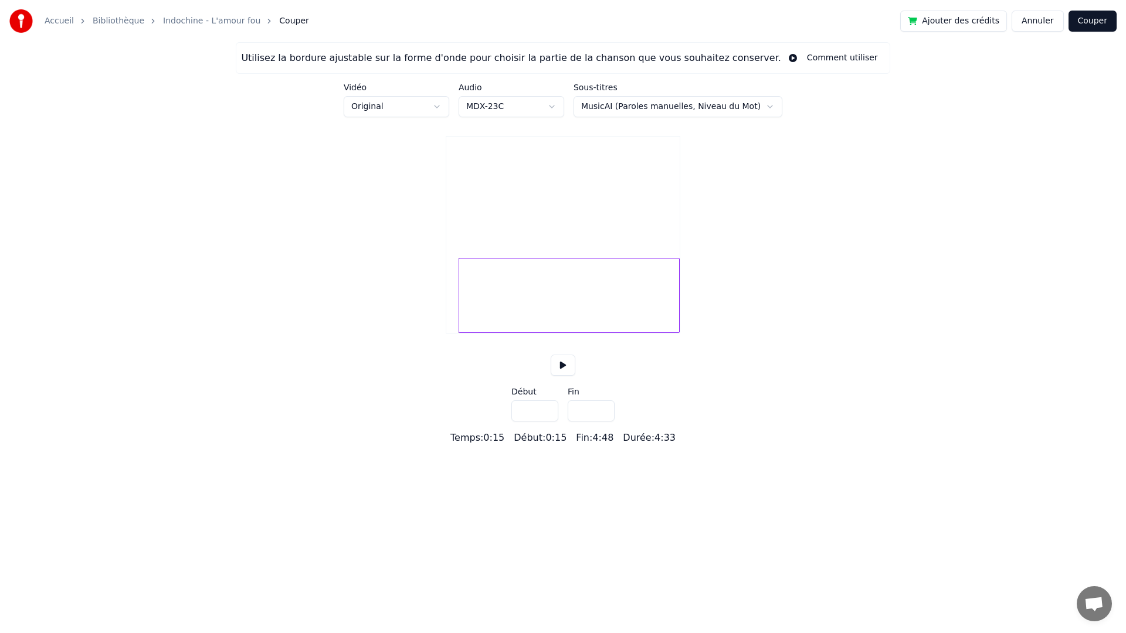
click at [547, 422] on input "****" at bounding box center [534, 411] width 47 height 21
click at [547, 422] on input "***" at bounding box center [534, 411] width 47 height 21
click at [446, 107] on html "Accueil Bibliothèque Indochine - L'amour fou Couper Ajouter des crédits Annuler…" at bounding box center [563, 222] width 1126 height 445
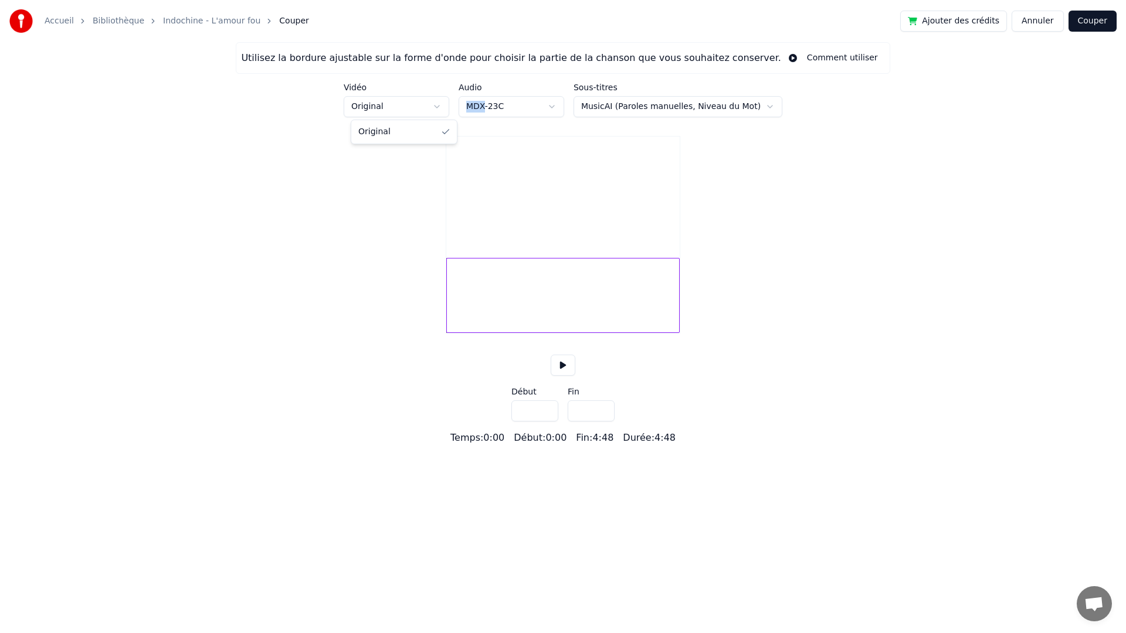
click at [446, 107] on html "Accueil Bibliothèque Indochine - L'amour fou Couper Ajouter des crédits Annuler…" at bounding box center [563, 222] width 1126 height 445
click at [545, 422] on input "***" at bounding box center [534, 411] width 47 height 21
click at [545, 422] on input "****" at bounding box center [534, 411] width 47 height 21
click at [562, 376] on button at bounding box center [563, 365] width 25 height 21
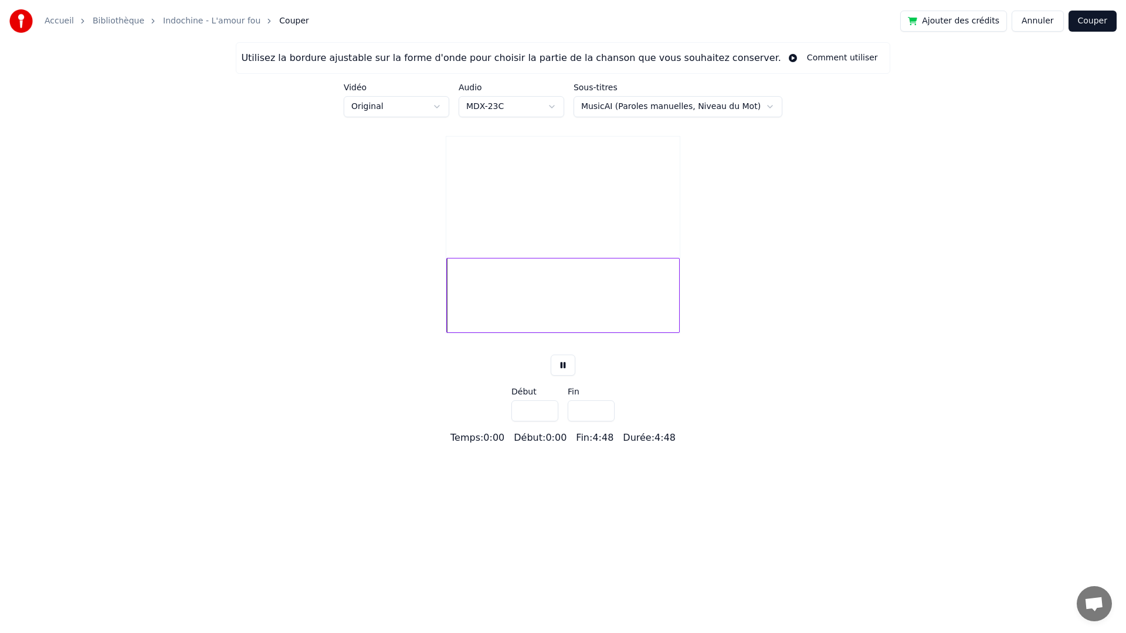
type input "***"
click at [548, 422] on input "***" at bounding box center [534, 411] width 47 height 21
click at [1032, 24] on button "Annuler" at bounding box center [1038, 21] width 52 height 21
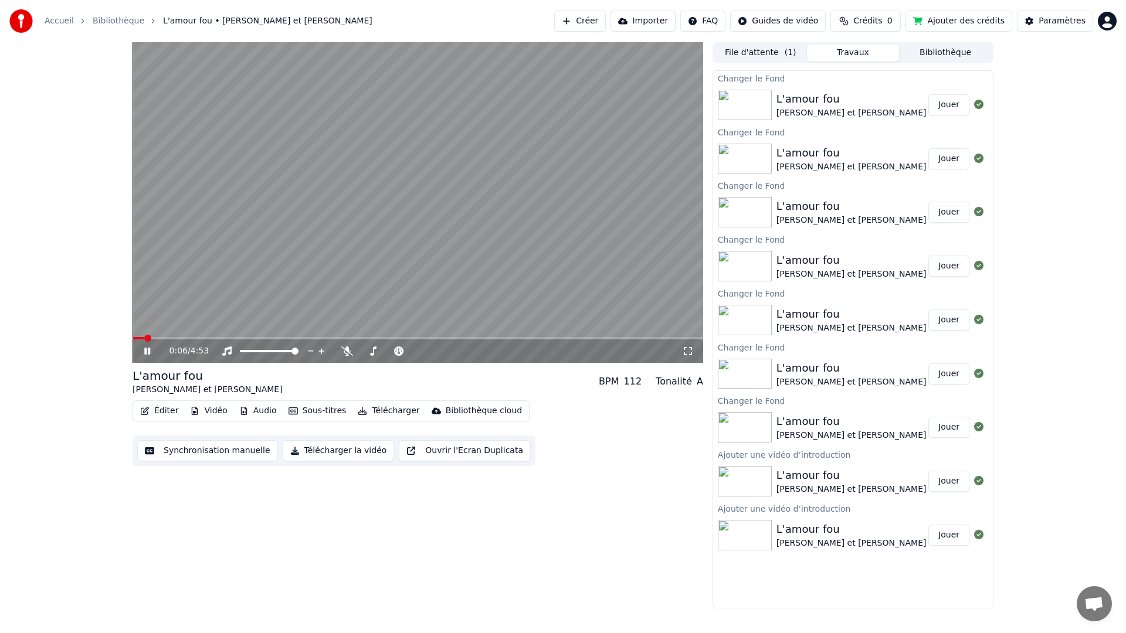
click at [150, 350] on icon at bounding box center [147, 351] width 6 height 7
click at [218, 412] on button "Vidéo" at bounding box center [208, 411] width 46 height 16
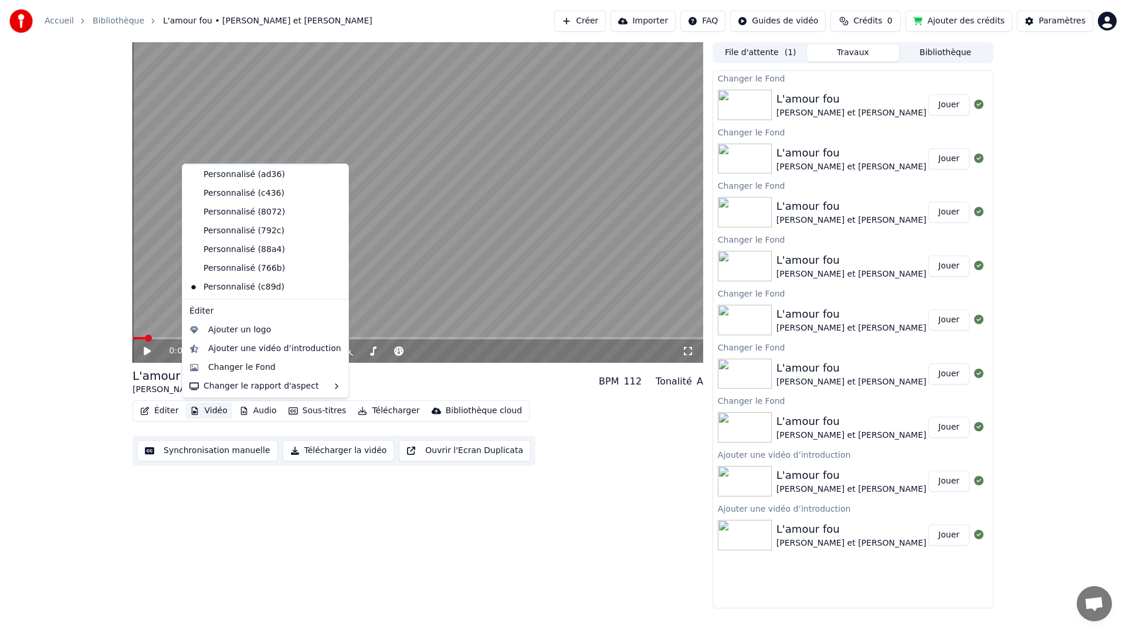
scroll to position [208, 0]
click at [245, 349] on div "Ajouter une vidéo d’introduction" at bounding box center [274, 349] width 133 height 12
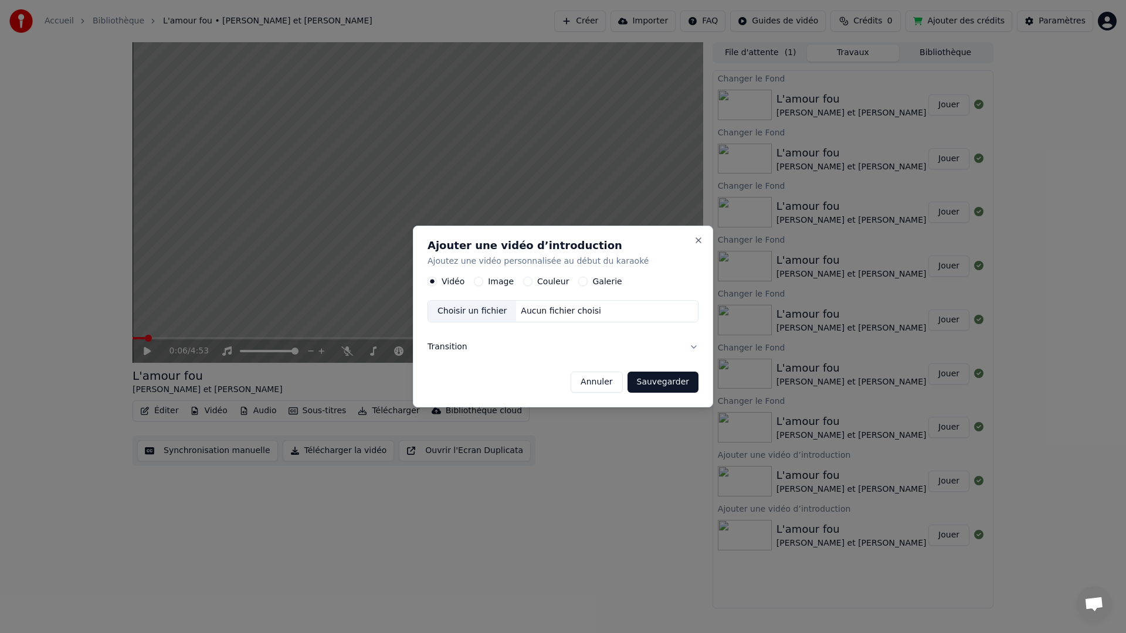
click at [605, 385] on button "Annuler" at bounding box center [597, 382] width 52 height 21
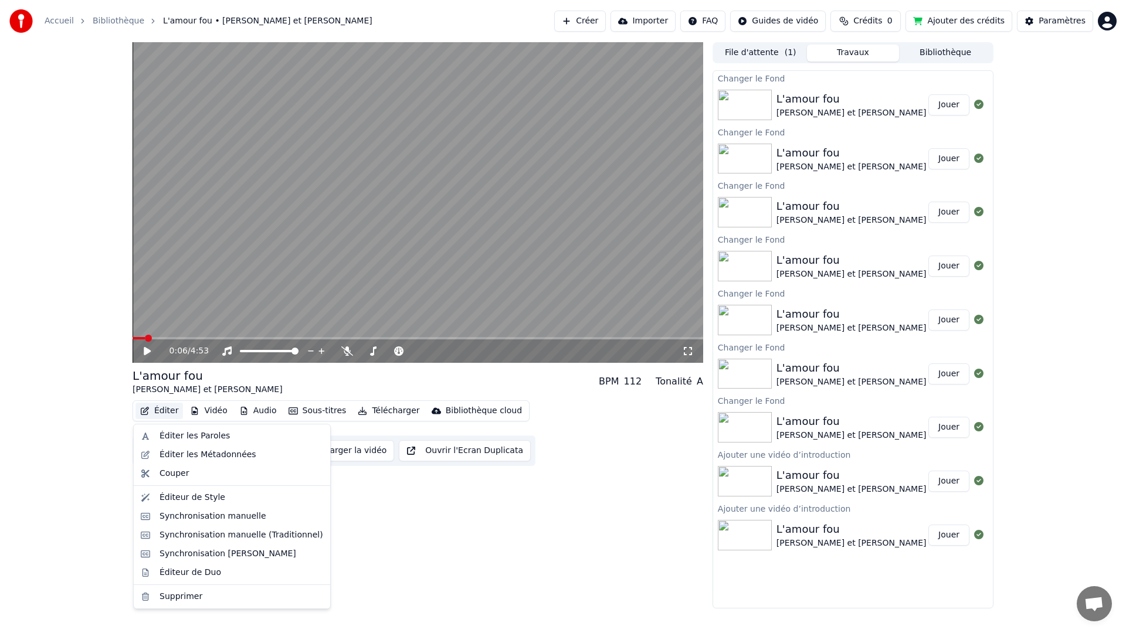
click at [156, 410] on button "Éditer" at bounding box center [159, 411] width 48 height 16
click at [181, 474] on div "Couper" at bounding box center [174, 474] width 29 height 12
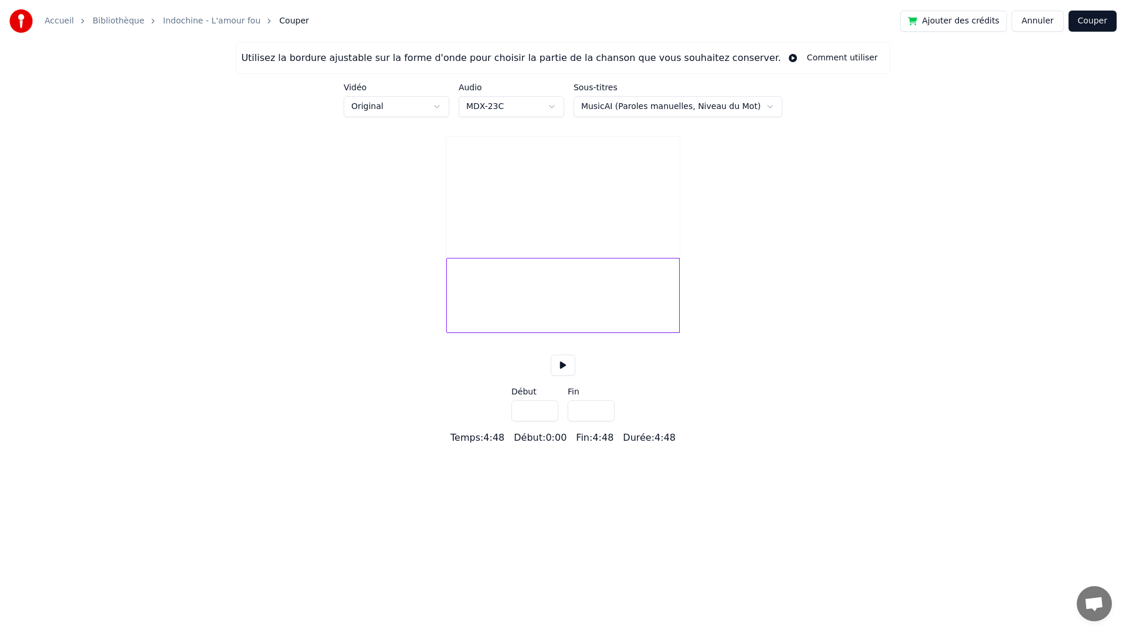
click at [561, 105] on html "Accueil Bibliothèque Indochine - L'amour fou Couper Ajouter des crédits Annuler…" at bounding box center [563, 222] width 1126 height 445
click at [443, 104] on html "Accueil Bibliothèque Indochine - L'amour fou Couper Ajouter des crédits Annuler…" at bounding box center [563, 222] width 1126 height 445
click at [1028, 21] on button "Annuler" at bounding box center [1038, 21] width 52 height 21
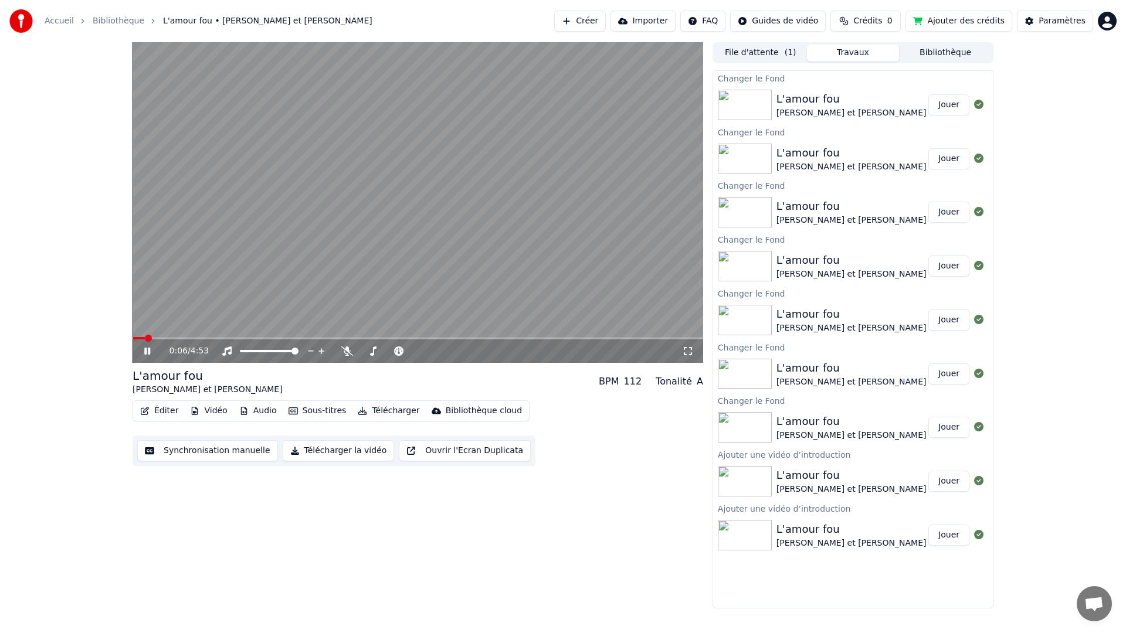
click at [148, 353] on icon at bounding box center [147, 351] width 6 height 7
click at [134, 246] on video at bounding box center [418, 202] width 571 height 321
click at [148, 352] on icon at bounding box center [147, 351] width 6 height 7
click at [220, 412] on button "Vidéo" at bounding box center [208, 411] width 46 height 16
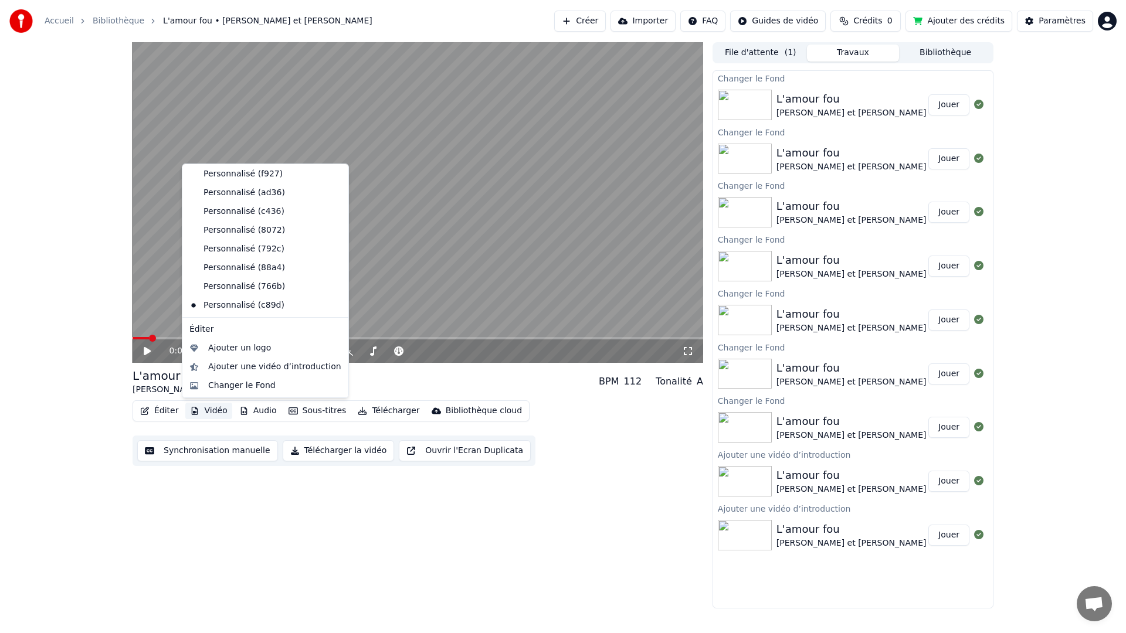
scroll to position [208, 0]
click at [245, 370] on div "Changer le Fond" at bounding box center [241, 367] width 67 height 12
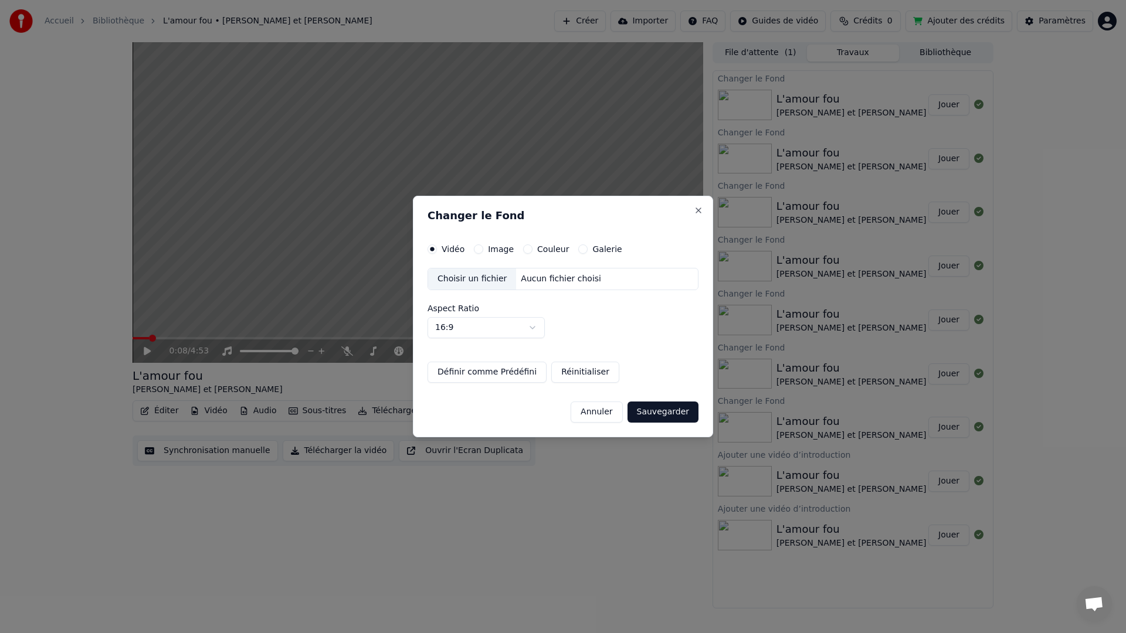
click at [470, 278] on div "Choisir un fichier" at bounding box center [472, 279] width 88 height 21
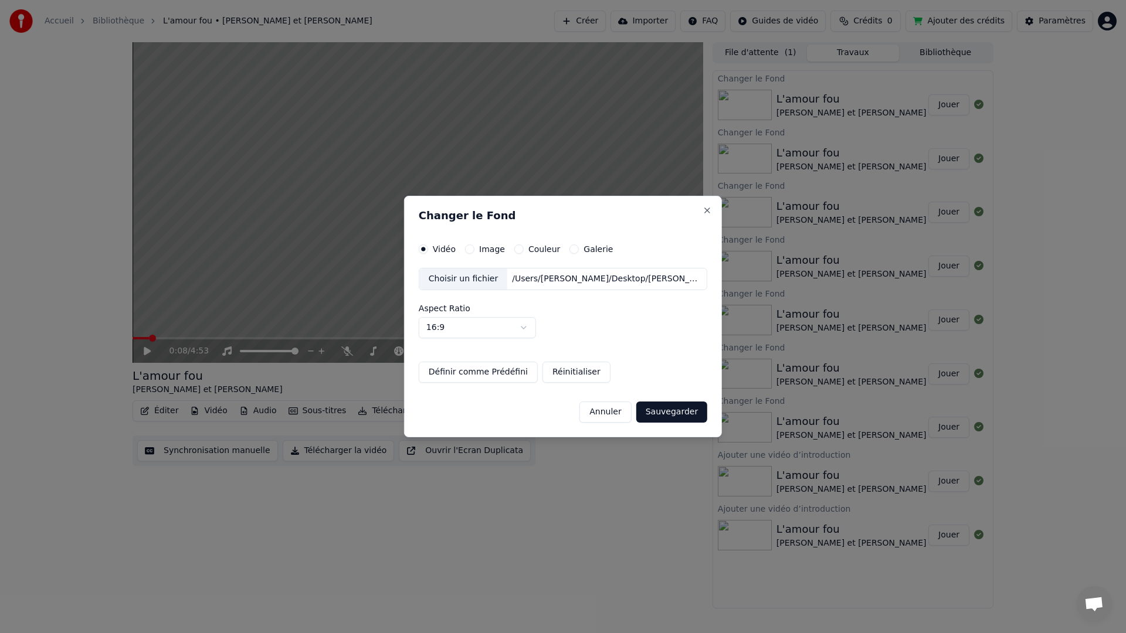
click at [675, 412] on button "Sauvegarder" at bounding box center [671, 412] width 71 height 21
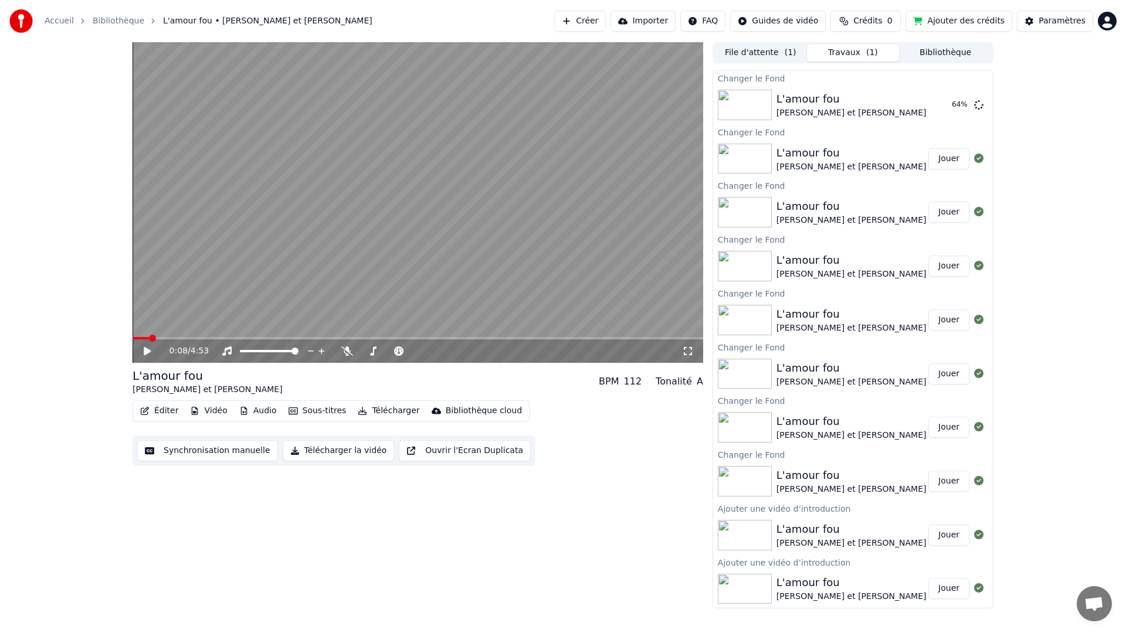
click at [211, 411] on button "Vidéo" at bounding box center [208, 411] width 46 height 16
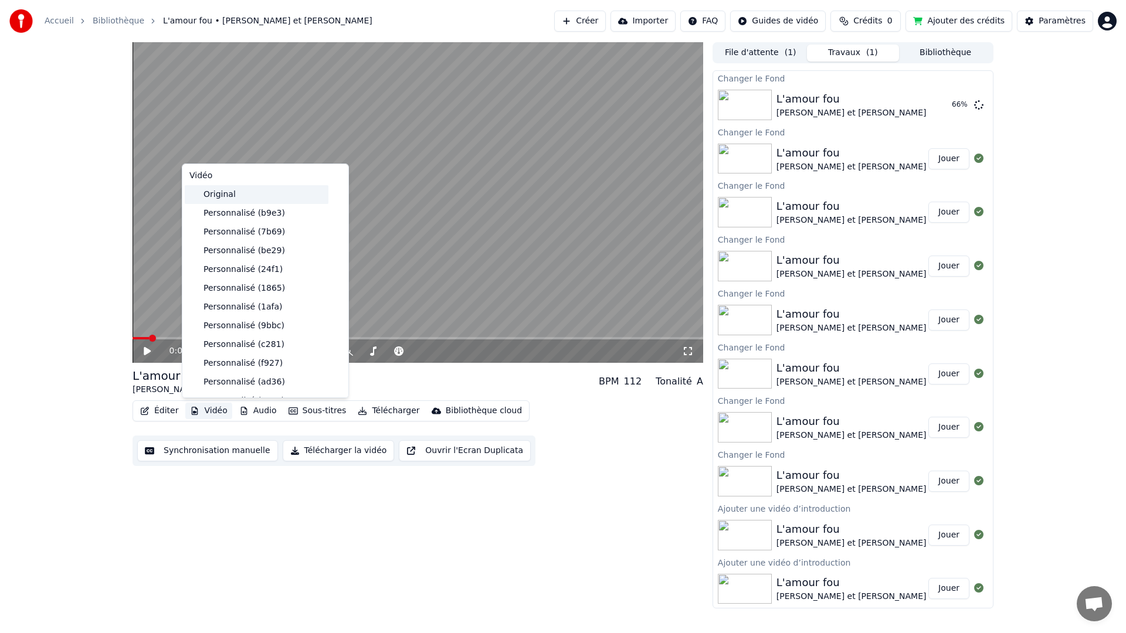
click at [228, 195] on div "Original" at bounding box center [257, 194] width 144 height 19
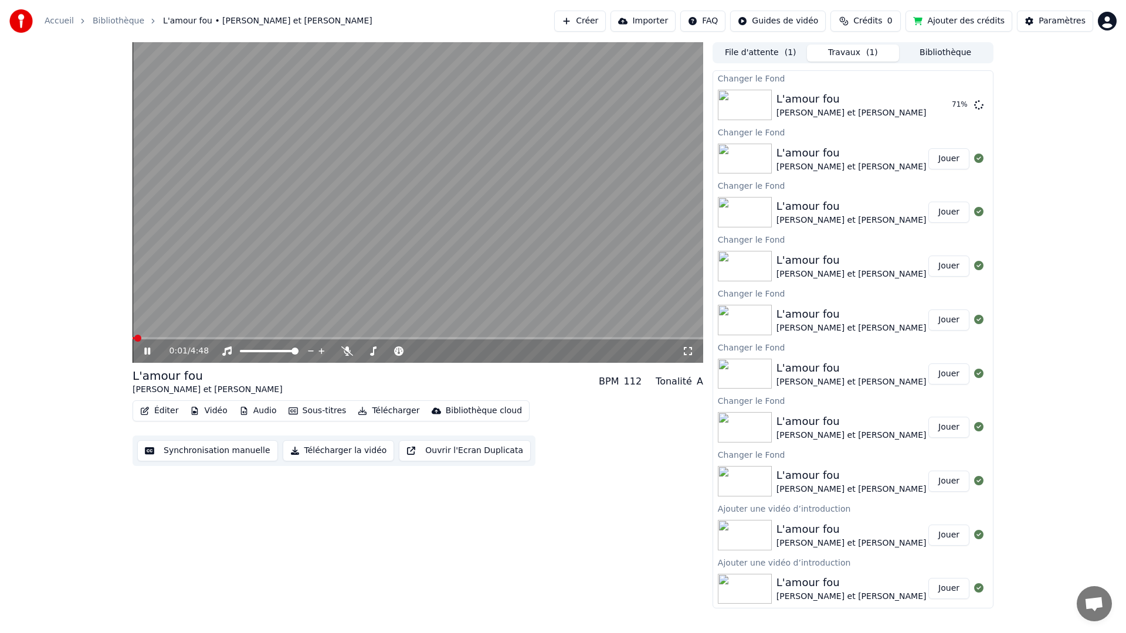
click at [134, 337] on span at bounding box center [134, 338] width 2 height 2
click at [134, 338] on span at bounding box center [135, 338] width 4 height 2
click at [133, 338] on span at bounding box center [133, 338] width 0 height 2
click at [146, 351] on icon at bounding box center [147, 351] width 6 height 7
click at [219, 412] on button "Vidéo" at bounding box center [208, 411] width 46 height 16
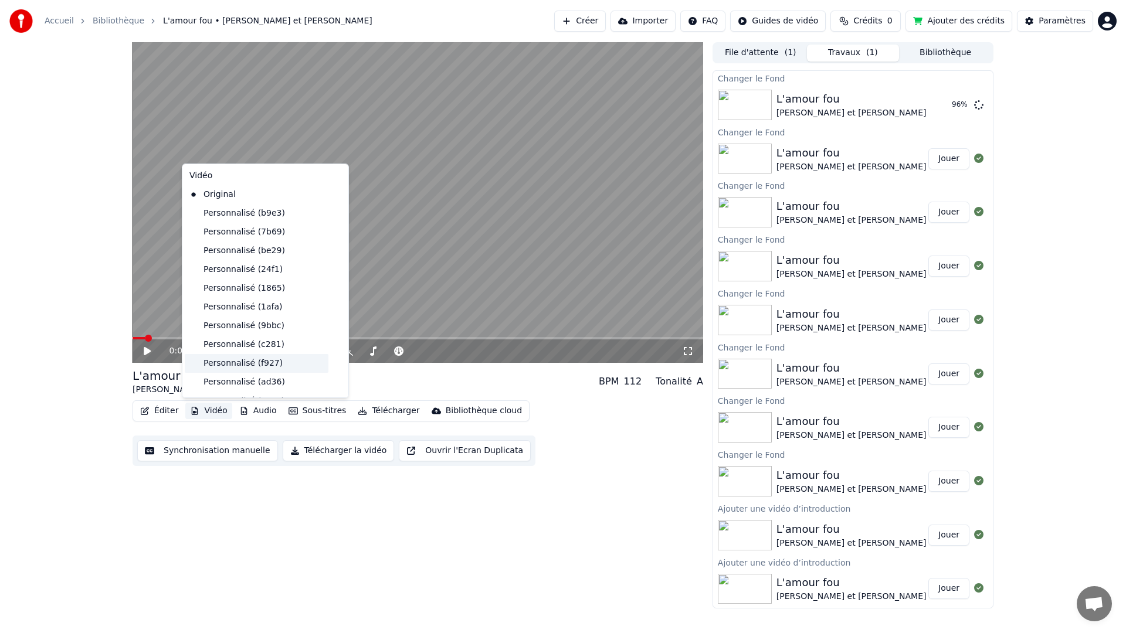
click at [244, 363] on div "Personnalisé (f927)" at bounding box center [257, 363] width 144 height 19
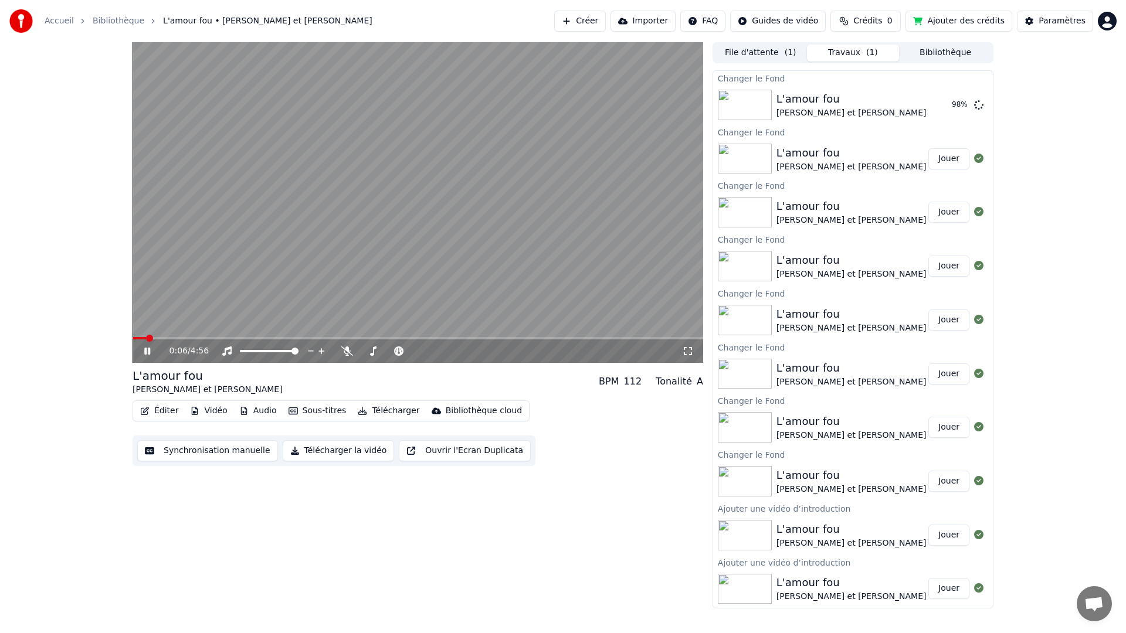
click at [209, 411] on button "Vidéo" at bounding box center [208, 411] width 46 height 16
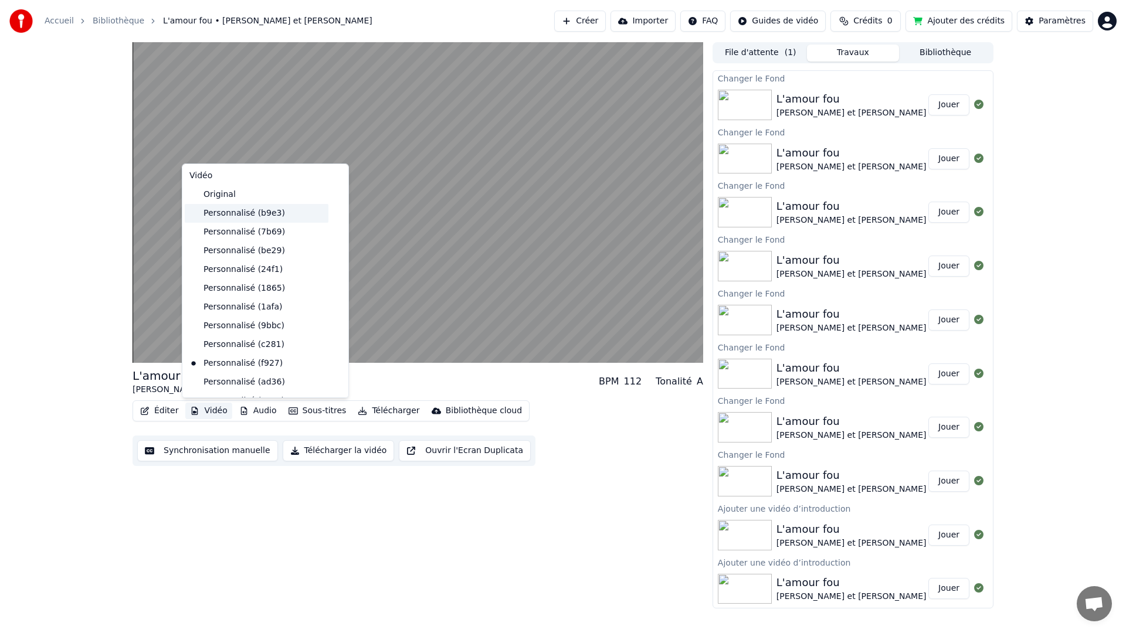
click at [239, 211] on div "Personnalisé (b9e3)" at bounding box center [257, 213] width 144 height 19
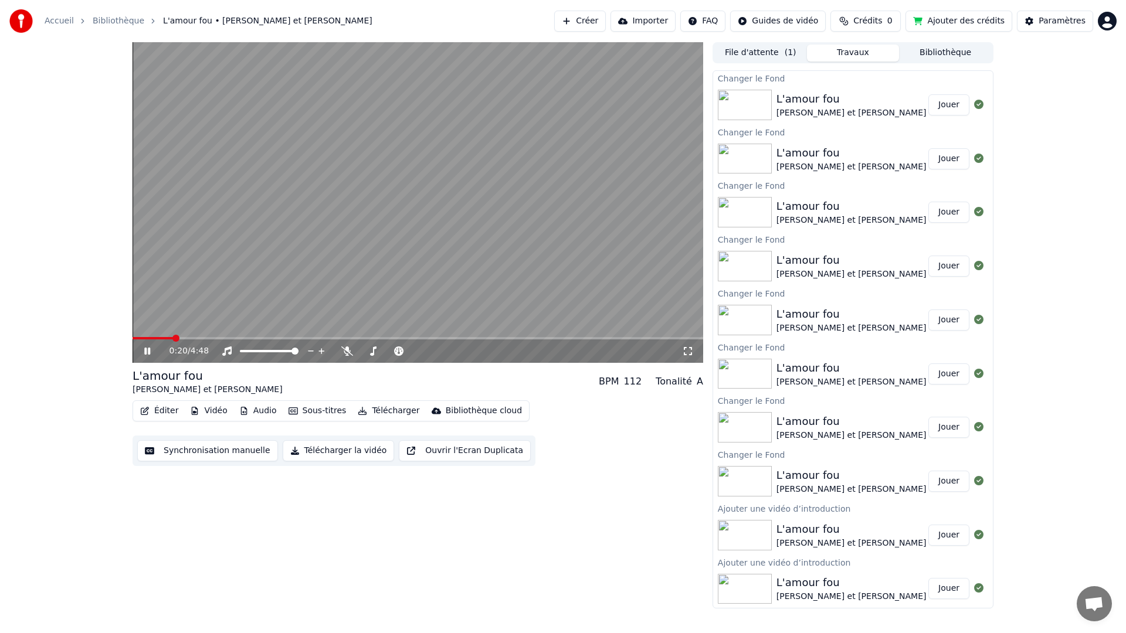
click at [263, 338] on span at bounding box center [418, 338] width 571 height 2
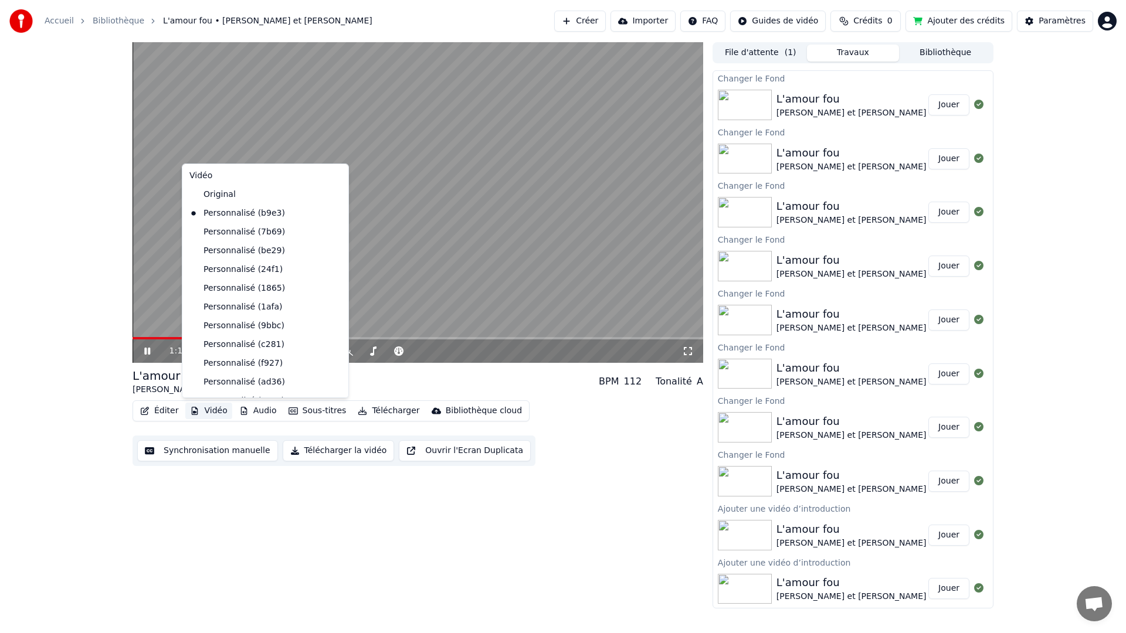
click at [217, 409] on button "Vidéo" at bounding box center [208, 411] width 46 height 16
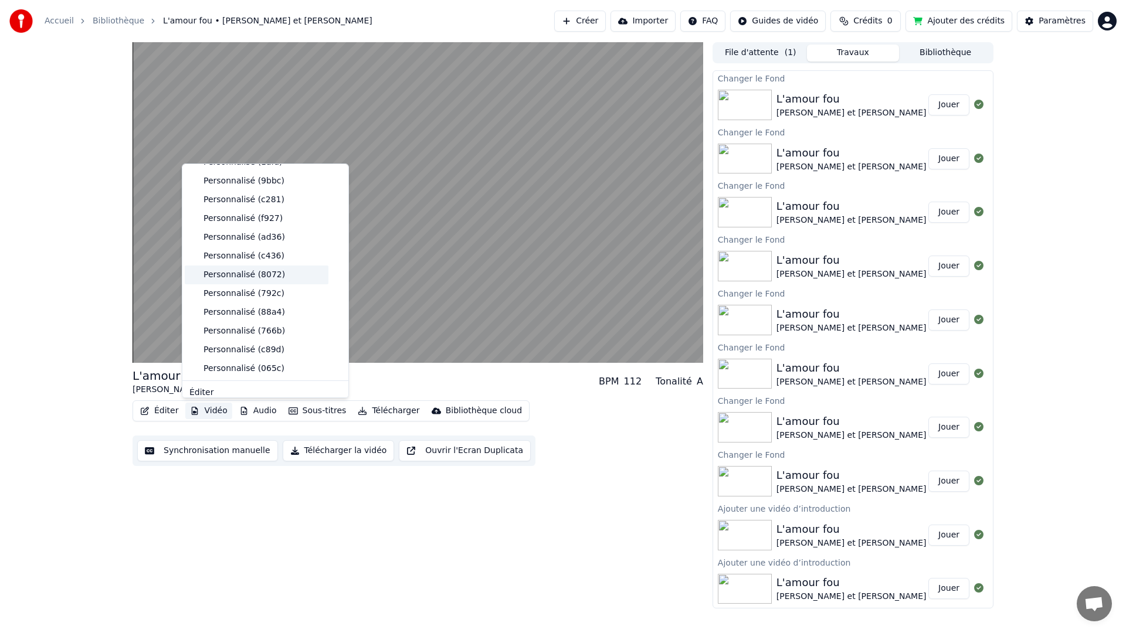
scroll to position [138, 0]
click at [238, 210] on div "Personnalisé (c281)" at bounding box center [257, 207] width 144 height 19
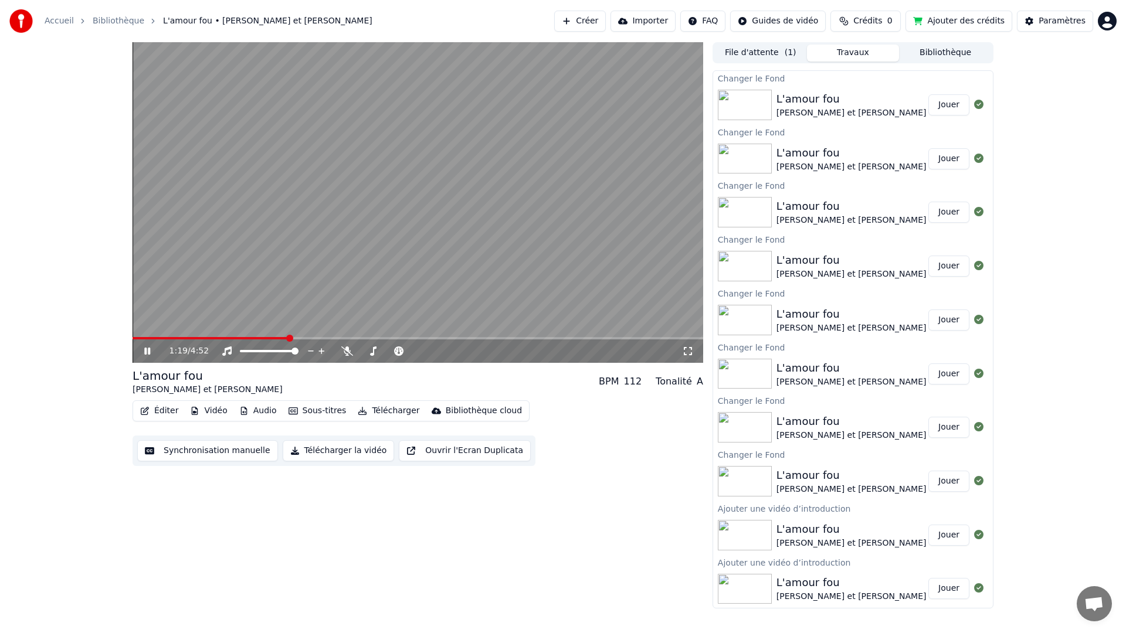
click at [245, 340] on div "1:19 / 4:52" at bounding box center [418, 351] width 571 height 23
click at [246, 339] on span at bounding box center [211, 338] width 157 height 2
click at [231, 338] on span at bounding box center [192, 338] width 118 height 2
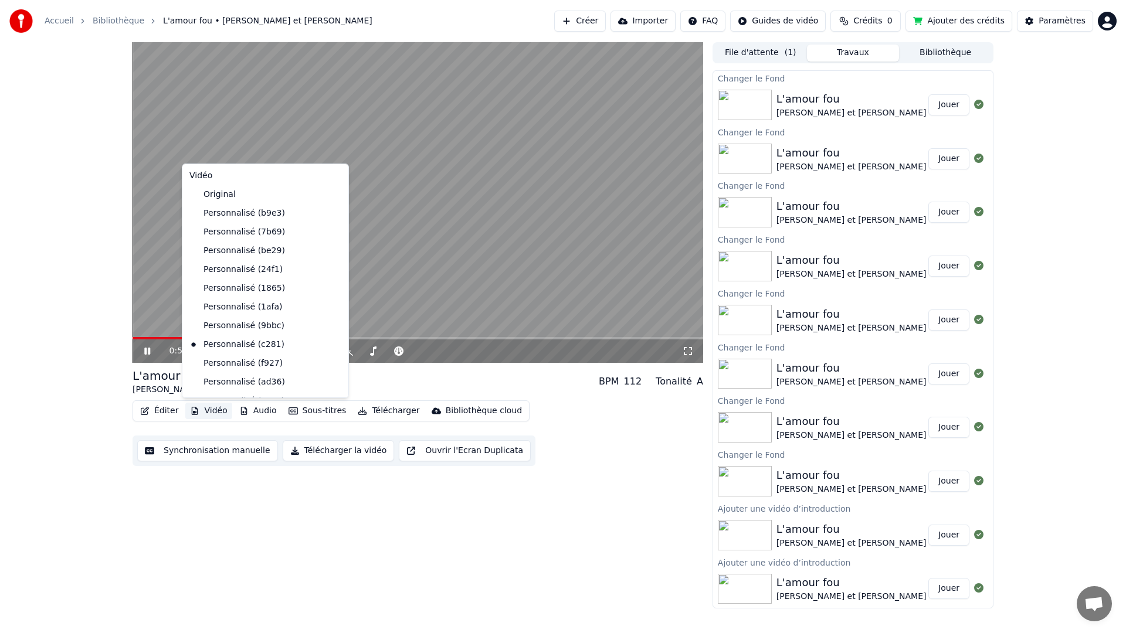
click at [217, 408] on button "Vidéo" at bounding box center [208, 411] width 46 height 16
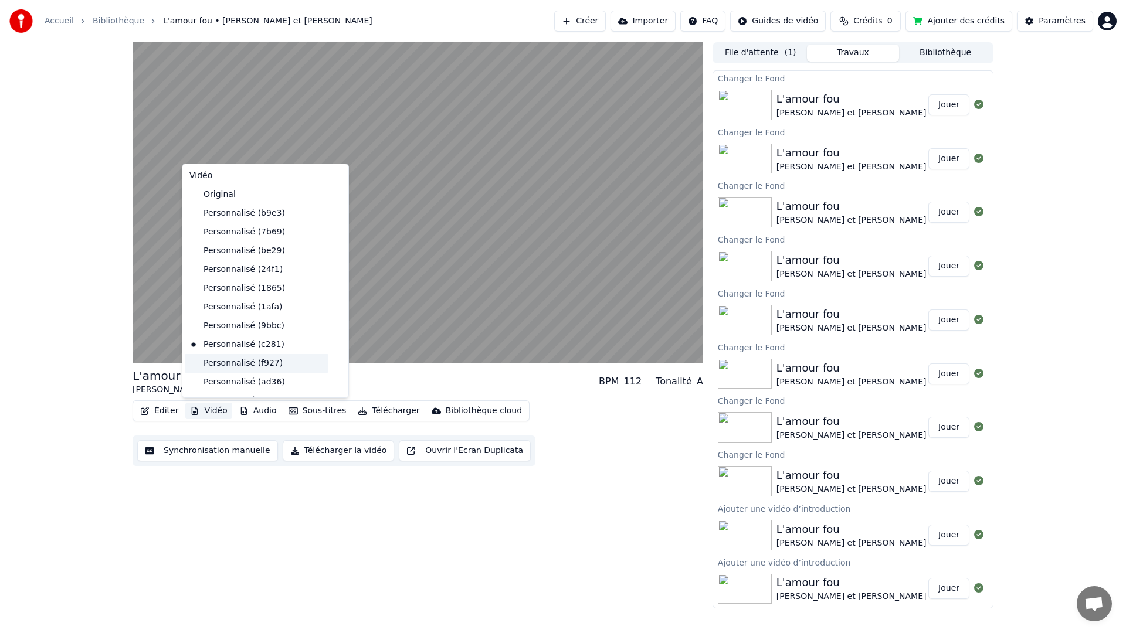
click at [233, 364] on div "Personnalisé (f927)" at bounding box center [257, 363] width 144 height 19
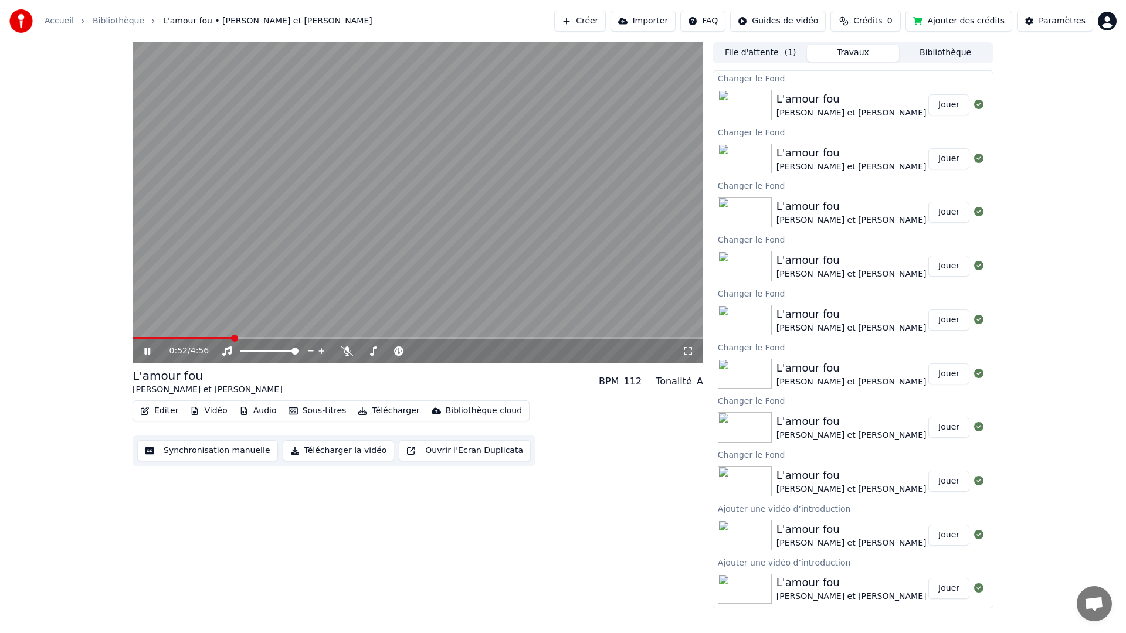
click at [233, 338] on span at bounding box center [183, 338] width 100 height 2
click at [208, 340] on div "0:53 / 4:56" at bounding box center [418, 351] width 571 height 23
click at [208, 339] on span at bounding box center [185, 338] width 104 height 2
click at [212, 408] on button "Vidéo" at bounding box center [208, 411] width 46 height 16
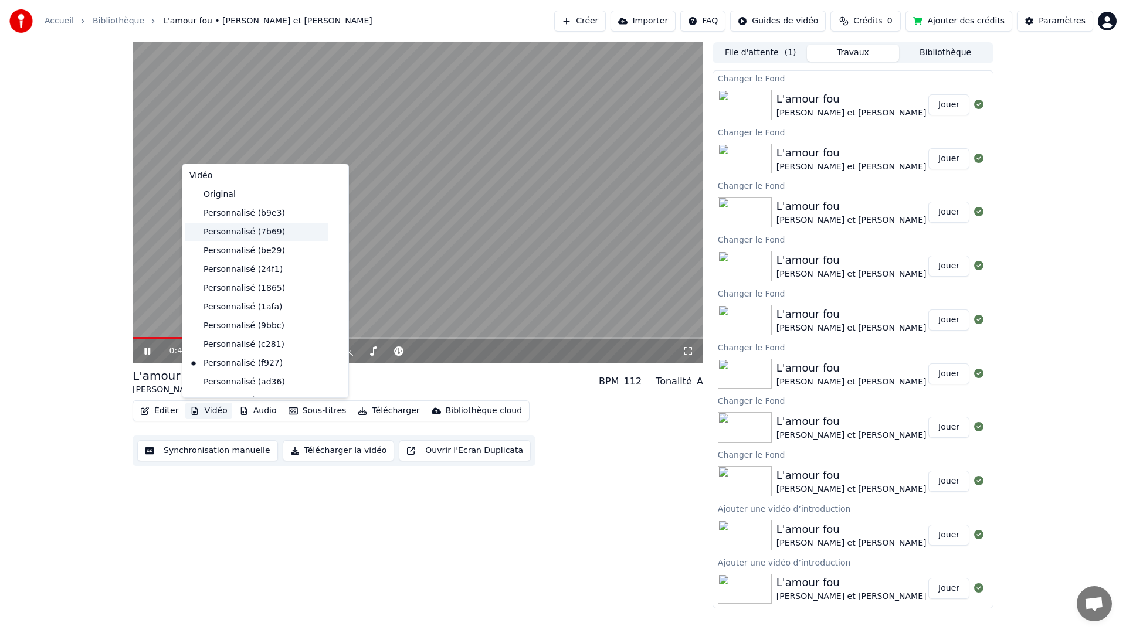
click at [247, 235] on div "Personnalisé (7b69)" at bounding box center [257, 232] width 144 height 19
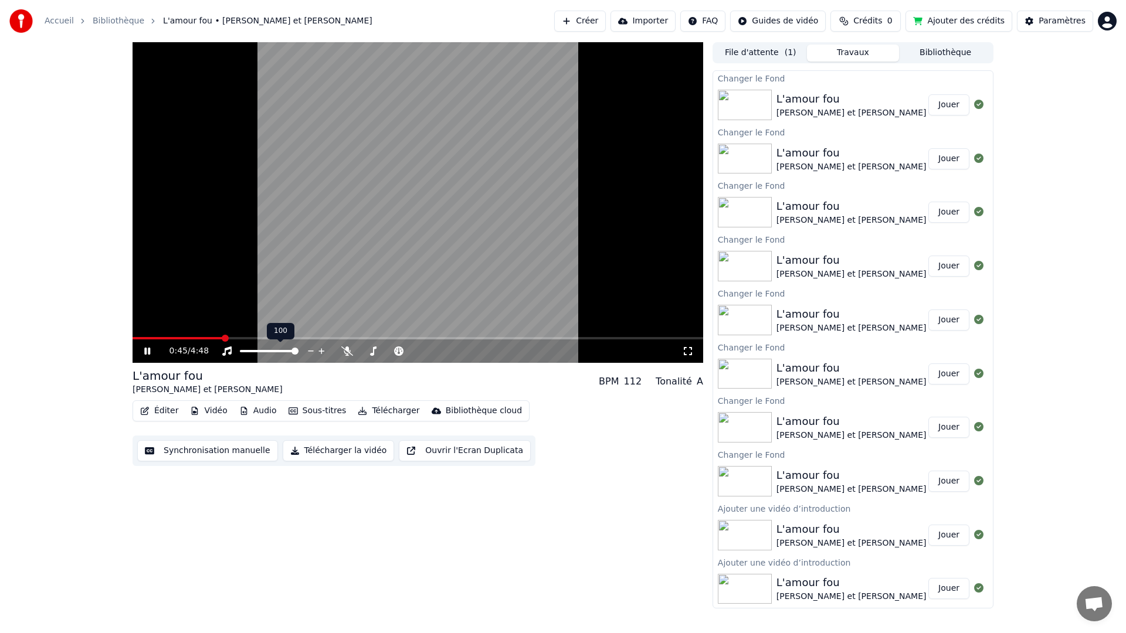
click at [249, 338] on span at bounding box center [418, 338] width 571 height 2
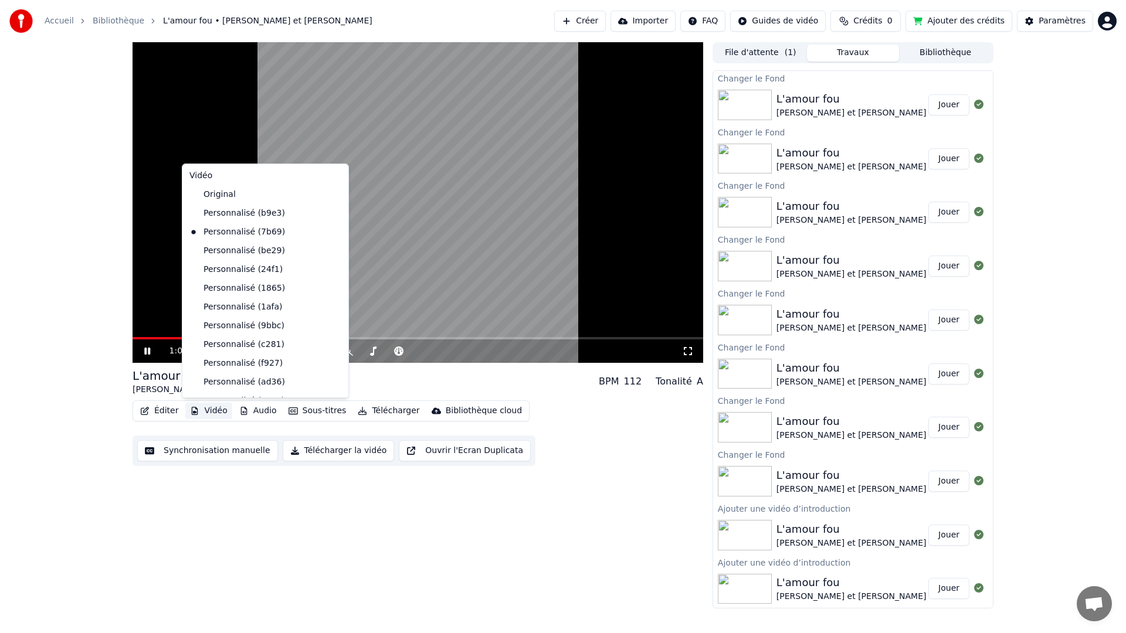
click at [218, 413] on button "Vidéo" at bounding box center [208, 411] width 46 height 16
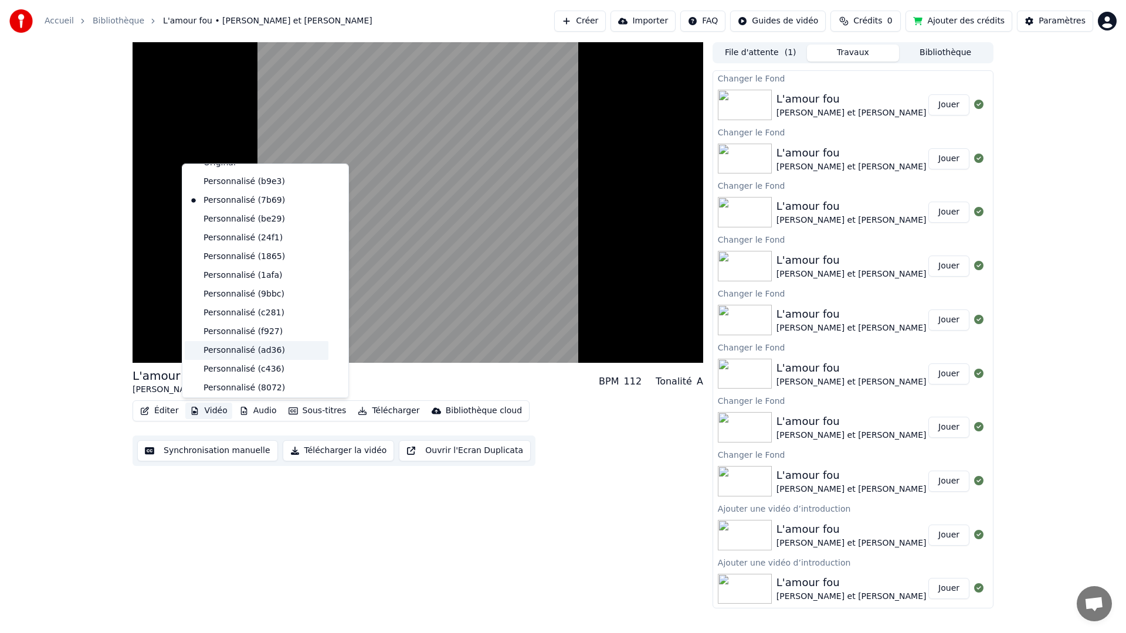
click at [243, 347] on div "Personnalisé (ad36)" at bounding box center [257, 350] width 144 height 19
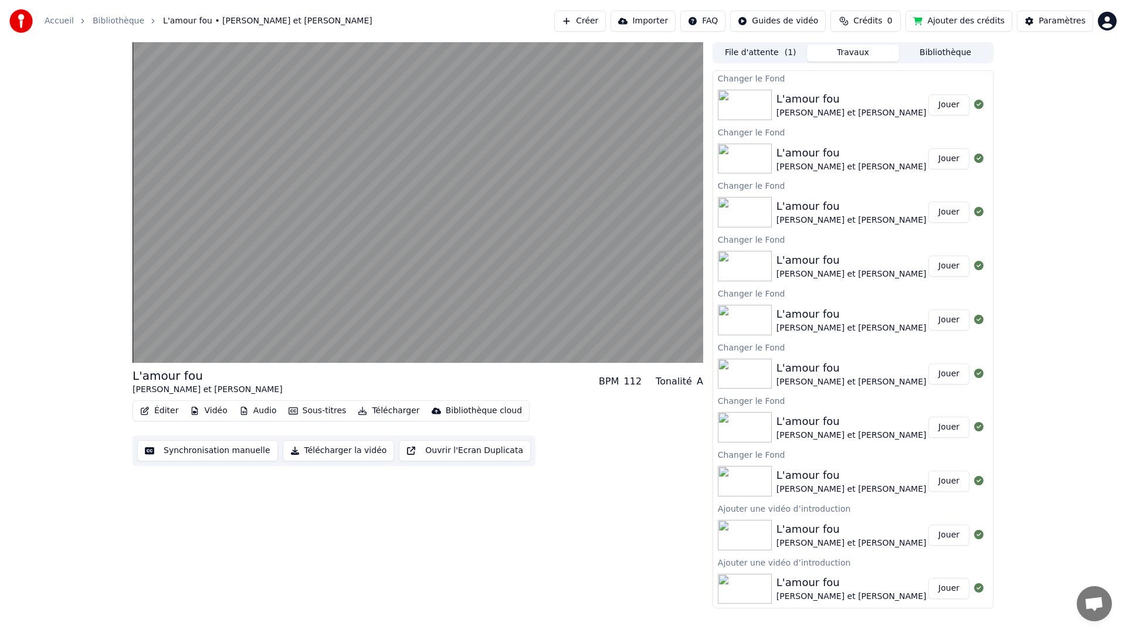
click at [222, 410] on button "Vidéo" at bounding box center [208, 411] width 46 height 16
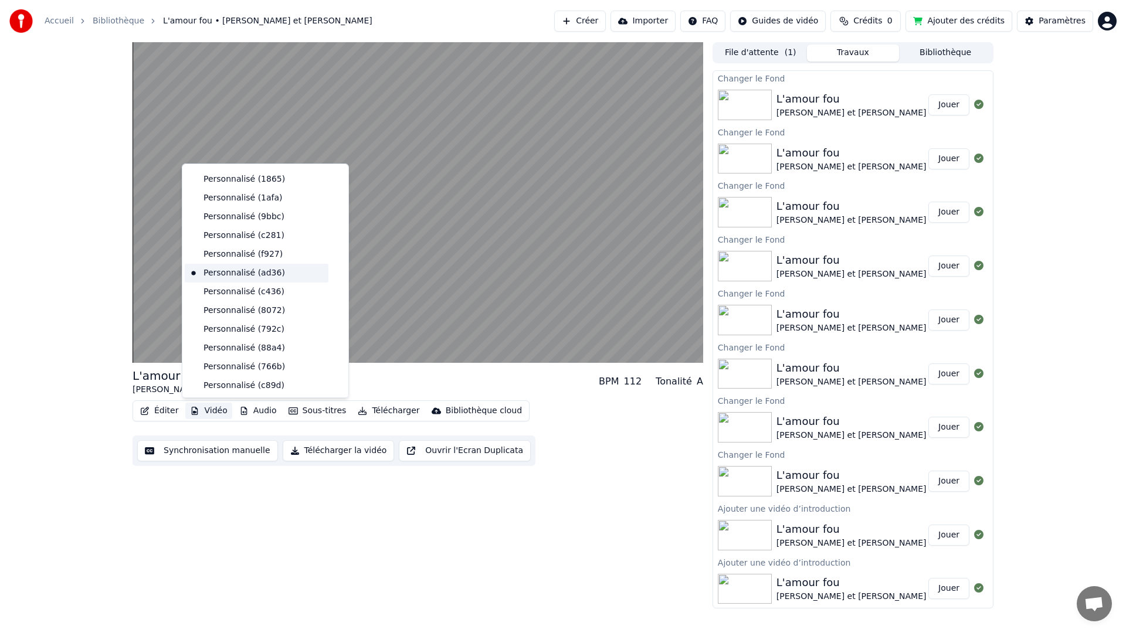
scroll to position [110, 0]
click at [233, 350] on div "Personnalisé (88a4)" at bounding box center [257, 347] width 144 height 19
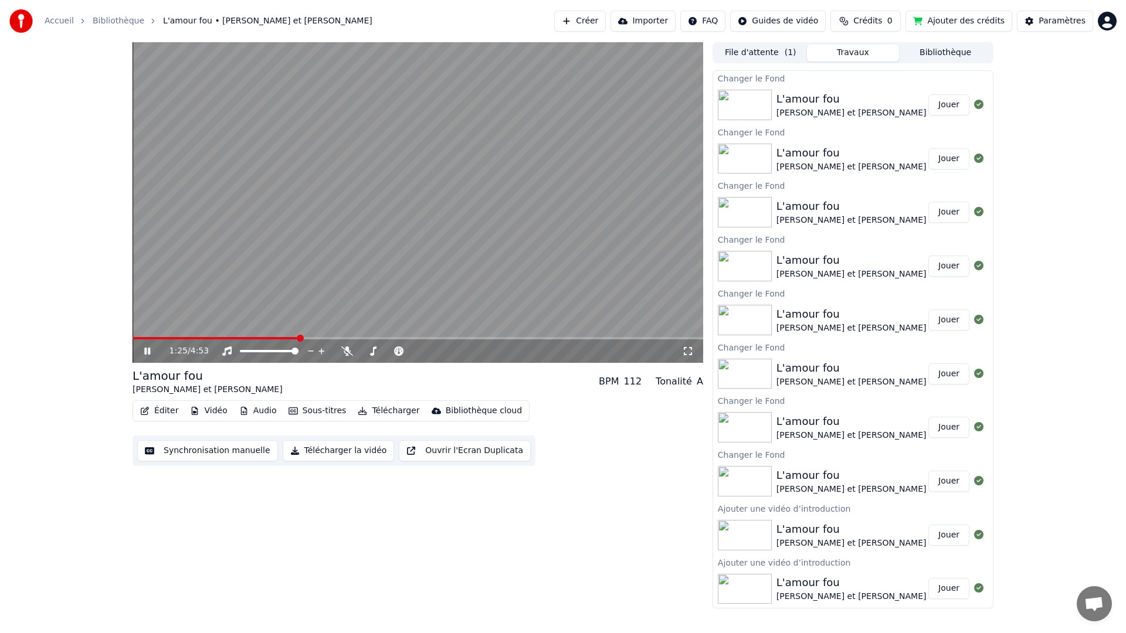
click at [201, 409] on button "Vidéo" at bounding box center [208, 411] width 46 height 16
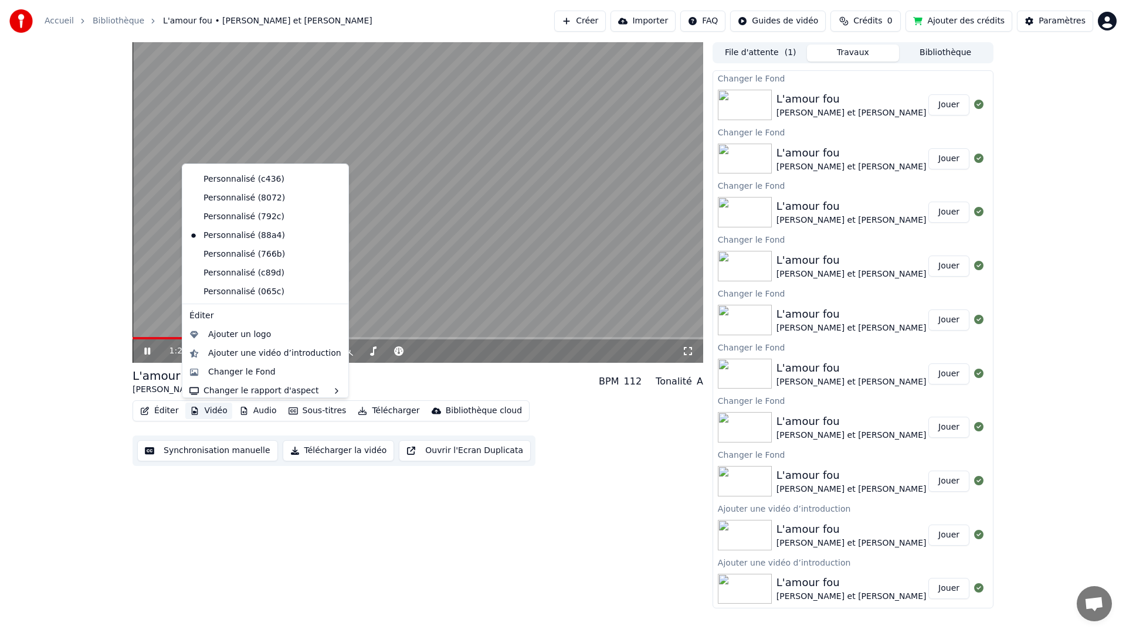
scroll to position [227, 0]
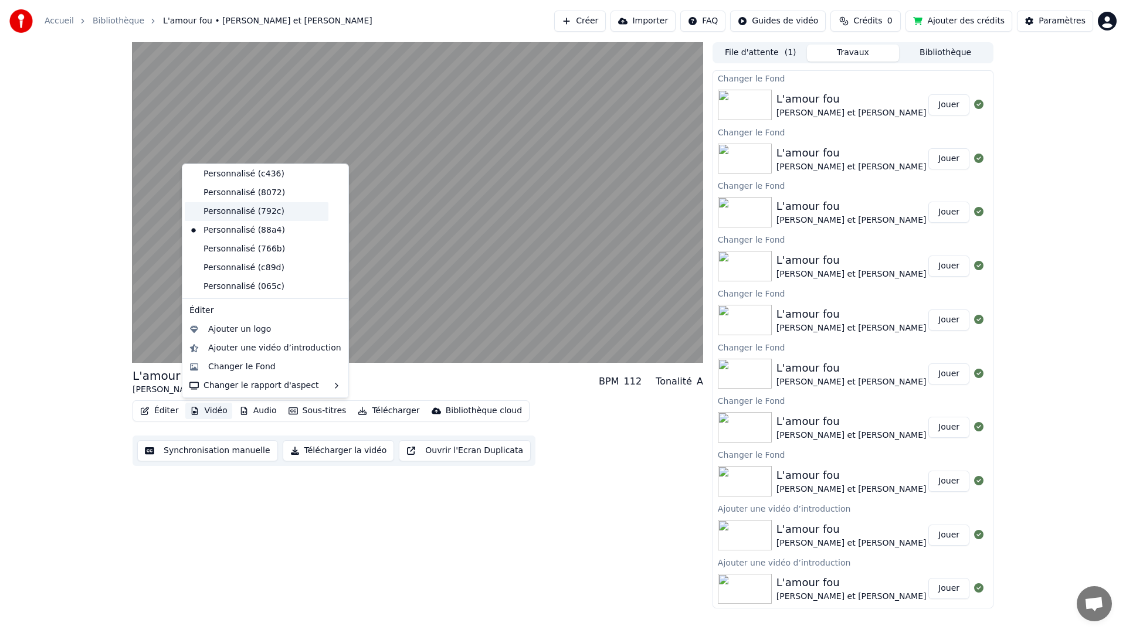
click at [248, 216] on div "Personnalisé (792c)" at bounding box center [257, 211] width 144 height 19
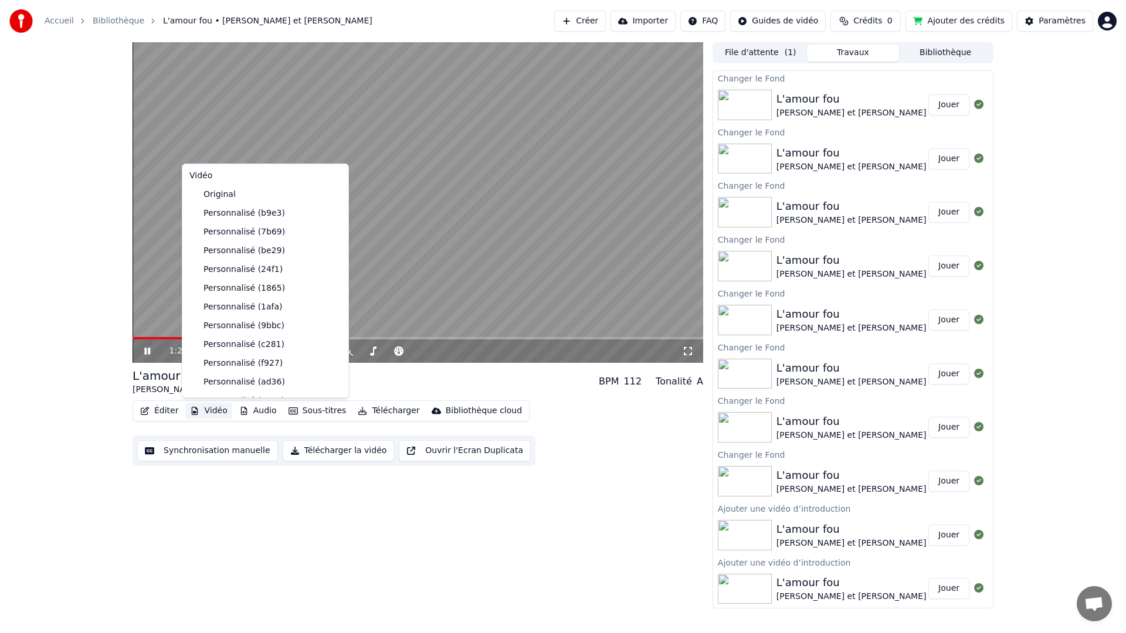
click at [218, 409] on button "Vidéo" at bounding box center [208, 411] width 46 height 16
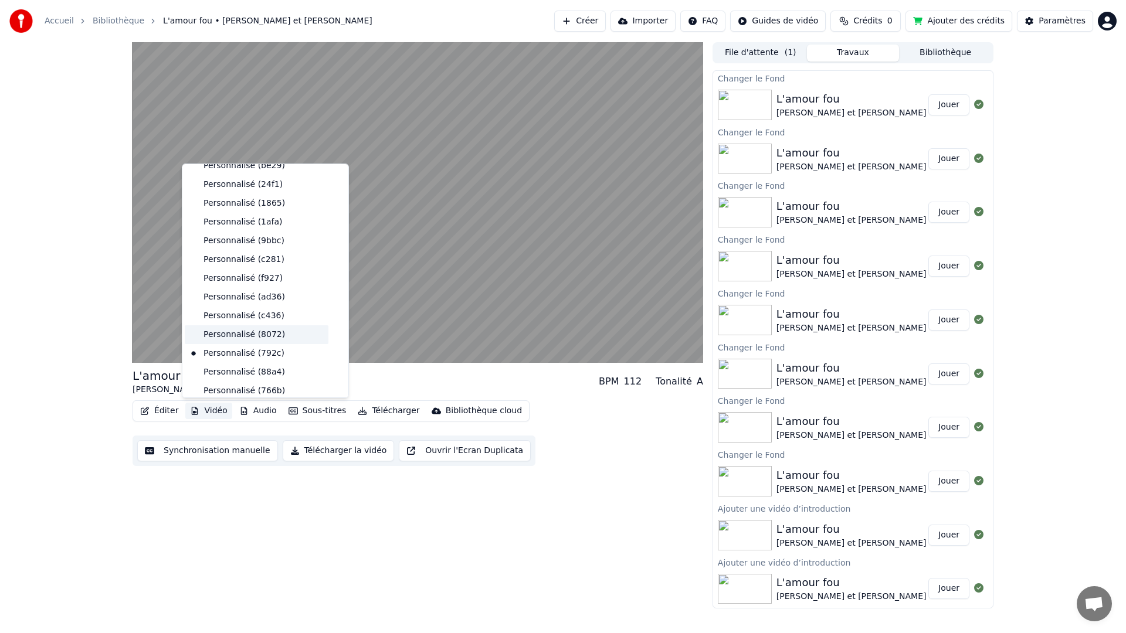
click at [251, 337] on div "Personnalisé (8072)" at bounding box center [257, 335] width 144 height 19
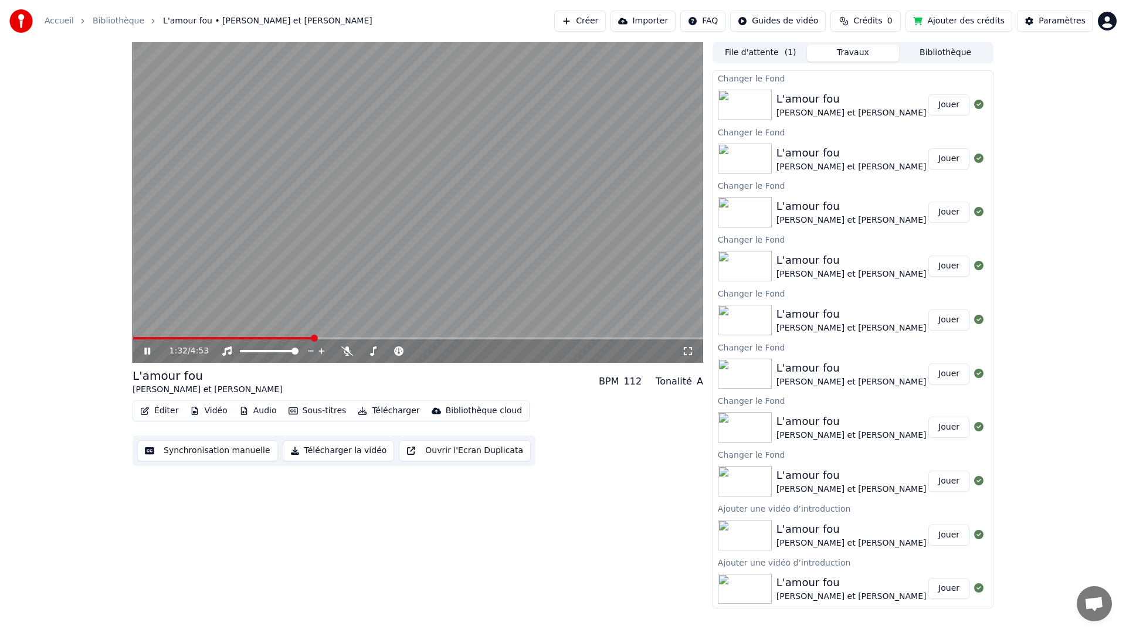
click at [222, 410] on button "Vidéo" at bounding box center [208, 411] width 46 height 16
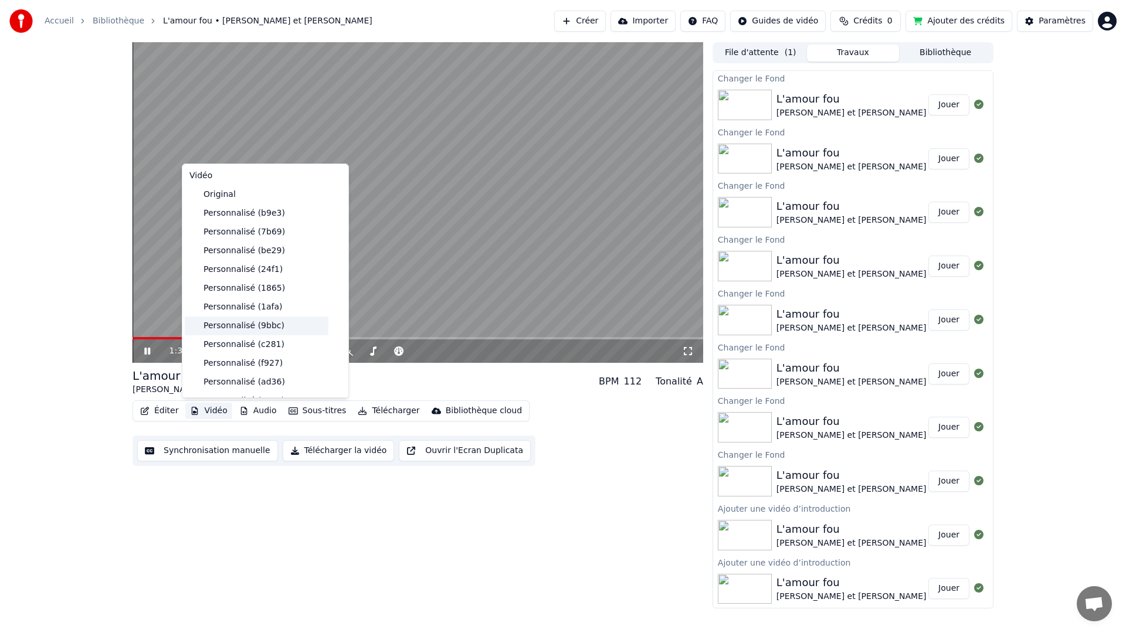
click at [242, 323] on div "Personnalisé (9bbc)" at bounding box center [257, 326] width 144 height 19
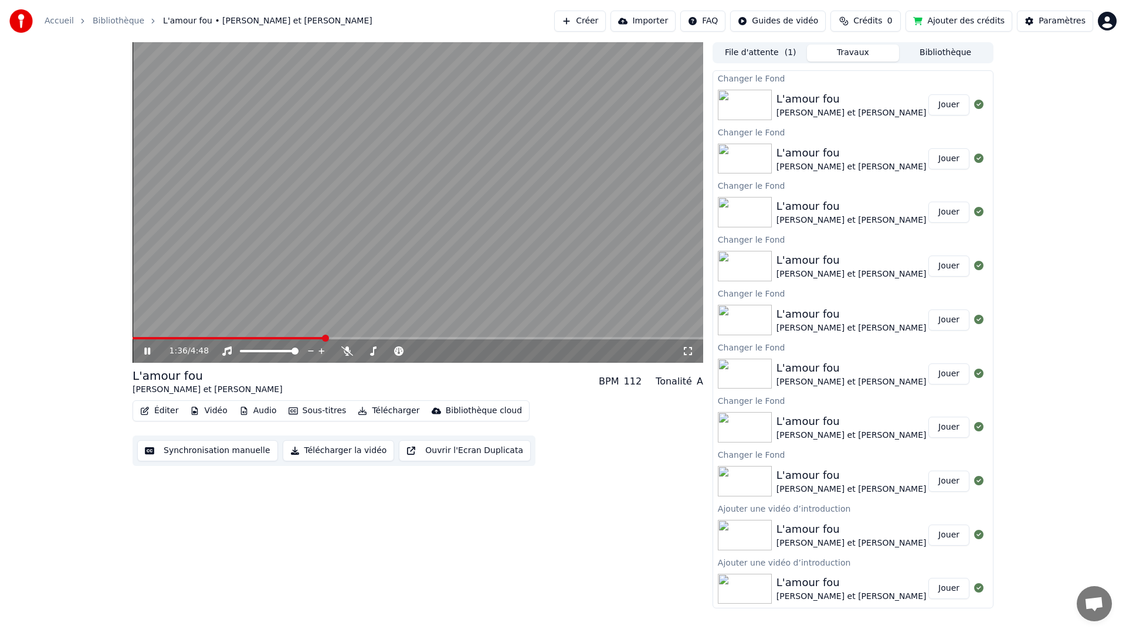
click at [224, 337] on span at bounding box center [229, 338] width 192 height 2
click at [245, 336] on video at bounding box center [418, 202] width 571 height 321
click at [246, 337] on span at bounding box center [418, 338] width 571 height 2
click at [240, 337] on span at bounding box center [187, 338] width 109 height 2
click at [218, 339] on span at bounding box center [175, 338] width 85 height 2
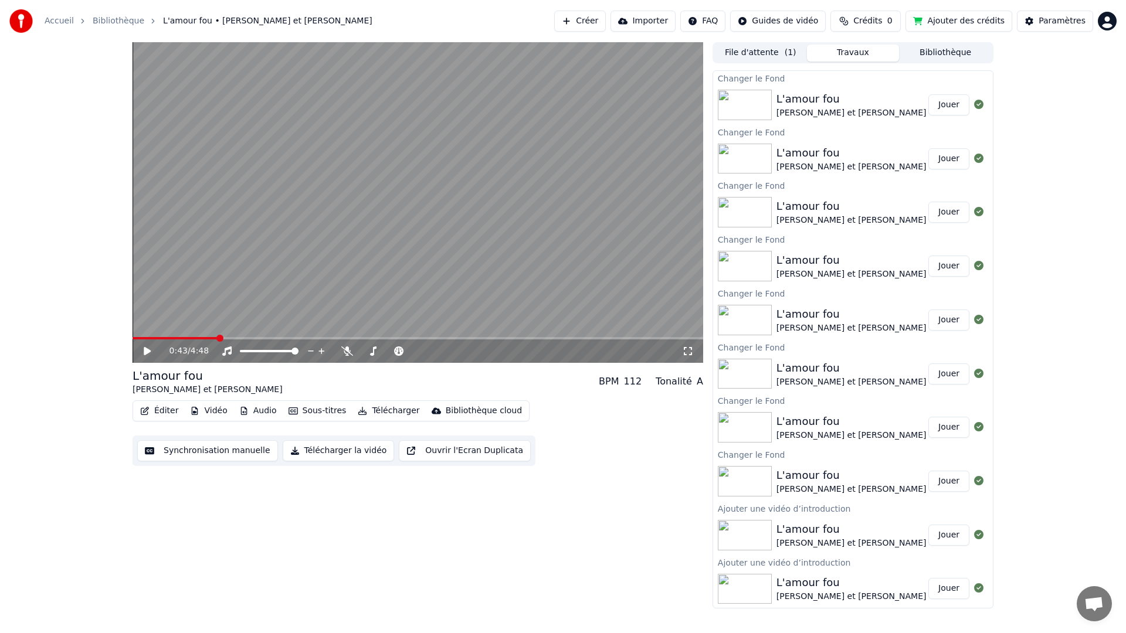
click at [150, 352] on icon at bounding box center [147, 351] width 7 height 8
click at [146, 349] on icon at bounding box center [147, 351] width 6 height 7
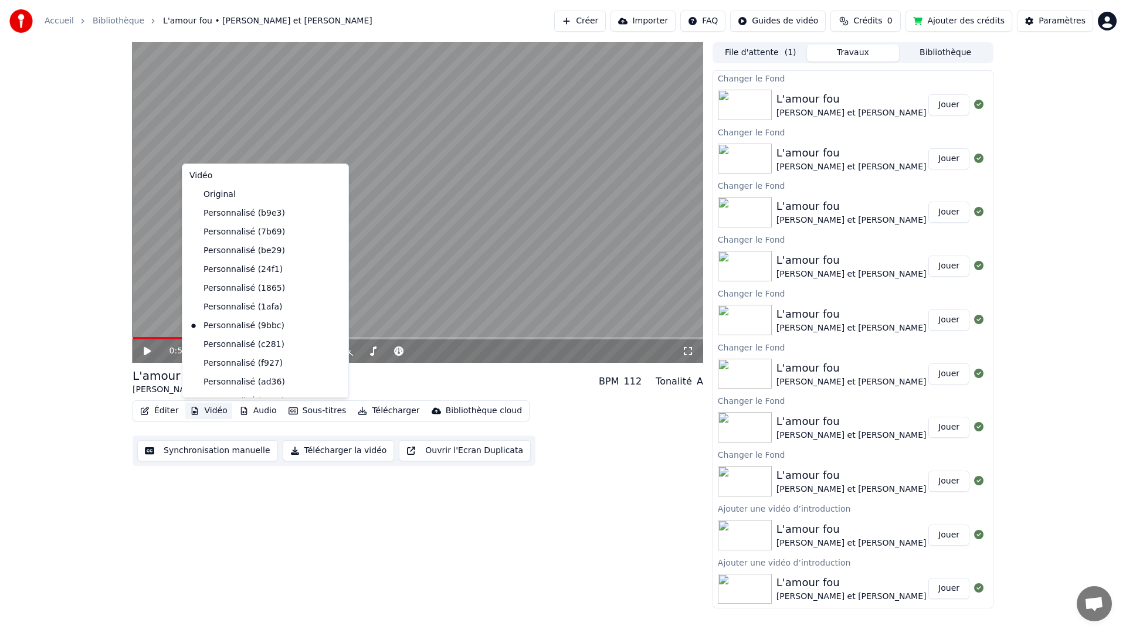
click at [220, 410] on button "Vidéo" at bounding box center [208, 411] width 46 height 16
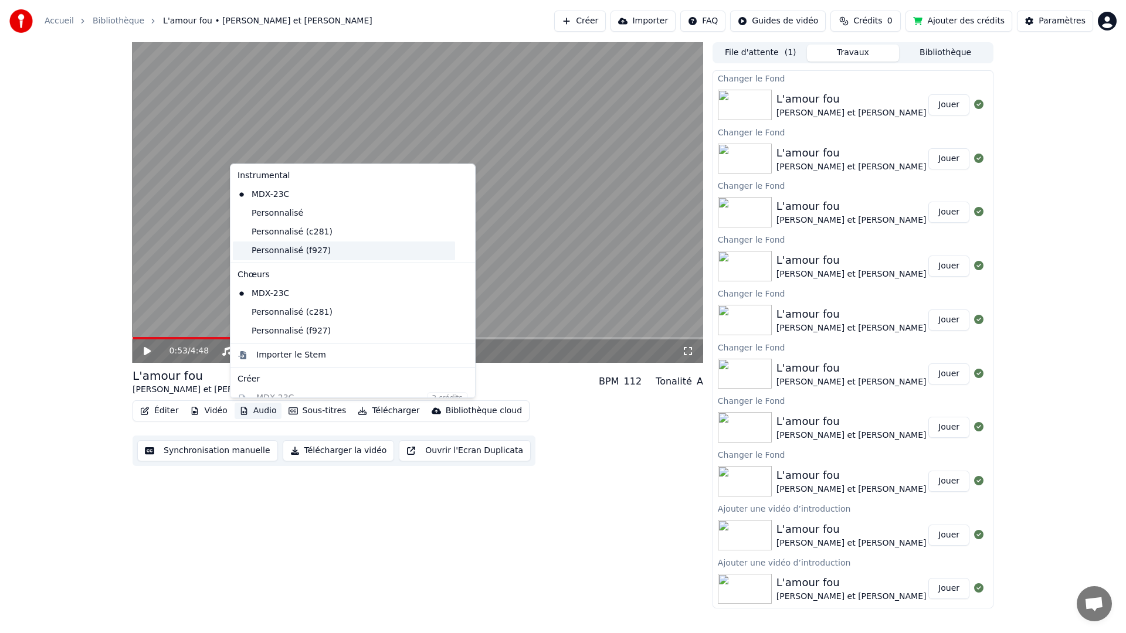
click at [287, 250] on div "Personnalisé (f927)" at bounding box center [344, 251] width 222 height 19
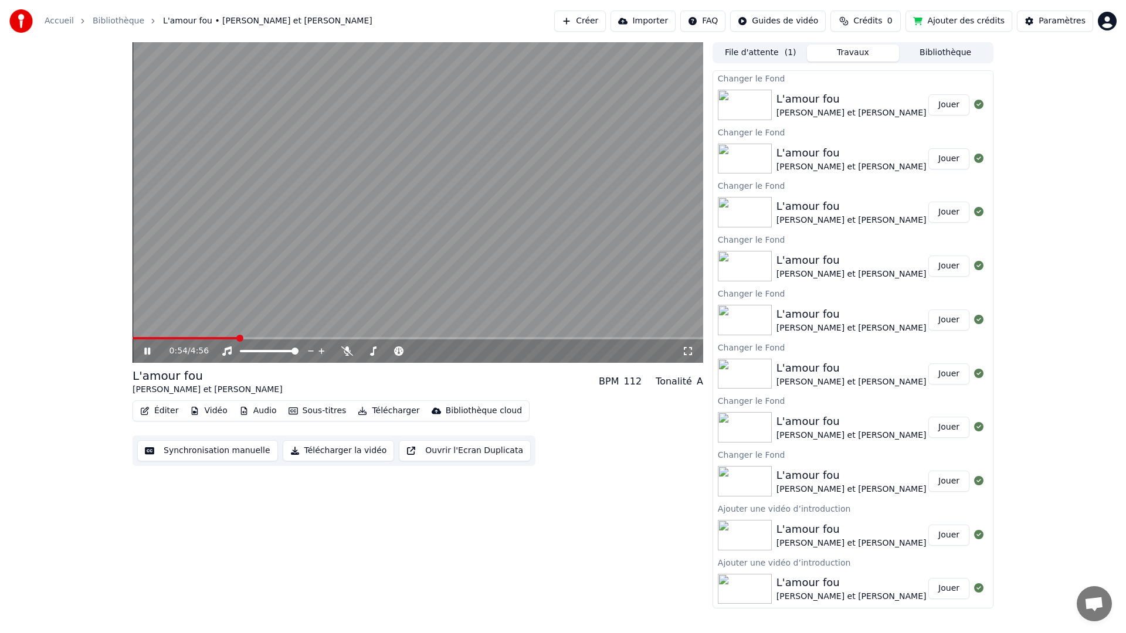
click at [260, 411] on button "Audio" at bounding box center [258, 411] width 47 height 16
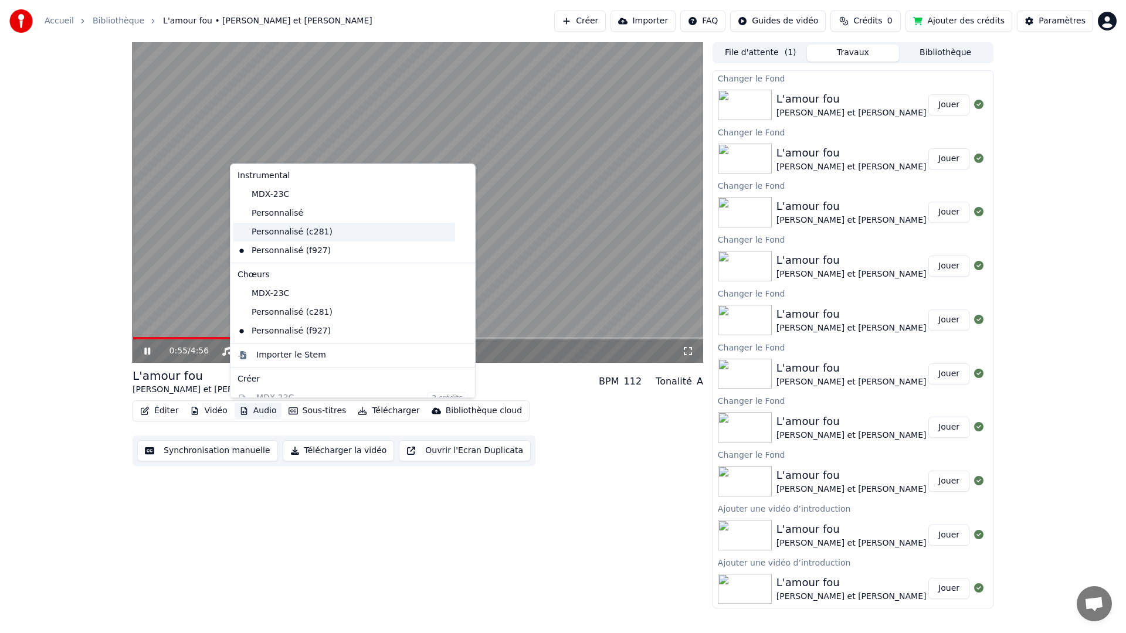
click at [300, 236] on div "Personnalisé (c281)" at bounding box center [344, 232] width 222 height 19
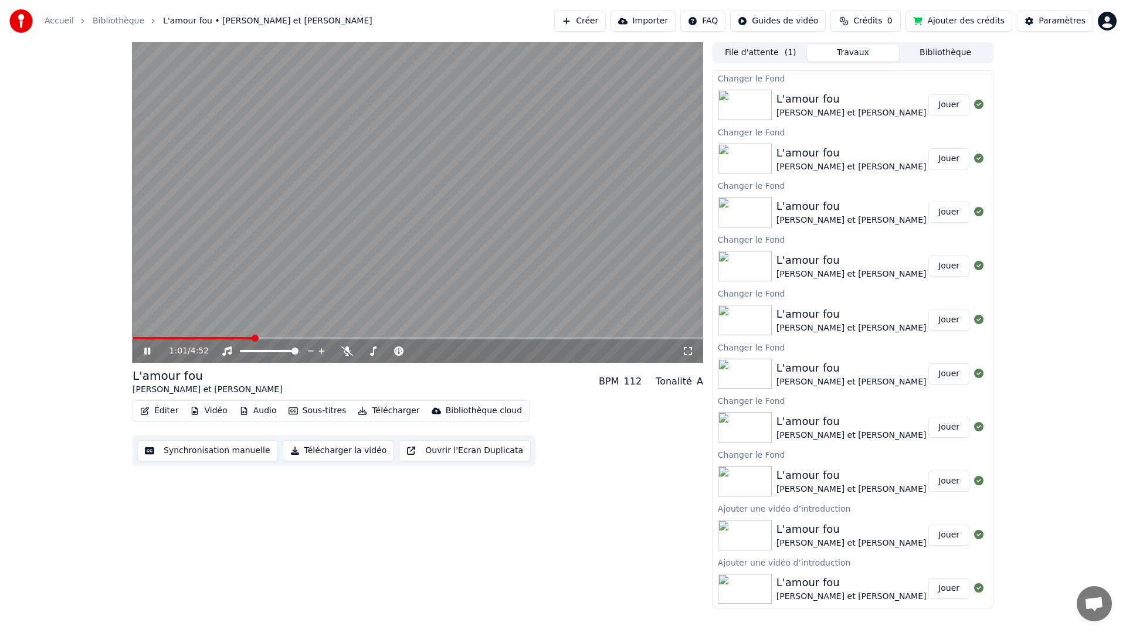
click at [217, 412] on button "Vidéo" at bounding box center [208, 411] width 46 height 16
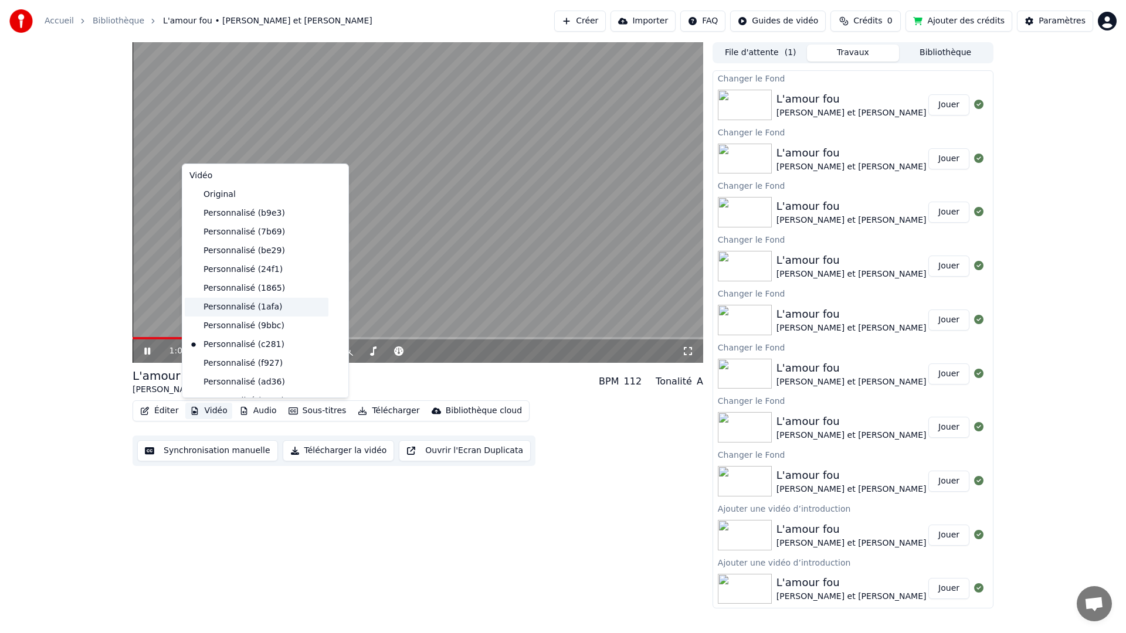
click at [237, 305] on div "Personnalisé (1afa)" at bounding box center [257, 307] width 144 height 19
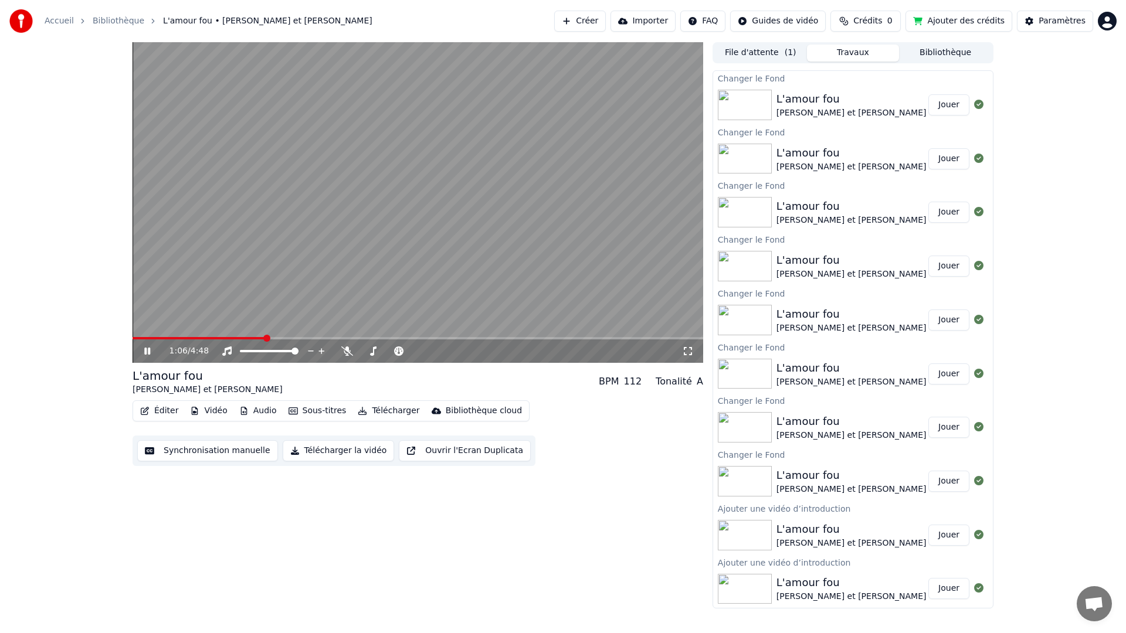
click at [215, 412] on button "Vidéo" at bounding box center [208, 411] width 46 height 16
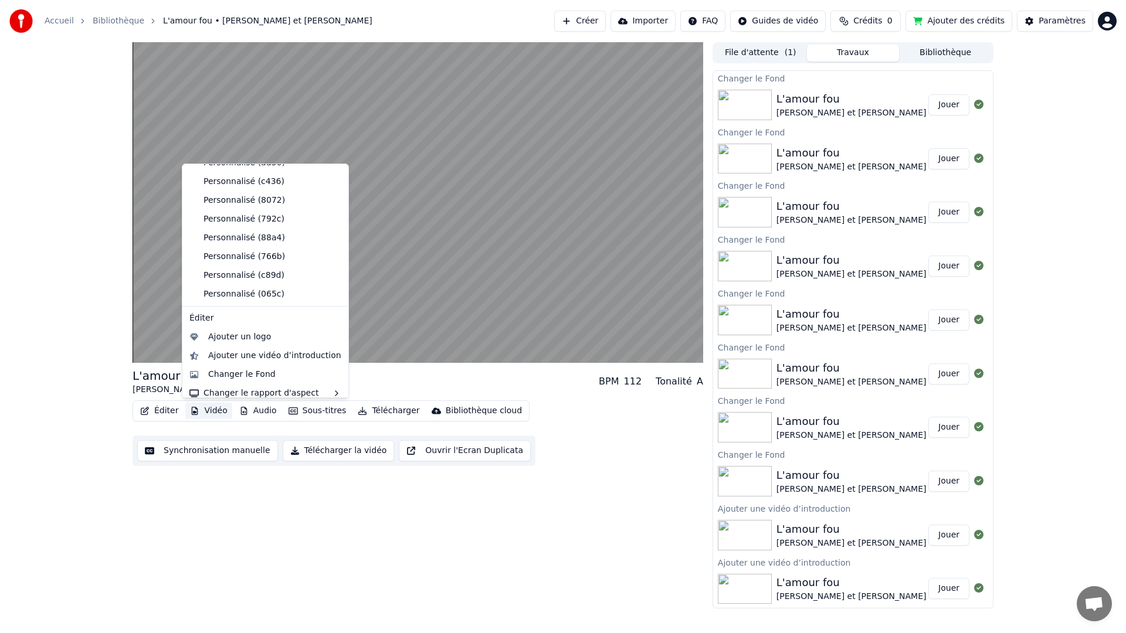
scroll to position [227, 0]
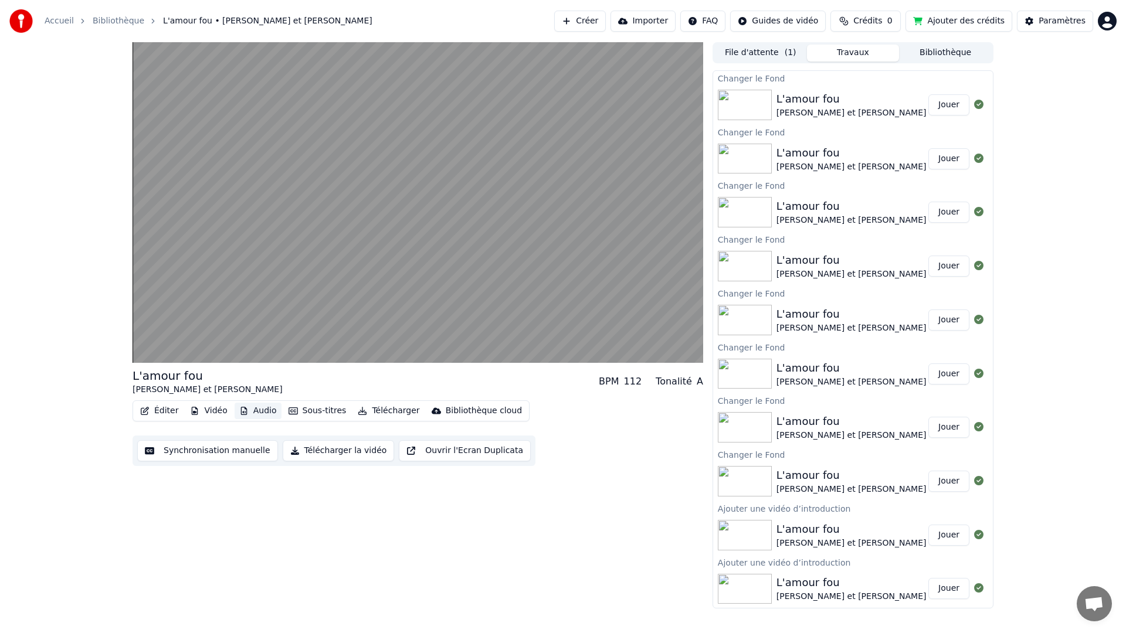
click at [259, 408] on button "Audio" at bounding box center [258, 411] width 47 height 16
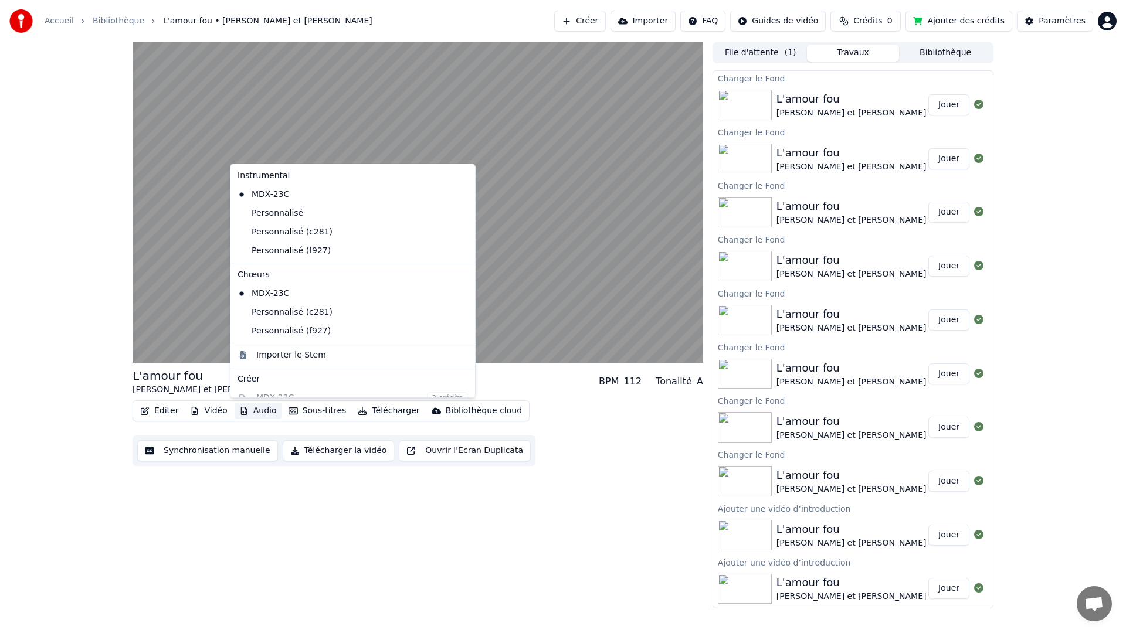
click at [262, 409] on button "Audio" at bounding box center [258, 411] width 47 height 16
click at [263, 408] on button "Audio" at bounding box center [258, 411] width 47 height 16
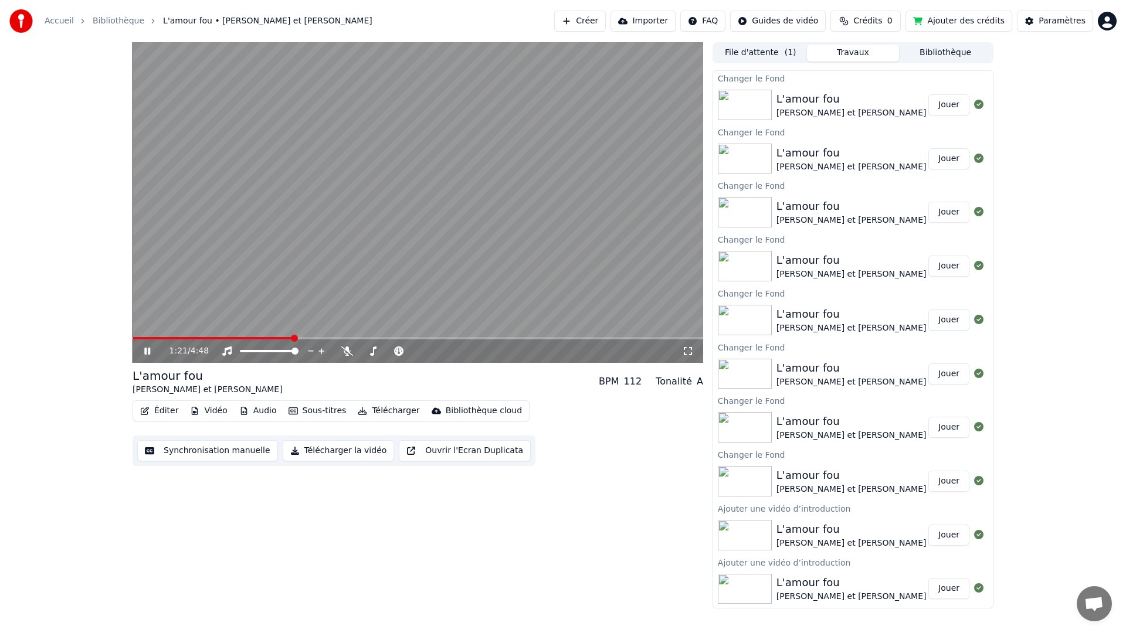
click at [258, 413] on button "Audio" at bounding box center [258, 411] width 47 height 16
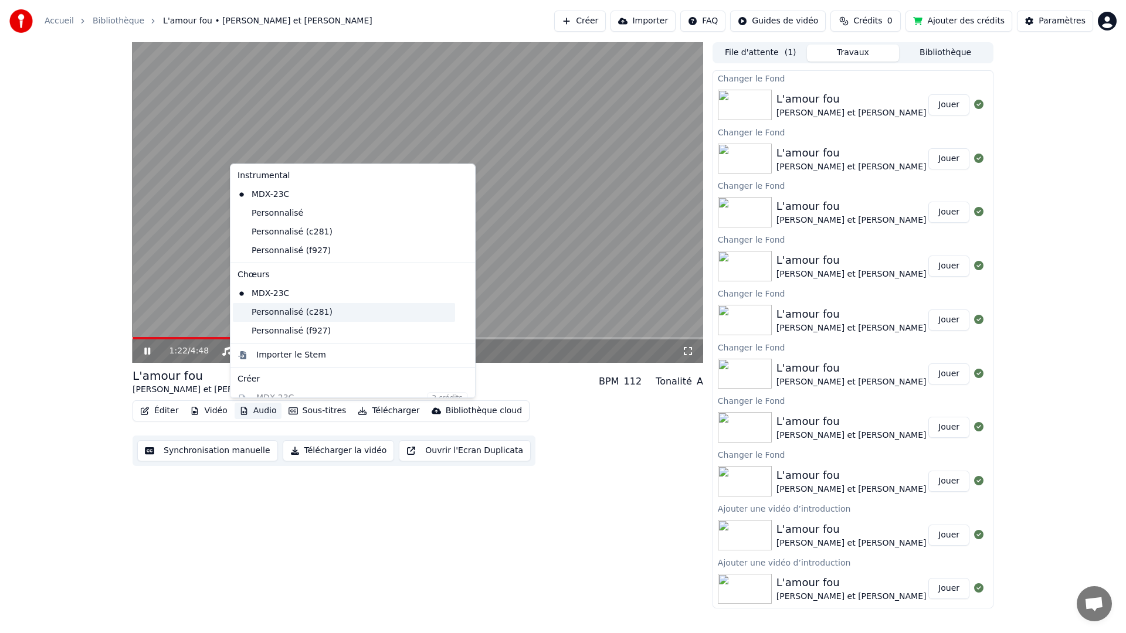
click at [265, 307] on div "Personnalisé (c281)" at bounding box center [344, 312] width 222 height 19
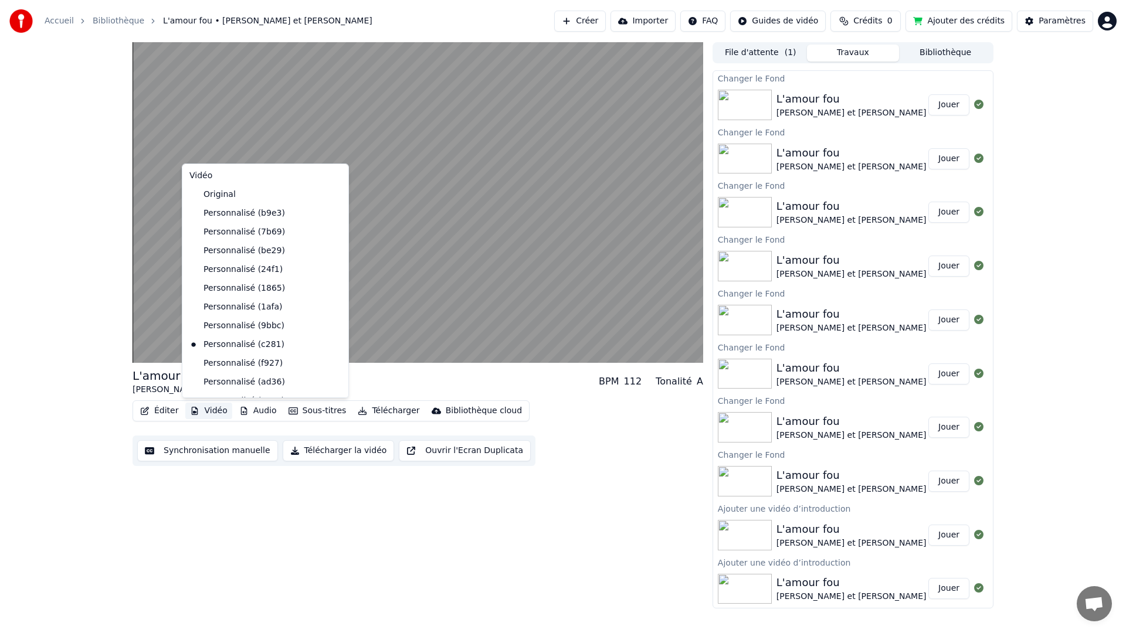
click at [217, 413] on button "Vidéo" at bounding box center [208, 411] width 46 height 16
click at [215, 304] on div "Personnalisé (1afa)" at bounding box center [257, 307] width 144 height 19
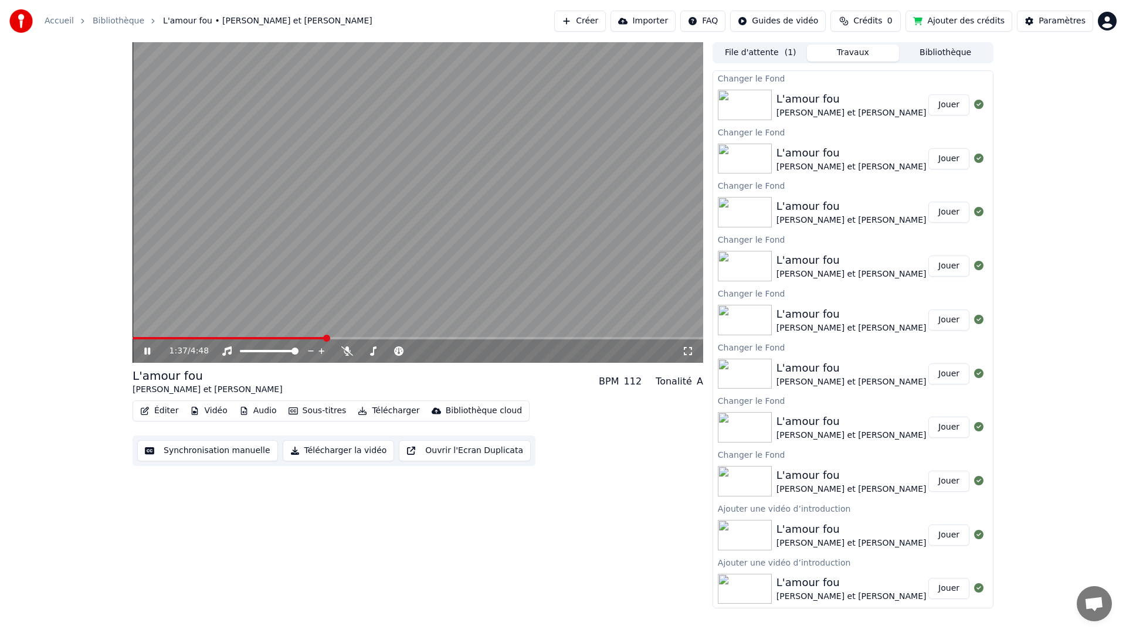
click at [256, 336] on video at bounding box center [418, 202] width 571 height 321
click at [255, 337] on span at bounding box center [194, 338] width 123 height 2
click at [148, 350] on icon at bounding box center [147, 351] width 7 height 8
click at [213, 409] on button "Vidéo" at bounding box center [208, 411] width 46 height 16
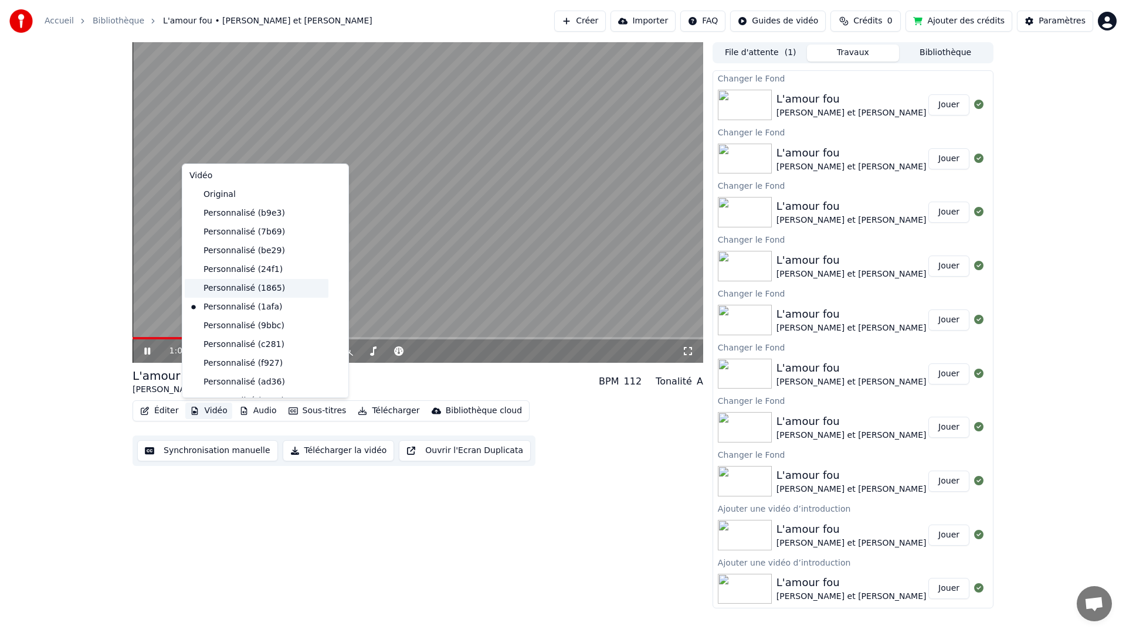
click at [229, 290] on div "Personnalisé (1865)" at bounding box center [257, 288] width 144 height 19
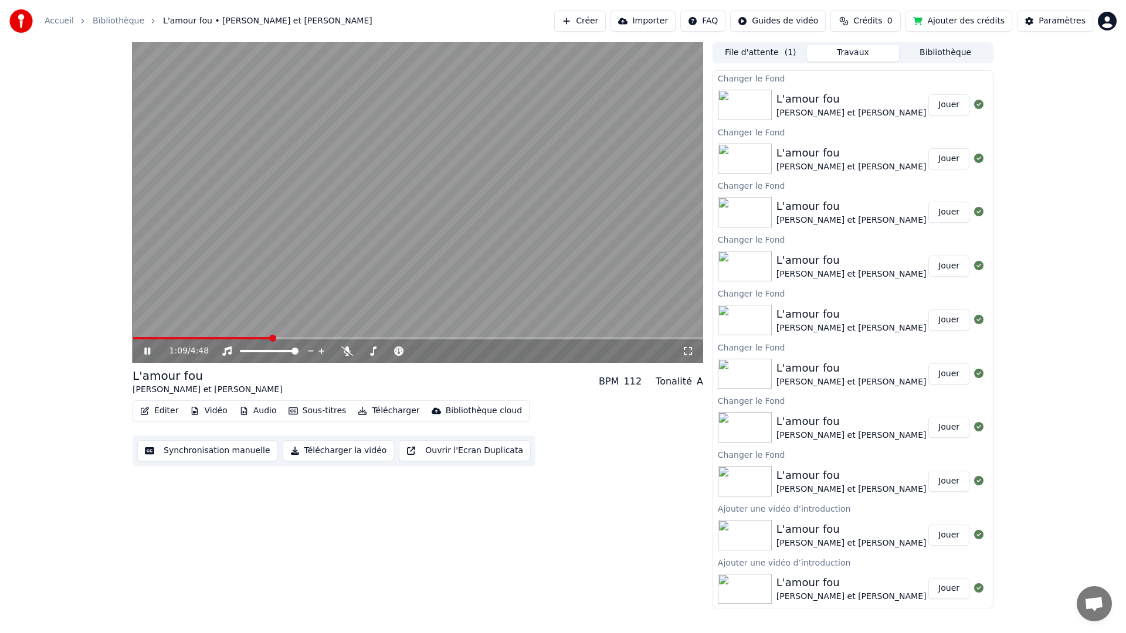
click at [221, 412] on button "Vidéo" at bounding box center [208, 411] width 46 height 16
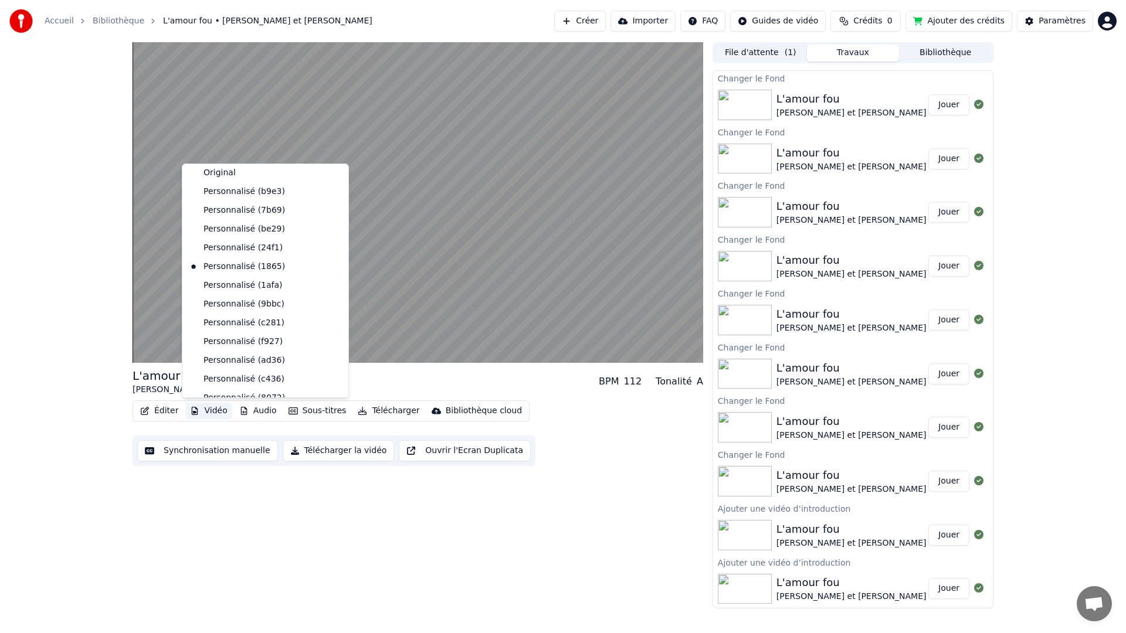
scroll to position [0, 0]
click at [219, 269] on div "Personnalisé (24f1)" at bounding box center [257, 269] width 144 height 19
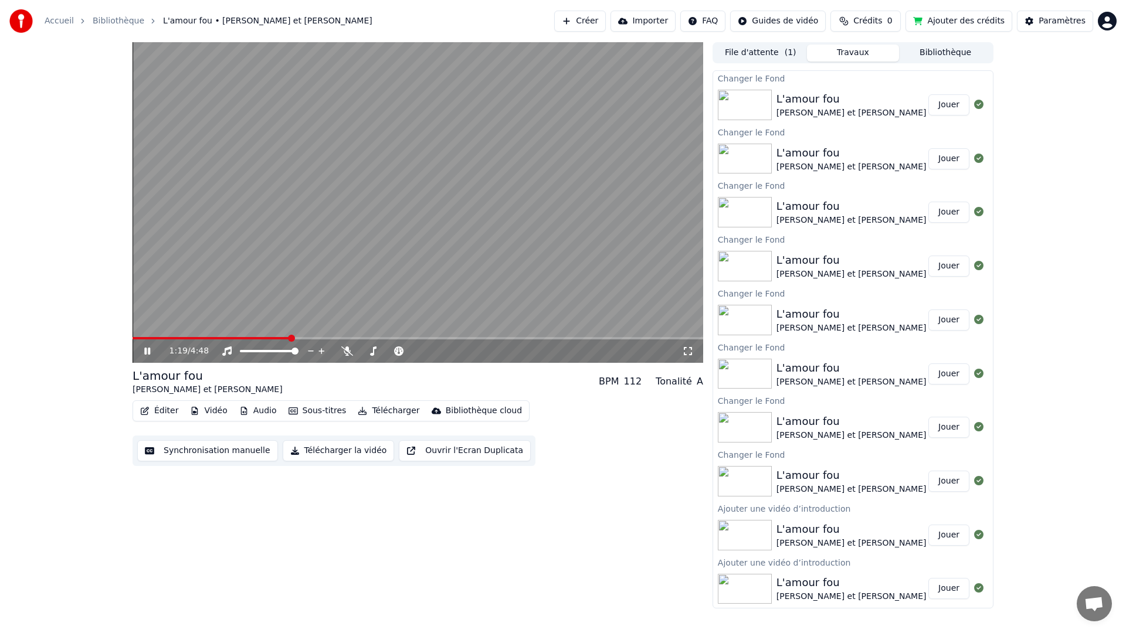
click at [217, 411] on button "Vidéo" at bounding box center [208, 411] width 46 height 16
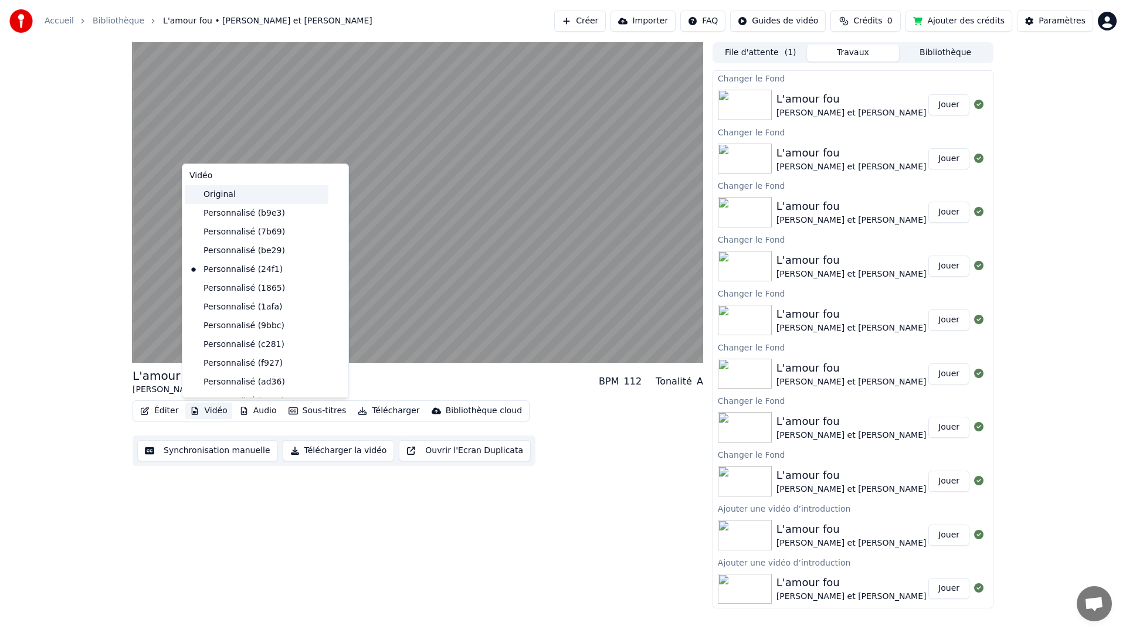
click at [208, 197] on div "Original" at bounding box center [257, 194] width 144 height 19
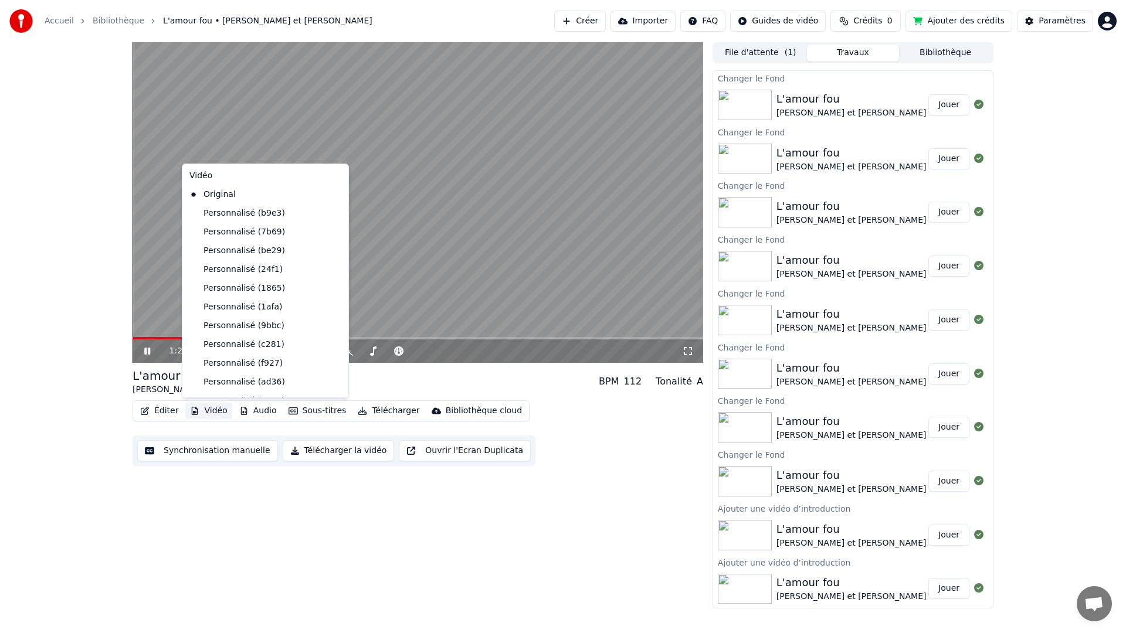
click at [209, 412] on button "Vidéo" at bounding box center [208, 411] width 46 height 16
click at [381, 284] on video at bounding box center [418, 202] width 571 height 321
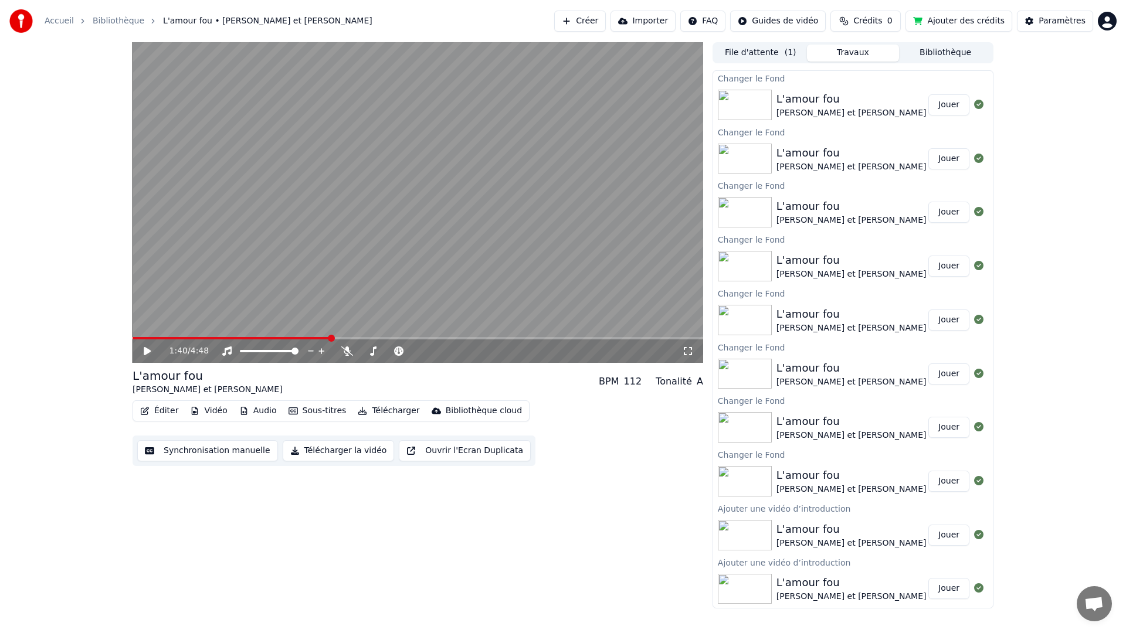
click at [331, 338] on span at bounding box center [418, 338] width 571 height 2
click at [147, 352] on icon at bounding box center [147, 351] width 7 height 8
click at [347, 338] on span at bounding box center [418, 338] width 571 height 2
click at [508, 339] on span at bounding box center [418, 338] width 571 height 2
click at [564, 337] on span at bounding box center [418, 338] width 571 height 2
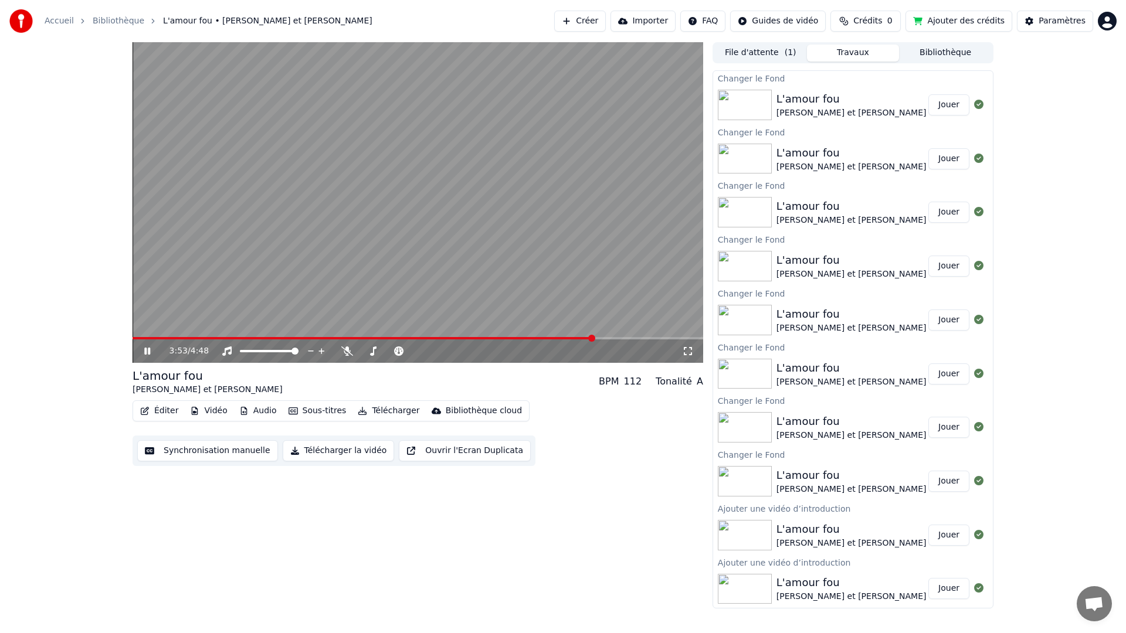
click at [219, 412] on button "Vidéo" at bounding box center [208, 411] width 46 height 16
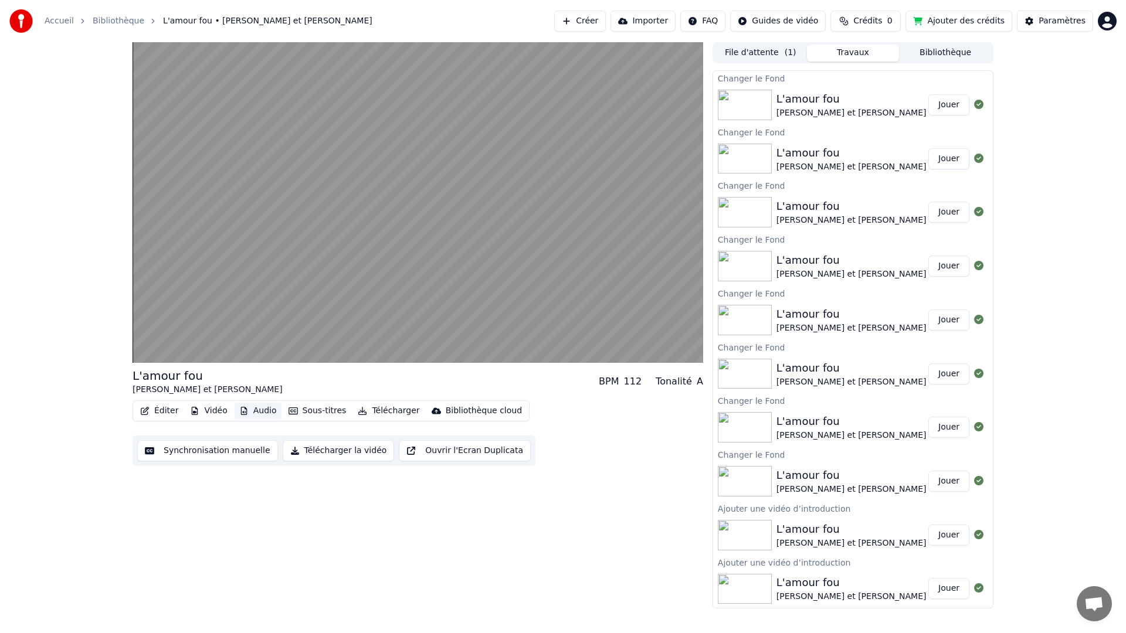
click at [263, 412] on button "Audio" at bounding box center [258, 411] width 47 height 16
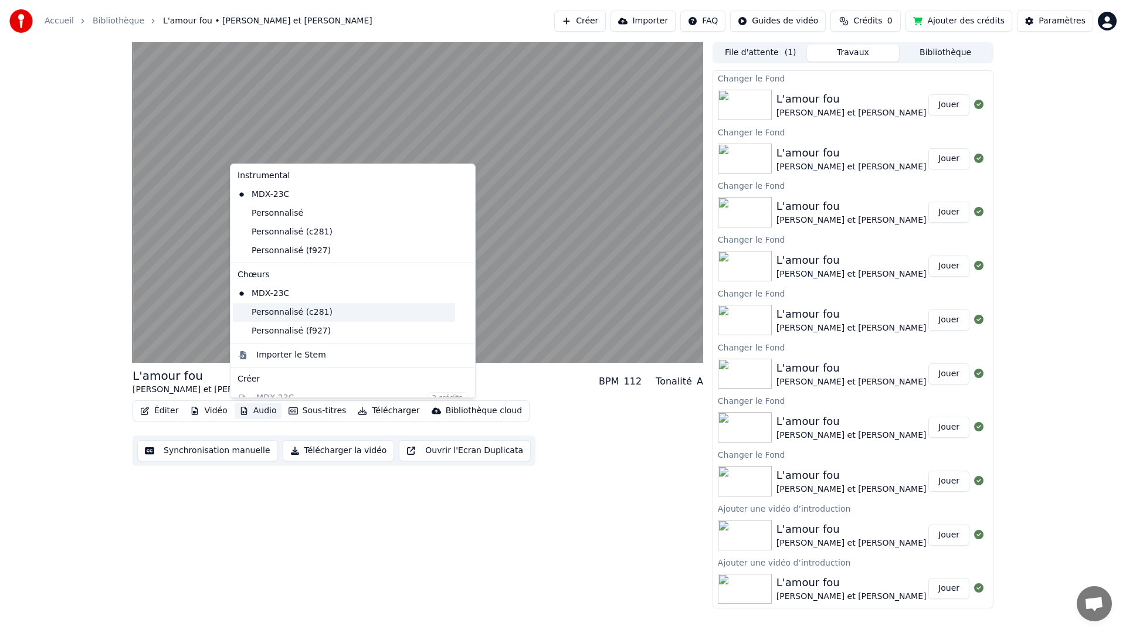
click at [283, 317] on div "Personnalisé (c281)" at bounding box center [344, 312] width 222 height 19
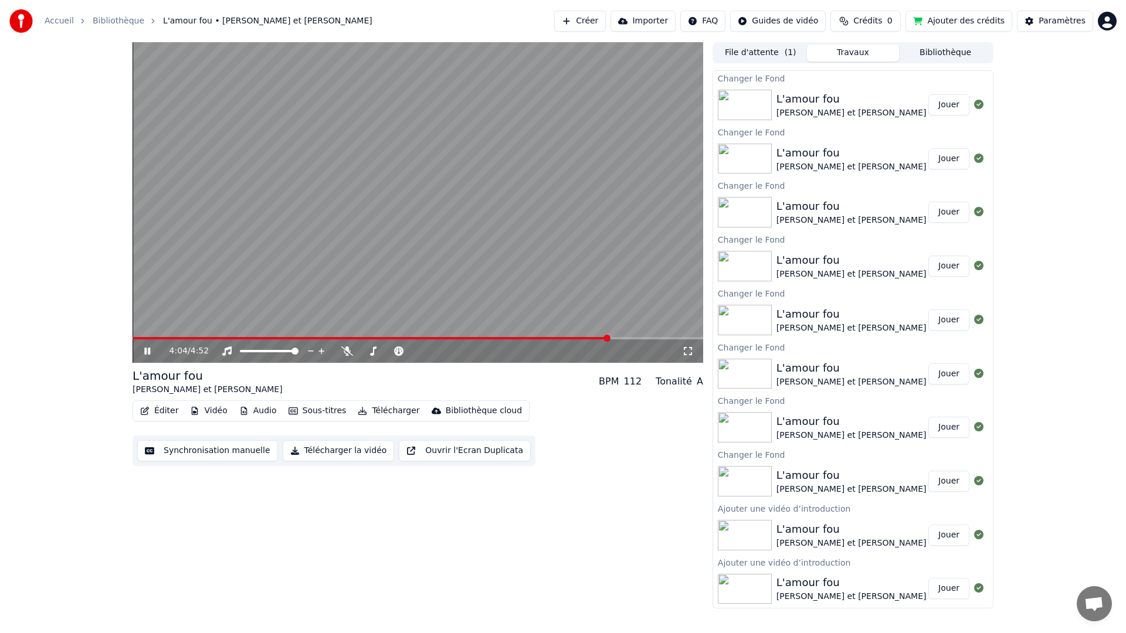
click at [260, 412] on button "Audio" at bounding box center [258, 411] width 47 height 16
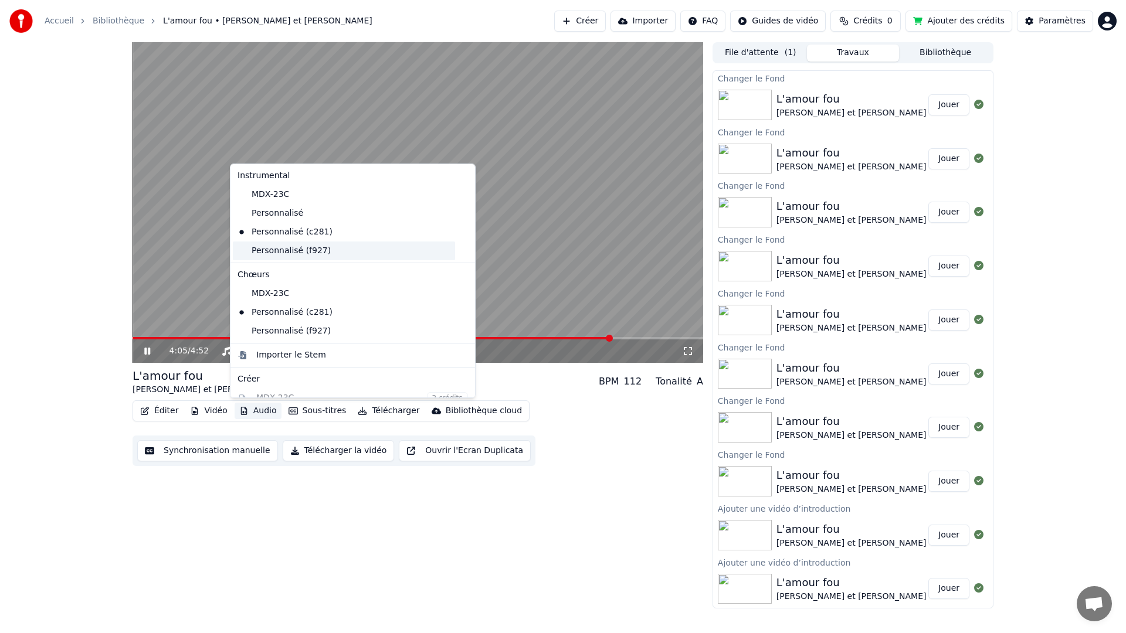
click at [281, 253] on div "Personnalisé (f927)" at bounding box center [344, 251] width 222 height 19
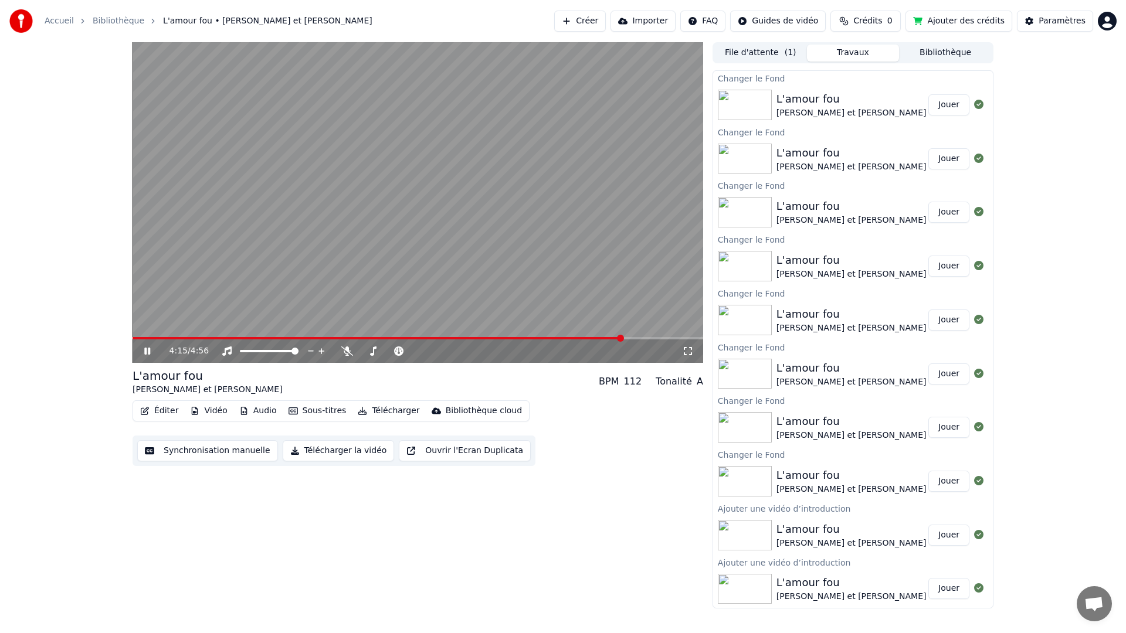
click at [159, 414] on button "Éditer" at bounding box center [159, 411] width 48 height 16
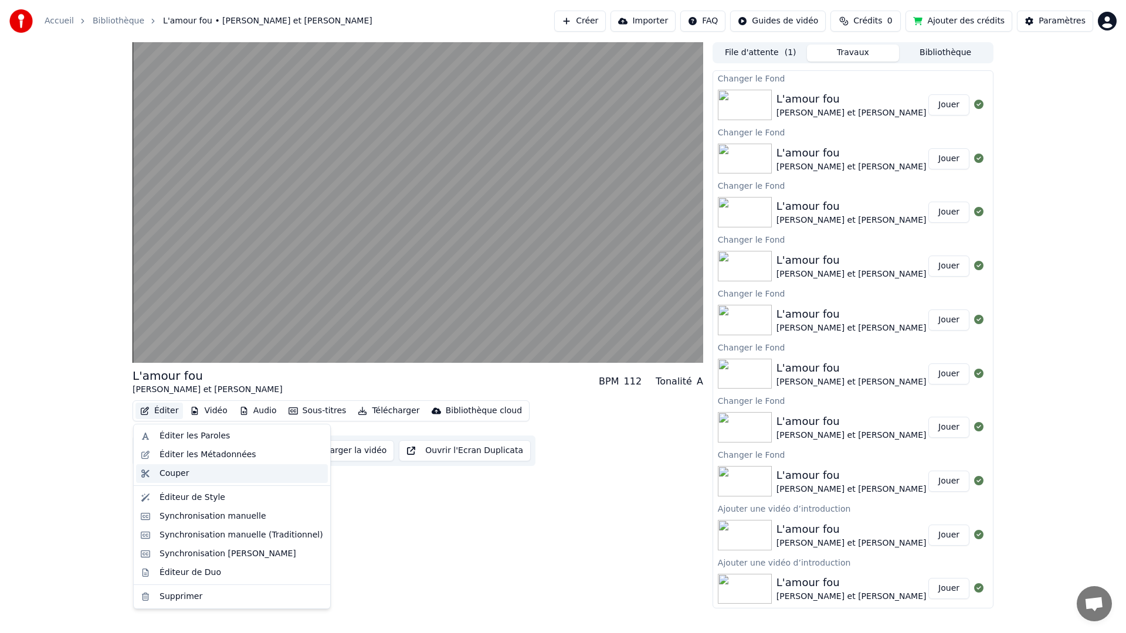
click at [174, 477] on div "Couper" at bounding box center [174, 474] width 29 height 12
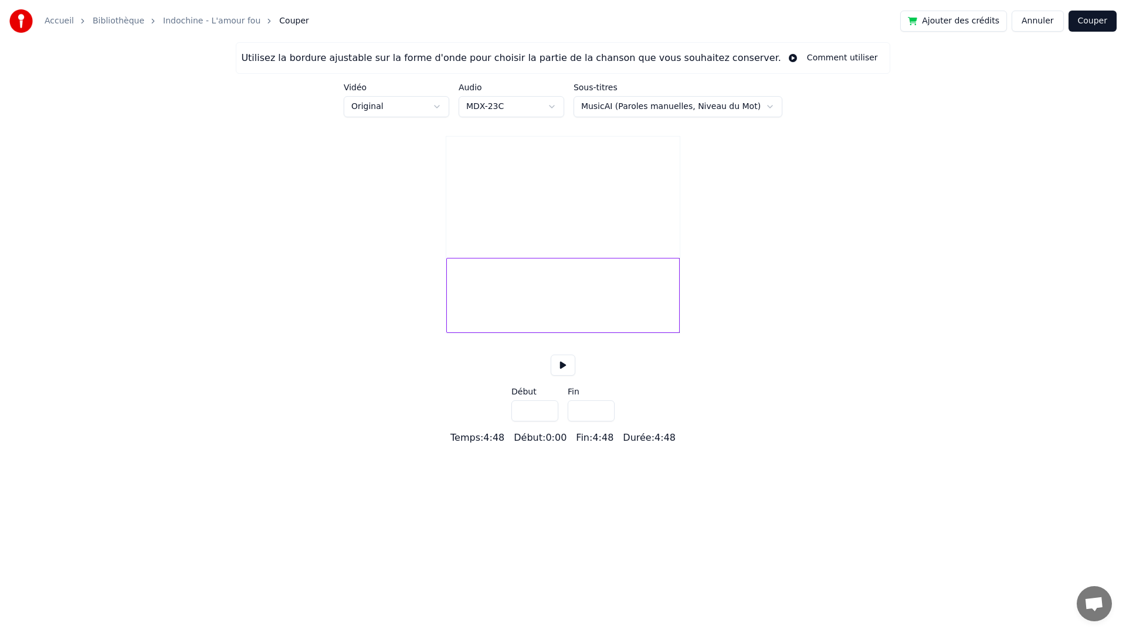
click at [1029, 25] on button "Annuler" at bounding box center [1038, 21] width 52 height 21
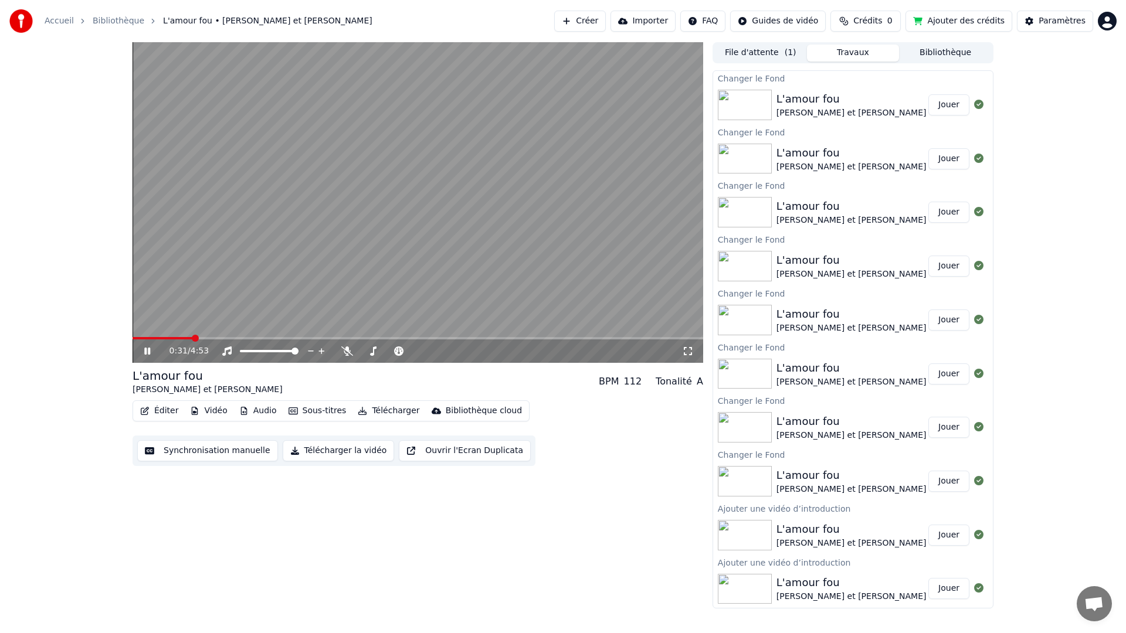
click at [192, 338] on span at bounding box center [418, 338] width 571 height 2
click at [213, 337] on span at bounding box center [418, 338] width 571 height 2
click at [227, 337] on span at bounding box center [418, 338] width 571 height 2
click at [150, 351] on icon at bounding box center [147, 351] width 6 height 7
click at [261, 412] on button "Audio" at bounding box center [258, 411] width 47 height 16
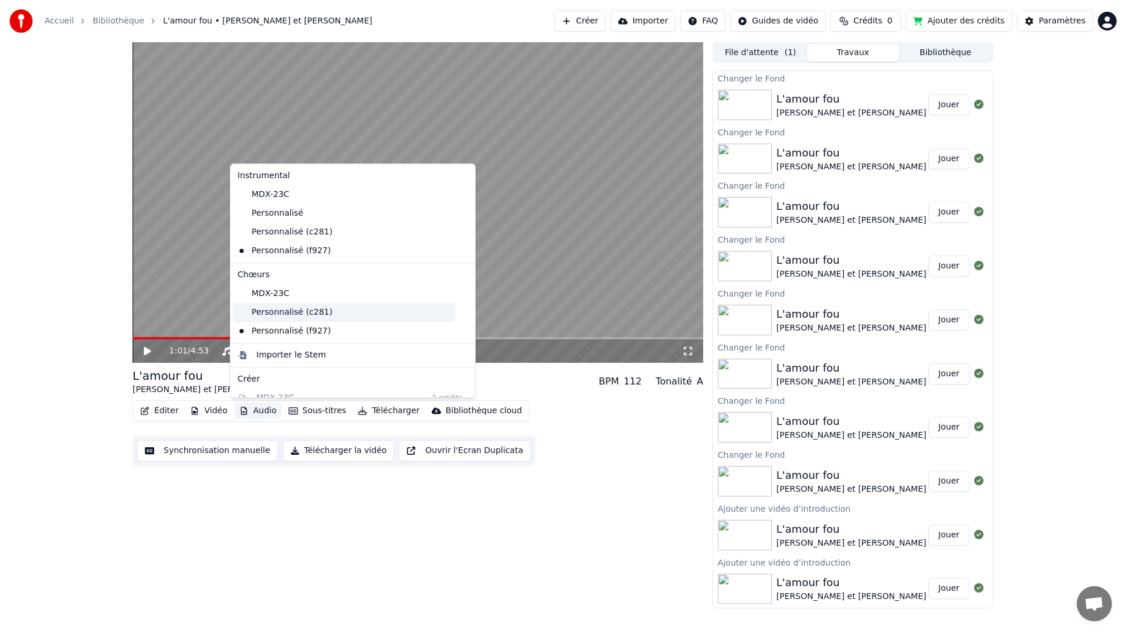
click at [280, 310] on div "Personnalisé (c281)" at bounding box center [344, 312] width 222 height 19
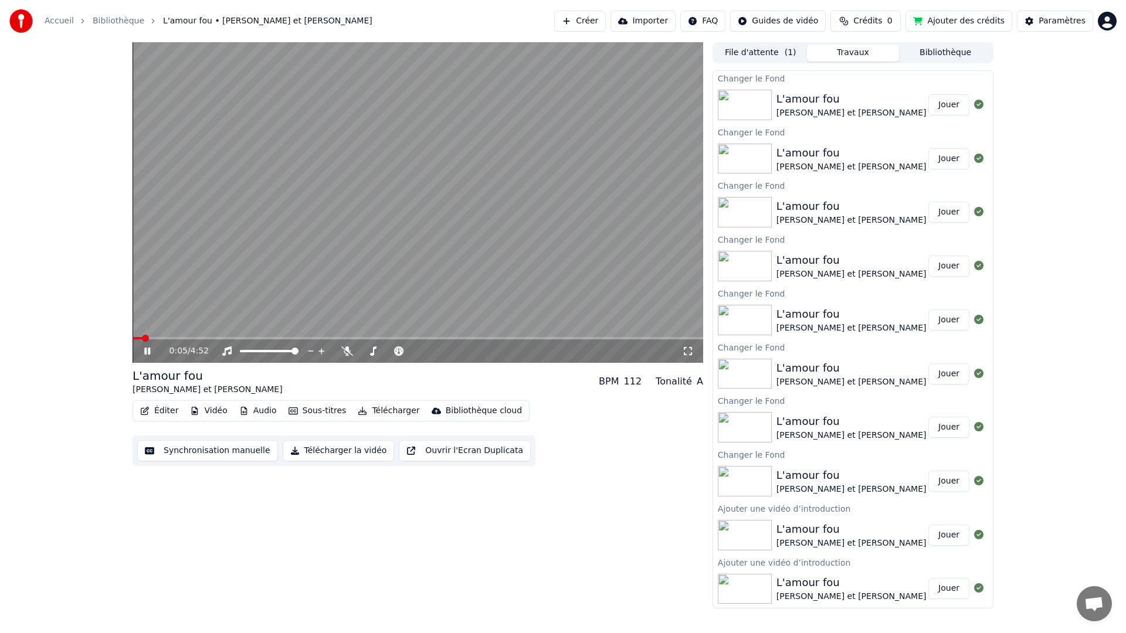
click at [143, 338] on span at bounding box center [138, 338] width 10 height 2
click at [261, 338] on span at bounding box center [418, 338] width 571 height 2
click at [343, 336] on video at bounding box center [418, 202] width 571 height 321
click at [343, 337] on span at bounding box center [418, 338] width 571 height 2
click at [215, 409] on button "Vidéo" at bounding box center [208, 411] width 46 height 16
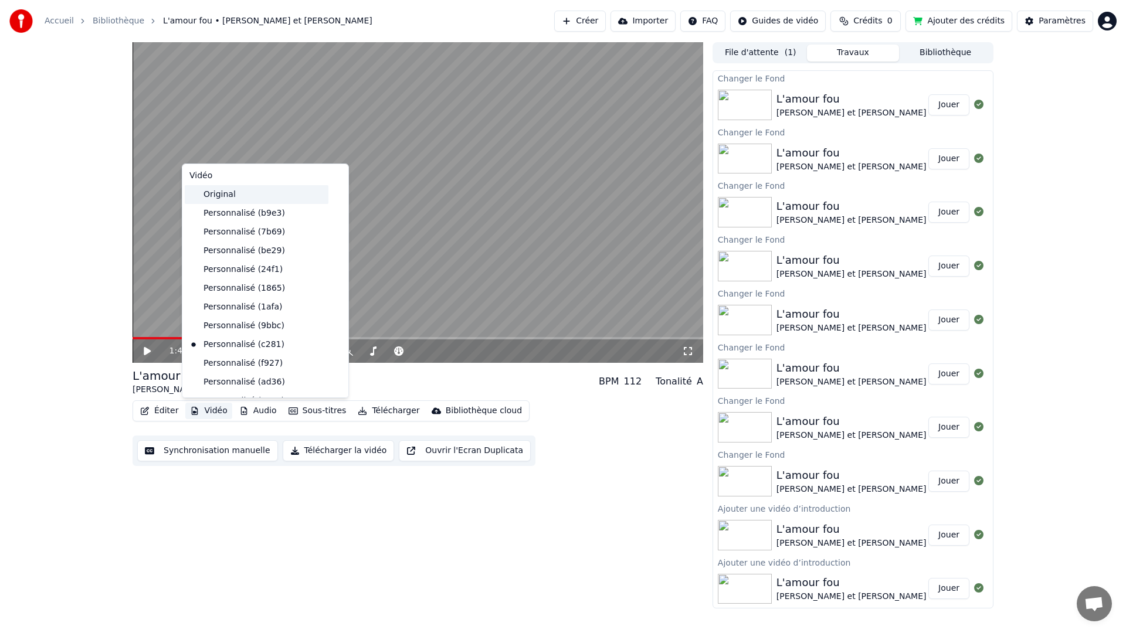
click at [229, 194] on div "Original" at bounding box center [257, 194] width 144 height 19
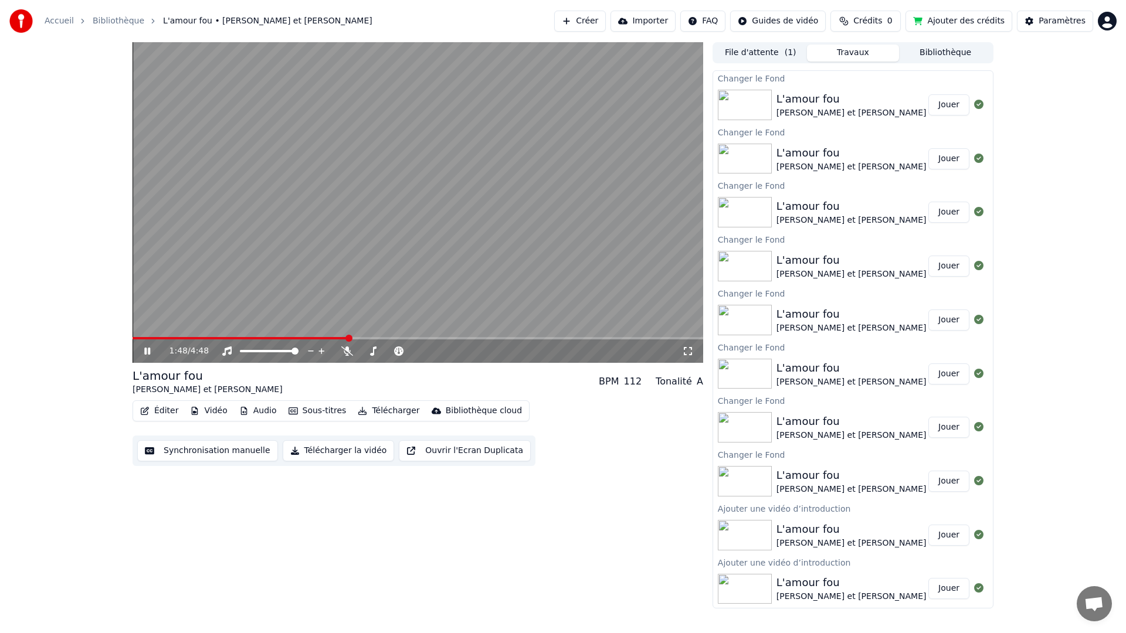
click at [262, 409] on button "Audio" at bounding box center [258, 411] width 47 height 16
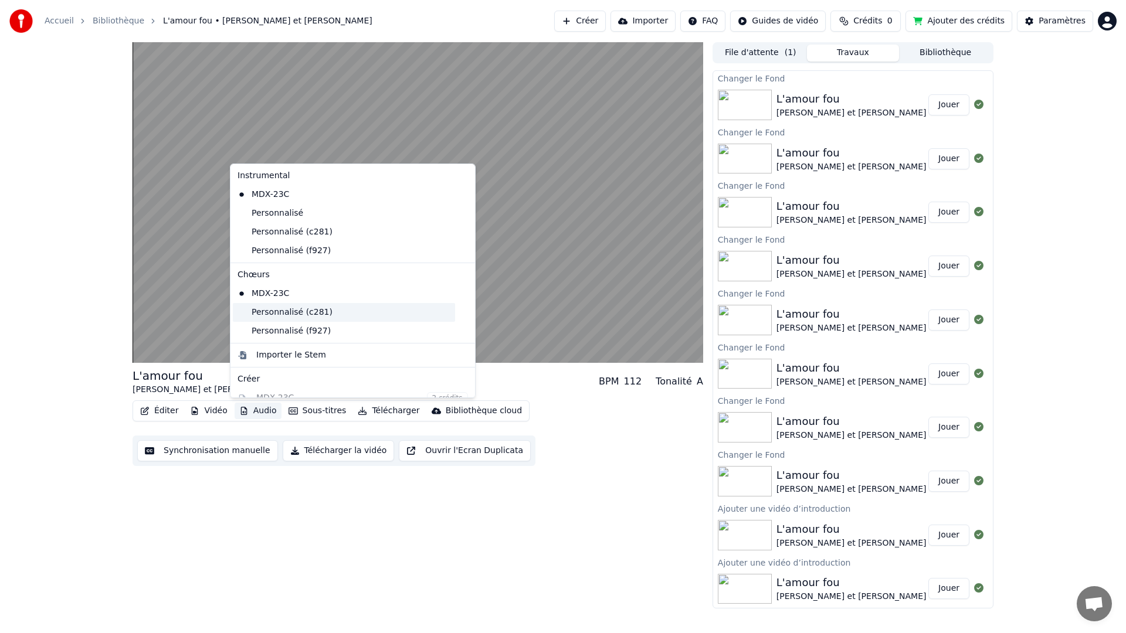
click at [288, 312] on div "Personnalisé (c281)" at bounding box center [344, 312] width 222 height 19
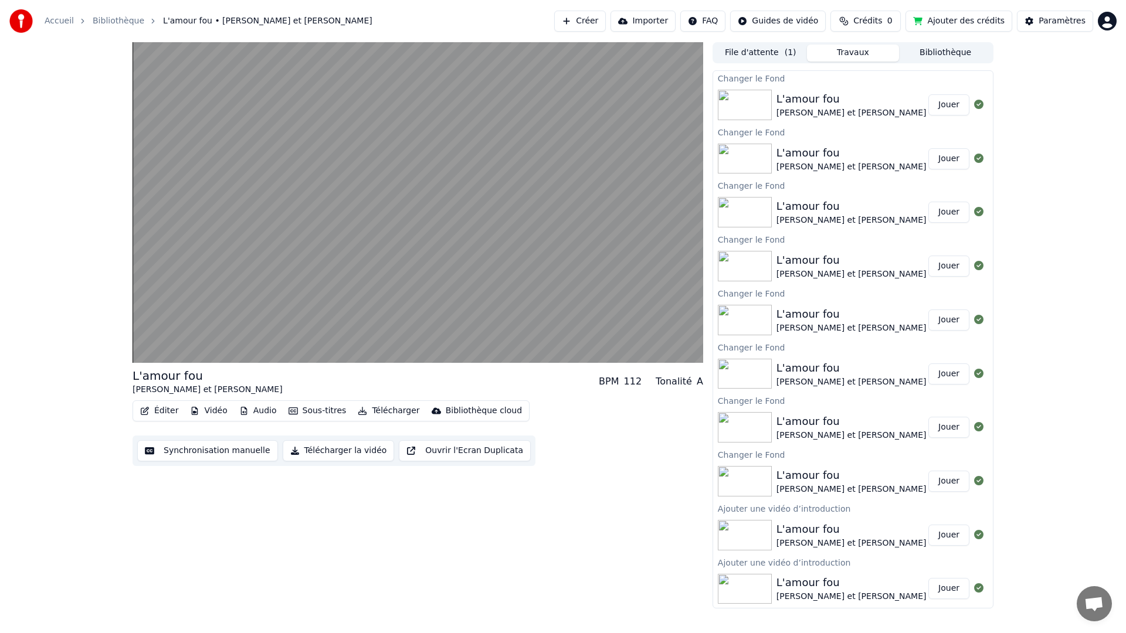
click at [217, 411] on button "Vidéo" at bounding box center [208, 411] width 46 height 16
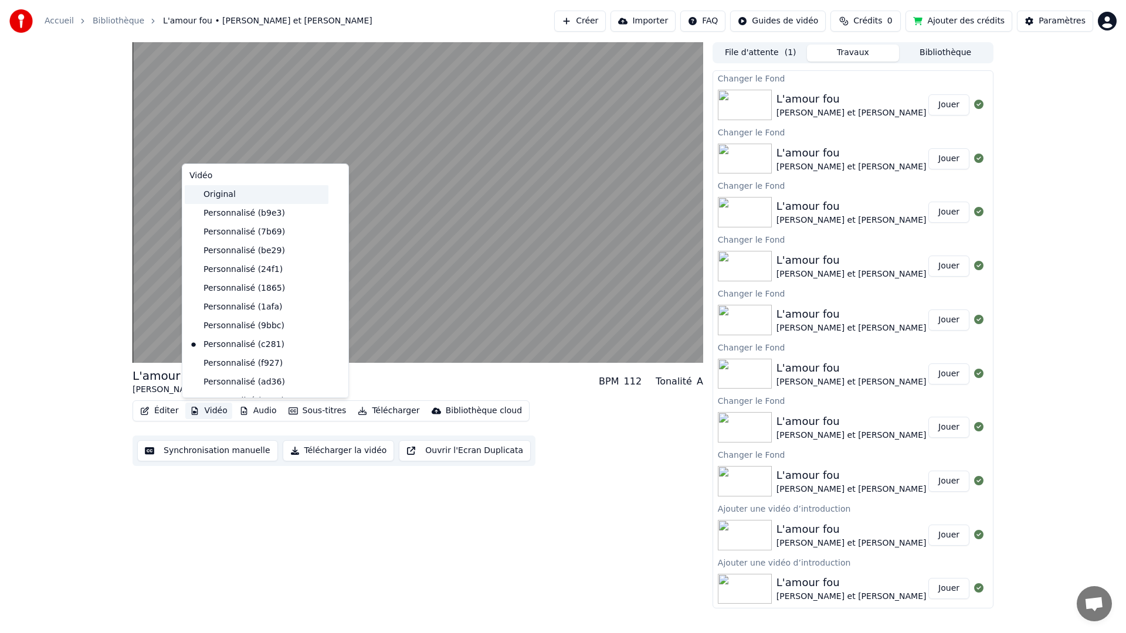
click at [217, 192] on div "Original" at bounding box center [257, 194] width 144 height 19
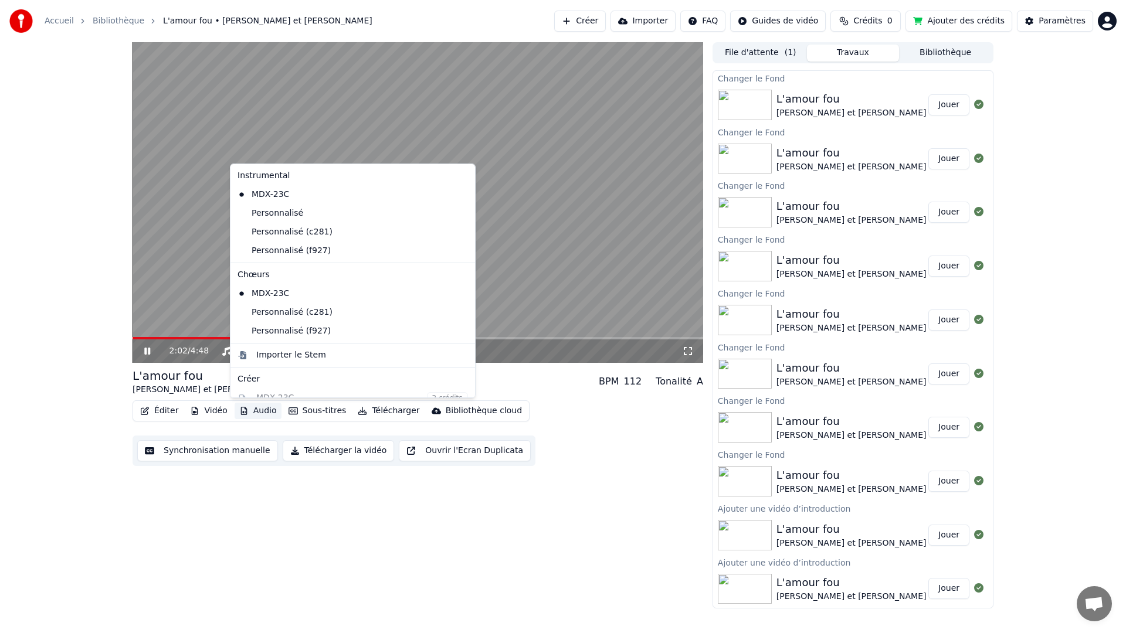
click at [264, 412] on button "Audio" at bounding box center [258, 411] width 47 height 16
click at [299, 253] on div "Personnalisé (f927)" at bounding box center [344, 251] width 222 height 19
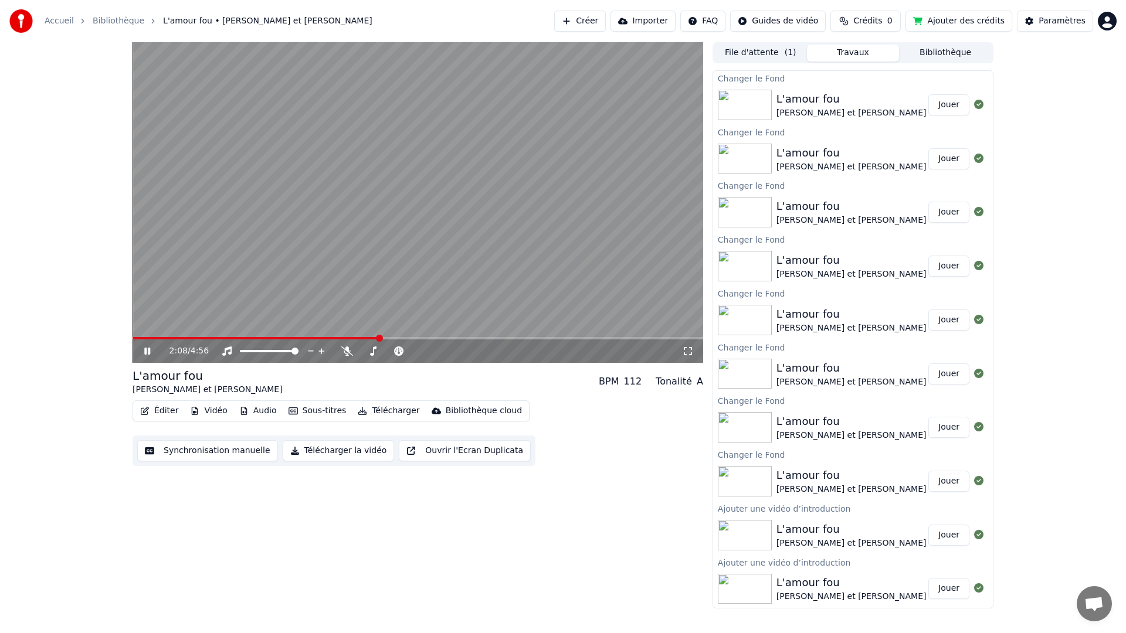
click at [134, 339] on span at bounding box center [256, 338] width 246 height 2
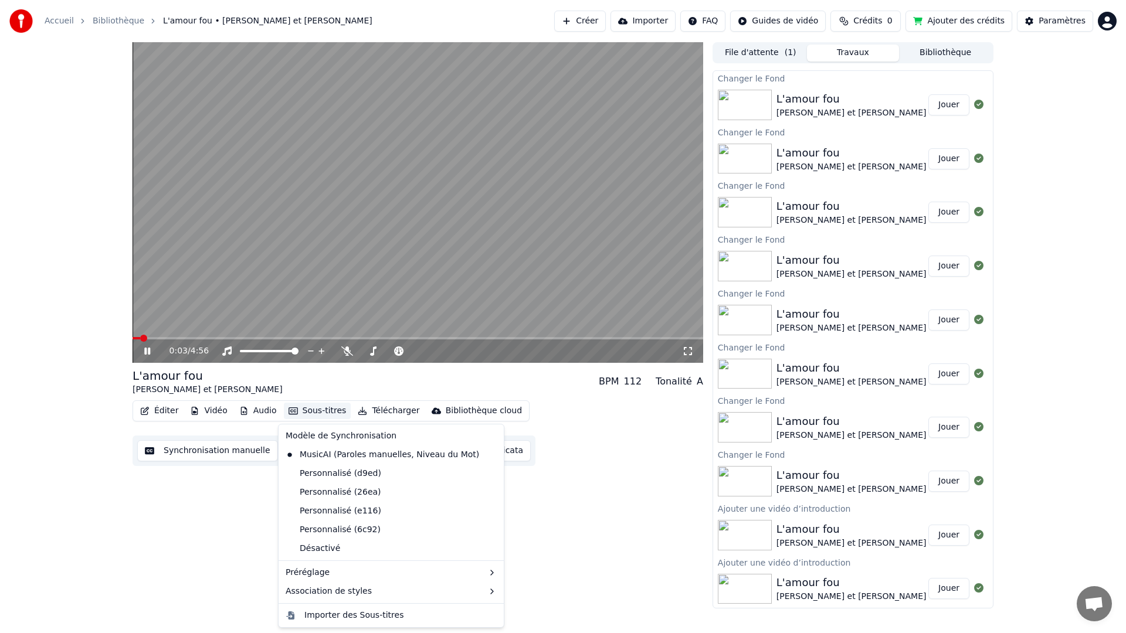
click at [316, 409] on button "Sous-titres" at bounding box center [317, 411] width 67 height 16
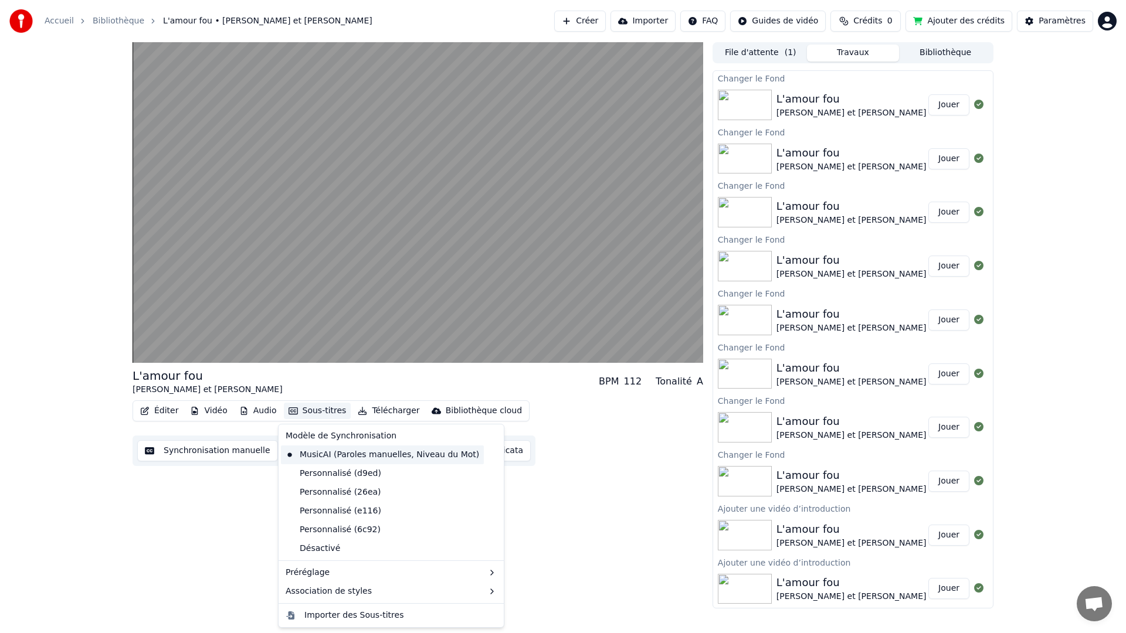
click at [318, 453] on div "MusicAI (Paroles manuelles, Niveau du Mot)" at bounding box center [382, 455] width 203 height 19
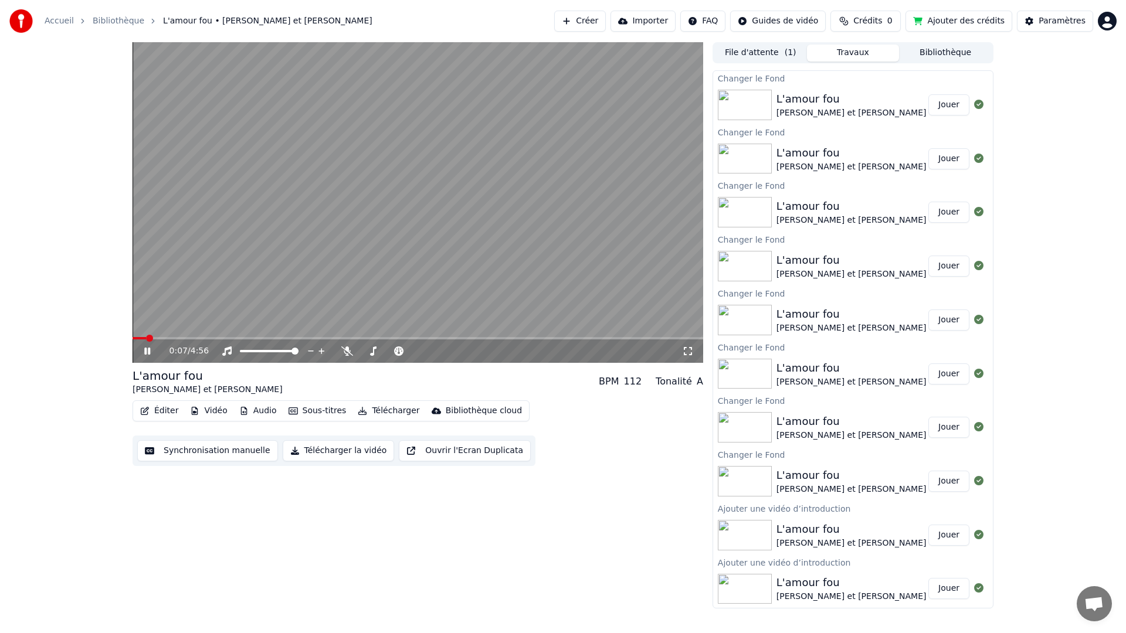
click at [145, 339] on span at bounding box center [139, 338] width 13 height 2
click at [140, 339] on span at bounding box center [140, 338] width 15 height 2
click at [226, 338] on span at bounding box center [418, 338] width 571 height 2
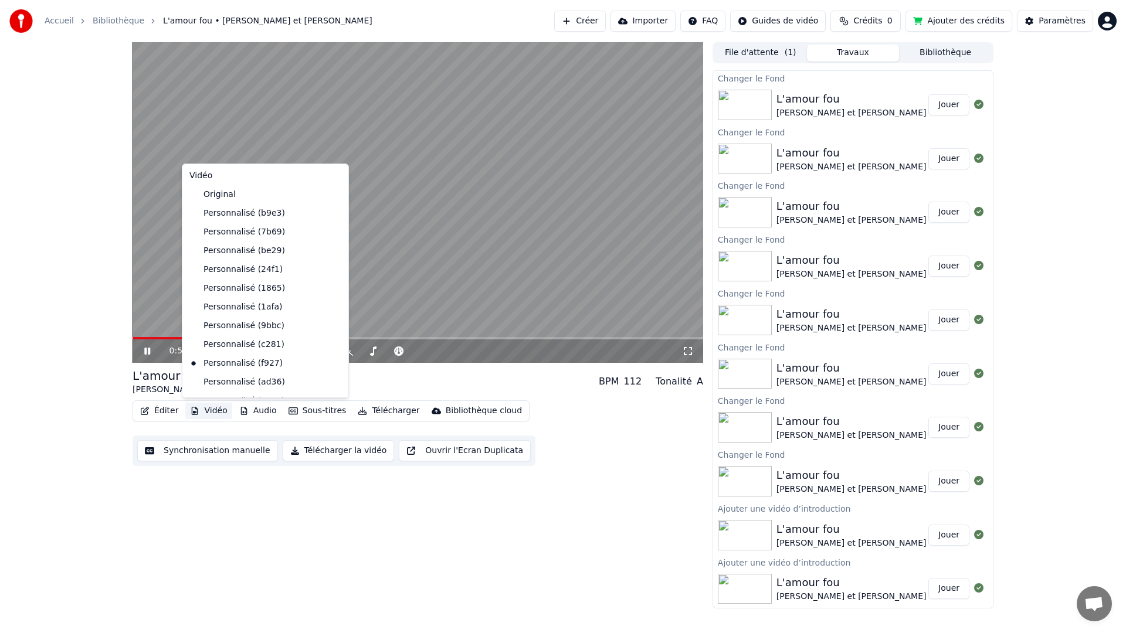
click at [213, 411] on button "Vidéo" at bounding box center [208, 411] width 46 height 16
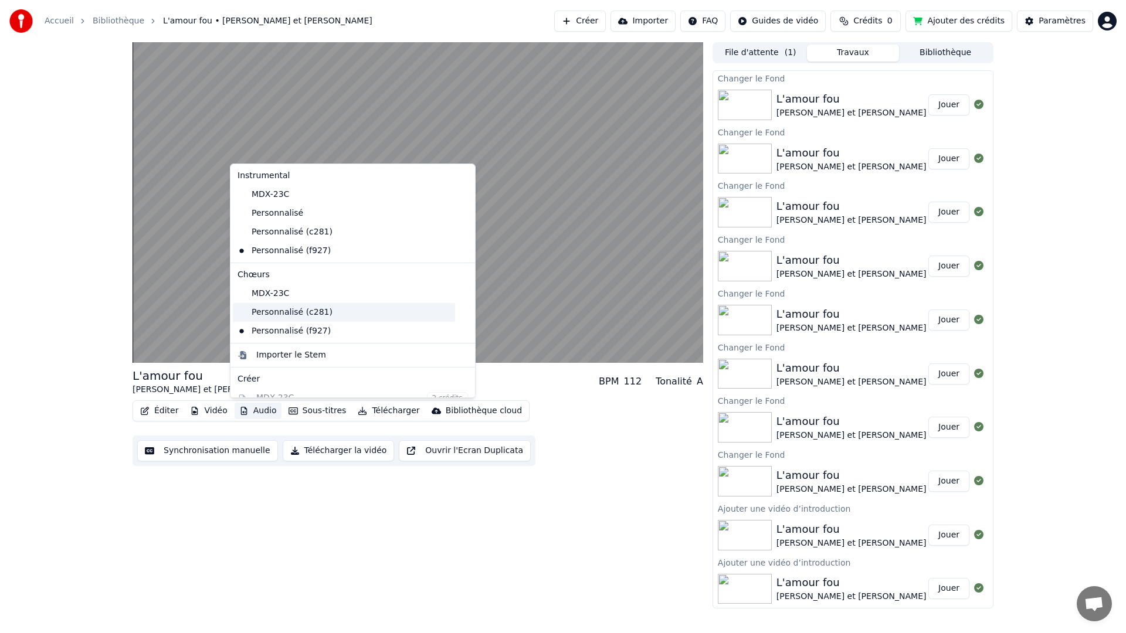
click at [268, 314] on div "Personnalisé (c281)" at bounding box center [344, 312] width 222 height 19
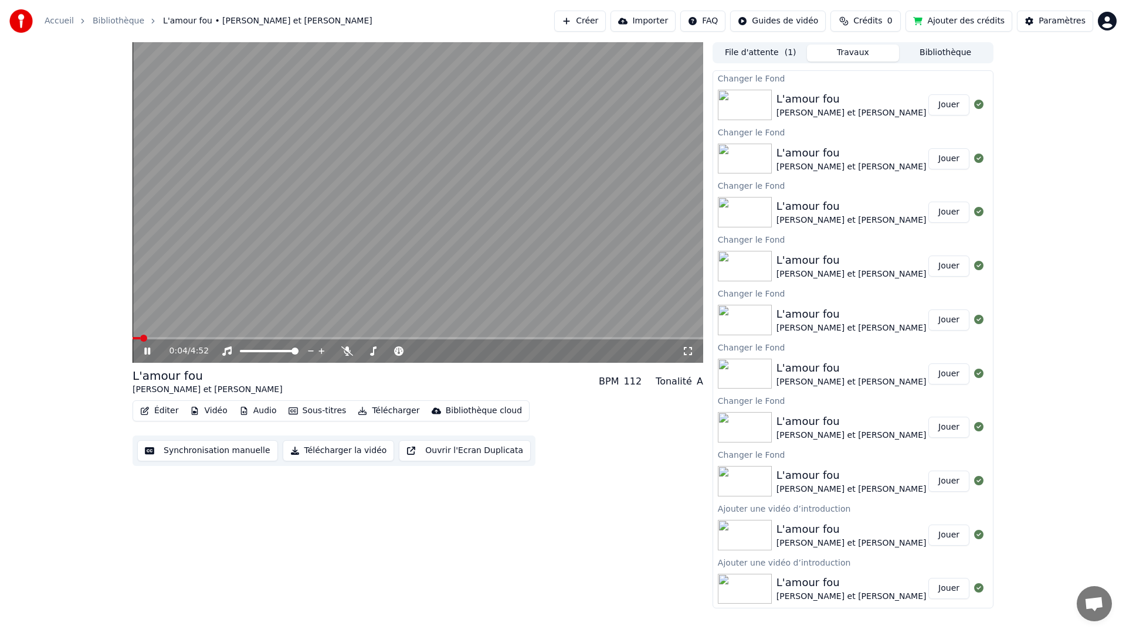
click at [140, 339] on span at bounding box center [137, 338] width 8 height 2
click at [740, 99] on img at bounding box center [745, 105] width 54 height 30
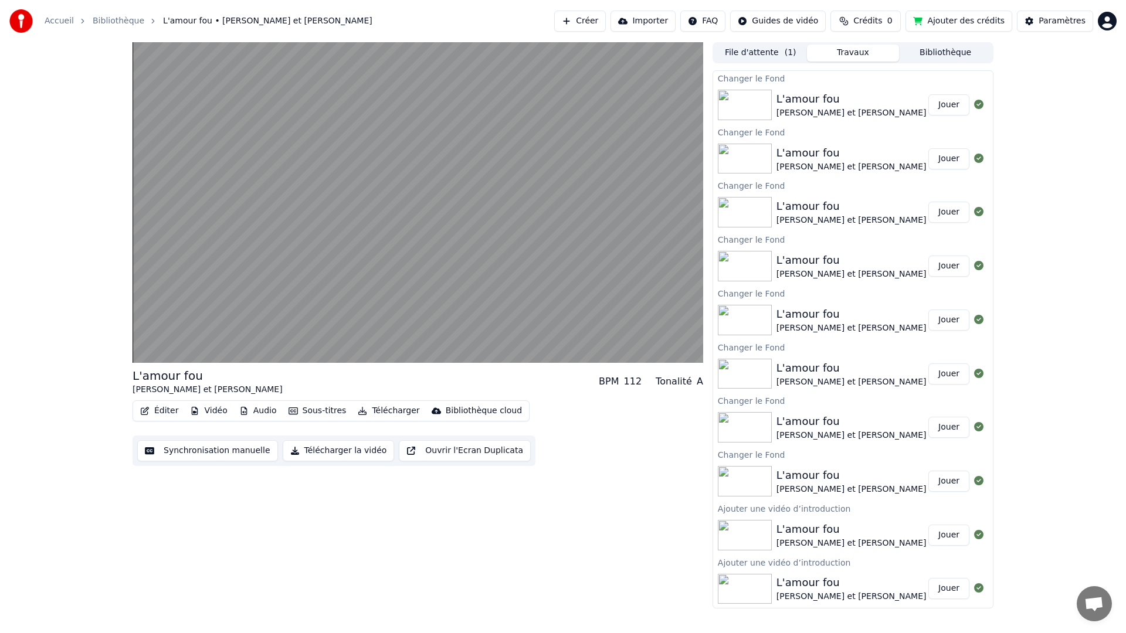
click at [740, 99] on img at bounding box center [745, 105] width 54 height 30
click at [746, 164] on img at bounding box center [745, 159] width 54 height 30
click at [750, 208] on img at bounding box center [745, 212] width 54 height 30
click at [747, 261] on img at bounding box center [745, 266] width 54 height 30
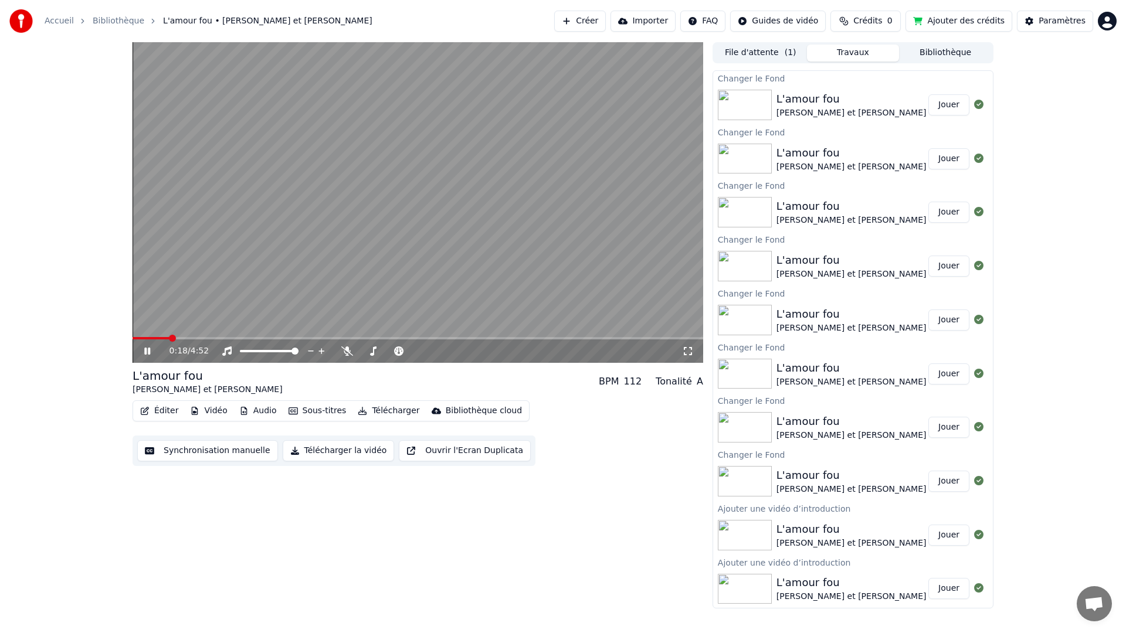
click at [330, 411] on button "Sous-titres" at bounding box center [317, 411] width 67 height 16
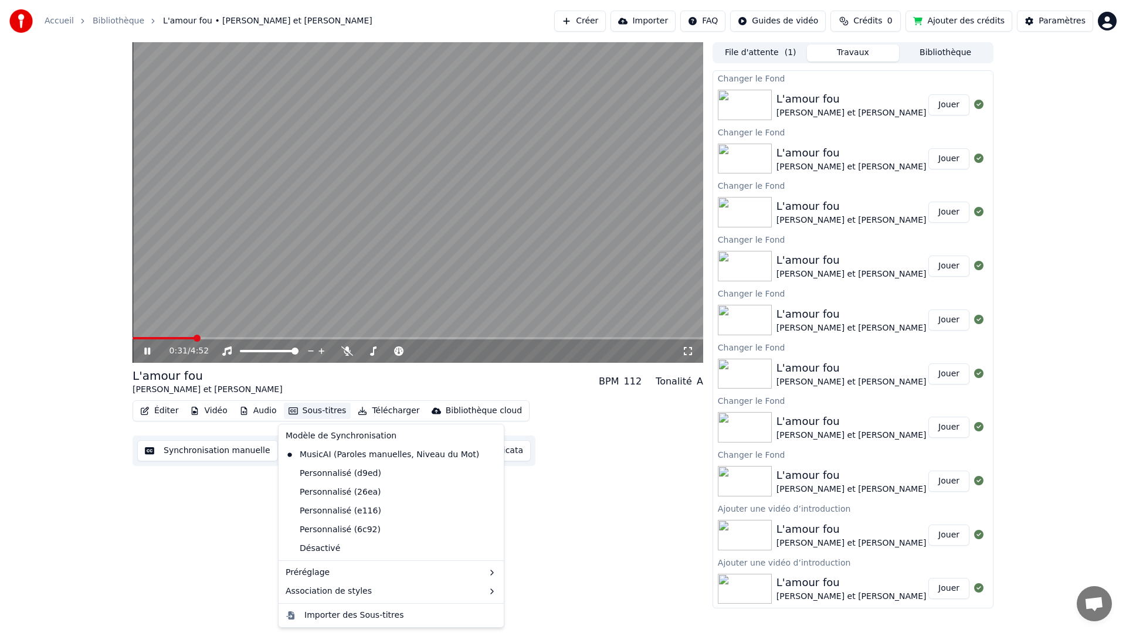
click at [248, 339] on span at bounding box center [418, 338] width 571 height 2
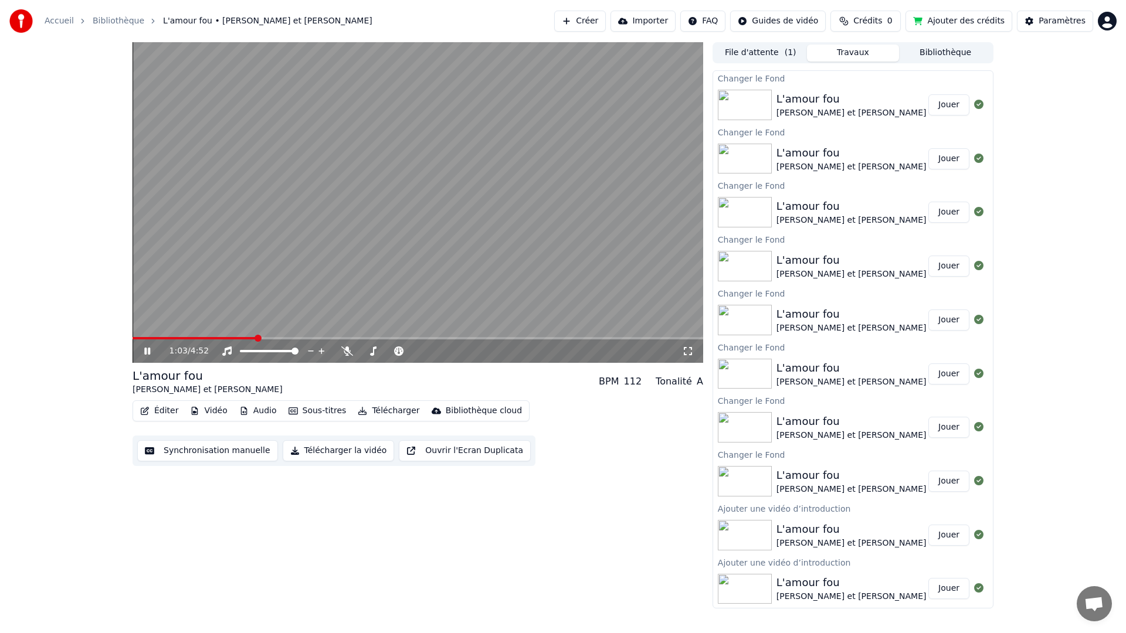
click at [218, 409] on button "Vidéo" at bounding box center [208, 411] width 46 height 16
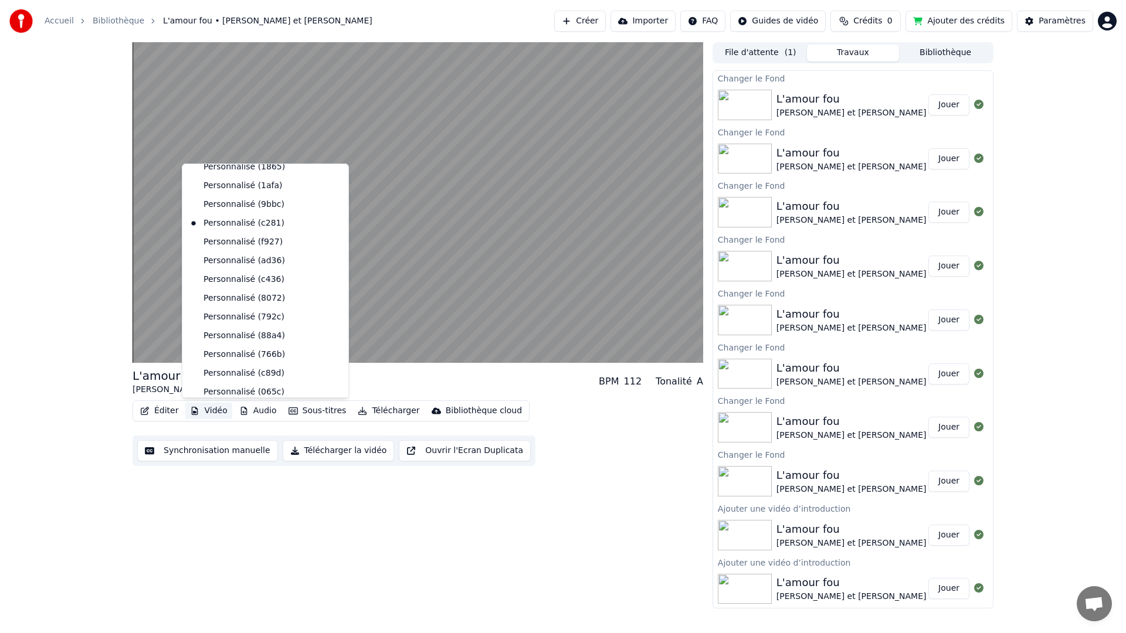
scroll to position [120, 0]
click at [234, 250] on div "Personnalisé (f927)" at bounding box center [257, 244] width 144 height 19
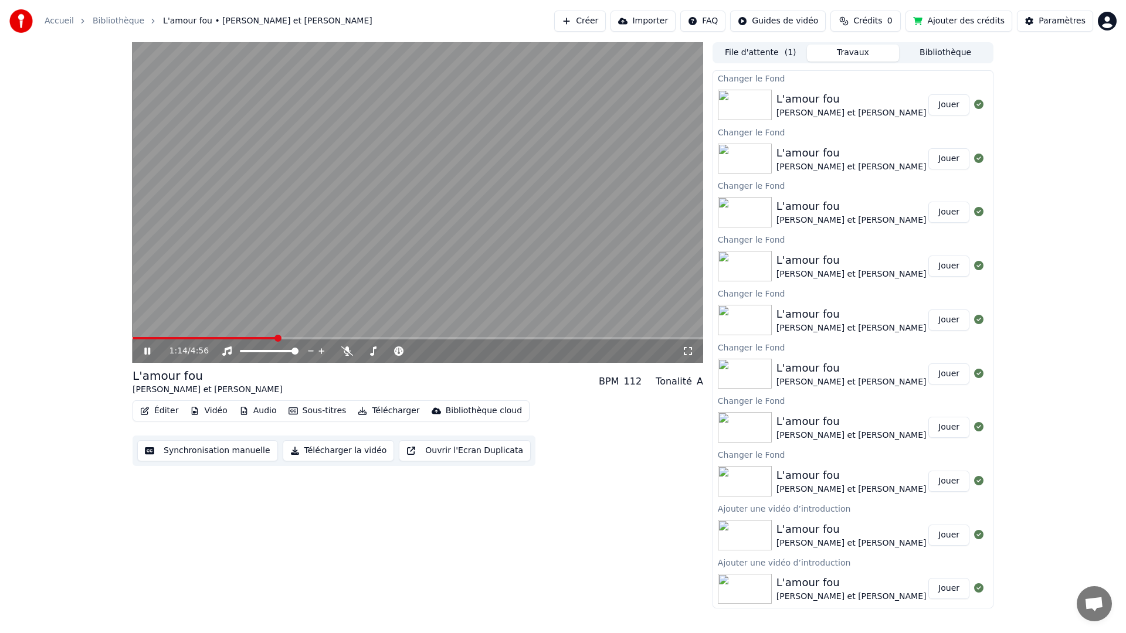
click at [259, 411] on button "Audio" at bounding box center [258, 411] width 47 height 16
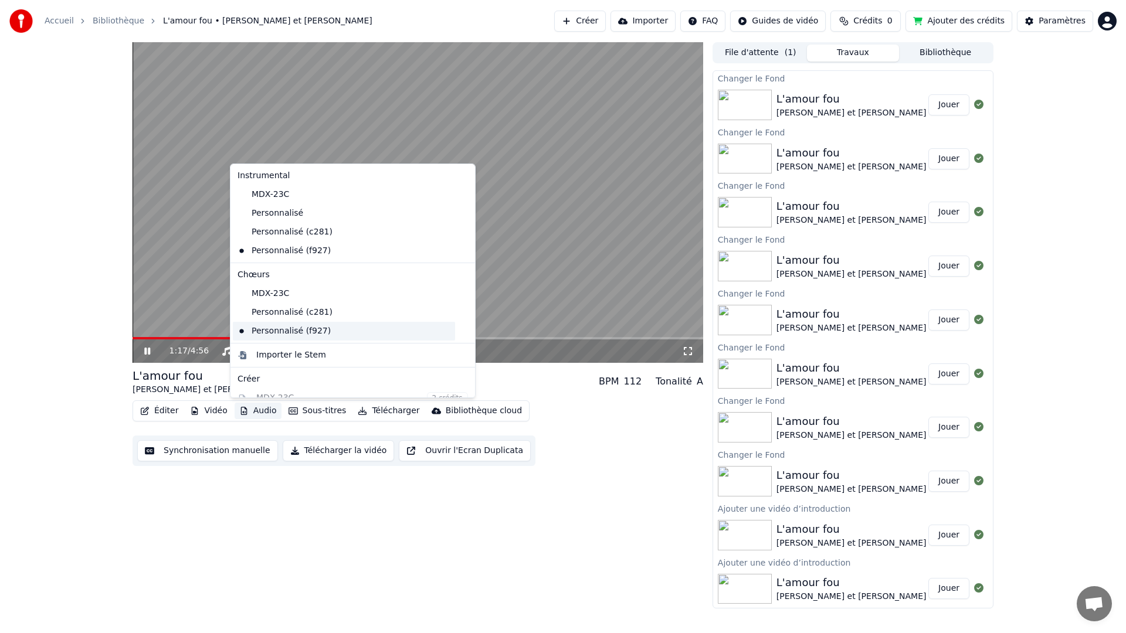
click at [263, 328] on div "Personnalisé (f927)" at bounding box center [344, 331] width 222 height 19
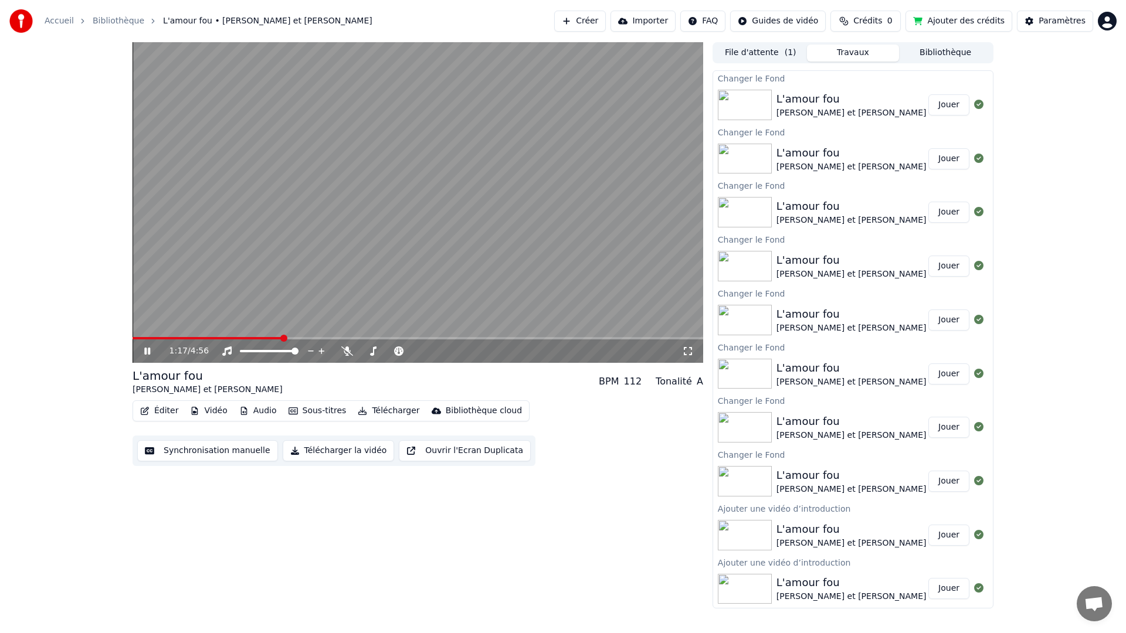
click at [316, 414] on button "Sous-titres" at bounding box center [317, 411] width 67 height 16
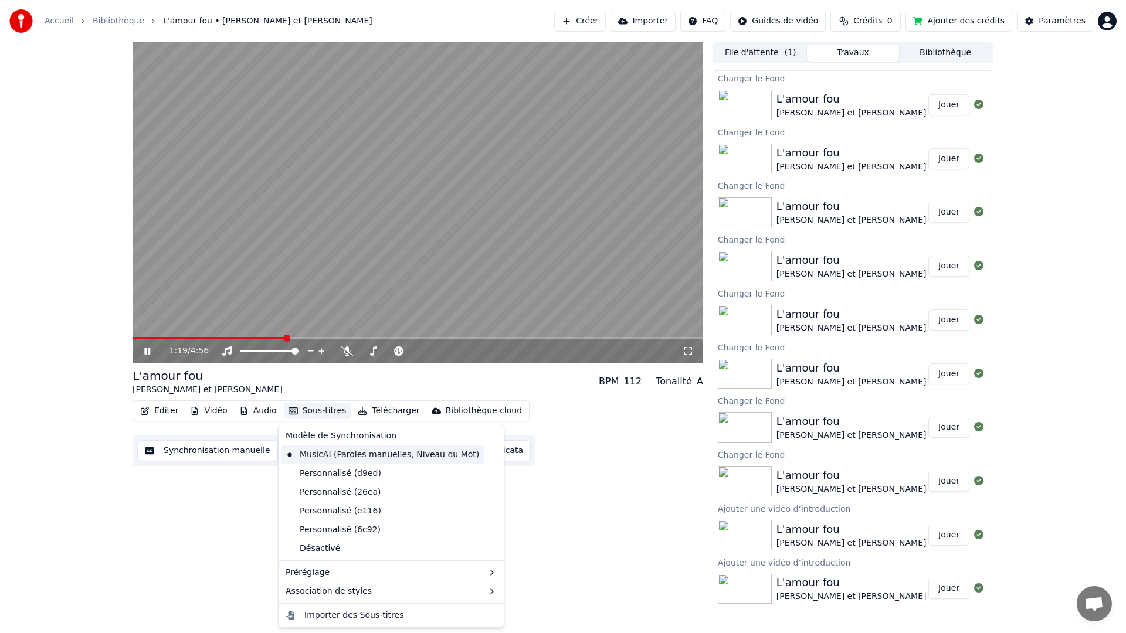
click at [317, 455] on div "MusicAI (Paroles manuelles, Niveau du Mot)" at bounding box center [382, 455] width 203 height 19
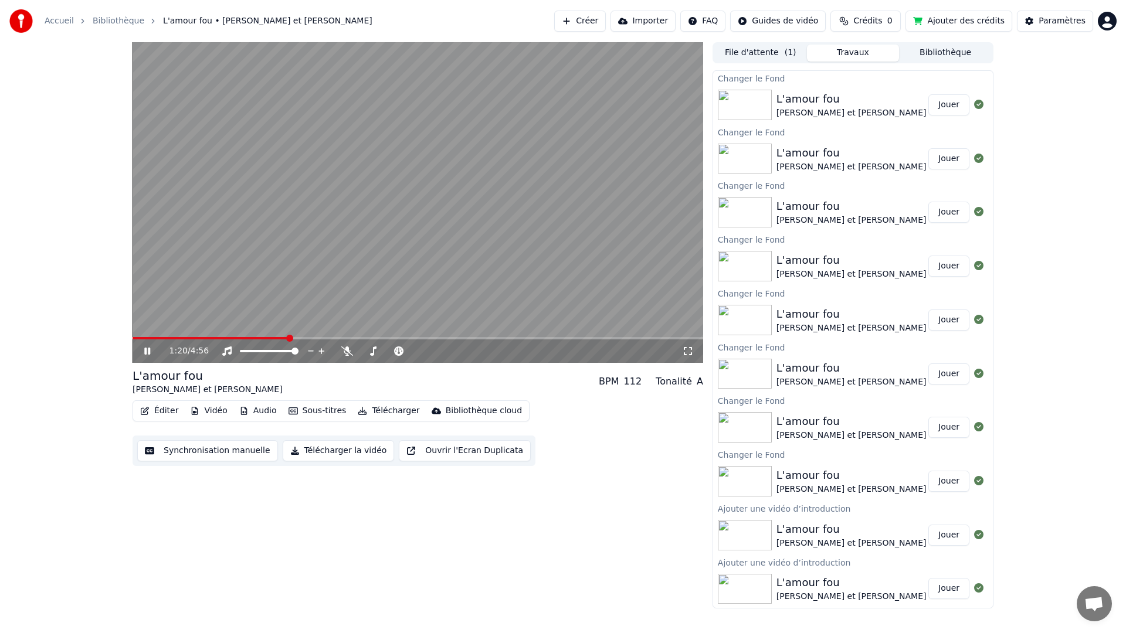
click at [138, 340] on div "1:20 / 4:56" at bounding box center [418, 351] width 571 height 23
click at [139, 338] on span at bounding box center [211, 338] width 157 height 2
click at [215, 338] on span at bounding box center [418, 338] width 571 height 2
click at [241, 338] on span at bounding box center [418, 338] width 571 height 2
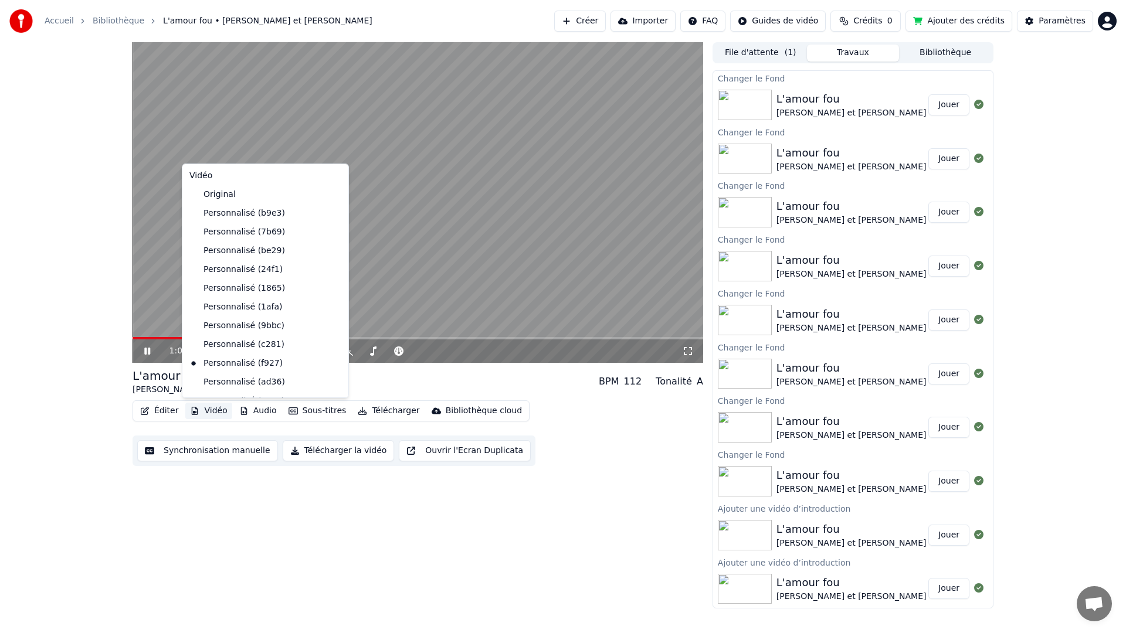
click at [217, 412] on button "Vidéo" at bounding box center [208, 411] width 46 height 16
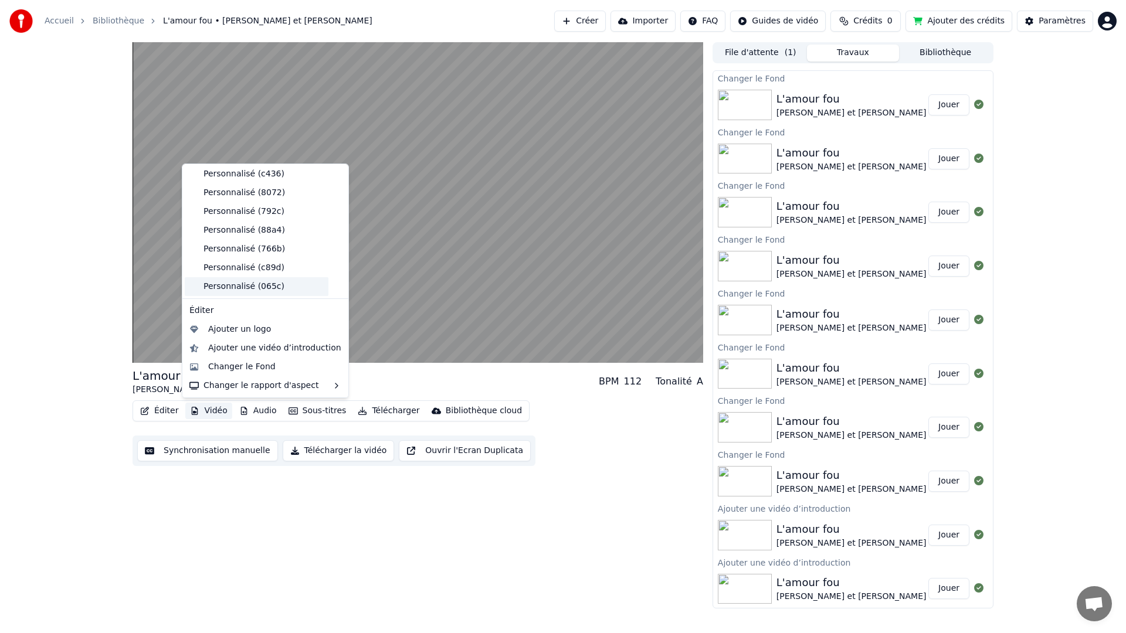
click at [248, 284] on div "Personnalisé (065c)" at bounding box center [257, 286] width 144 height 19
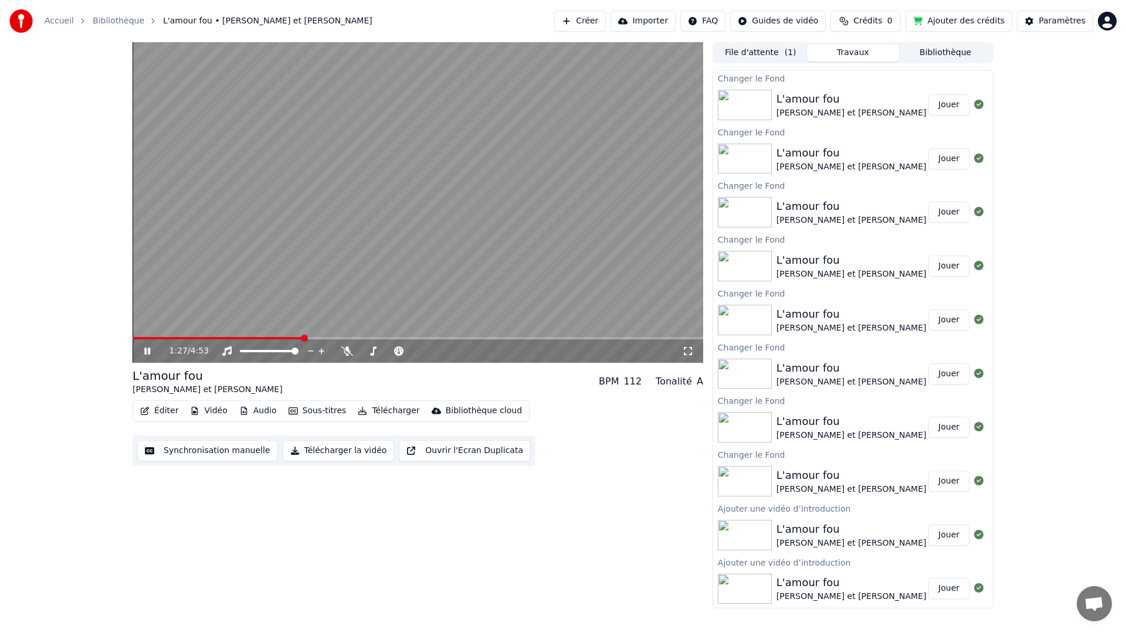
click at [221, 338] on span at bounding box center [218, 338] width 171 height 2
click at [241, 338] on span at bounding box center [418, 338] width 571 height 2
click at [135, 338] on span at bounding box center [135, 338] width 4 height 2
click at [146, 350] on icon at bounding box center [147, 351] width 6 height 7
click at [144, 338] on span at bounding box center [139, 338] width 12 height 2
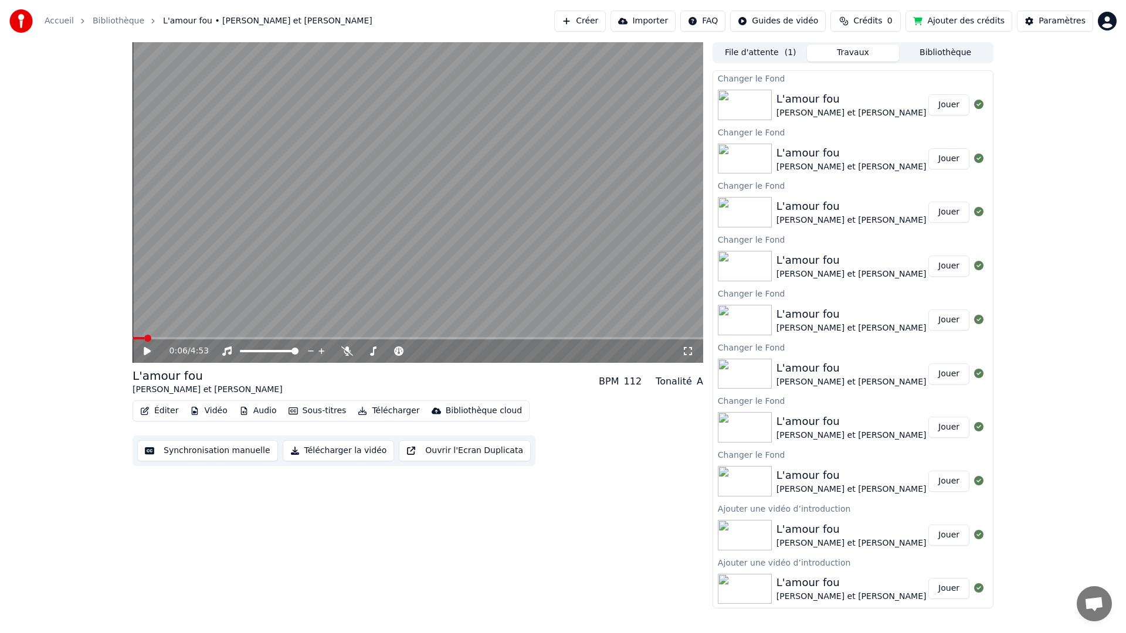
click at [146, 350] on icon at bounding box center [147, 351] width 7 height 8
click at [143, 338] on span at bounding box center [139, 338] width 12 height 2
click at [140, 338] on span at bounding box center [140, 338] width 15 height 2
click at [147, 351] on icon at bounding box center [156, 351] width 28 height 9
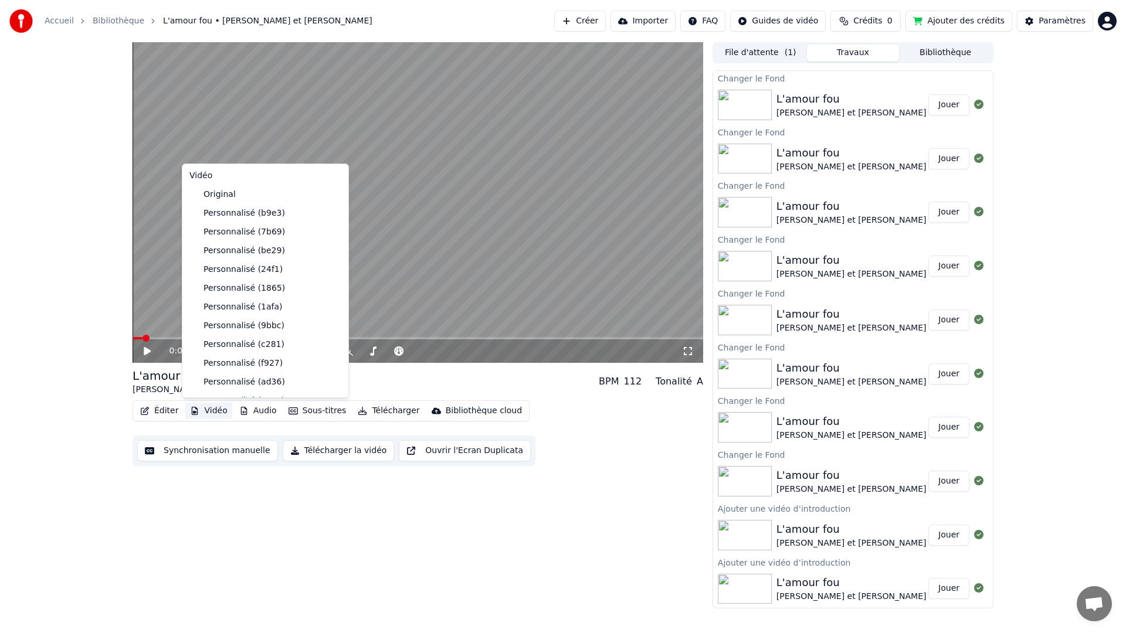
click at [221, 411] on button "Vidéo" at bounding box center [208, 411] width 46 height 16
click at [243, 365] on div "Changer le Fond" at bounding box center [241, 367] width 67 height 12
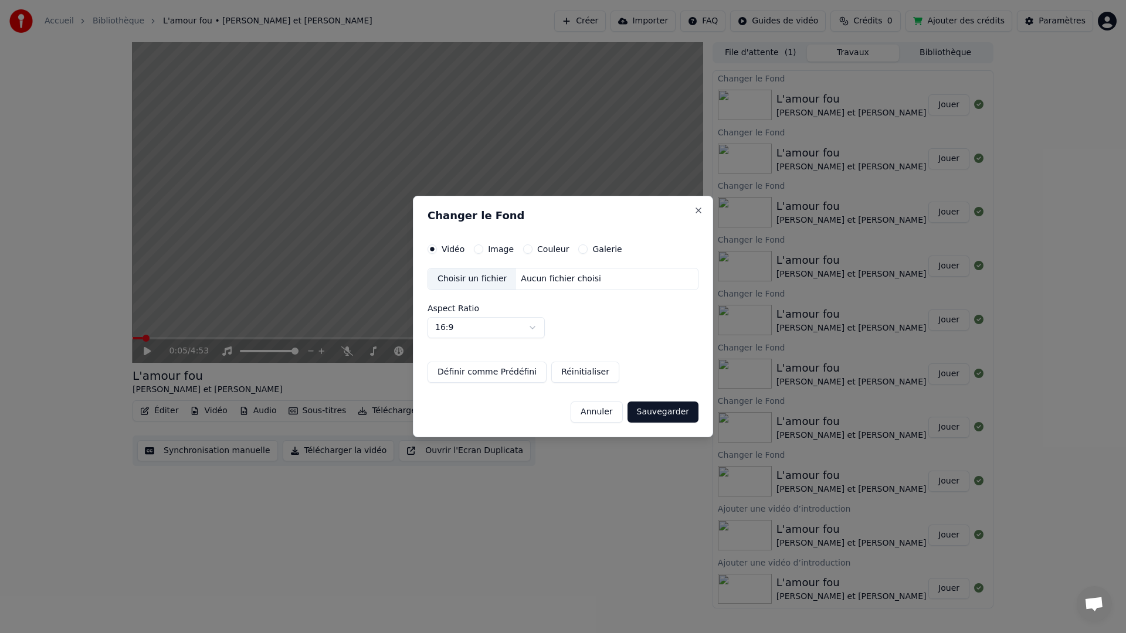
click at [479, 276] on div "Choisir un fichier" at bounding box center [472, 279] width 88 height 21
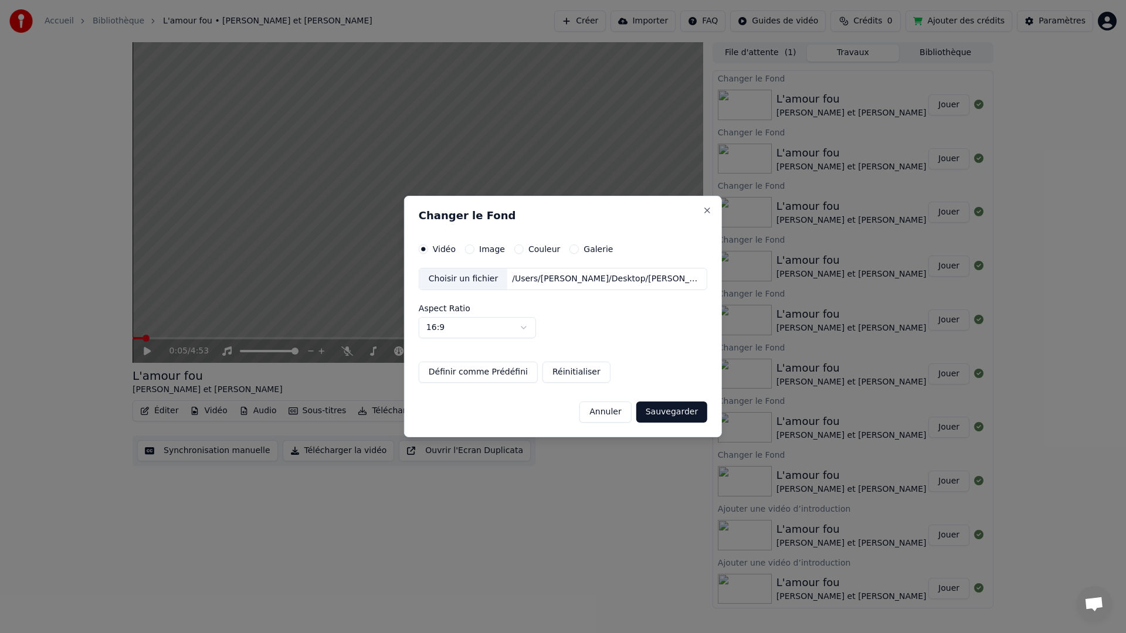
click at [682, 412] on button "Sauvegarder" at bounding box center [671, 412] width 71 height 21
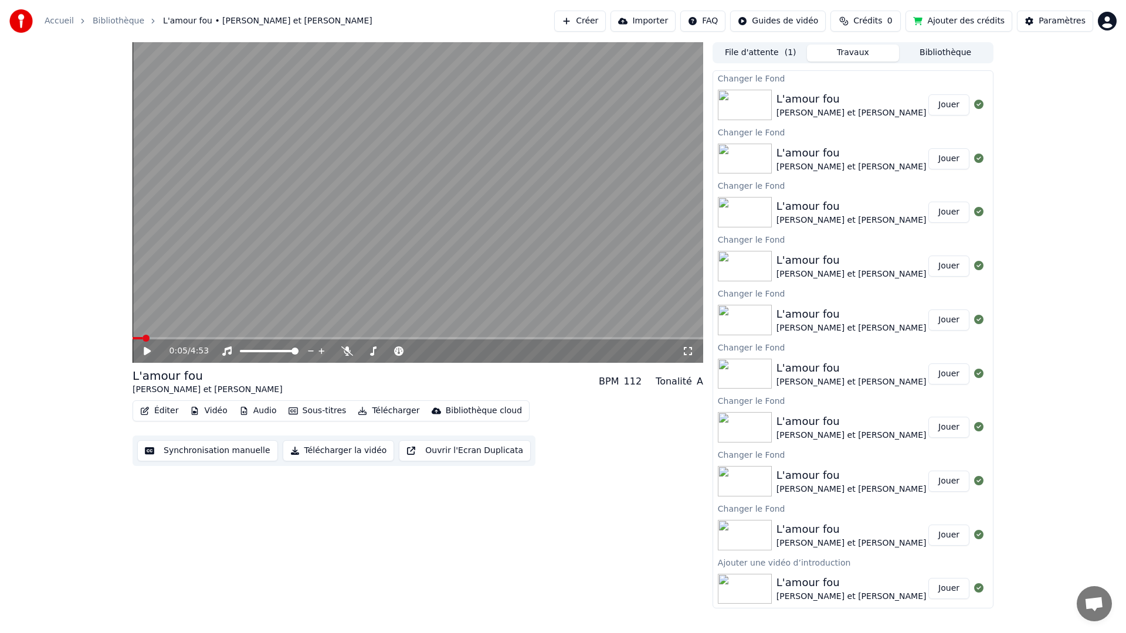
click at [220, 412] on button "Vidéo" at bounding box center [208, 411] width 46 height 16
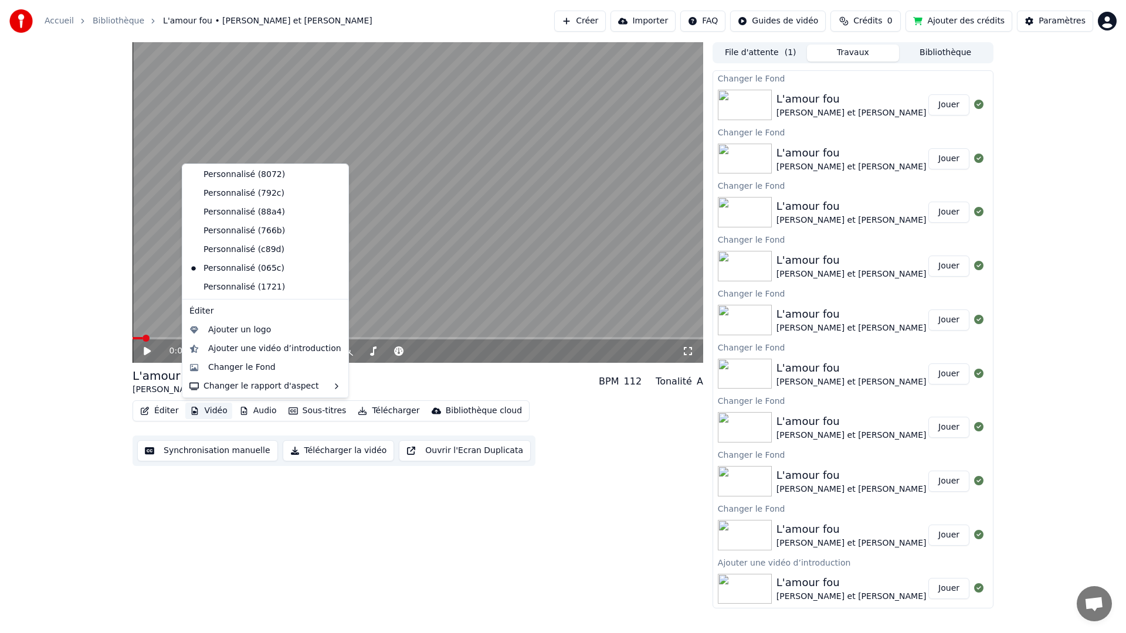
scroll to position [246, 0]
click at [246, 289] on div "Personnalisé (1721)" at bounding box center [257, 286] width 144 height 19
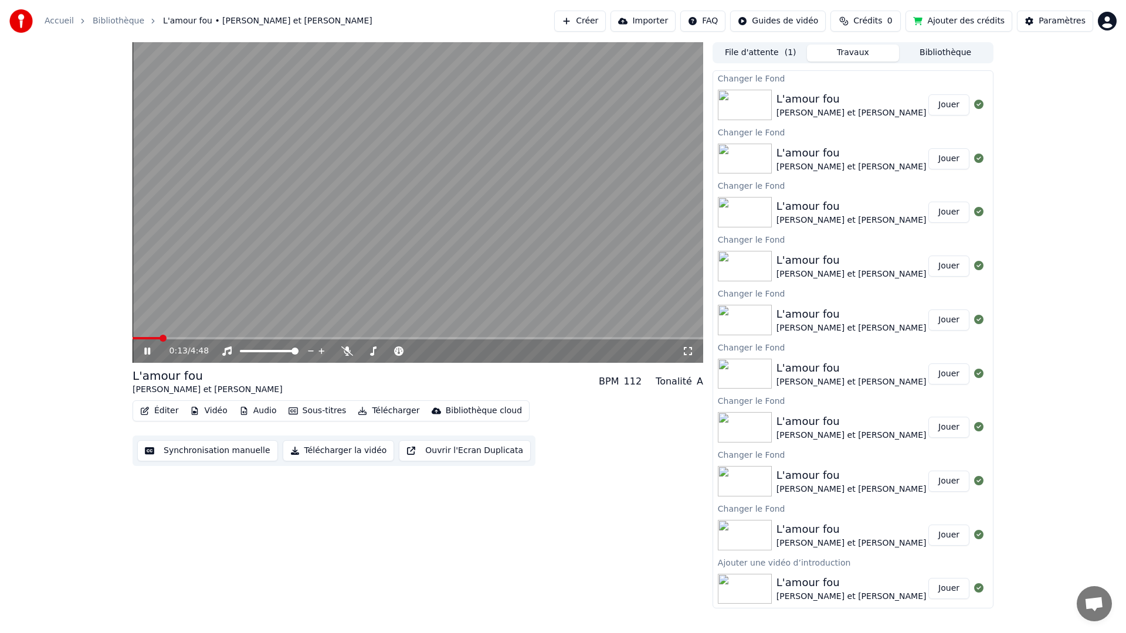
click at [239, 338] on span at bounding box center [418, 338] width 571 height 2
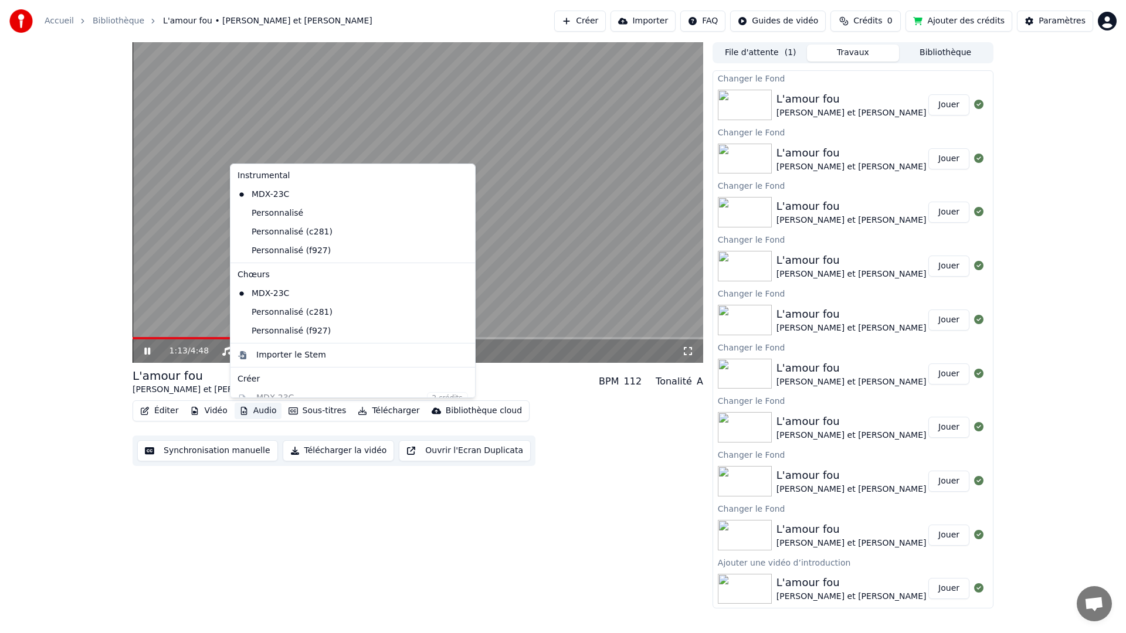
click at [256, 409] on button "Audio" at bounding box center [258, 411] width 47 height 16
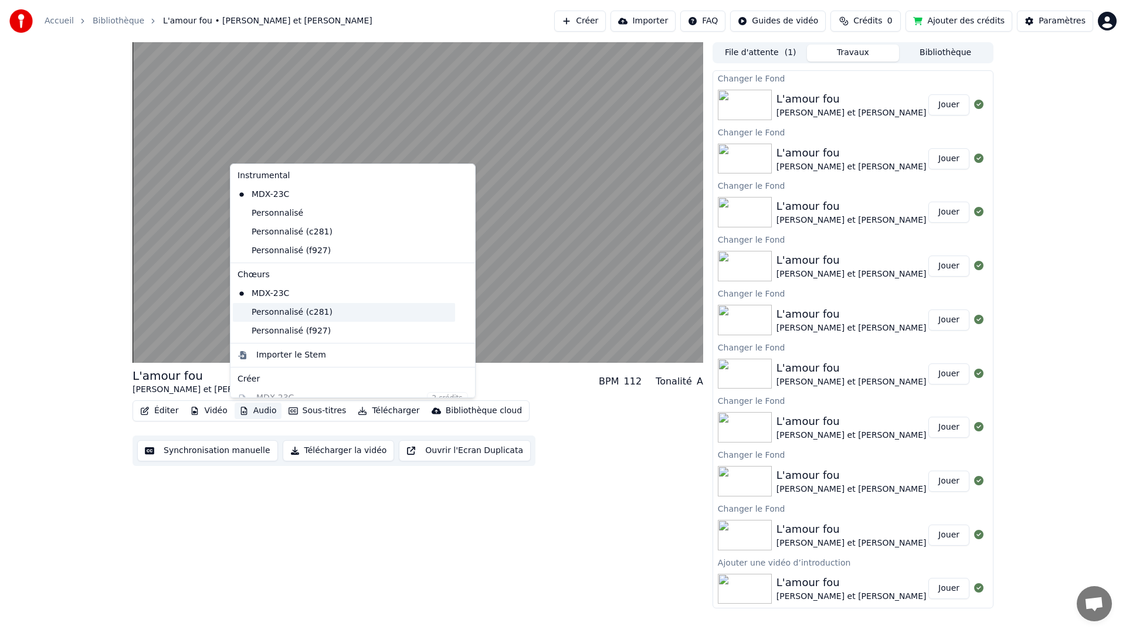
click at [276, 311] on div "Personnalisé (c281)" at bounding box center [344, 312] width 222 height 19
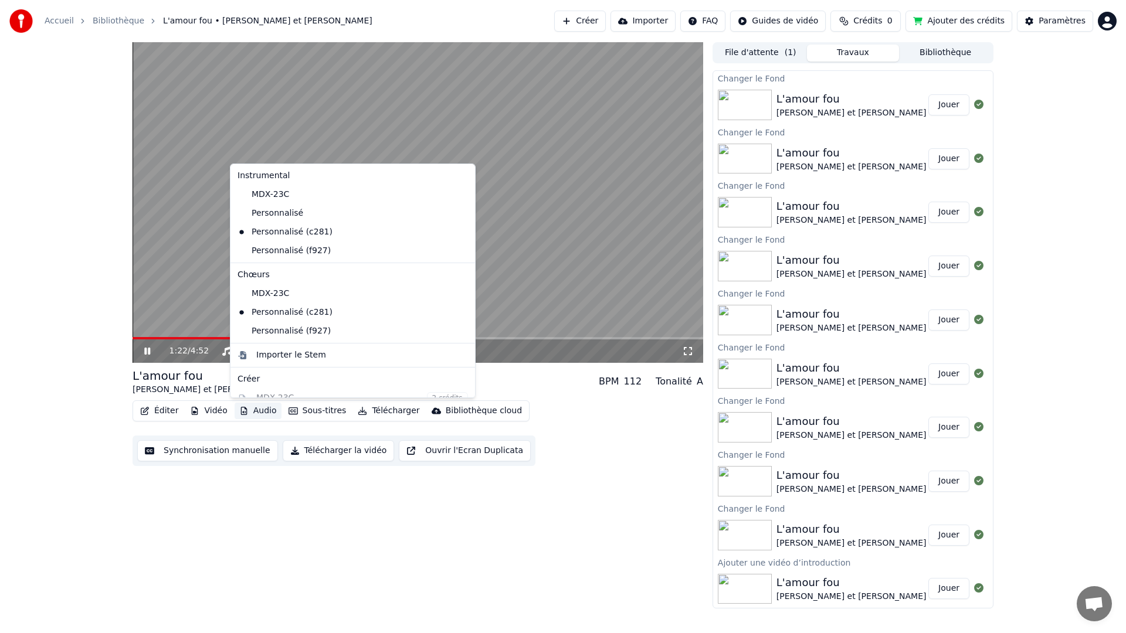
click at [253, 408] on button "Audio" at bounding box center [258, 411] width 47 height 16
click at [277, 253] on div "Personnalisé (f927)" at bounding box center [344, 251] width 222 height 19
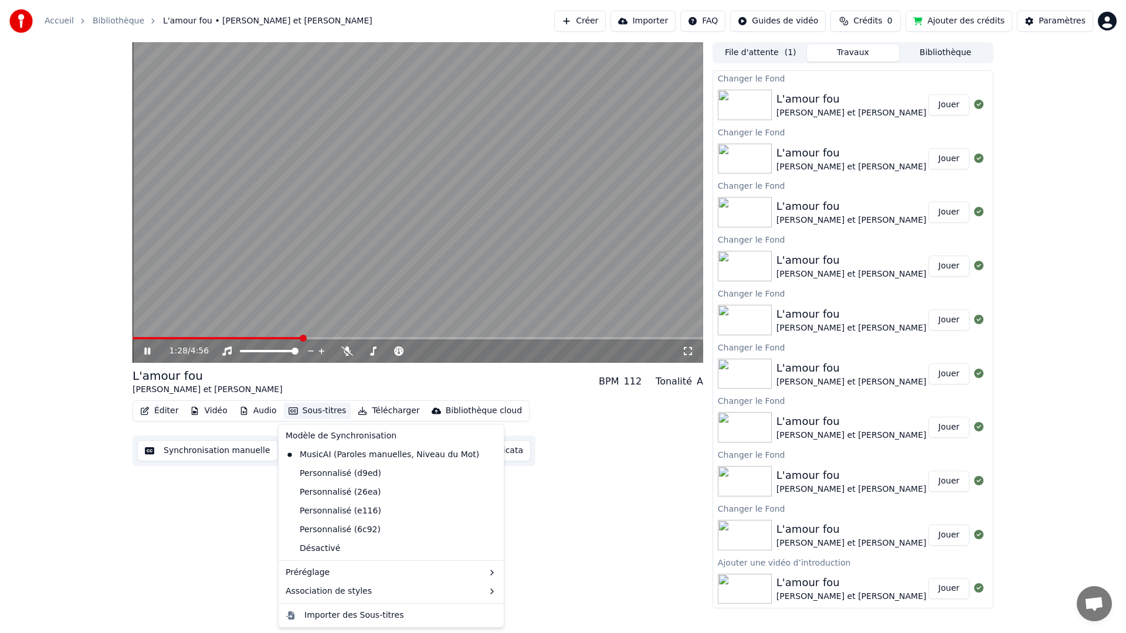
click at [306, 412] on button "Sous-titres" at bounding box center [317, 411] width 67 height 16
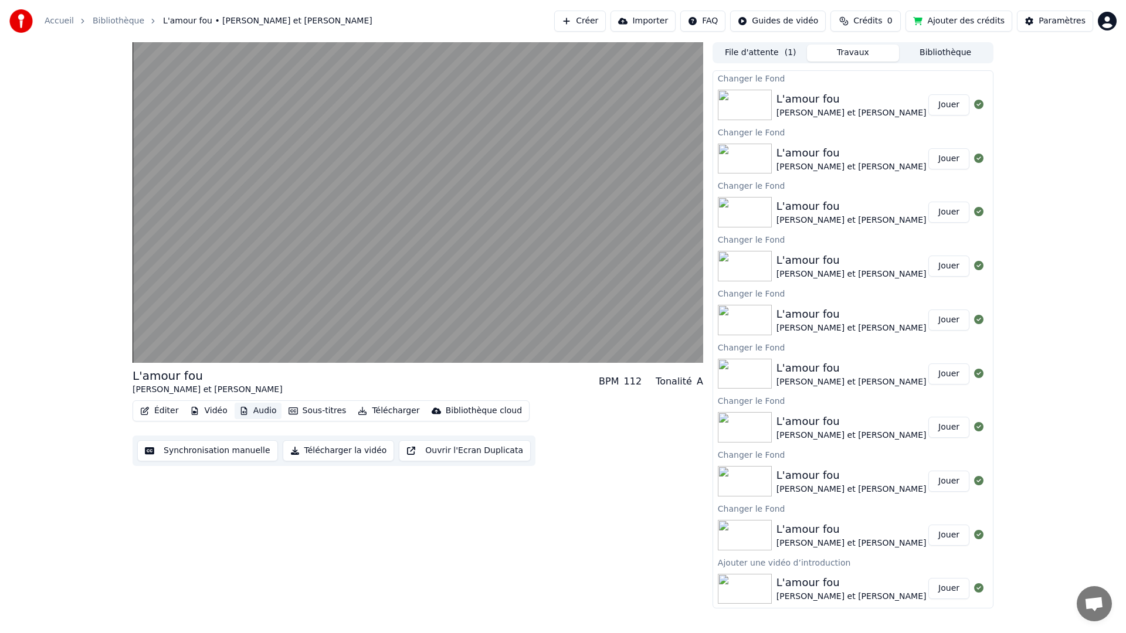
click at [257, 409] on button "Audio" at bounding box center [258, 411] width 47 height 16
click at [205, 409] on button "Vidéo" at bounding box center [208, 411] width 46 height 16
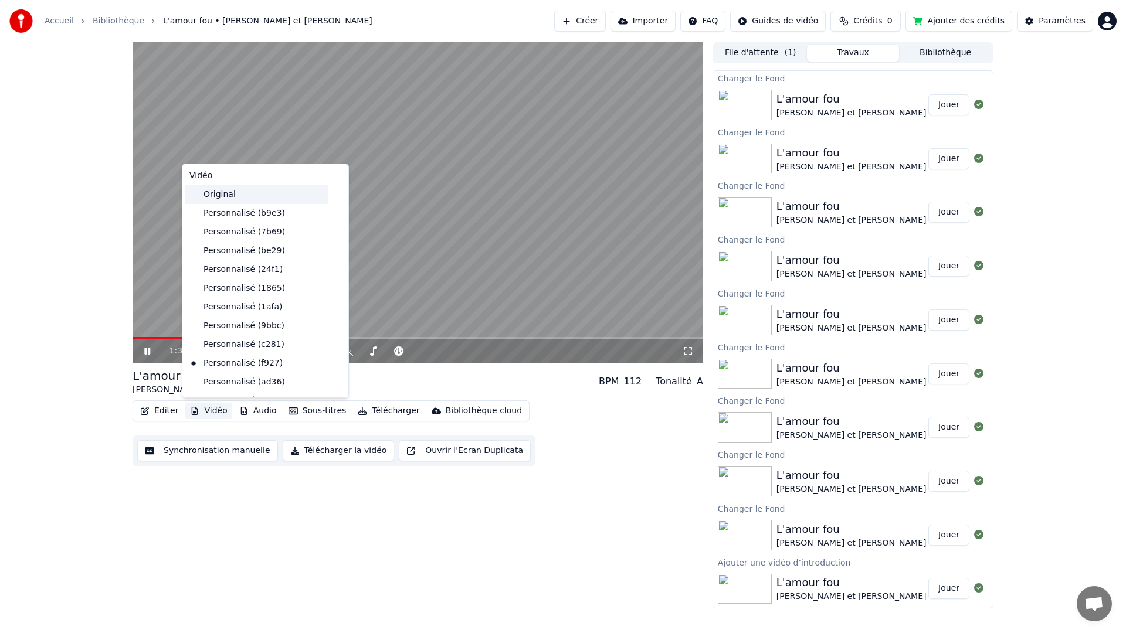
click at [221, 197] on div "Original" at bounding box center [257, 194] width 144 height 19
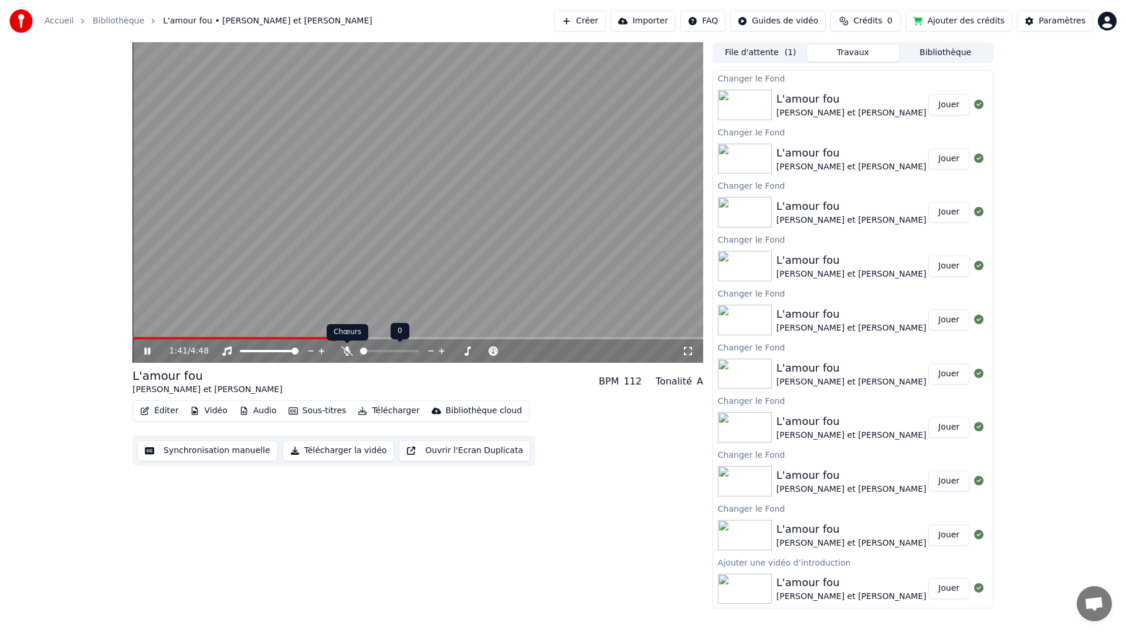
click at [346, 351] on icon at bounding box center [347, 351] width 12 height 9
click at [347, 353] on icon at bounding box center [347, 351] width 6 height 9
click at [355, 338] on span at bounding box center [418, 338] width 571 height 2
click at [321, 338] on span at bounding box center [247, 338] width 229 height 2
click at [301, 338] on span at bounding box center [217, 338] width 168 height 2
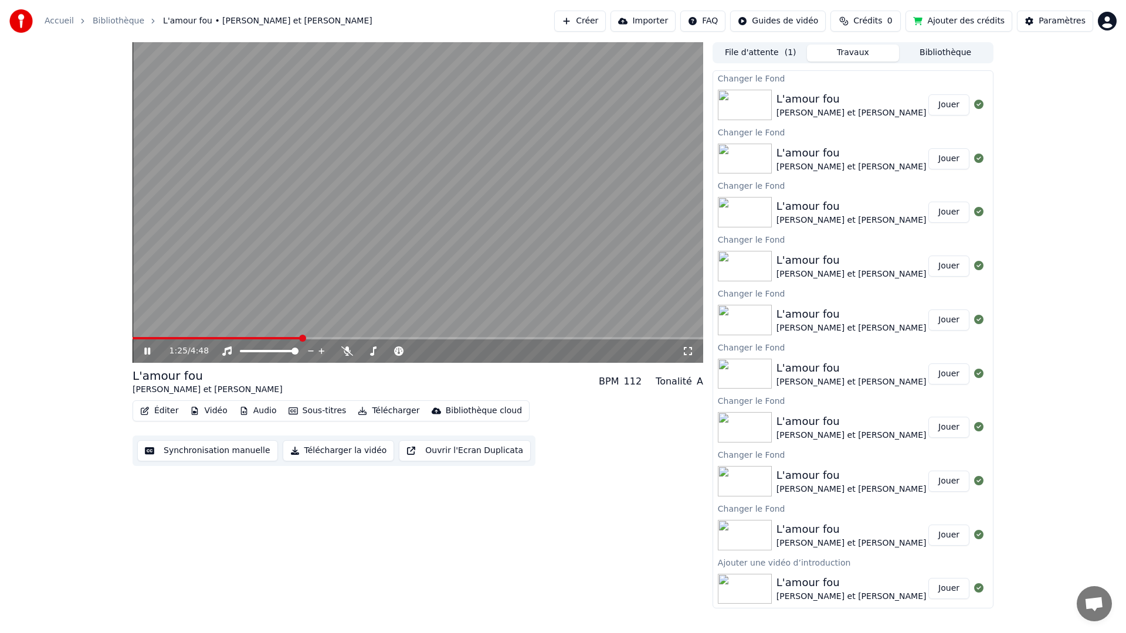
click at [276, 338] on span at bounding box center [217, 338] width 169 height 2
click at [262, 338] on span at bounding box center [205, 338] width 145 height 2
click at [239, 338] on span at bounding box center [198, 338] width 130 height 2
click at [229, 338] on span at bounding box center [187, 338] width 109 height 2
click at [268, 409] on button "Audio" at bounding box center [258, 411] width 47 height 16
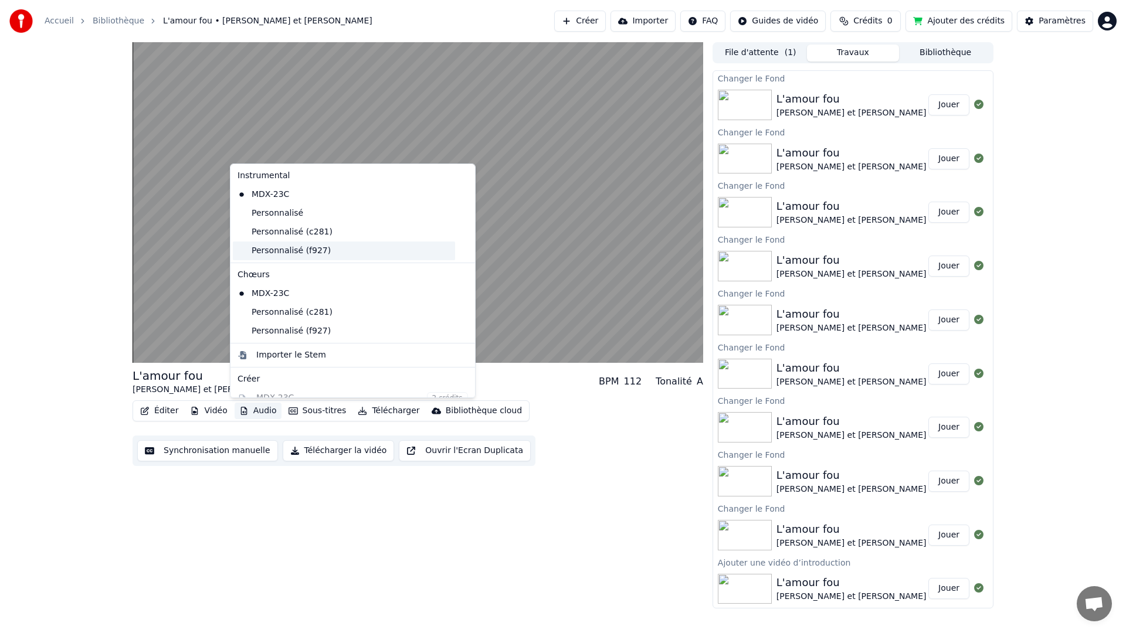
click at [265, 249] on div "Personnalisé (f927)" at bounding box center [344, 251] width 222 height 19
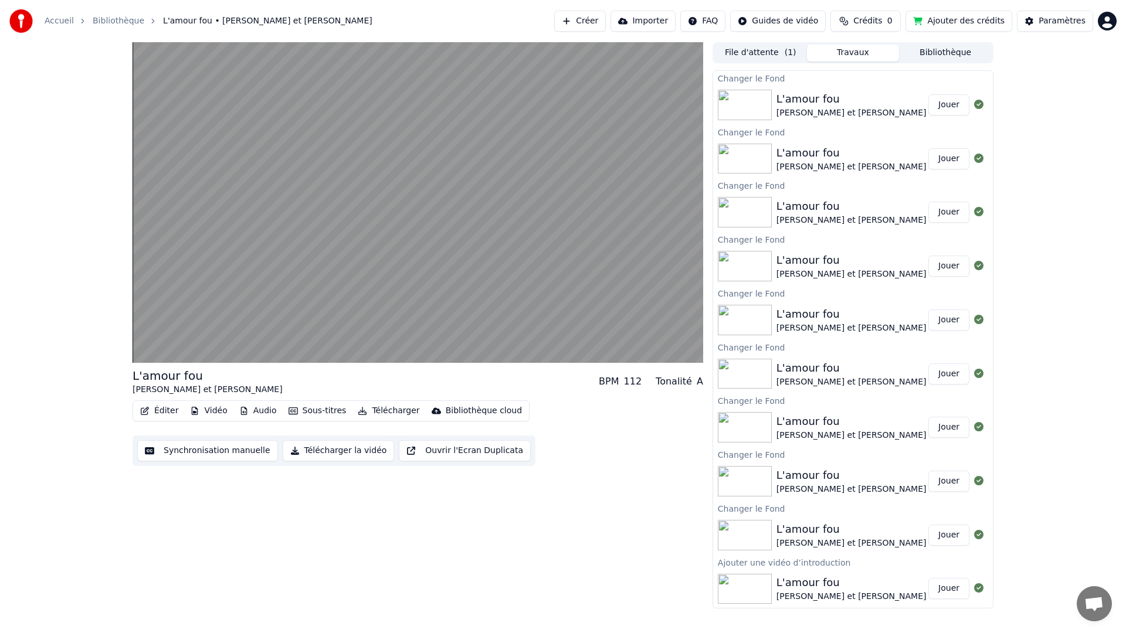
click at [217, 416] on button "Vidéo" at bounding box center [208, 411] width 46 height 16
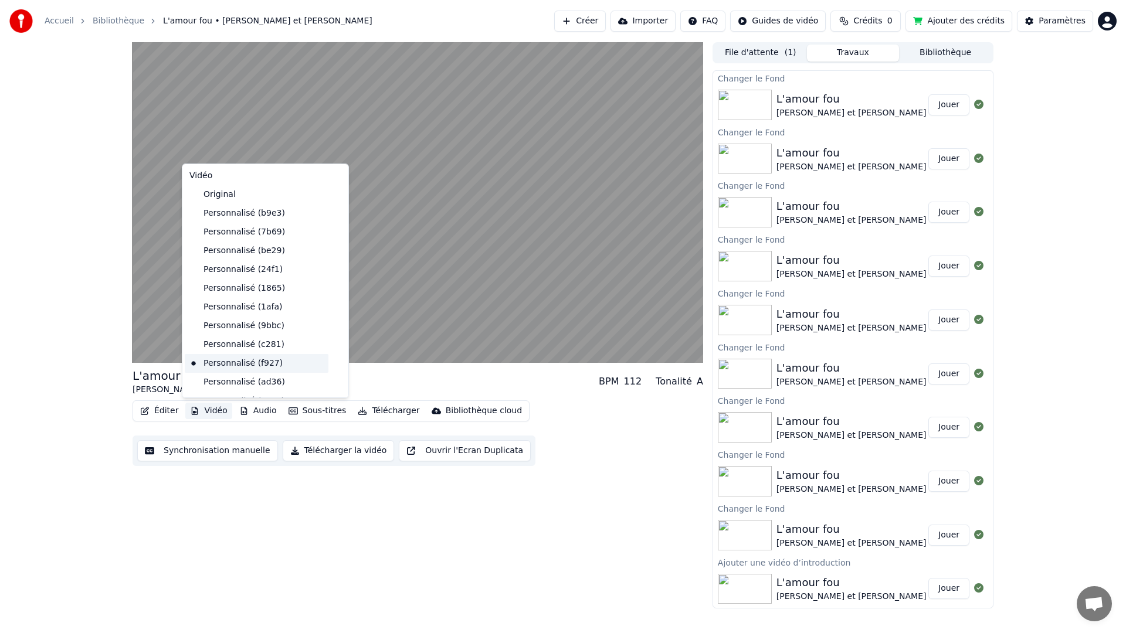
click at [221, 362] on div "Personnalisé (f927)" at bounding box center [257, 363] width 144 height 19
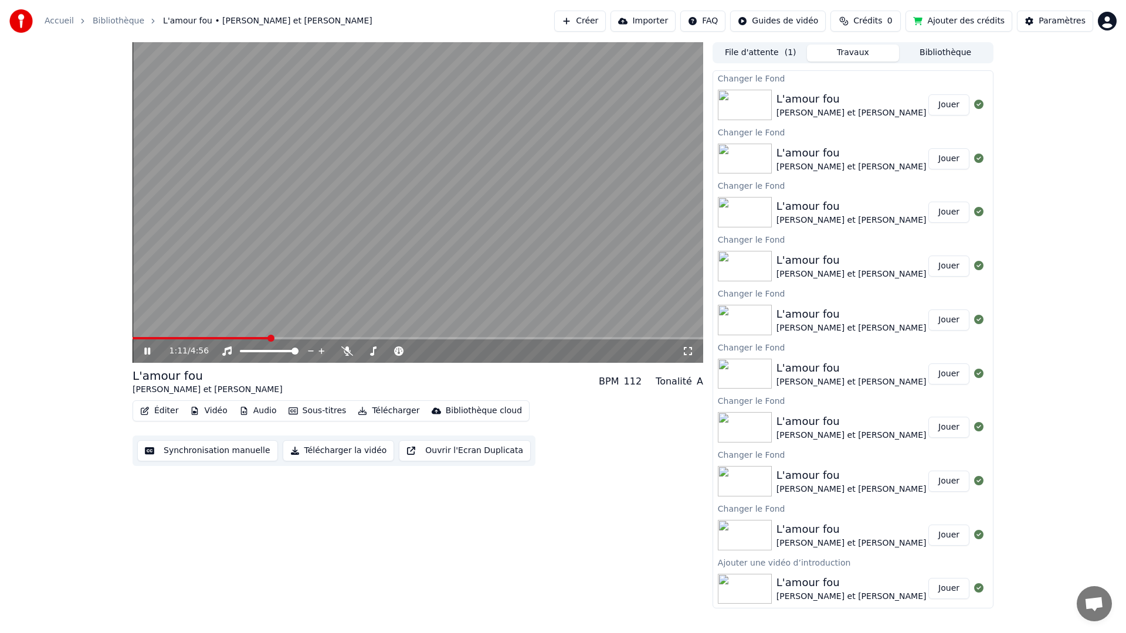
click at [255, 411] on button "Audio" at bounding box center [258, 411] width 47 height 16
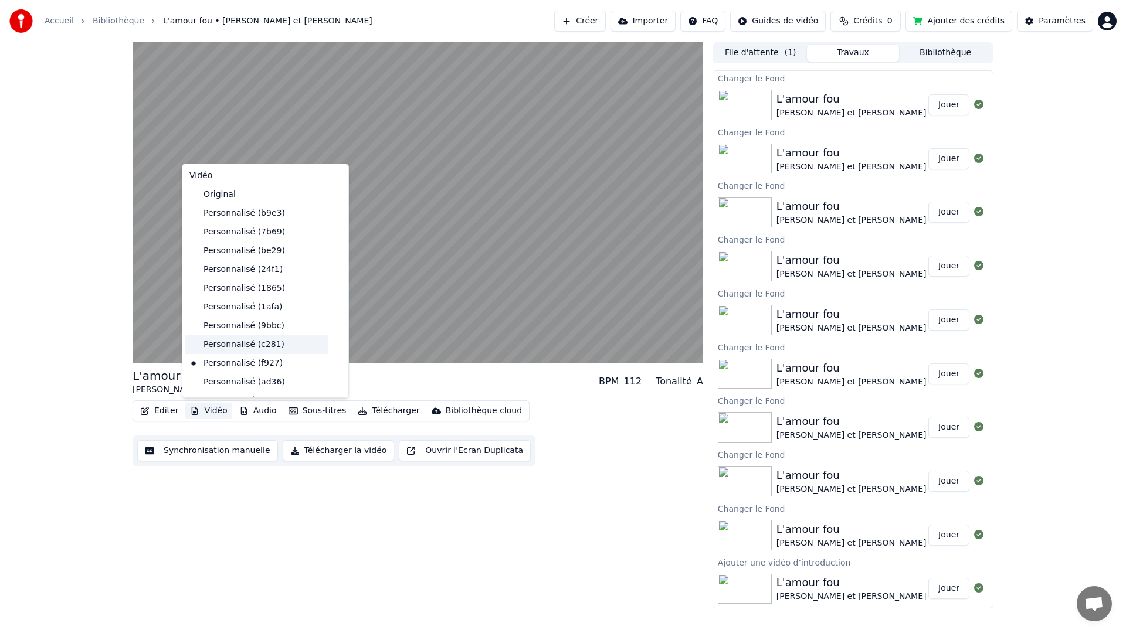
click at [223, 348] on div "Personnalisé (c281)" at bounding box center [257, 344] width 144 height 19
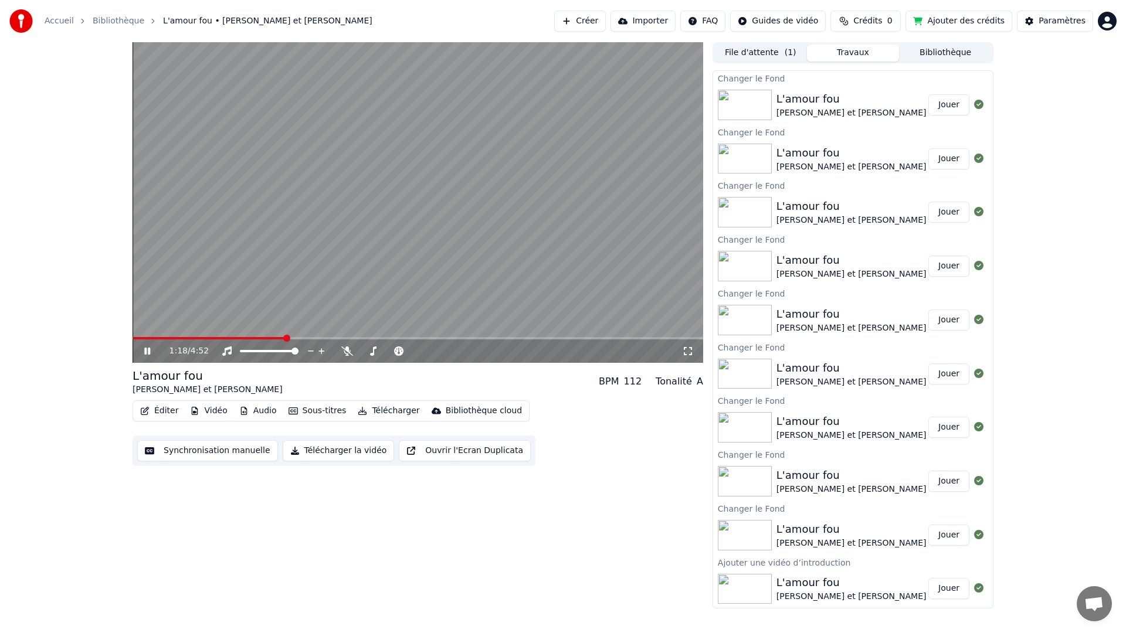
click at [253, 338] on span at bounding box center [209, 338] width 152 height 2
click at [231, 338] on span at bounding box center [194, 338] width 123 height 2
click at [221, 338] on span at bounding box center [177, 338] width 88 height 2
click at [147, 352] on icon at bounding box center [156, 351] width 28 height 9
click at [215, 412] on button "Vidéo" at bounding box center [208, 411] width 46 height 16
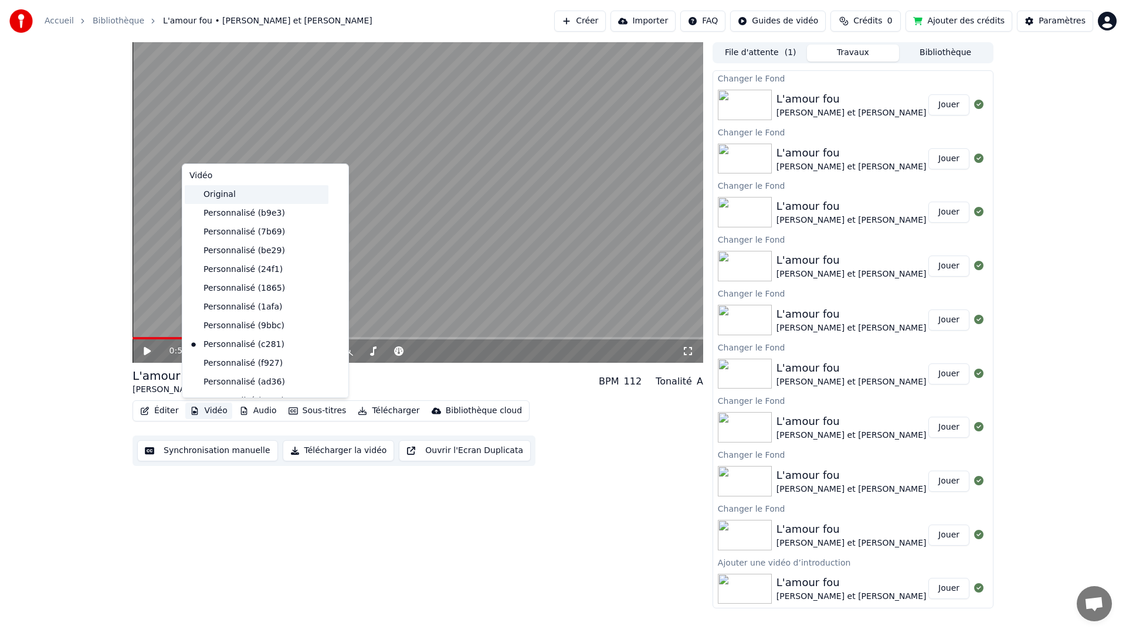
click at [226, 198] on div "Original" at bounding box center [257, 194] width 144 height 19
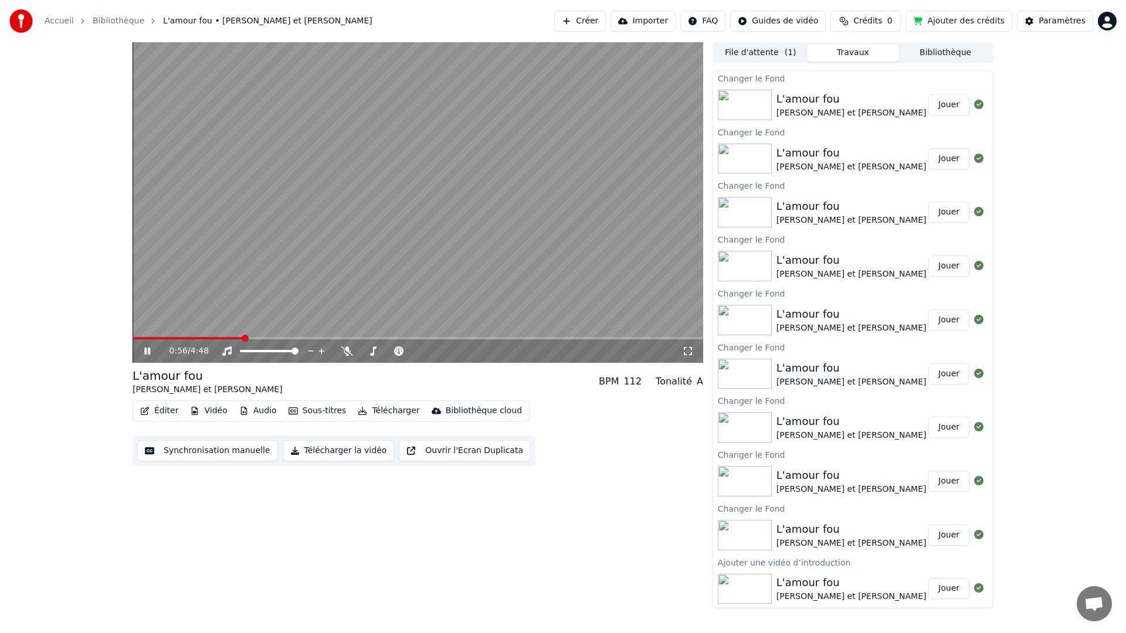
click at [215, 340] on div "0:56 / 4:48" at bounding box center [418, 351] width 571 height 23
click at [212, 338] on span at bounding box center [189, 338] width 112 height 2
click at [211, 413] on button "Vidéo" at bounding box center [208, 411] width 46 height 16
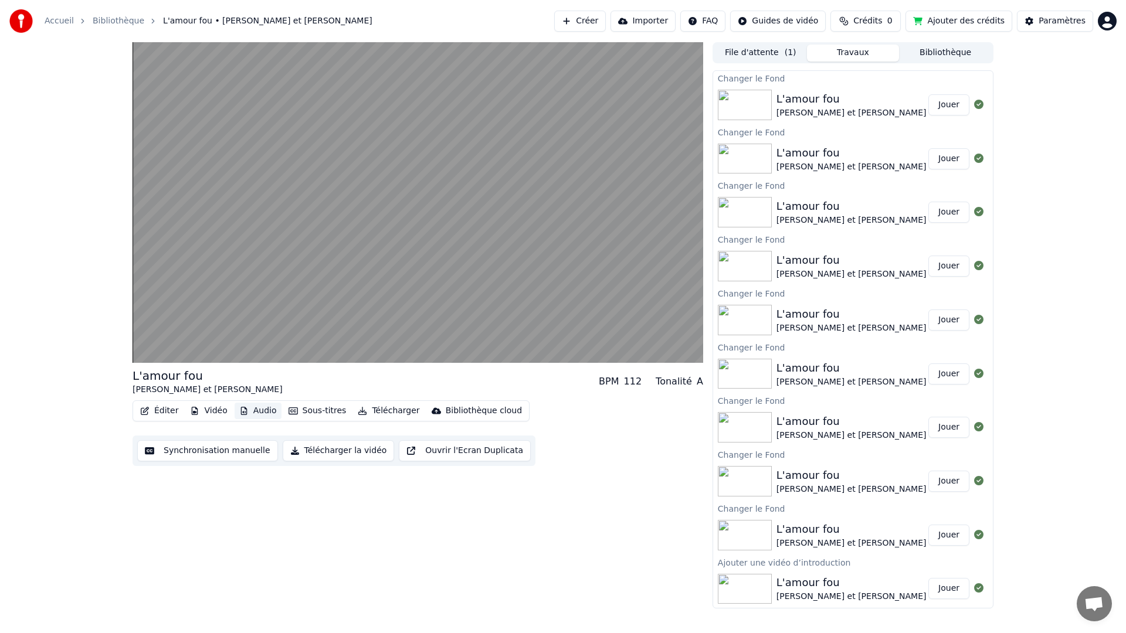
click at [256, 415] on button "Audio" at bounding box center [258, 411] width 47 height 16
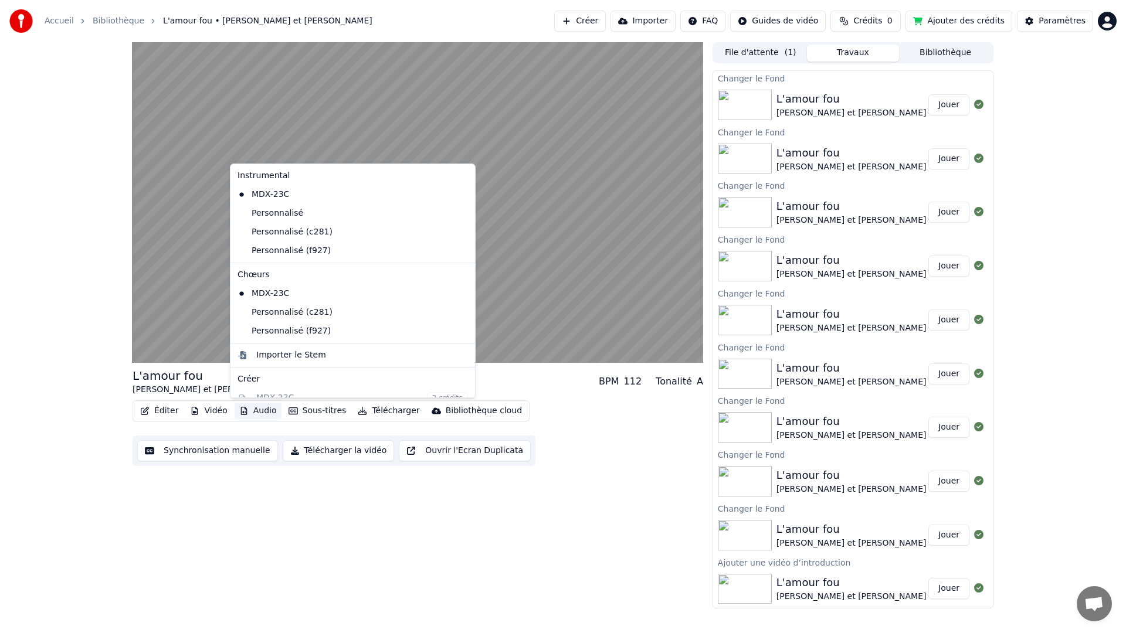
click at [256, 415] on button "Audio" at bounding box center [258, 411] width 47 height 16
click at [269, 208] on div "Personnalisé" at bounding box center [344, 213] width 222 height 19
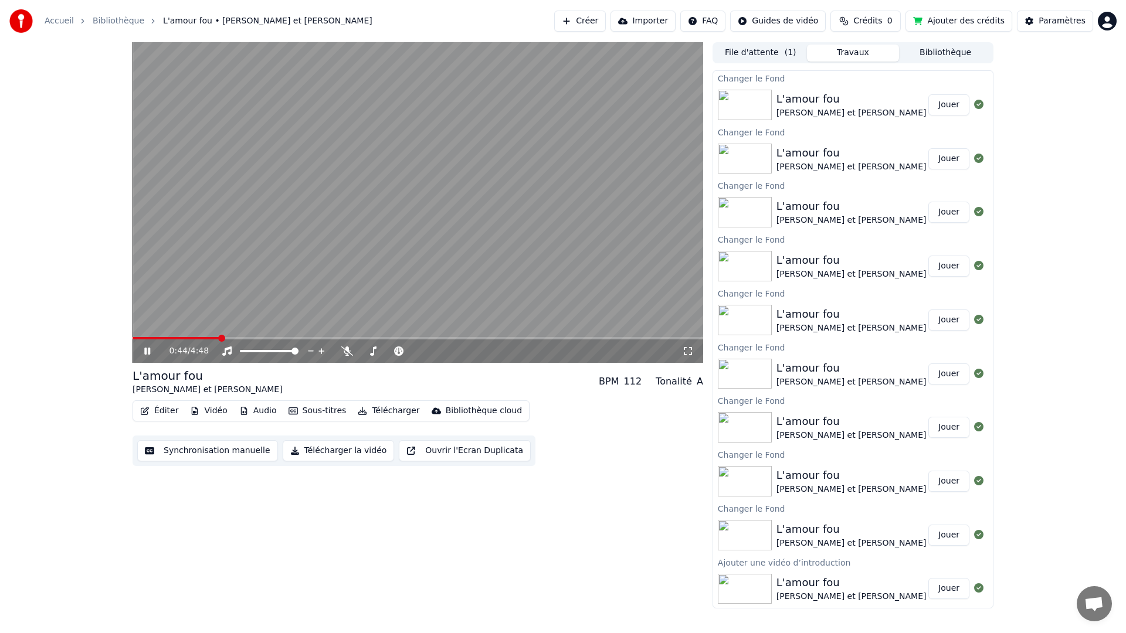
click at [219, 338] on span at bounding box center [176, 338] width 87 height 2
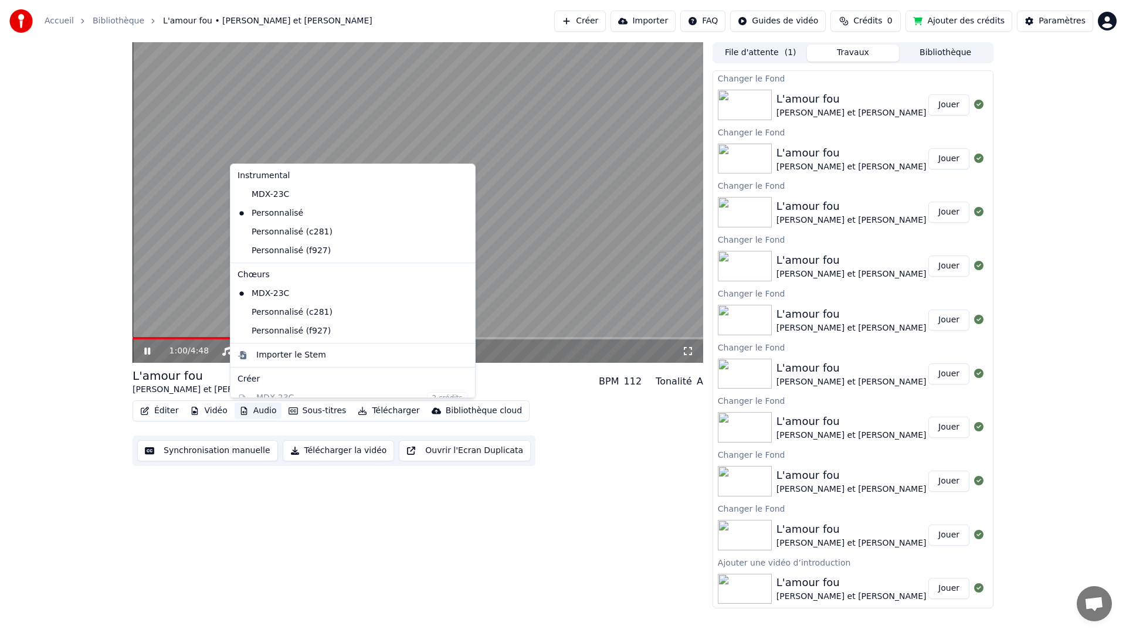
click at [260, 409] on button "Audio" at bounding box center [258, 411] width 47 height 16
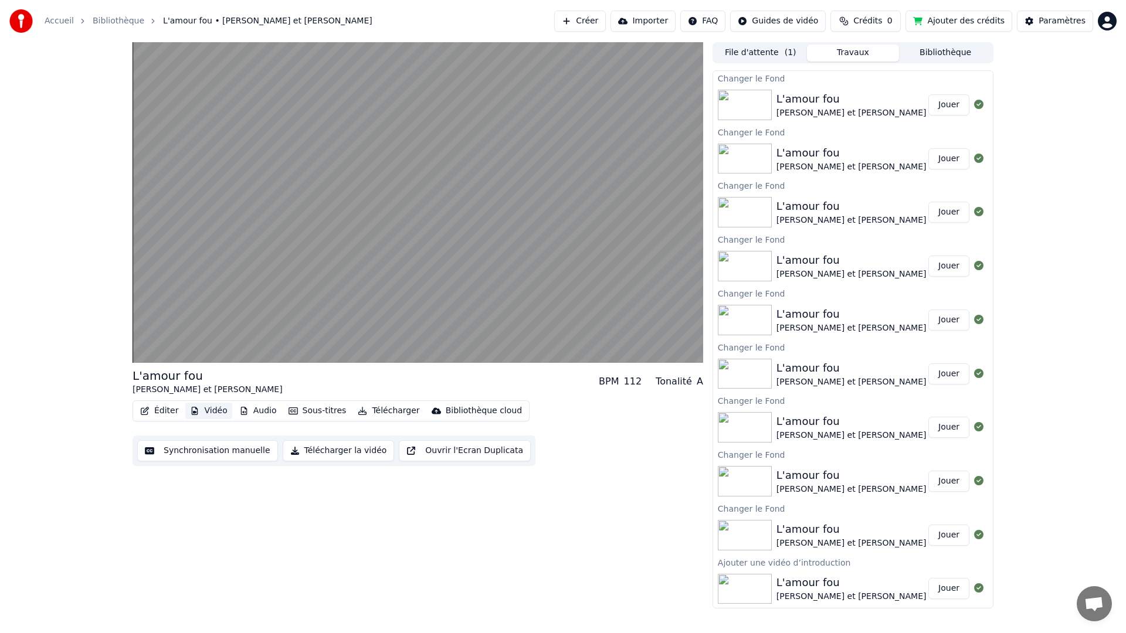
click at [218, 409] on button "Vidéo" at bounding box center [208, 411] width 46 height 16
click at [255, 409] on button "Audio" at bounding box center [258, 411] width 47 height 16
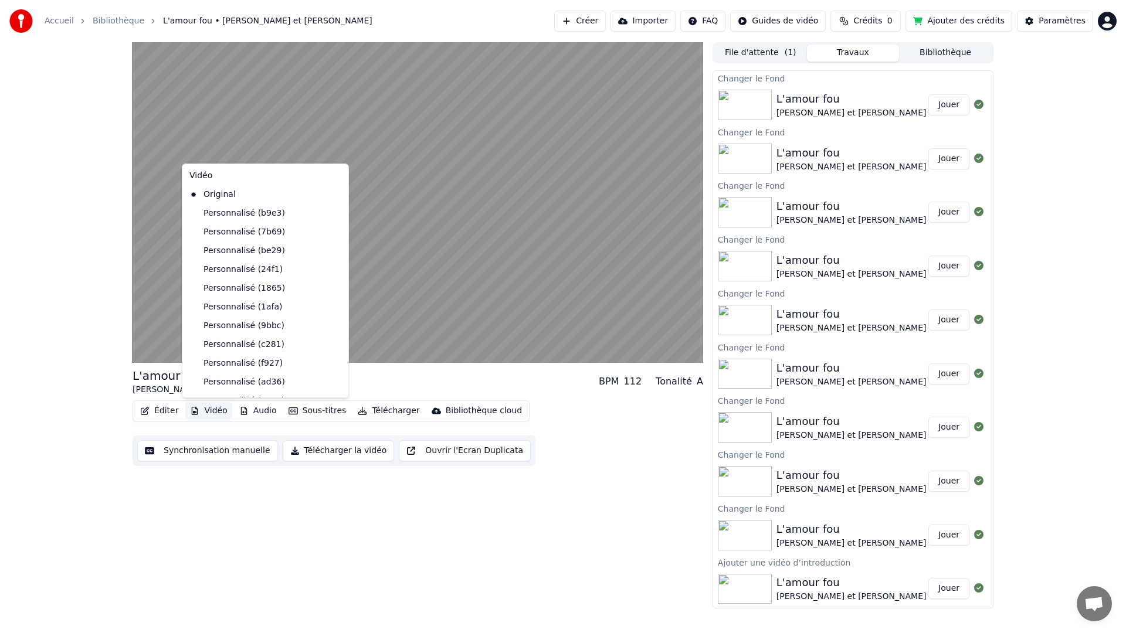
click at [213, 409] on button "Vidéo" at bounding box center [208, 411] width 46 height 16
click at [228, 283] on div "Personnalisé (1721)" at bounding box center [257, 286] width 144 height 19
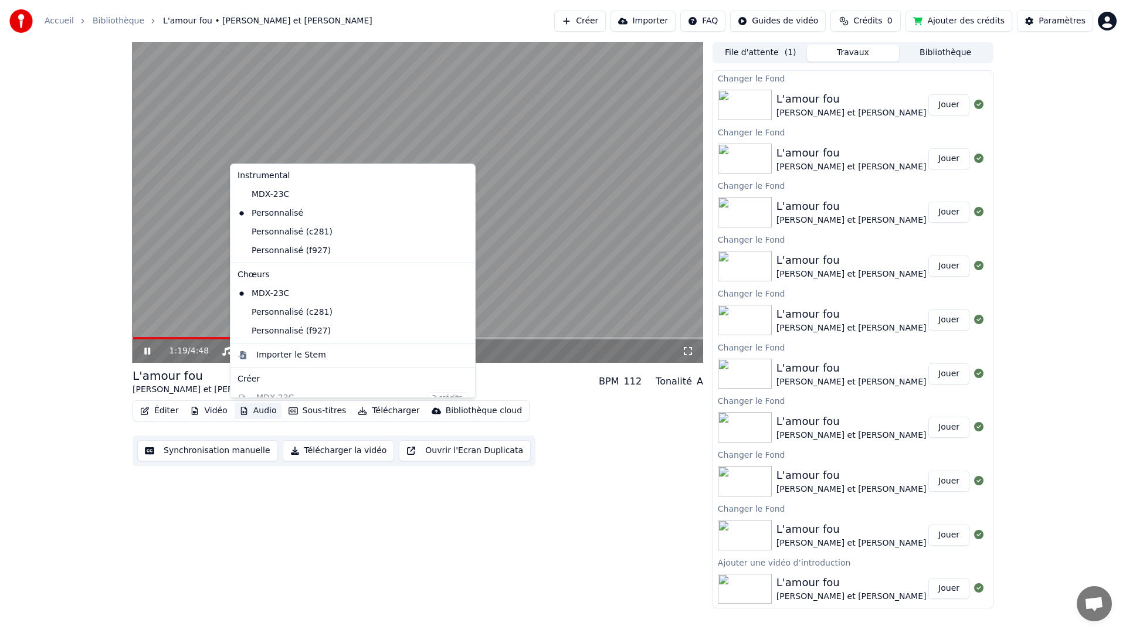
click at [266, 410] on button "Audio" at bounding box center [258, 411] width 47 height 16
click at [201, 319] on video at bounding box center [418, 202] width 571 height 321
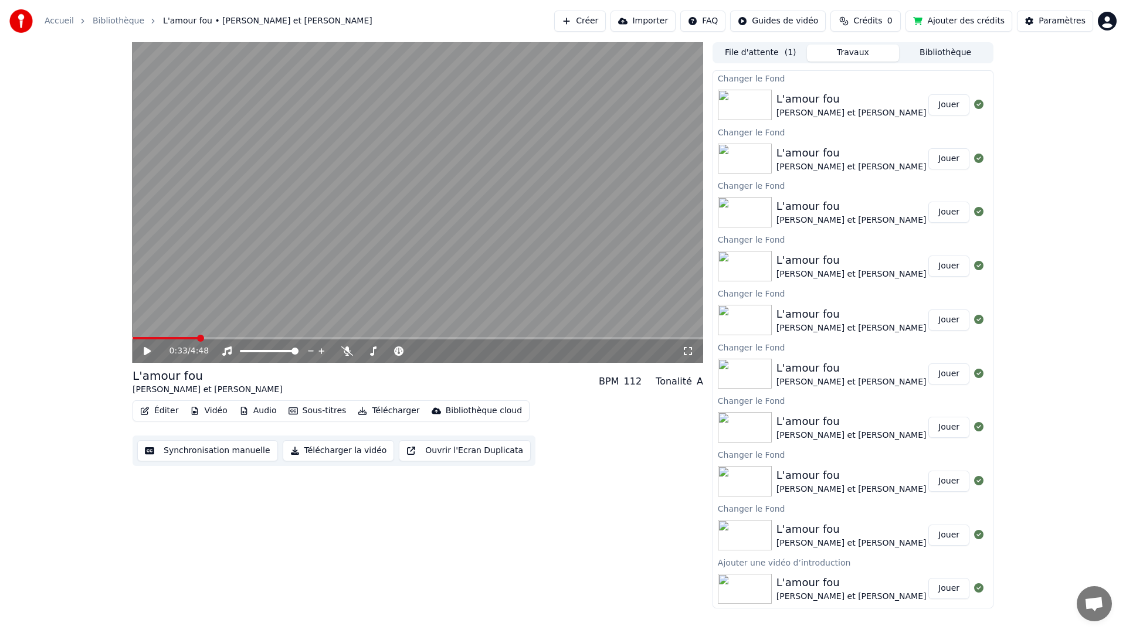
click at [198, 338] on span at bounding box center [165, 338] width 65 height 2
click at [212, 337] on span at bounding box center [418, 338] width 571 height 2
click at [225, 337] on span at bounding box center [418, 338] width 571 height 2
click at [233, 337] on span at bounding box center [418, 338] width 571 height 2
click at [150, 350] on icon at bounding box center [147, 351] width 7 height 8
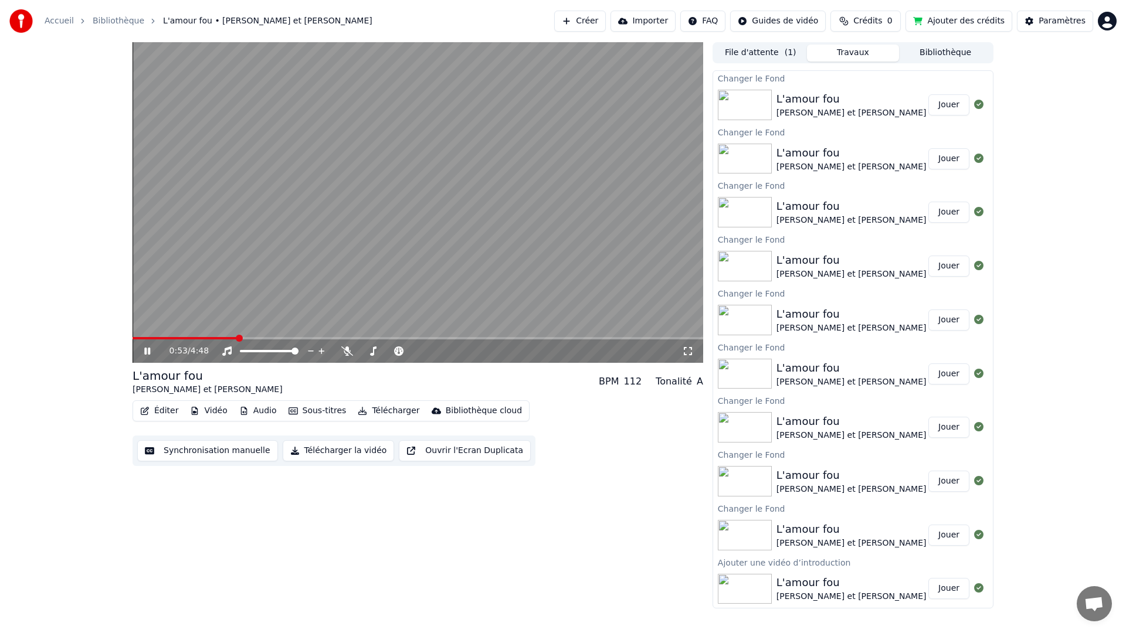
click at [238, 338] on span at bounding box center [185, 338] width 105 height 2
click at [134, 338] on span at bounding box center [134, 338] width 2 height 2
click at [689, 339] on span at bounding box center [418, 338] width 571 height 2
click at [137, 338] on span at bounding box center [135, 338] width 4 height 2
click at [215, 408] on button "Vidéo" at bounding box center [208, 411] width 46 height 16
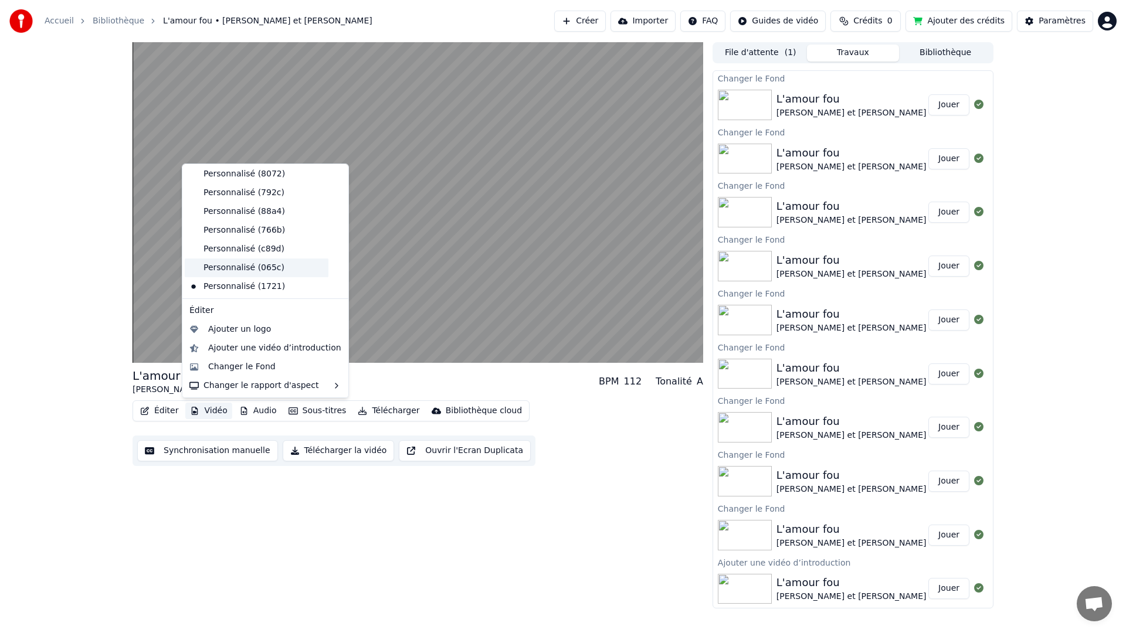
click at [247, 270] on div "Personnalisé (065c)" at bounding box center [257, 268] width 144 height 19
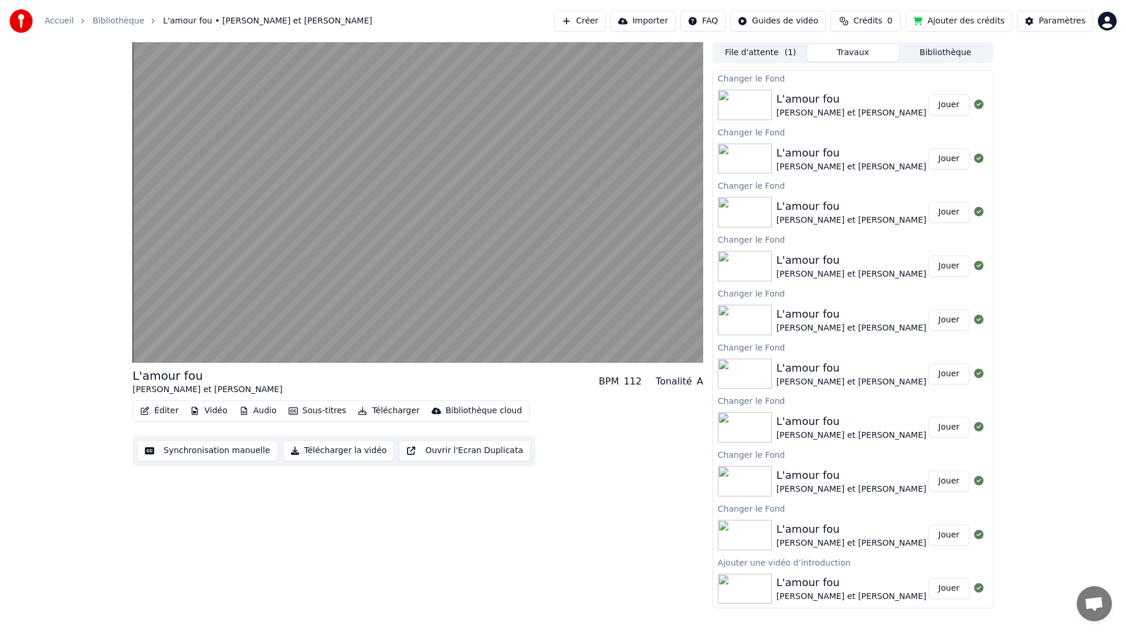
click at [215, 410] on button "Vidéo" at bounding box center [208, 411] width 46 height 16
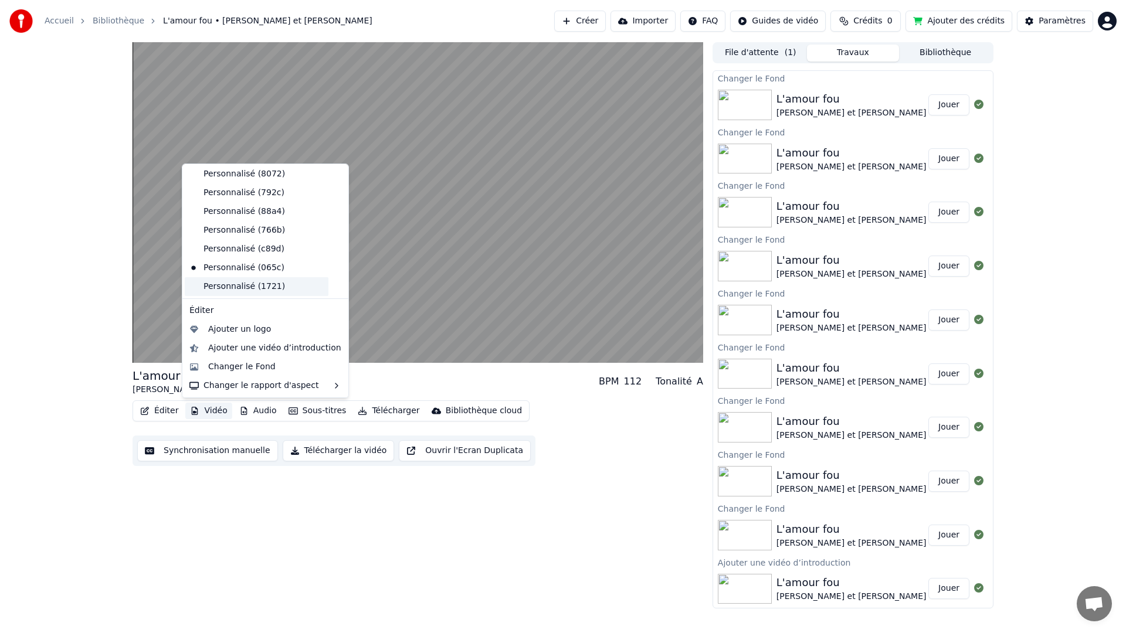
click at [236, 287] on div "Personnalisé (1721)" at bounding box center [257, 286] width 144 height 19
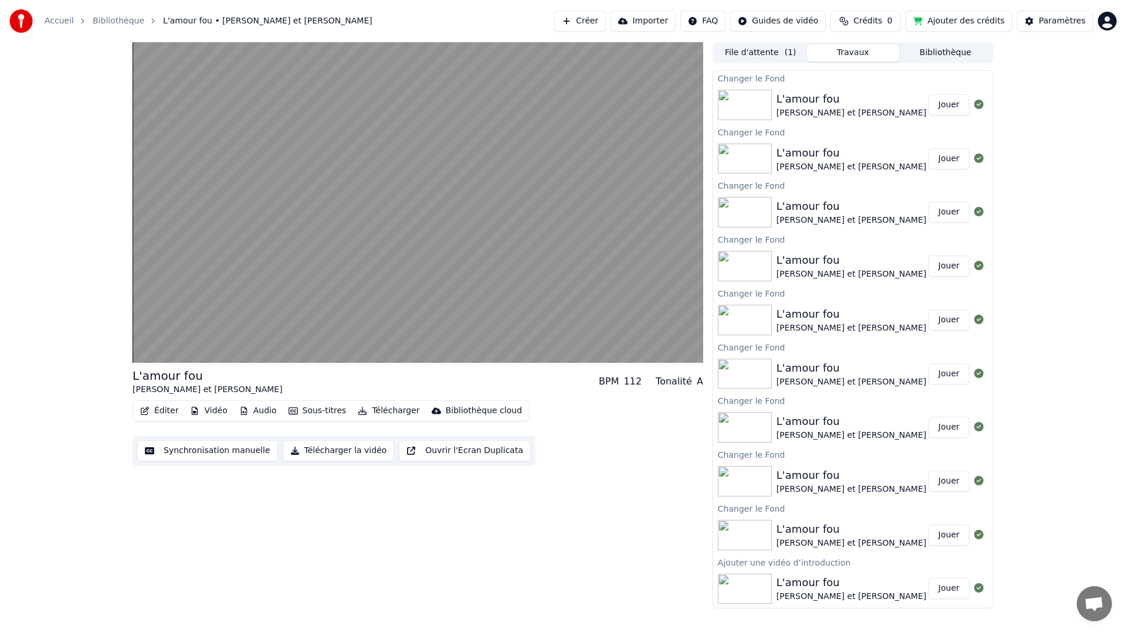
click at [208, 412] on button "Vidéo" at bounding box center [208, 411] width 46 height 16
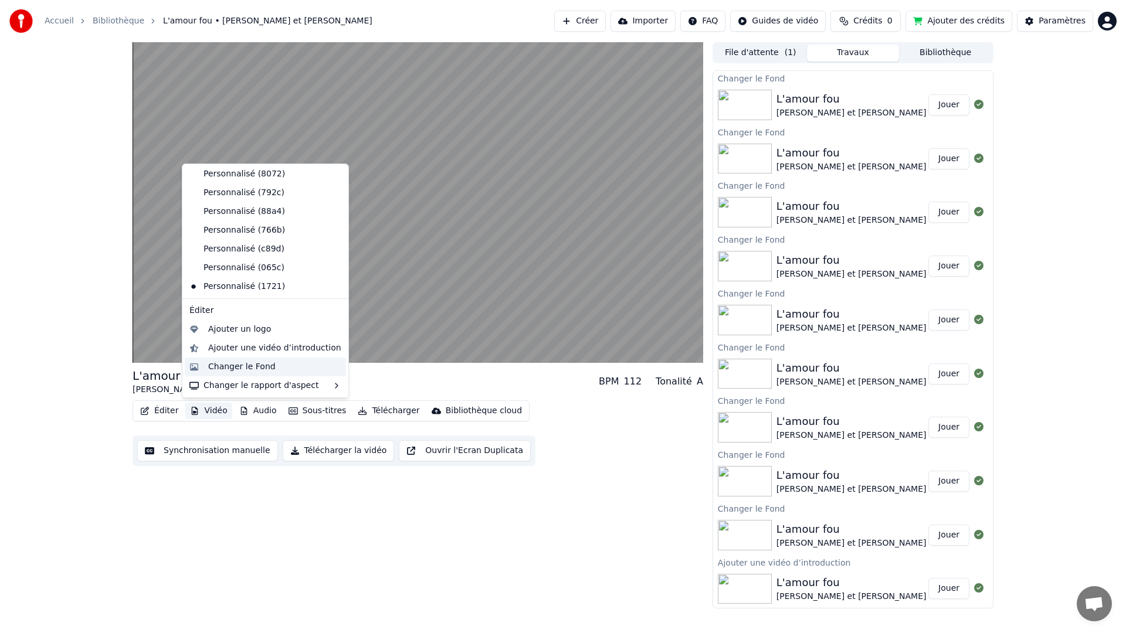
click at [231, 365] on div "Changer le Fond" at bounding box center [241, 367] width 67 height 12
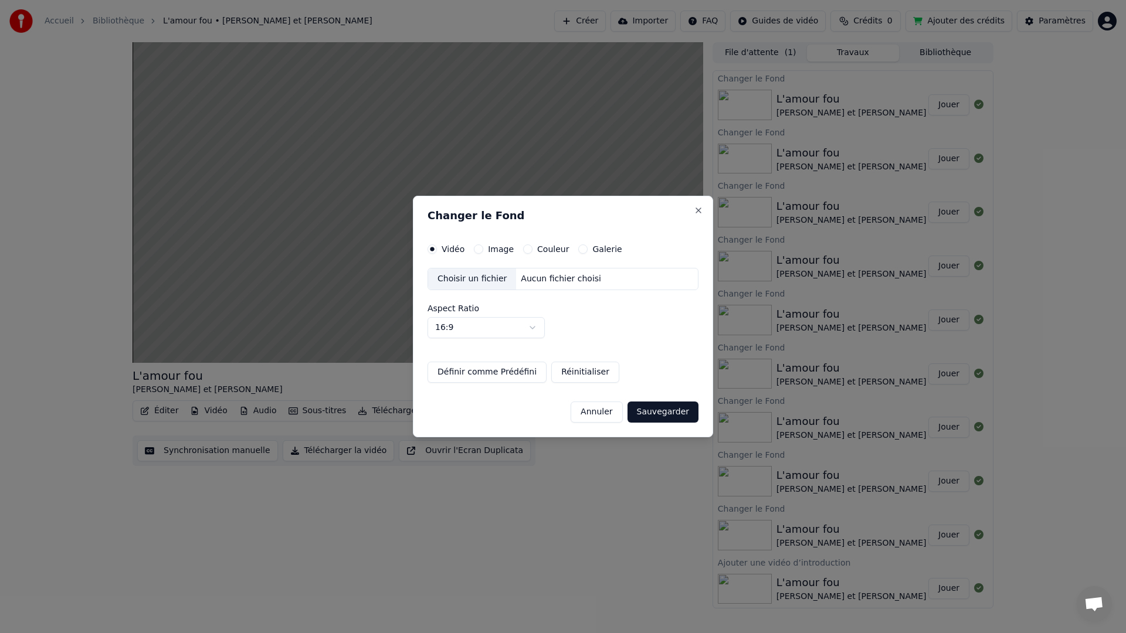
click at [454, 282] on div "Choisir un fichier" at bounding box center [472, 279] width 88 height 21
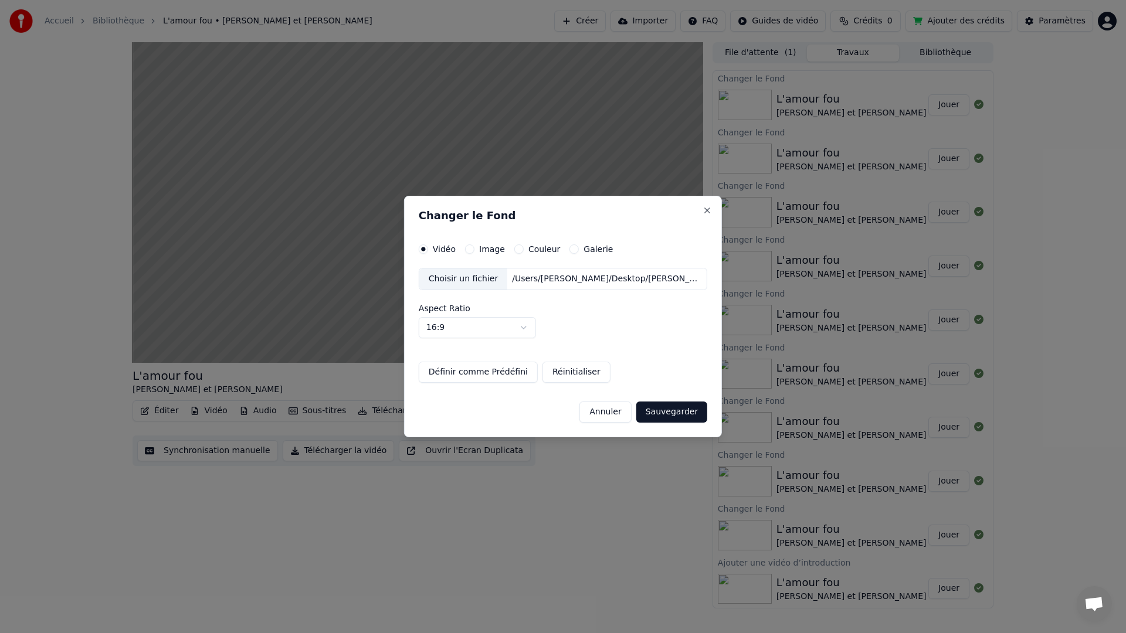
click at [665, 414] on button "Sauvegarder" at bounding box center [671, 412] width 71 height 21
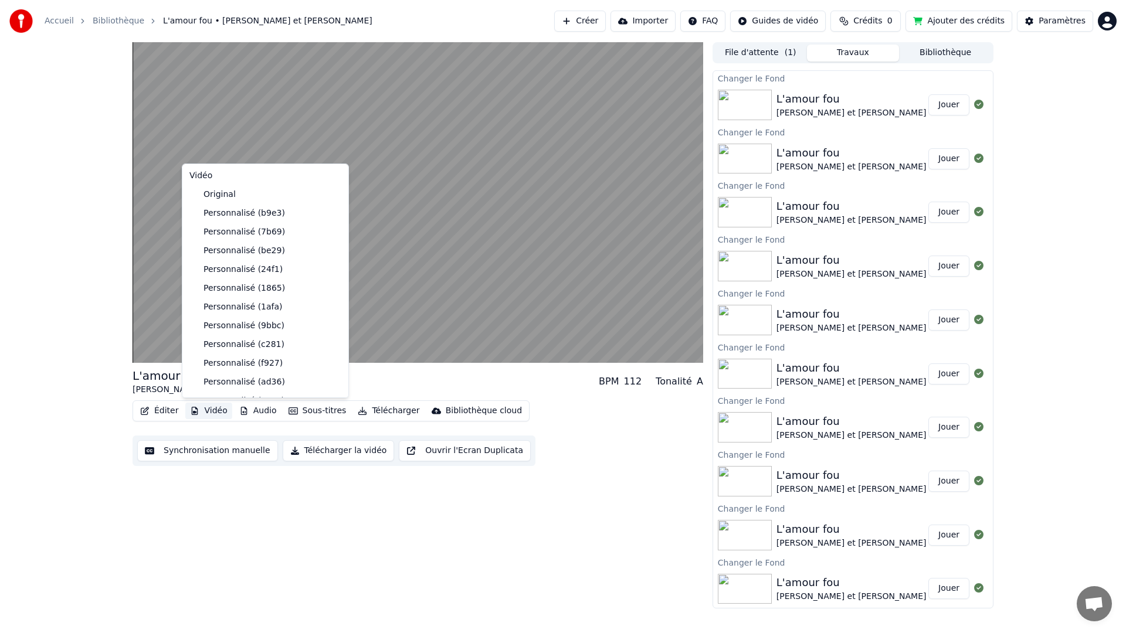
click at [212, 412] on button "Vidéo" at bounding box center [208, 411] width 46 height 16
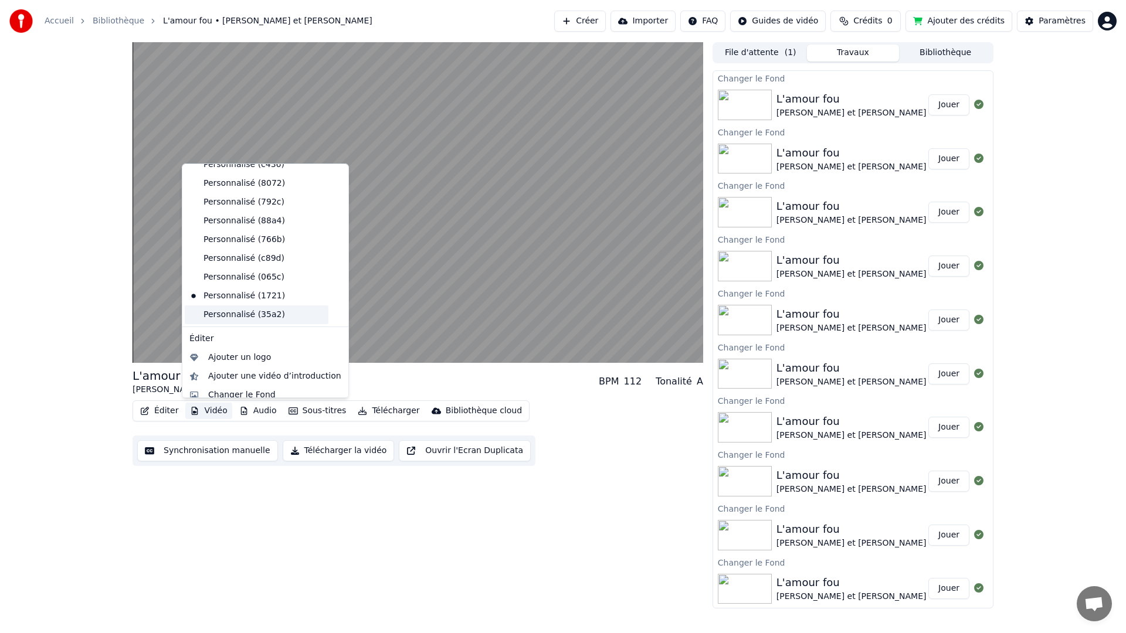
click at [235, 311] on div "Personnalisé (35a2)" at bounding box center [257, 315] width 144 height 19
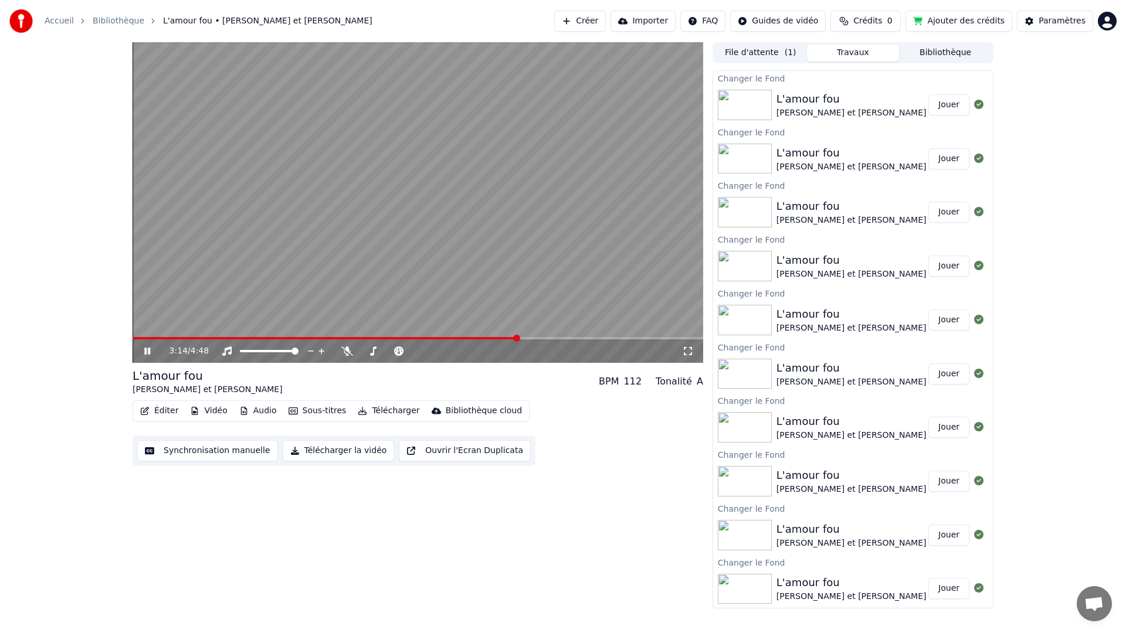
click at [135, 338] on span at bounding box center [325, 338] width 385 height 2
click at [198, 337] on span at bounding box center [418, 338] width 571 height 2
click at [216, 337] on span at bounding box center [418, 338] width 571 height 2
click at [226, 337] on span at bounding box center [418, 338] width 571 height 2
click at [259, 408] on button "Audio" at bounding box center [258, 411] width 47 height 16
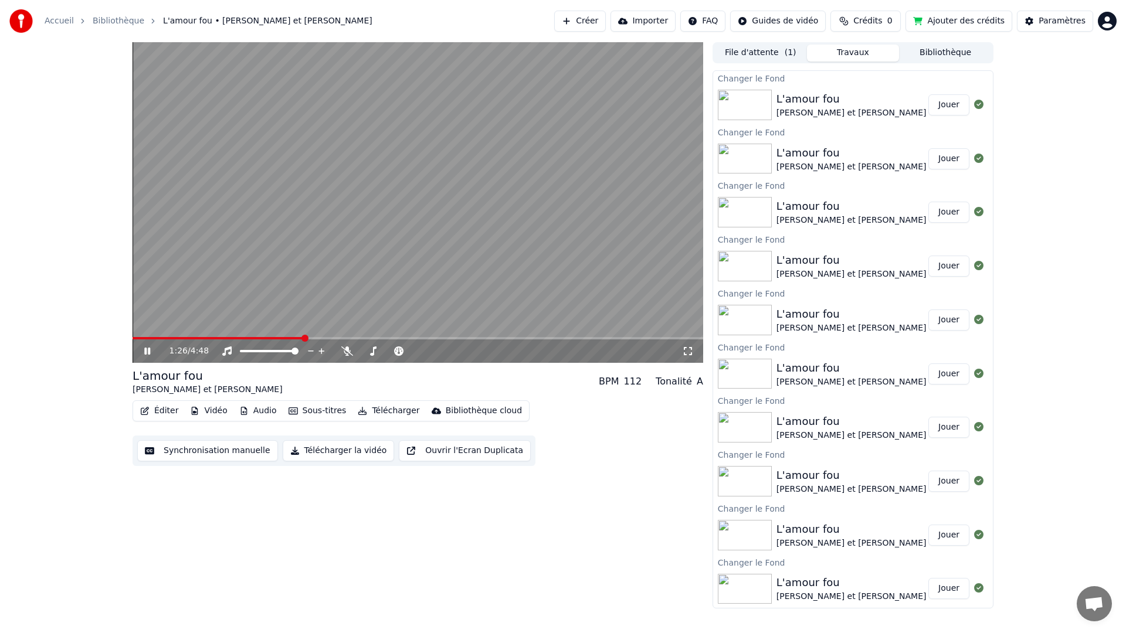
click at [84, 313] on div "1:26 / 4:48 L'amour fou Robin et Floriane BPM 112 Tonalité A Éditer Vidéo Audio…" at bounding box center [563, 325] width 1126 height 567
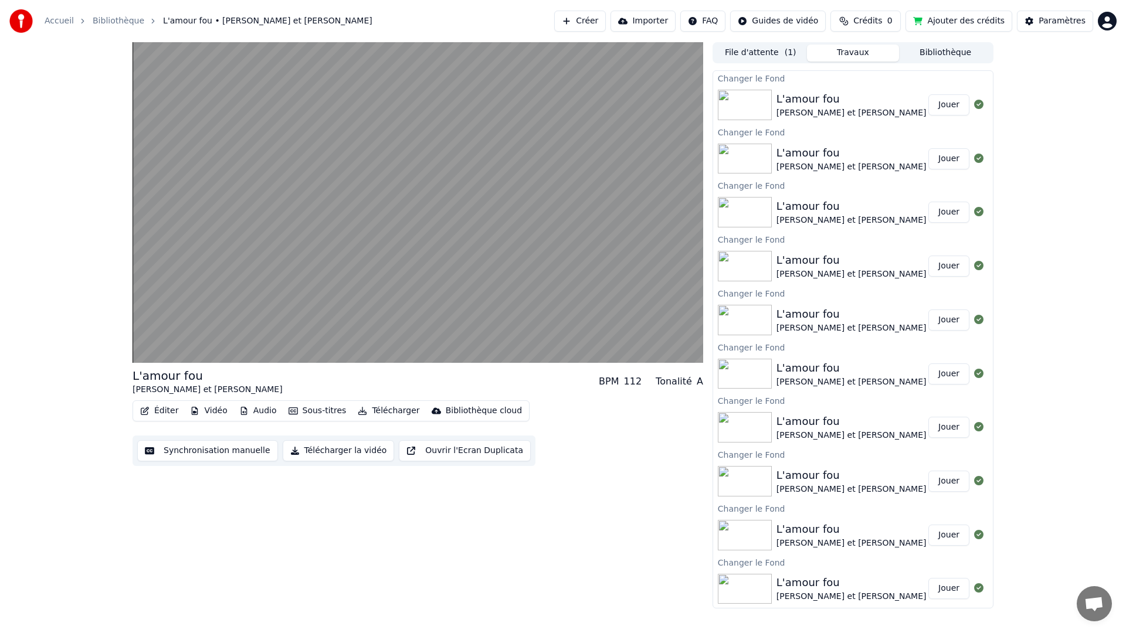
click at [259, 411] on button "Audio" at bounding box center [258, 411] width 47 height 16
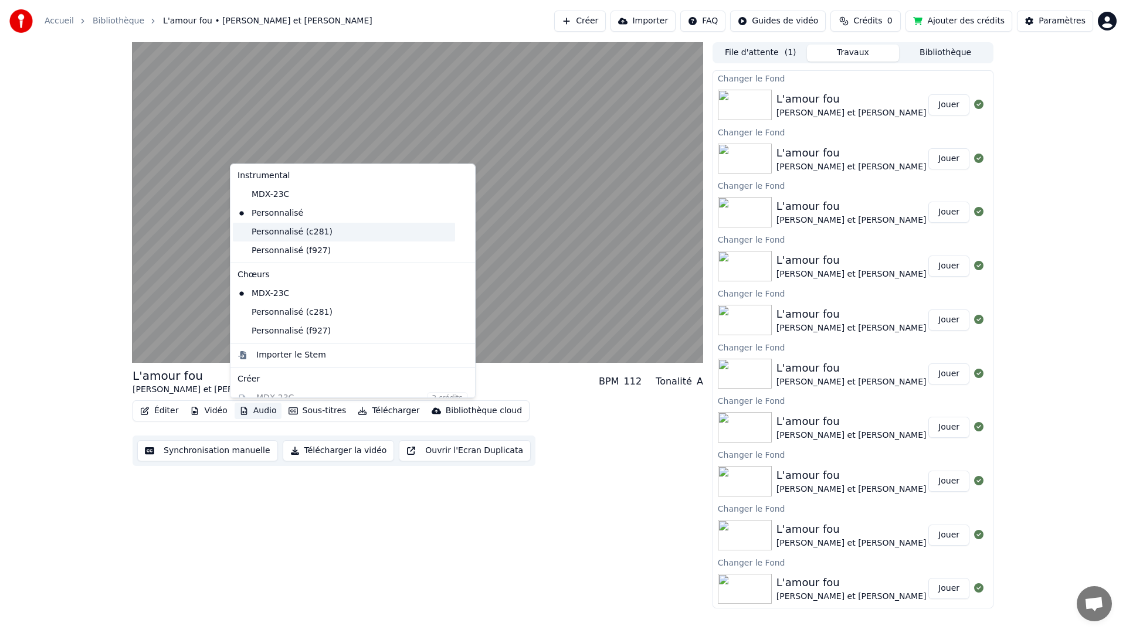
click at [285, 234] on div "Personnalisé (c281)" at bounding box center [344, 232] width 222 height 19
click at [262, 413] on button "Audio" at bounding box center [258, 411] width 47 height 16
click at [292, 333] on div "Personnalisé (f927)" at bounding box center [344, 331] width 222 height 19
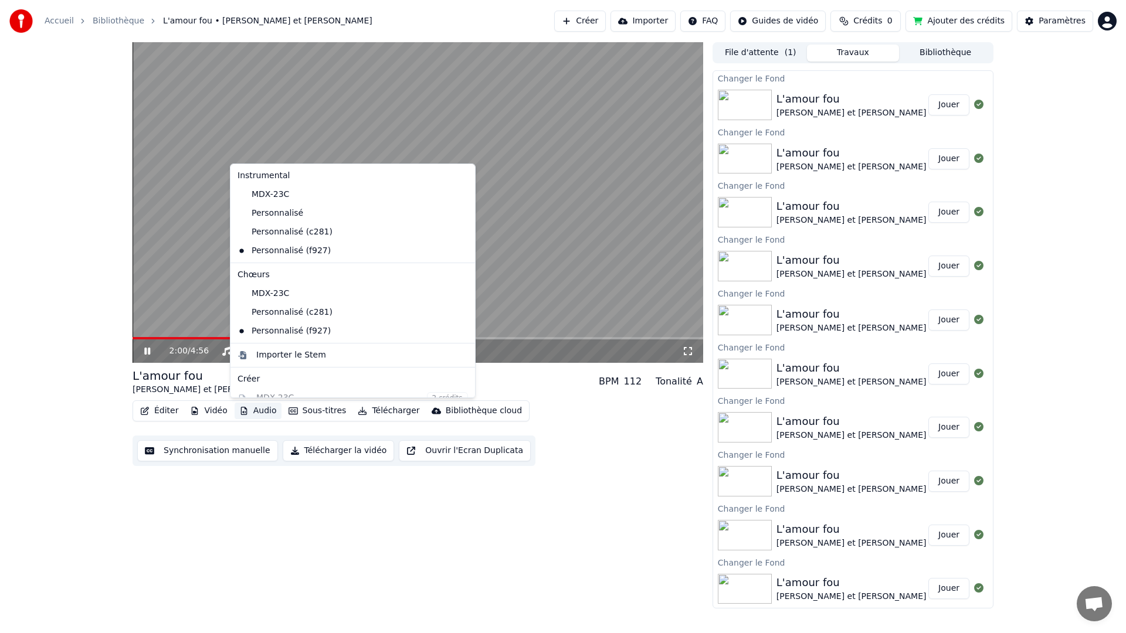
click at [264, 409] on button "Audio" at bounding box center [258, 411] width 47 height 16
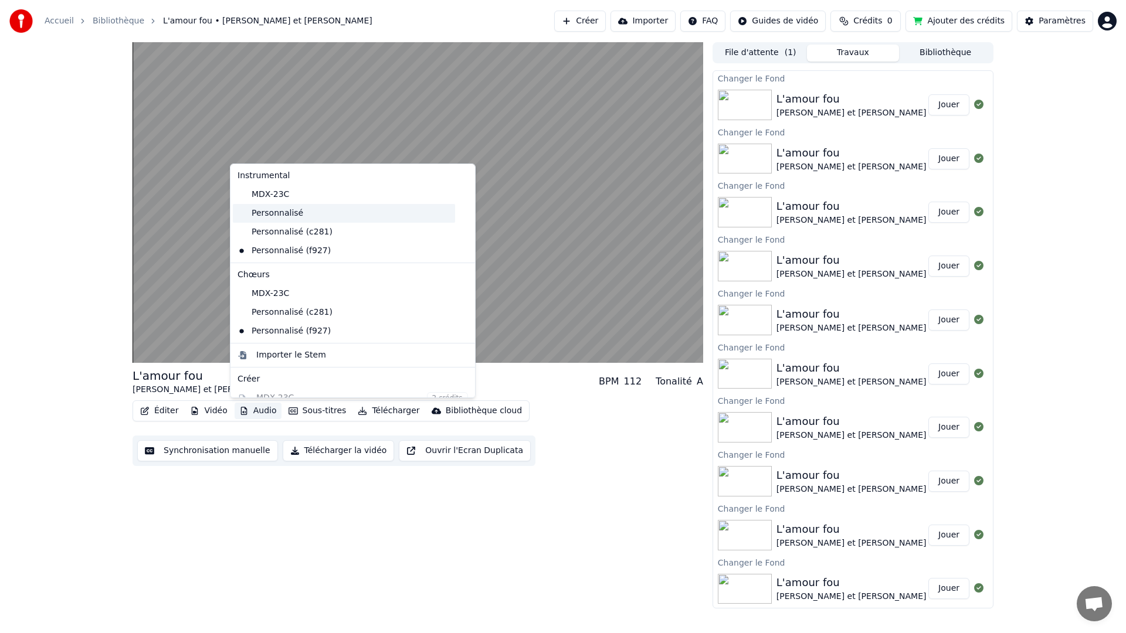
click at [284, 213] on div "Personnalisé" at bounding box center [344, 213] width 222 height 19
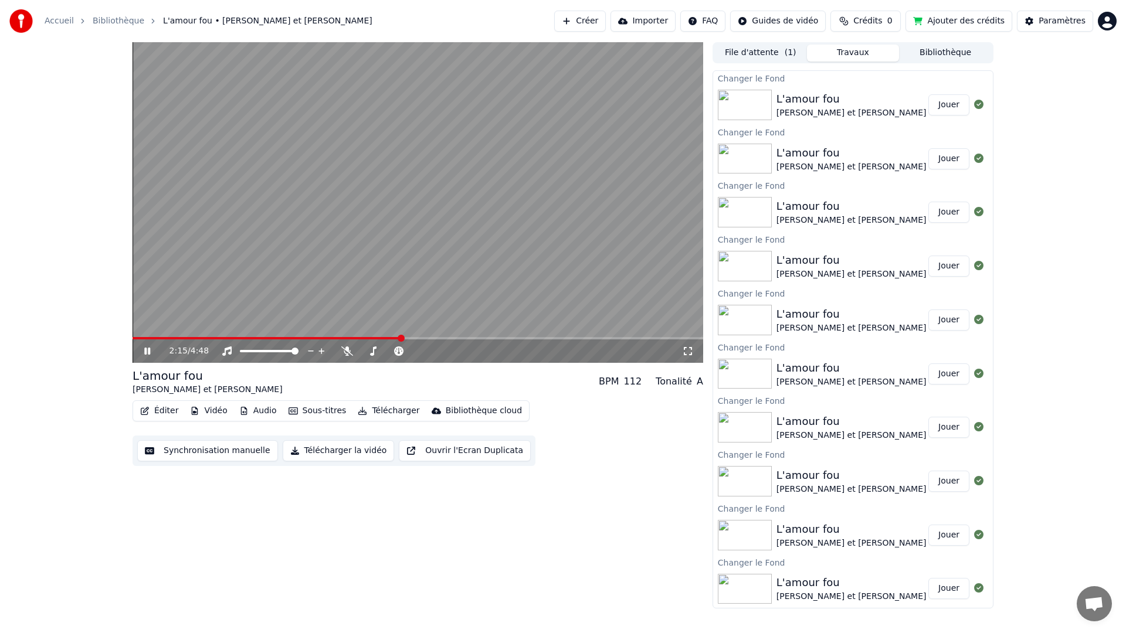
click at [196, 340] on div "2:15 / 4:48" at bounding box center [418, 351] width 571 height 23
click at [223, 337] on span at bounding box center [178, 338] width 91 height 2
click at [239, 337] on span at bounding box center [418, 338] width 571 height 2
click at [234, 338] on span at bounding box center [188, 338] width 110 height 2
click at [266, 411] on button "Audio" at bounding box center [258, 411] width 47 height 16
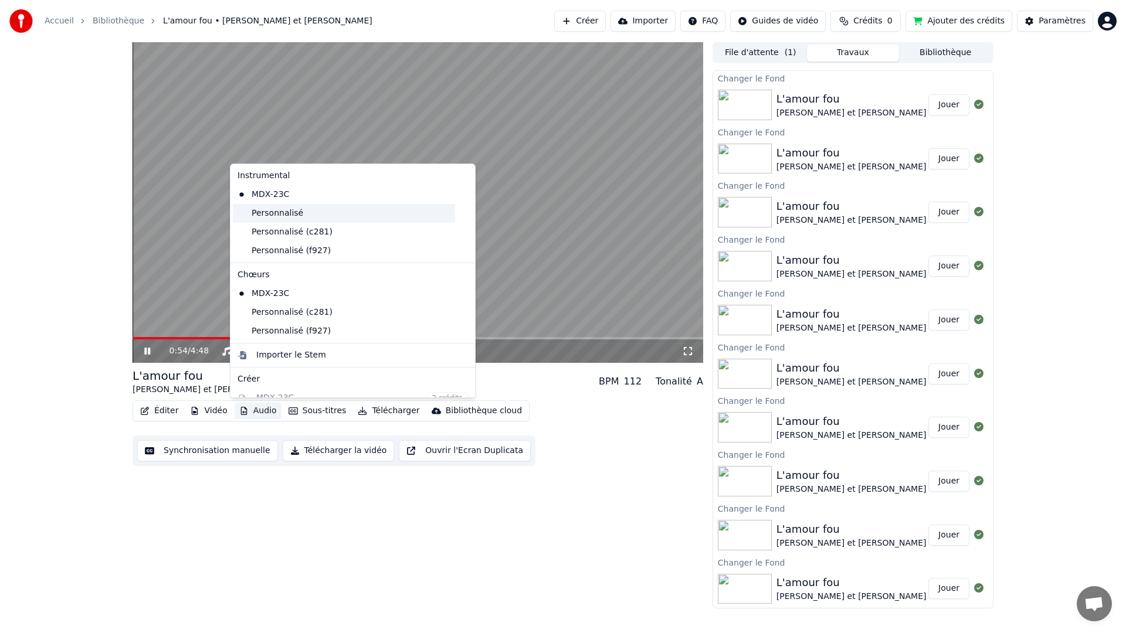
click at [270, 213] on div "Personnalisé" at bounding box center [344, 213] width 222 height 19
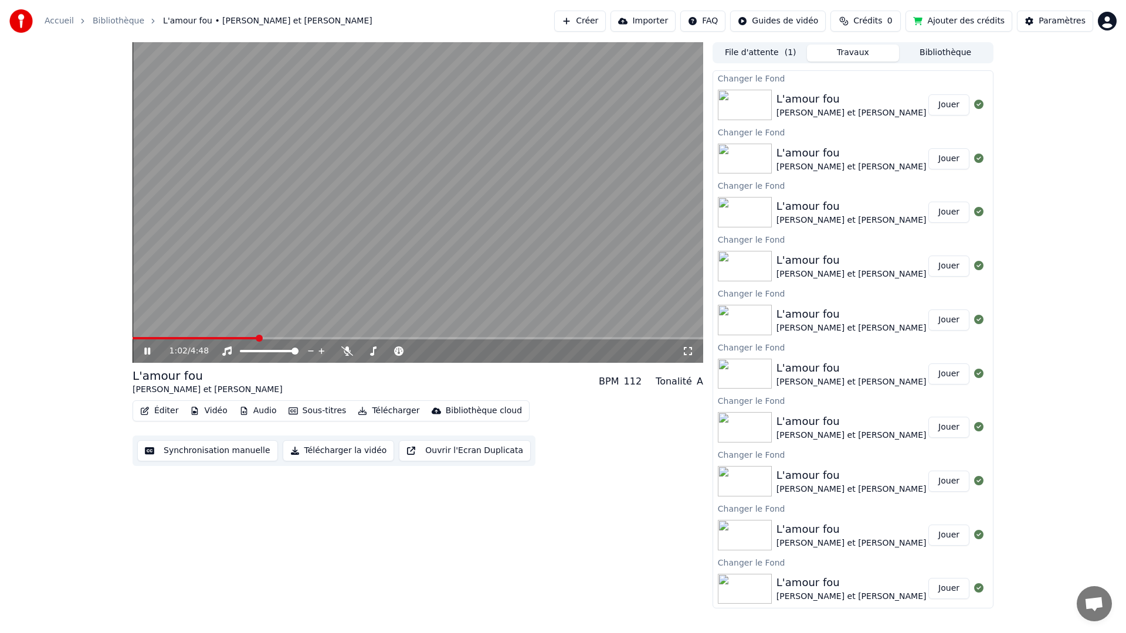
click at [459, 338] on span at bounding box center [418, 338] width 571 height 2
click at [491, 337] on span at bounding box center [418, 338] width 571 height 2
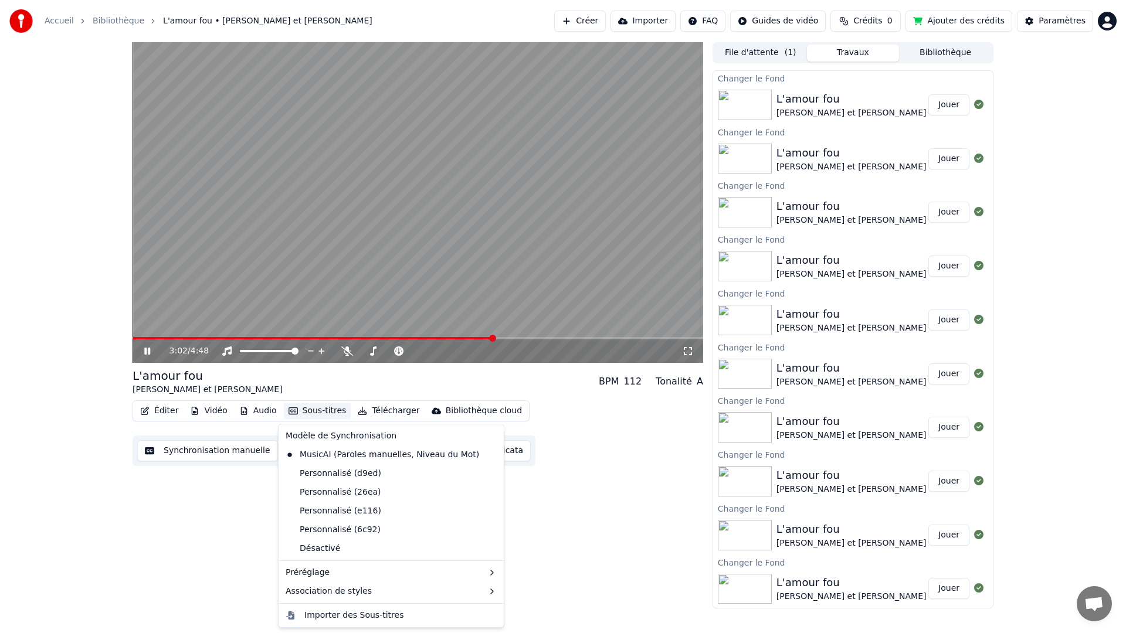
click at [321, 412] on button "Sous-titres" at bounding box center [317, 411] width 67 height 16
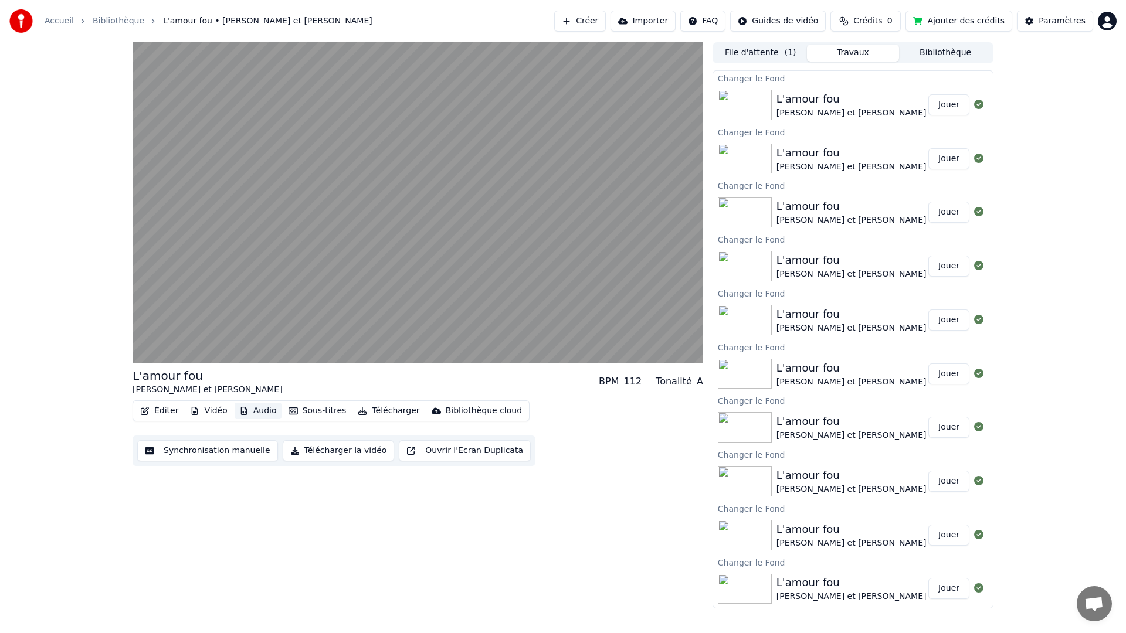
click at [258, 412] on button "Audio" at bounding box center [258, 411] width 47 height 16
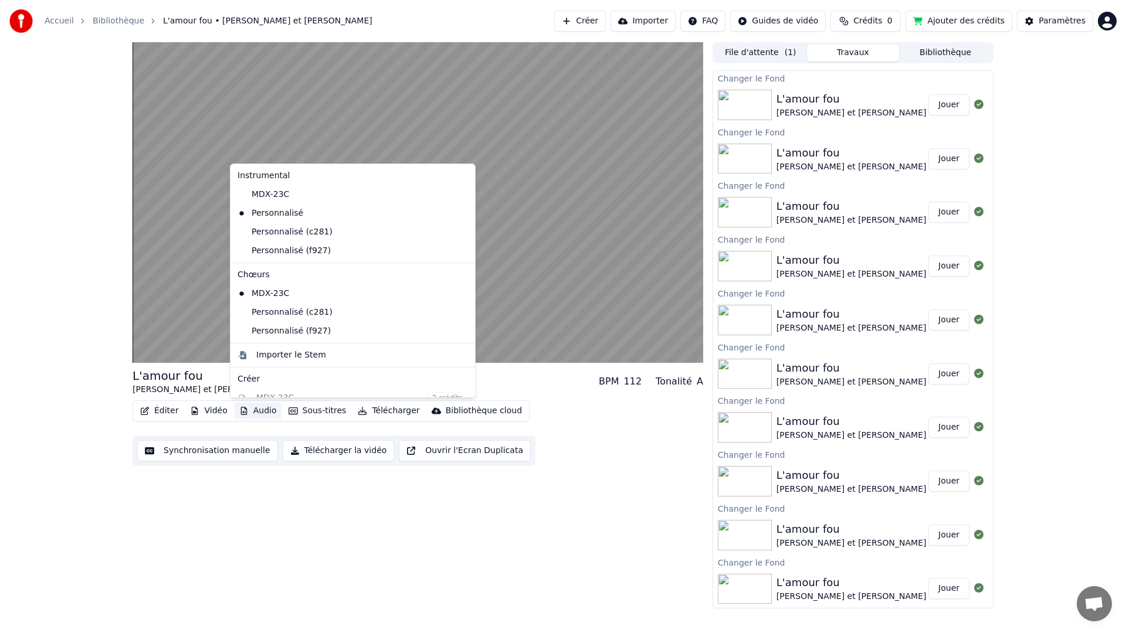
click at [258, 412] on button "Audio" at bounding box center [258, 411] width 47 height 16
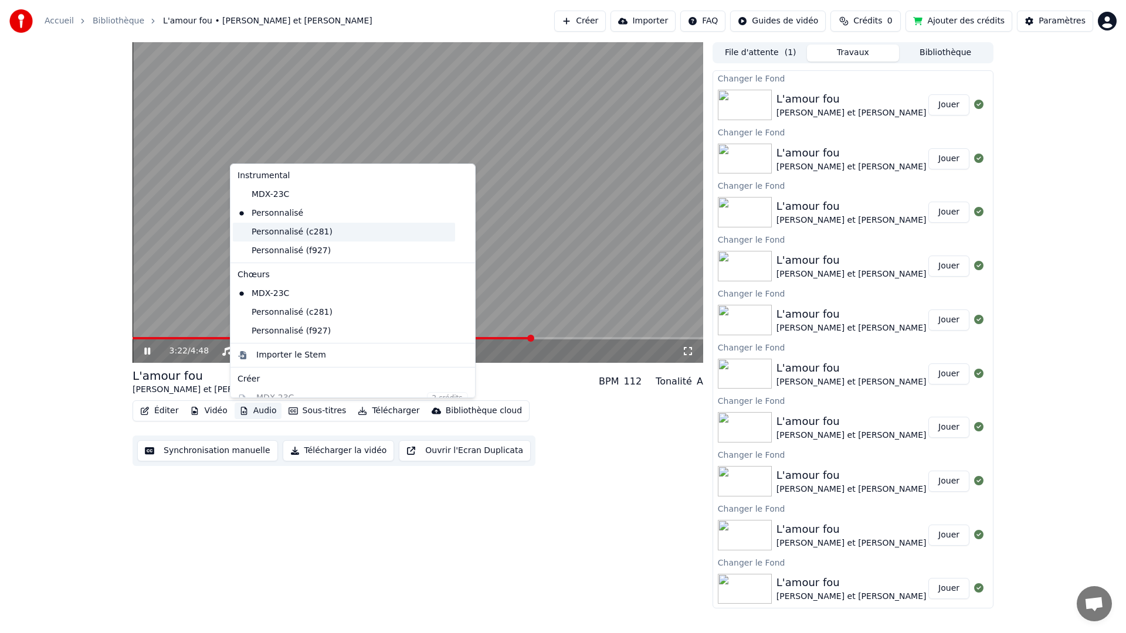
click at [278, 233] on div "Personnalisé (c281)" at bounding box center [344, 232] width 222 height 19
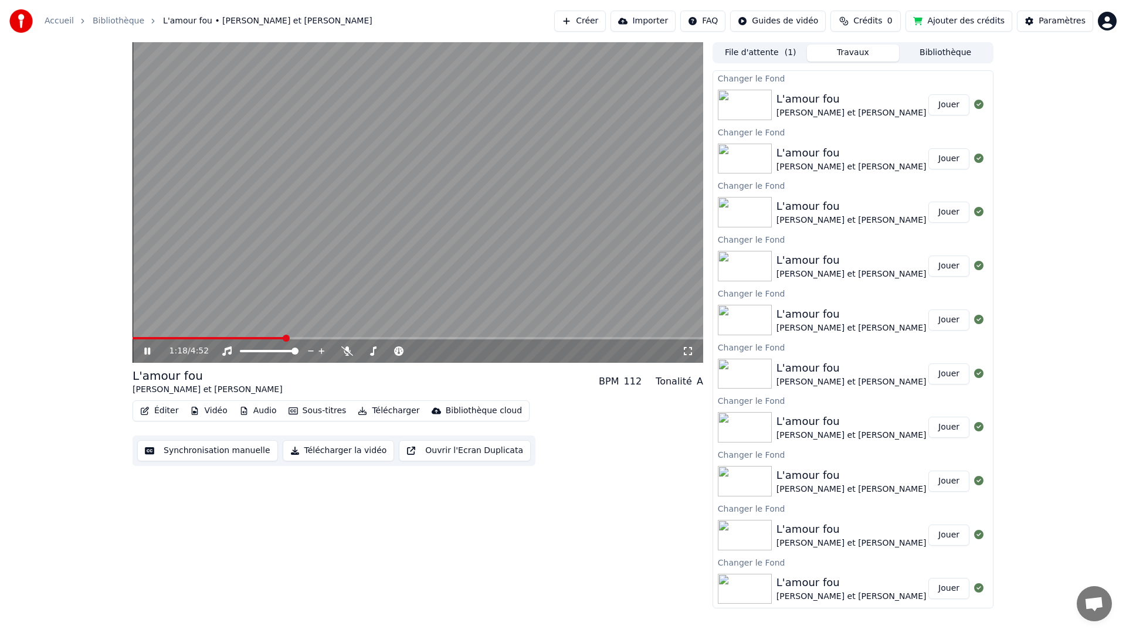
click at [284, 337] on span at bounding box center [209, 338] width 152 height 2
click at [255, 337] on span at bounding box center [194, 338] width 123 height 2
click at [240, 337] on span at bounding box center [187, 338] width 109 height 2
click at [225, 337] on span at bounding box center [180, 338] width 94 height 2
click at [255, 411] on button "Audio" at bounding box center [258, 411] width 47 height 16
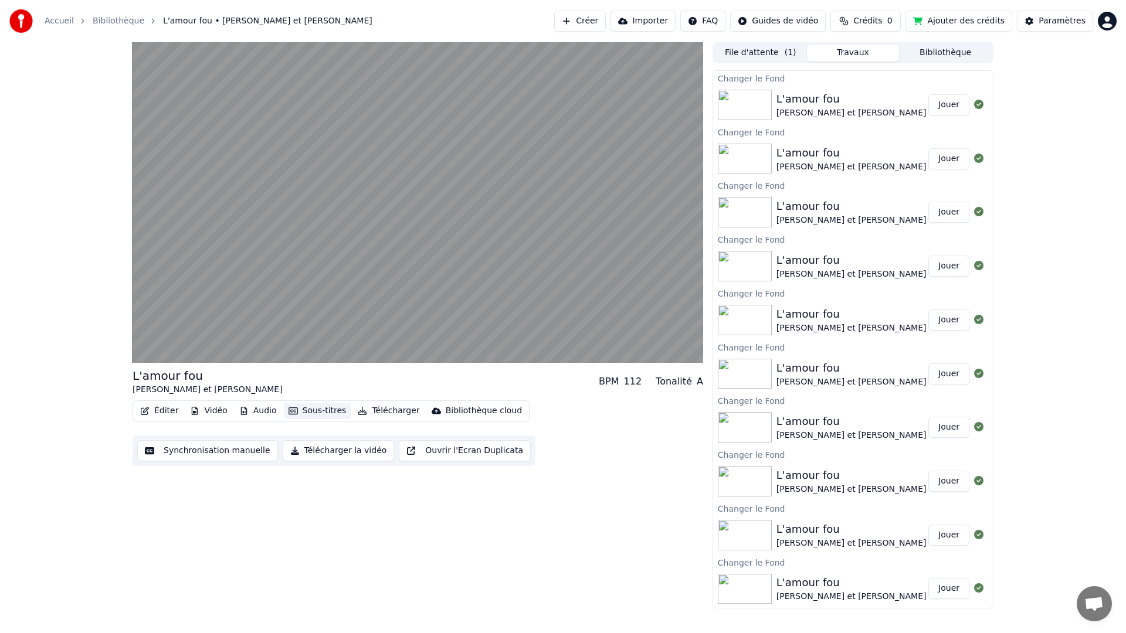
click at [311, 410] on button "Sous-titres" at bounding box center [317, 411] width 67 height 16
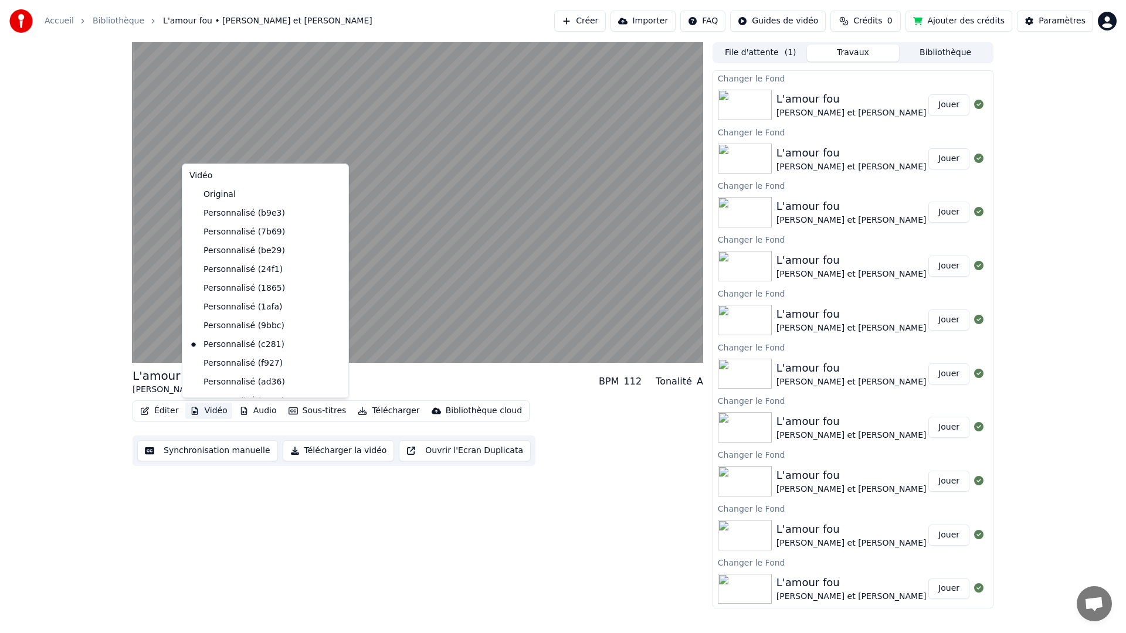
click at [218, 411] on button "Vidéo" at bounding box center [208, 411] width 46 height 16
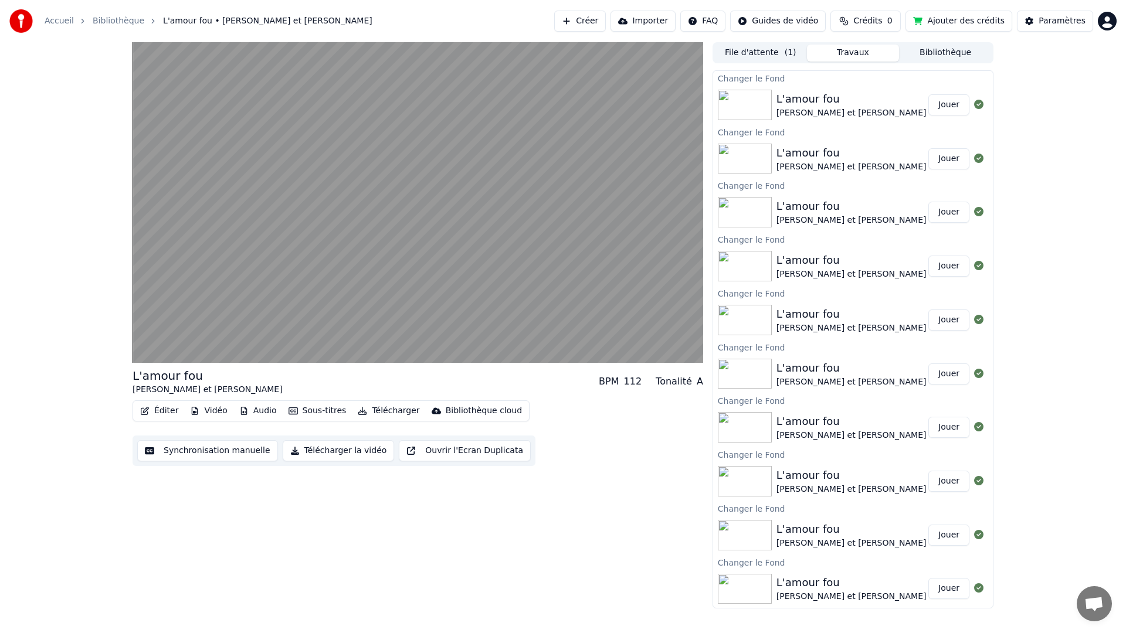
click at [218, 411] on button "Vidéo" at bounding box center [208, 411] width 46 height 16
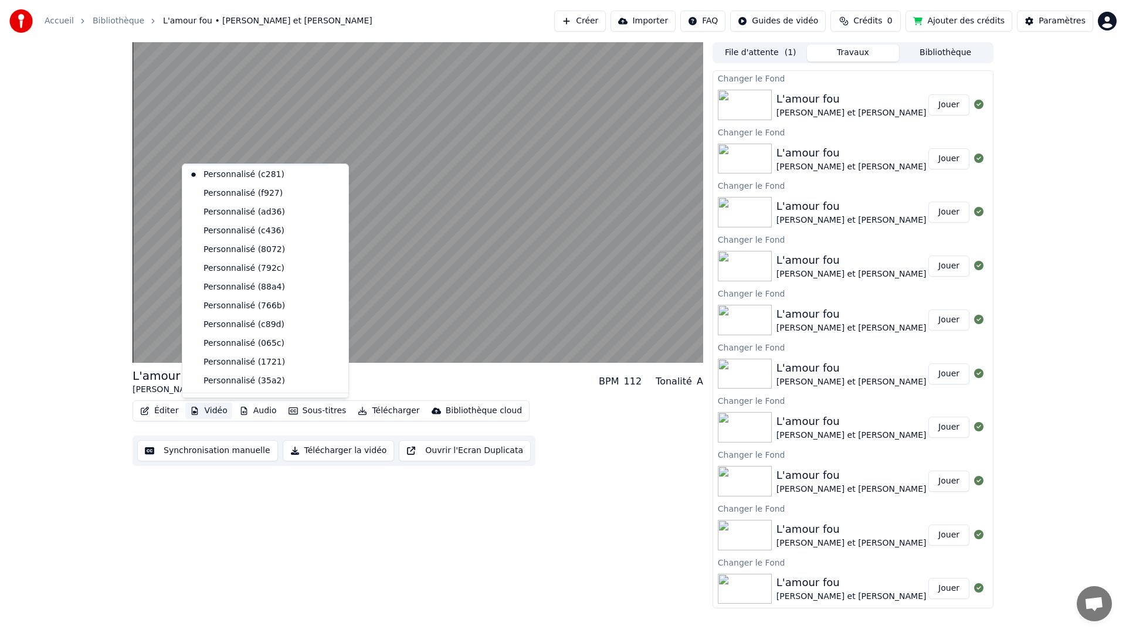
scroll to position [265, 0]
click at [223, 287] on div "Personnalisé (35a2)" at bounding box center [257, 286] width 144 height 19
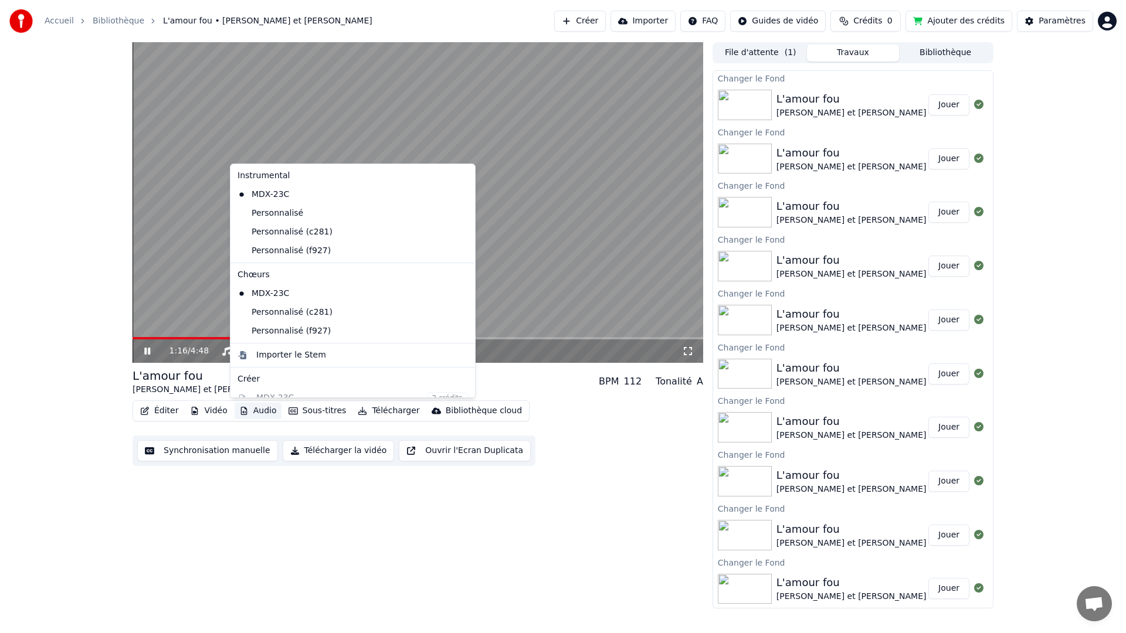
click at [258, 411] on button "Audio" at bounding box center [258, 411] width 47 height 16
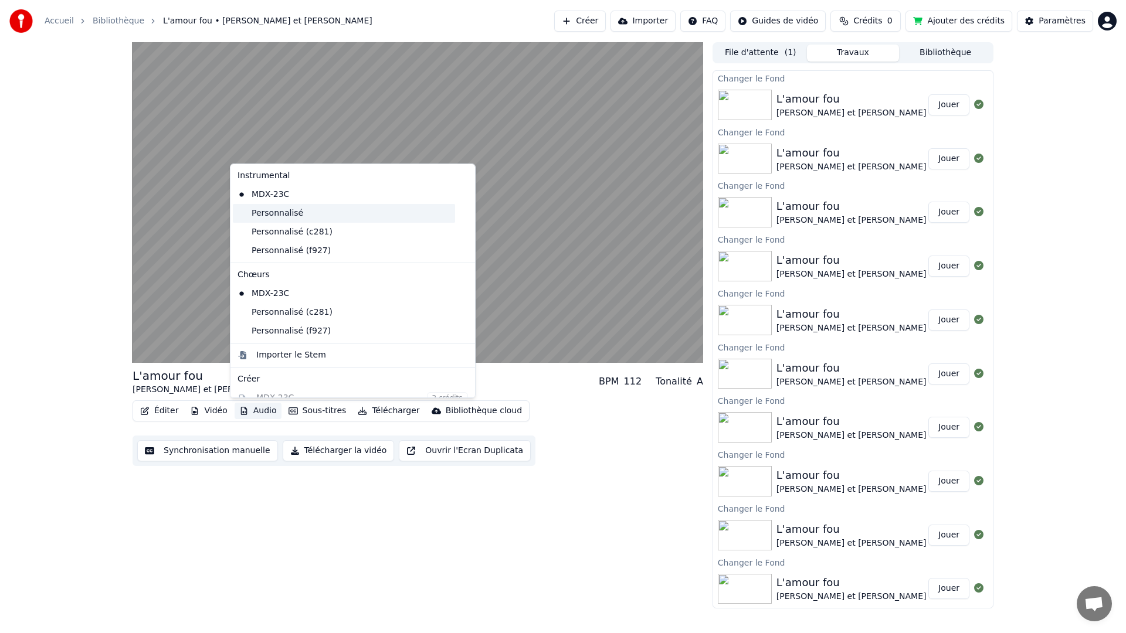
click at [277, 217] on div "Personnalisé" at bounding box center [344, 213] width 222 height 19
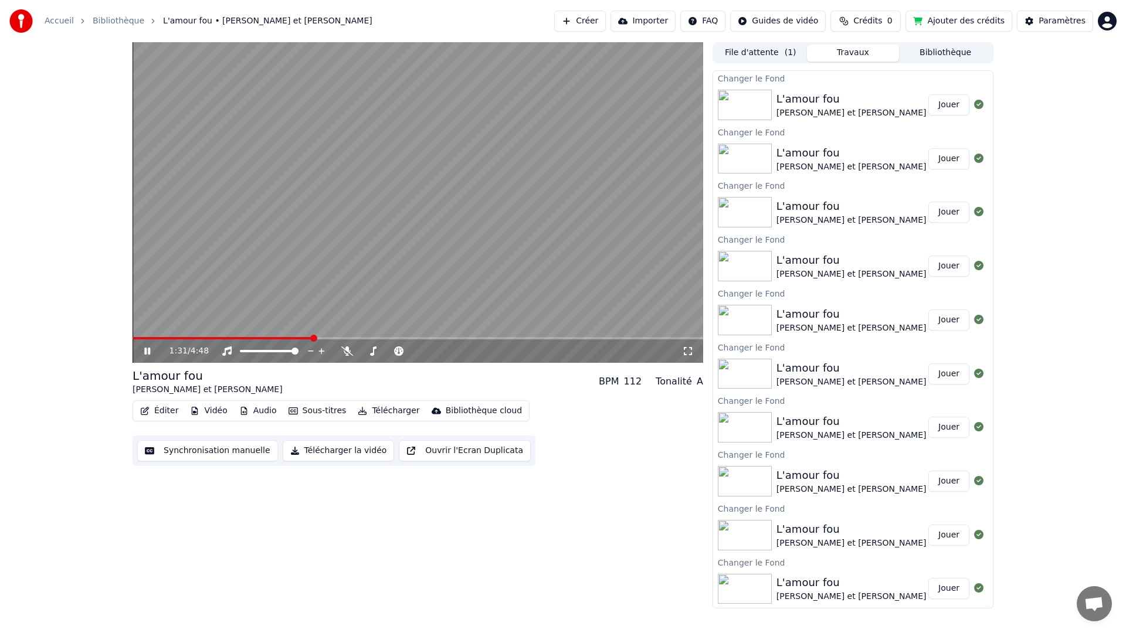
click at [252, 338] on span at bounding box center [223, 338] width 180 height 2
click at [237, 340] on div "1:01 / 4:48" at bounding box center [418, 351] width 571 height 23
click at [237, 338] on span at bounding box center [185, 338] width 105 height 2
click at [231, 339] on span at bounding box center [186, 338] width 107 height 2
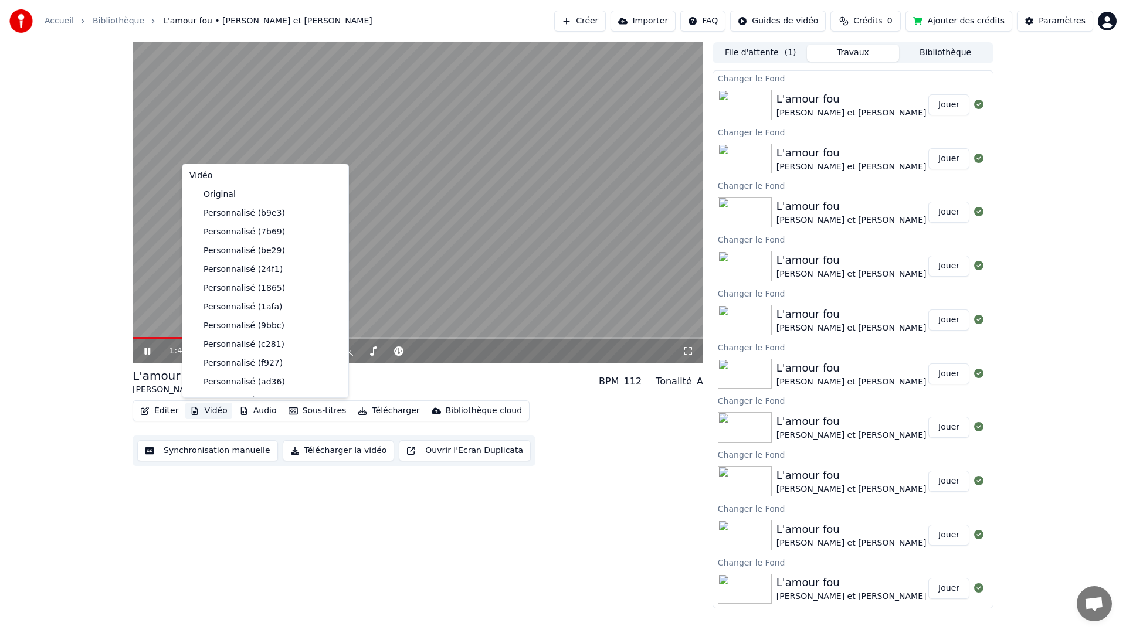
click at [211, 408] on button "Vidéo" at bounding box center [208, 411] width 46 height 16
click at [231, 195] on div "Original" at bounding box center [257, 194] width 144 height 19
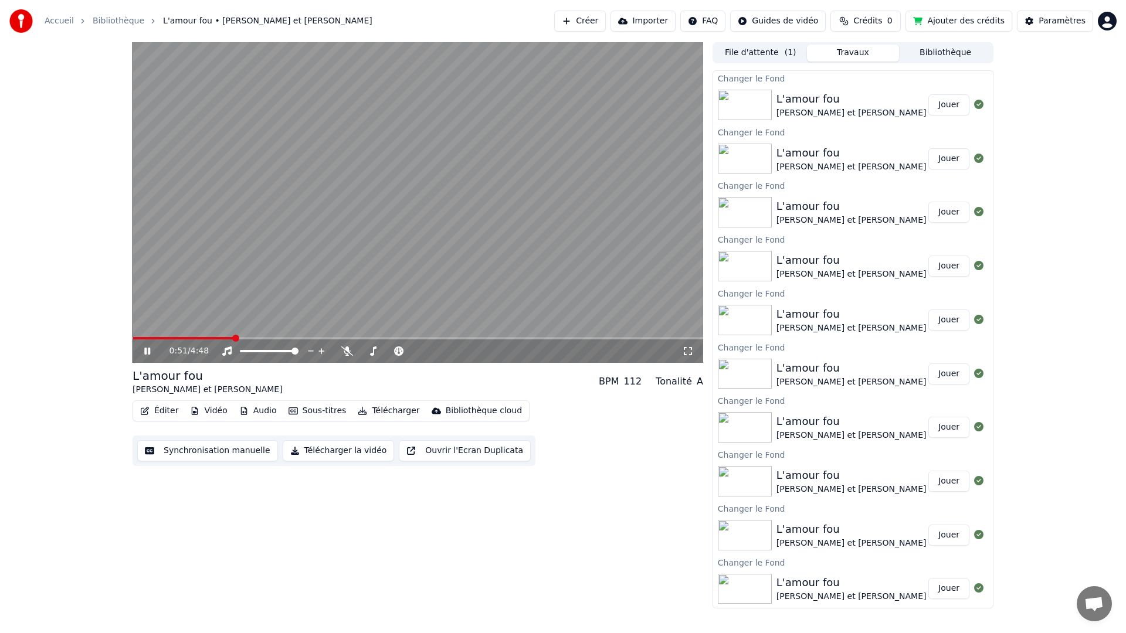
click at [233, 337] on span at bounding box center [183, 338] width 101 height 2
click at [294, 337] on span at bounding box center [418, 338] width 571 height 2
click at [391, 338] on span at bounding box center [418, 338] width 571 height 2
click at [459, 337] on span at bounding box center [418, 338] width 571 height 2
click at [331, 410] on button "Sous-titres" at bounding box center [317, 411] width 67 height 16
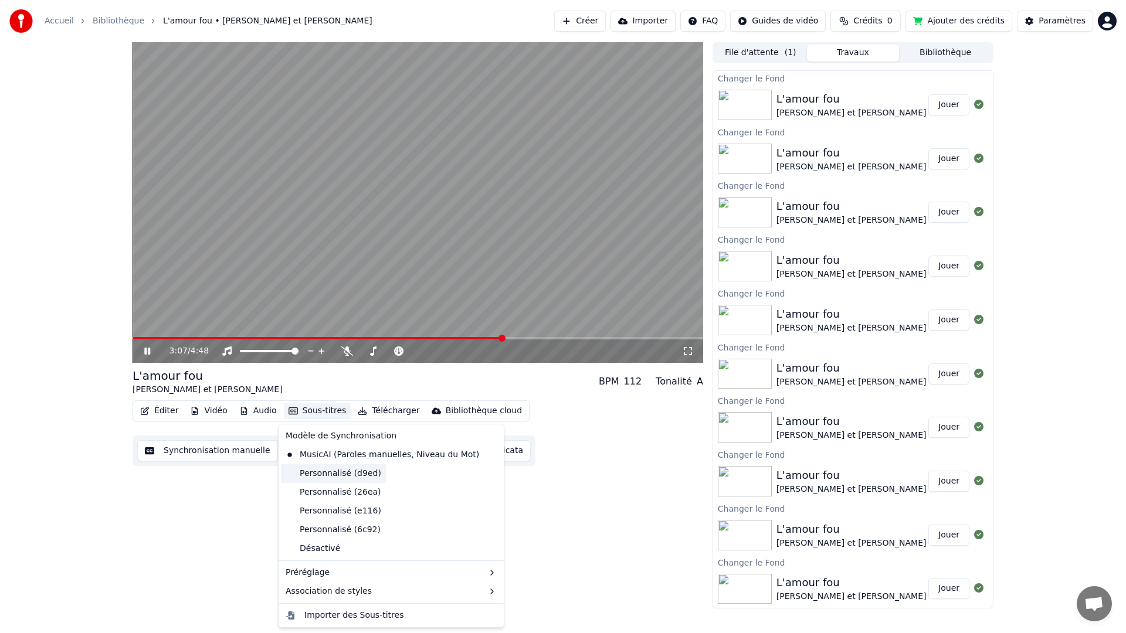
click at [331, 469] on div "Personnalisé (d9ed)" at bounding box center [333, 474] width 105 height 19
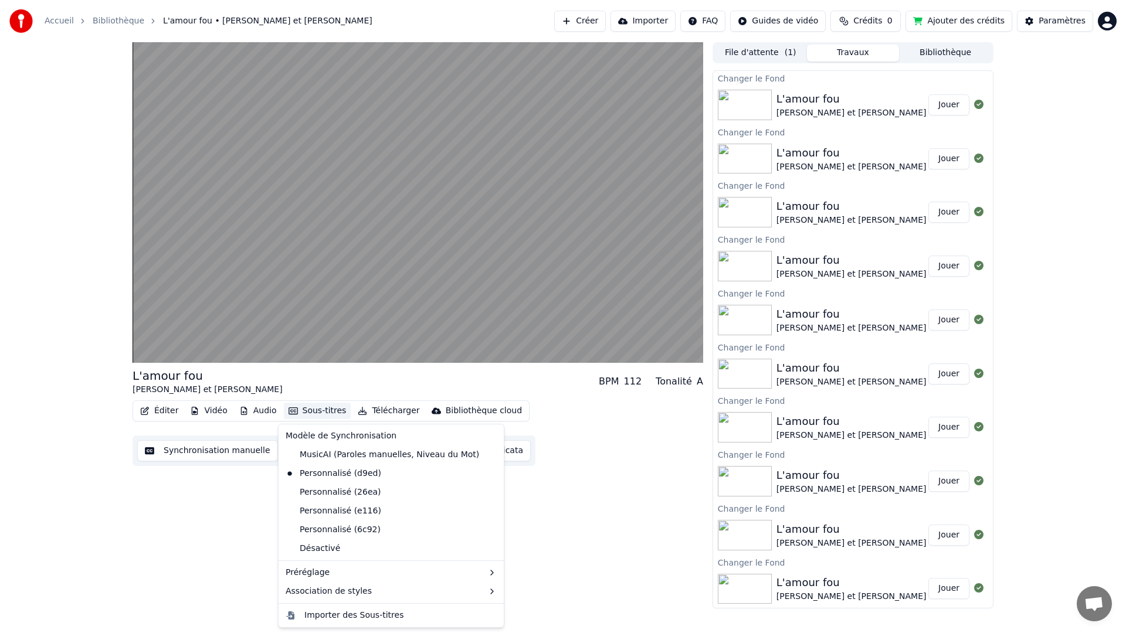
click at [310, 412] on button "Sous-titres" at bounding box center [317, 411] width 67 height 16
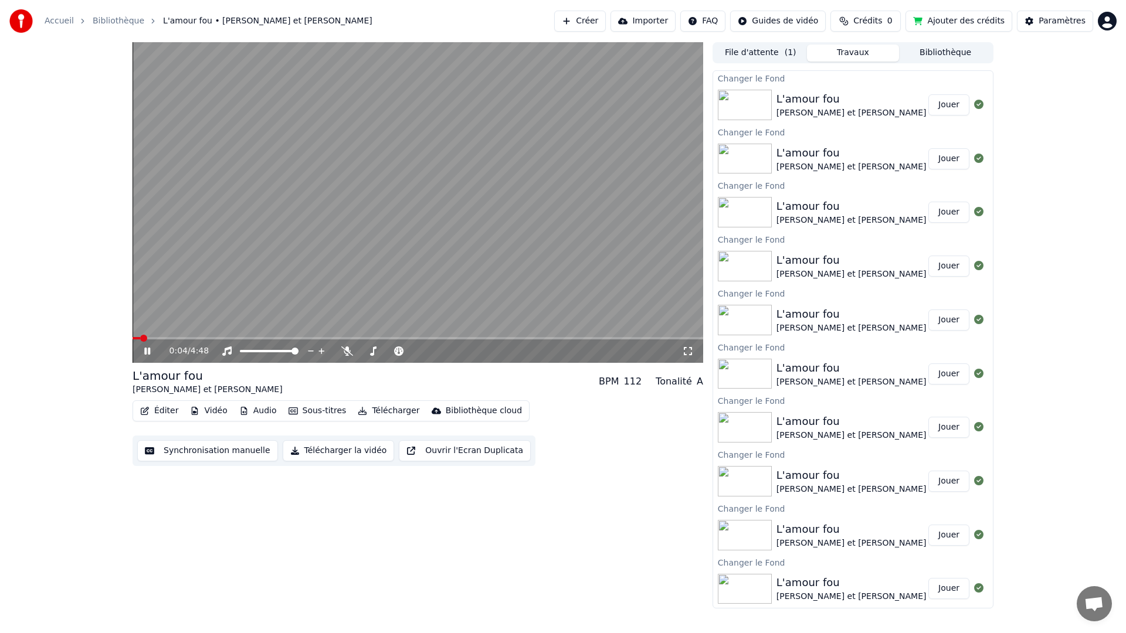
click at [140, 338] on span at bounding box center [137, 338] width 8 height 2
click at [174, 338] on span at bounding box center [418, 338] width 571 height 2
click at [206, 338] on span at bounding box center [418, 338] width 571 height 2
click at [225, 337] on span at bounding box center [418, 338] width 571 height 2
click at [239, 337] on span at bounding box center [418, 338] width 571 height 2
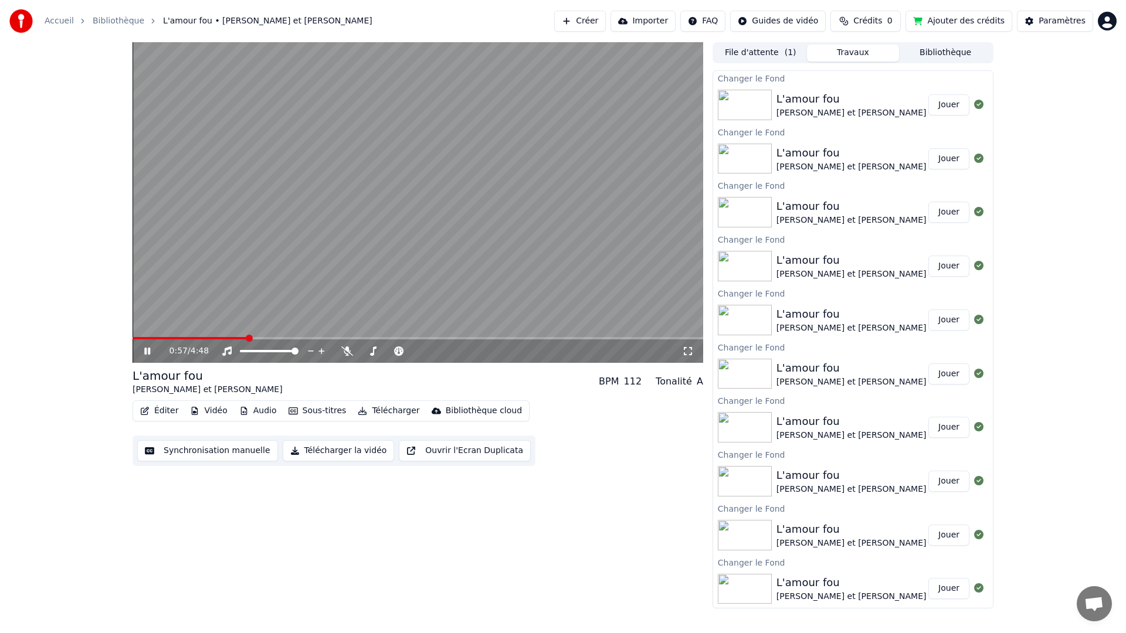
click at [331, 411] on button "Sous-titres" at bounding box center [317, 411] width 67 height 16
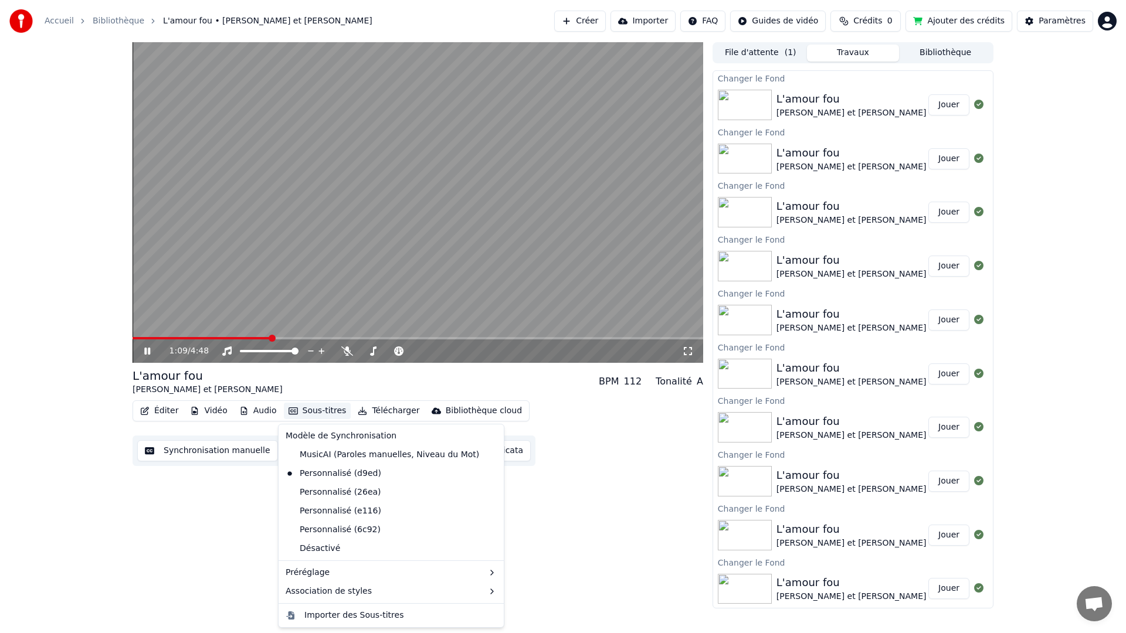
click at [137, 338] on span at bounding box center [202, 338] width 138 height 2
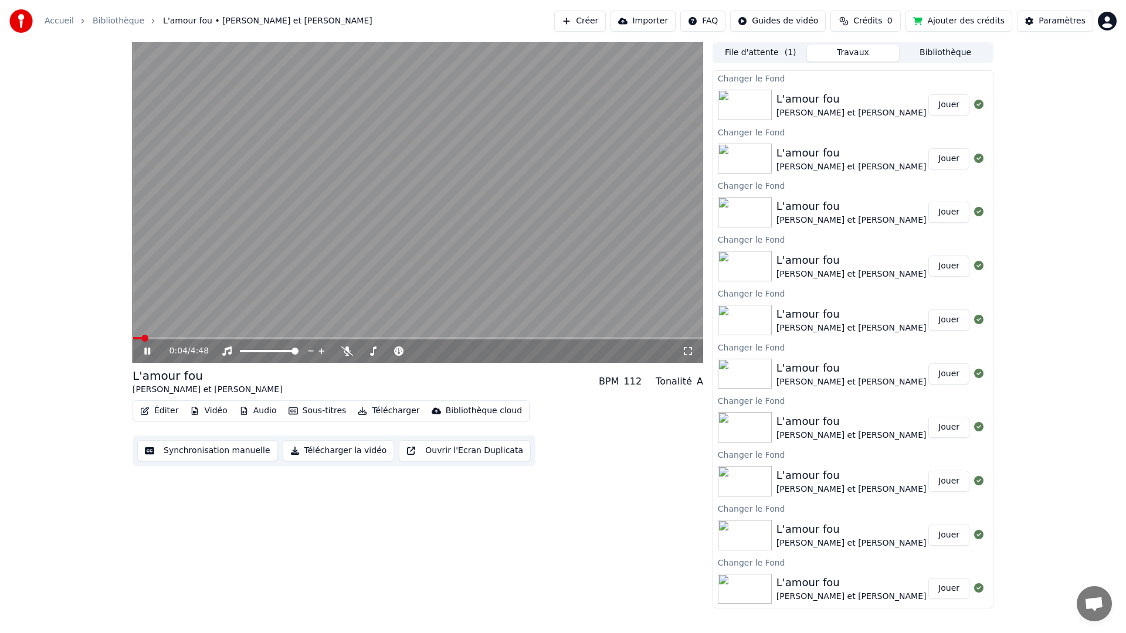
click at [154, 337] on span at bounding box center [418, 338] width 571 height 2
click at [167, 337] on span at bounding box center [418, 338] width 571 height 2
click at [180, 338] on span at bounding box center [418, 338] width 571 height 2
click at [194, 337] on span at bounding box center [418, 338] width 571 height 2
click at [201, 337] on span at bounding box center [418, 338] width 571 height 2
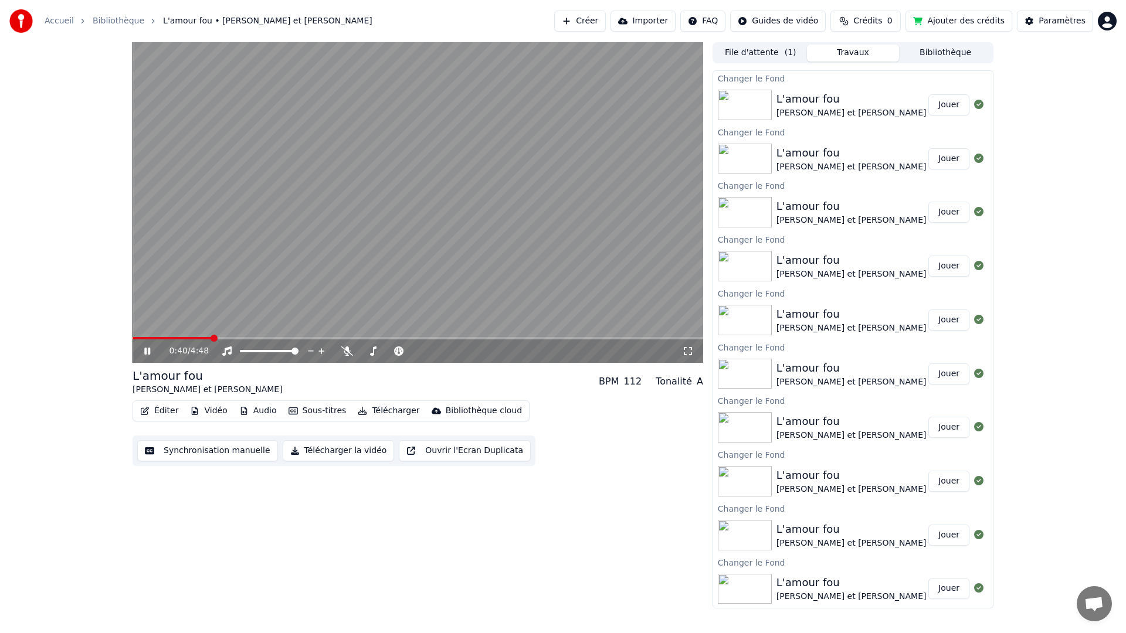
click at [211, 338] on span at bounding box center [418, 338] width 571 height 2
click at [221, 337] on span at bounding box center [418, 338] width 571 height 2
click at [232, 337] on span at bounding box center [418, 338] width 571 height 2
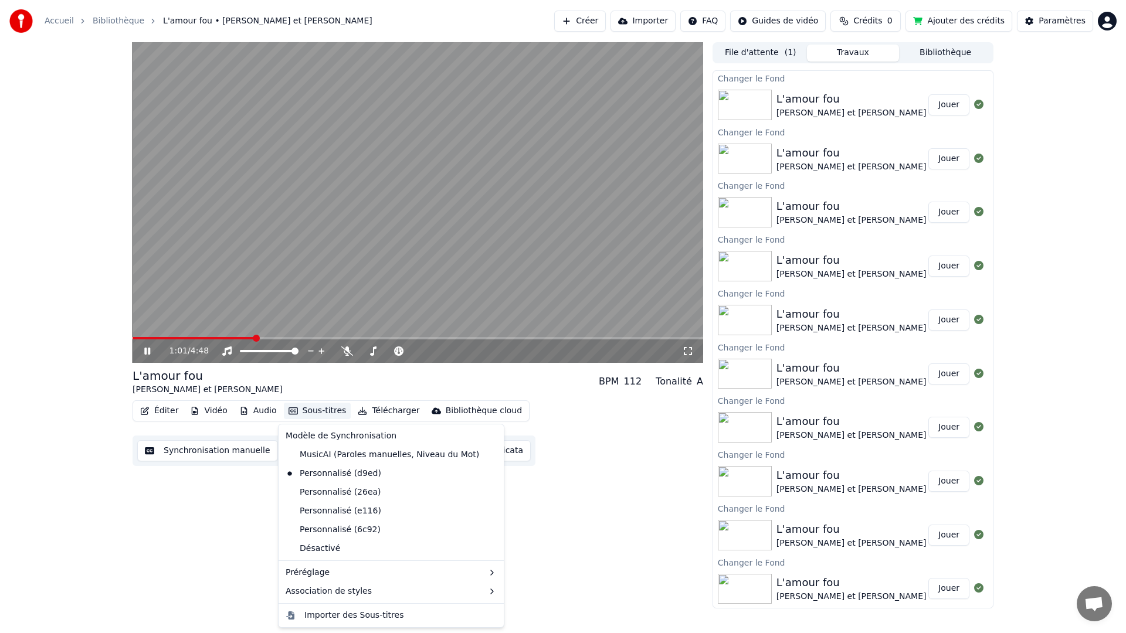
click at [310, 409] on button "Sous-titres" at bounding box center [317, 411] width 67 height 16
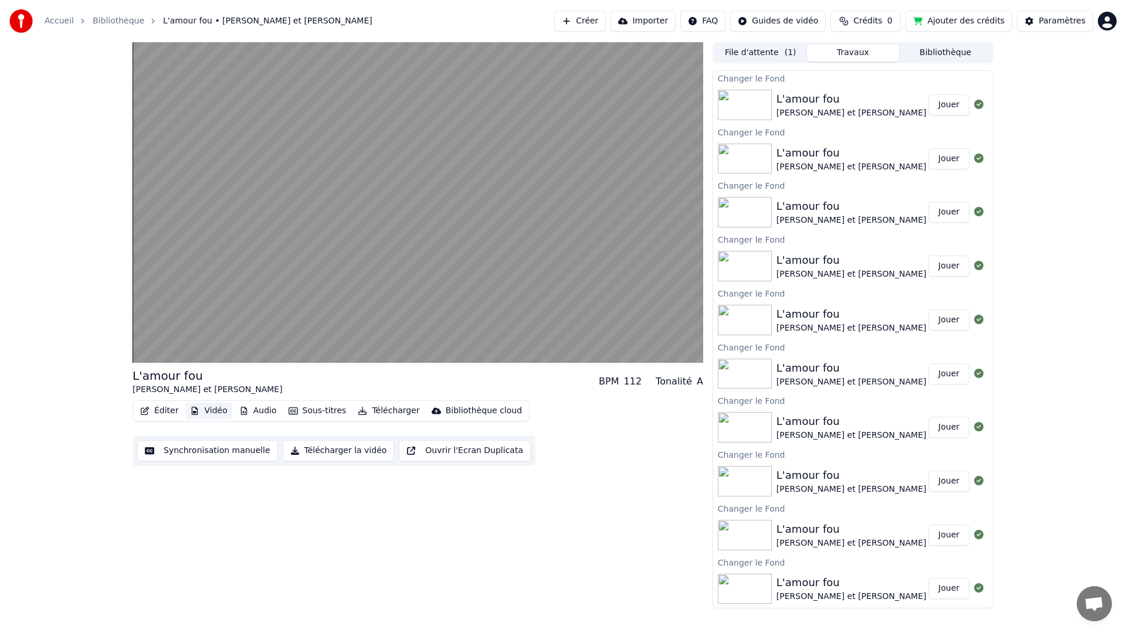
click at [213, 414] on button "Vidéo" at bounding box center [208, 411] width 46 height 16
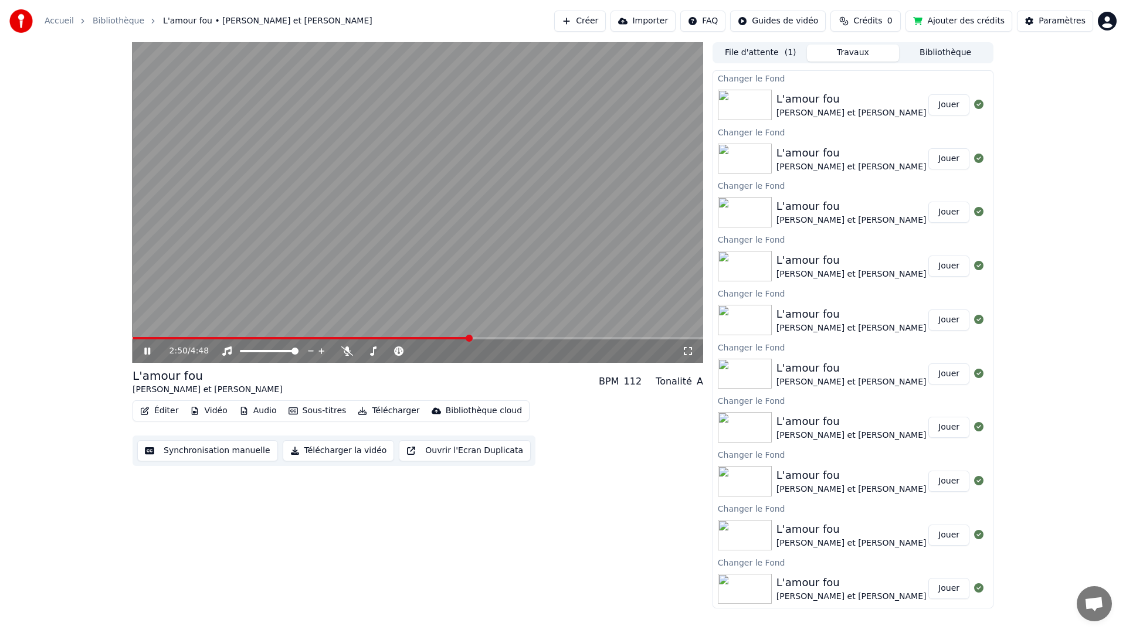
click at [213, 411] on button "Vidéo" at bounding box center [208, 411] width 46 height 16
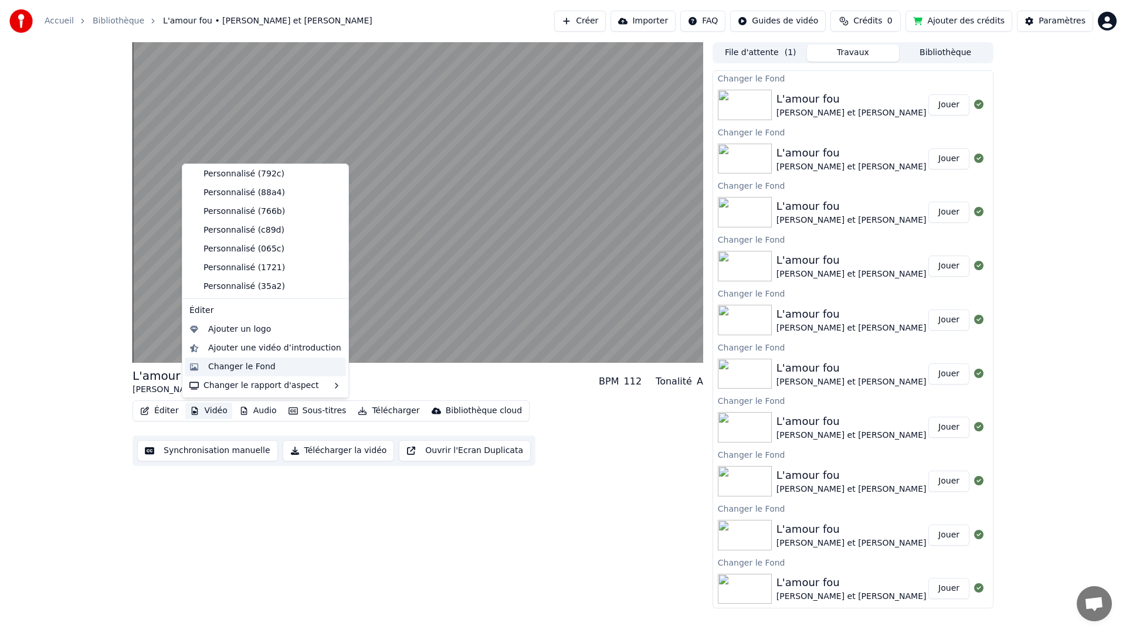
click at [225, 367] on div "Changer le Fond" at bounding box center [241, 367] width 67 height 12
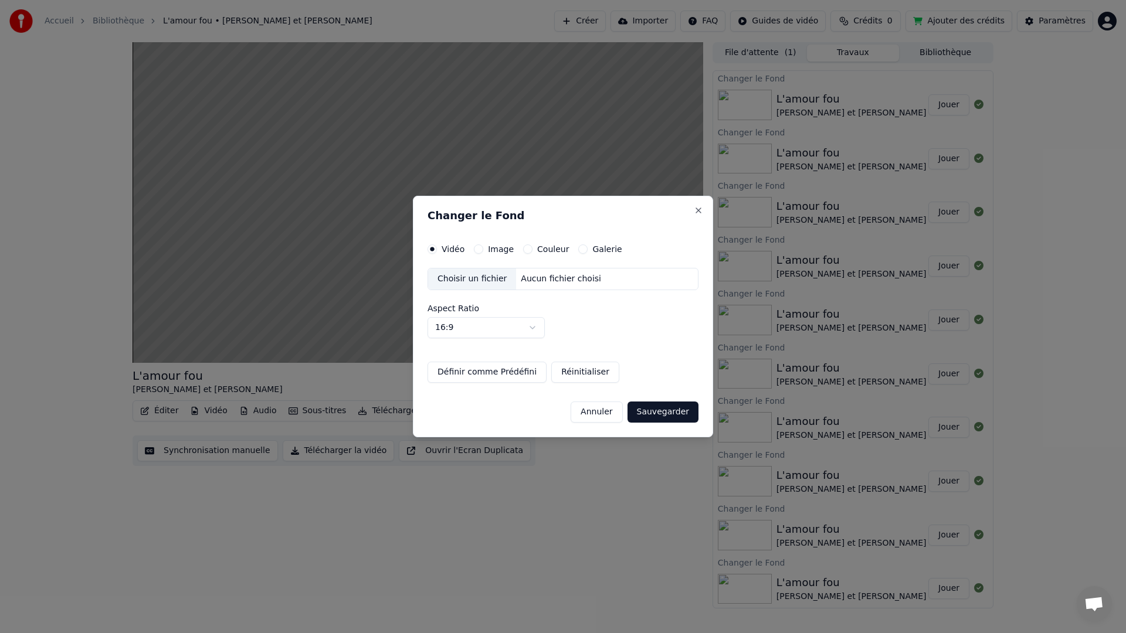
click at [480, 279] on div "Choisir un fichier" at bounding box center [472, 279] width 88 height 21
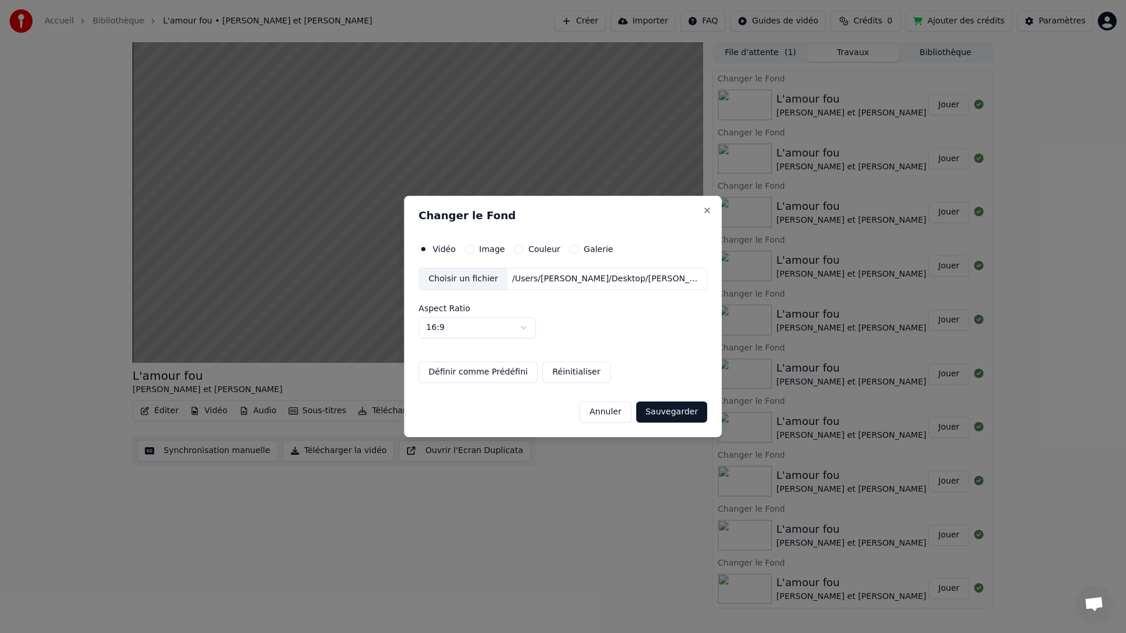
click at [669, 411] on button "Sauvegarder" at bounding box center [671, 412] width 71 height 21
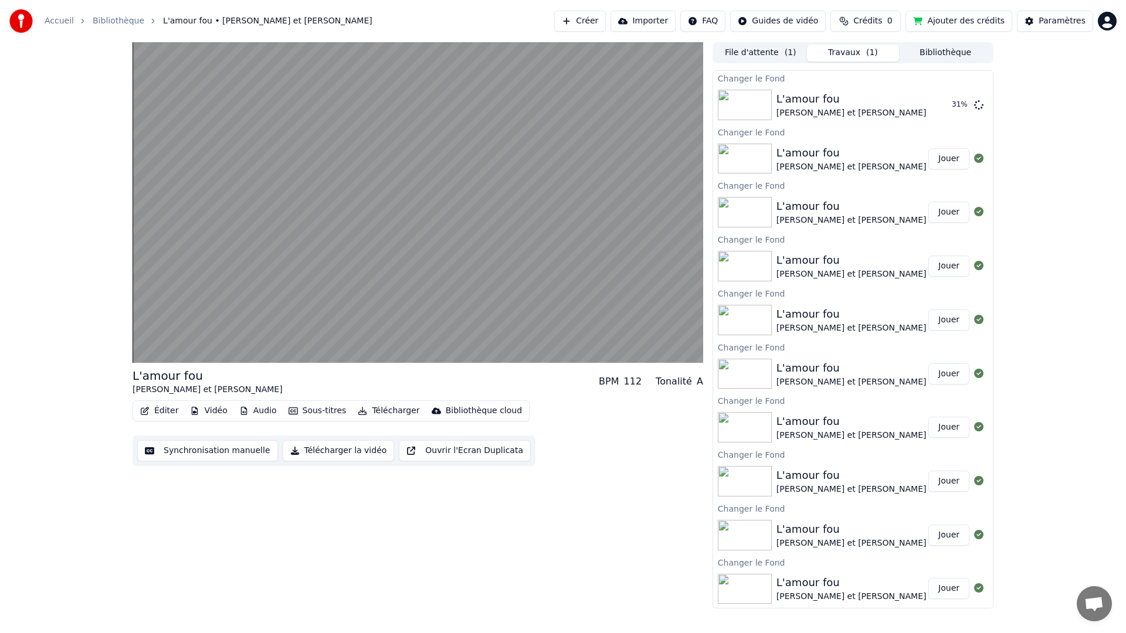
click at [220, 412] on button "Vidéo" at bounding box center [208, 411] width 46 height 16
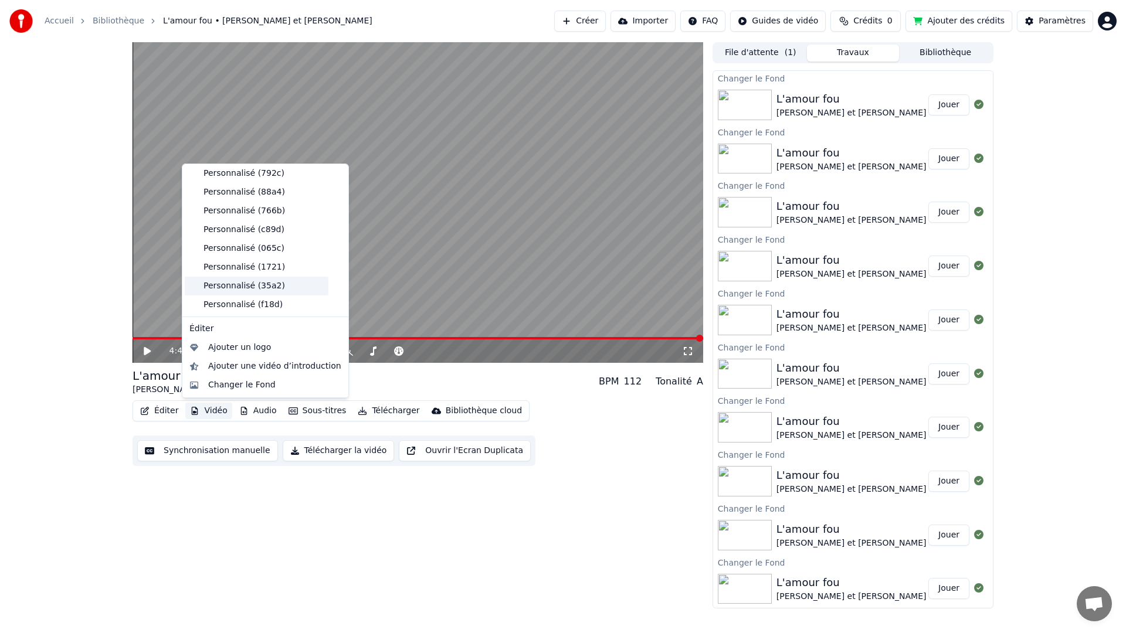
scroll to position [283, 0]
click at [240, 286] on div "Personnalisé (f18d)" at bounding box center [257, 286] width 144 height 19
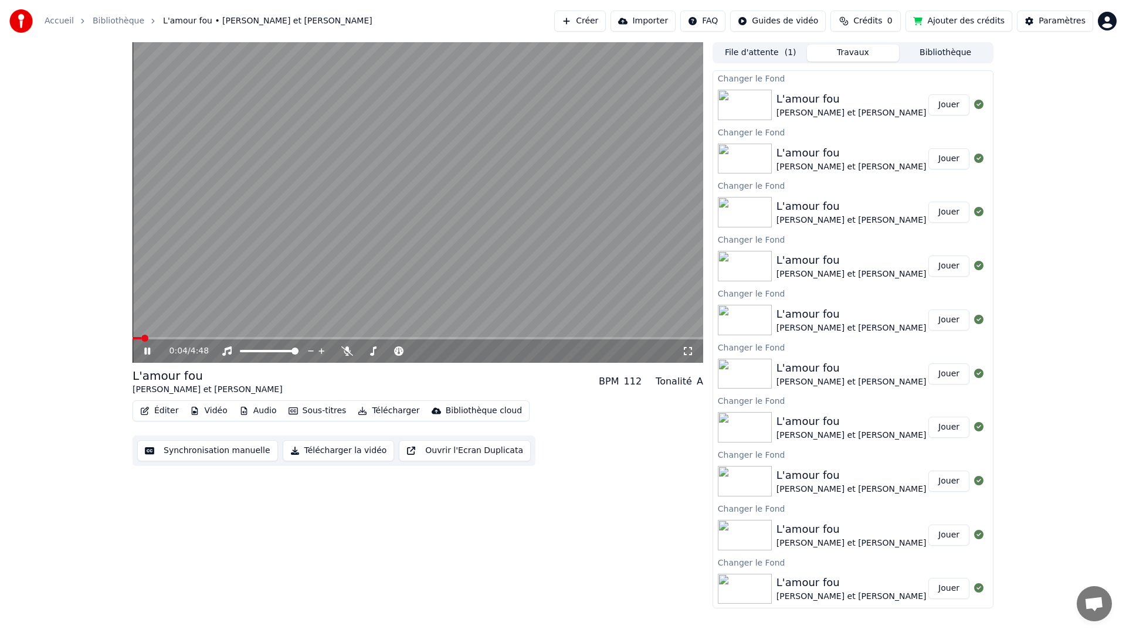
click at [311, 412] on button "Sous-titres" at bounding box center [317, 411] width 67 height 16
click at [193, 339] on span at bounding box center [418, 338] width 571 height 2
click at [215, 338] on span at bounding box center [418, 338] width 571 height 2
click at [231, 338] on span at bounding box center [418, 338] width 571 height 2
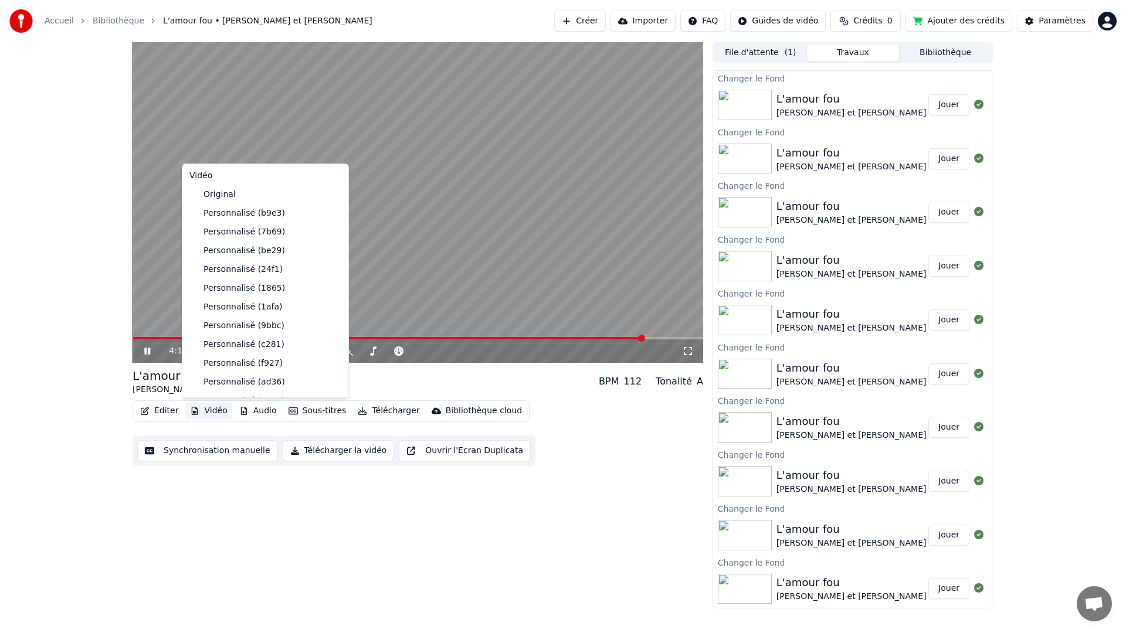
click at [218, 411] on button "Vidéo" at bounding box center [208, 411] width 46 height 16
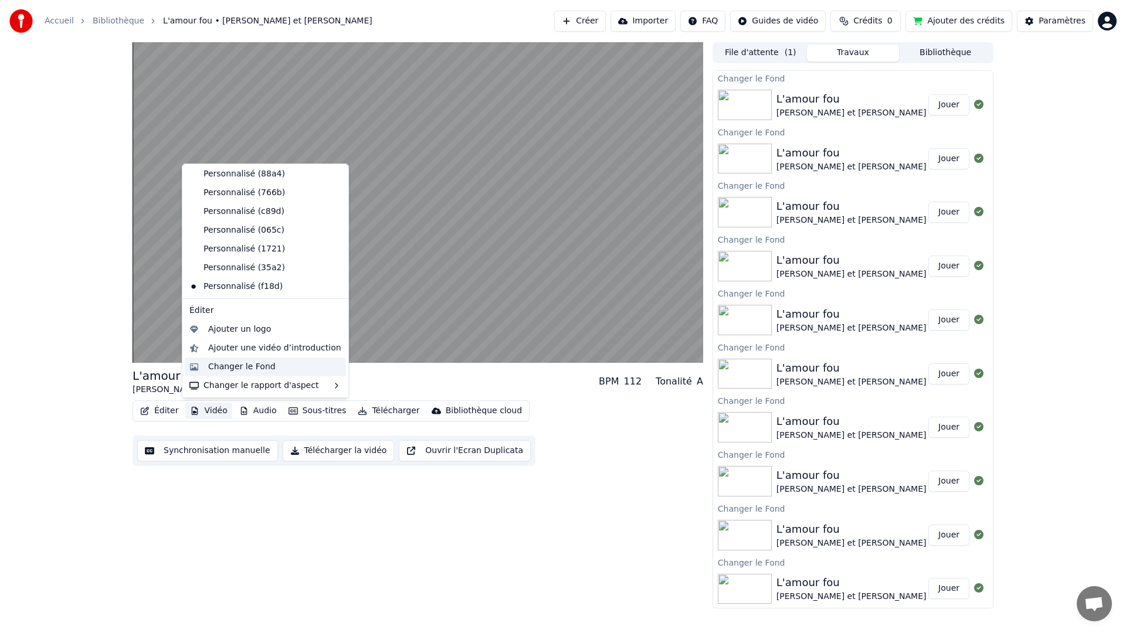
click at [234, 366] on div "Changer le Fond" at bounding box center [241, 367] width 67 height 12
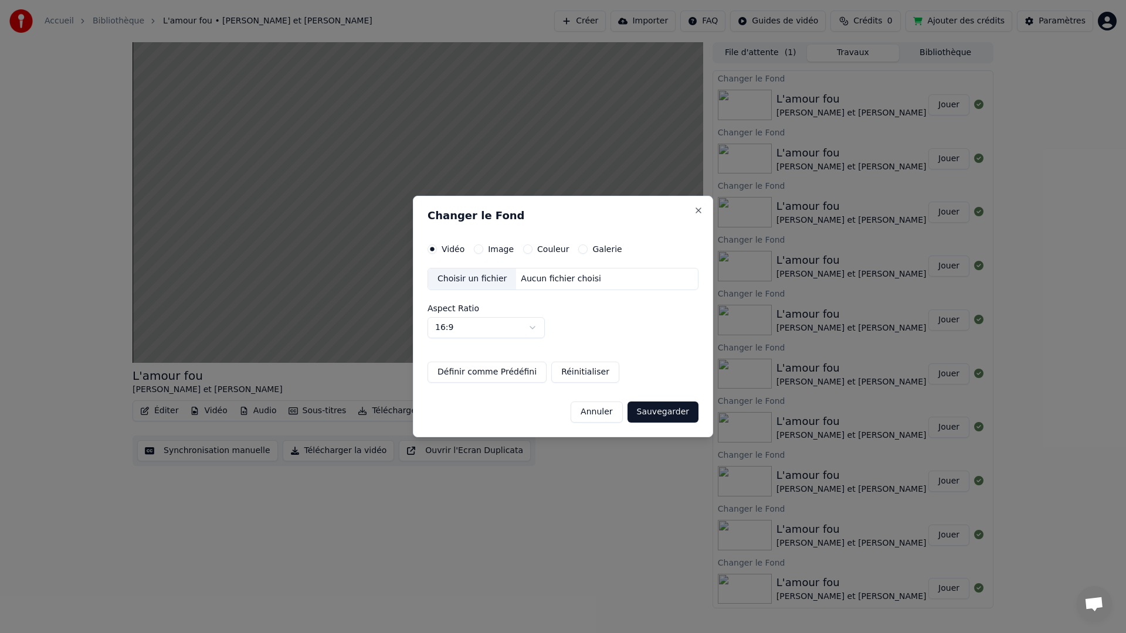
click at [482, 278] on div "Choisir un fichier" at bounding box center [472, 279] width 88 height 21
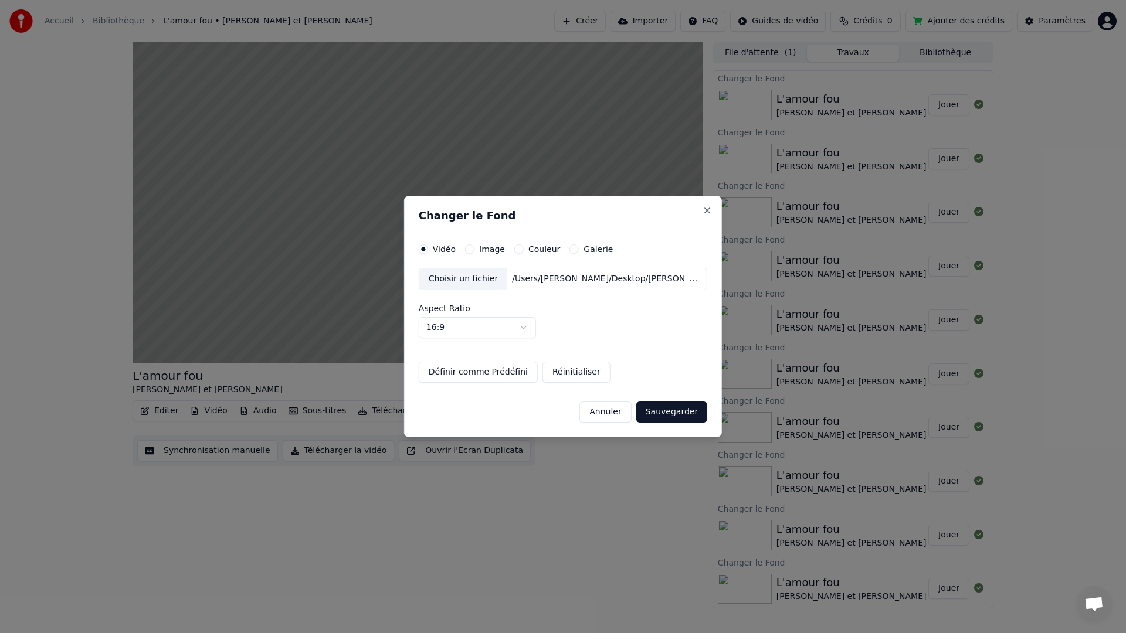
click at [679, 412] on button "Sauvegarder" at bounding box center [671, 412] width 71 height 21
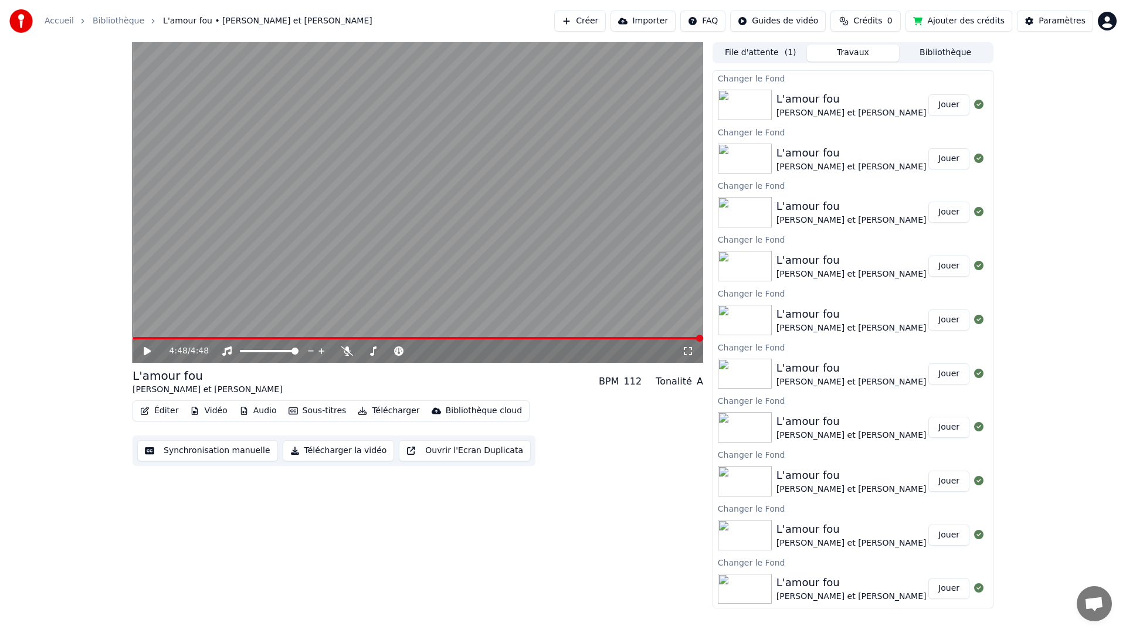
click at [211, 408] on button "Vidéo" at bounding box center [208, 411] width 46 height 16
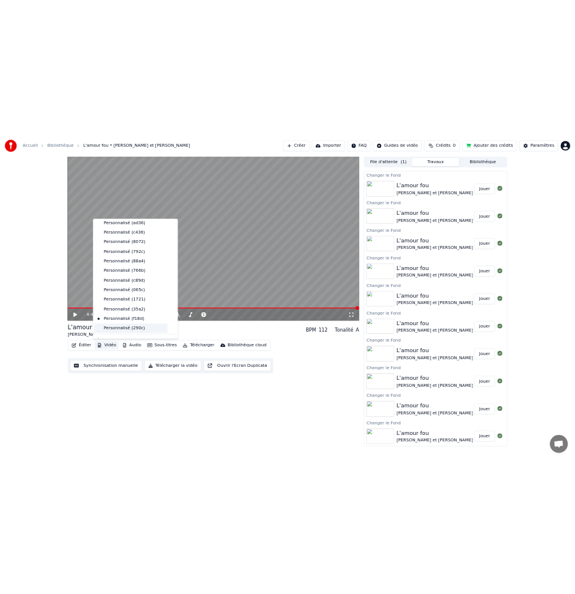
scroll to position [211, 0]
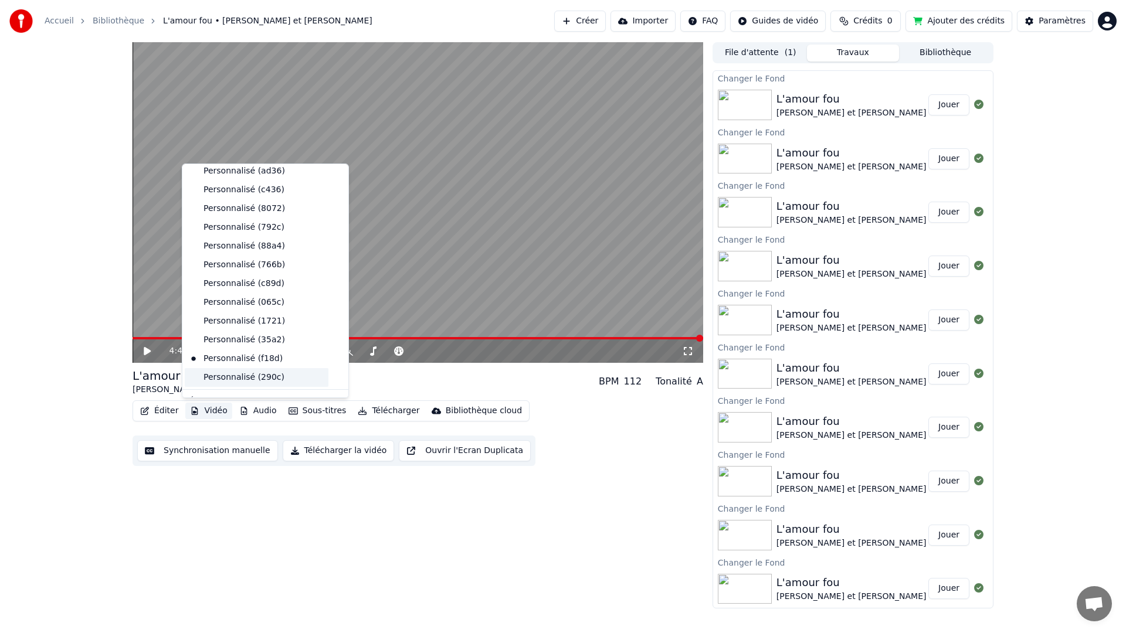
click at [226, 375] on div "Personnalisé (290c)" at bounding box center [257, 377] width 144 height 19
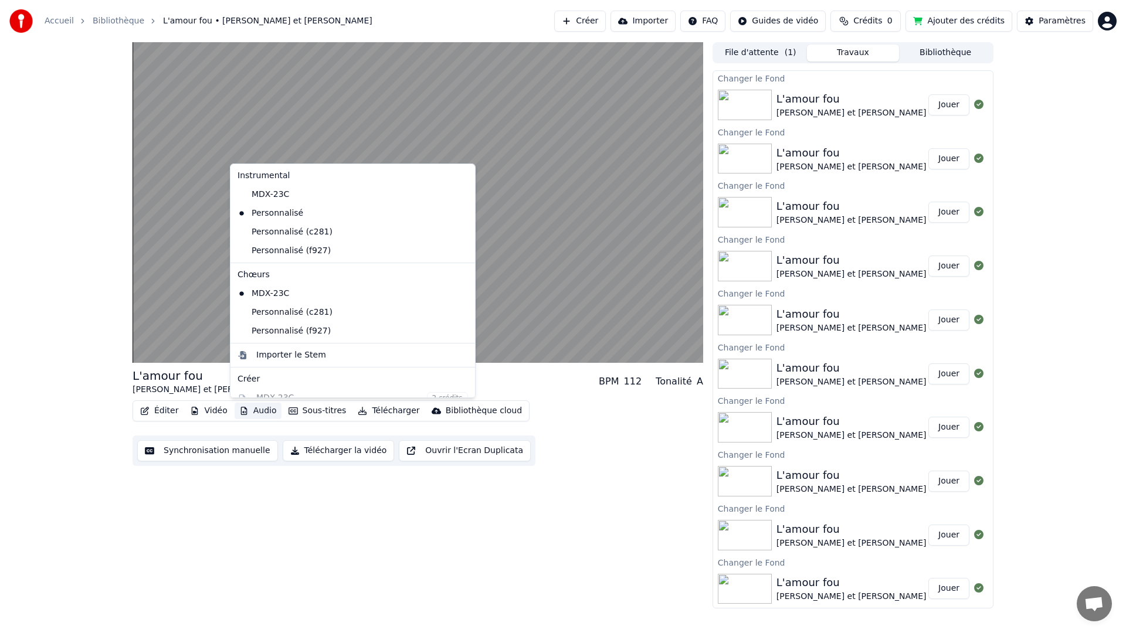
click at [255, 411] on button "Audio" at bounding box center [258, 411] width 47 height 16
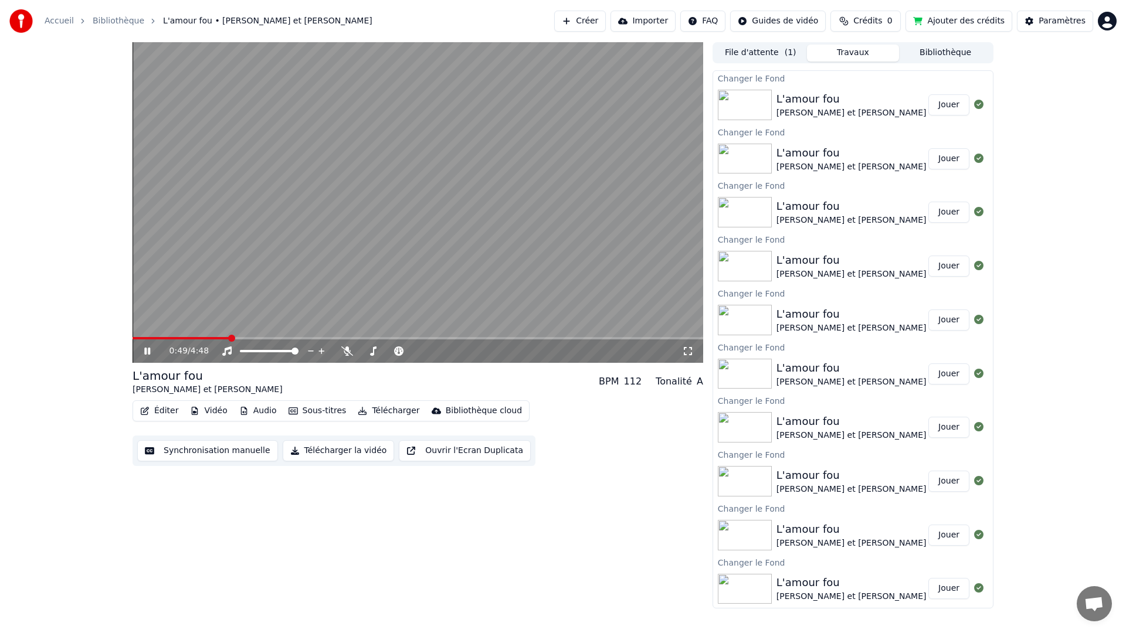
click at [230, 339] on span at bounding box center [418, 338] width 571 height 2
click at [148, 350] on icon at bounding box center [147, 351] width 6 height 7
click at [290, 337] on span at bounding box center [264, 338] width 263 height 2
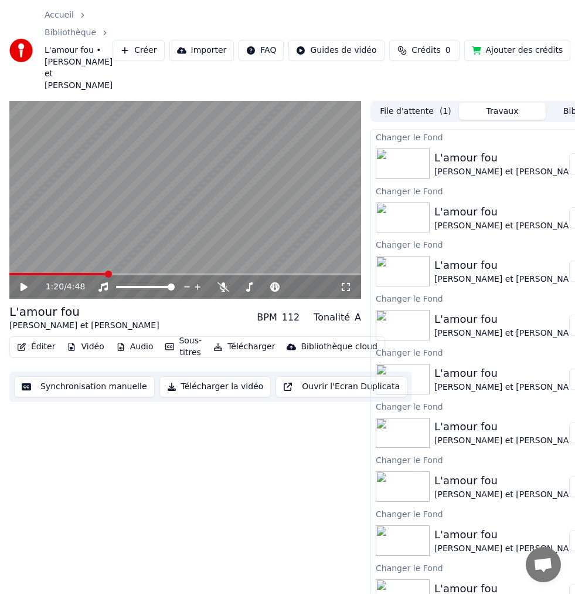
click at [21, 283] on icon at bounding box center [24, 287] width 7 height 8
click at [21, 283] on icon at bounding box center [24, 286] width 6 height 7
click at [101, 273] on span at bounding box center [55, 274] width 93 height 2
click at [22, 283] on icon at bounding box center [24, 287] width 7 height 8
click at [22, 283] on icon at bounding box center [24, 286] width 6 height 7
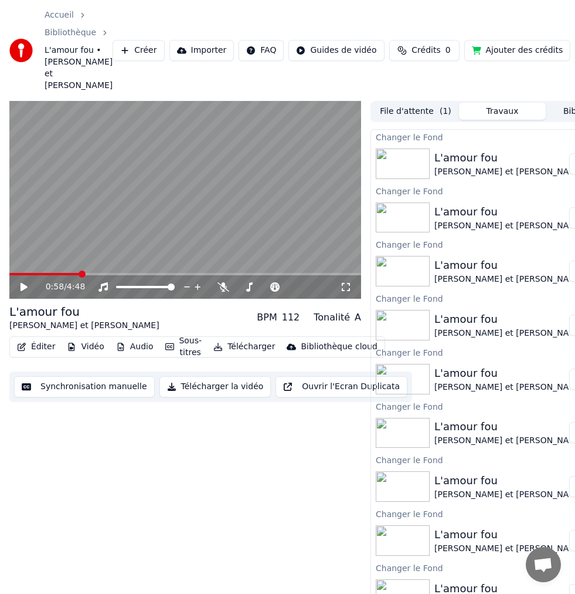
click at [80, 273] on span at bounding box center [44, 274] width 71 height 2
click at [24, 283] on icon at bounding box center [24, 287] width 7 height 8
click at [24, 282] on icon at bounding box center [32, 286] width 27 height 9
click at [22, 283] on icon at bounding box center [24, 287] width 7 height 8
click at [22, 283] on icon at bounding box center [24, 286] width 6 height 7
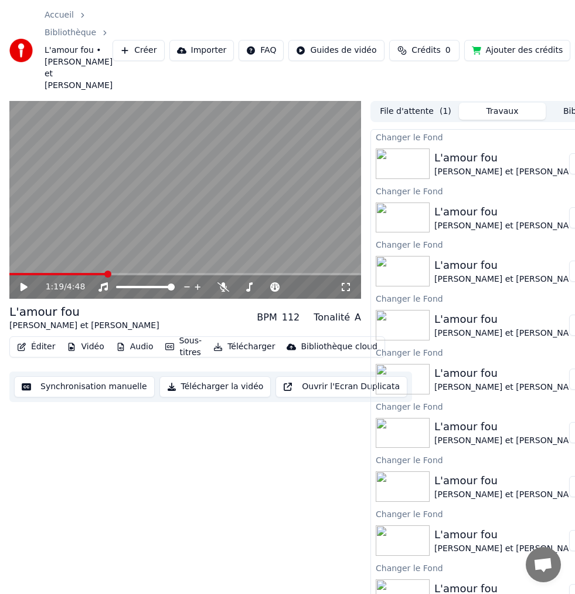
click at [22, 283] on icon at bounding box center [24, 287] width 7 height 8
click at [22, 283] on icon at bounding box center [24, 286] width 6 height 7
click at [23, 283] on icon at bounding box center [24, 287] width 7 height 8
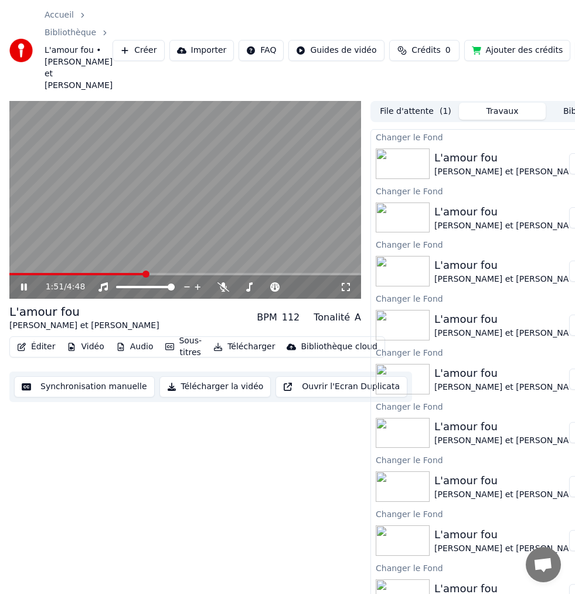
click at [23, 283] on icon at bounding box center [24, 286] width 6 height 7
click at [137, 338] on button "Audio" at bounding box center [134, 346] width 47 height 16
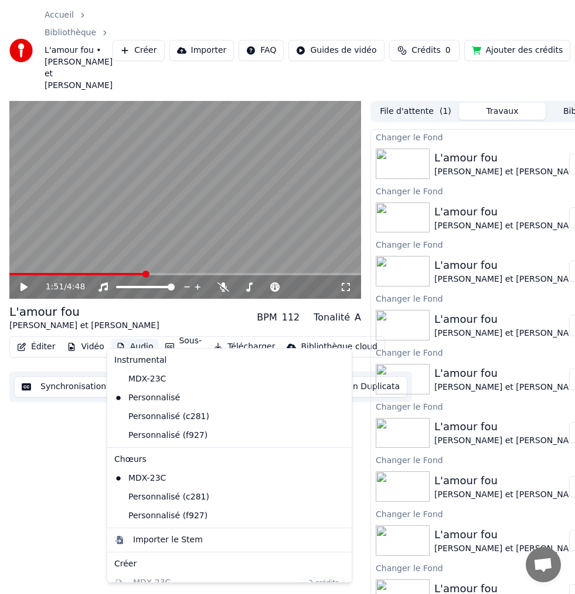
click at [137, 338] on button "Audio" at bounding box center [134, 346] width 47 height 16
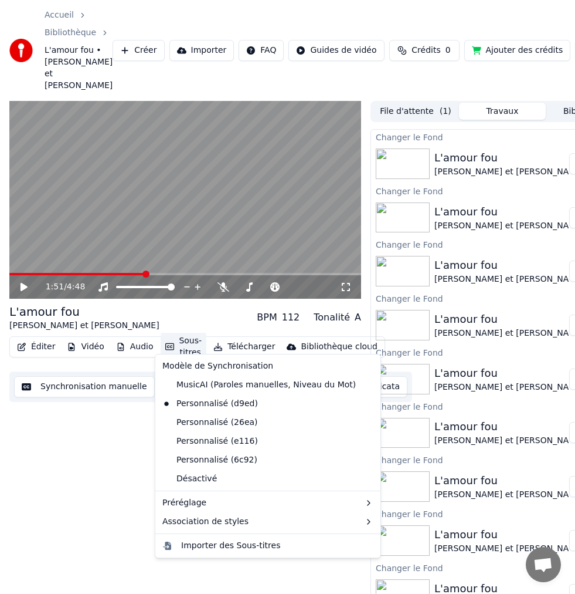
click at [186, 333] on button "Sous-titres" at bounding box center [184, 347] width 46 height 28
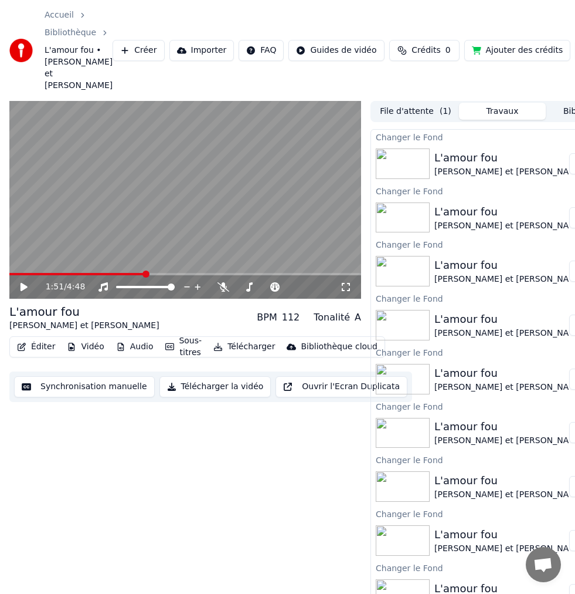
click at [22, 283] on icon at bounding box center [24, 287] width 7 height 8
click at [22, 283] on icon at bounding box center [24, 286] width 6 height 7
click at [23, 283] on icon at bounding box center [24, 287] width 7 height 8
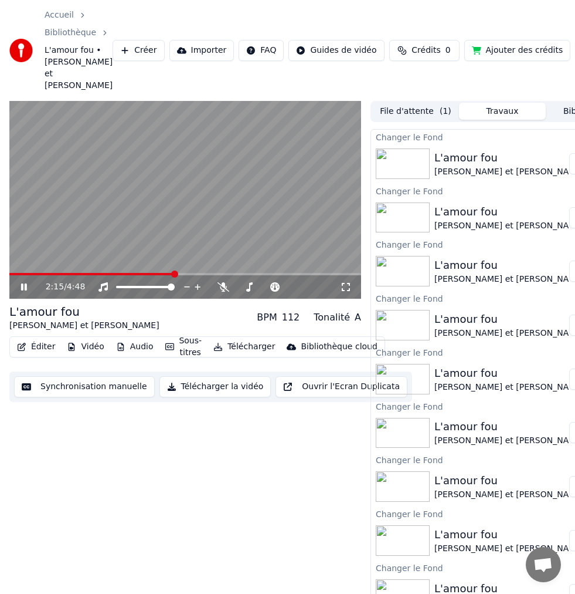
click at [23, 283] on icon at bounding box center [24, 286] width 6 height 7
click at [22, 283] on icon at bounding box center [24, 287] width 7 height 8
click at [22, 283] on icon at bounding box center [24, 286] width 6 height 7
click at [23, 283] on icon at bounding box center [24, 287] width 7 height 8
click at [23, 282] on icon at bounding box center [32, 286] width 27 height 9
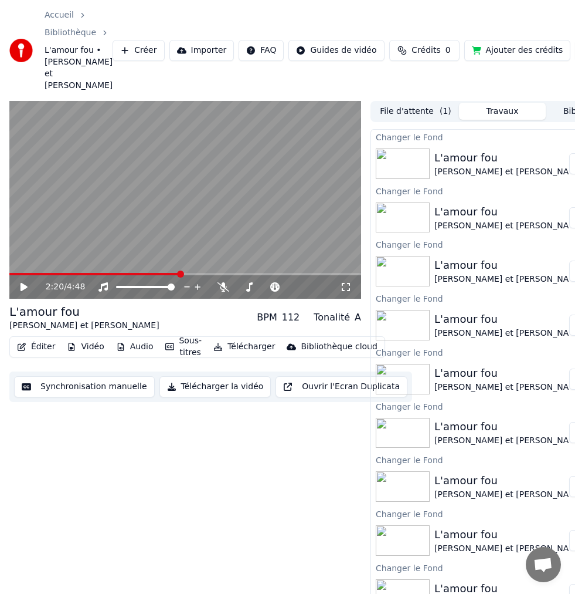
click at [23, 283] on icon at bounding box center [24, 287] width 7 height 8
click at [25, 283] on icon at bounding box center [24, 286] width 6 height 7
click at [23, 283] on icon at bounding box center [24, 287] width 7 height 8
click at [23, 282] on icon at bounding box center [32, 286] width 27 height 9
click at [22, 283] on icon at bounding box center [24, 287] width 7 height 8
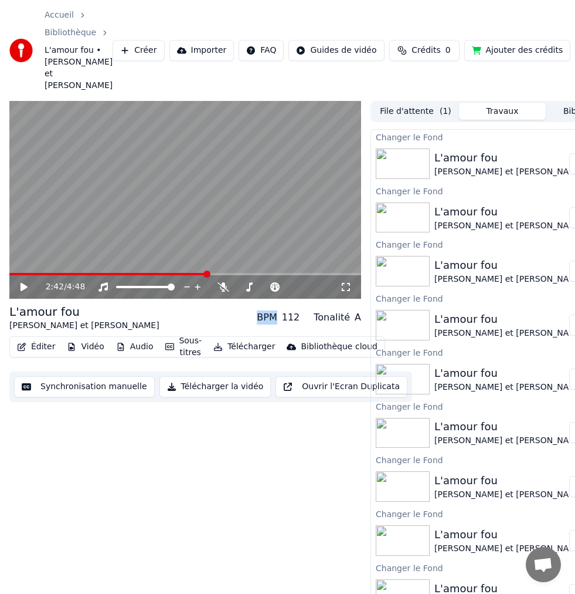
click at [22, 283] on icon at bounding box center [24, 287] width 7 height 8
click at [22, 283] on icon at bounding box center [24, 286] width 6 height 7
click at [23, 283] on icon at bounding box center [24, 287] width 7 height 8
click at [23, 282] on icon at bounding box center [32, 286] width 27 height 9
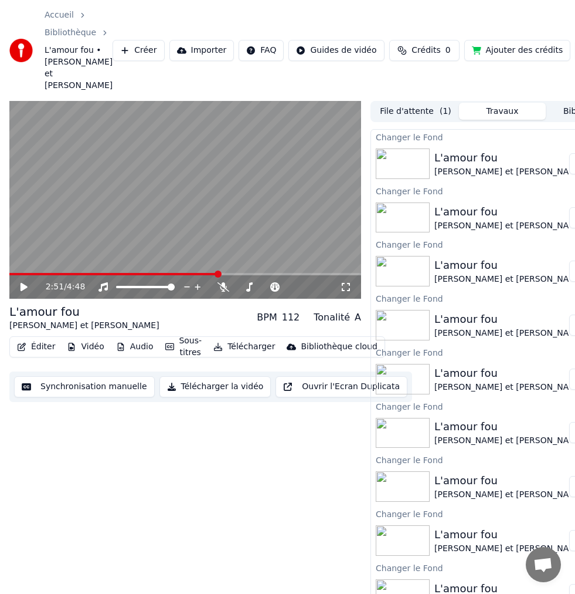
click at [23, 283] on icon at bounding box center [24, 287] width 7 height 8
click at [23, 282] on icon at bounding box center [32, 286] width 27 height 9
click at [23, 283] on icon at bounding box center [24, 287] width 7 height 8
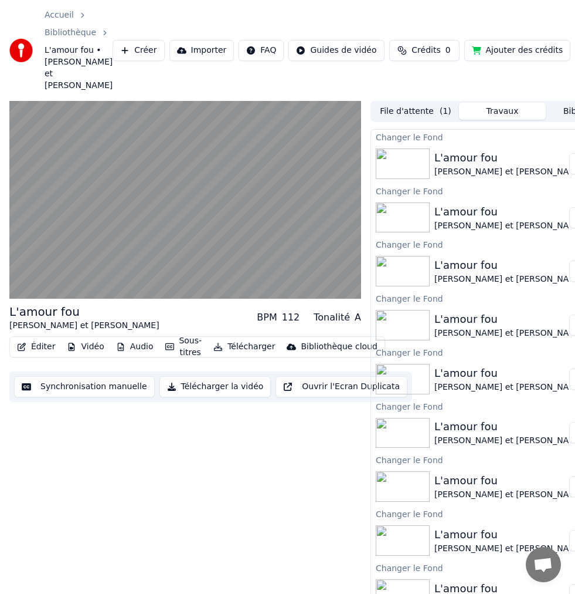
click at [94, 338] on button "Vidéo" at bounding box center [85, 346] width 46 height 16
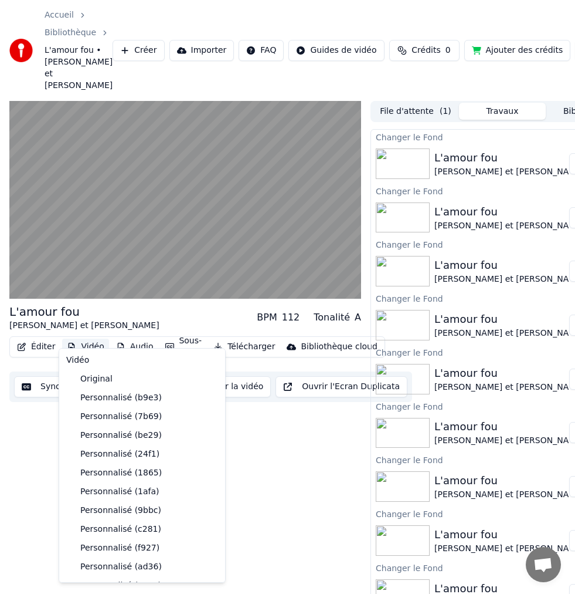
click at [94, 338] on button "Vidéo" at bounding box center [85, 346] width 46 height 16
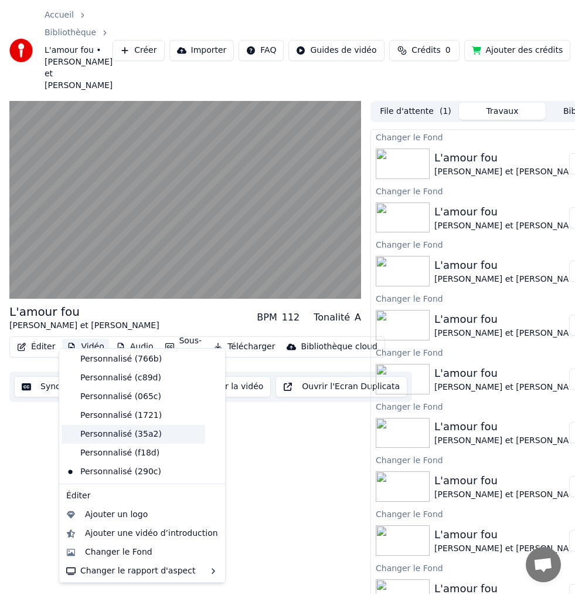
scroll to position [302, 0]
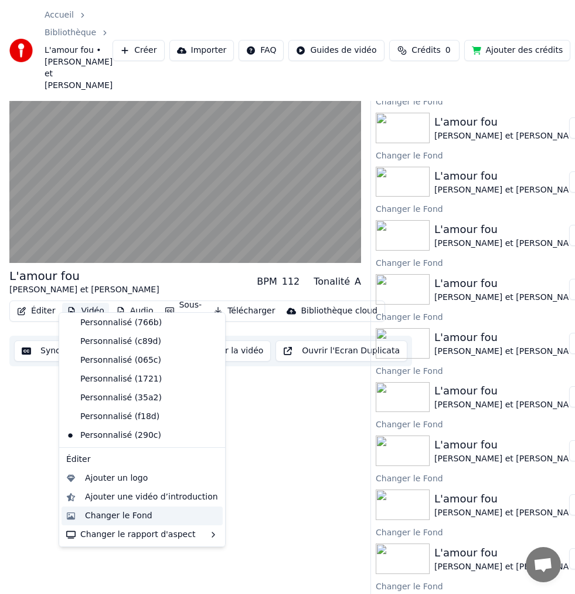
click at [125, 519] on div "Changer le Fond" at bounding box center [118, 516] width 67 height 12
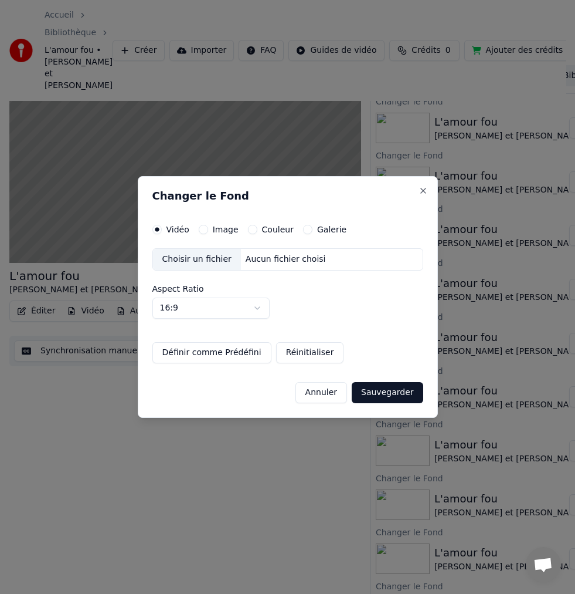
scroll to position [27, 0]
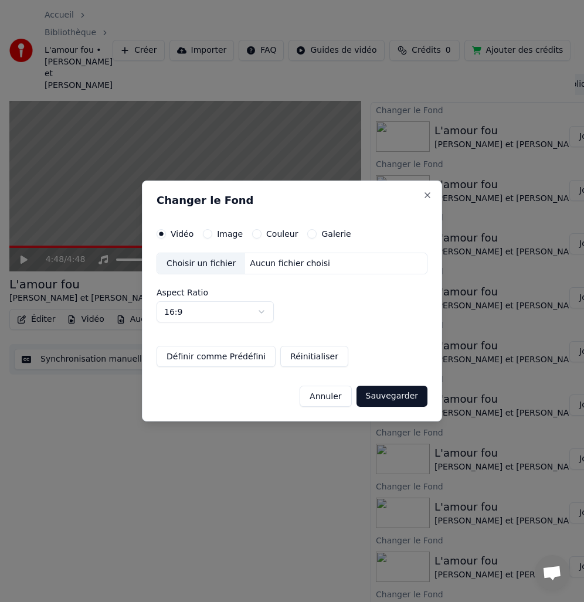
click at [208, 263] on div "Choisir un fichier" at bounding box center [201, 263] width 88 height 21
click at [392, 399] on button "Sauvegarder" at bounding box center [392, 396] width 71 height 21
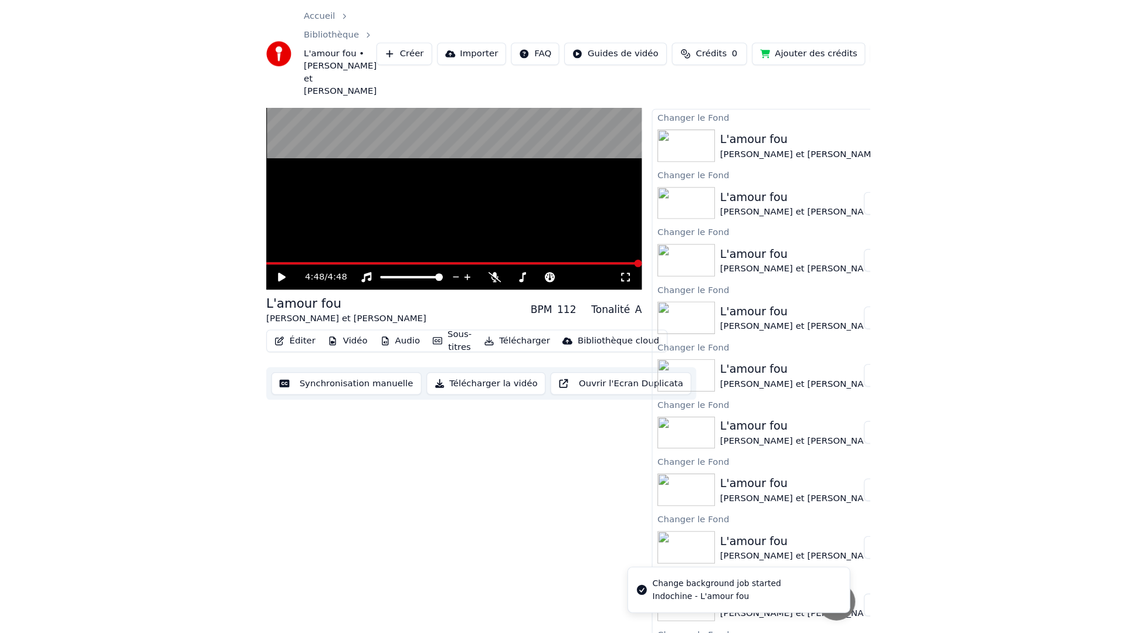
scroll to position [0, 0]
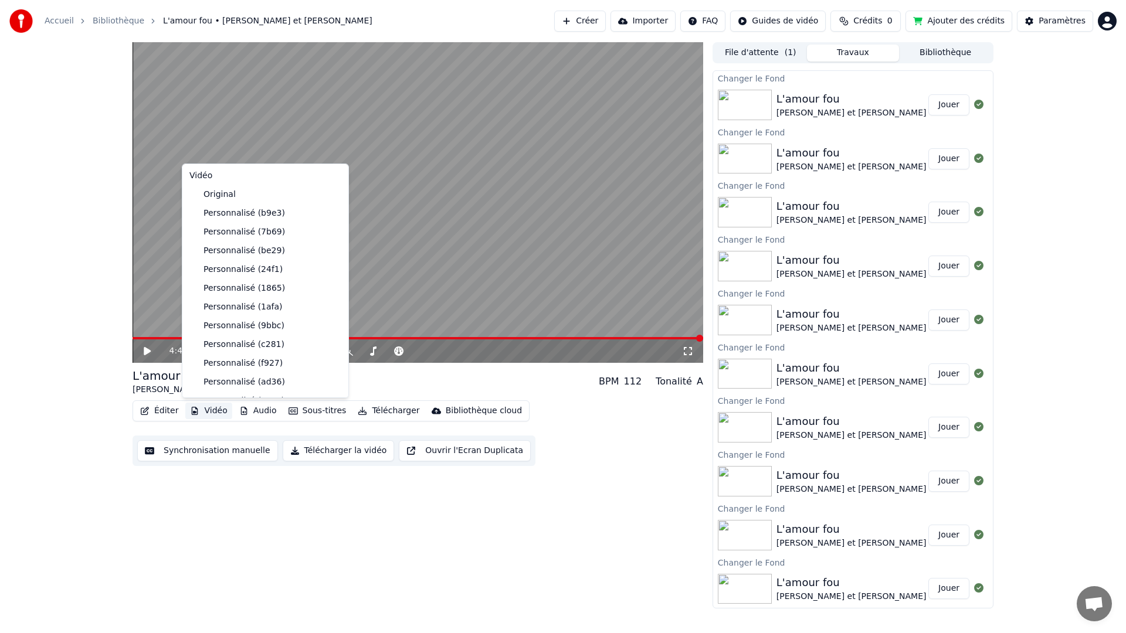
click at [221, 411] on button "Vidéo" at bounding box center [208, 411] width 46 height 16
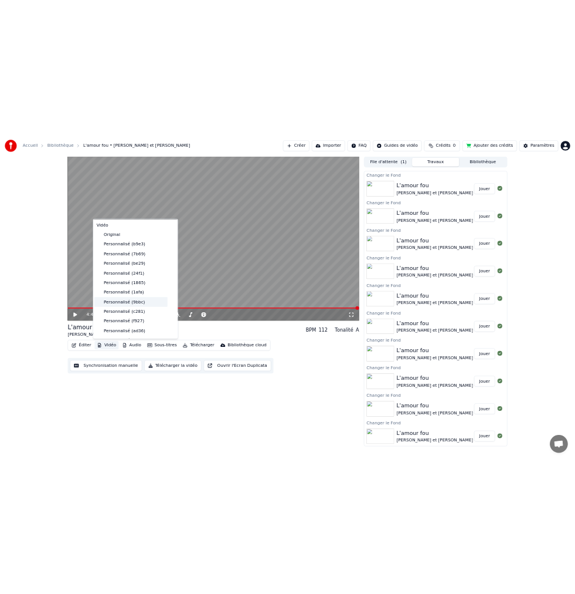
scroll to position [321, 0]
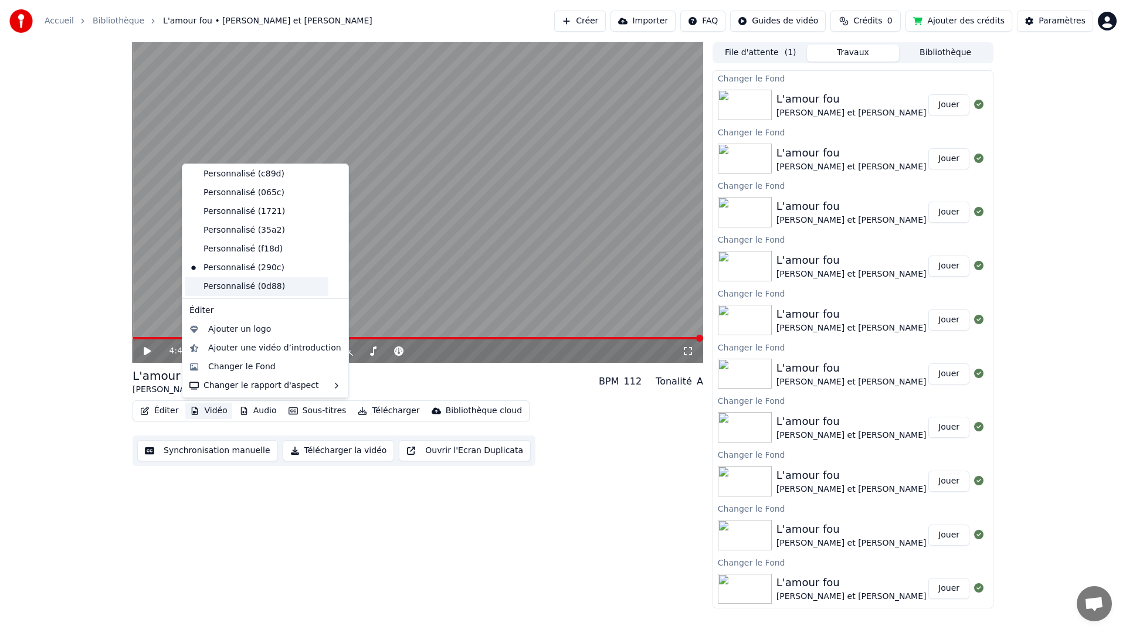
click at [238, 285] on div "Personnalisé (0d88)" at bounding box center [257, 286] width 144 height 19
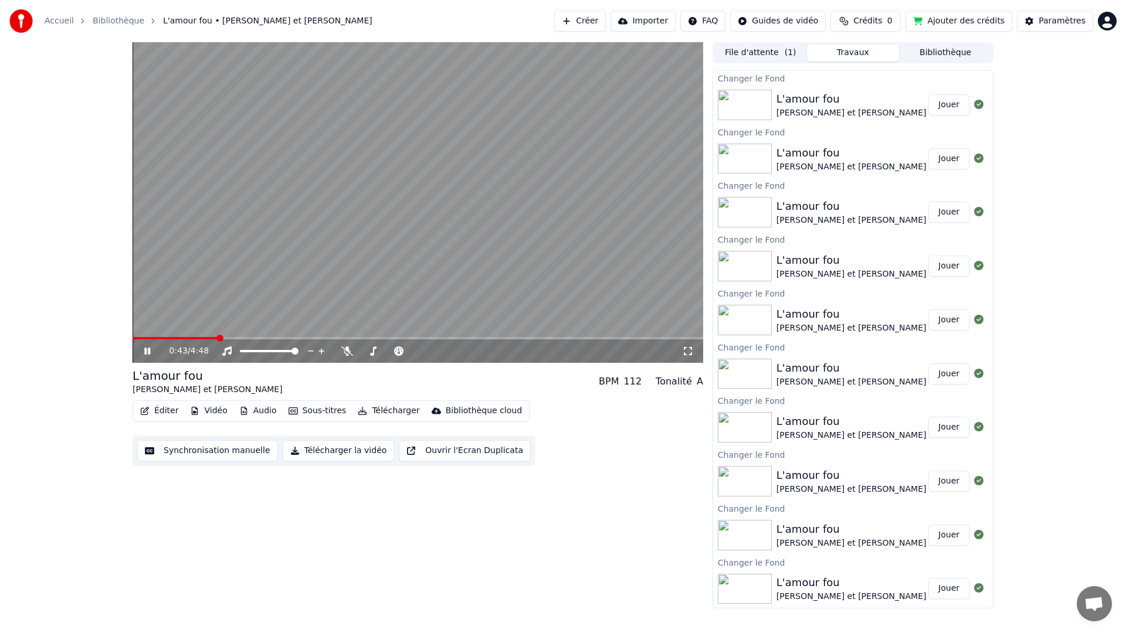
click at [217, 338] on span at bounding box center [418, 338] width 571 height 2
click at [243, 337] on span at bounding box center [418, 338] width 571 height 2
click at [235, 337] on span at bounding box center [191, 338] width 116 height 2
click at [229, 336] on video at bounding box center [418, 202] width 571 height 321
click at [229, 338] on span at bounding box center [181, 338] width 97 height 2
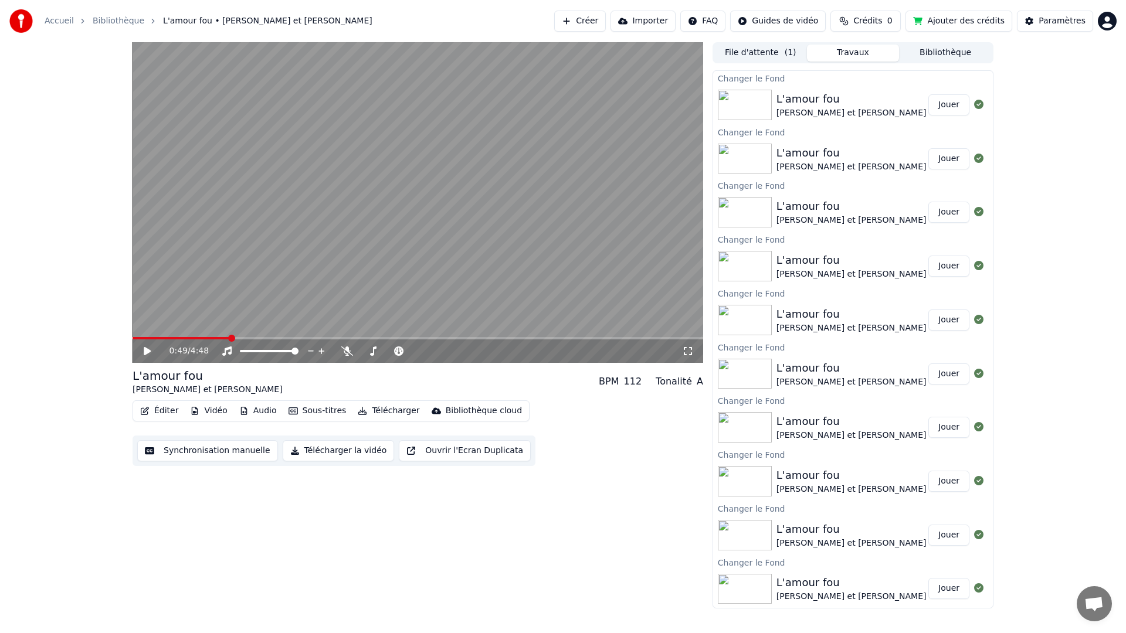
click at [145, 351] on icon at bounding box center [147, 351] width 7 height 8
click at [320, 449] on button "Télécharger la vidéo" at bounding box center [339, 450] width 112 height 21
click at [137, 338] on span at bounding box center [135, 338] width 4 height 2
click at [145, 350] on icon at bounding box center [147, 351] width 7 height 8
click at [144, 353] on icon at bounding box center [147, 351] width 6 height 7
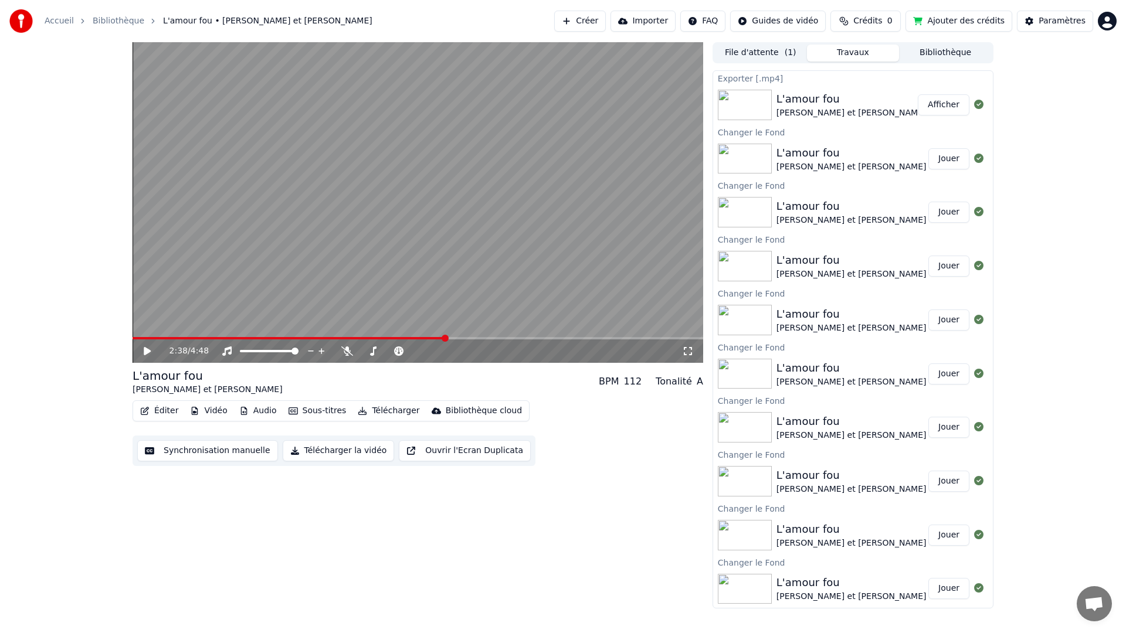
click at [858, 103] on div "L'amour fou Robin et Floriane" at bounding box center [847, 105] width 141 height 28
click at [945, 104] on button "Afficher" at bounding box center [944, 104] width 52 height 21
click at [344, 455] on button "Télécharger la vidéo" at bounding box center [339, 450] width 112 height 21
